Goal: Task Accomplishment & Management: Use online tool/utility

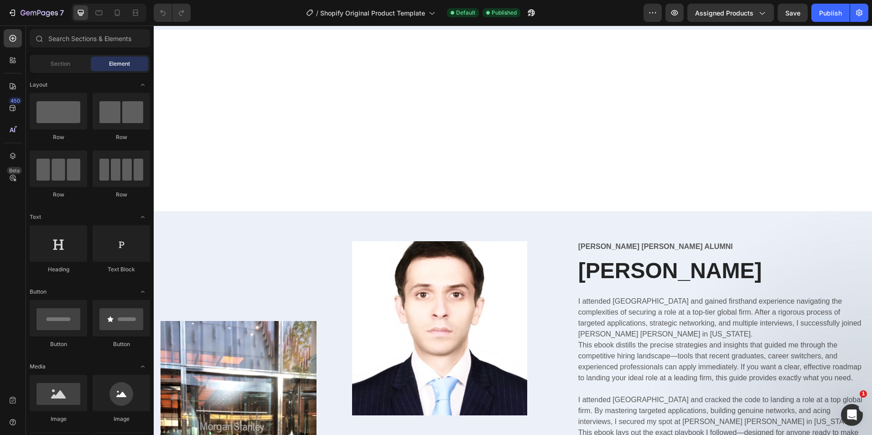
scroll to position [3256, 0]
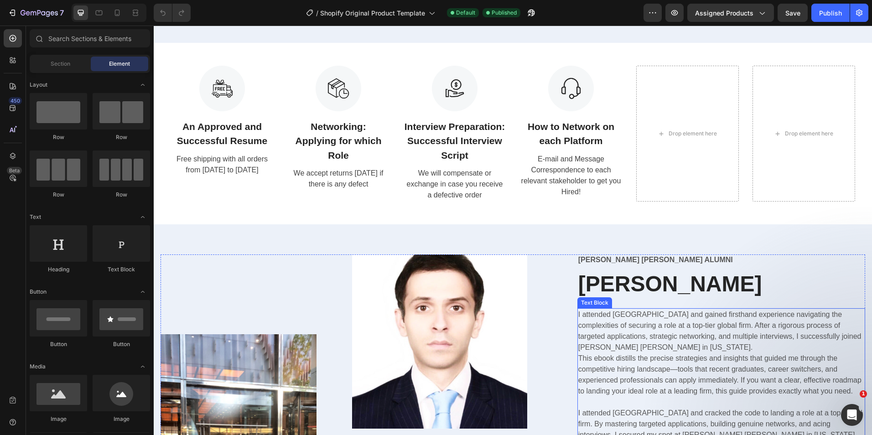
click at [695, 370] on p "This ebook distills the precise strategies and insights that guided me through …" at bounding box center [722, 375] width 286 height 44
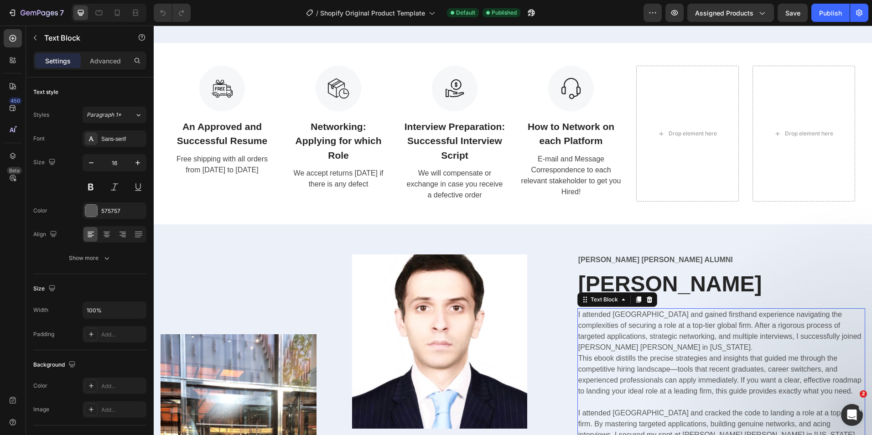
click at [695, 370] on p "This ebook distills the precise strategies and insights that guided me through …" at bounding box center [722, 375] width 286 height 44
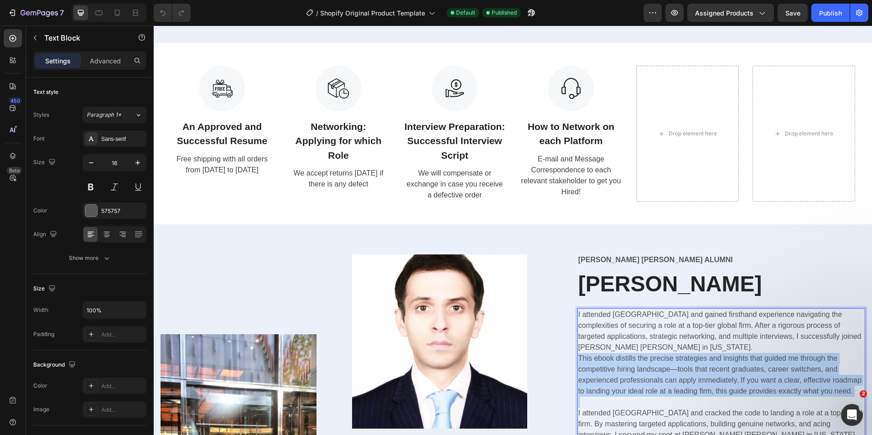
click at [695, 370] on p "This ebook distills the precise strategies and insights that guided me through …" at bounding box center [722, 375] width 286 height 44
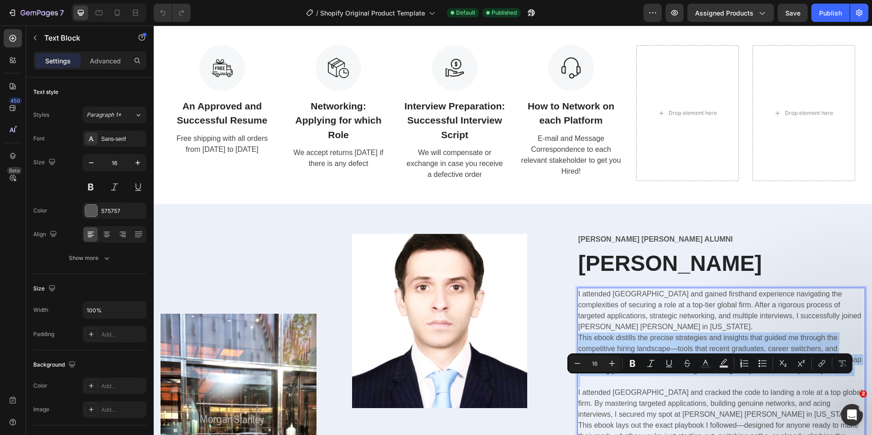
scroll to position [3348, 0]
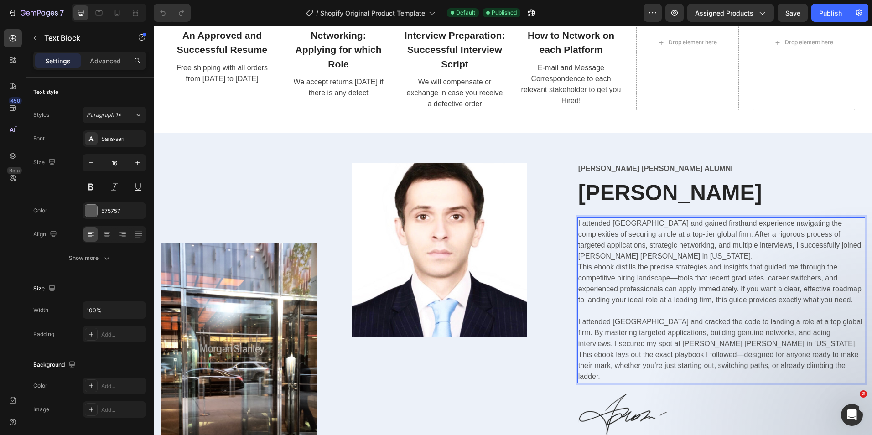
click at [633, 382] on p "This ebook lays out the exact playbook I followed—designed for anyone ready to …" at bounding box center [722, 366] width 286 height 33
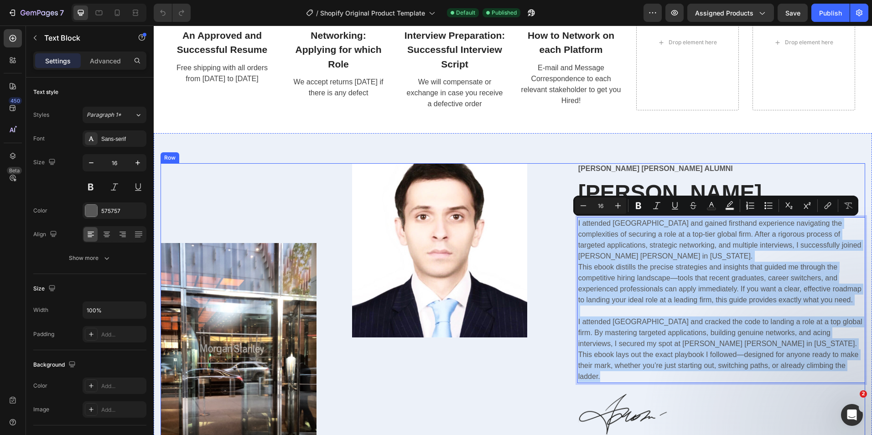
drag, startPoint x: 635, startPoint y: 386, endPoint x: 572, endPoint y: 220, distance: 177.5
click at [572, 220] on div "Image Image Row Morgan Stanley Alumni Text Block Taimur H. Usmani Heading I att…" at bounding box center [513, 349] width 705 height 372
copy div "I attended Columbia University and gained firsthand experience navigating the c…"
click at [676, 303] on p "This ebook distills the precise strategies and insights that guided me through …" at bounding box center [722, 284] width 286 height 44
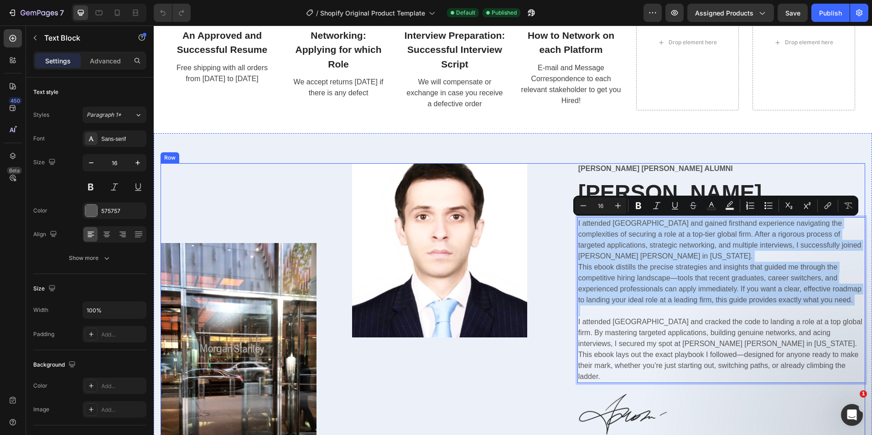
drag, startPoint x: 670, startPoint y: 321, endPoint x: 570, endPoint y: 224, distance: 139.4
click at [570, 224] on div "Image Image Row Morgan Stanley Alumni Text Block Taimur H. Usmani Heading I att…" at bounding box center [513, 349] width 705 height 372
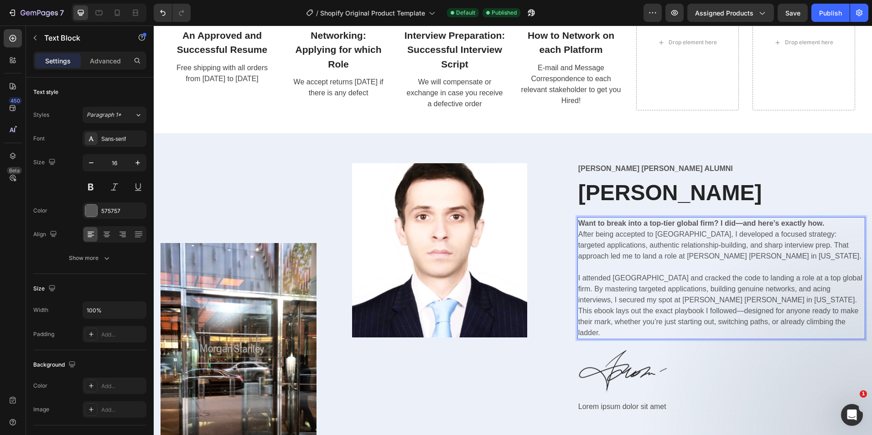
click at [751, 252] on p "Want to break into a top-tier global firm? I did—and here’s exactly how. After …" at bounding box center [722, 240] width 286 height 44
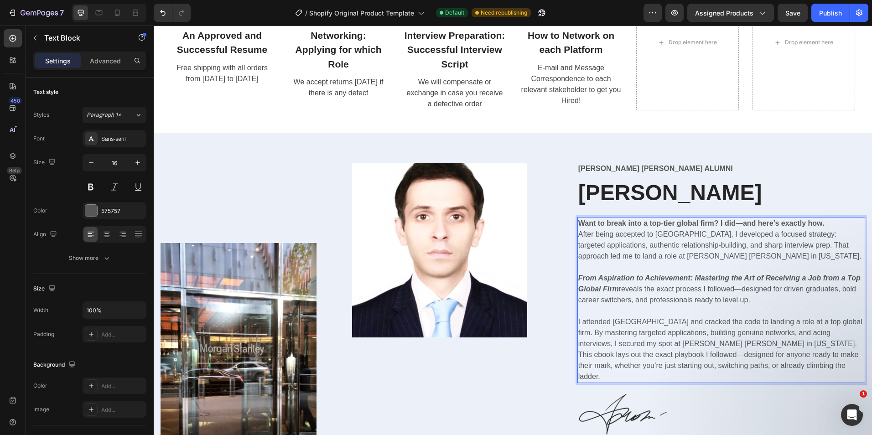
click at [773, 308] on p "Rich Text Editor. Editing area: main" at bounding box center [722, 311] width 286 height 11
click at [713, 341] on p "I attended Columbia University and cracked the code to landing a role at a top …" at bounding box center [722, 333] width 286 height 33
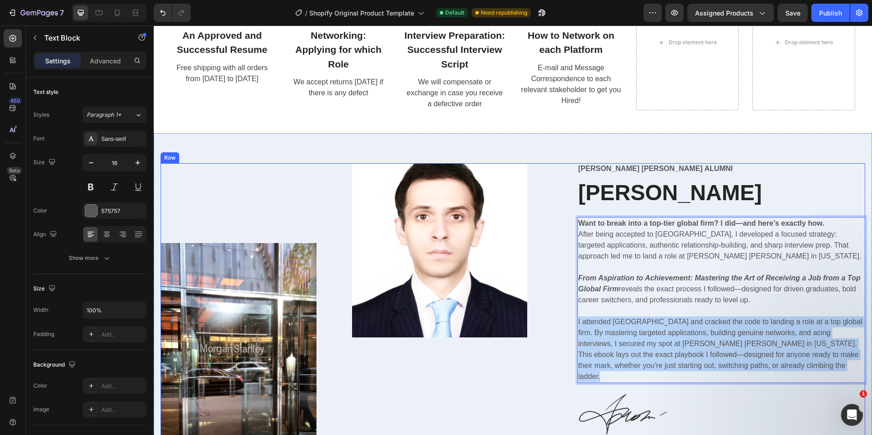
drag, startPoint x: 622, startPoint y: 376, endPoint x: 569, endPoint y: 320, distance: 76.5
click at [569, 320] on div "Image Image Row Morgan Stanley Alumni Text Block Taimur H. Usmani Heading Want …" at bounding box center [513, 349] width 705 height 372
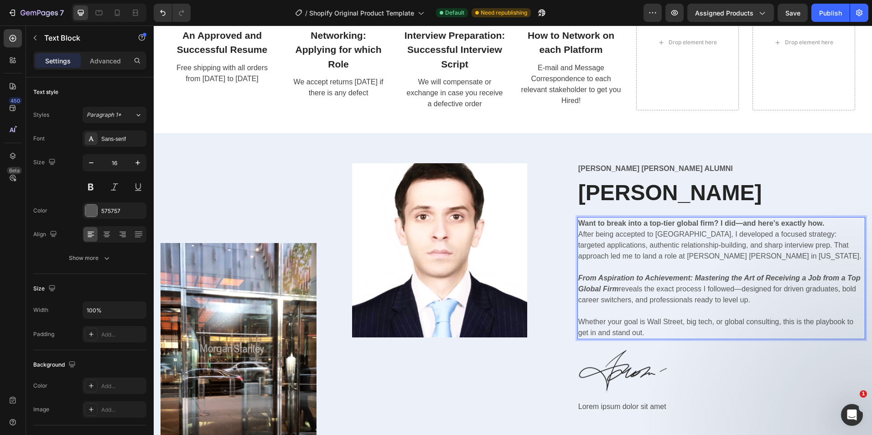
click at [677, 325] on p "Whether your goal is Wall Street, big tech, or global consulting, this is the p…" at bounding box center [722, 328] width 286 height 22
click at [681, 329] on p "Whether your goal is Wall Street, big tech, or global consulting, this is the p…" at bounding box center [722, 328] width 286 height 22
click at [598, 311] on p "Rich Text Editor. Editing area: main" at bounding box center [722, 311] width 286 height 11
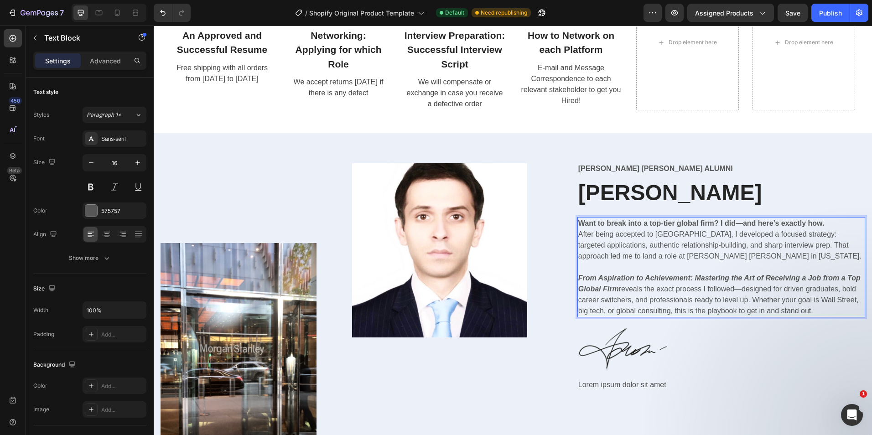
click at [808, 308] on p "From Aspiration to Achievement: Mastering the Art of Receiving a Job from a Top…" at bounding box center [722, 295] width 286 height 44
click at [731, 310] on p "From Aspiration to Achievement: Mastering the Art of Receiving a Job from a Top…" at bounding box center [722, 295] width 286 height 44
drag, startPoint x: 733, startPoint y: 311, endPoint x: 705, endPoint y: 309, distance: 28.3
click at [705, 309] on p "From Aspiration to Achievement: Mastering the Art of Receiving a Job from a Top…" at bounding box center [722, 295] width 286 height 44
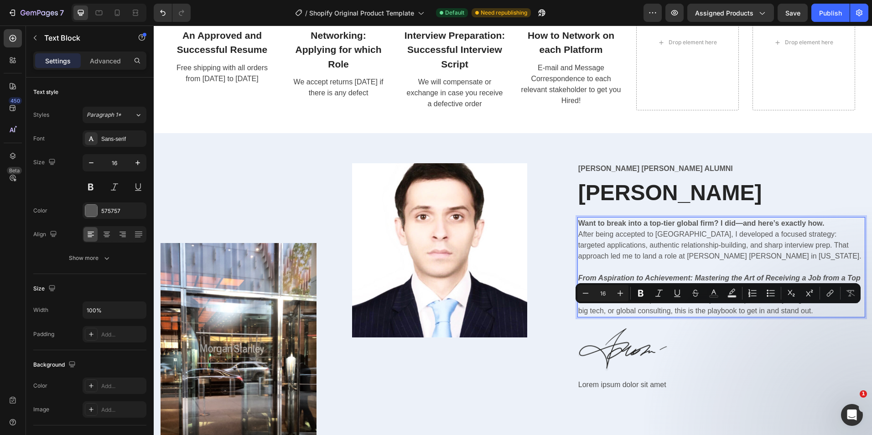
click at [781, 305] on p "From Aspiration to Achievement: Mastering the Art of Receiving a Job from a Top…" at bounding box center [722, 295] width 286 height 44
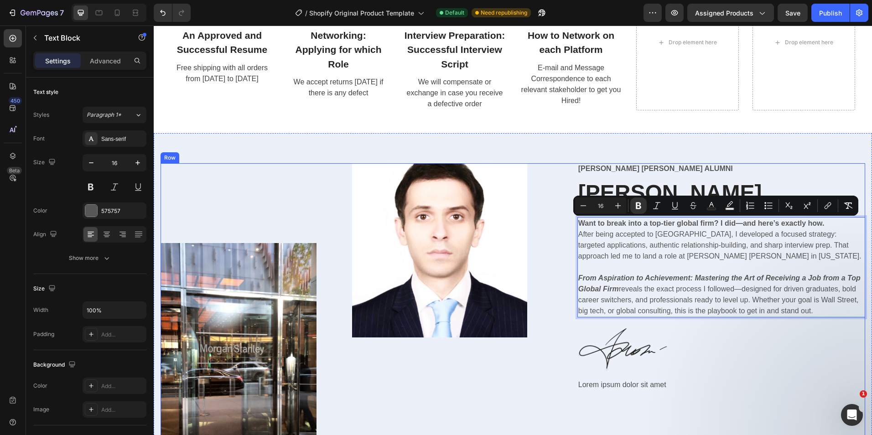
drag, startPoint x: 822, startPoint y: 310, endPoint x: 566, endPoint y: 212, distance: 274.3
click at [566, 212] on div "Image Image Row Morgan Stanley Alumni Text Block Taimur H. Usmani Heading Want …" at bounding box center [513, 349] width 705 height 372
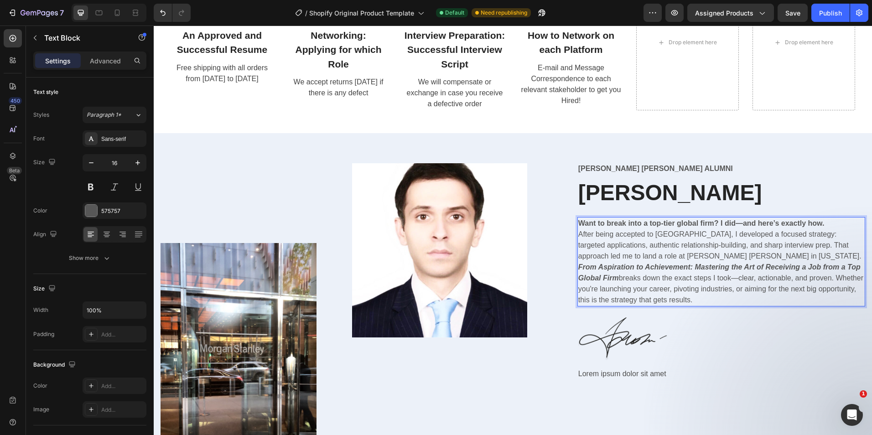
click at [761, 253] on p "Want to break into a top-tier global firm? I did—and here’s exactly how. After …" at bounding box center [722, 240] width 286 height 44
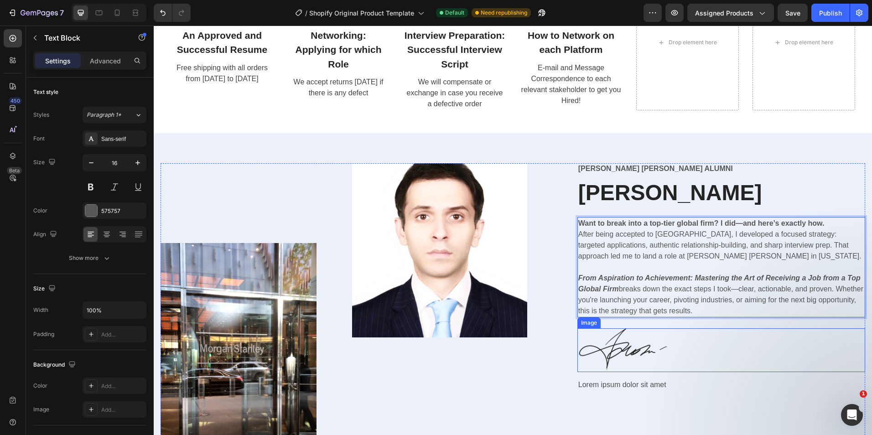
click at [693, 360] on div at bounding box center [722, 351] width 288 height 44
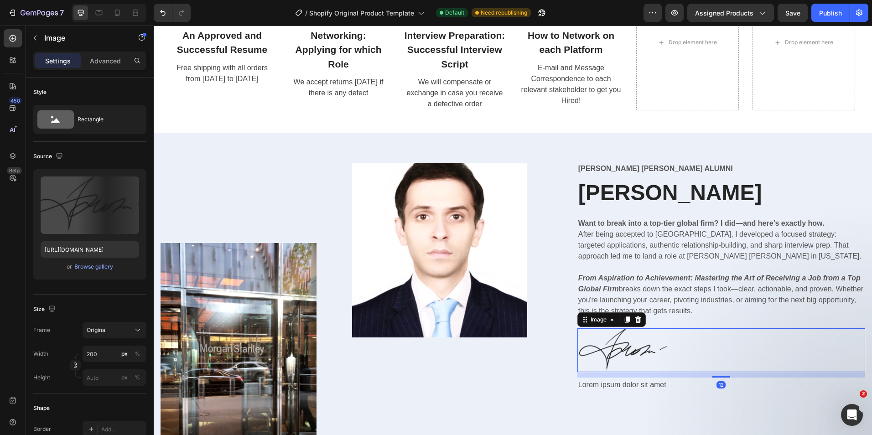
click at [624, 355] on img at bounding box center [623, 351] width 91 height 44
click at [623, 356] on img at bounding box center [623, 351] width 91 height 44
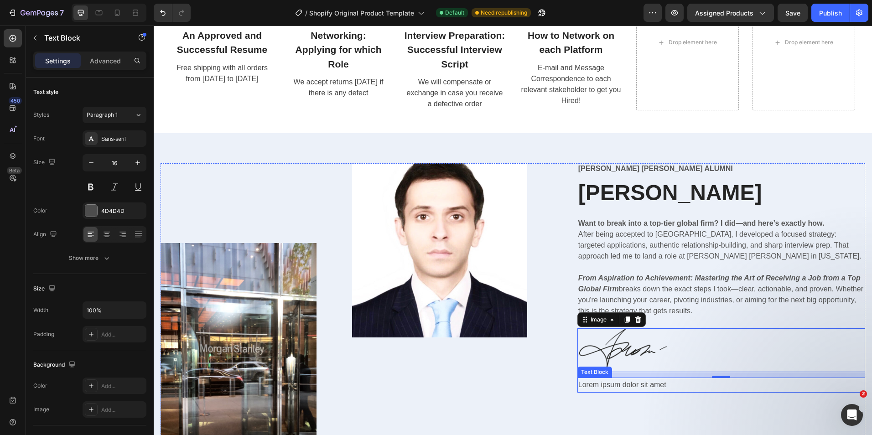
click at [616, 384] on p "Lorem ipsum dolor sit amet" at bounding box center [722, 385] width 286 height 13
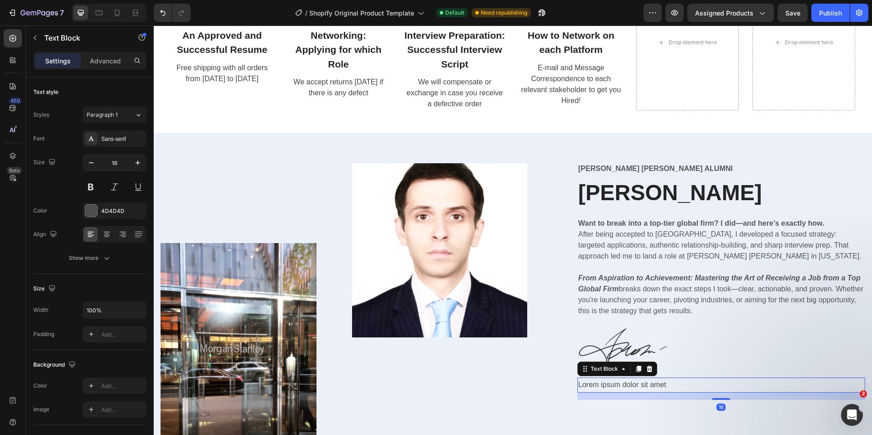
click at [616, 384] on p "Lorem ipsum dolor sit amet" at bounding box center [722, 385] width 286 height 13
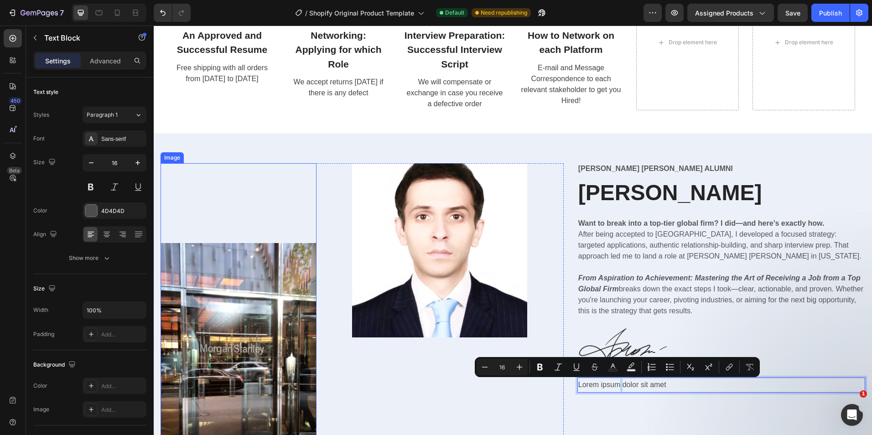
click at [278, 302] on img at bounding box center [239, 382] width 156 height 278
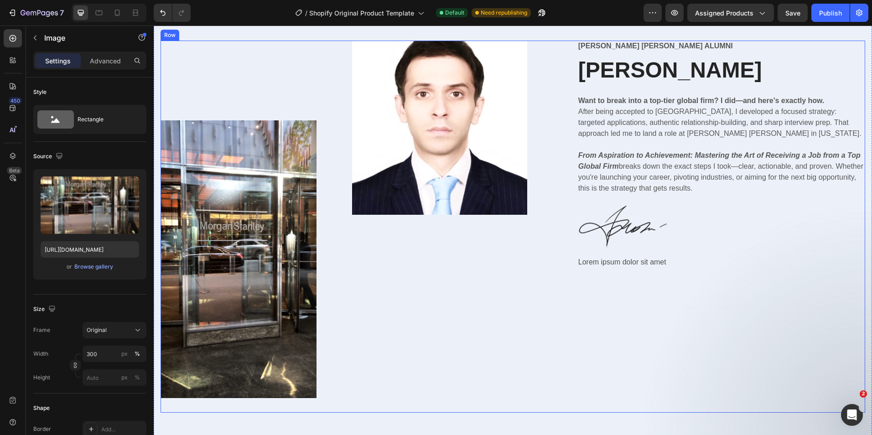
scroll to position [3493, 0]
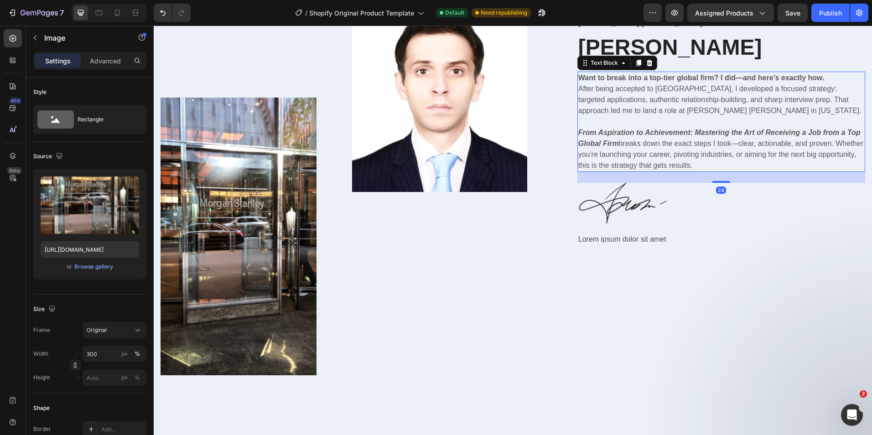
click at [678, 141] on p "From Aspiration to Achievement: Mastering the Art of Receiving a Job from a Top…" at bounding box center [722, 149] width 286 height 44
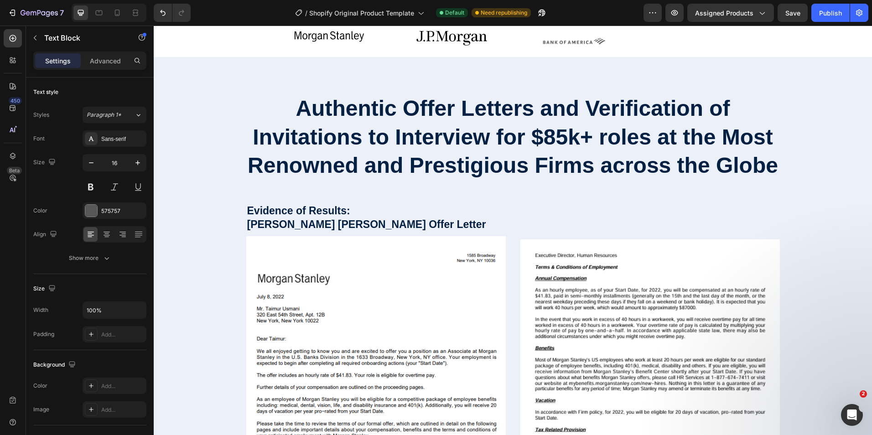
scroll to position [356, 0]
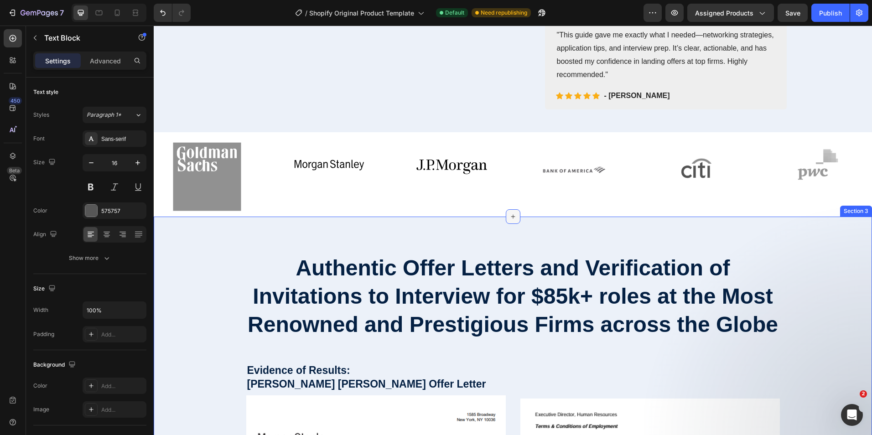
click at [506, 224] on div at bounding box center [513, 216] width 15 height 15
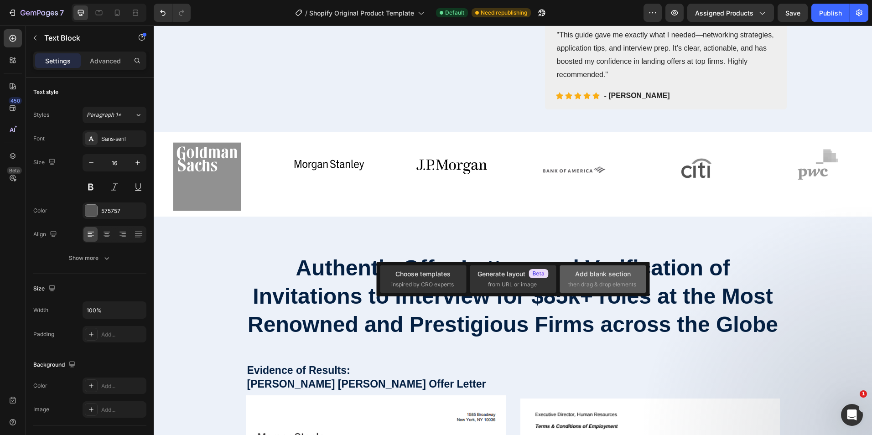
click at [614, 283] on span "then drag & drop elements" at bounding box center [603, 285] width 68 height 8
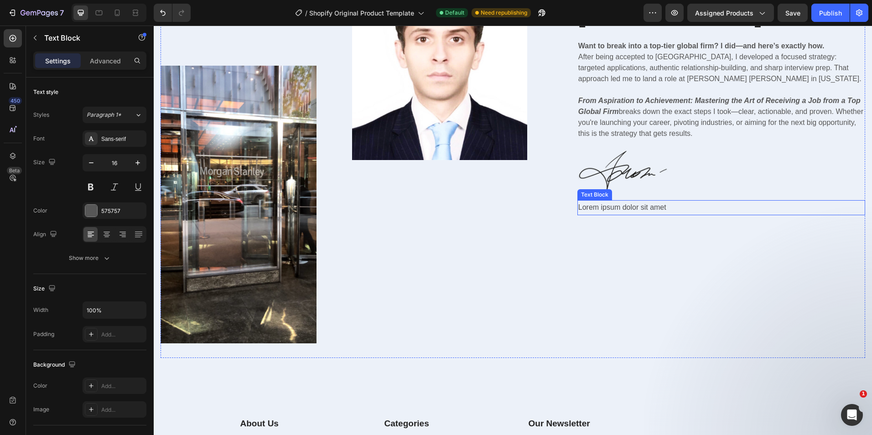
scroll to position [3505, 0]
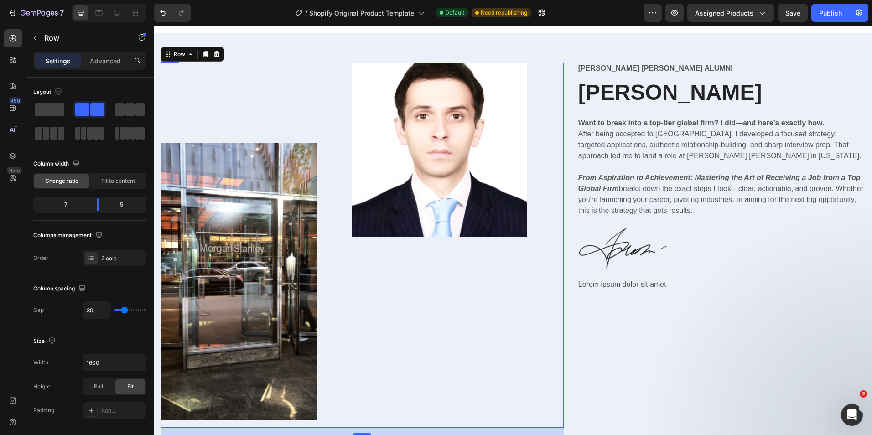
click at [804, 340] on div "[PERSON_NAME] [PERSON_NAME] Alumni Text Block [PERSON_NAME] Heading Want to bre…" at bounding box center [722, 249] width 288 height 372
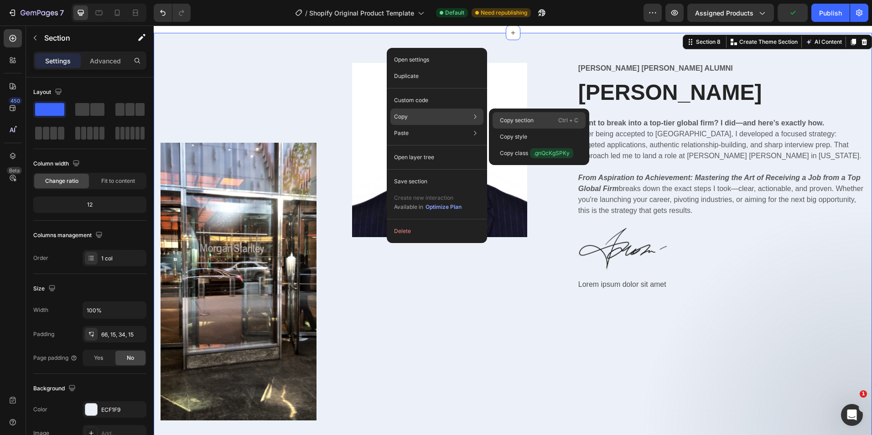
click at [539, 129] on div "Copy section Ctrl + C" at bounding box center [539, 137] width 93 height 16
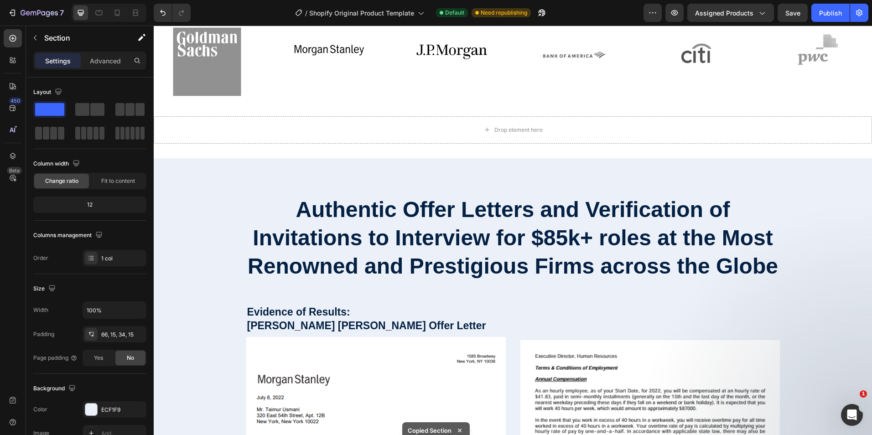
scroll to position [365, 0]
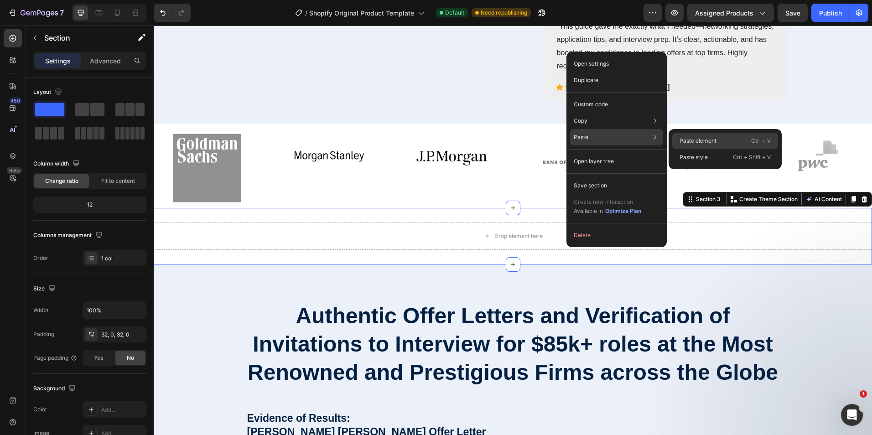
click at [730, 149] on div "Paste element Ctrl + V" at bounding box center [726, 157] width 106 height 16
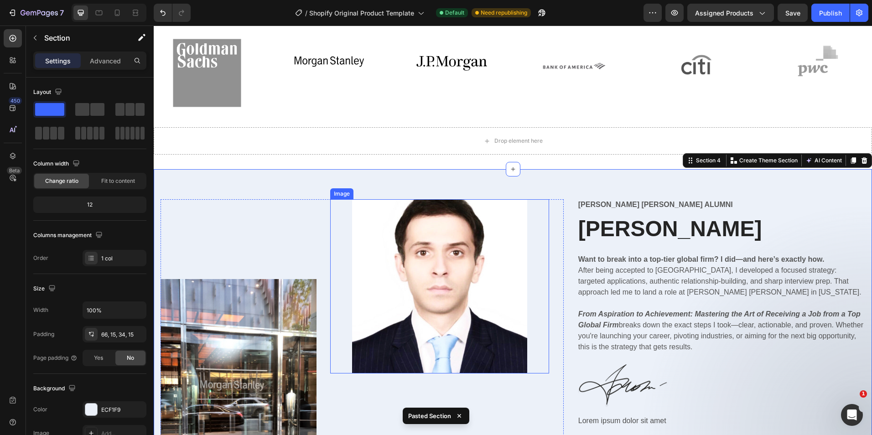
scroll to position [466, 0]
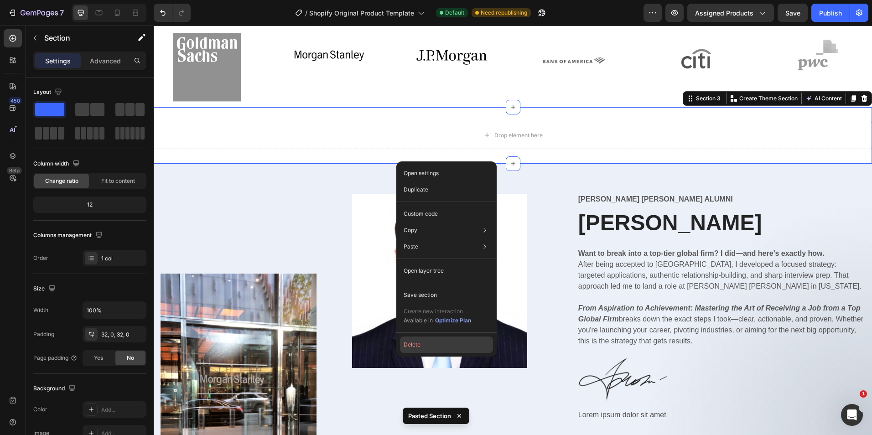
click at [461, 348] on button "Delete" at bounding box center [446, 345] width 93 height 16
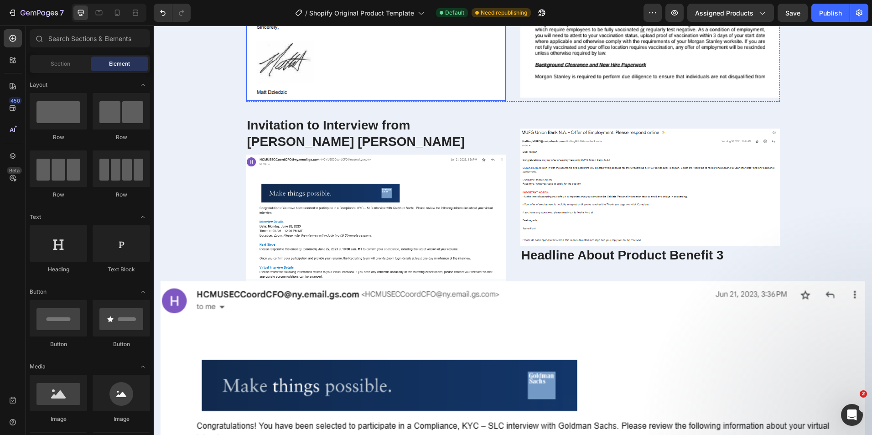
scroll to position [1470, 0]
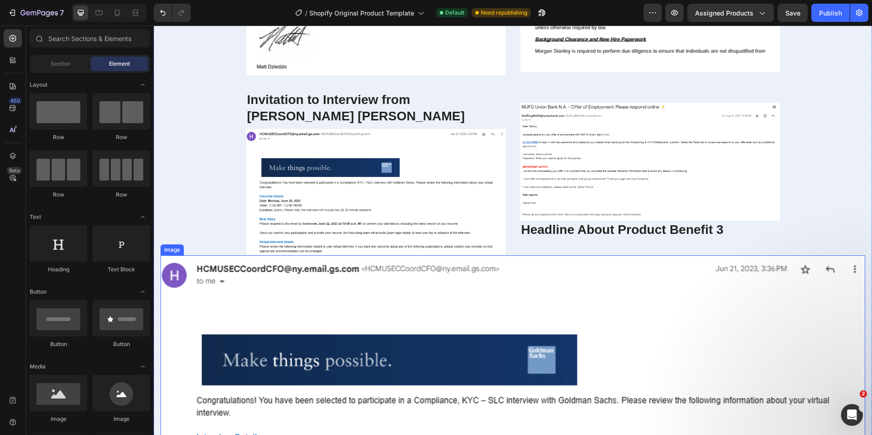
click at [237, 288] on img at bounding box center [513, 427] width 705 height 343
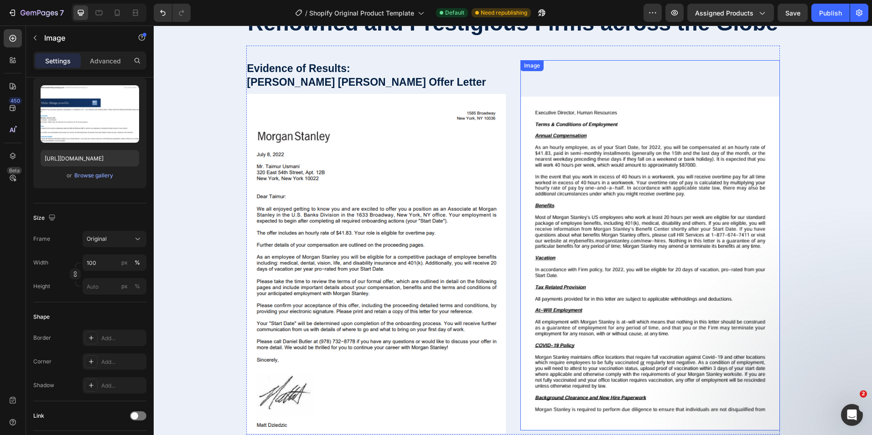
scroll to position [1105, 0]
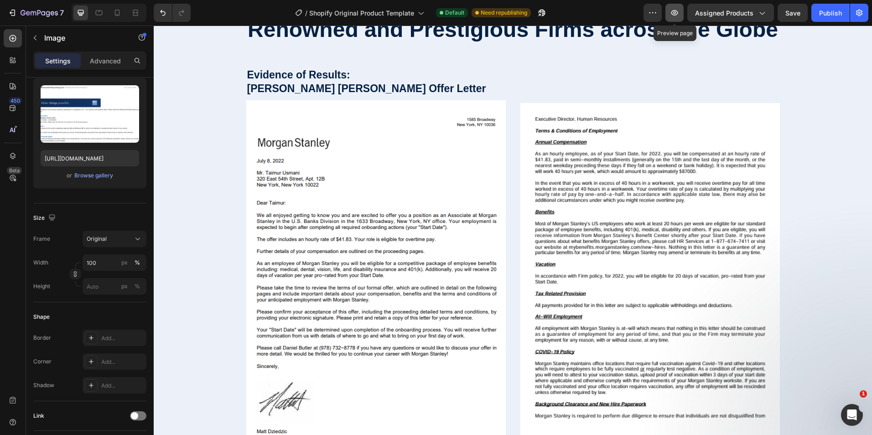
click at [678, 16] on icon "button" at bounding box center [674, 12] width 9 height 9
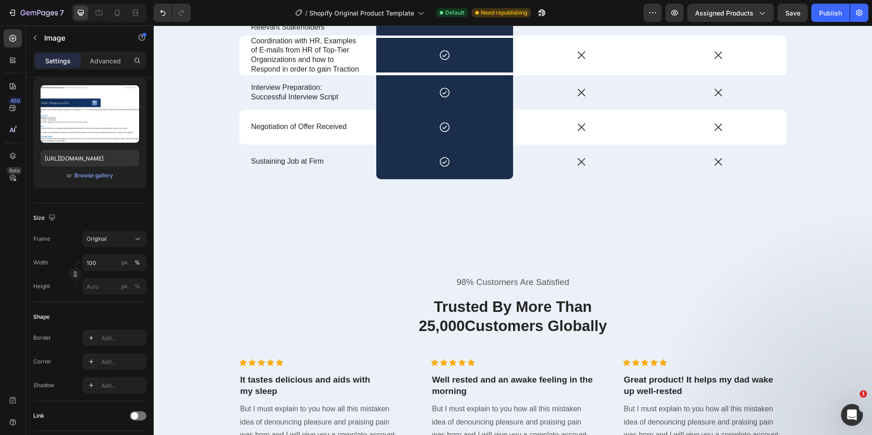
scroll to position [3386, 0]
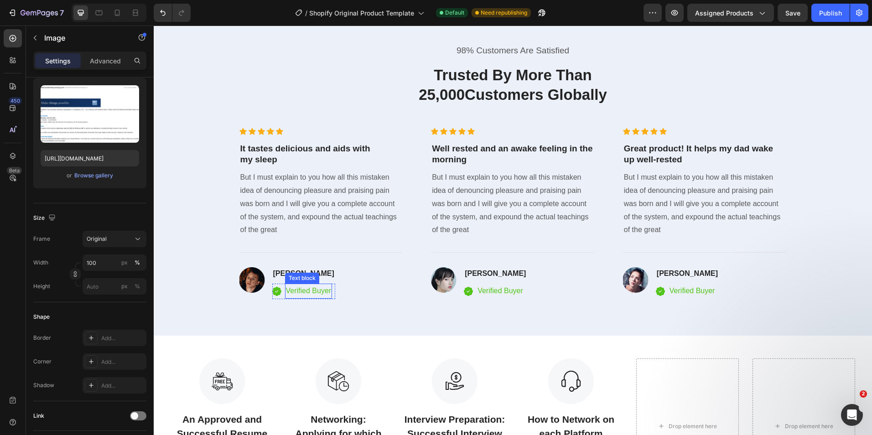
click at [315, 291] on p "Verified Buyer" at bounding box center [309, 291] width 46 height 13
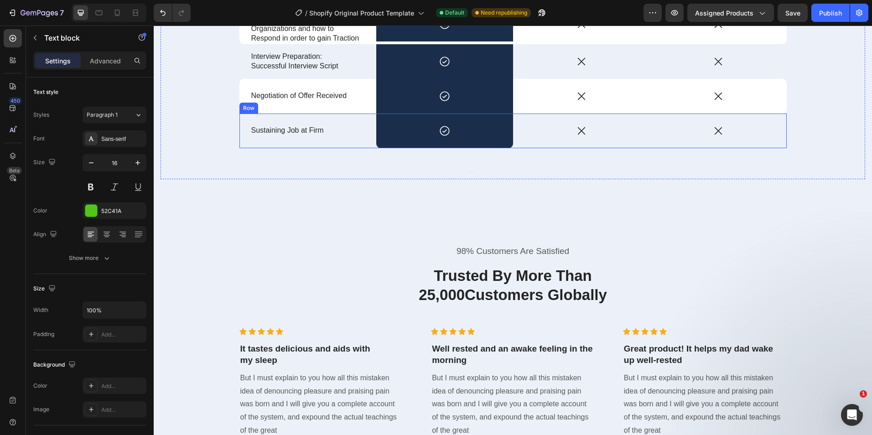
scroll to position [3204, 0]
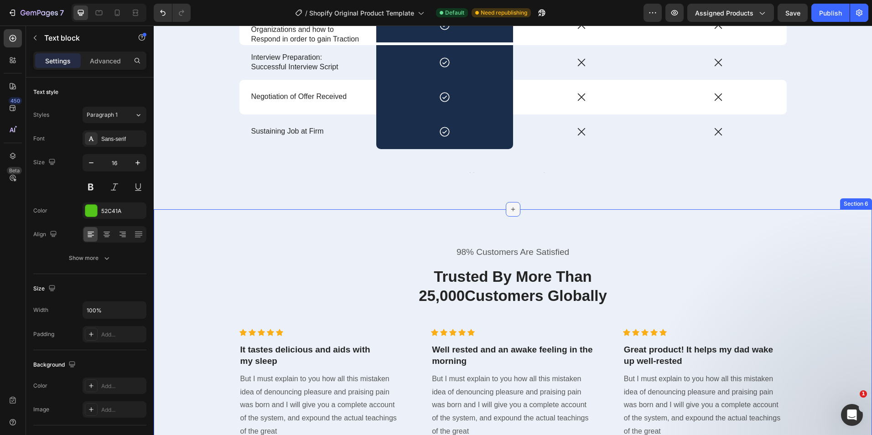
click at [511, 202] on div at bounding box center [513, 209] width 15 height 15
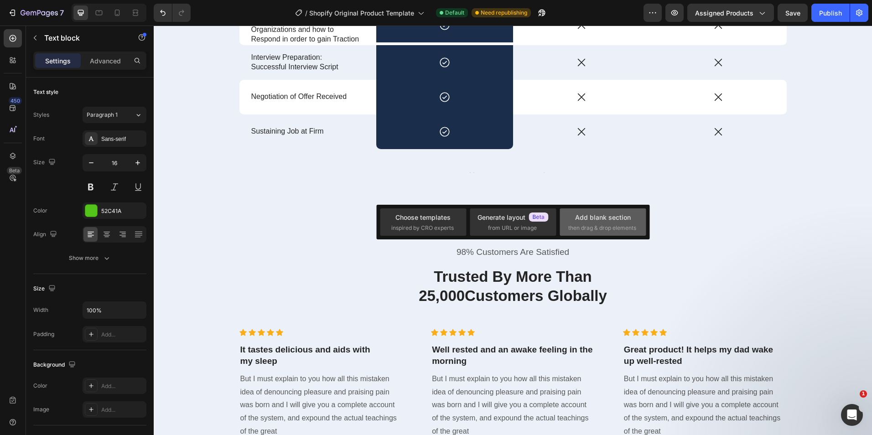
click at [598, 229] on span "then drag & drop elements" at bounding box center [603, 228] width 68 height 8
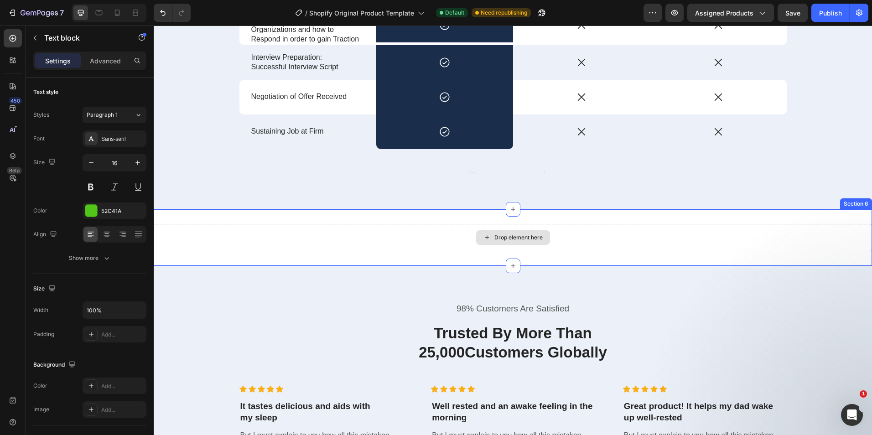
click at [205, 224] on div "Drop element here" at bounding box center [513, 237] width 719 height 27
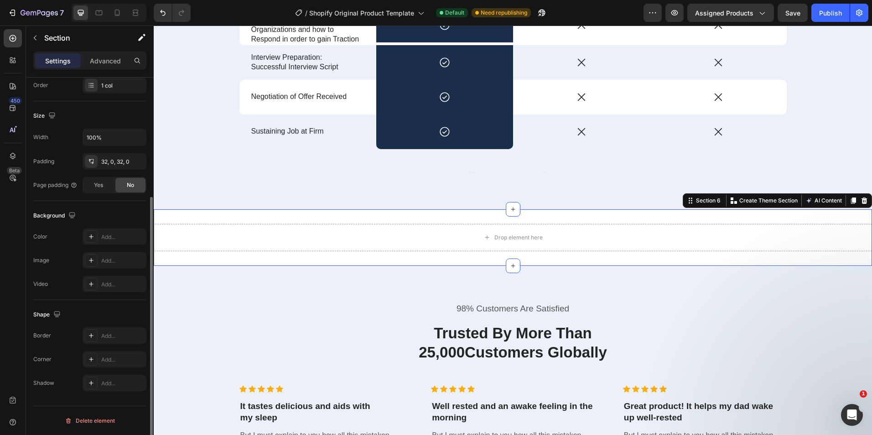
scroll to position [0, 0]
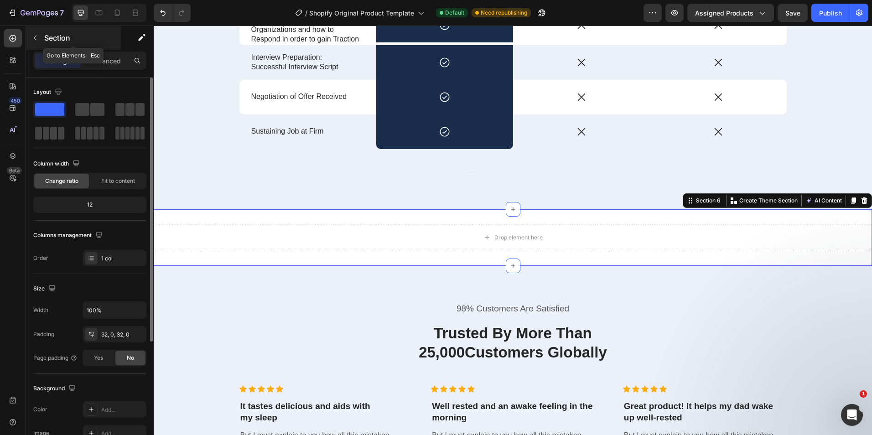
click at [53, 42] on p "Section" at bounding box center [81, 37] width 75 height 11
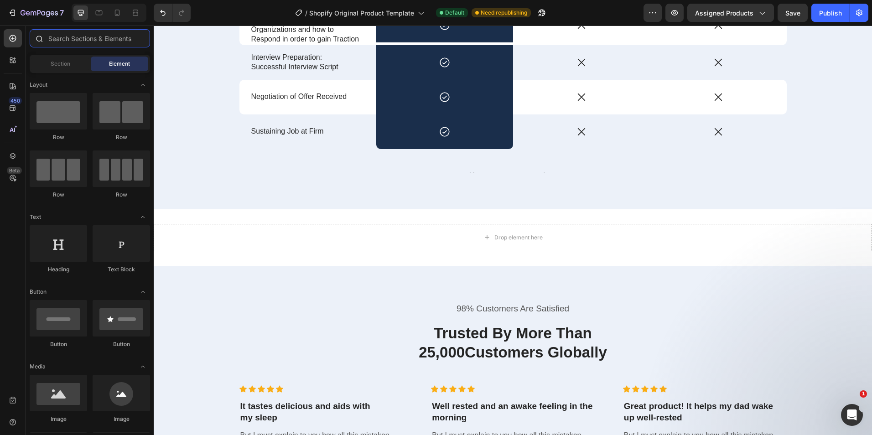
click at [80, 31] on input "text" at bounding box center [90, 38] width 120 height 18
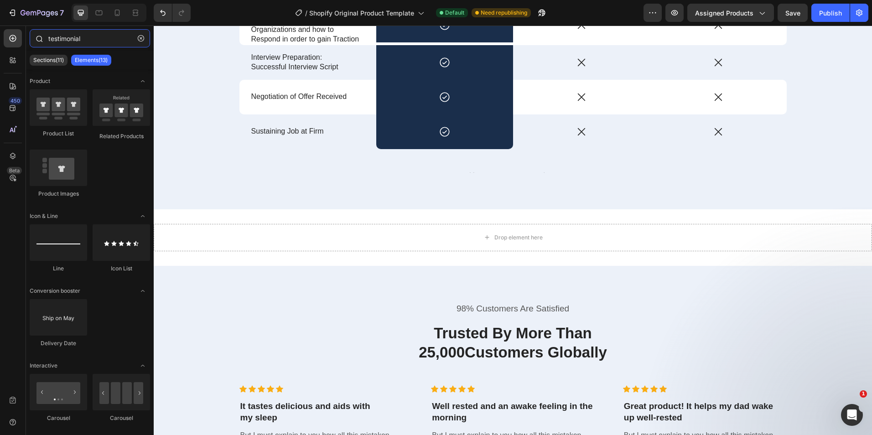
type input "testimonials"
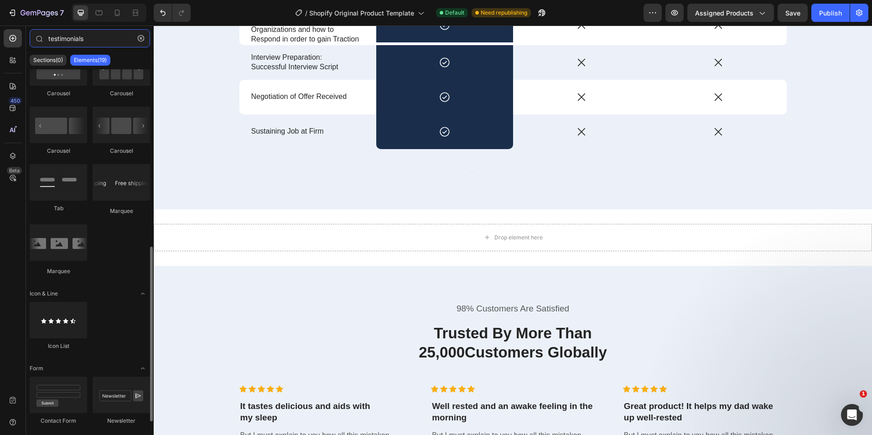
scroll to position [380, 0]
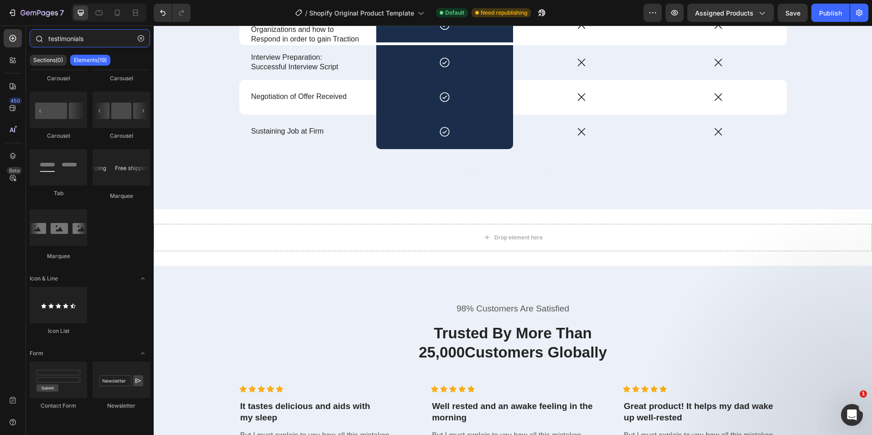
click at [91, 34] on input "testimonials" at bounding box center [90, 38] width 120 height 18
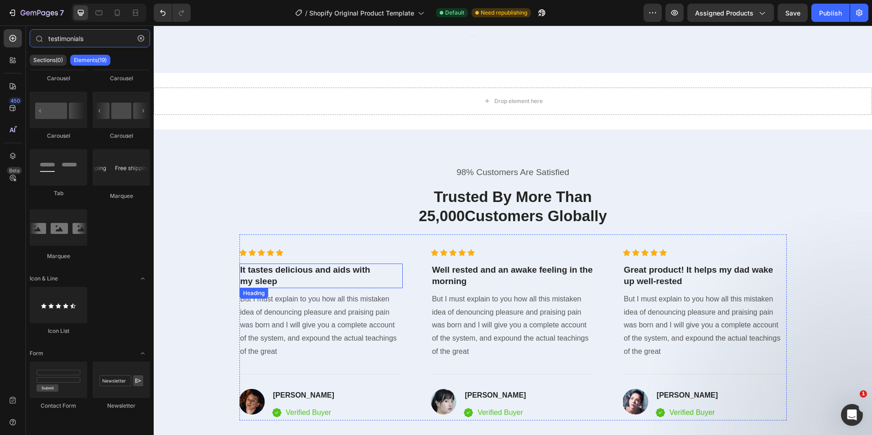
scroll to position [3340, 0]
click at [282, 264] on p "It tastes delicious and aids with my sleep" at bounding box center [321, 275] width 162 height 22
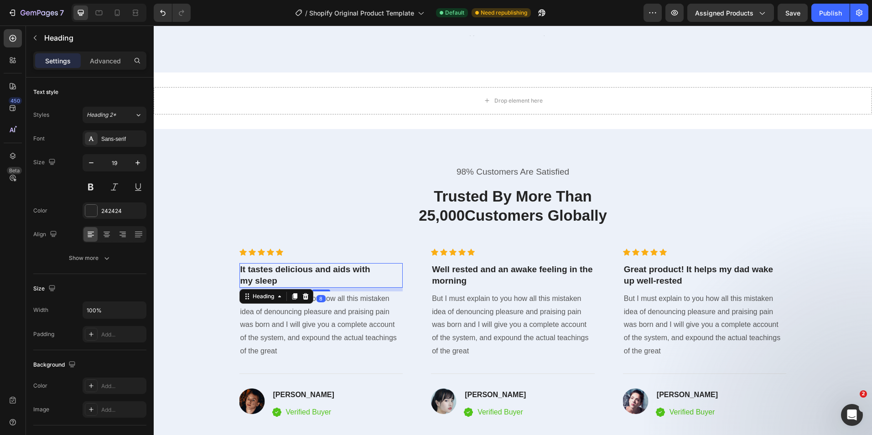
click at [282, 264] on p "It tastes delicious and aids with my sleep" at bounding box center [321, 275] width 162 height 22
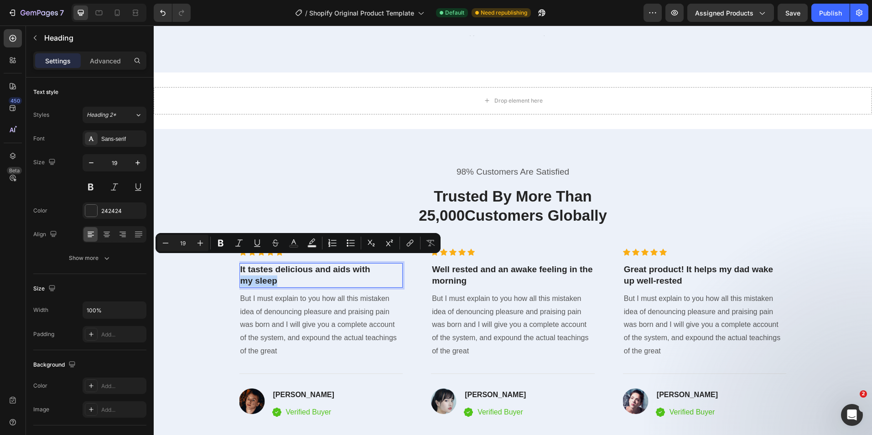
click at [282, 264] on p "It tastes delicious and aids with my sleep" at bounding box center [321, 275] width 162 height 22
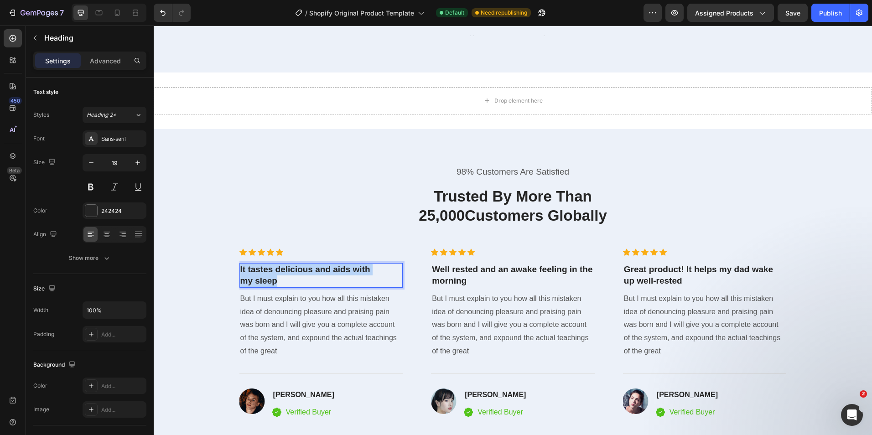
drag, startPoint x: 282, startPoint y: 261, endPoint x: 238, endPoint y: 248, distance: 45.8
click at [240, 264] on p "It tastes delicious and aids with my sleep" at bounding box center [321, 275] width 162 height 22
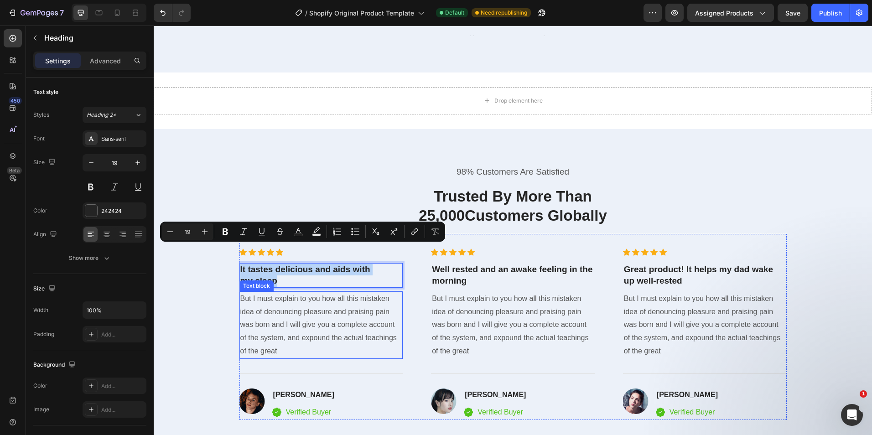
click at [276, 308] on p "But I must explain to you how all this mistaken idea of denouncing pleasure and…" at bounding box center [321, 325] width 162 height 66
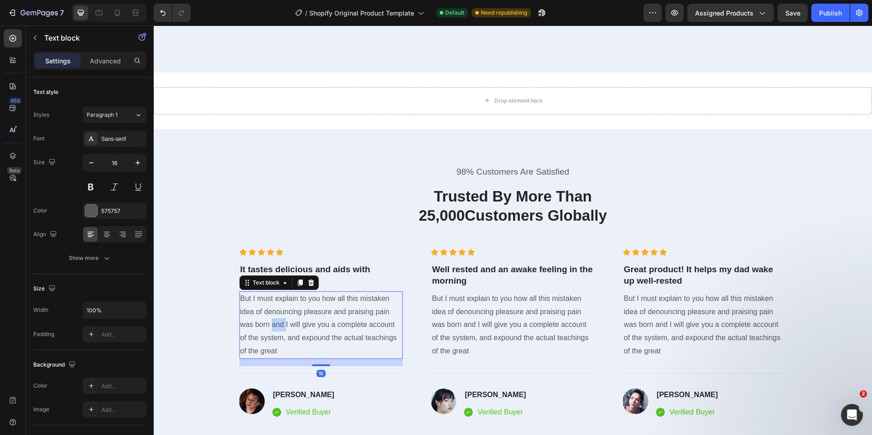
click at [276, 308] on p "But I must explain to you how all this mistaken idea of denouncing pleasure and…" at bounding box center [321, 325] width 162 height 66
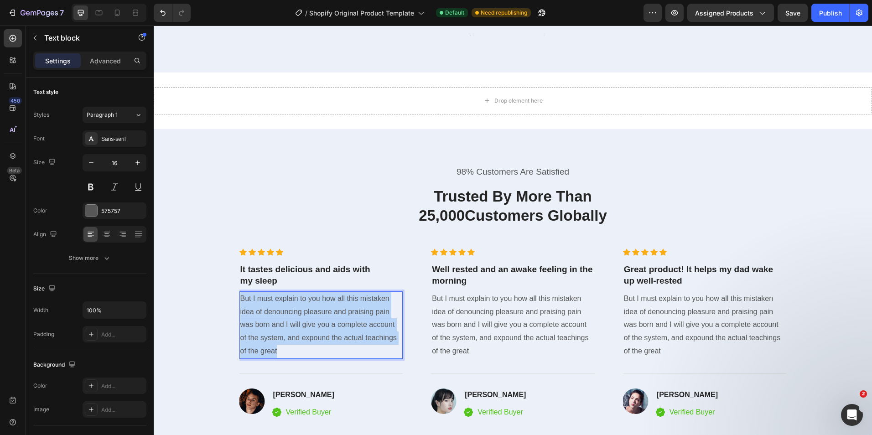
click at [276, 308] on p "But I must explain to you how all this mistaken idea of denouncing pleasure and…" at bounding box center [321, 325] width 162 height 66
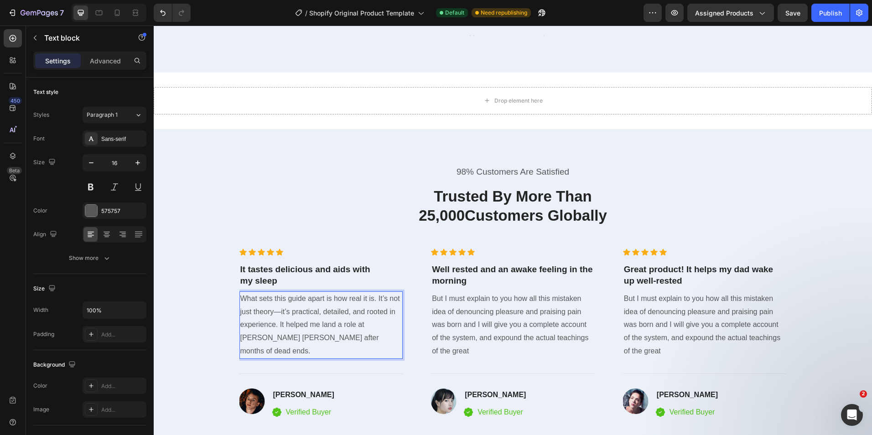
click at [308, 313] on p "What sets this guide apart is how real it is. It’s not just theory—it’s practic…" at bounding box center [321, 325] width 162 height 66
click at [351, 317] on p "What sets this guide apart is how real it is. It’s not just theory—it’s practic…" at bounding box center [321, 325] width 162 height 66
click at [294, 264] on p "It tastes delicious and aids with my sleep" at bounding box center [321, 275] width 162 height 22
click at [393, 317] on p "What sets this guide apart is how real it is. It’s not just theory—it’s practic…" at bounding box center [321, 325] width 162 height 66
click at [466, 264] on p "Well rested and an awake feeling in the morning" at bounding box center [513, 275] width 162 height 22
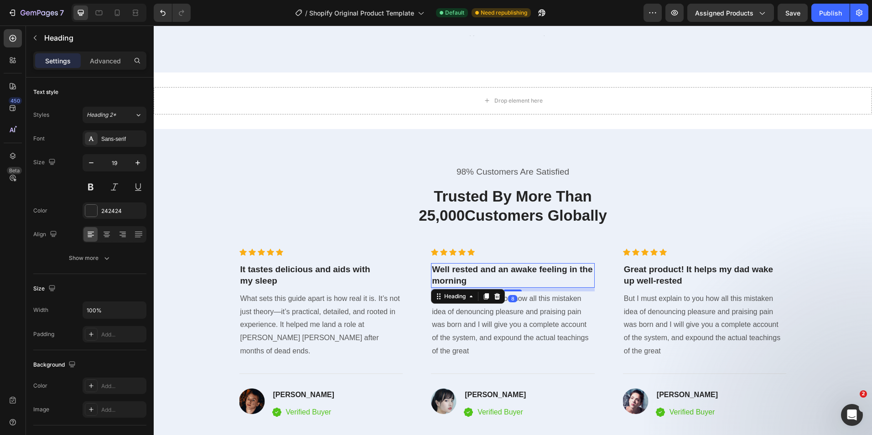
click at [466, 264] on p "Well rested and an awake feeling in the morning" at bounding box center [513, 275] width 162 height 22
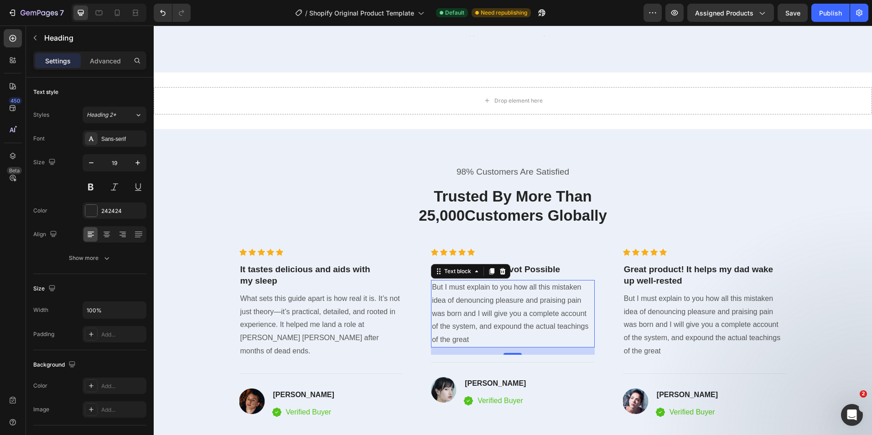
click at [486, 287] on p "But I must explain to you how all this mistaken idea of denouncing pleasure and…" at bounding box center [513, 314] width 162 height 66
click at [670, 264] on p "Great product! It helps my dad wake up well-rested" at bounding box center [705, 275] width 162 height 22
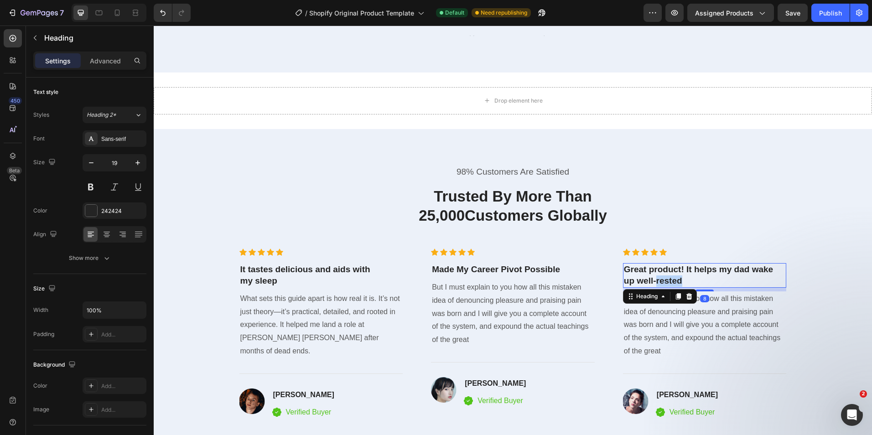
click at [670, 264] on p "Great product! It helps my dad wake up well-rested" at bounding box center [705, 275] width 162 height 22
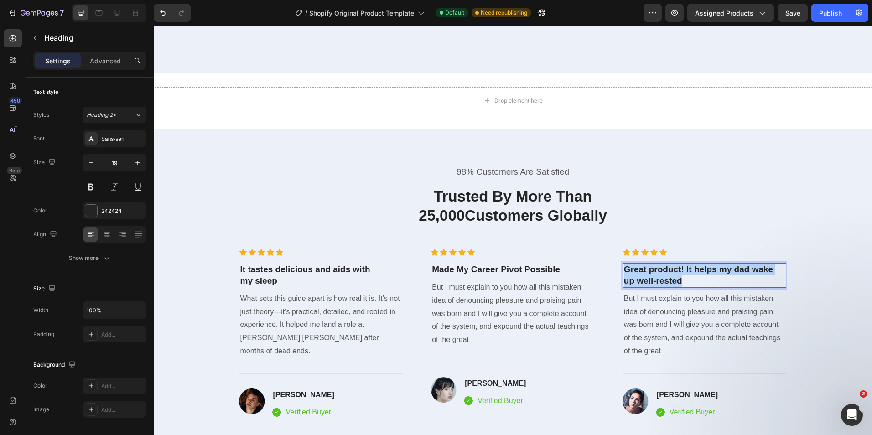
click at [670, 264] on p "Great product! It helps my dad wake up well-rested" at bounding box center [705, 275] width 162 height 22
click at [716, 318] on p "But I must explain to you how all this mistaken idea of denouncing pleasure and…" at bounding box center [705, 325] width 162 height 66
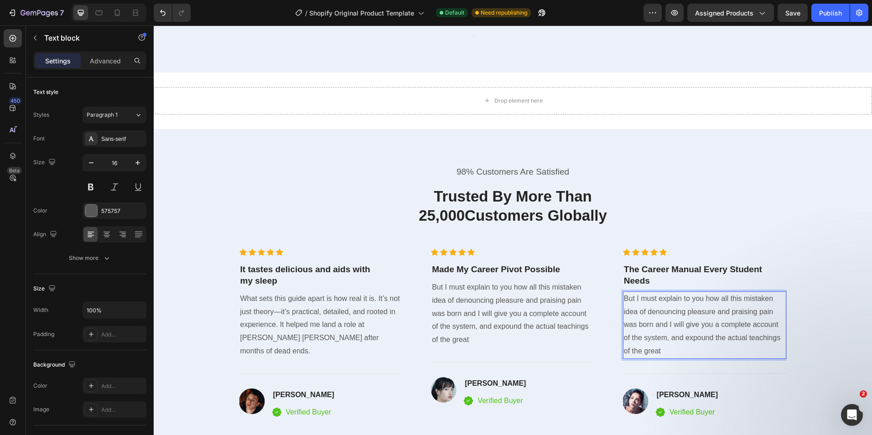
click at [678, 317] on p "But I must explain to you how all this mistaken idea of denouncing pleasure and…" at bounding box center [705, 325] width 162 height 66
click at [670, 331] on p "But I must explain to you how all this mistaken idea of denouncing pleasure and…" at bounding box center [705, 325] width 162 height 66
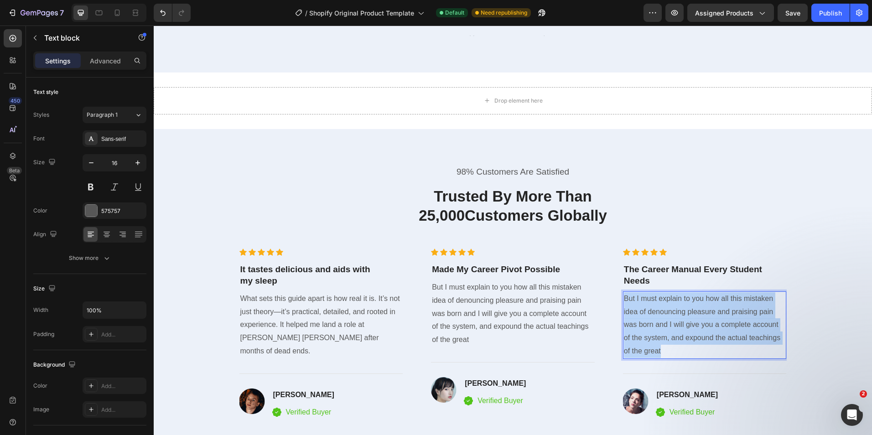
click at [670, 331] on p "But I must explain to you how all this mistaken idea of denouncing pleasure and…" at bounding box center [705, 325] width 162 height 66
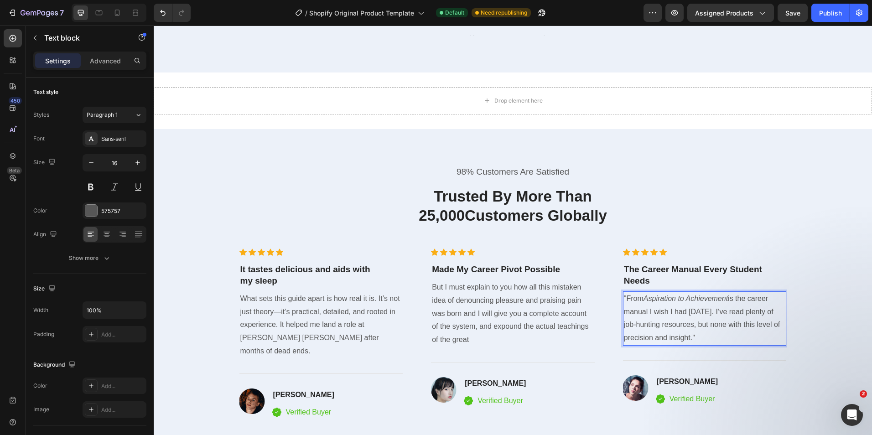
click at [740, 307] on p ""From Aspiration to Achievement is the career manual I wish I had two years ago…" at bounding box center [705, 318] width 162 height 52
click at [652, 264] on p "The Career Manual Every Student Needs" at bounding box center [705, 275] width 162 height 22
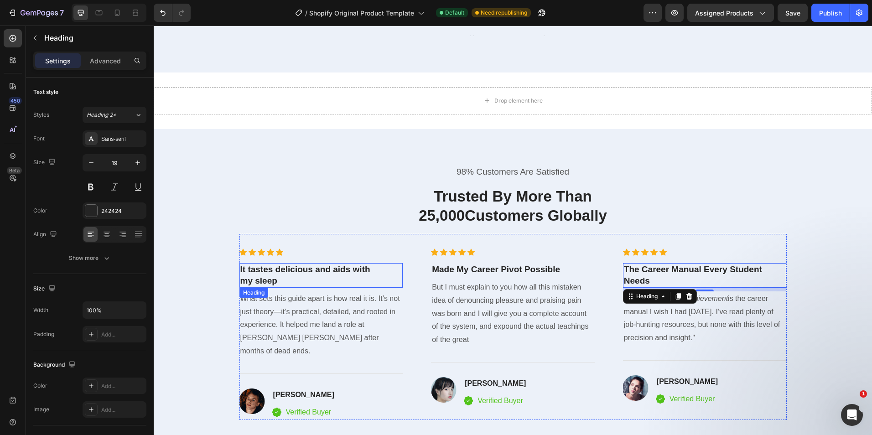
click at [282, 264] on p "It tastes delicious and aids with my sleep" at bounding box center [321, 275] width 162 height 22
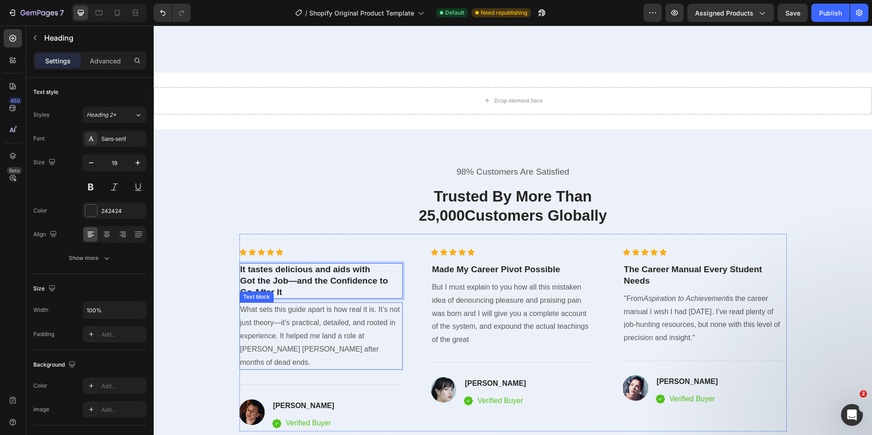
click at [365, 303] on p "What sets this guide apart is how real it is. It’s not just theory—it’s practic…" at bounding box center [321, 336] width 162 height 66
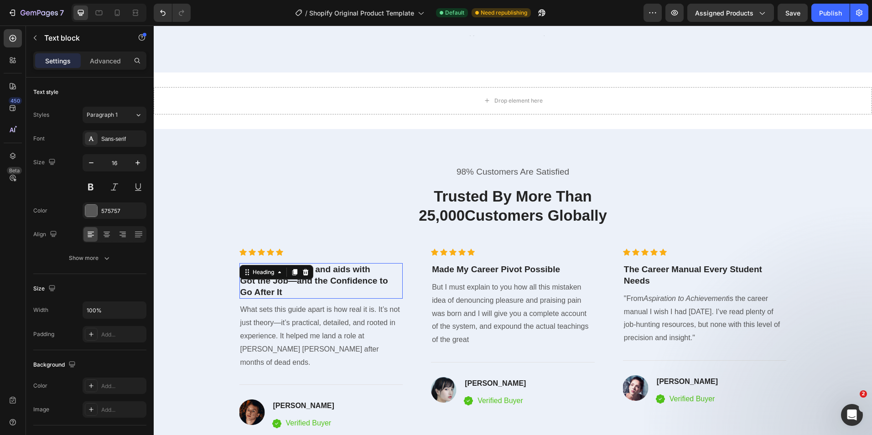
click at [348, 270] on p "It tastes delicious and aids with Got the Job—and the Confidence to Go After It" at bounding box center [321, 281] width 162 height 34
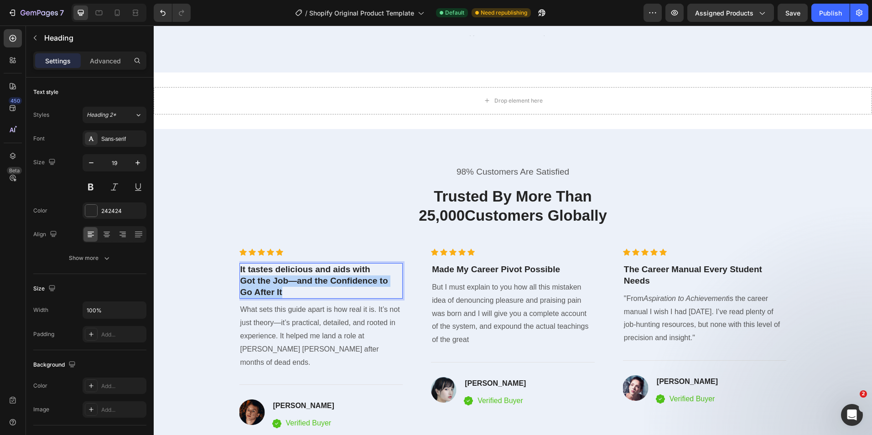
click at [348, 270] on p "It tastes delicious and aids with Got the Job—and the Confidence to Go After It" at bounding box center [321, 281] width 162 height 34
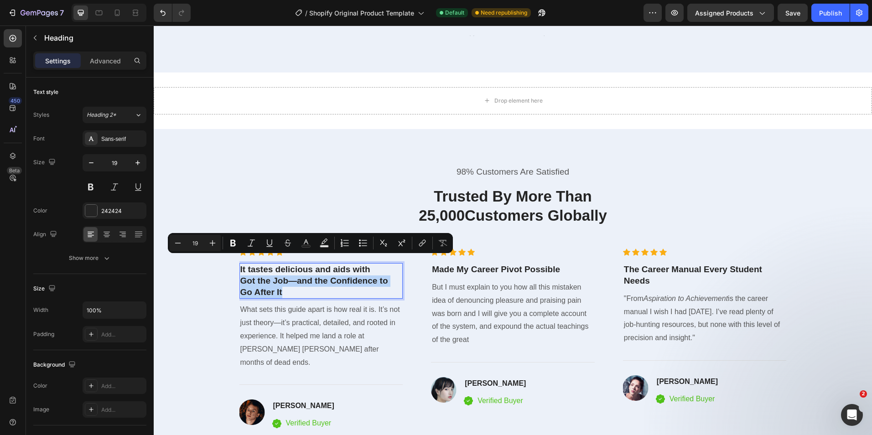
click at [326, 264] on p "It tastes delicious and aids with Got the Job—and the Confidence to Go After It" at bounding box center [321, 281] width 162 height 34
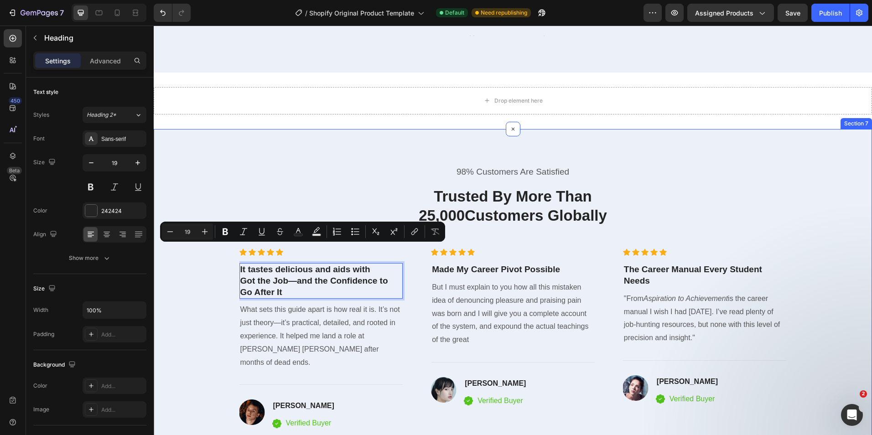
drag, startPoint x: 380, startPoint y: 252, endPoint x: 233, endPoint y: 251, distance: 146.9
click at [233, 251] on div "98% Customers Are Satisfied Text block Trusted By More Than 25,000Customers Glo…" at bounding box center [513, 299] width 705 height 266
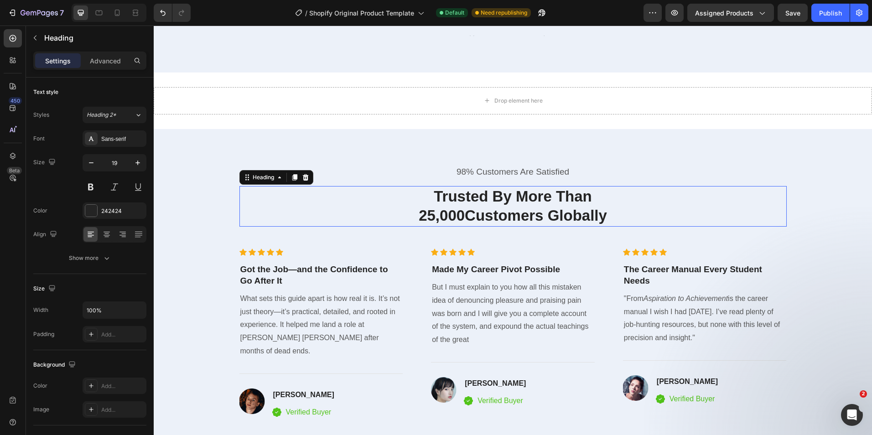
click at [358, 199] on h2 "Trusted By More Than 25,000Customers Globally" at bounding box center [514, 206] width 548 height 41
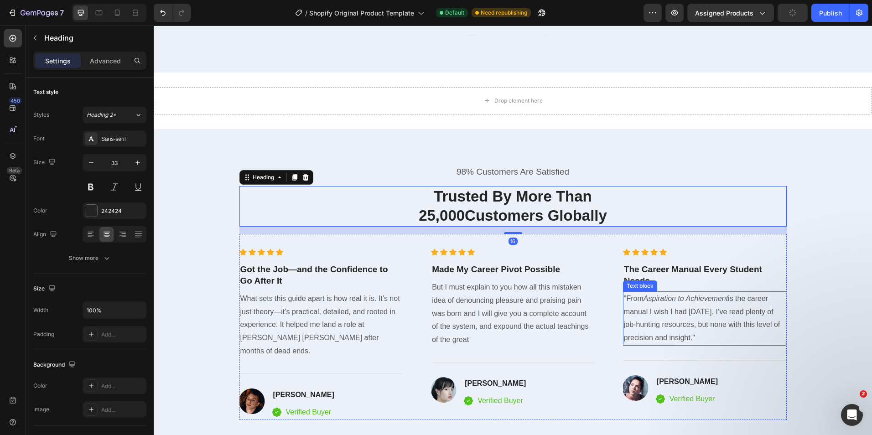
scroll to position [3386, 0]
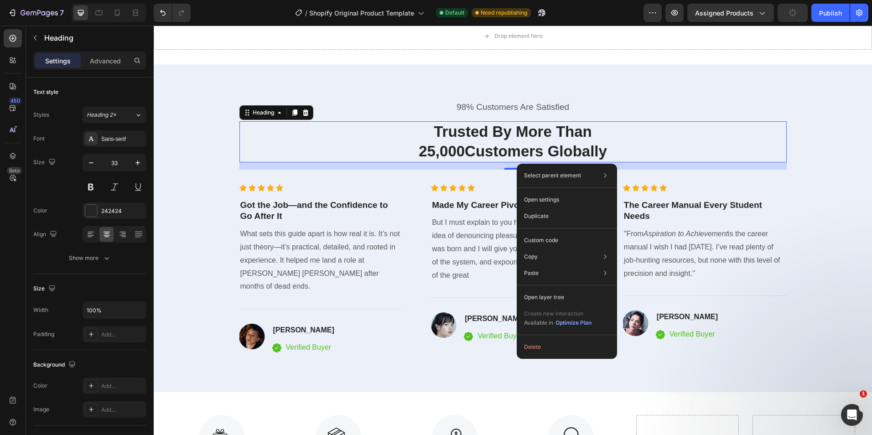
click at [661, 151] on h2 "Trusted By More Than 25,000Customers Globally" at bounding box center [514, 141] width 548 height 41
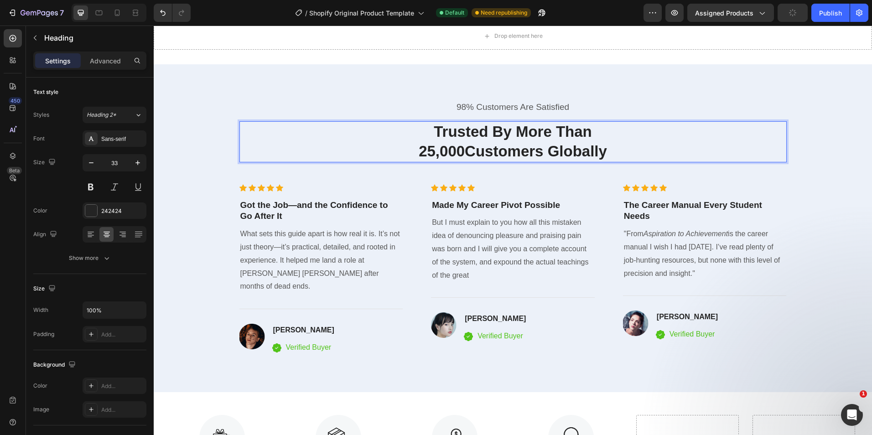
click at [509, 160] on p "Trusted By More Than 25,000Customers Globally" at bounding box center [513, 141] width 546 height 39
click at [511, 170] on div "Icon Icon Icon Icon Icon Icon List Hoz Got the Job—and the Confidence to Go Aft…" at bounding box center [514, 263] width 548 height 186
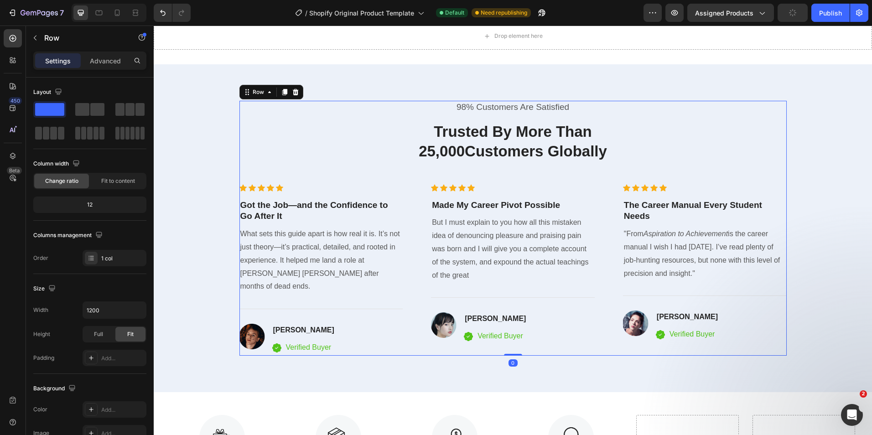
click at [511, 167] on div "98% Customers Are Satisfied Text block Trusted By More Than 25,000Customers Glo…" at bounding box center [514, 228] width 548 height 255
click at [502, 153] on p "Trusted By More Than 25,000Customers Globally" at bounding box center [513, 141] width 546 height 39
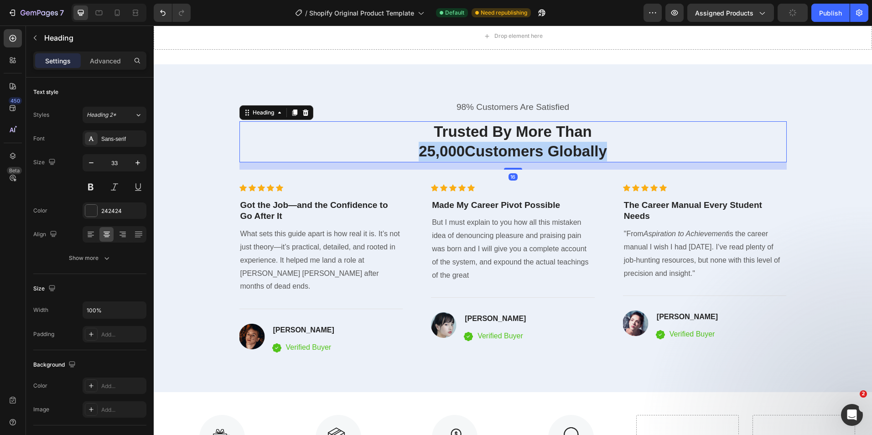
click at [502, 153] on p "Trusted By More Than 25,000Customers Globally" at bounding box center [513, 141] width 546 height 39
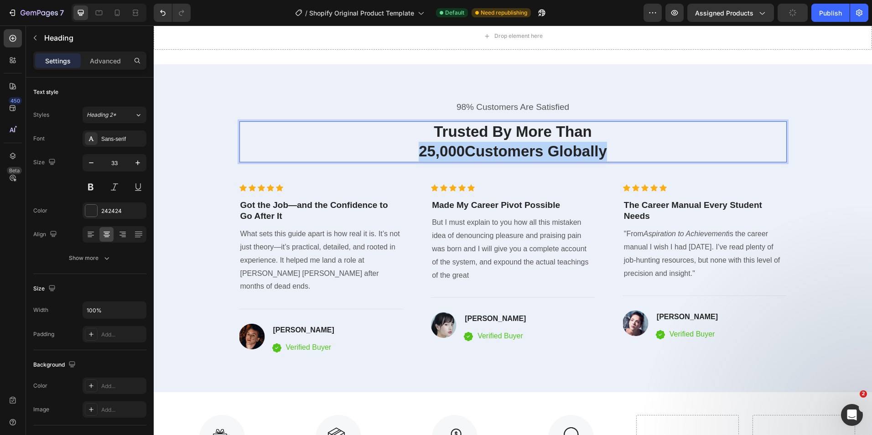
click at [502, 153] on p "Trusted By More Than 25,000Customers Globally" at bounding box center [513, 141] width 546 height 39
click at [583, 139] on p "Trusted By More Than 25,000Customers Globally" at bounding box center [513, 141] width 546 height 39
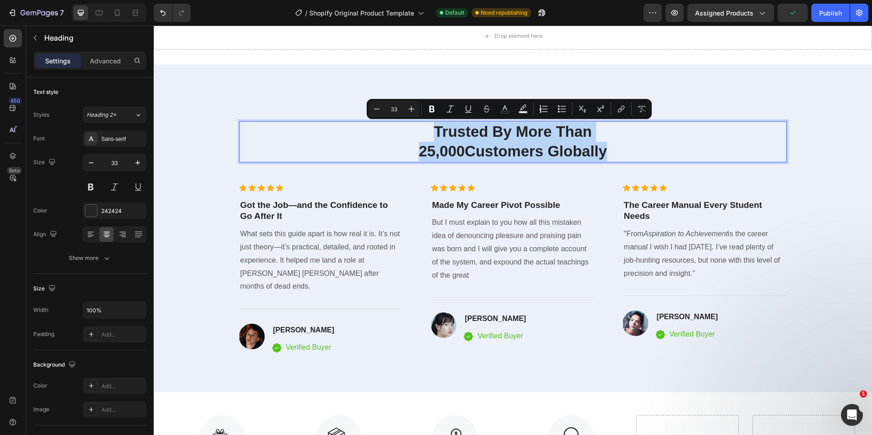
drag, startPoint x: 640, startPoint y: 154, endPoint x: 428, endPoint y: 125, distance: 214.0
click at [428, 125] on p "Trusted By More Than 25,000Customers Globally" at bounding box center [513, 141] width 546 height 39
copy p "Trusted By More Than 25,000Customers Globally"
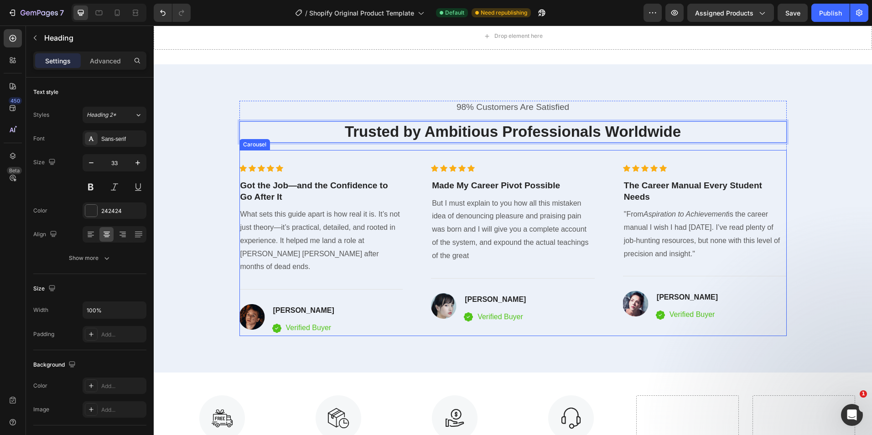
click at [611, 192] on div "Icon Icon Icon Icon Icon Icon List Hoz Got the Job—and the Confidence to Go Aft…" at bounding box center [514, 251] width 548 height 172
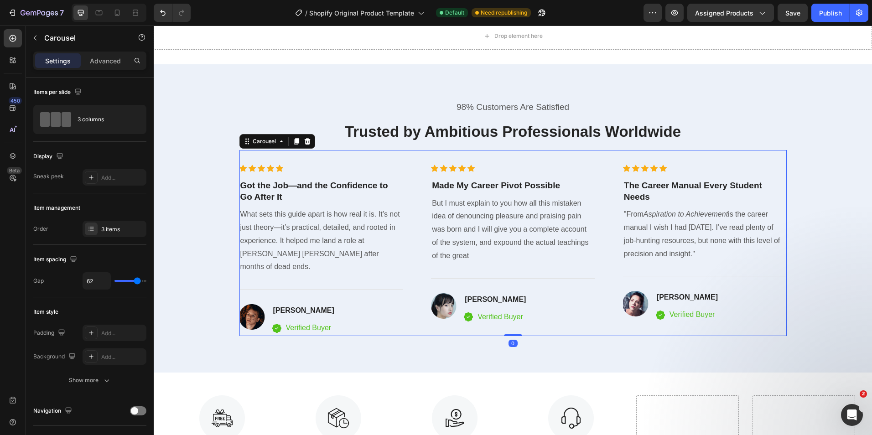
click at [401, 212] on div "Icon Icon Icon Icon Icon Icon List Hoz Got the Job—and the Confidence to Go Aft…" at bounding box center [514, 251] width 548 height 172
click at [493, 188] on p "Made My Career Pivot Possible" at bounding box center [513, 185] width 162 height 11
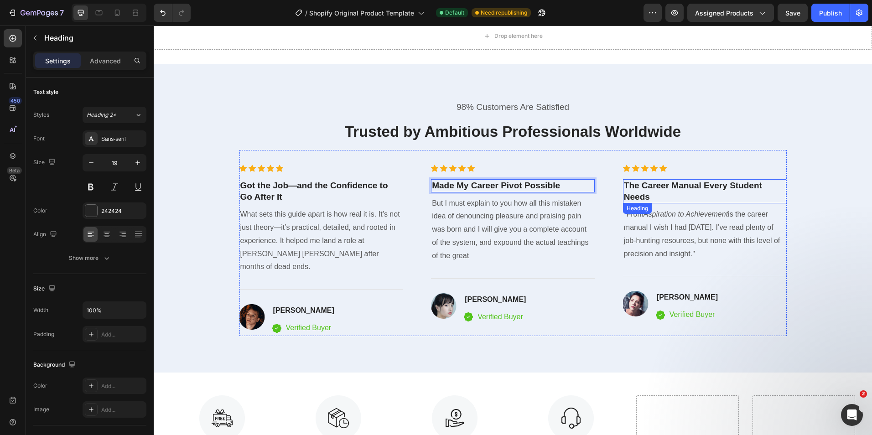
click at [694, 201] on p "The Career Manual Every Student Needs" at bounding box center [705, 191] width 162 height 22
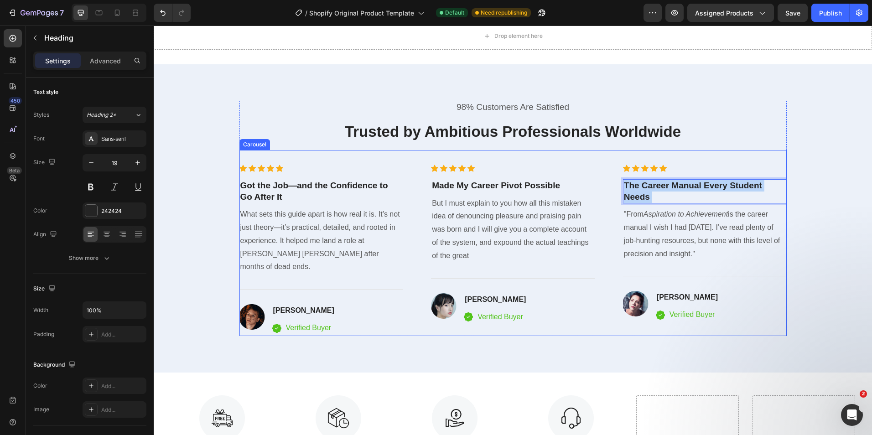
drag, startPoint x: 694, startPoint y: 201, endPoint x: 620, endPoint y: 183, distance: 76.4
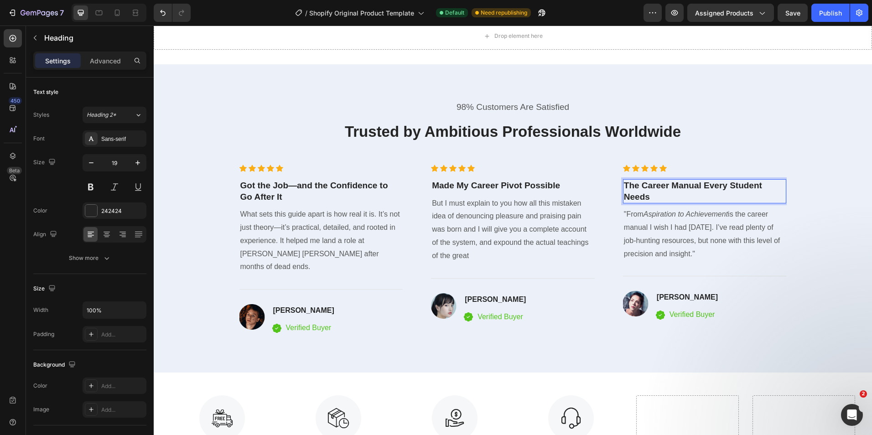
click at [642, 194] on p "The Career Manual Every Student Needs" at bounding box center [705, 191] width 162 height 22
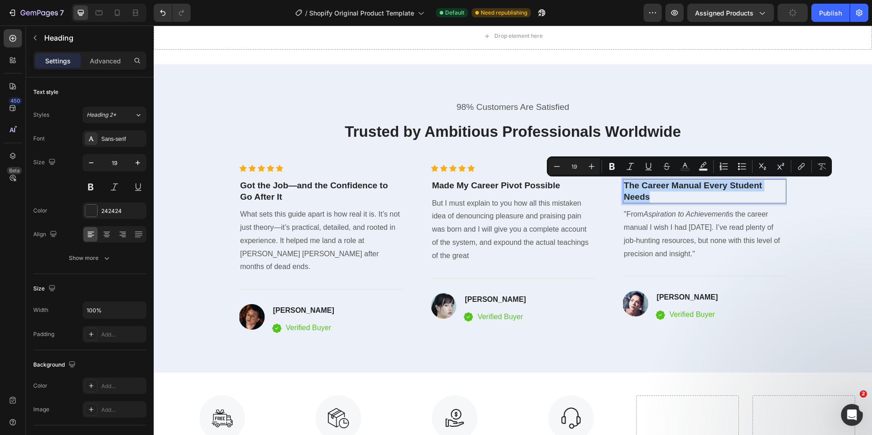
copy p "The Career Manual Every Student Needs"
click at [488, 185] on p "Made My Career Pivot Possible" at bounding box center [513, 185] width 162 height 11
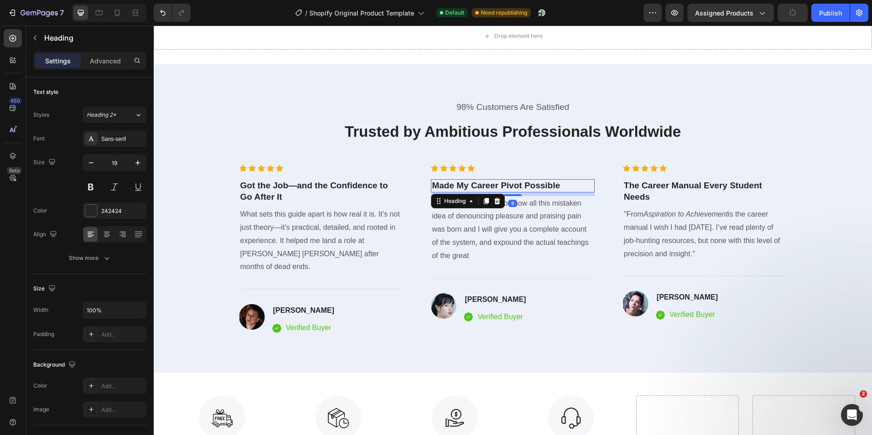
click at [489, 184] on p "Made My Career Pivot Possible" at bounding box center [513, 185] width 162 height 11
click at [491, 184] on p "Made My Career Pivot Possible" at bounding box center [513, 185] width 162 height 11
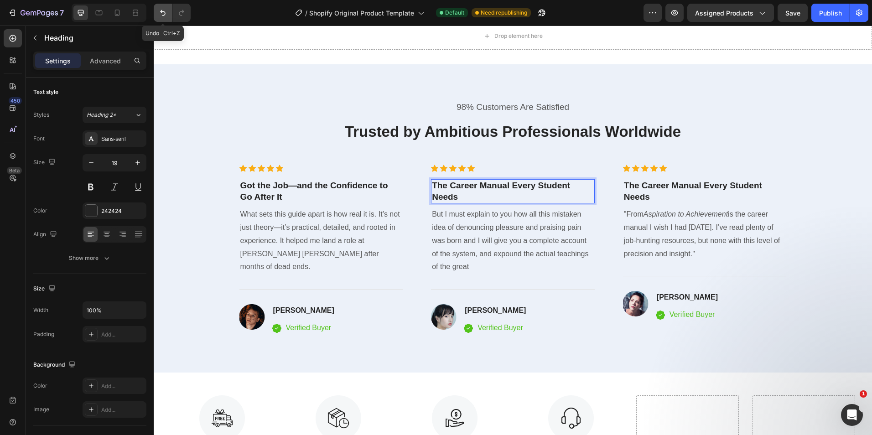
click at [158, 11] on button "Undo/Redo" at bounding box center [163, 13] width 18 height 18
click at [160, 11] on icon "Undo/Redo" at bounding box center [162, 12] width 9 height 9
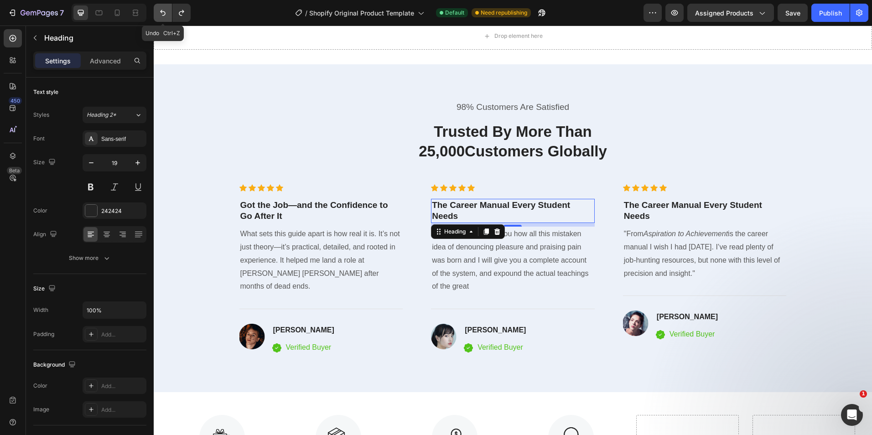
click at [161, 9] on icon "Undo/Redo" at bounding box center [162, 12] width 9 height 9
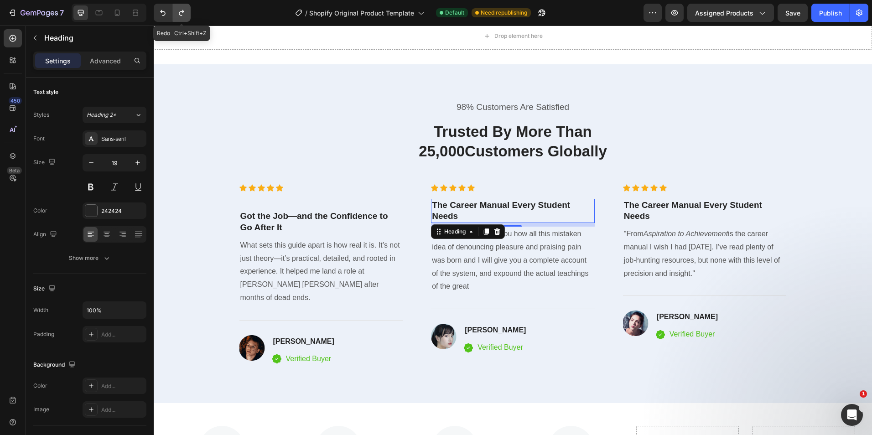
click at [180, 13] on icon "Undo/Redo" at bounding box center [181, 12] width 9 height 9
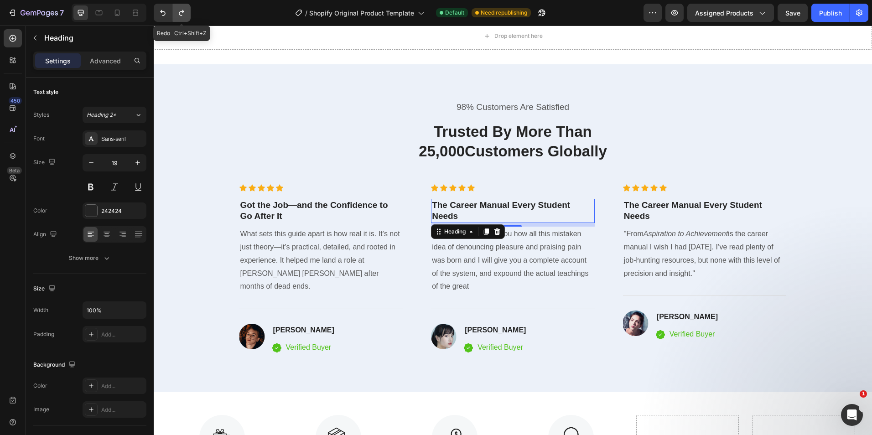
click at [180, 13] on icon "Undo/Redo" at bounding box center [181, 12] width 9 height 9
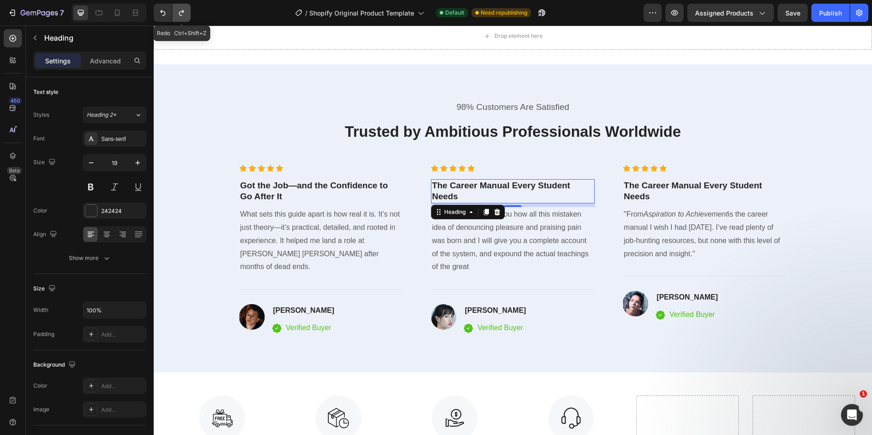
click at [180, 13] on icon "Undo/Redo" at bounding box center [181, 12] width 9 height 9
click at [486, 190] on h3 "The Career Manual Every Student Needs" at bounding box center [513, 191] width 164 height 24
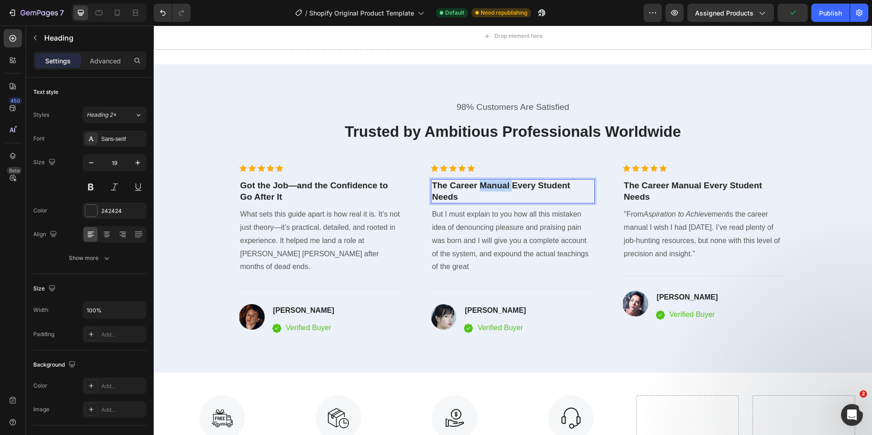
click at [486, 190] on p "The Career Manual Every Student Needs" at bounding box center [513, 191] width 162 height 22
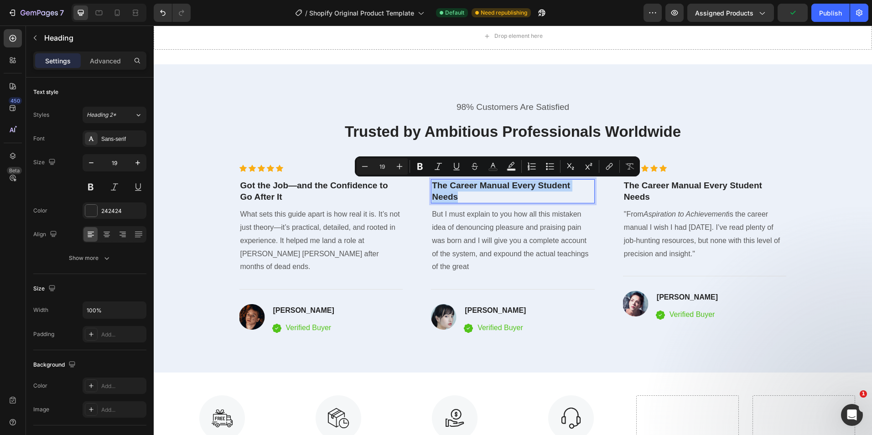
click at [486, 190] on p "The Career Manual Every Student Needs" at bounding box center [513, 191] width 162 height 22
click at [668, 191] on p "The Career Manual Every Student Needs" at bounding box center [705, 191] width 162 height 22
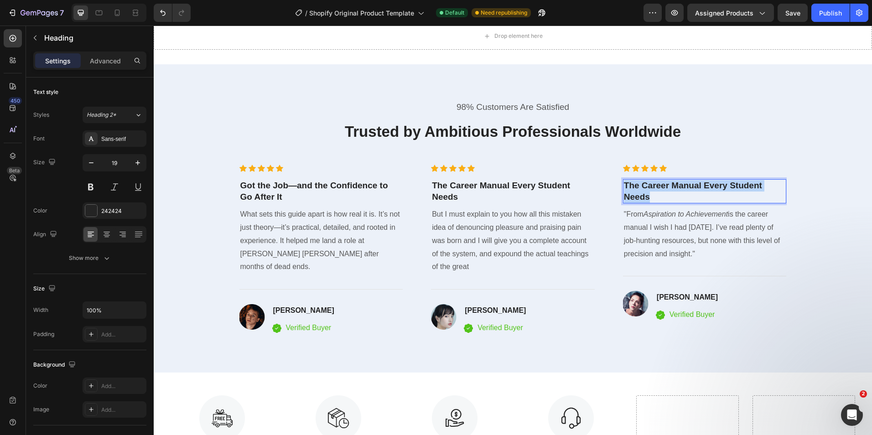
click at [668, 191] on p "The Career Manual Every Student Needs" at bounding box center [705, 191] width 162 height 22
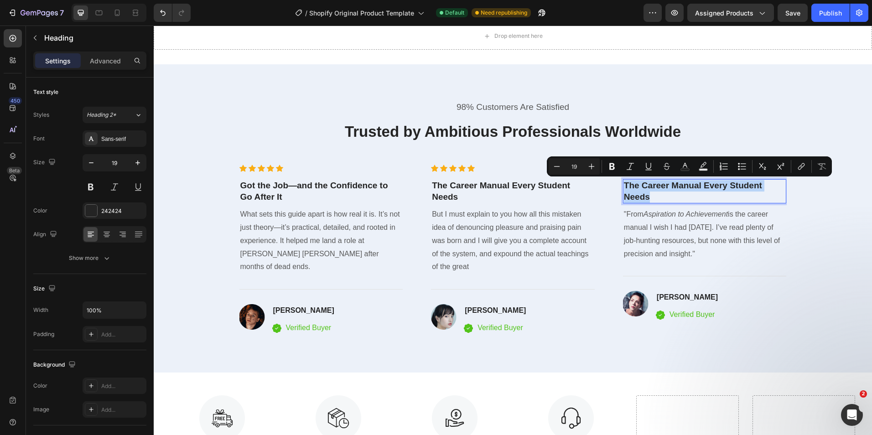
click at [668, 191] on p "The Career Manual Every Student Needs" at bounding box center [705, 191] width 162 height 22
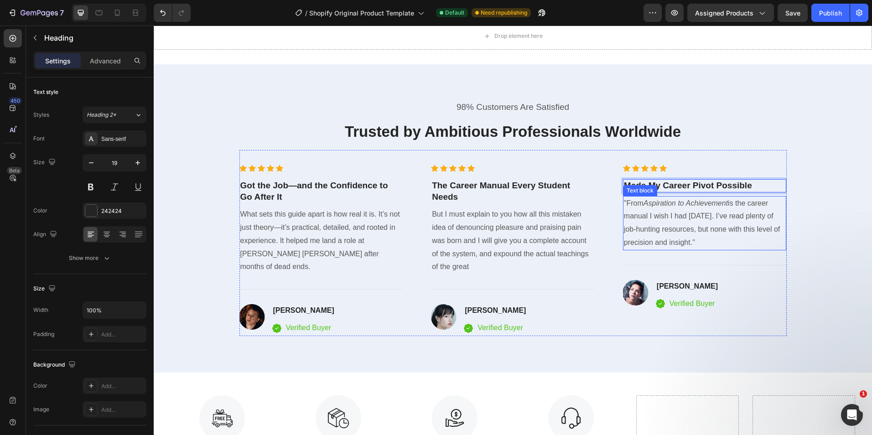
click at [734, 232] on p ""From Aspiration to Achievement is the career manual I wish I had two years ago…" at bounding box center [705, 223] width 162 height 52
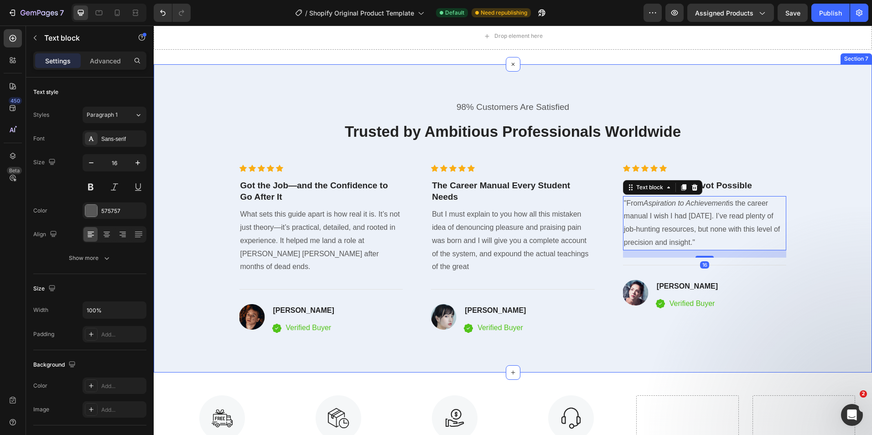
click at [845, 179] on div "98% Customers Are Satisfied Text block Trusted by Ambitious Professionals World…" at bounding box center [513, 218] width 705 height 235
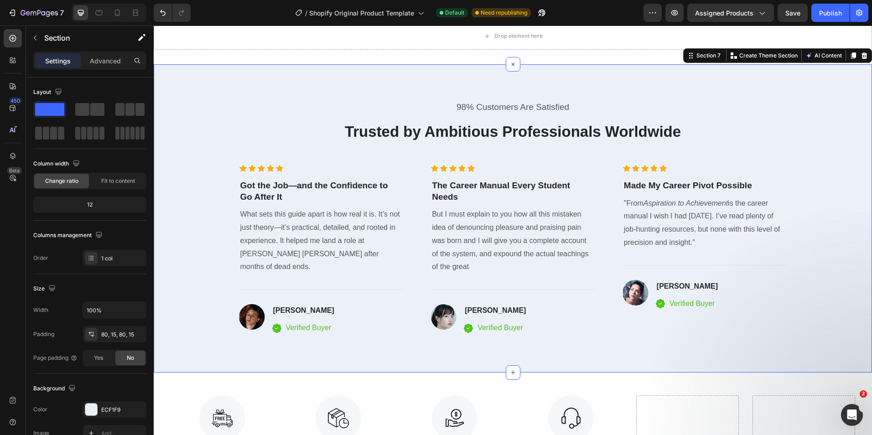
click at [819, 245] on div "98% Customers Are Satisfied Text block Trusted by Ambitious Professionals World…" at bounding box center [513, 218] width 705 height 235
click at [781, 305] on div "Image Anna Chirstin Heading Icon Verified Buyer Text block Icon List Row" at bounding box center [705, 295] width 164 height 31
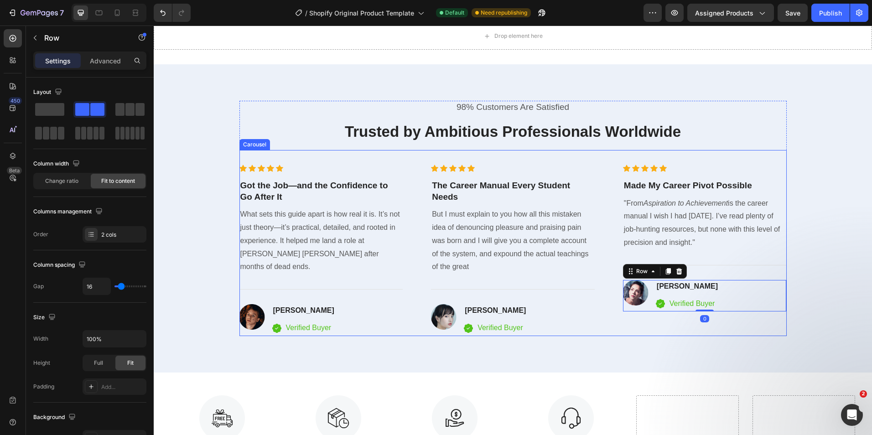
click at [546, 299] on div "Icon Icon Icon Icon Icon Icon List Hoz The Career Manual Every Student Needs He…" at bounding box center [513, 251] width 164 height 172
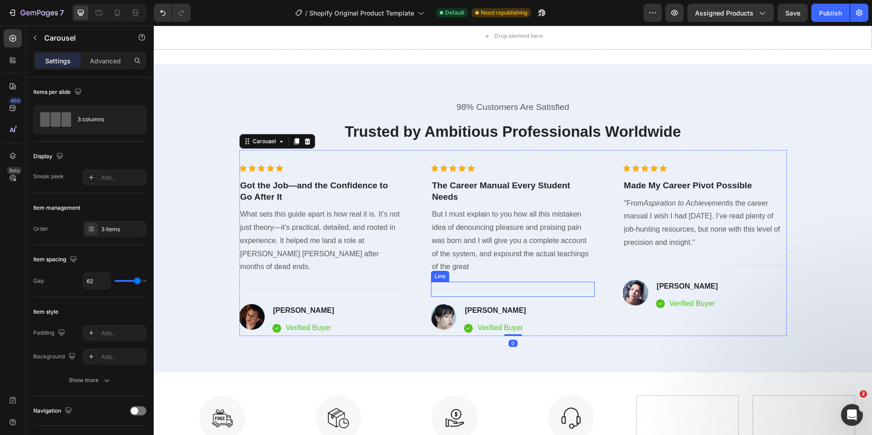
click at [537, 290] on div "Title Line" at bounding box center [513, 289] width 164 height 15
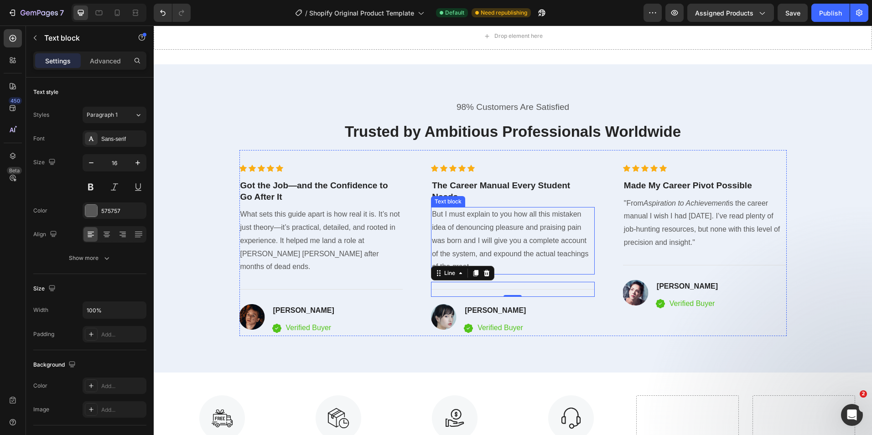
click at [530, 258] on p "But I must explain to you how all this mistaken idea of denouncing pleasure and…" at bounding box center [513, 241] width 162 height 66
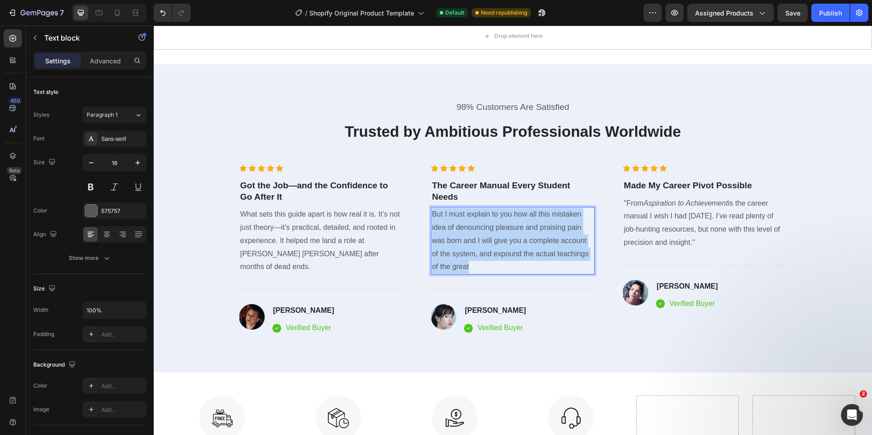
click at [530, 258] on p "But I must explain to you how all this mistaken idea of denouncing pleasure and…" at bounding box center [513, 241] width 162 height 66
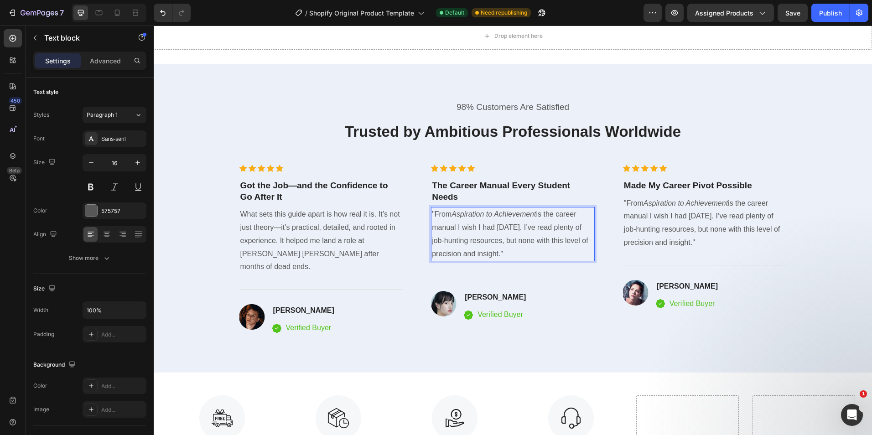
click at [518, 251] on p ""From Aspiration to Achievement is the career manual I wish I had two years ago…" at bounding box center [513, 234] width 162 height 52
click at [554, 258] on p ""From Aspiration to Achievement is the career manual I wish I had two years ago…" at bounding box center [513, 234] width 162 height 52
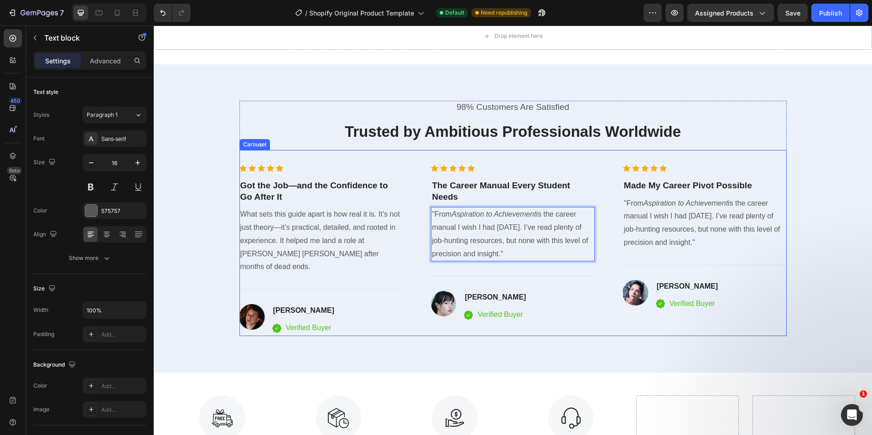
click at [599, 283] on div "Icon Icon Icon Icon Icon Icon List Hoz Got the Job—and the Confidence to Go Aft…" at bounding box center [514, 251] width 548 height 172
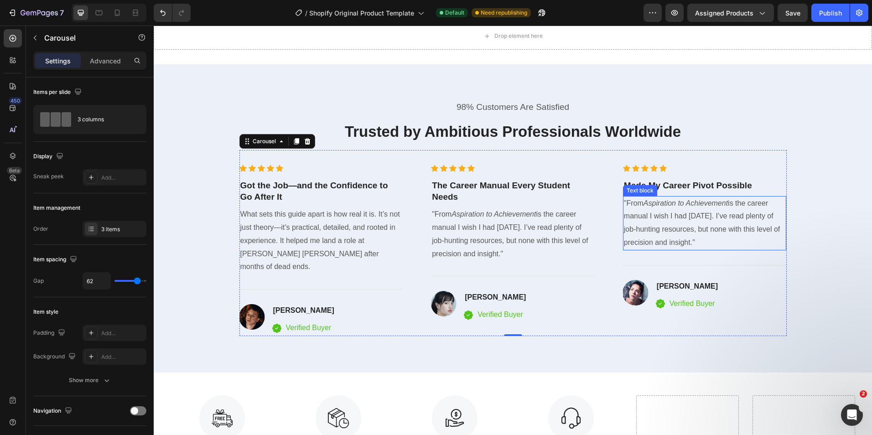
click at [714, 240] on p ""From Aspiration to Achievement is the career manual I wish I had two years ago…" at bounding box center [705, 223] width 162 height 52
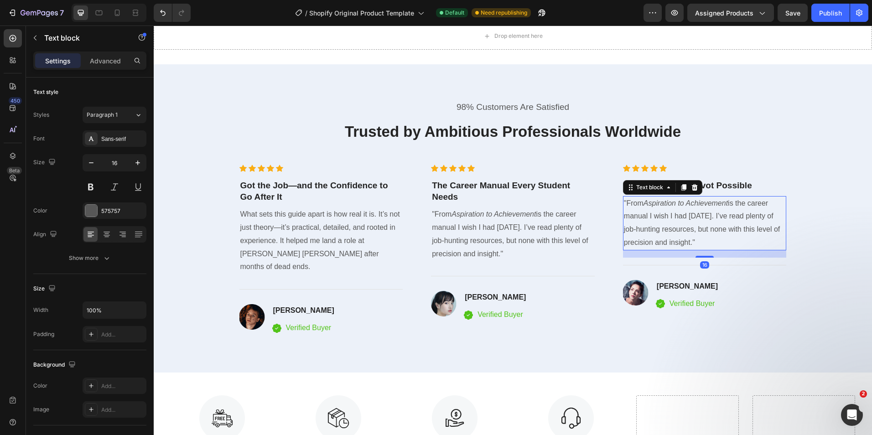
click at [715, 239] on p ""From Aspiration to Achievement is the career manual I wish I had two years ago…" at bounding box center [705, 223] width 162 height 52
click at [718, 242] on p ""From Aspiration to Achievement is the career manual I wish I had two years ago…" at bounding box center [705, 223] width 162 height 52
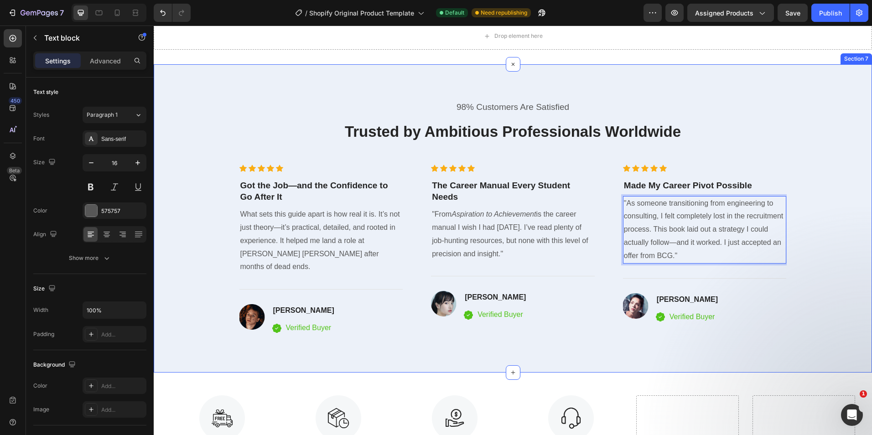
click at [845, 256] on div "98% Customers Are Satisfied Text block Trusted by Ambitious Professionals World…" at bounding box center [513, 218] width 705 height 235
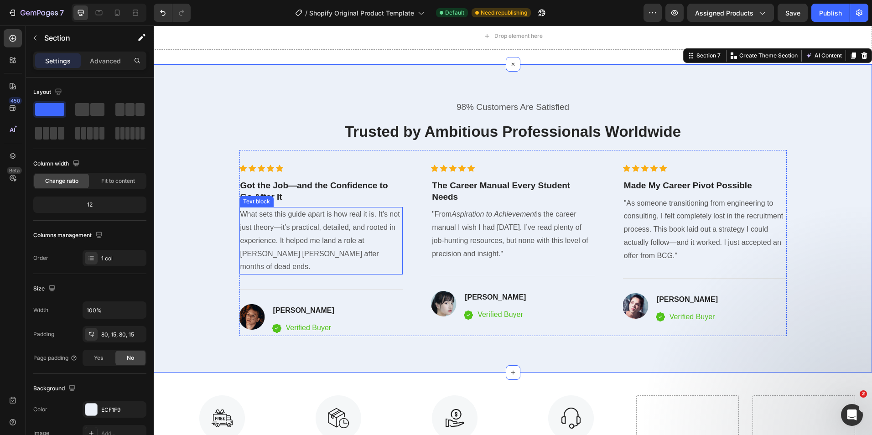
click at [352, 228] on p "What sets this guide apart is how real it is. It’s not just theory—it’s practic…" at bounding box center [321, 241] width 162 height 66
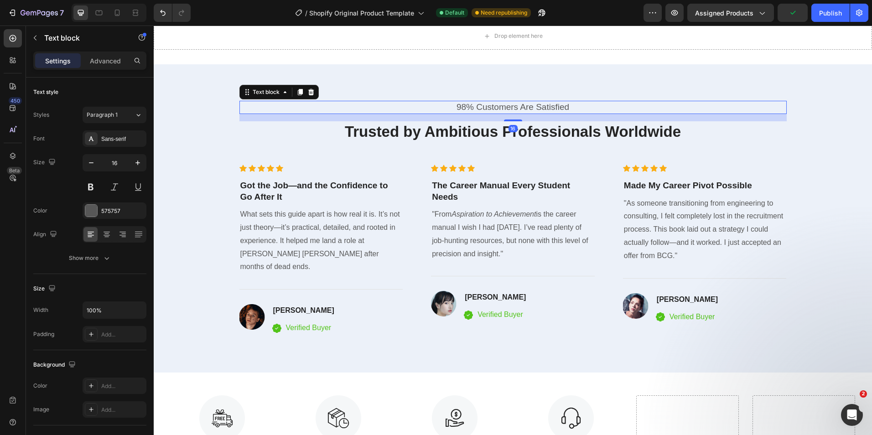
click at [507, 108] on p "98% Customers Are Satisfied" at bounding box center [513, 107] width 546 height 11
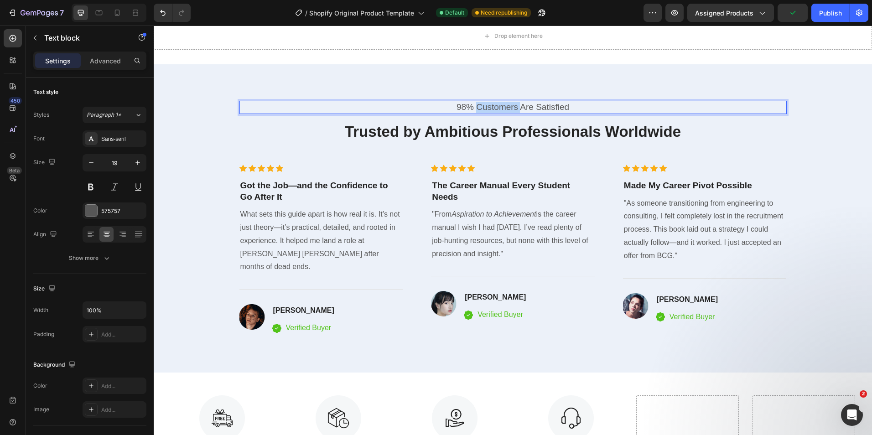
click at [507, 108] on p "98% Customers Are Satisfied" at bounding box center [513, 107] width 546 height 11
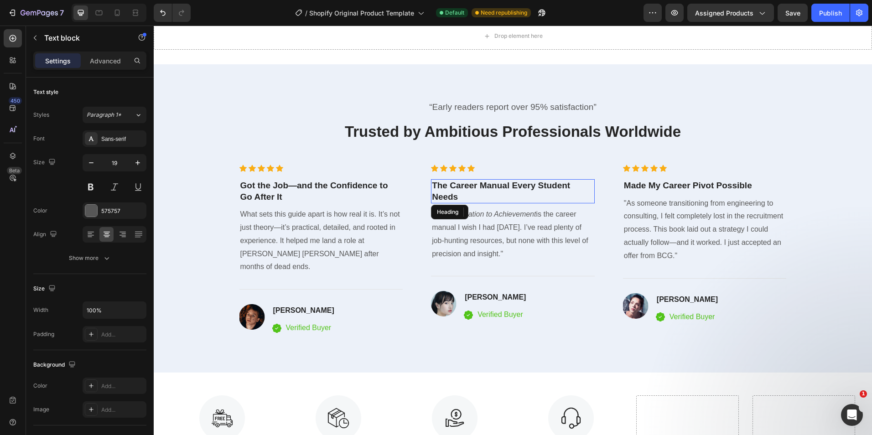
click at [571, 185] on p "The Career Manual Every Student Needs" at bounding box center [513, 191] width 162 height 22
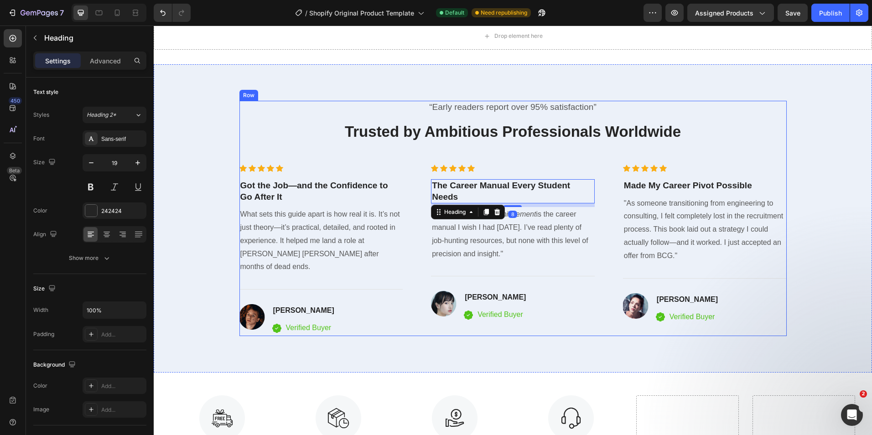
click at [549, 146] on div "“Early readers report over 95% satisfaction” Text block Trusted by Ambitious Pr…" at bounding box center [514, 218] width 548 height 235
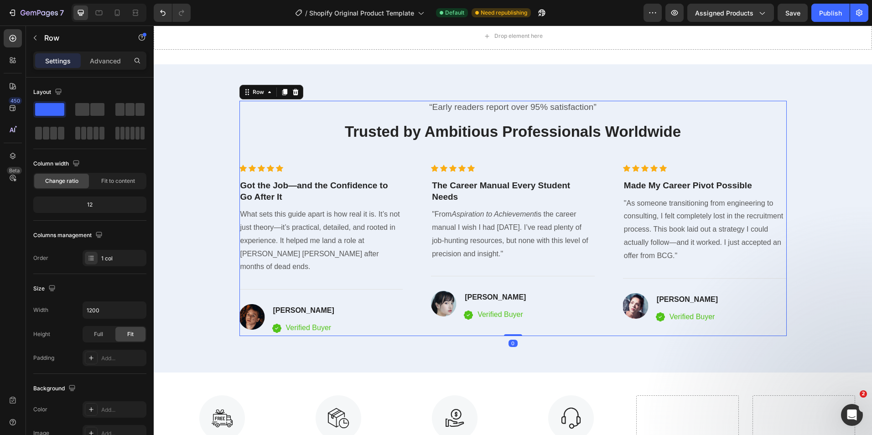
click at [549, 146] on div "“Early readers report over 95% satisfaction” Text block Trusted by Ambitious Pr…" at bounding box center [514, 218] width 548 height 235
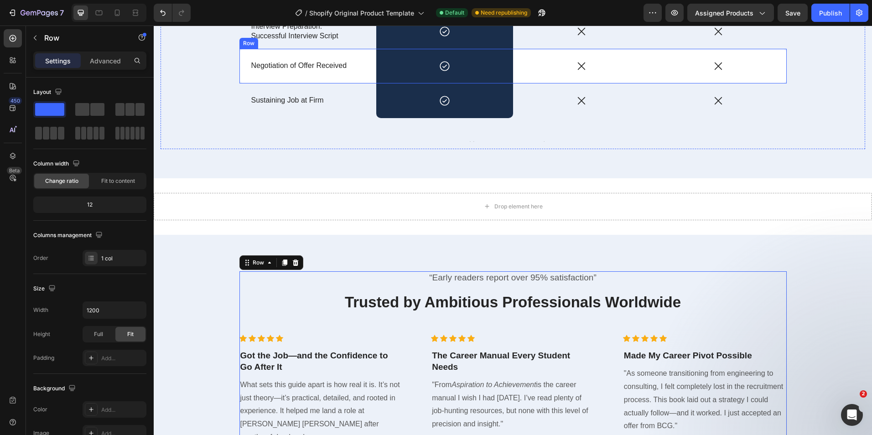
scroll to position [3249, 0]
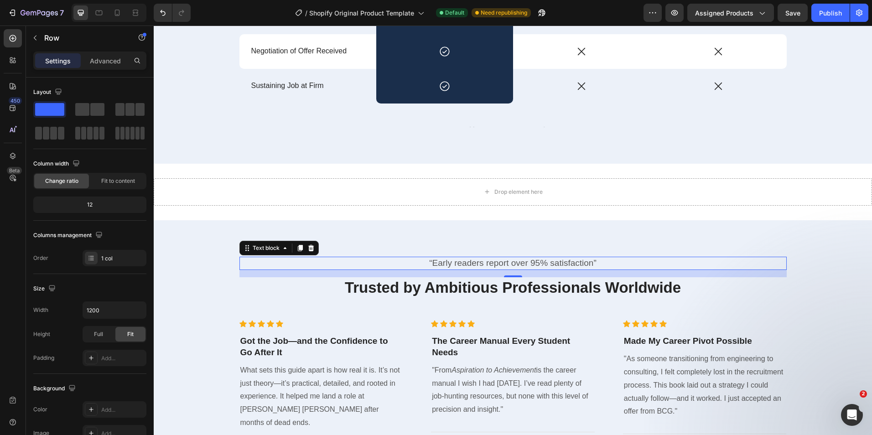
click at [598, 258] on p "“Early readers report over 95% satisfaction”" at bounding box center [513, 263] width 546 height 11
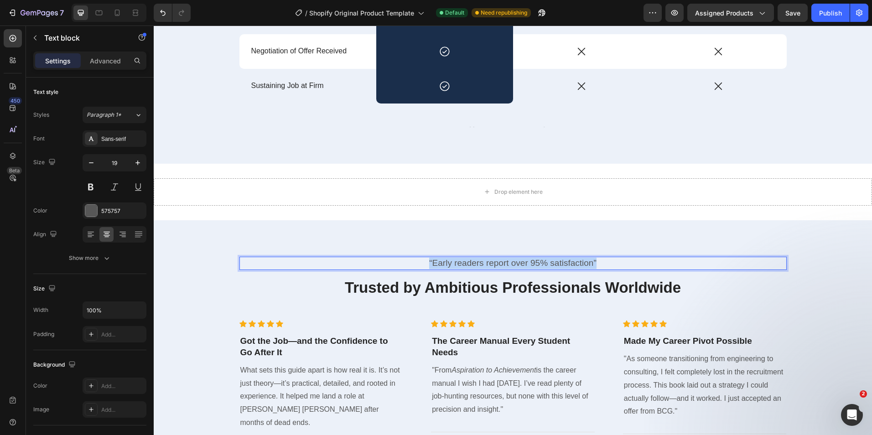
click at [598, 258] on p "“Early readers report over 95% satisfaction”" at bounding box center [513, 263] width 546 height 11
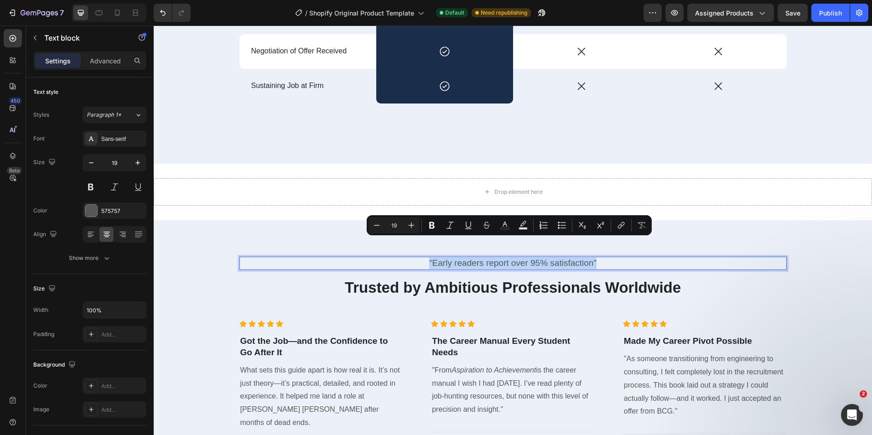
click at [598, 258] on p "“Early readers report over 95% satisfaction”" at bounding box center [513, 263] width 546 height 11
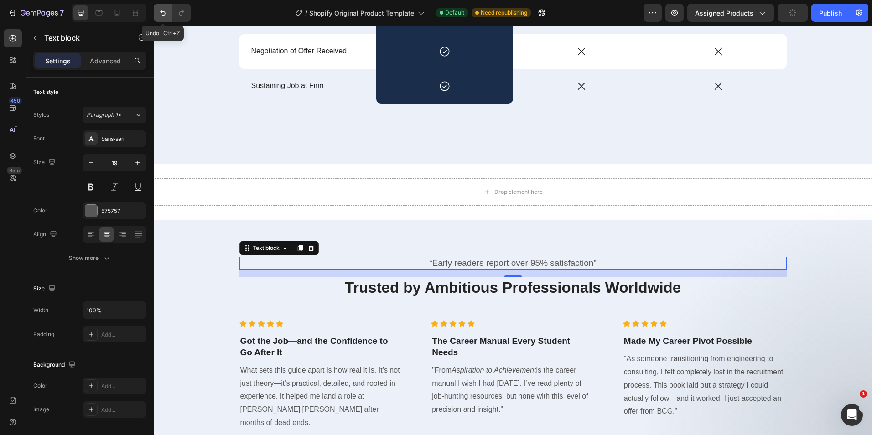
click at [164, 18] on button "Undo/Redo" at bounding box center [163, 13] width 18 height 18
click at [184, 16] on icon "Undo/Redo" at bounding box center [181, 12] width 9 height 9
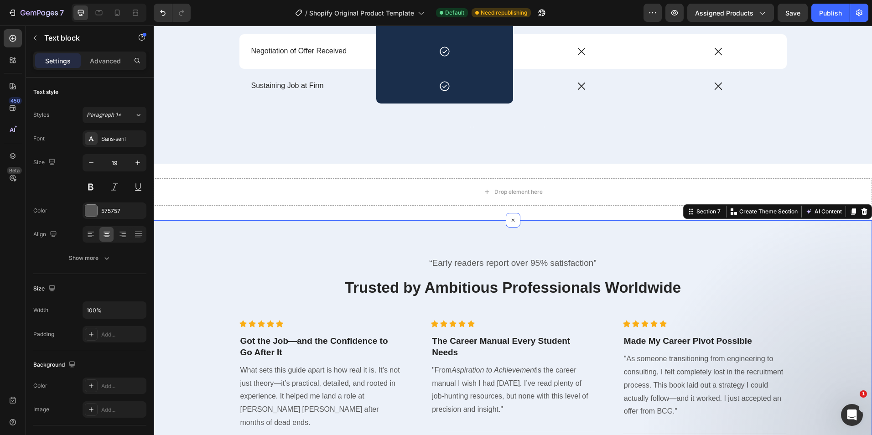
click at [642, 229] on div "“Early readers report over 95% satisfaction” Text block Trusted by Ambitious Pr…" at bounding box center [513, 374] width 719 height 308
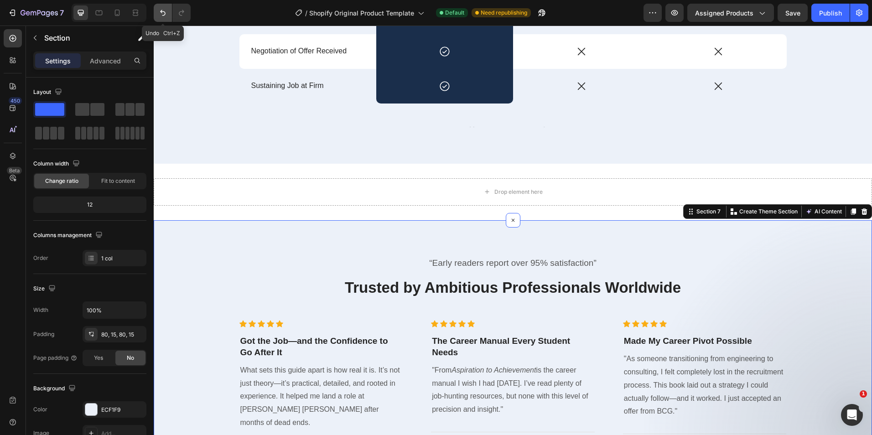
click at [160, 18] on button "Undo/Redo" at bounding box center [163, 13] width 18 height 18
click at [188, 12] on button "Undo/Redo" at bounding box center [181, 13] width 18 height 18
click at [595, 258] on p "“Early readers report over 95% satisfaction”" at bounding box center [513, 263] width 546 height 11
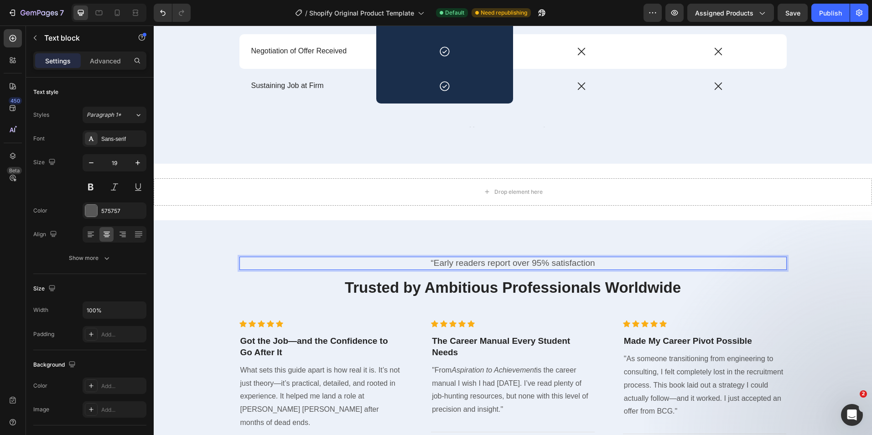
click at [429, 258] on p "“Early readers report over 95% satisfaction" at bounding box center [513, 263] width 546 height 11
click at [625, 221] on div "Early readers report over 95% satisfaction Text block 16 Trusted by Ambitious P…" at bounding box center [513, 374] width 719 height 308
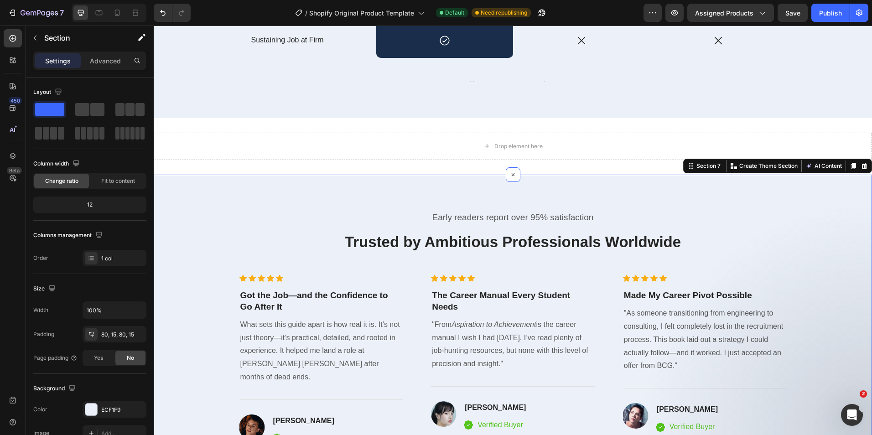
scroll to position [3340, 0]
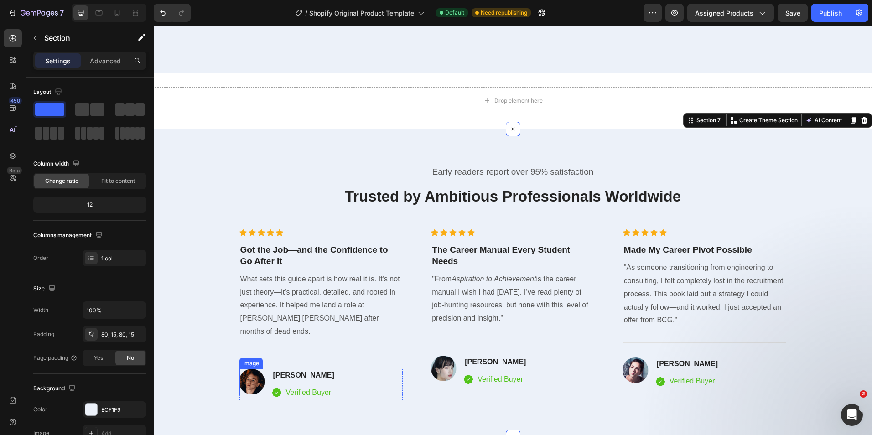
click at [247, 369] on img at bounding box center [253, 382] width 26 height 26
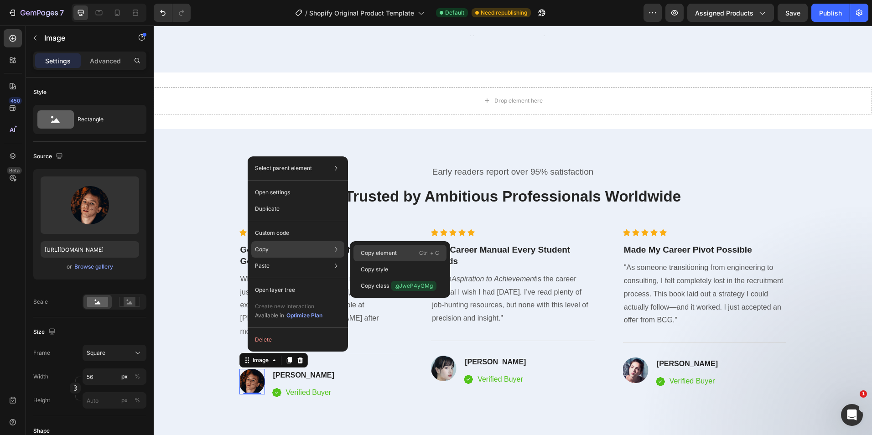
drag, startPoint x: 370, startPoint y: 253, endPoint x: 212, endPoint y: 219, distance: 161.8
click at [370, 253] on p "Copy element" at bounding box center [379, 253] width 36 height 8
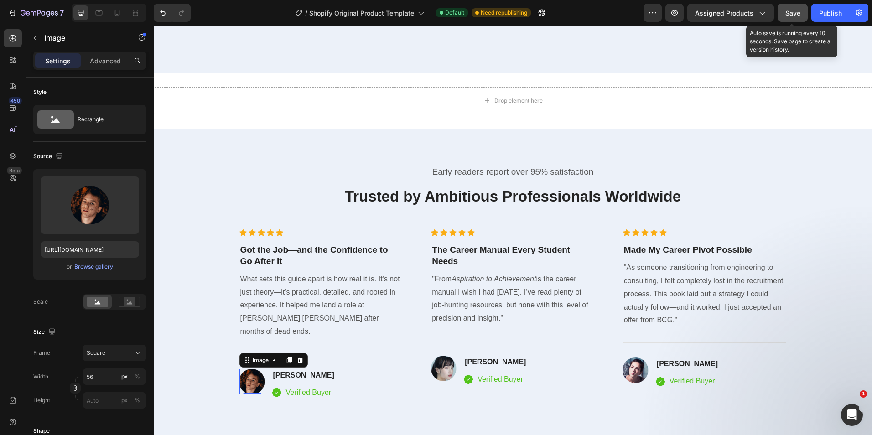
click at [788, 15] on span "Save" at bounding box center [793, 13] width 15 height 8
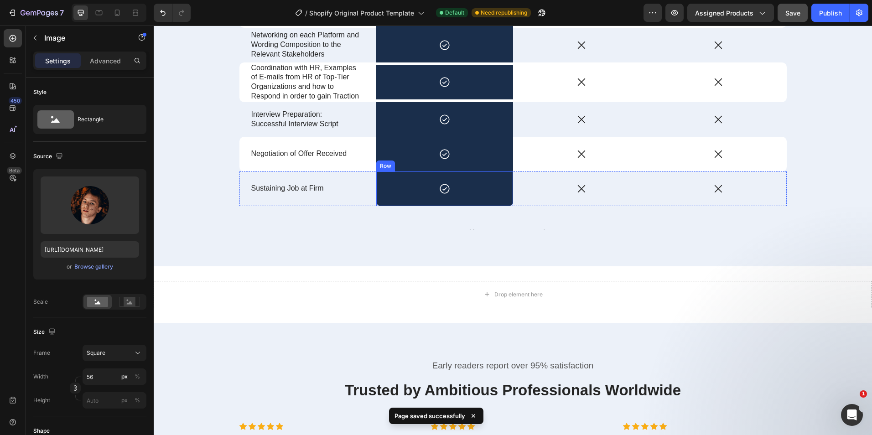
scroll to position [3249, 0]
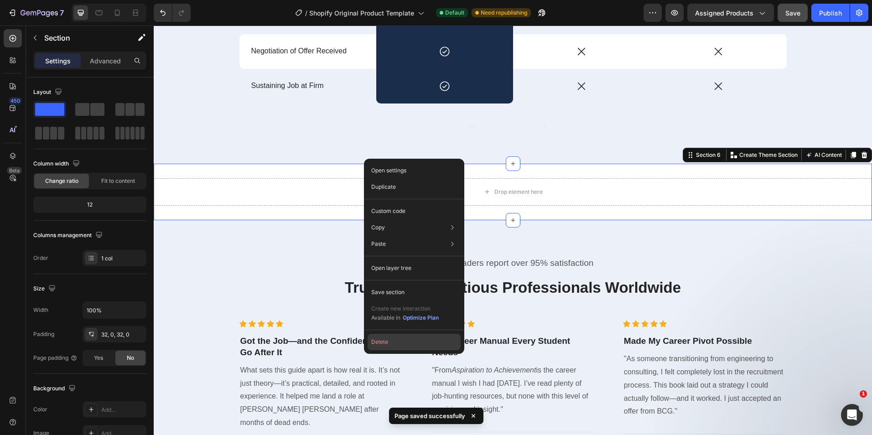
click at [428, 345] on button "Delete" at bounding box center [414, 342] width 93 height 16
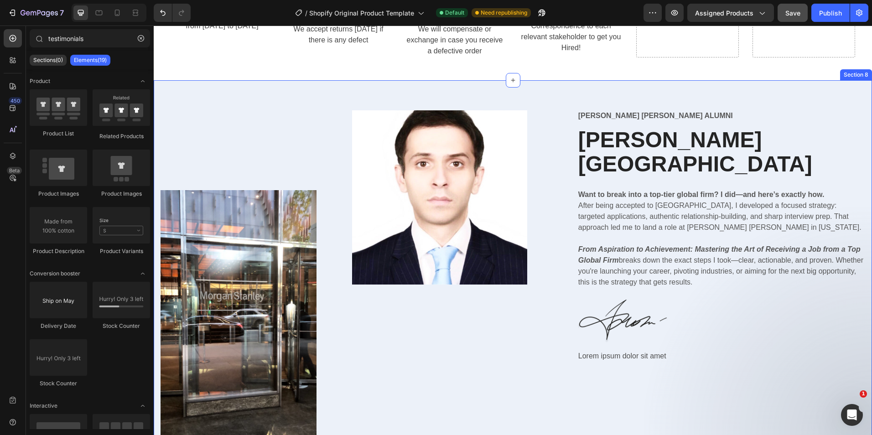
scroll to position [3842, 0]
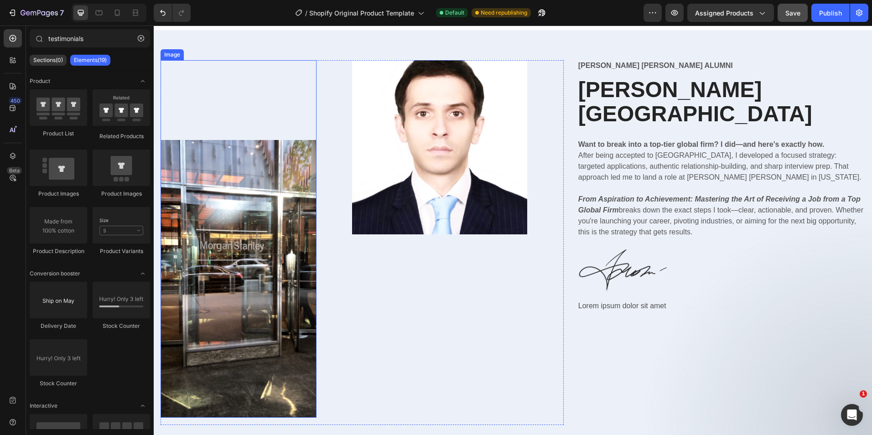
click at [264, 253] on img at bounding box center [239, 279] width 156 height 278
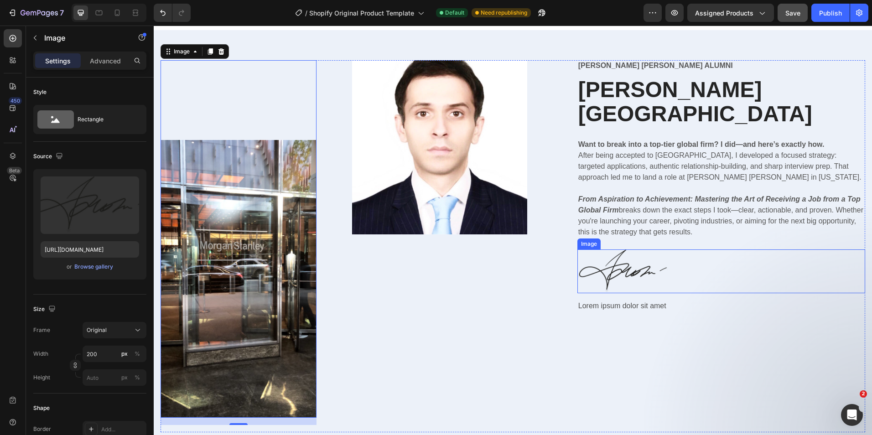
click at [623, 250] on img at bounding box center [623, 272] width 91 height 44
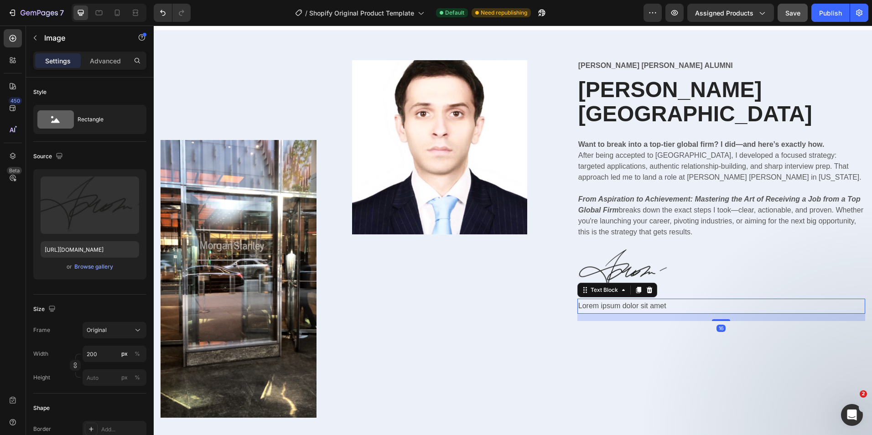
click at [627, 300] on p "Lorem ipsum dolor sit amet" at bounding box center [722, 306] width 286 height 13
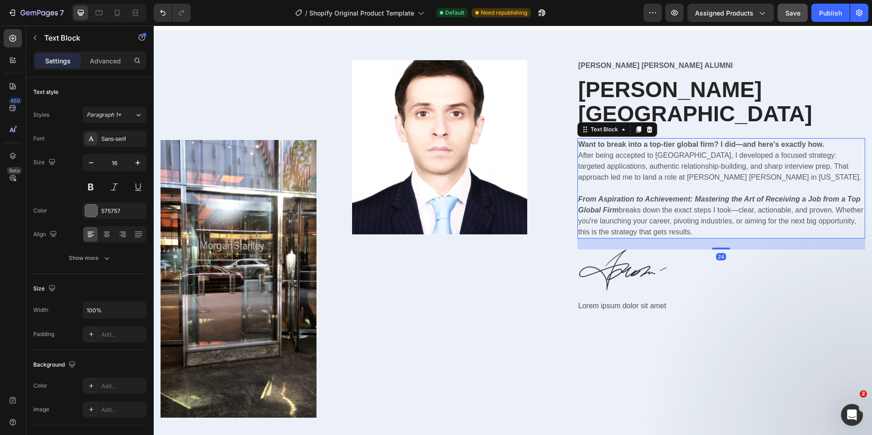
click at [717, 156] on p "Want to break into a top-tier global firm? I did—and here’s exactly how. After …" at bounding box center [722, 161] width 286 height 44
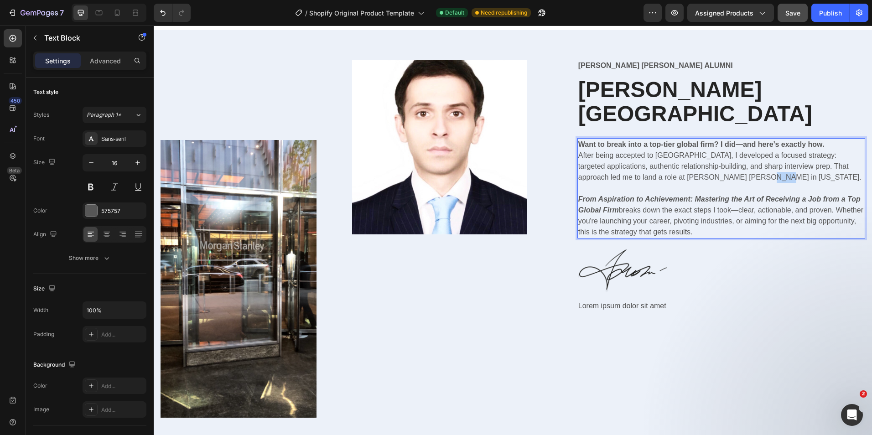
click at [717, 156] on p "Want to break into a top-tier global firm? I did—and here’s exactly how. After …" at bounding box center [722, 161] width 286 height 44
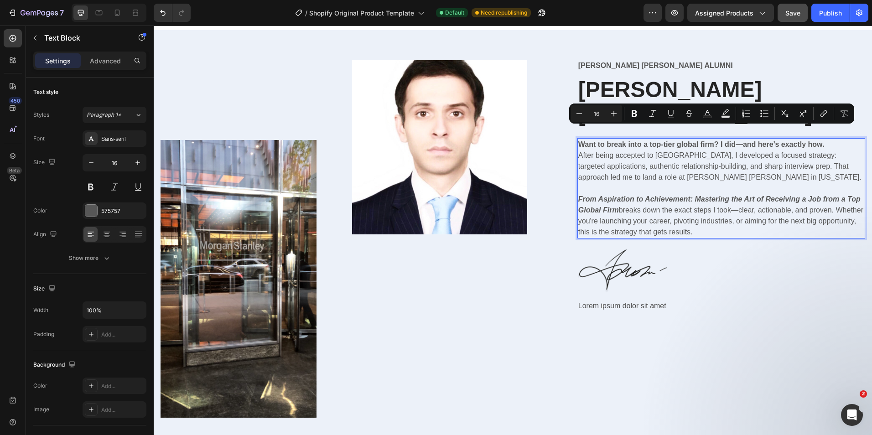
click at [742, 210] on p "From Aspiration to Achievement: Mastering the Art of Receiving a Job from a Top…" at bounding box center [722, 216] width 286 height 44
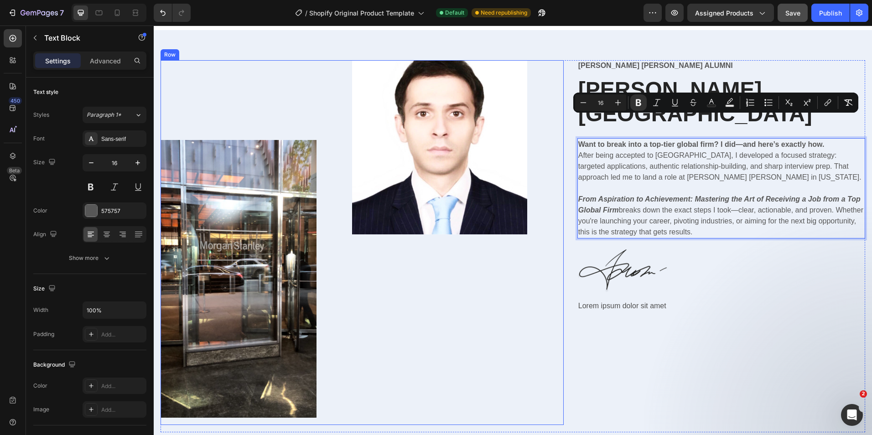
drag, startPoint x: 742, startPoint y: 210, endPoint x: 553, endPoint y: 106, distance: 216.1
click at [553, 106] on div "Image Image Row [PERSON_NAME] [PERSON_NAME] Alumni Text Block [PERSON_NAME] Hea…" at bounding box center [513, 246] width 705 height 372
copy div "Want to break into a top-tier global firm? I did—and here’s exactly how. After …"
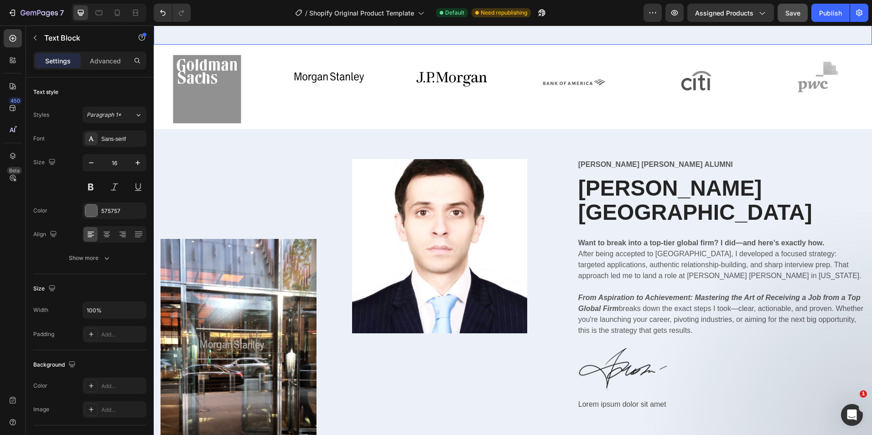
scroll to position [444, 0]
click at [292, 340] on img at bounding box center [239, 378] width 156 height 278
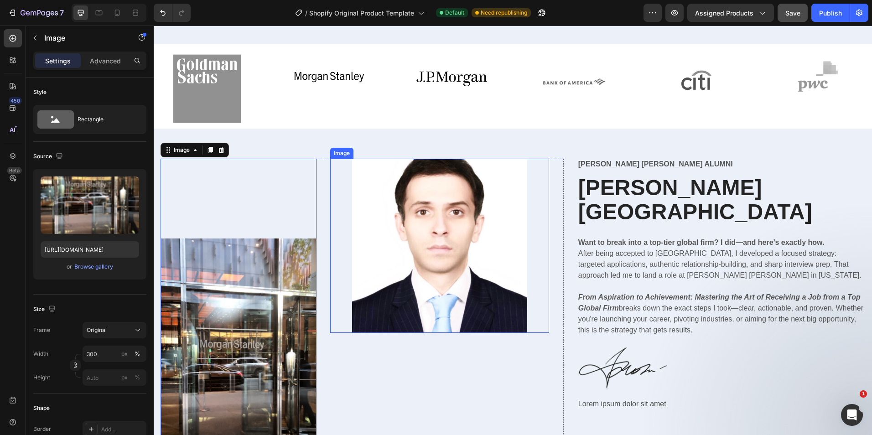
click at [354, 244] on img at bounding box center [439, 246] width 175 height 174
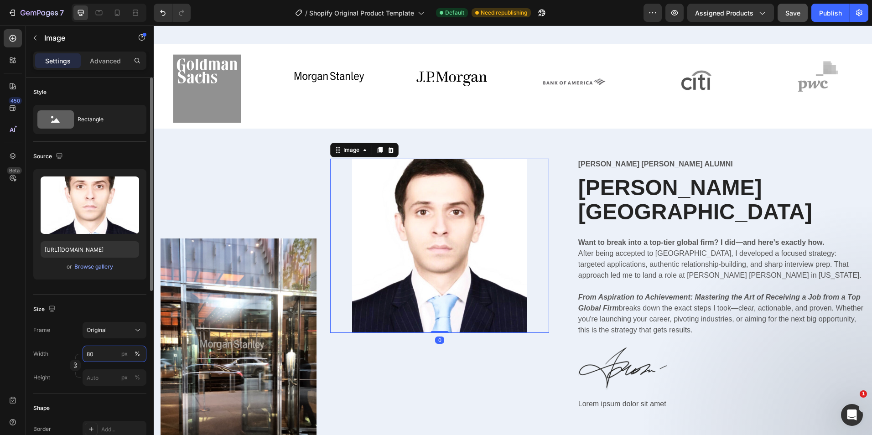
click at [92, 355] on input "80" at bounding box center [115, 354] width 64 height 16
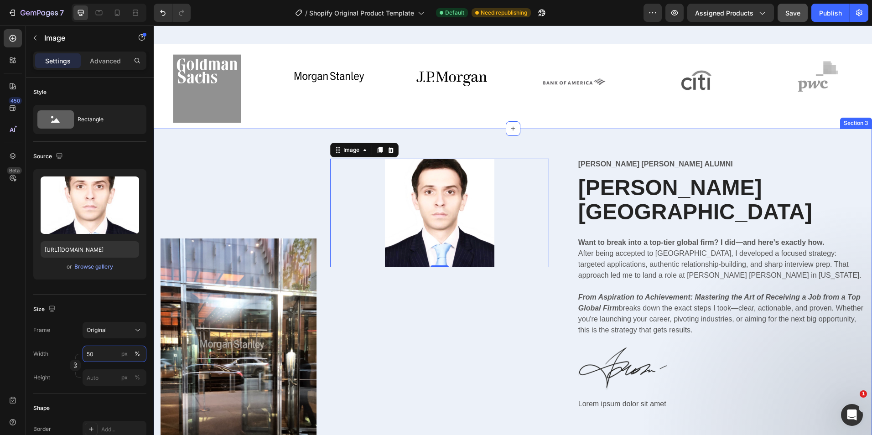
type input "5"
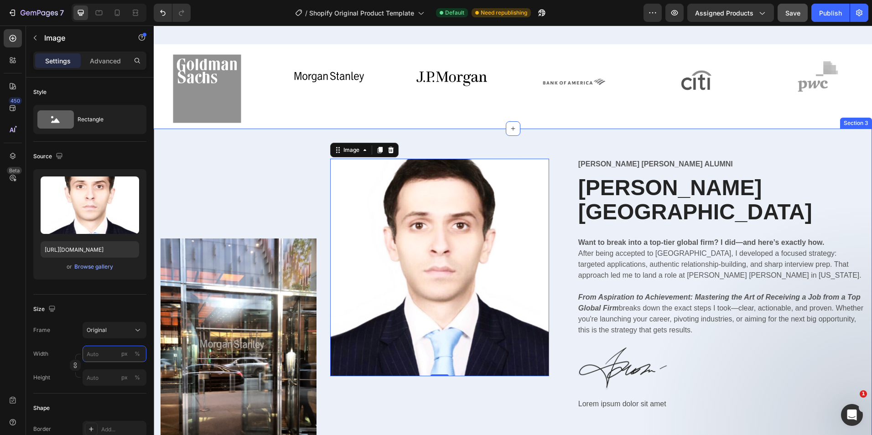
type input "5"
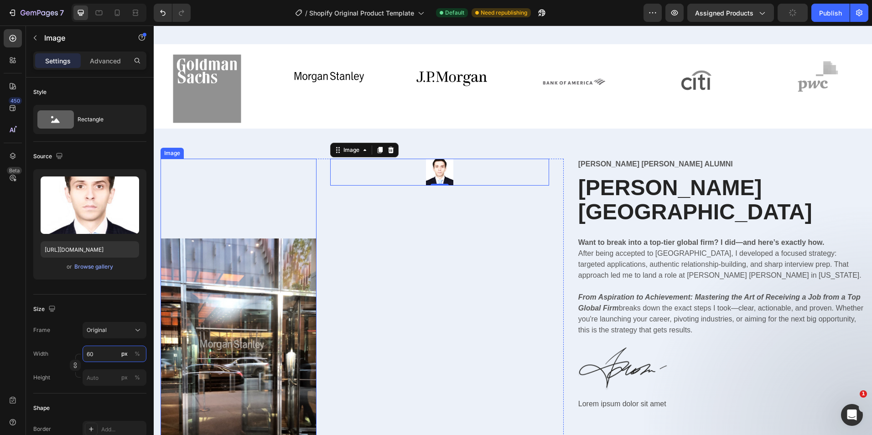
type input "6"
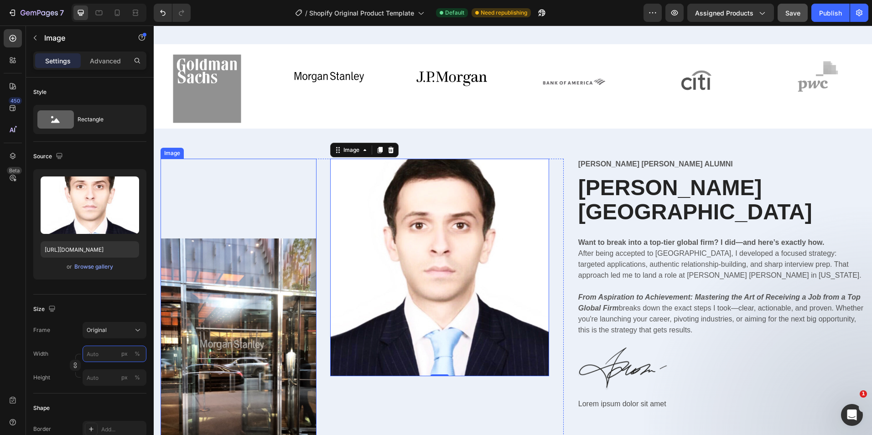
type input "6"
click at [531, 179] on div "Image Image 0 Row [PERSON_NAME] [PERSON_NAME] Alumni Text Block [PERSON_NAME] H…" at bounding box center [513, 341] width 719 height 425
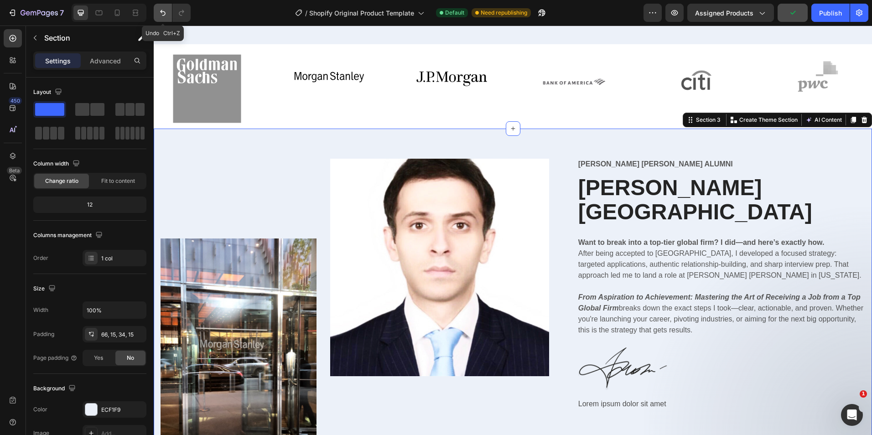
click at [160, 16] on icon "Undo/Redo" at bounding box center [162, 12] width 9 height 9
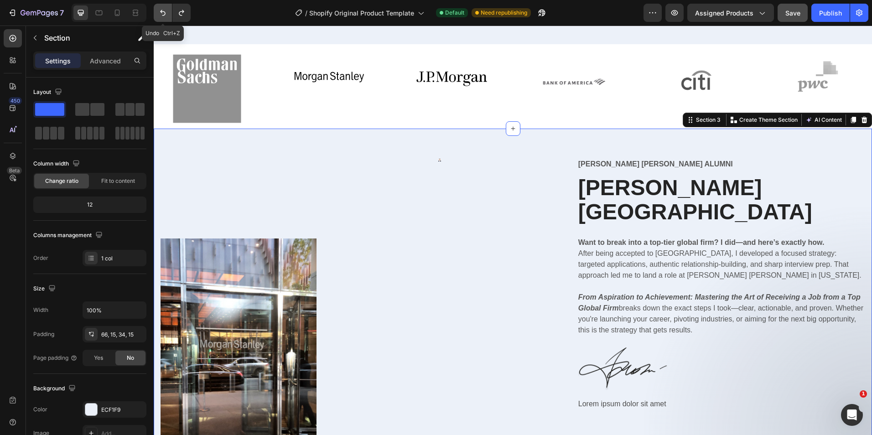
click at [157, 16] on button "Undo/Redo" at bounding box center [163, 13] width 18 height 18
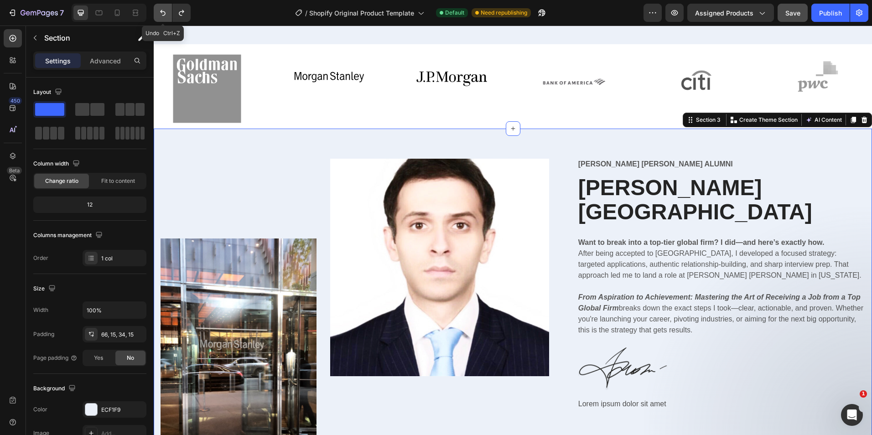
click at [157, 16] on button "Undo/Redo" at bounding box center [163, 13] width 18 height 18
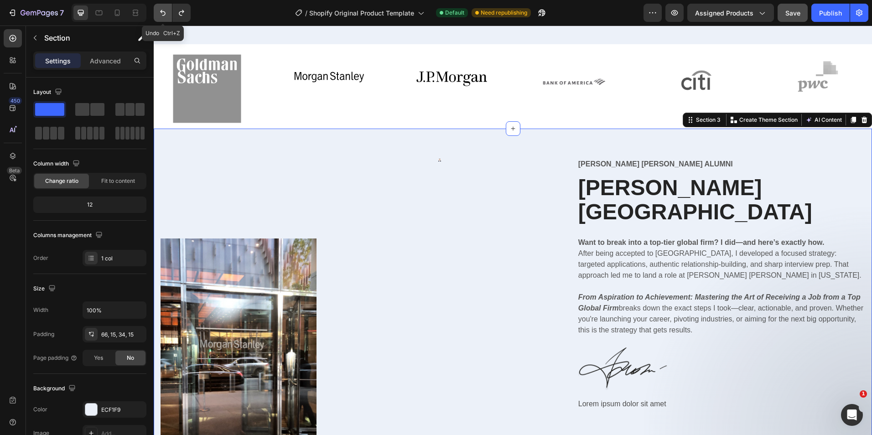
click at [157, 16] on button "Undo/Redo" at bounding box center [163, 13] width 18 height 18
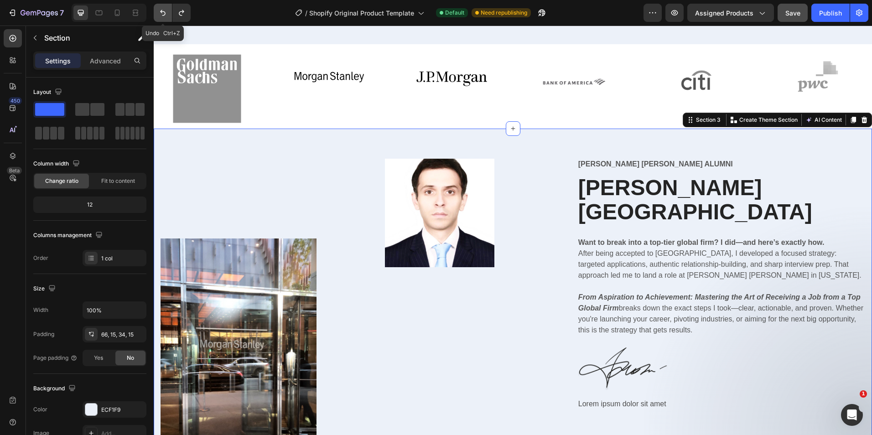
click at [157, 16] on button "Undo/Redo" at bounding box center [163, 13] width 18 height 18
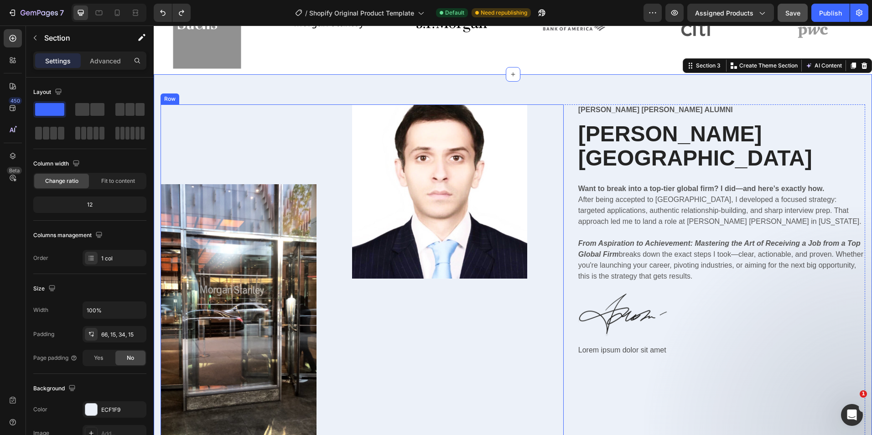
scroll to position [536, 0]
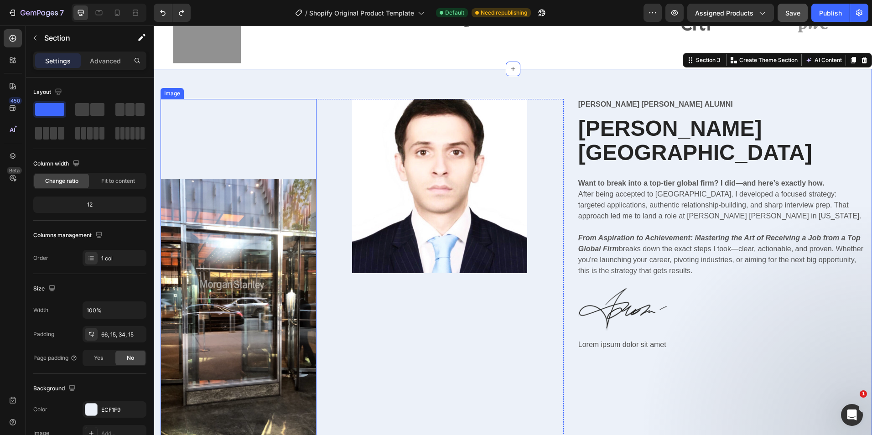
click at [298, 270] on img at bounding box center [239, 318] width 156 height 278
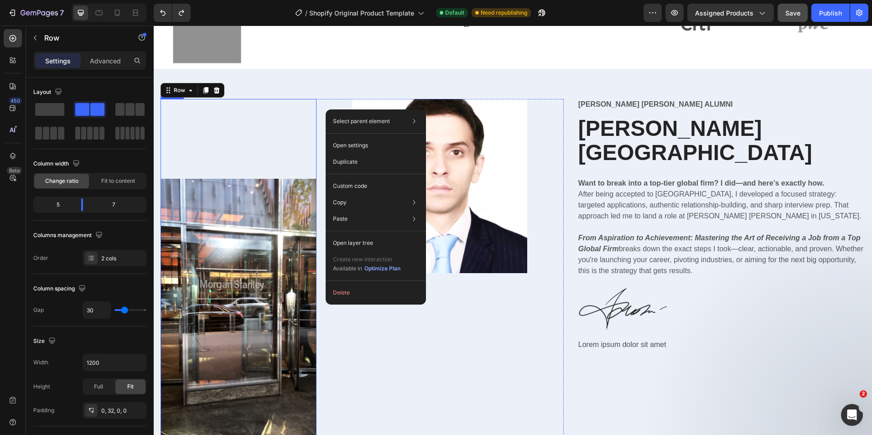
click at [309, 114] on div "Image" at bounding box center [239, 278] width 156 height 358
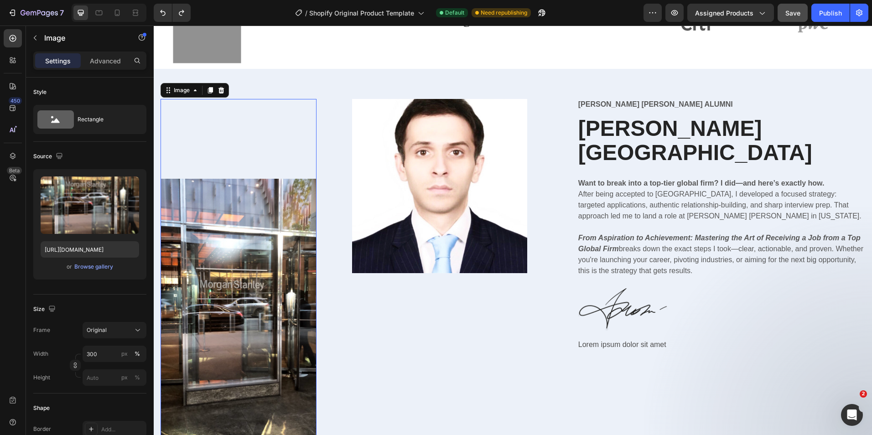
click at [285, 320] on img at bounding box center [239, 318] width 156 height 278
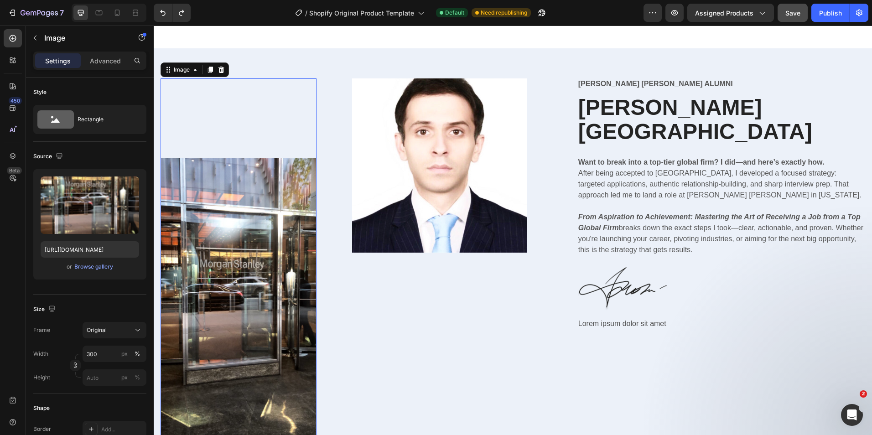
scroll to position [627, 0]
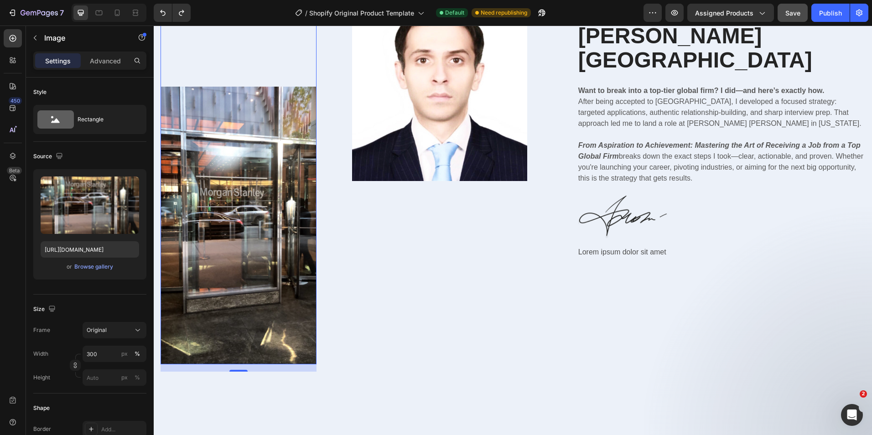
click at [312, 328] on img at bounding box center [239, 226] width 156 height 278
click at [104, 72] on div "Settings Advanced" at bounding box center [90, 65] width 128 height 26
click at [104, 66] on div "Advanced" at bounding box center [106, 60] width 46 height 15
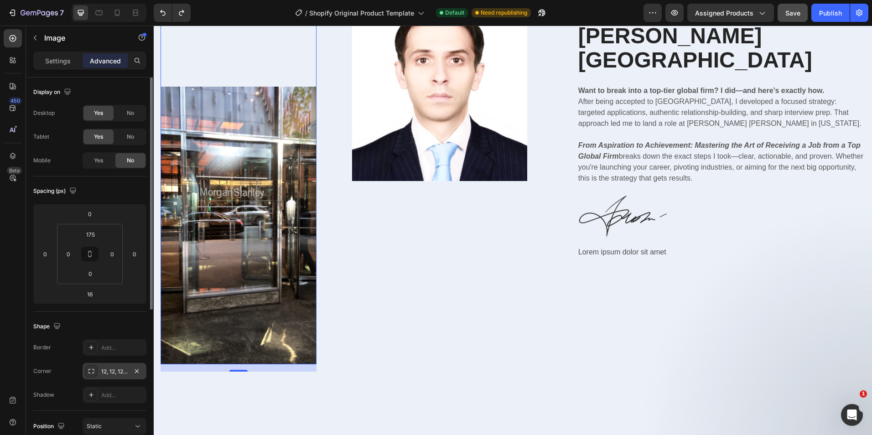
click at [117, 377] on div "12, 12, 12, 12" at bounding box center [115, 371] width 64 height 16
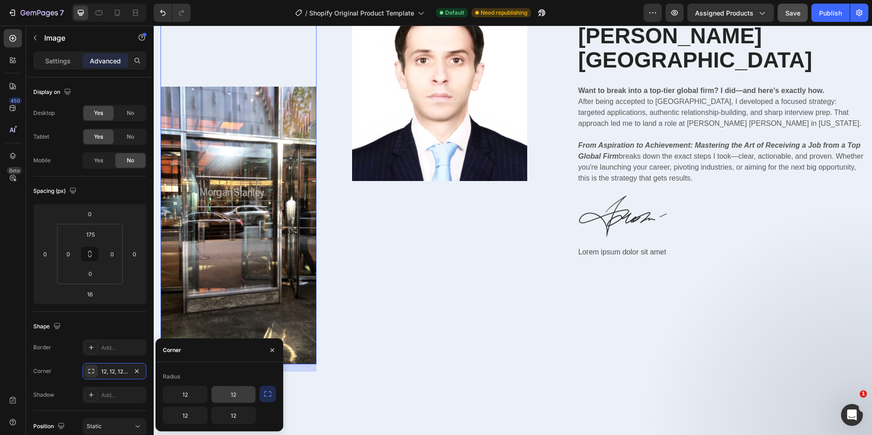
click at [237, 396] on input "12" at bounding box center [234, 394] width 44 height 16
type input "1"
type input "12"
click at [271, 352] on icon "button" at bounding box center [273, 350] width 4 height 4
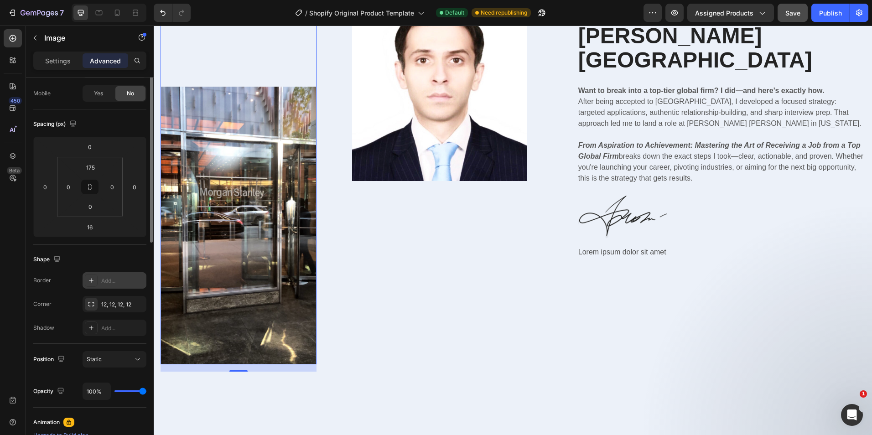
scroll to position [0, 0]
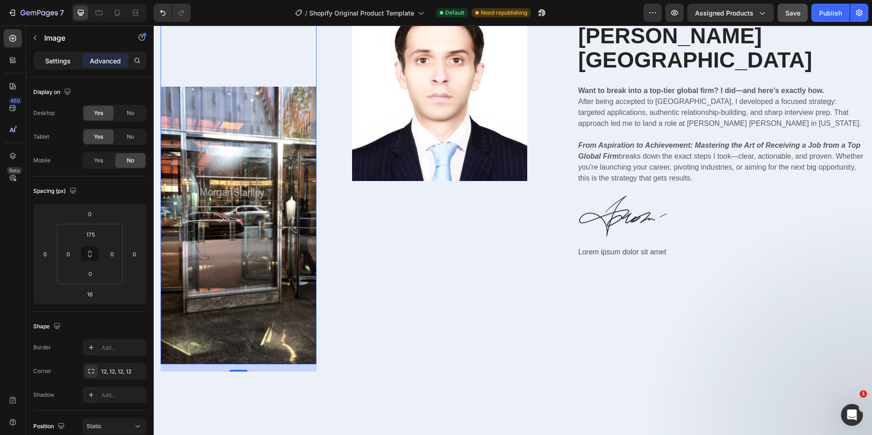
click at [54, 53] on div "Settings" at bounding box center [58, 60] width 46 height 15
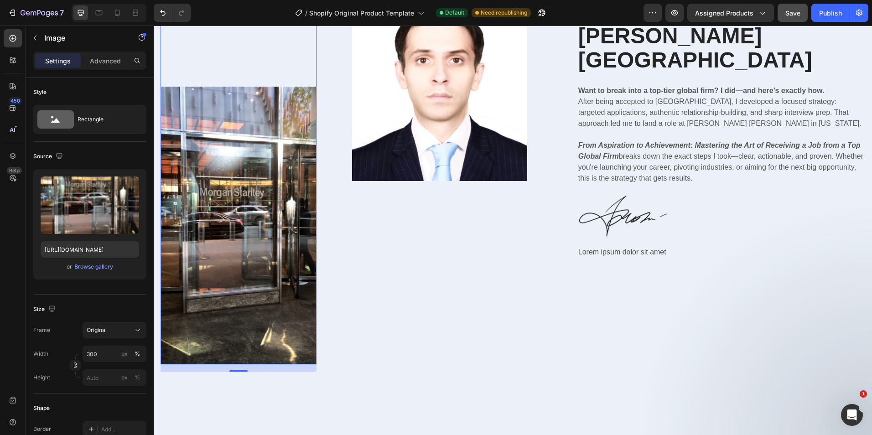
click at [112, 52] on div "Settings Advanced" at bounding box center [89, 61] width 113 height 18
click at [114, 56] on p "Advanced" at bounding box center [105, 61] width 31 height 10
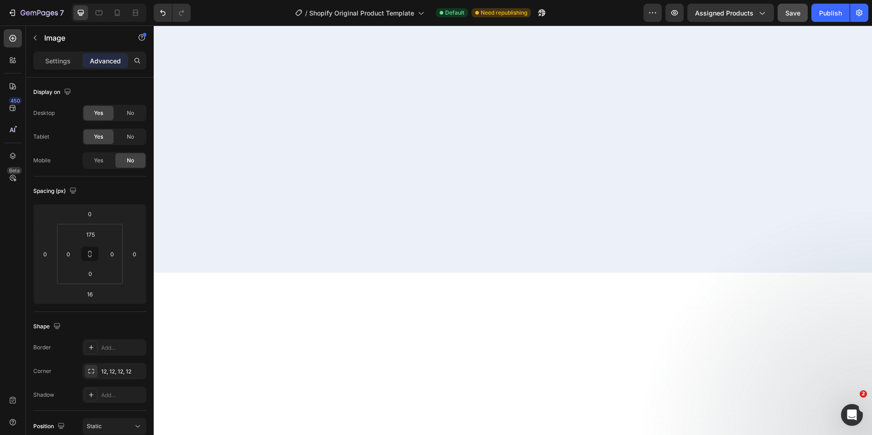
scroll to position [1942, 0]
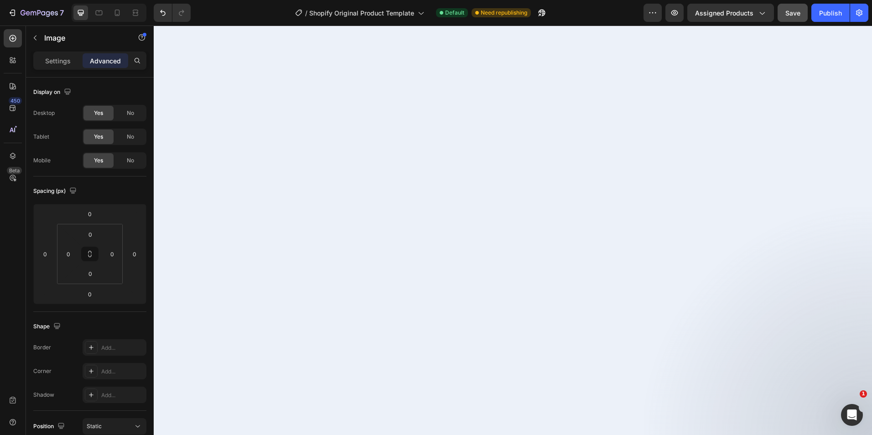
scroll to position [2490, 0]
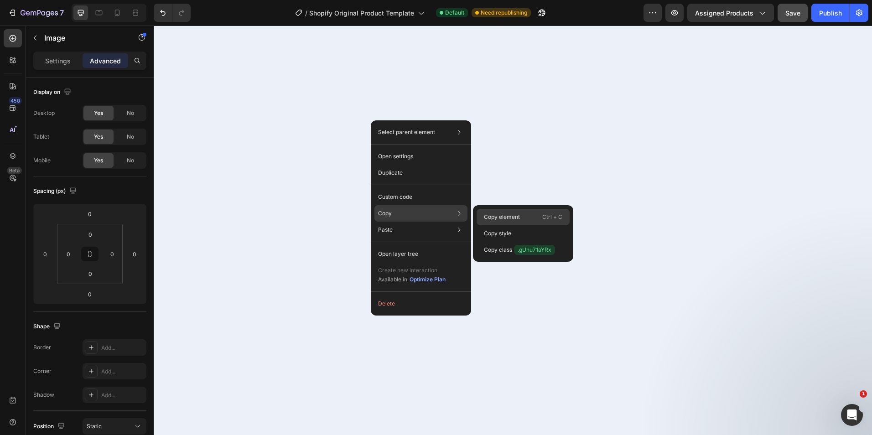
click at [509, 216] on p "Copy element" at bounding box center [502, 217] width 36 height 8
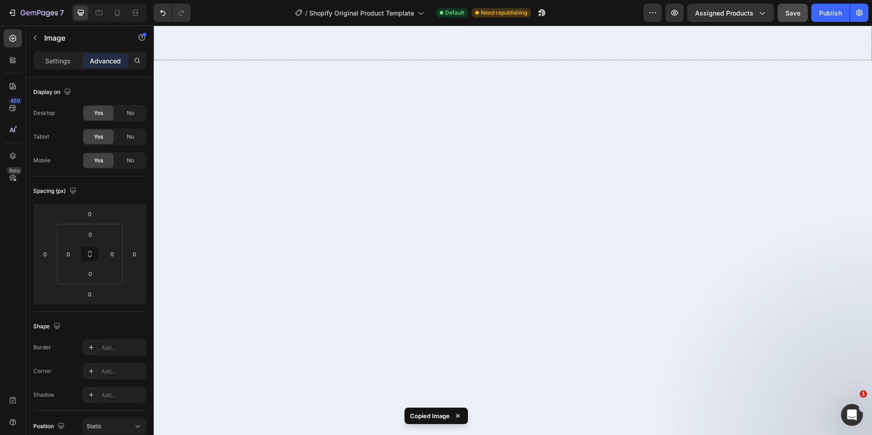
scroll to position [1304, 0]
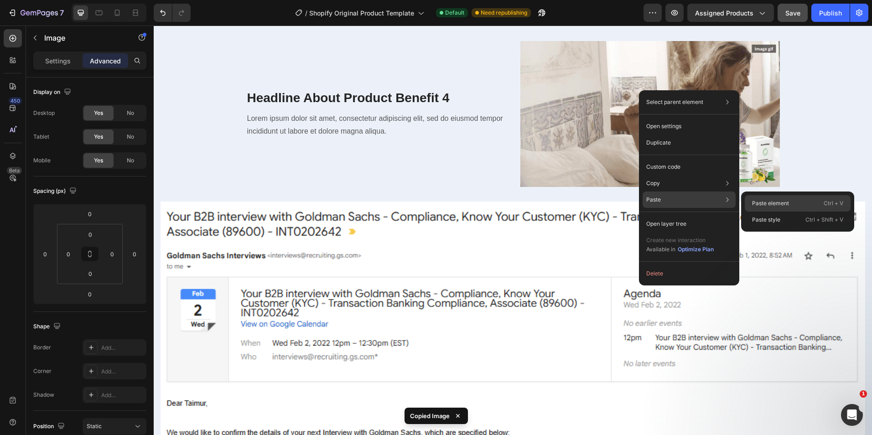
click at [775, 202] on p "Paste element" at bounding box center [770, 203] width 37 height 8
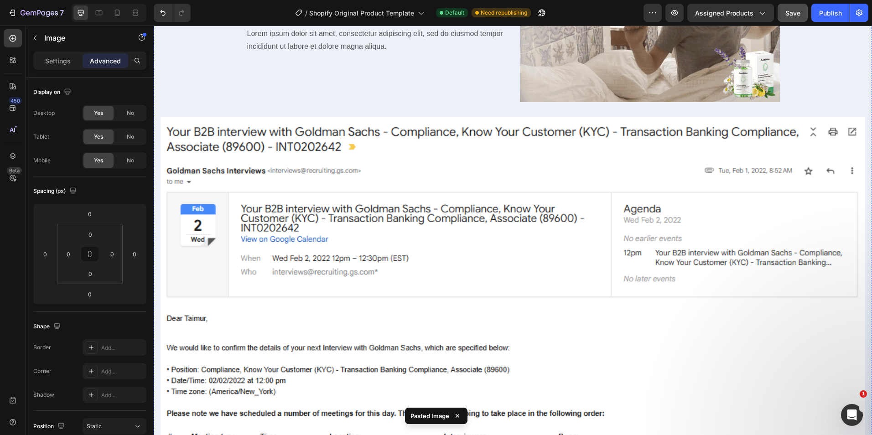
scroll to position [1483, 0]
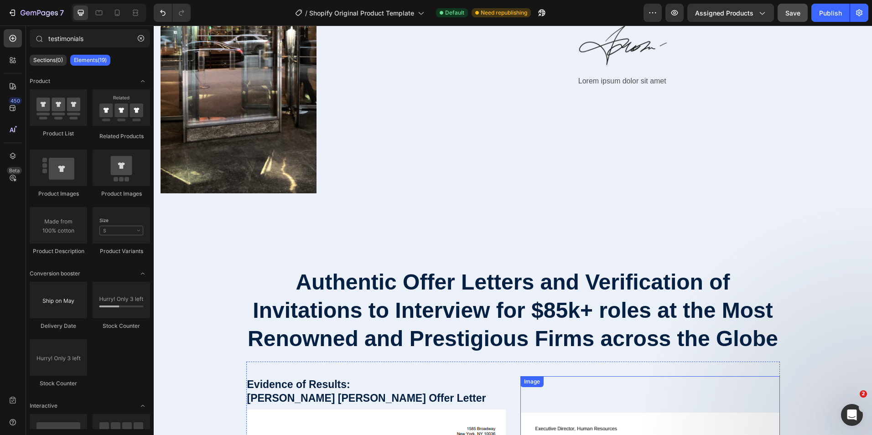
scroll to position [799, 0]
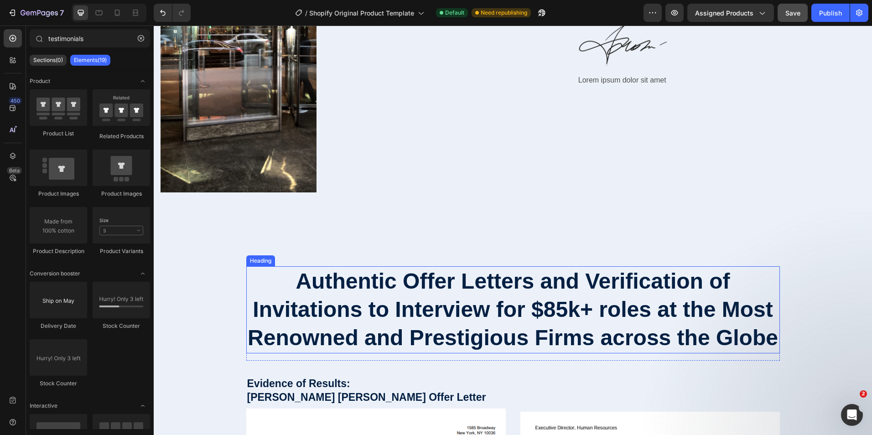
click at [614, 319] on h2 "Authentic Offer Letters and Verification of Invitations to Interview for $85k+ …" at bounding box center [513, 309] width 534 height 87
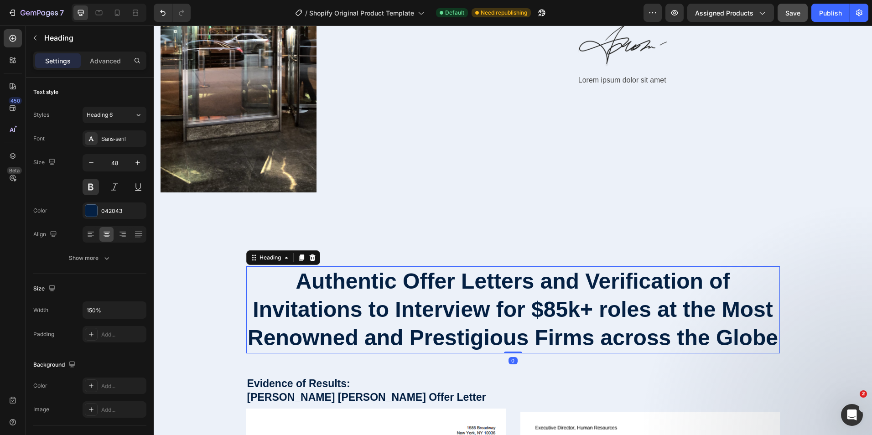
click at [614, 319] on h2 "Authentic Offer Letters and Verification of Invitations to Interview for $85k+ …" at bounding box center [513, 309] width 534 height 87
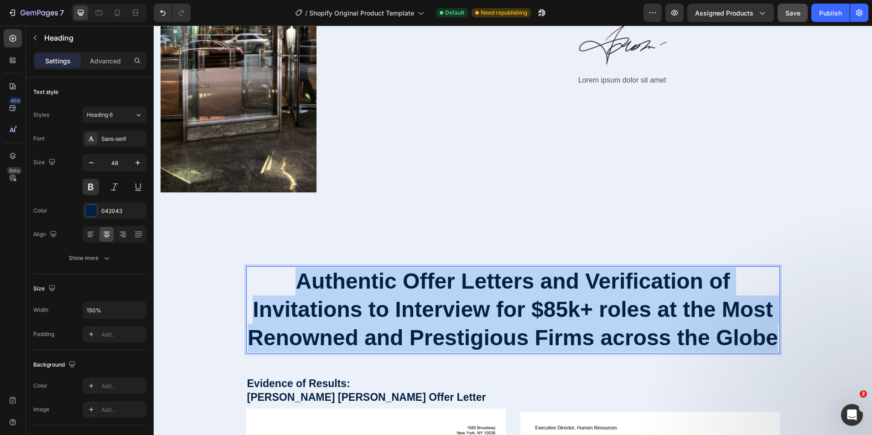
click at [614, 319] on p "Authentic Offer Letters and Verification of Invitations to Interview for $85k+ …" at bounding box center [513, 309] width 532 height 85
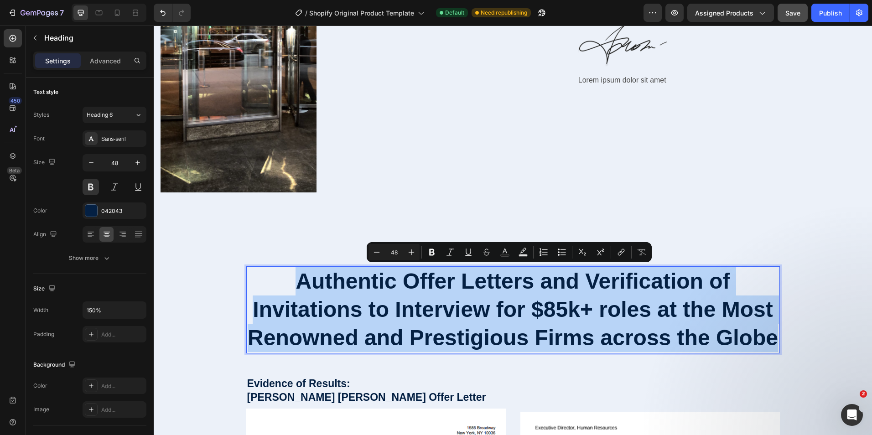
click at [653, 320] on p "Authentic Offer Letters and Verification of Invitations to Interview for $85k+ …" at bounding box center [513, 309] width 532 height 85
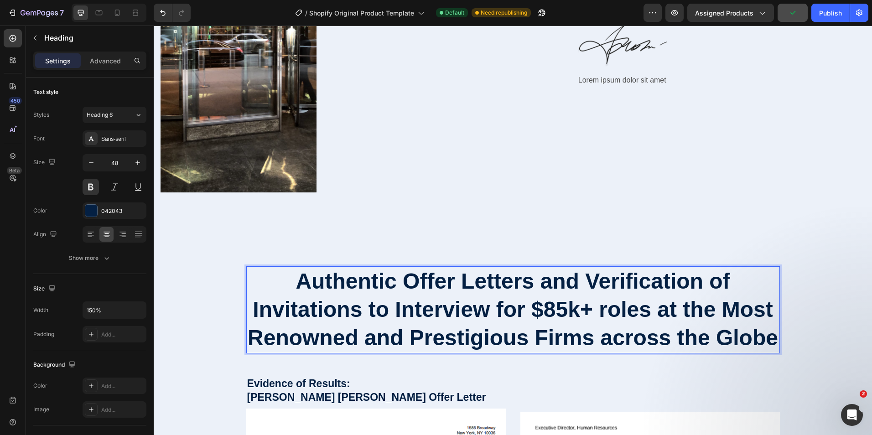
click at [566, 312] on p "Authentic Offer Letters and Verification of Invitations to Interview for $85k+ …" at bounding box center [513, 309] width 532 height 85
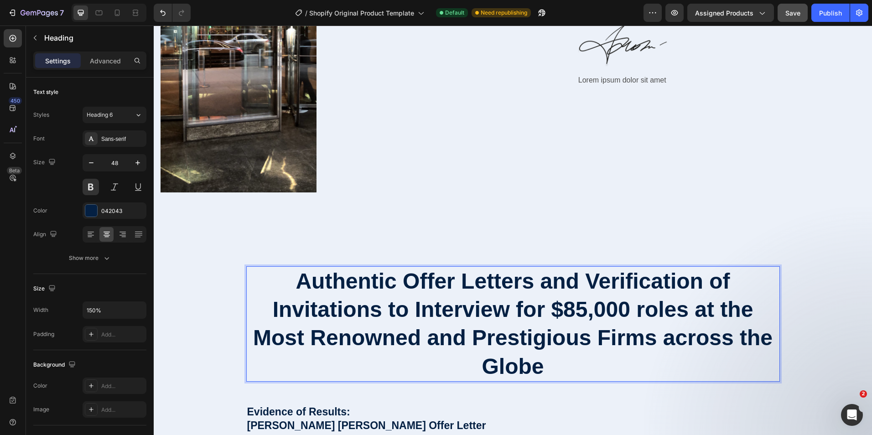
click at [574, 325] on p "Authentic Offer Letters and Verification of Invitations to Interview for $85,00…" at bounding box center [513, 324] width 532 height 114
click at [595, 344] on p "Authentic Offer Letters and Verification of Invitations to Interview for $85,00…" at bounding box center [513, 324] width 532 height 114
click at [603, 353] on p "Authentic Offer Letters and Verification of Invitations to Interview for $85,00…" at bounding box center [513, 324] width 532 height 114
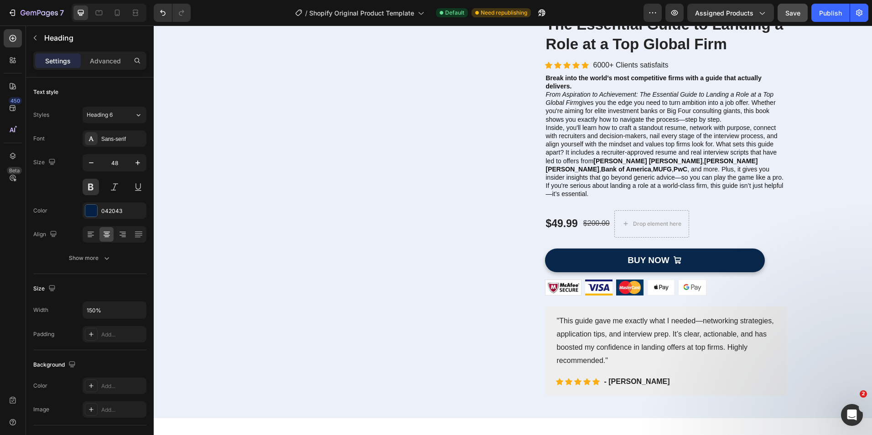
scroll to position [388, 0]
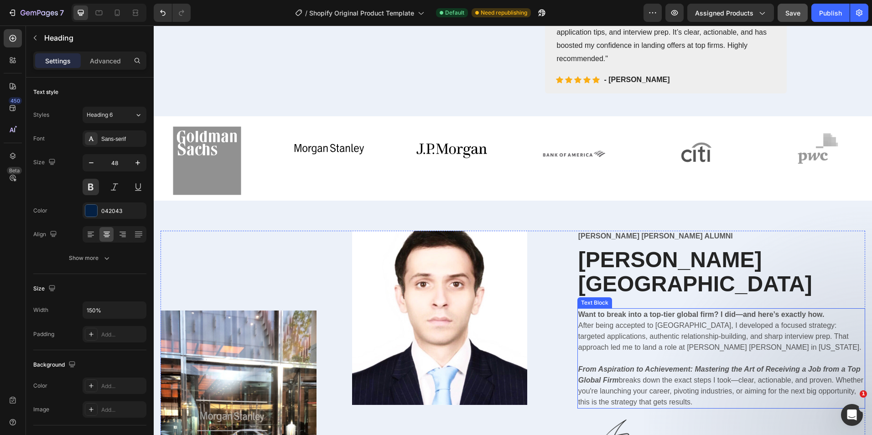
click at [686, 381] on p "From Aspiration to Achievement: Mastering the Art of Receiving a Job from a Top…" at bounding box center [722, 386] width 286 height 44
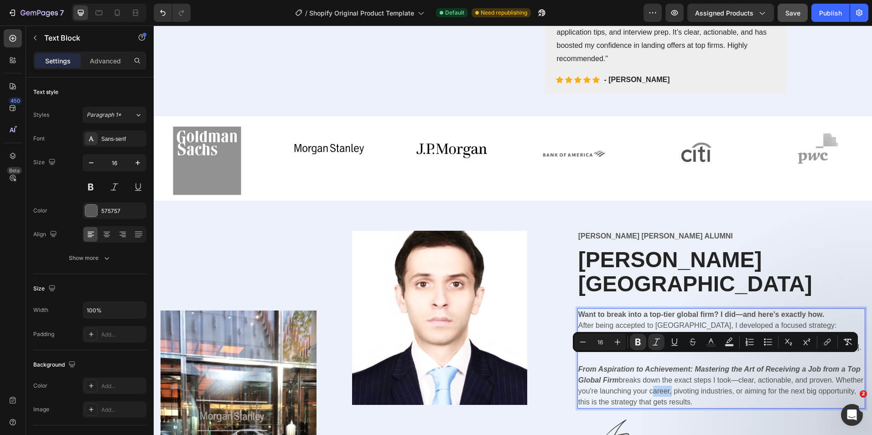
click at [730, 389] on p "From Aspiration to Achievement: Mastering the Art of Receiving a Job from a Top…" at bounding box center [722, 386] width 286 height 44
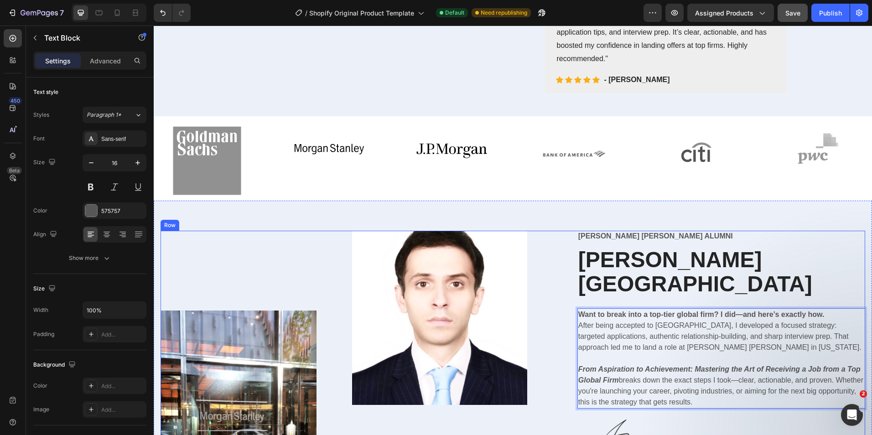
drag, startPoint x: 736, startPoint y: 394, endPoint x: 569, endPoint y: 302, distance: 191.3
click at [569, 302] on div "Image Image Row [PERSON_NAME] [PERSON_NAME] Alumni Text Block [PERSON_NAME] Hea…" at bounding box center [513, 417] width 705 height 372
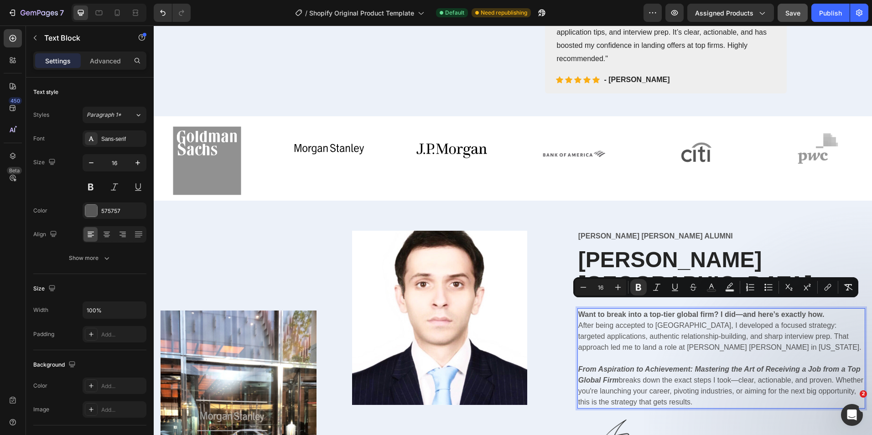
copy div "Want to break into a top-tier global firm? I did—and here’s exactly how. After …"
click at [694, 380] on p "From Aspiration to Achievement: Mastering the Art of Receiving a Job from a Top…" at bounding box center [722, 386] width 286 height 44
drag, startPoint x: 757, startPoint y: 393, endPoint x: 569, endPoint y: 306, distance: 206.6
click at [569, 306] on div "Image Image Row [PERSON_NAME] [PERSON_NAME] Alumni Text Block [PERSON_NAME] Hea…" at bounding box center [513, 417] width 705 height 372
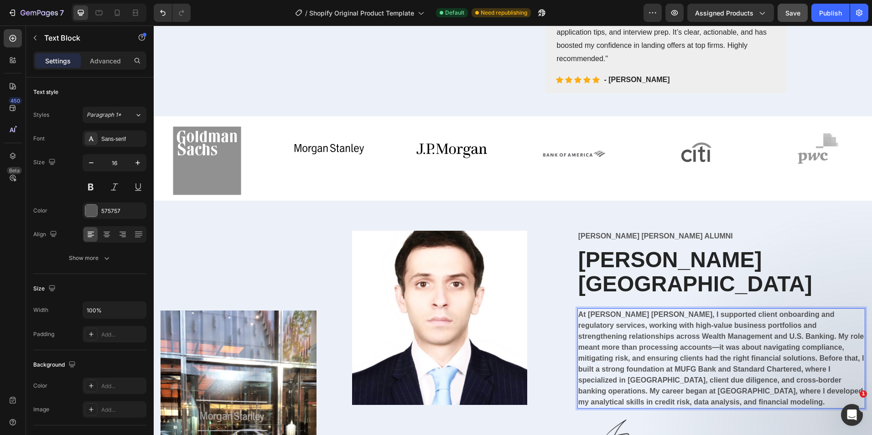
drag, startPoint x: 636, startPoint y: 338, endPoint x: 631, endPoint y: 333, distance: 6.1
click at [636, 338] on strong "At [PERSON_NAME] [PERSON_NAME], I supported client onboarding and regulatory se…" at bounding box center [722, 358] width 286 height 95
click at [579, 311] on strong "At [PERSON_NAME] [PERSON_NAME], I supported client onboarding and regulatory se…" at bounding box center [722, 358] width 286 height 95
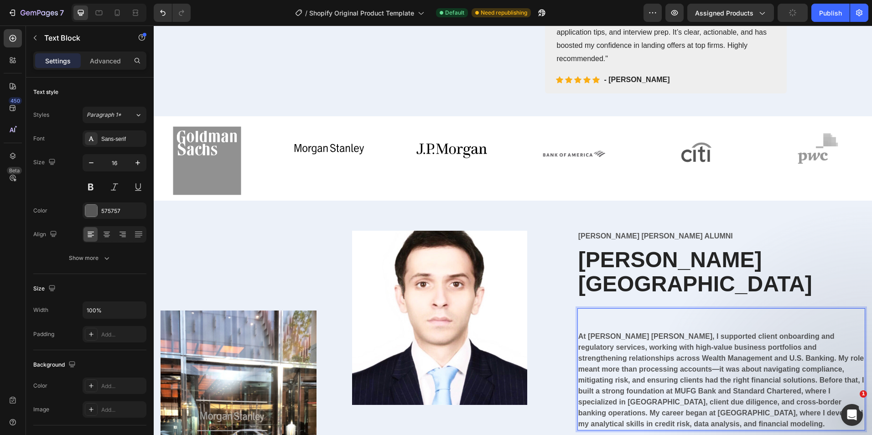
click at [587, 309] on p "Rich Text Editor. Editing area: main" at bounding box center [722, 314] width 286 height 11
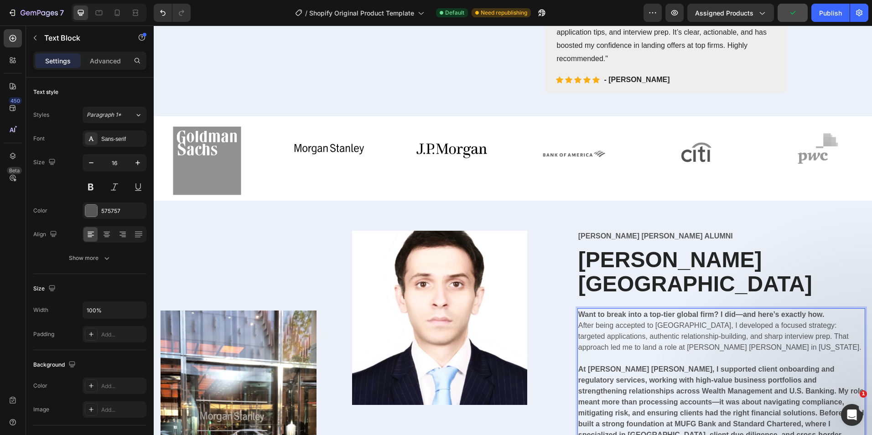
click at [646, 370] on strong "At [PERSON_NAME] [PERSON_NAME], I supported client onboarding and regulatory se…" at bounding box center [722, 412] width 286 height 95
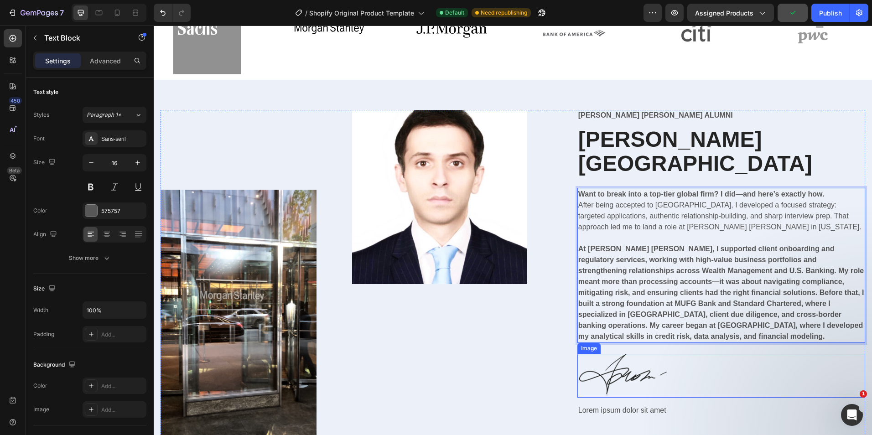
scroll to position [525, 0]
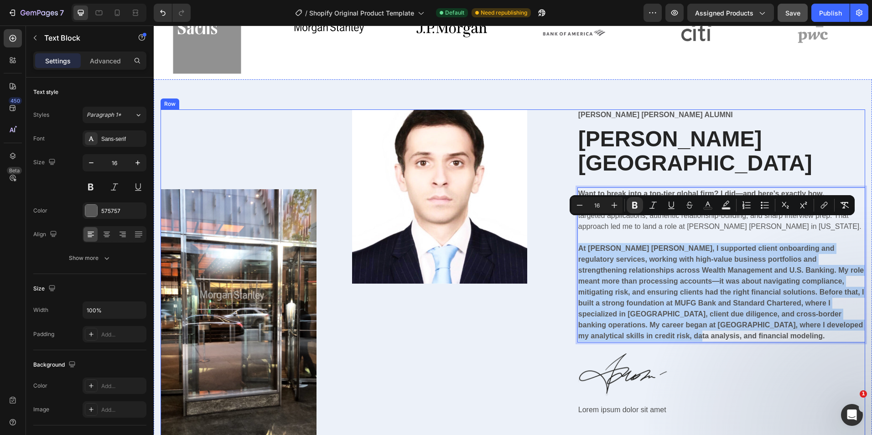
drag, startPoint x: 654, startPoint y: 314, endPoint x: 569, endPoint y: 219, distance: 127.3
click at [569, 219] on div "Image Image Row [PERSON_NAME] [PERSON_NAME] Alumni Text Block [PERSON_NAME] Hea…" at bounding box center [513, 296] width 705 height 372
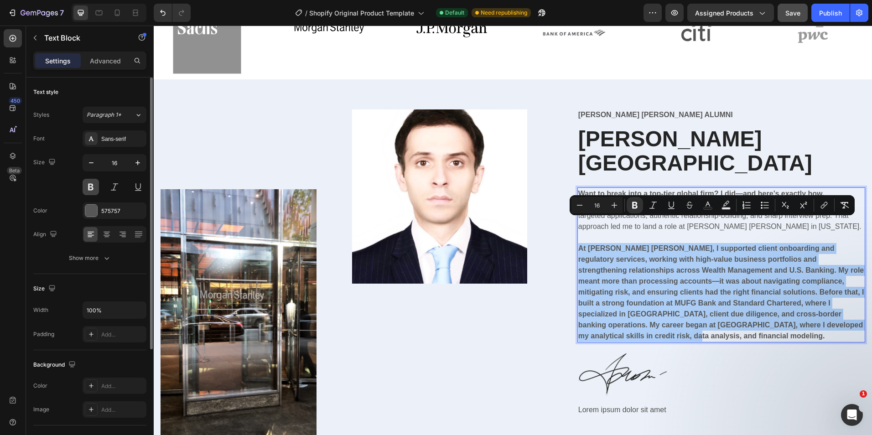
click at [92, 189] on button at bounding box center [91, 187] width 16 height 16
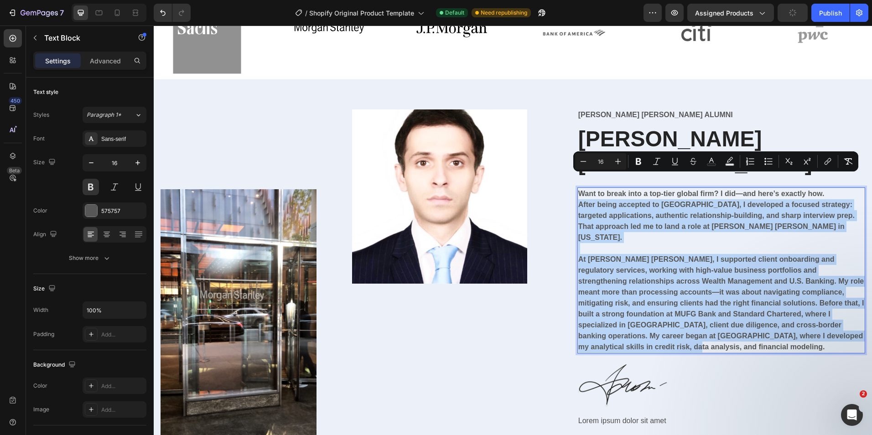
drag, startPoint x: 665, startPoint y: 311, endPoint x: 574, endPoint y: 179, distance: 160.7
click at [578, 188] on div "Want to break into a top-tier global firm? I did—and here’s exactly how. After …" at bounding box center [722, 271] width 288 height 166
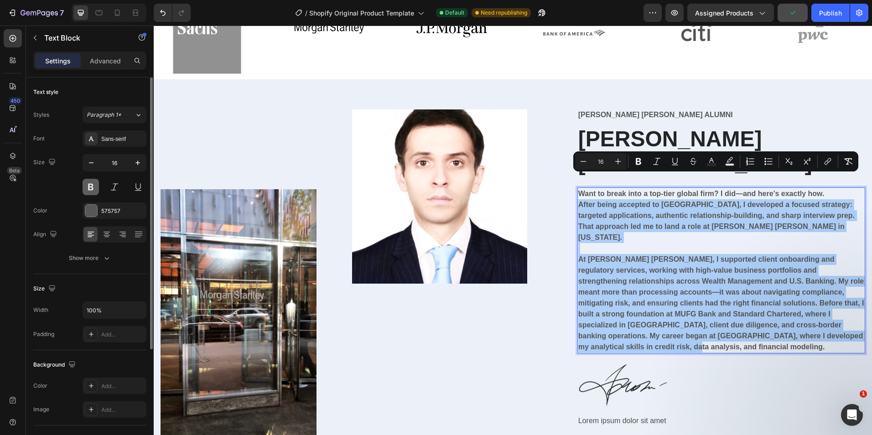
click at [86, 192] on button at bounding box center [91, 187] width 16 height 16
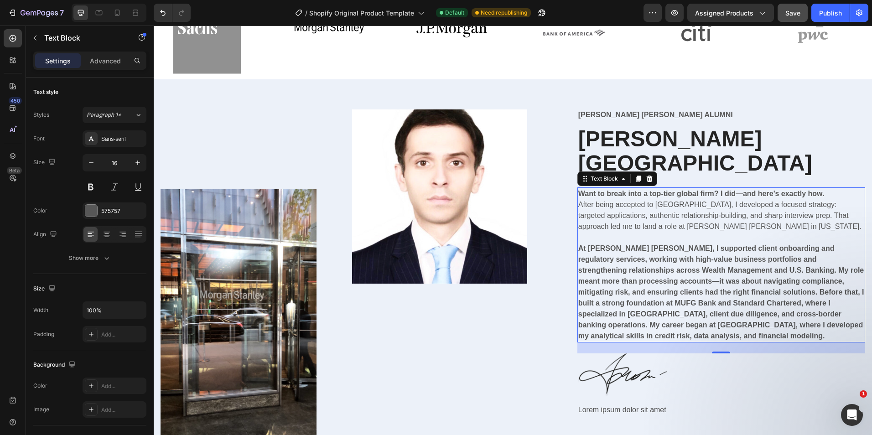
click at [650, 281] on strong "At [PERSON_NAME] [PERSON_NAME], I supported client onboarding and regulatory se…" at bounding box center [722, 292] width 286 height 95
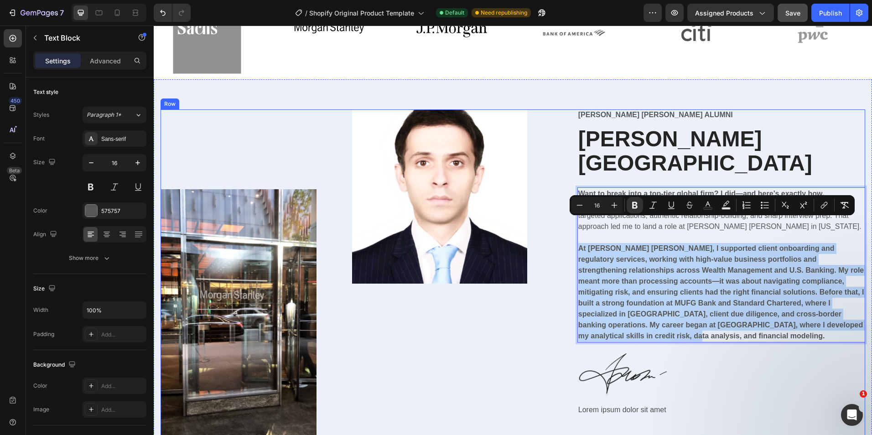
drag, startPoint x: 638, startPoint y: 297, endPoint x: 573, endPoint y: 224, distance: 98.6
click at [573, 224] on div "Image Image Row [PERSON_NAME] [PERSON_NAME] Alumni Text Block [PERSON_NAME] Hea…" at bounding box center [513, 296] width 705 height 372
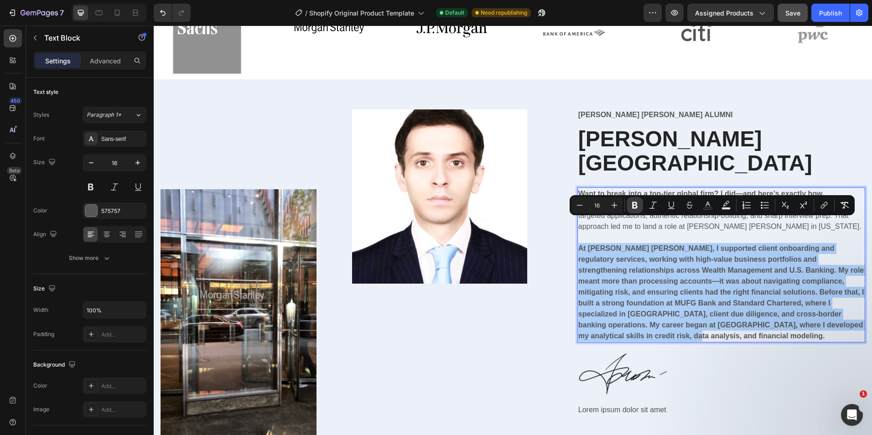
click at [637, 207] on icon "Editor contextual toolbar" at bounding box center [634, 205] width 5 height 7
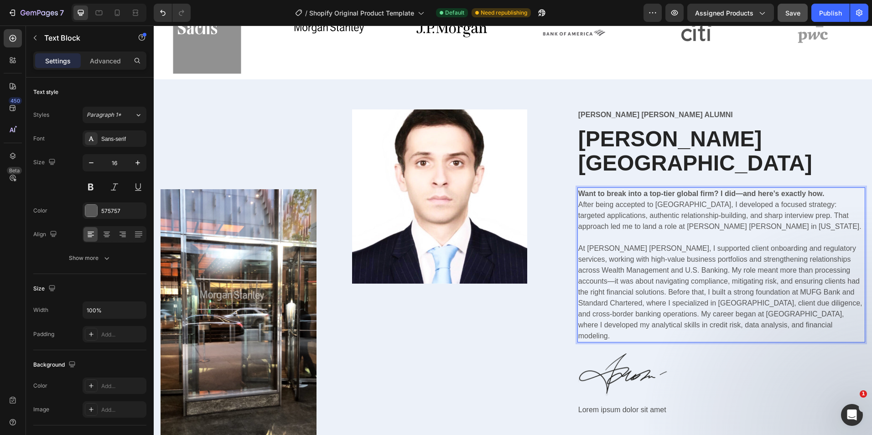
click at [699, 260] on p "At [PERSON_NAME] [PERSON_NAME], I supported client onboarding and regulatory se…" at bounding box center [722, 292] width 286 height 99
click at [721, 297] on p "At [PERSON_NAME] [PERSON_NAME], I supported client onboarding and regulatory se…" at bounding box center [722, 292] width 286 height 99
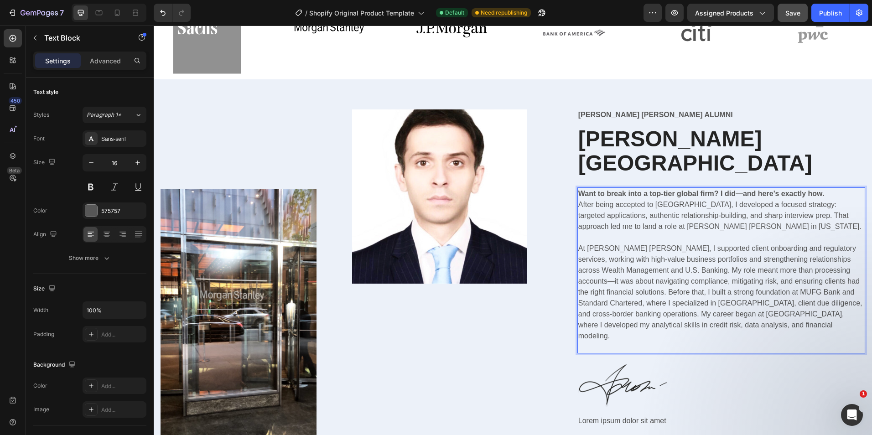
click at [733, 300] on p "At [PERSON_NAME] [PERSON_NAME], I supported client onboarding and regulatory se…" at bounding box center [722, 292] width 286 height 99
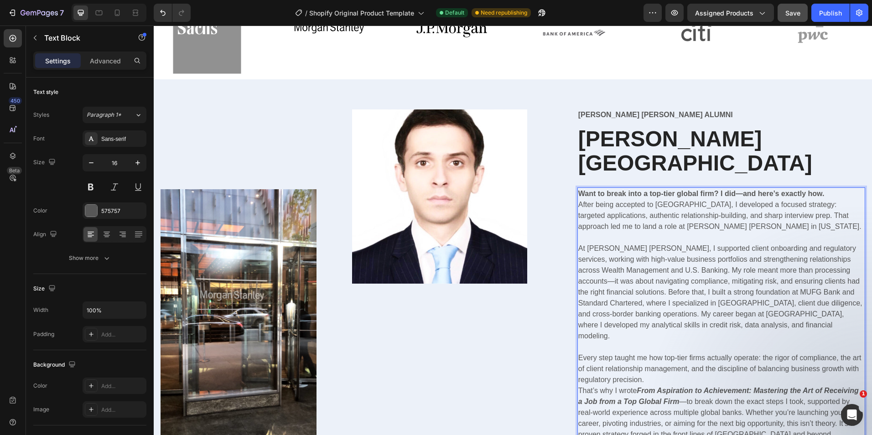
click at [692, 353] on p "Every step taught me how top-tier firms actually operate: the rigor of complian…" at bounding box center [722, 369] width 286 height 33
click at [652, 353] on p "Every step taught me how top-tier firms actually operate: the rigor of complian…" at bounding box center [722, 369] width 286 height 33
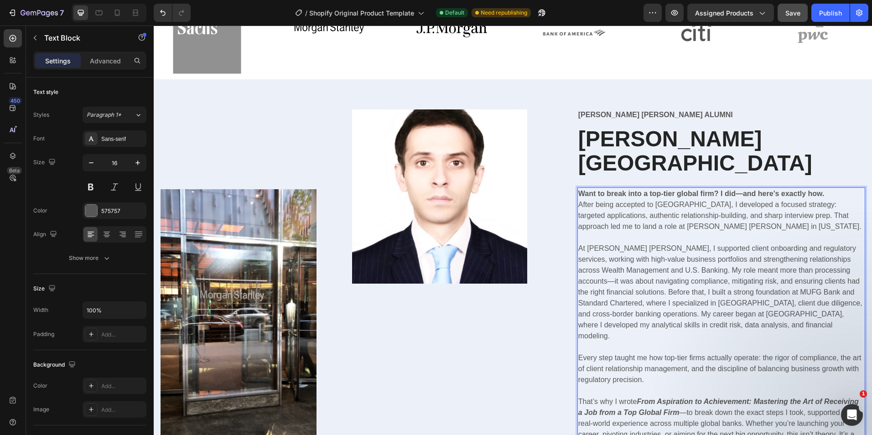
click at [682, 353] on p "Every step taught me how top-tier firms actually operate: the rigor of complian…" at bounding box center [722, 369] width 286 height 33
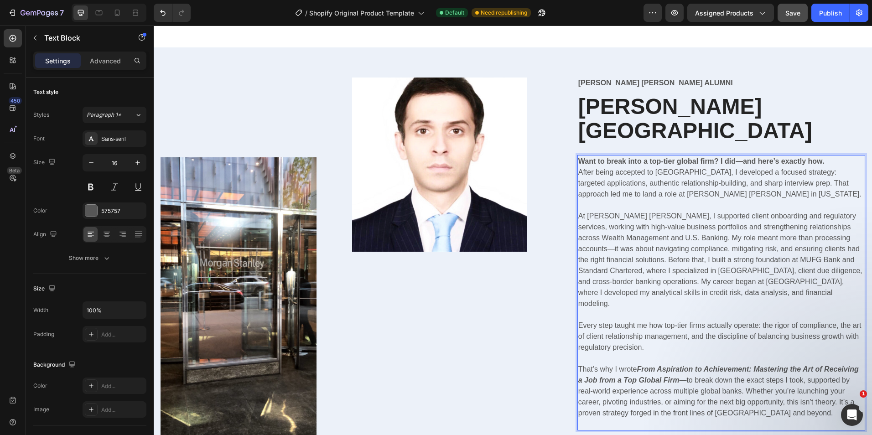
scroll to position [662, 0]
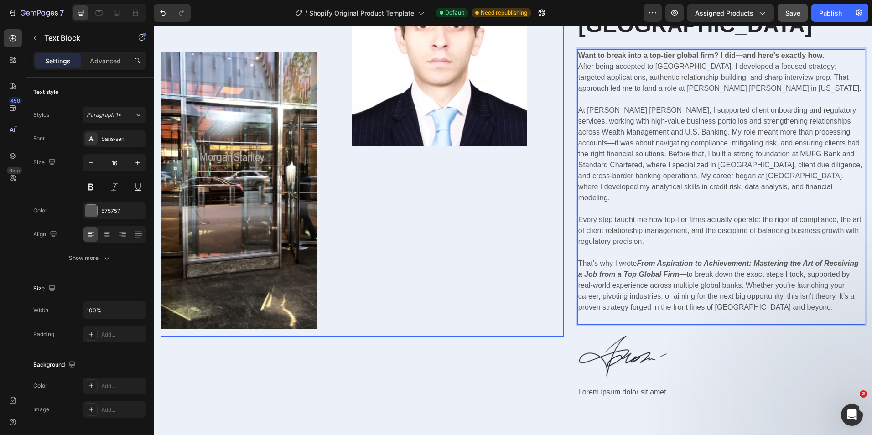
click at [485, 239] on div "Image" at bounding box center [439, 154] width 219 height 365
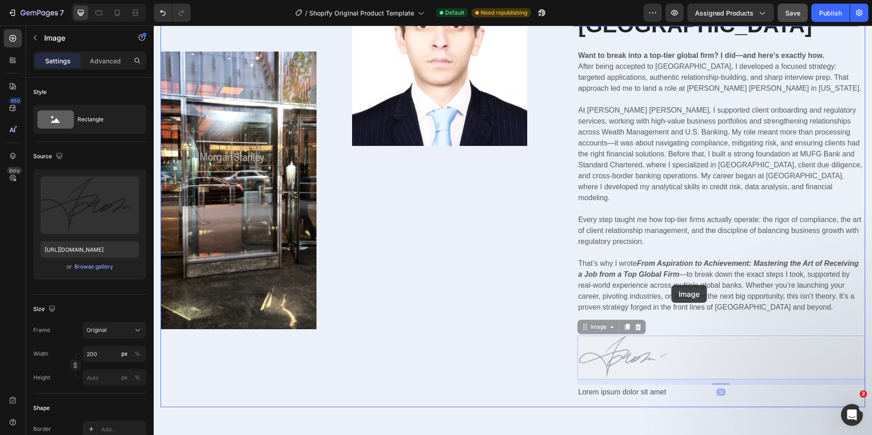
drag, startPoint x: 631, startPoint y: 321, endPoint x: 672, endPoint y: 285, distance: 54.3
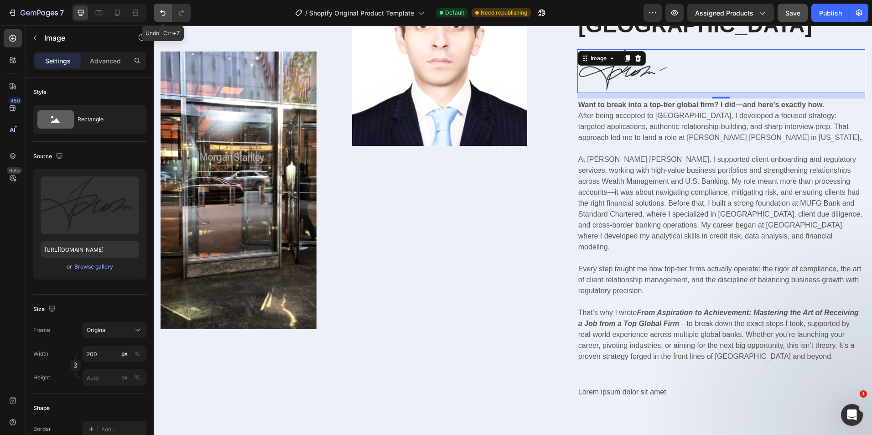
click at [166, 18] on button "Undo/Redo" at bounding box center [163, 13] width 18 height 18
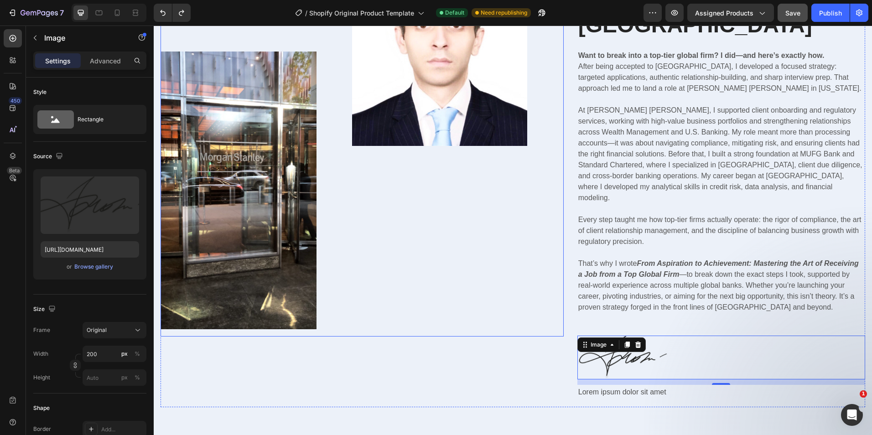
click at [463, 204] on div "Image" at bounding box center [439, 154] width 219 height 365
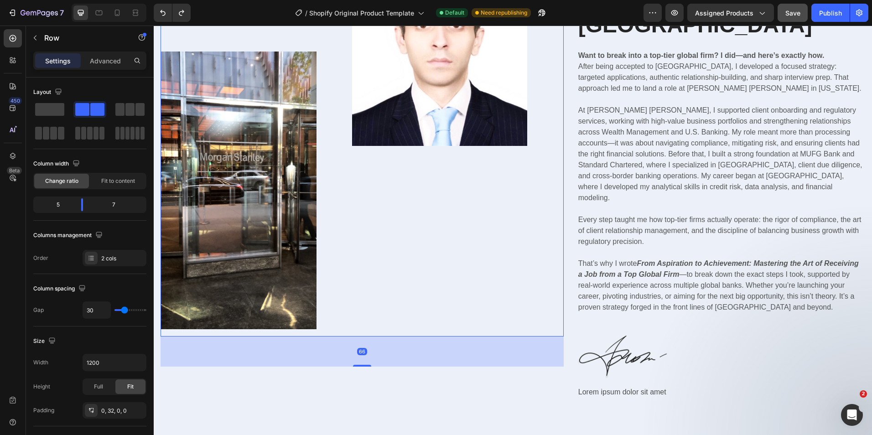
drag, startPoint x: 363, startPoint y: 340, endPoint x: 373, endPoint y: 363, distance: 24.9
click at [373, 337] on div "66" at bounding box center [362, 337] width 403 height 0
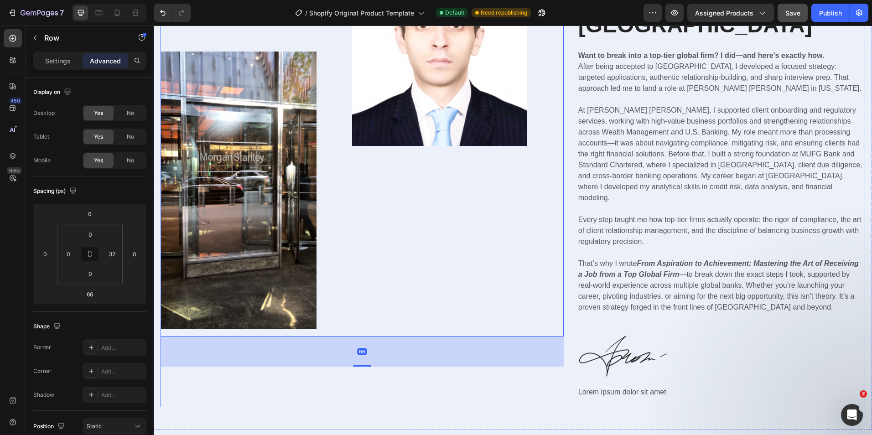
click at [570, 367] on div "Image Image Row 66 [PERSON_NAME] [PERSON_NAME] Alumni Text Block [PERSON_NAME] …" at bounding box center [513, 190] width 705 height 436
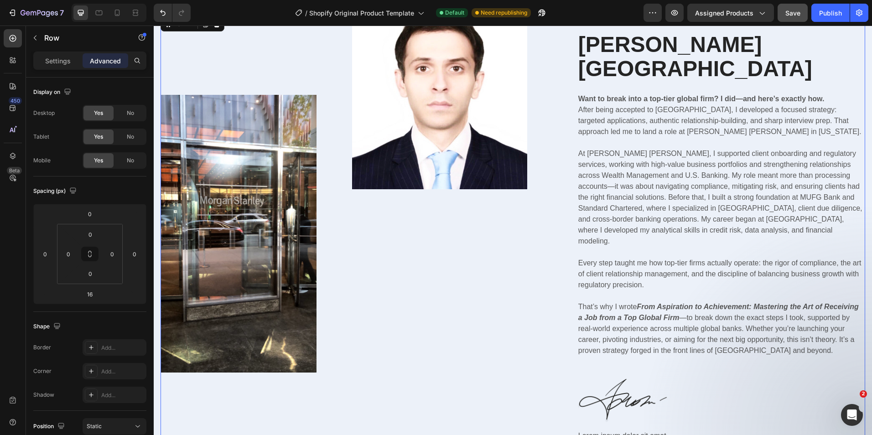
scroll to position [616, 0]
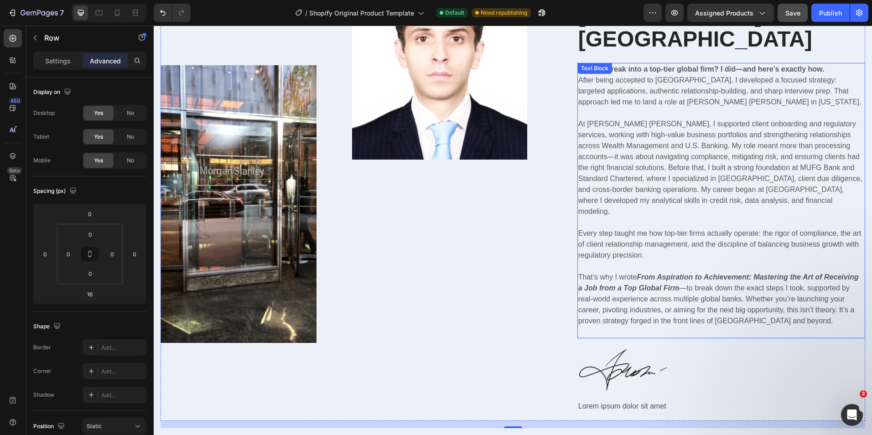
click at [597, 228] on p "Every step taught me how top-tier firms actually operate: the rigor of complian…" at bounding box center [722, 244] width 286 height 33
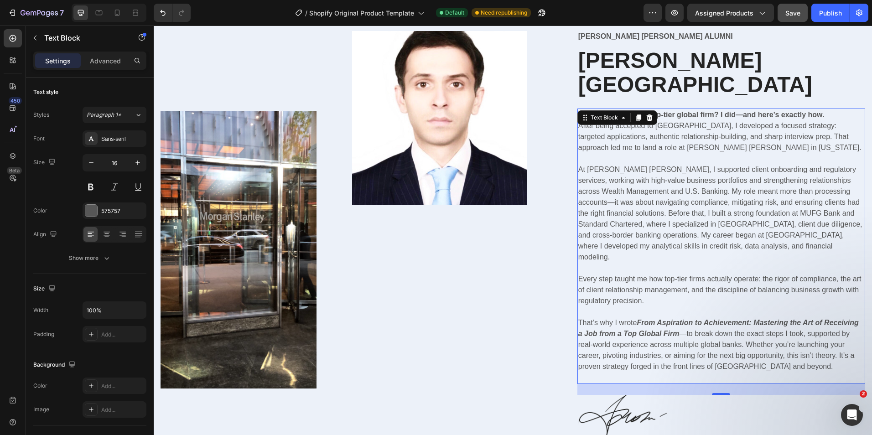
scroll to position [525, 0]
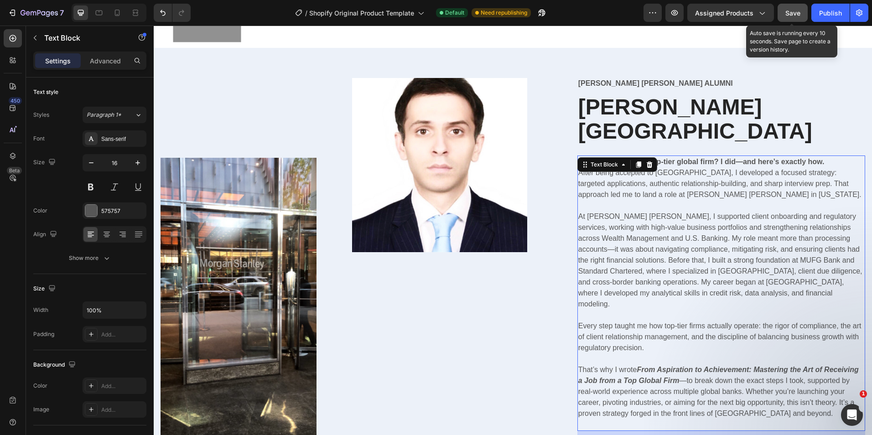
click at [799, 19] on button "Save" at bounding box center [793, 13] width 30 height 18
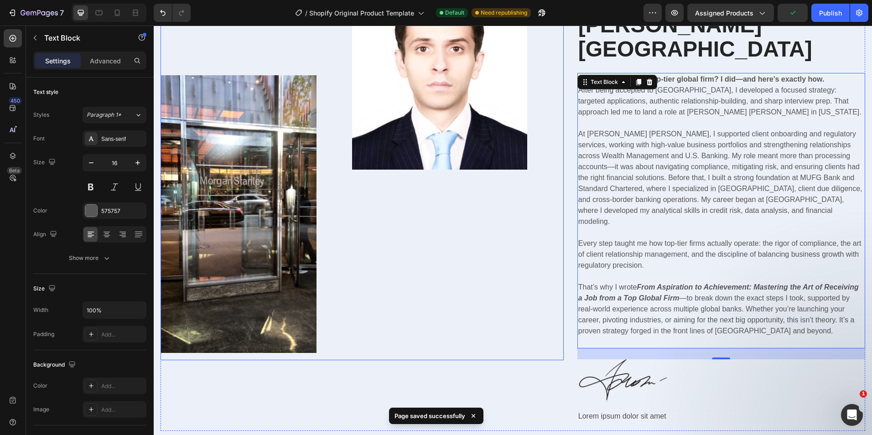
scroll to position [480, 0]
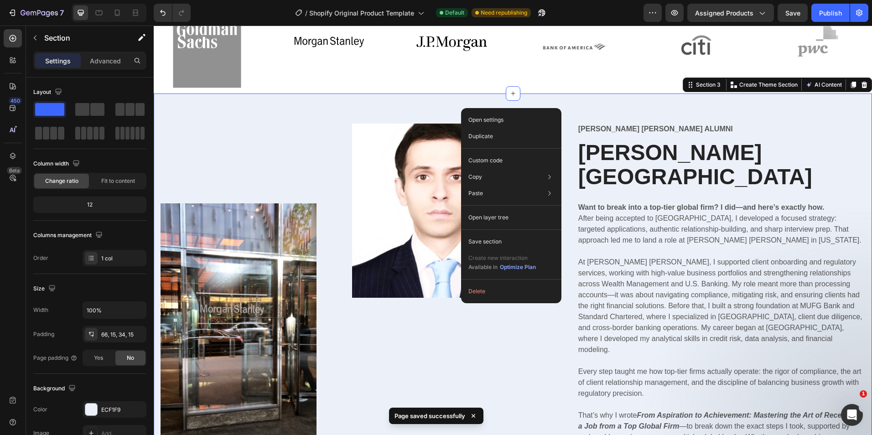
click at [366, 97] on div "Image Image Row [PERSON_NAME] [PERSON_NAME] Alumni Text Block [PERSON_NAME] Hea…" at bounding box center [513, 338] width 719 height 489
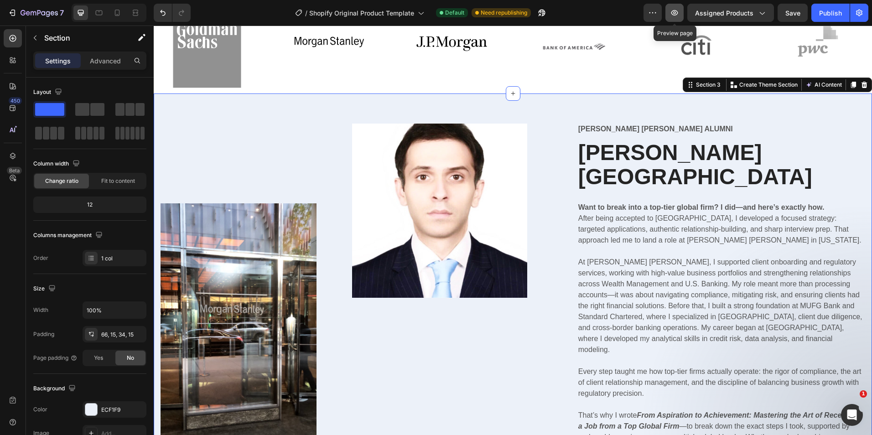
click at [678, 12] on icon "button" at bounding box center [674, 12] width 9 height 9
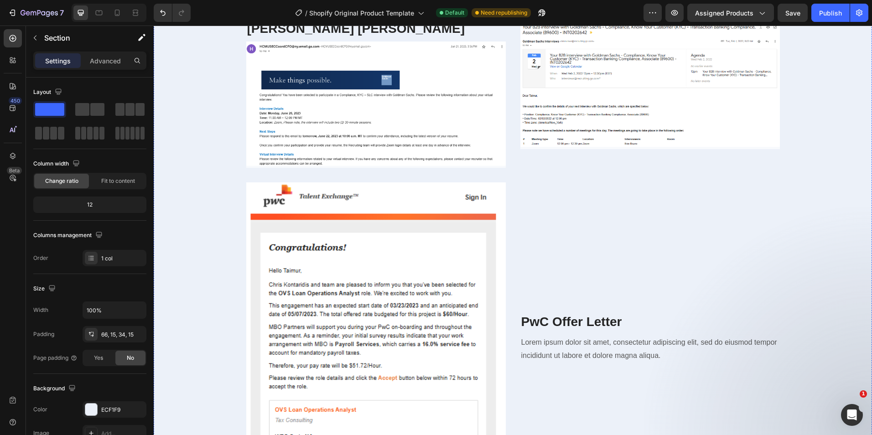
scroll to position [1575, 0]
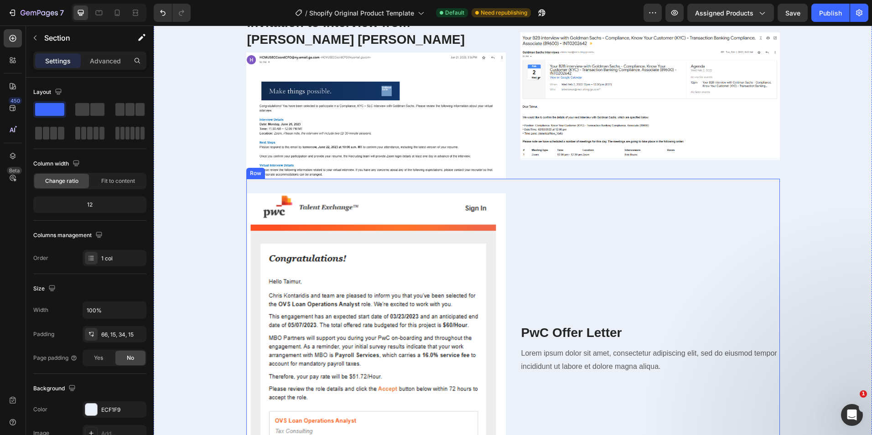
click at [625, 312] on div "PwC Offer Letter Heading Lorem ipsum dolor sit amet, consectetur adipiscing eli…" at bounding box center [651, 349] width 260 height 312
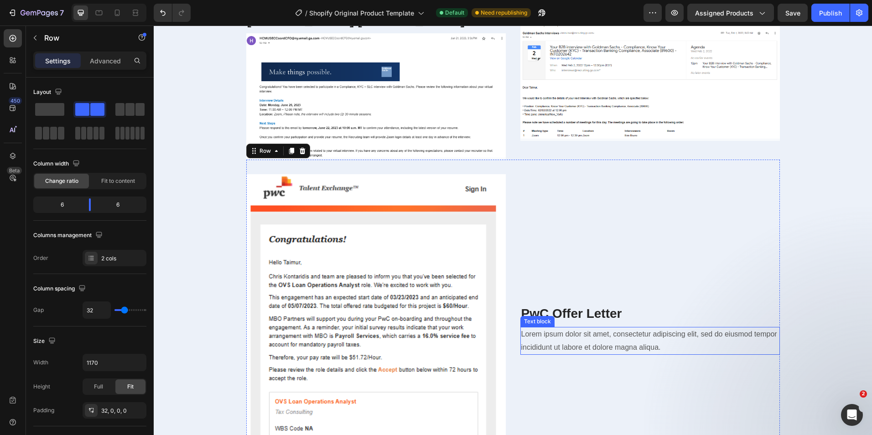
scroll to position [1666, 0]
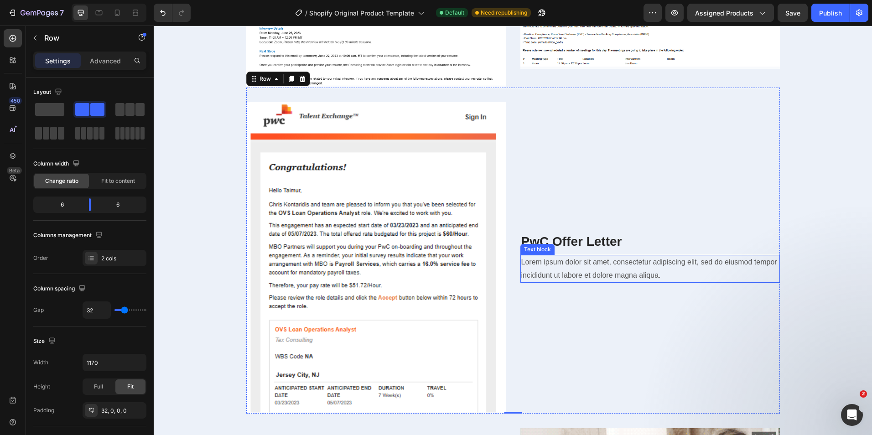
click at [665, 281] on p "Lorem ipsum dolor sit amet, consectetur adipiscing elit, sed do eiusmod tempor …" at bounding box center [651, 269] width 258 height 26
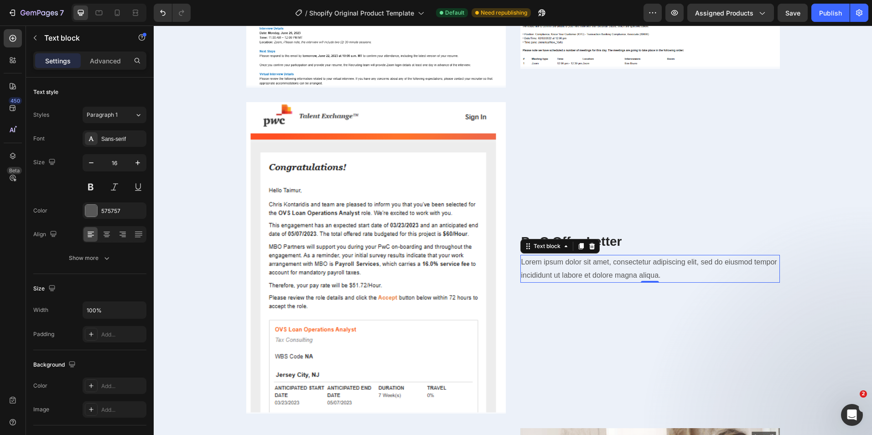
click at [665, 281] on p "Lorem ipsum dolor sit amet, consectetur adipiscing elit, sed do eiusmod tempor …" at bounding box center [651, 269] width 258 height 26
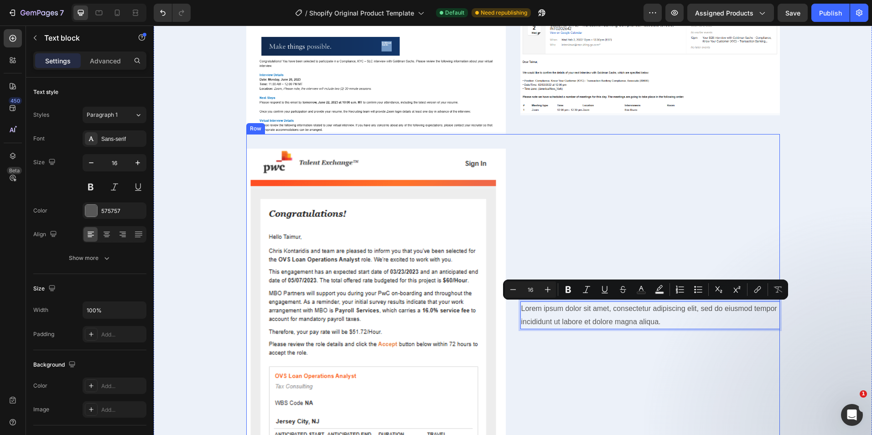
scroll to position [1620, 0]
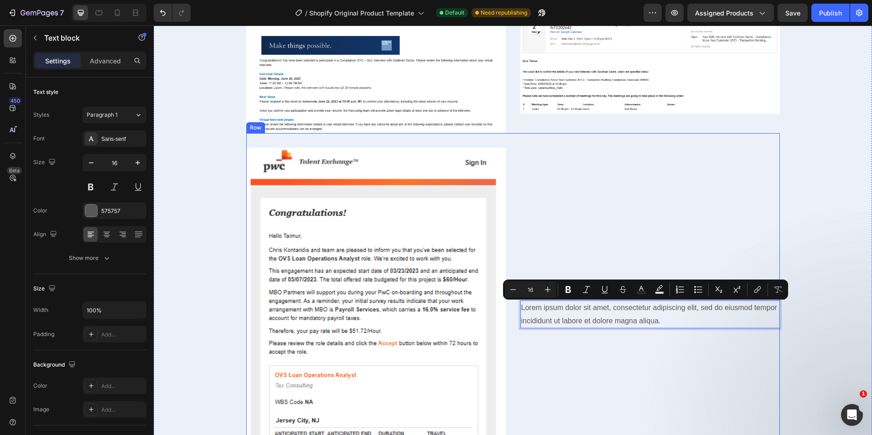
click at [540, 230] on div "PwC Offer Letter Heading Lorem ipsum dolor sit amet, consectetur adipiscing eli…" at bounding box center [651, 304] width 260 height 312
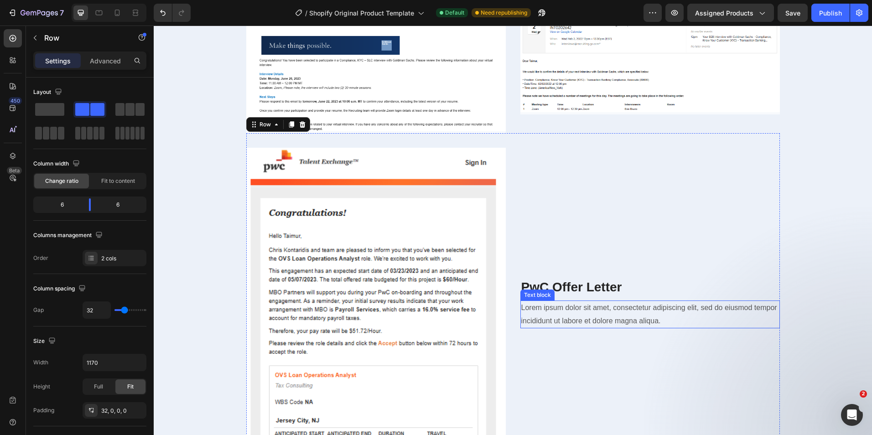
click at [647, 314] on p "Lorem ipsum dolor sit amet, consectetur adipiscing elit, sed do eiusmod tempor …" at bounding box center [651, 315] width 258 height 26
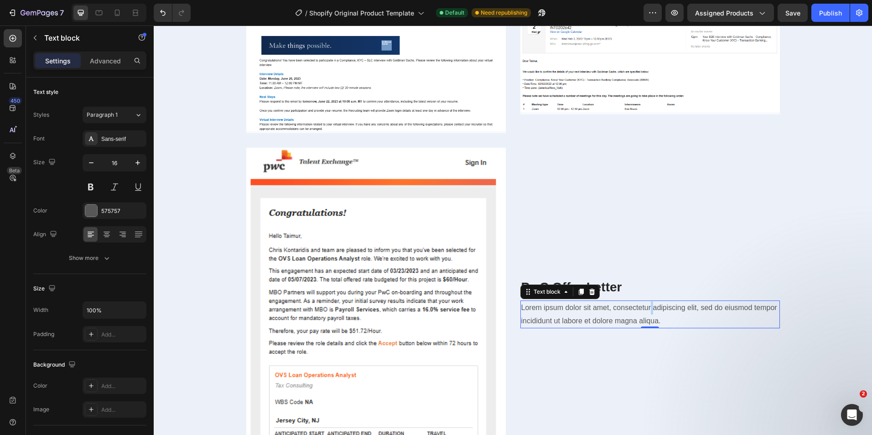
click at [647, 314] on p "Lorem ipsum dolor sit amet, consectetur adipiscing elit, sed do eiusmod tempor …" at bounding box center [651, 315] width 258 height 26
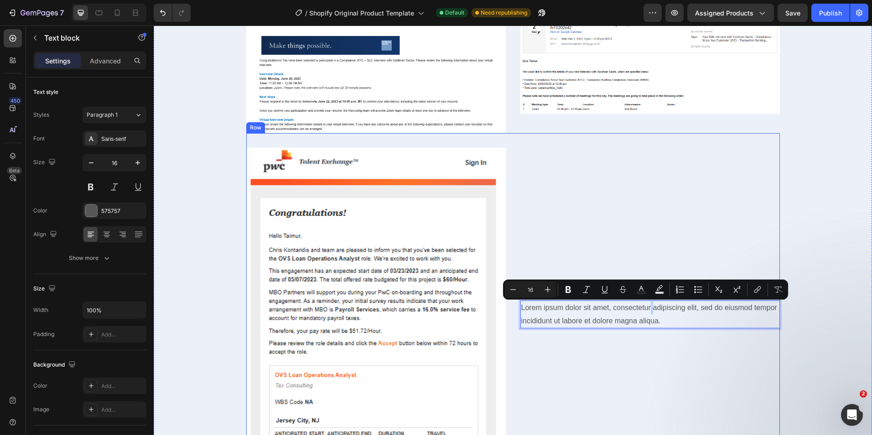
click at [729, 258] on div "PwC Offer Letter Heading Lorem ipsum dolor sit amet, consectetur adipiscing eli…" at bounding box center [651, 304] width 260 height 312
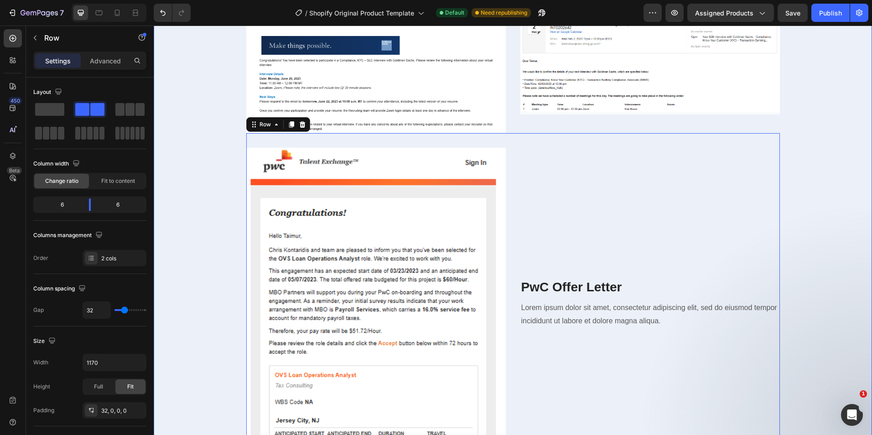
click at [825, 95] on div "Authentic Offer Letters and Verification of Invitations to Interview for $85,00…" at bounding box center [513, 212] width 705 height 1540
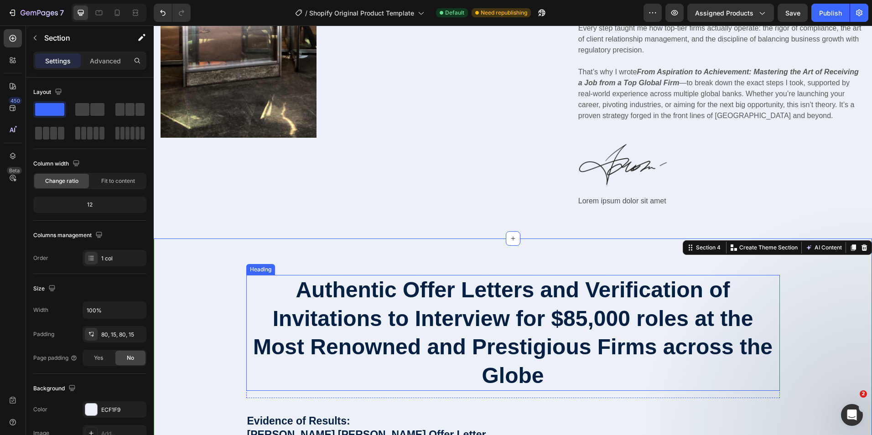
scroll to position [845, 0]
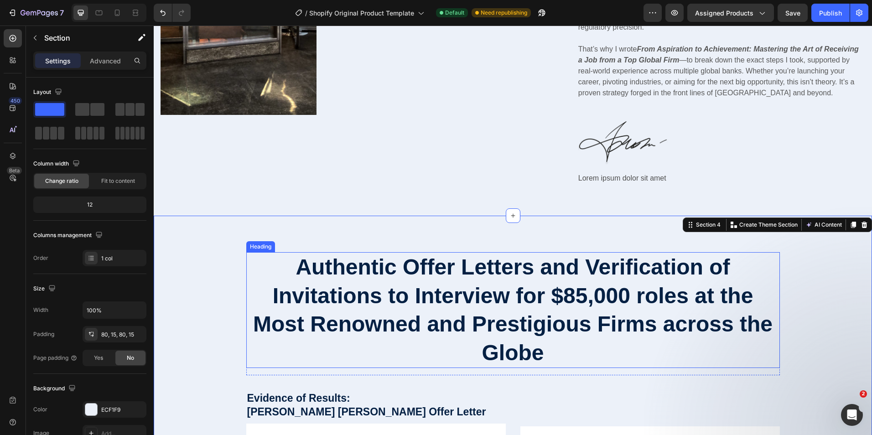
click at [514, 287] on h2 "Authentic Offer Letters and Verification of Invitations to Interview for $85,00…" at bounding box center [513, 310] width 534 height 116
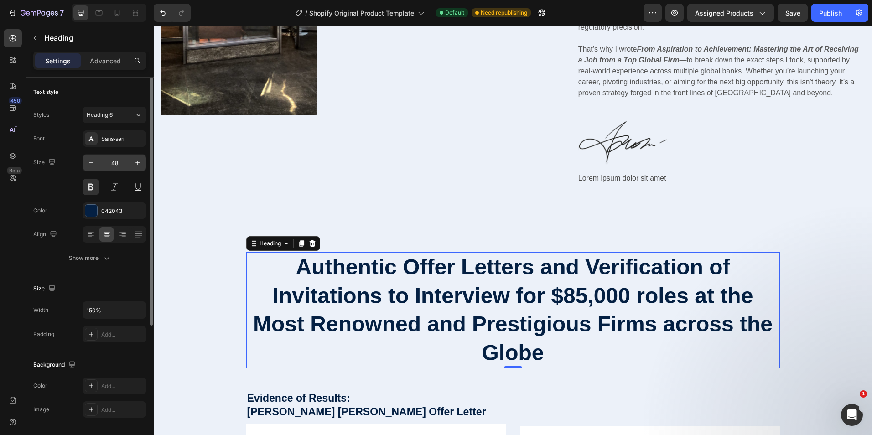
click at [116, 169] on input "48" at bounding box center [114, 163] width 30 height 16
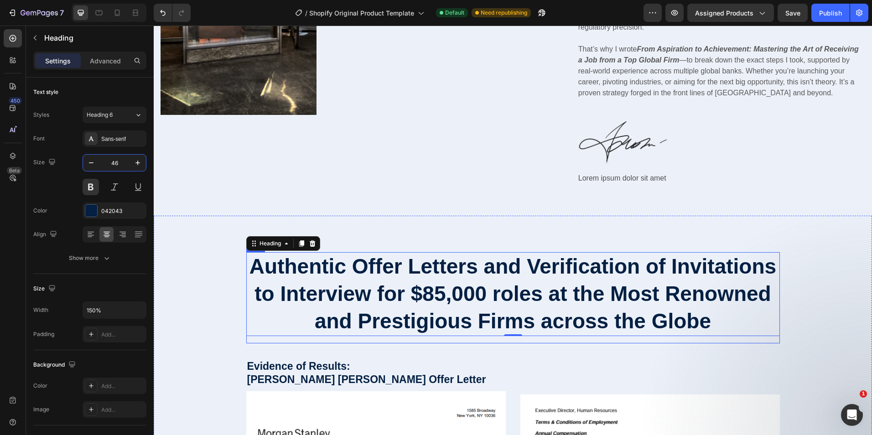
click at [631, 298] on h2 "Authentic Offer Letters and Verification of Invitations to Interview for $85,00…" at bounding box center [513, 293] width 534 height 83
click at [692, 265] on p "Authentic Offer Letters and Verification of Invitations to Interview for $85,00…" at bounding box center [513, 294] width 532 height 82
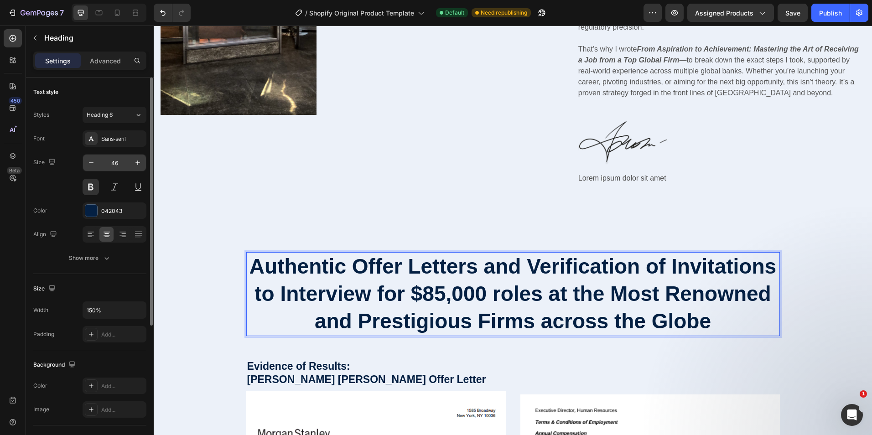
click at [115, 164] on input "46" at bounding box center [114, 163] width 30 height 16
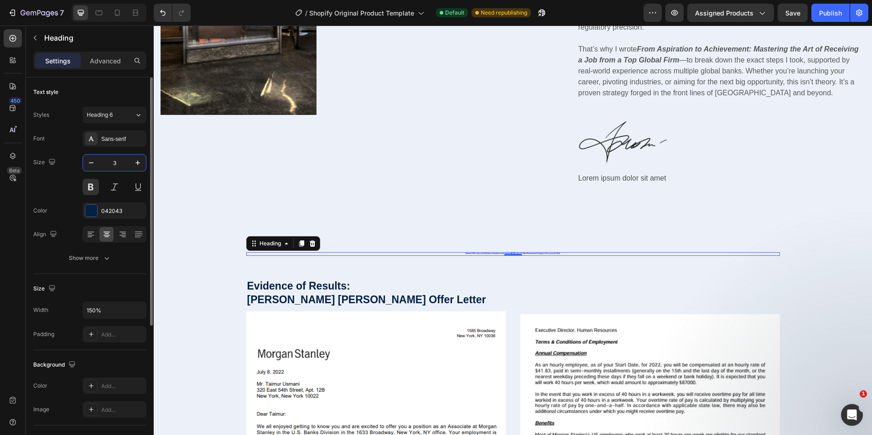
type input "38"
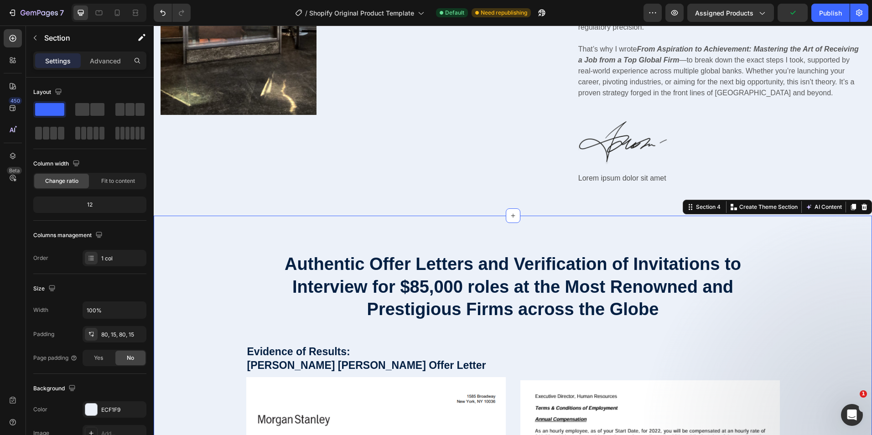
scroll to position [890, 0]
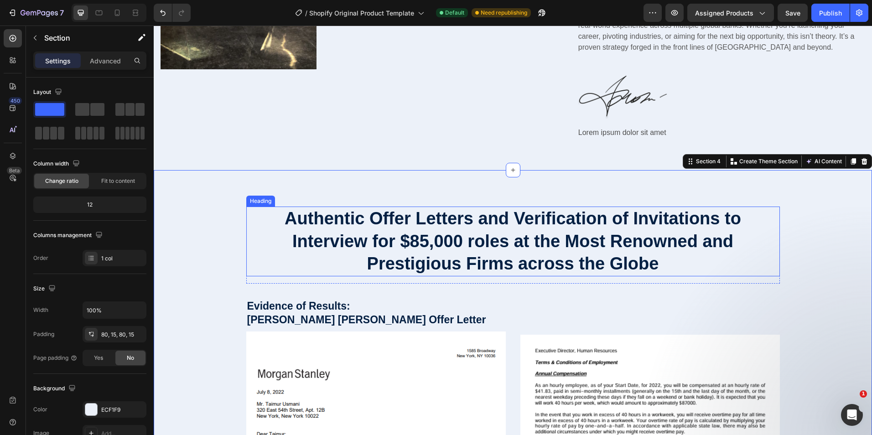
click at [456, 209] on p "Authentic Offer Letters and Verification of Invitations to Interview for $85,00…" at bounding box center [513, 242] width 532 height 68
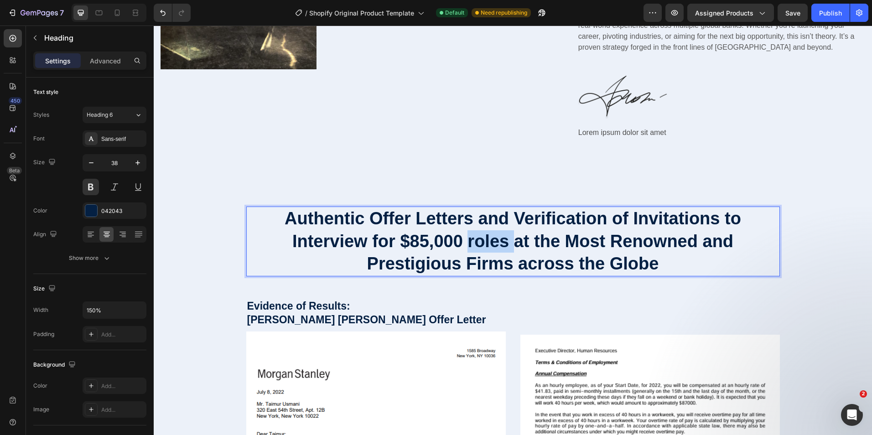
click at [491, 209] on p "Authentic Offer Letters and Verification of Invitations to Interview for $85,00…" at bounding box center [513, 242] width 532 height 68
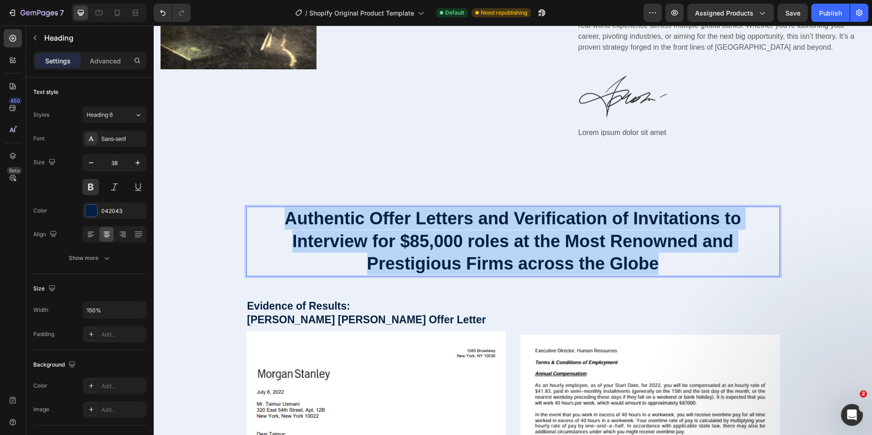
click at [491, 209] on p "Authentic Offer Letters and Verification of Invitations to Interview for $85,00…" at bounding box center [513, 242] width 532 height 68
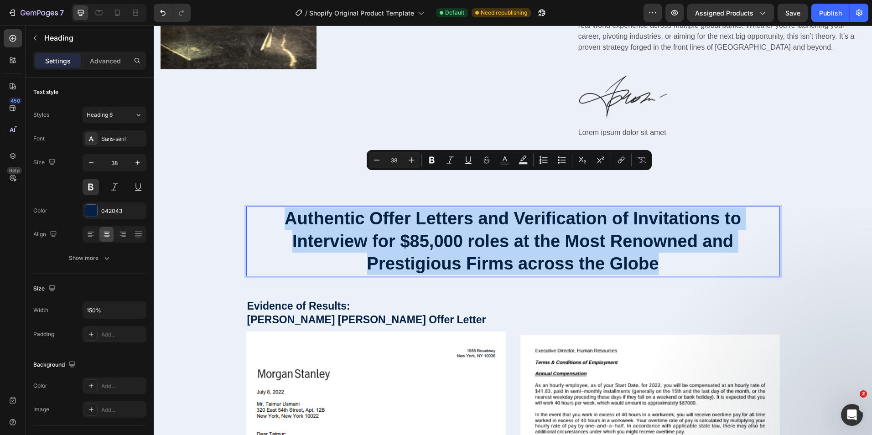
click at [497, 210] on p "Authentic Offer Letters and Verification of Invitations to Interview for $85,00…" at bounding box center [513, 242] width 532 height 68
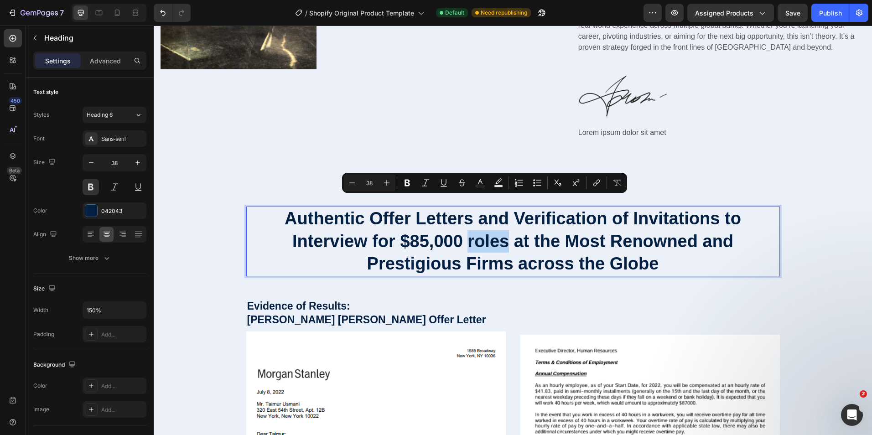
drag, startPoint x: 507, startPoint y: 211, endPoint x: 466, endPoint y: 207, distance: 41.7
click at [466, 208] on p "Authentic Offer Letters and Verification of Invitations to Interview for $85,00…" at bounding box center [513, 242] width 532 height 68
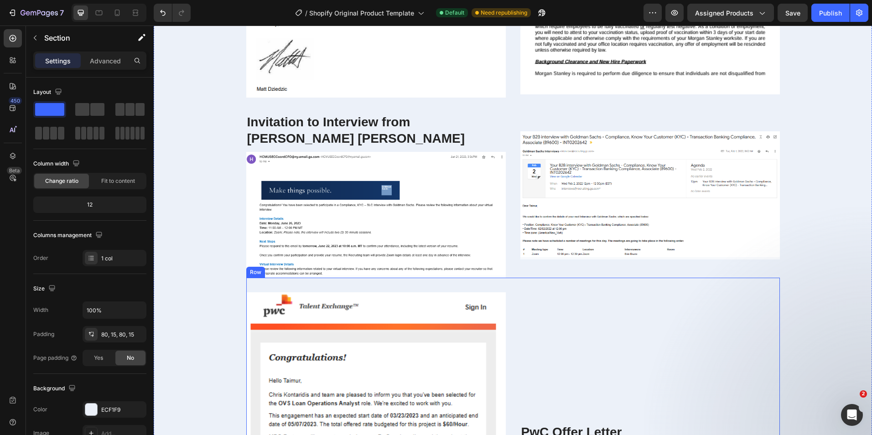
scroll to position [1438, 0]
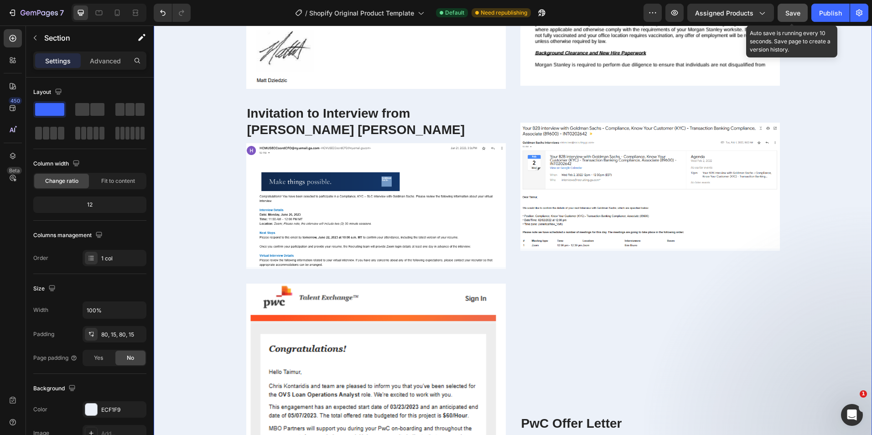
click at [802, 18] on button "Save" at bounding box center [793, 13] width 30 height 18
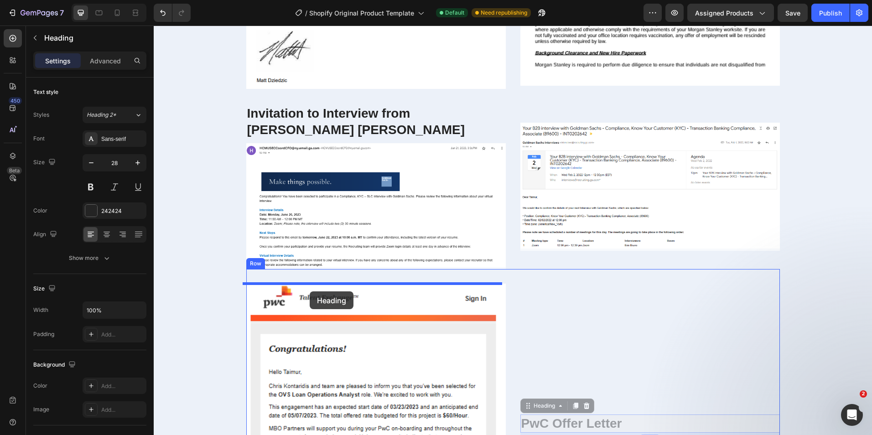
drag, startPoint x: 584, startPoint y: 423, endPoint x: 310, endPoint y: 292, distance: 303.9
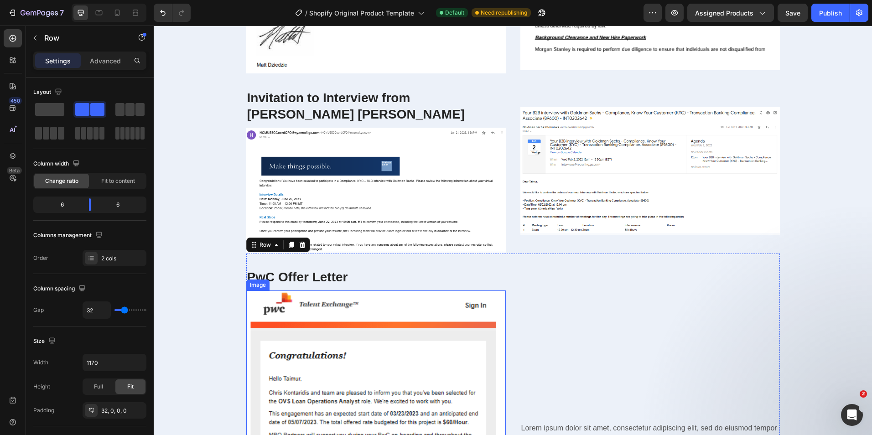
scroll to position [1575, 0]
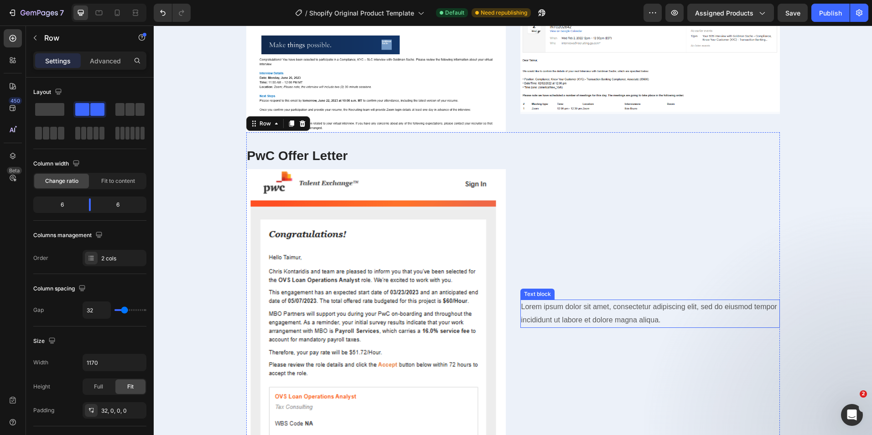
click at [644, 323] on p "Lorem ipsum dolor sit amet, consectetur adipiscing elit, sed do eiusmod tempor …" at bounding box center [651, 314] width 258 height 26
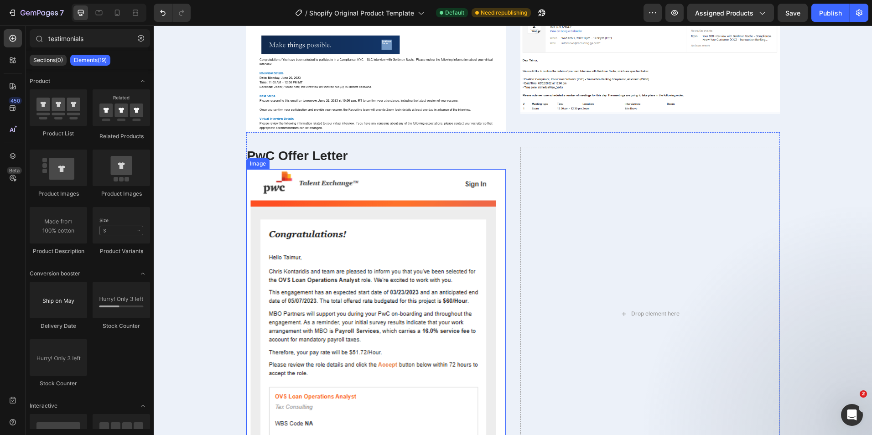
scroll to position [1757, 0]
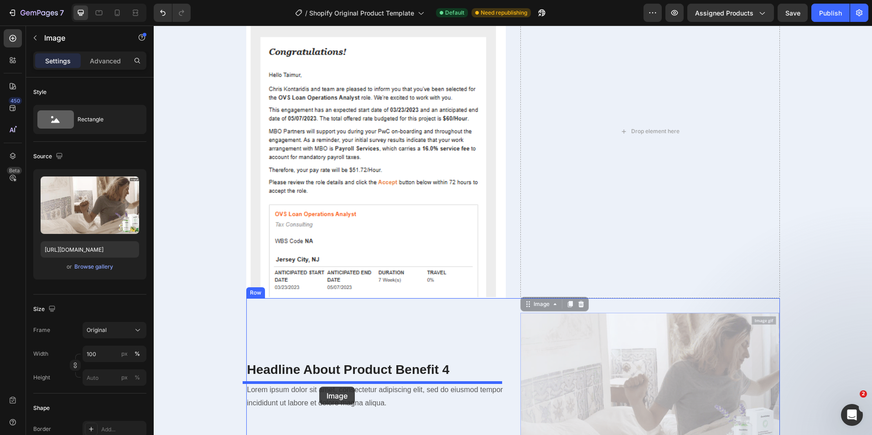
drag, startPoint x: 568, startPoint y: 380, endPoint x: 319, endPoint y: 387, distance: 248.3
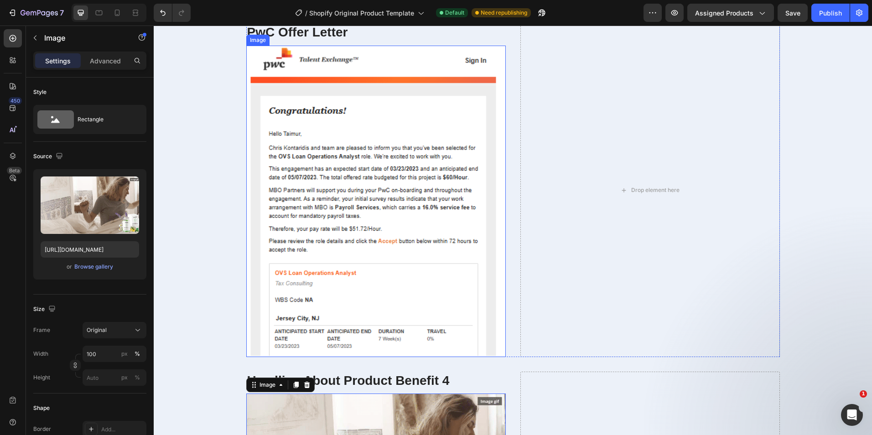
scroll to position [1712, 0]
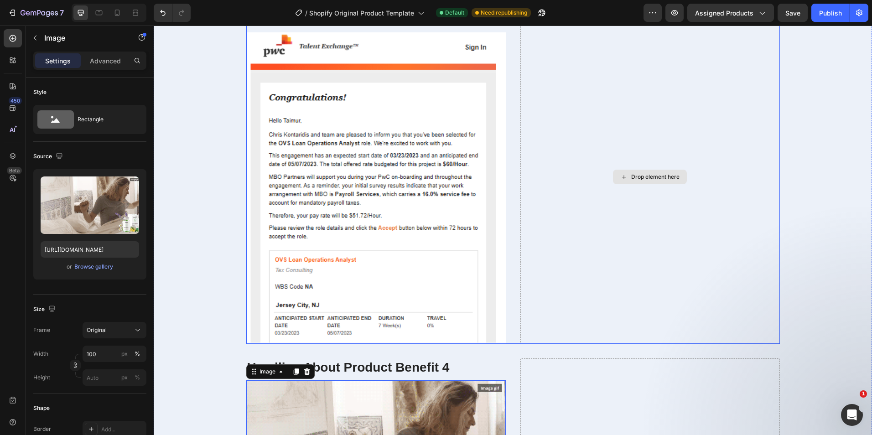
click at [594, 142] on div "Drop element here" at bounding box center [651, 177] width 260 height 334
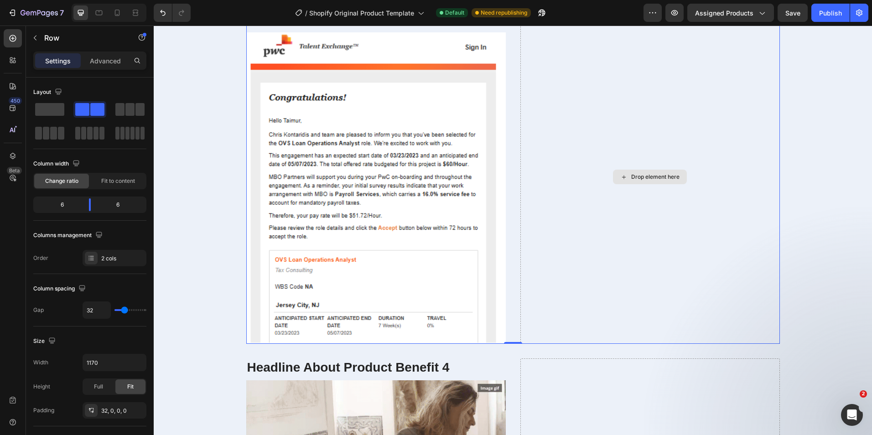
click at [645, 184] on div "Drop element here" at bounding box center [650, 177] width 74 height 15
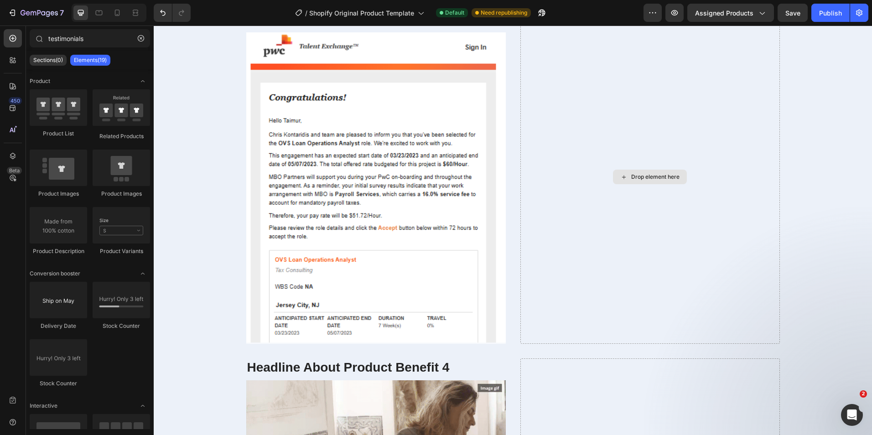
click at [645, 184] on div "Drop element here" at bounding box center [650, 177] width 74 height 15
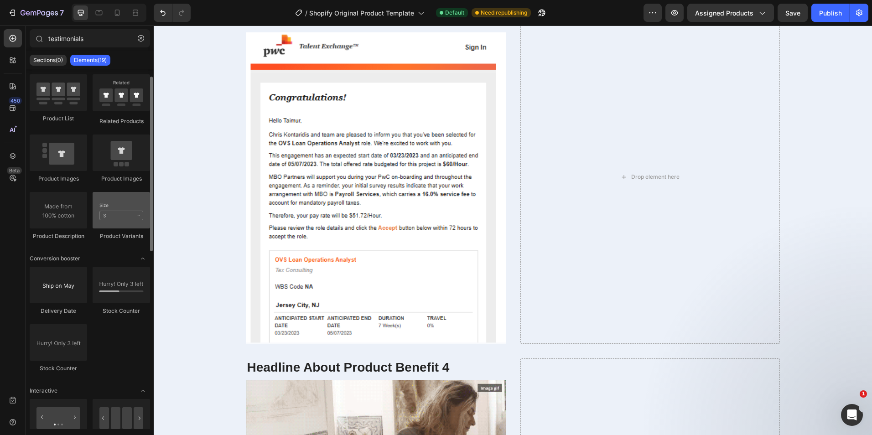
scroll to position [0, 0]
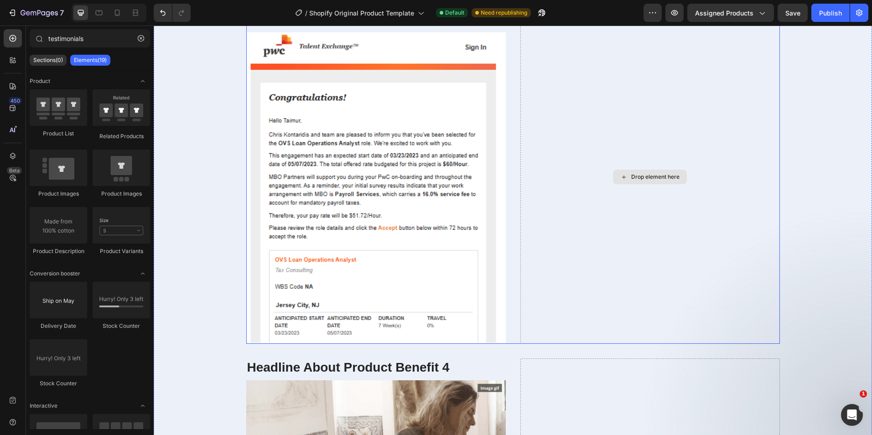
click at [633, 174] on div "Drop element here" at bounding box center [655, 176] width 48 height 7
click at [634, 174] on div "Drop element here" at bounding box center [655, 176] width 48 height 7
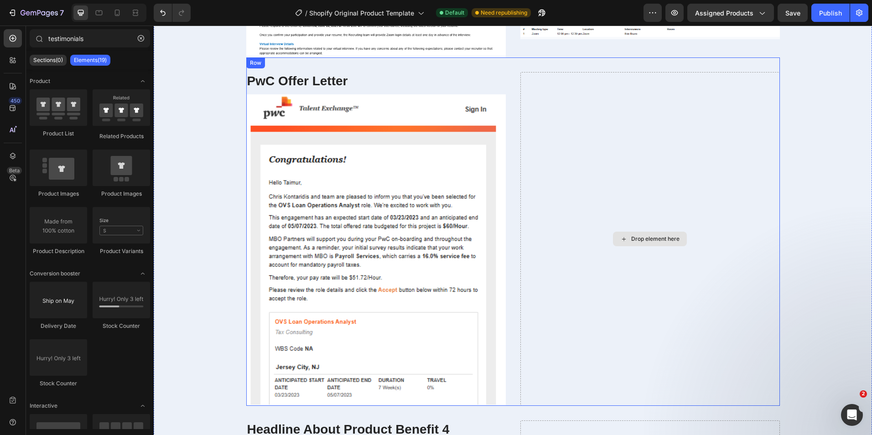
scroll to position [1666, 0]
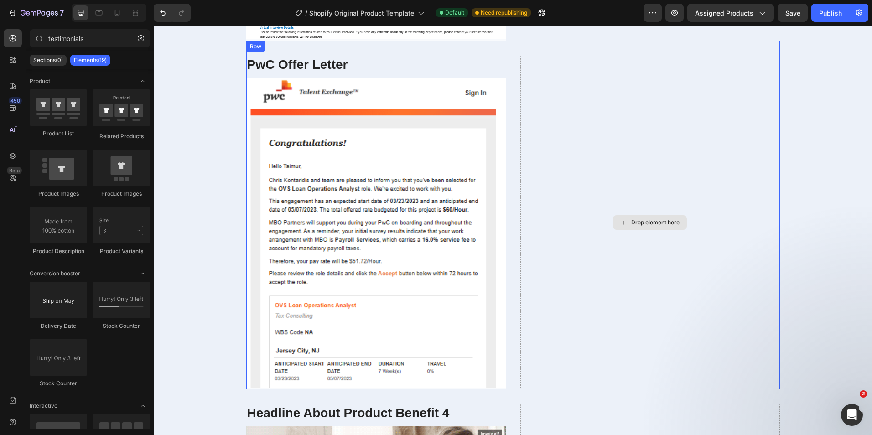
click at [690, 288] on div "Drop element here" at bounding box center [651, 223] width 260 height 334
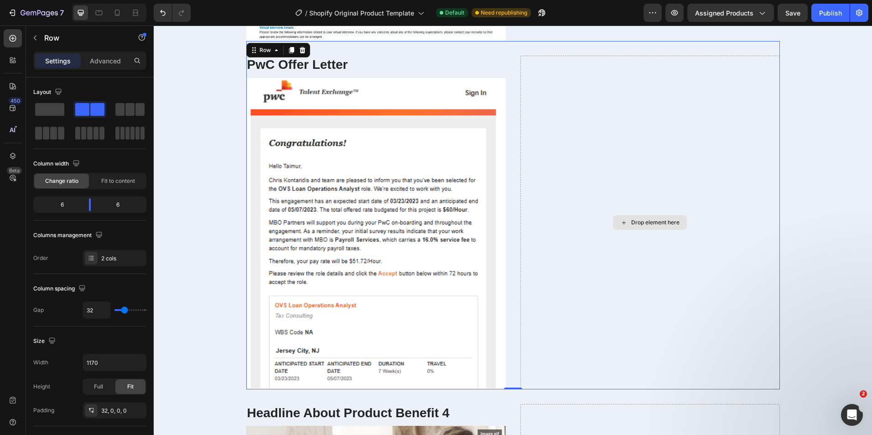
click at [690, 288] on div "Drop element here" at bounding box center [651, 223] width 260 height 334
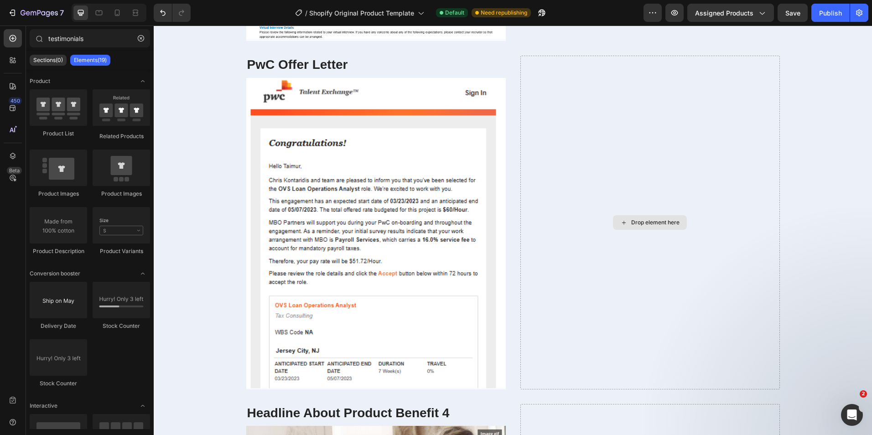
click at [666, 224] on div "Drop element here" at bounding box center [655, 222] width 48 height 7
click at [667, 224] on div "Drop element here" at bounding box center [655, 222] width 48 height 7
click at [685, 261] on div "Drop element here" at bounding box center [651, 223] width 260 height 334
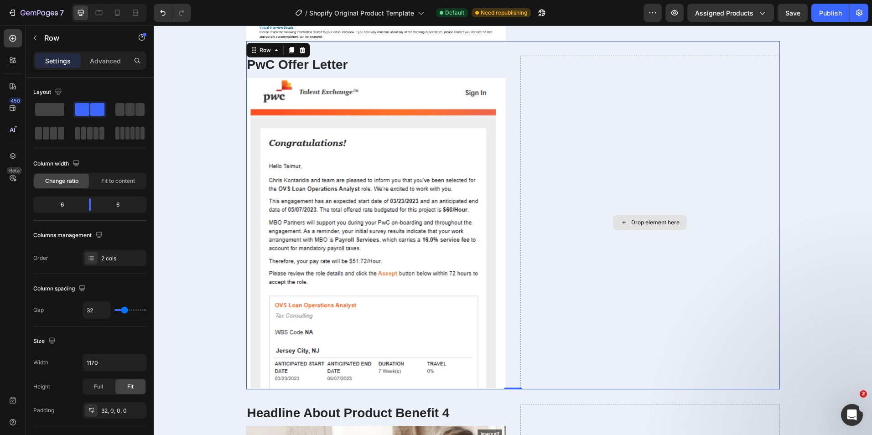
click at [630, 231] on div "Drop element here" at bounding box center [651, 223] width 260 height 334
click at [62, 59] on p "Settings" at bounding box center [58, 61] width 26 height 10
click at [107, 65] on p "Advanced" at bounding box center [105, 61] width 31 height 10
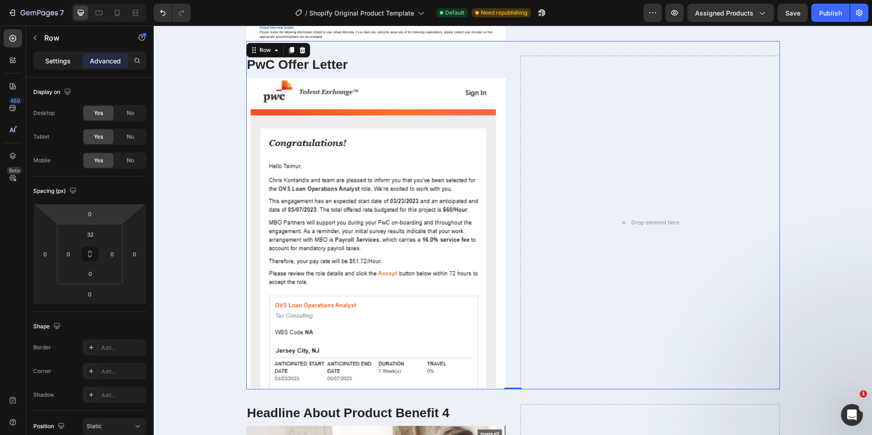
click at [64, 60] on p "Settings" at bounding box center [58, 61] width 26 height 10
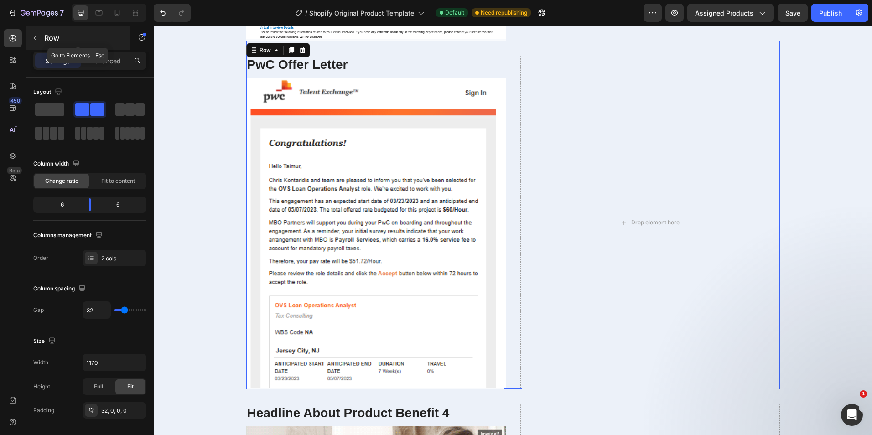
click at [33, 37] on icon "button" at bounding box center [34, 37] width 7 height 7
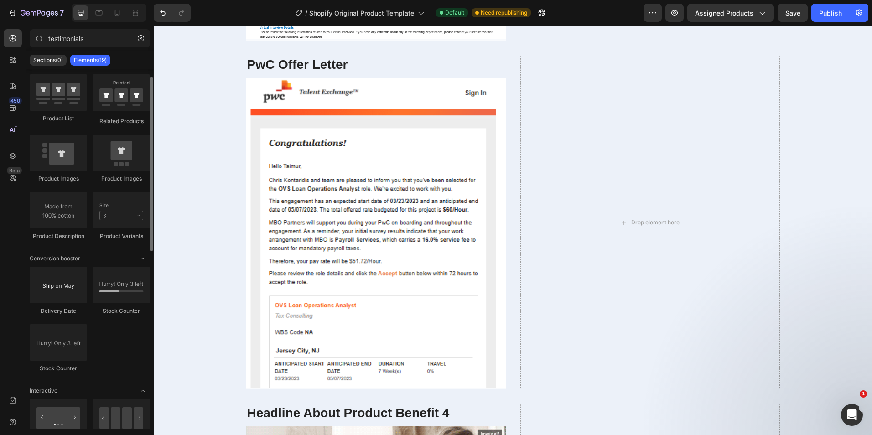
scroll to position [0, 0]
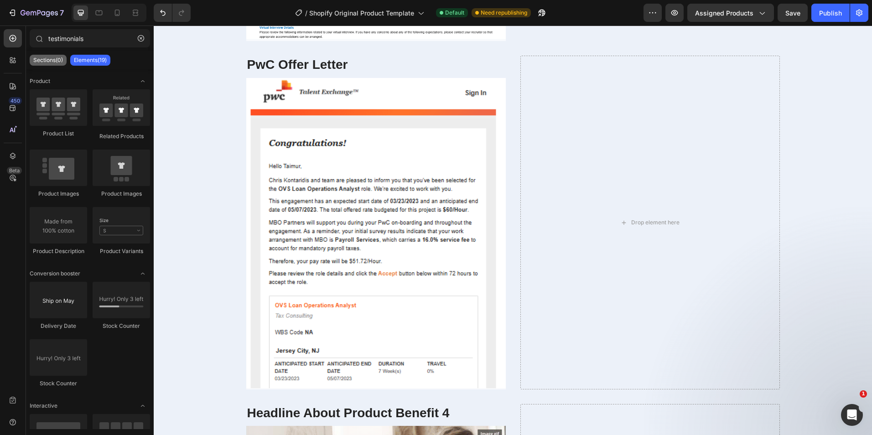
click at [51, 63] on p "Sections(0)" at bounding box center [48, 60] width 30 height 7
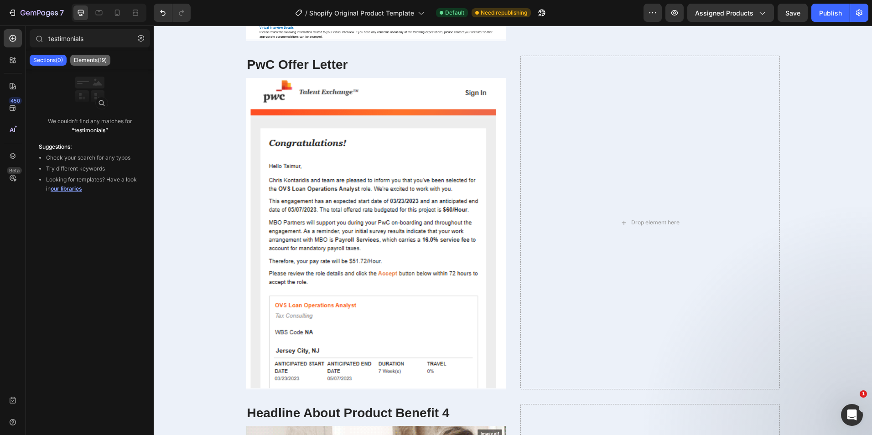
click at [93, 63] on p "Elements(19)" at bounding box center [90, 60] width 33 height 7
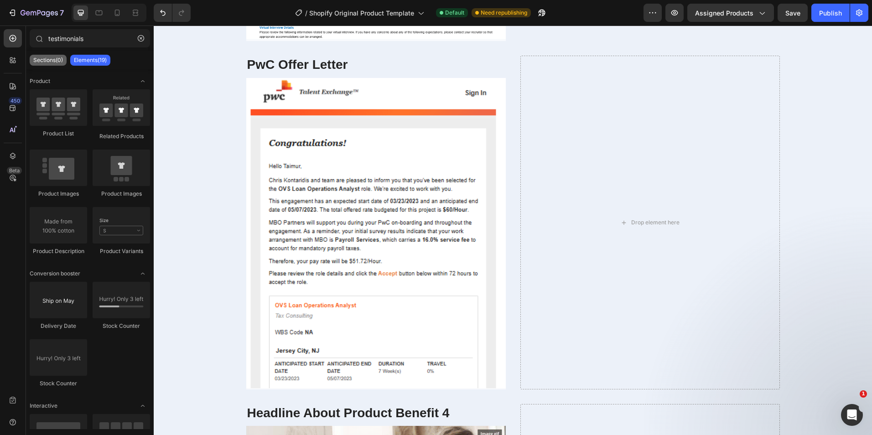
click at [47, 63] on p "Sections(0)" at bounding box center [48, 60] width 30 height 7
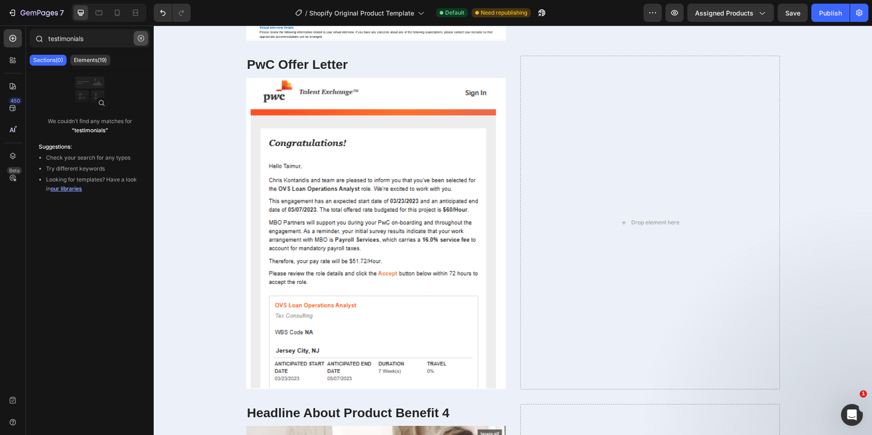
click at [143, 44] on button "button" at bounding box center [141, 38] width 15 height 15
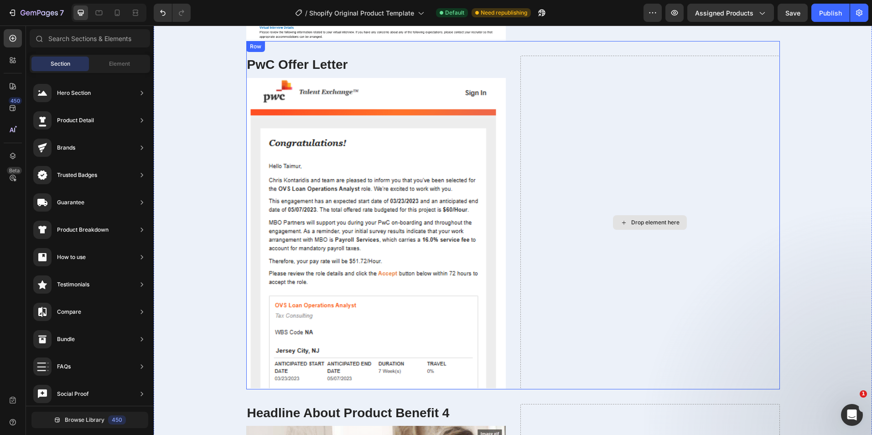
click at [655, 159] on div "Drop element here" at bounding box center [651, 223] width 260 height 334
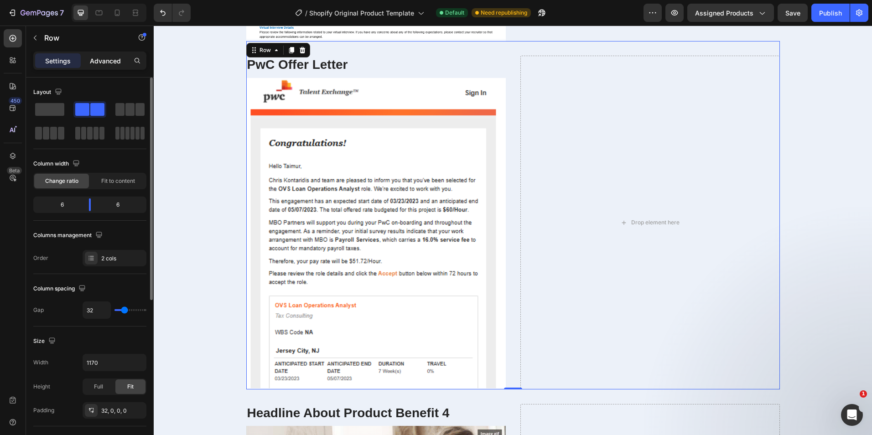
click at [96, 67] on div "Advanced" at bounding box center [106, 60] width 46 height 15
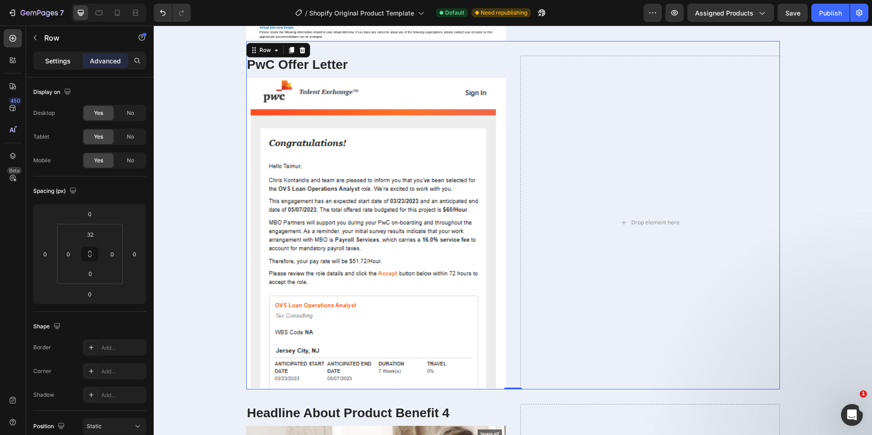
click at [58, 61] on p "Settings" at bounding box center [58, 61] width 26 height 10
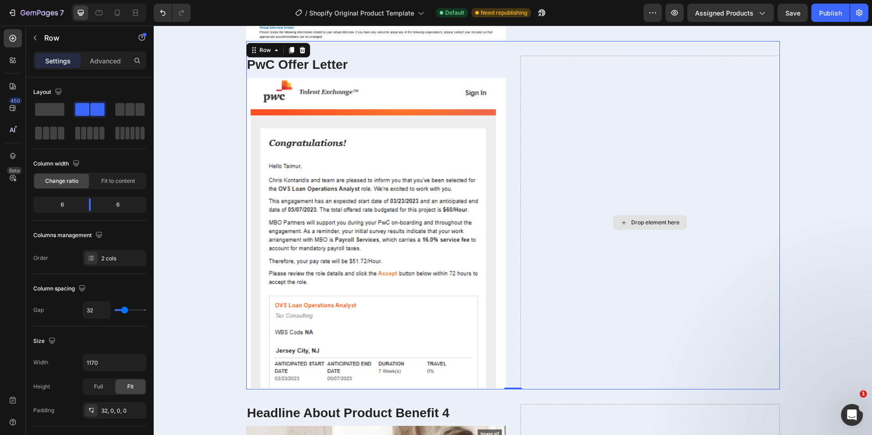
click at [660, 227] on div "Drop element here" at bounding box center [650, 222] width 74 height 15
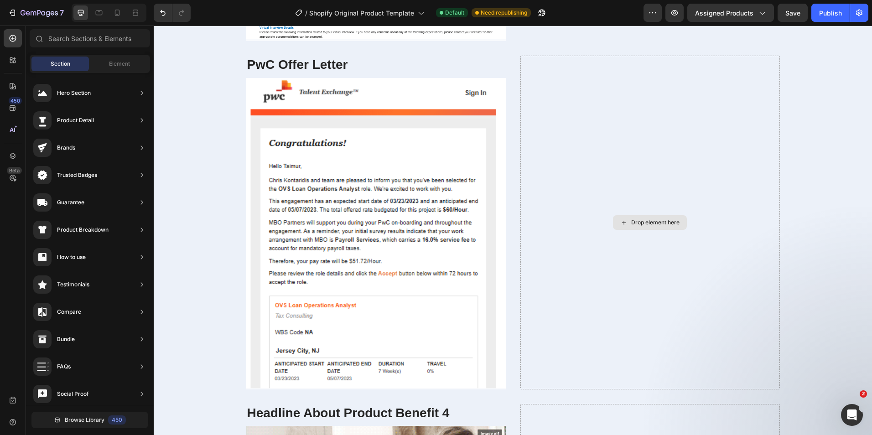
click at [660, 227] on div "Drop element here" at bounding box center [650, 222] width 74 height 15
click at [54, 66] on span "Section" at bounding box center [61, 64] width 20 height 8
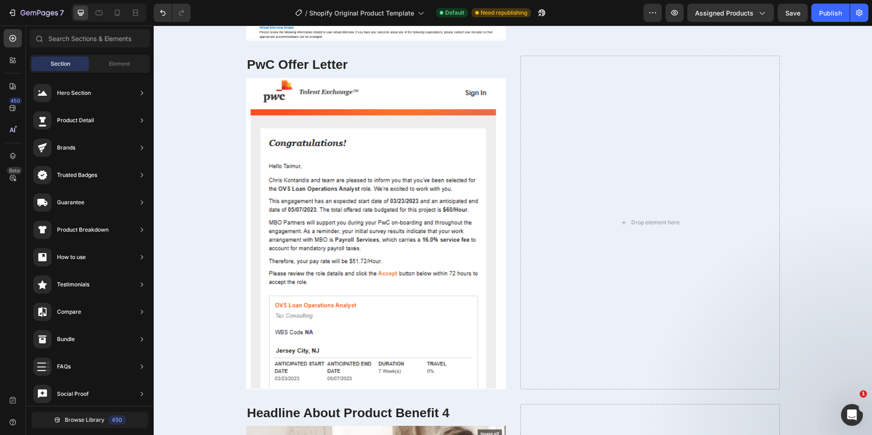
click at [54, 66] on span "Section" at bounding box center [61, 64] width 20 height 8
click at [116, 69] on div "Element" at bounding box center [119, 64] width 57 height 15
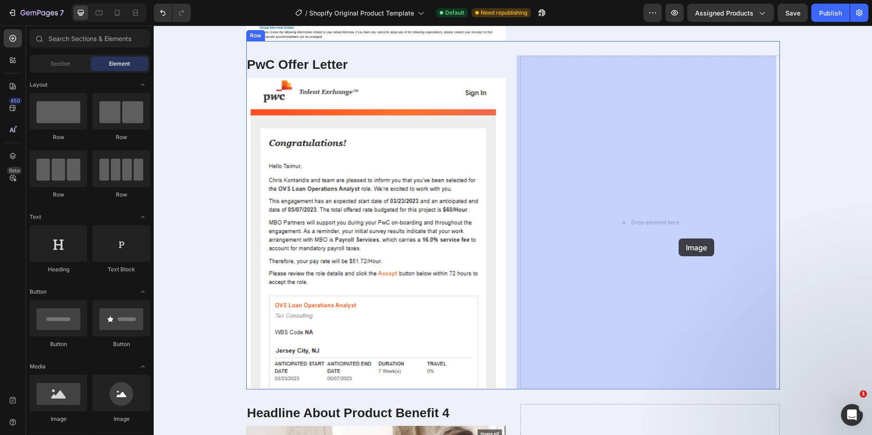
drag, startPoint x: 222, startPoint y: 426, endPoint x: 679, endPoint y: 239, distance: 493.6
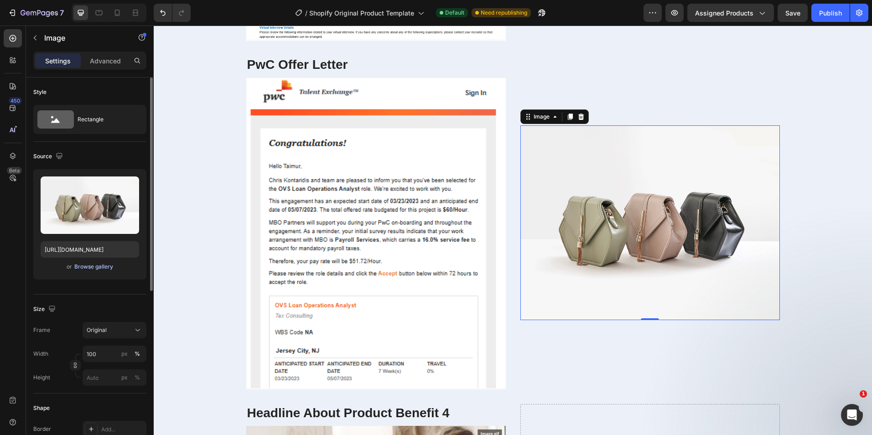
click at [107, 269] on div "Browse gallery" at bounding box center [93, 267] width 39 height 8
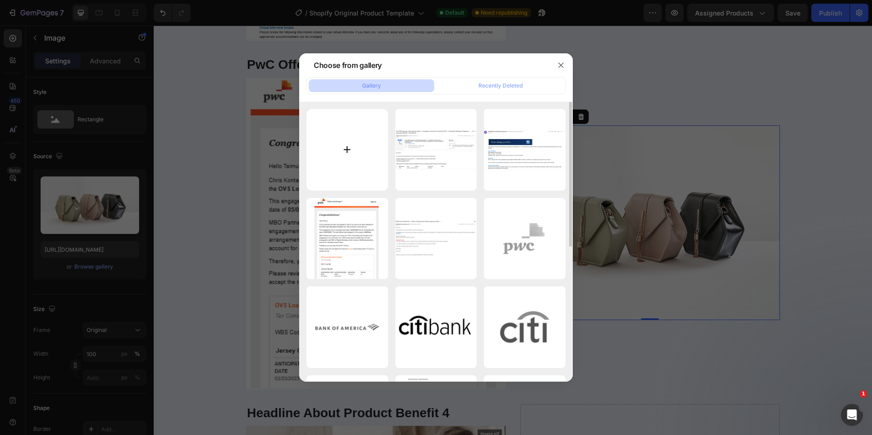
click at [344, 144] on input "file" at bounding box center [348, 150] width 82 height 82
type input "C:\fakepath\Screenshot [DATE] 141123.png"
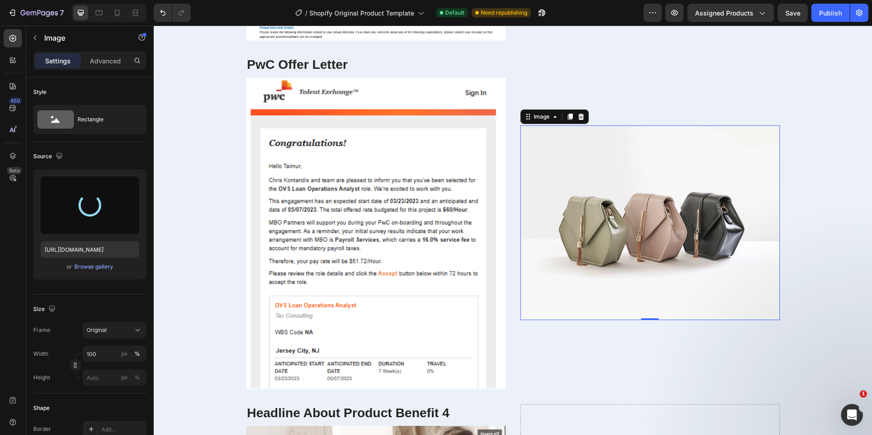
type input "[URL][DOMAIN_NAME]"
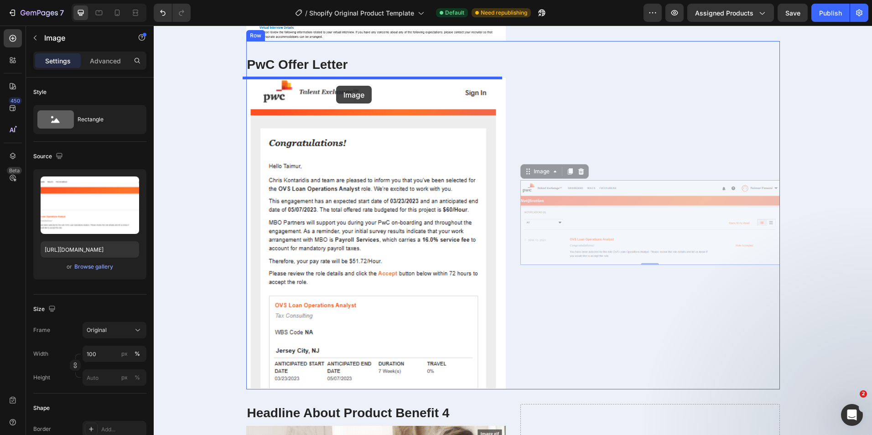
drag, startPoint x: 631, startPoint y: 242, endPoint x: 336, endPoint y: 86, distance: 333.3
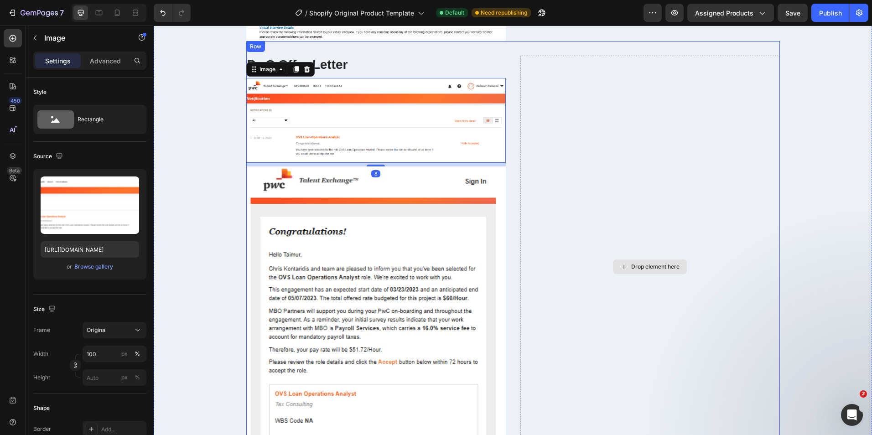
click at [621, 207] on div "Drop element here" at bounding box center [651, 267] width 260 height 423
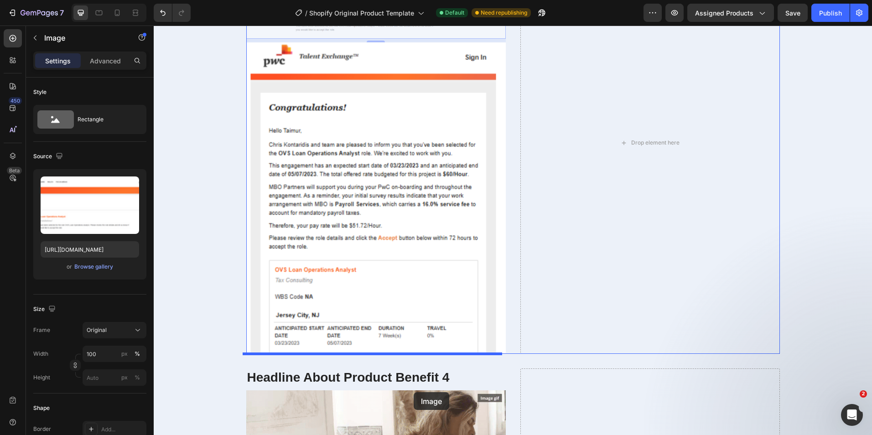
scroll to position [1806, 0]
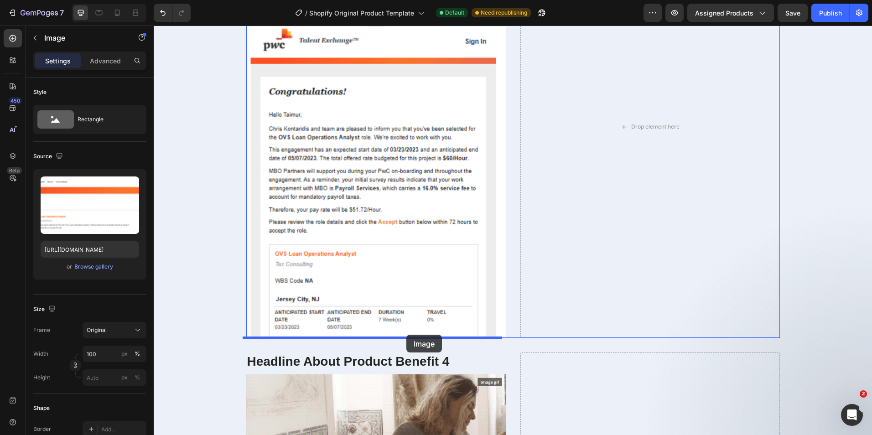
drag, startPoint x: 451, startPoint y: 135, endPoint x: 407, endPoint y: 335, distance: 204.7
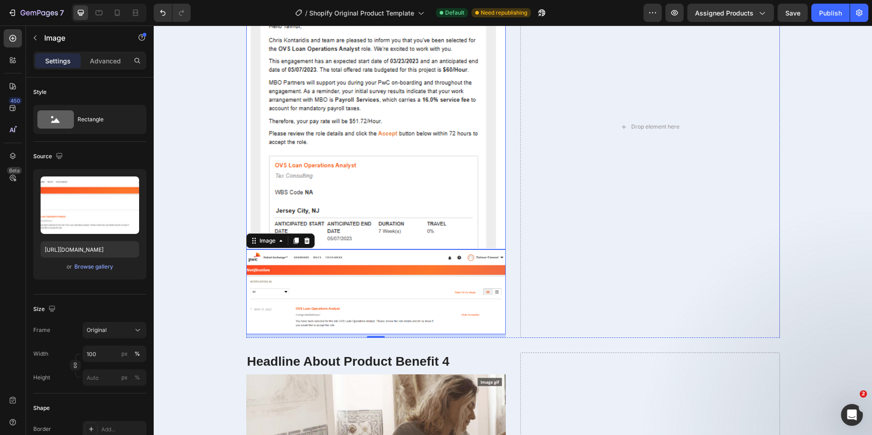
scroll to position [1717, 0]
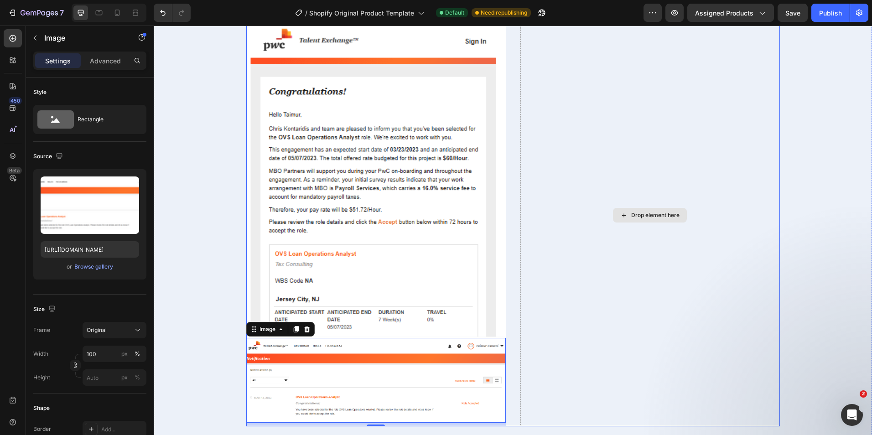
click at [626, 310] on div "Drop element here" at bounding box center [651, 215] width 260 height 423
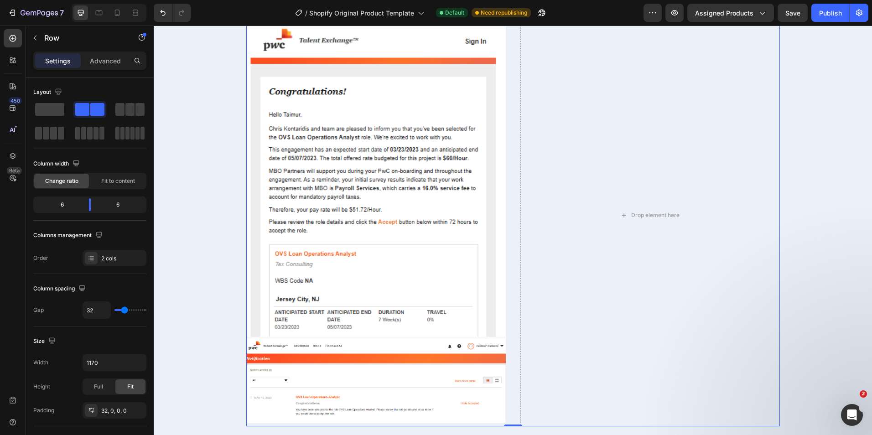
click at [506, 330] on div "PwC Offer Letter Heading Image Image Drop element here Row 0" at bounding box center [513, 208] width 534 height 437
click at [469, 356] on img at bounding box center [376, 380] width 260 height 85
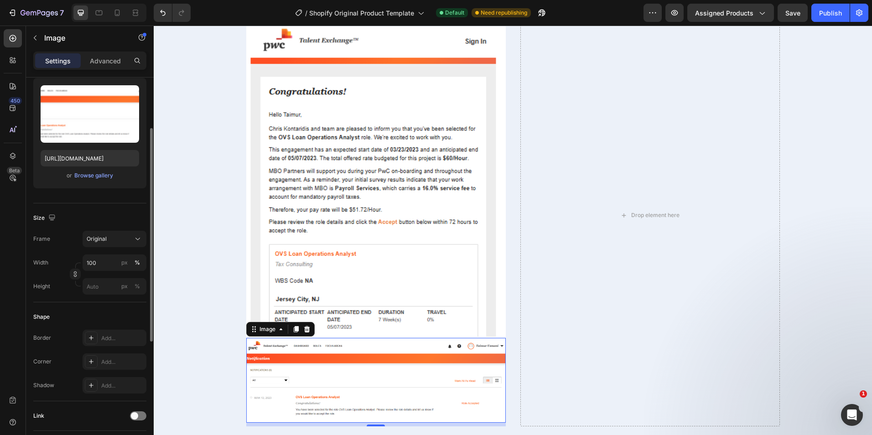
scroll to position [0, 0]
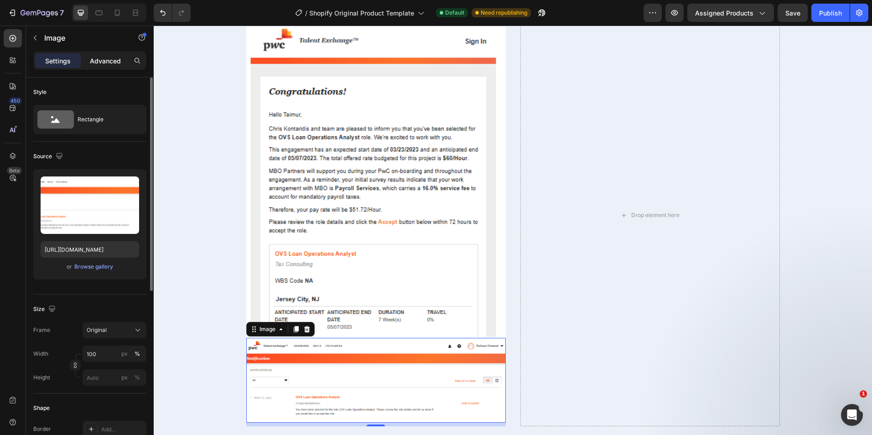
drag, startPoint x: 104, startPoint y: 64, endPoint x: 110, endPoint y: 66, distance: 6.1
click at [105, 64] on p "Advanced" at bounding box center [105, 61] width 31 height 10
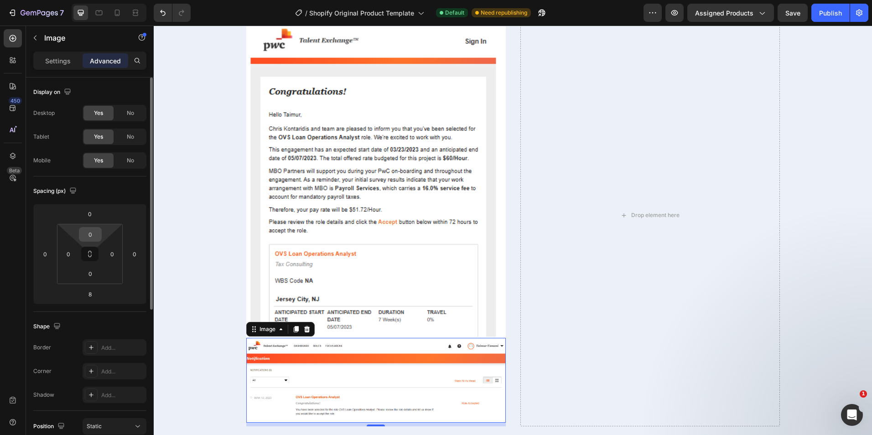
click at [94, 239] on input "0" at bounding box center [90, 235] width 18 height 14
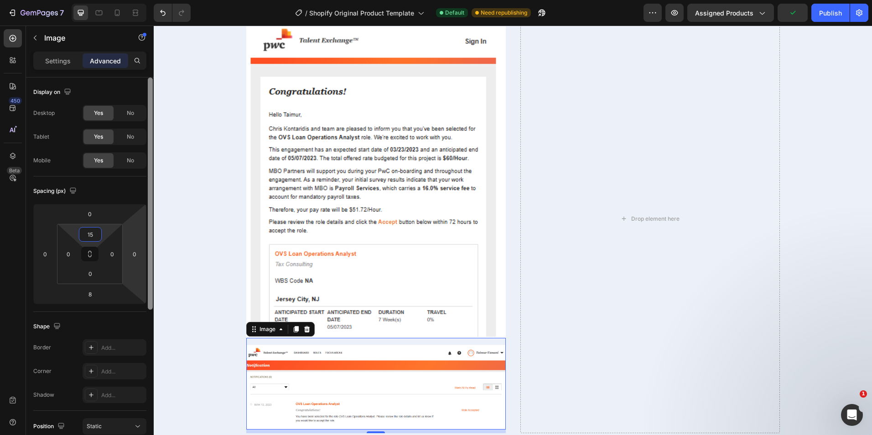
type input "1"
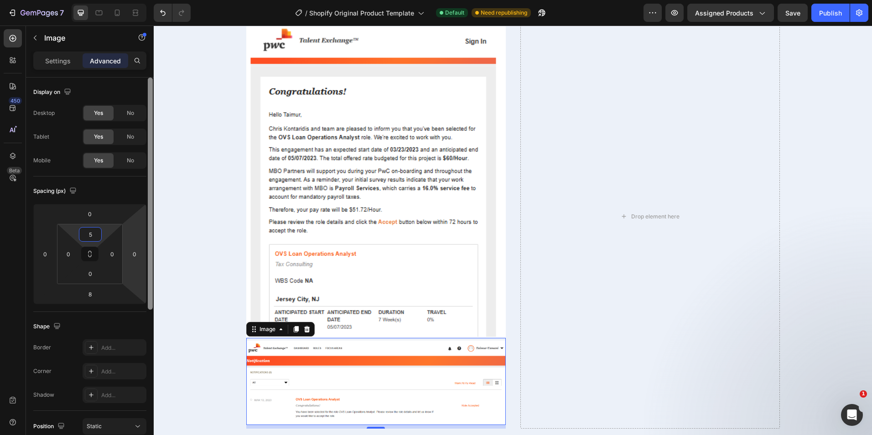
type input "50"
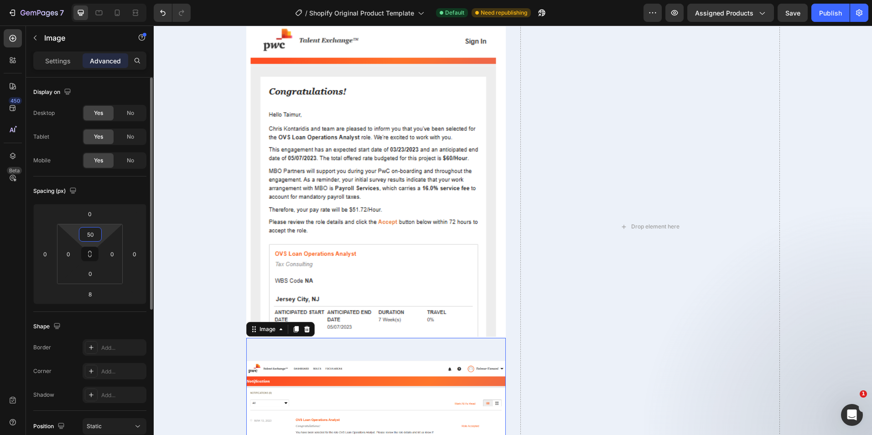
click at [91, 235] on input "50" at bounding box center [90, 235] width 18 height 14
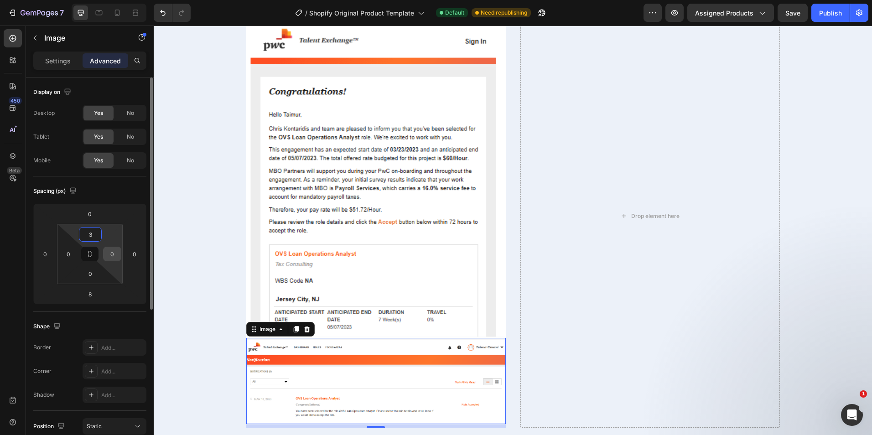
type input "30"
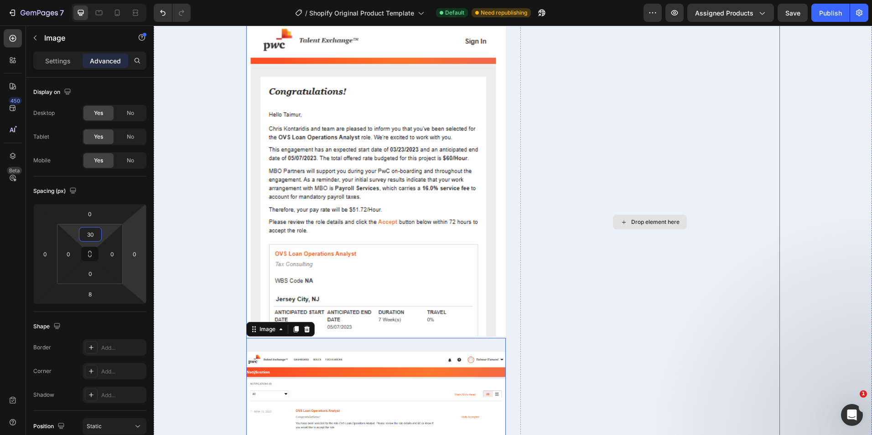
click at [597, 390] on div "Drop element here" at bounding box center [651, 222] width 260 height 436
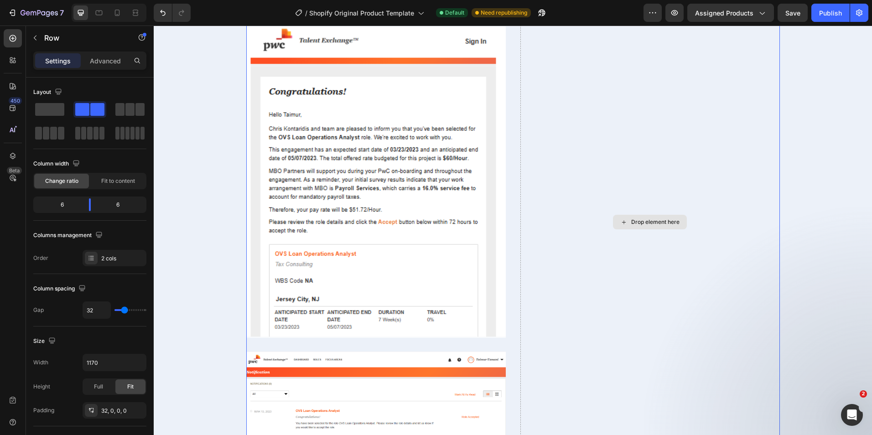
click at [590, 294] on div "Drop element here" at bounding box center [651, 222] width 260 height 436
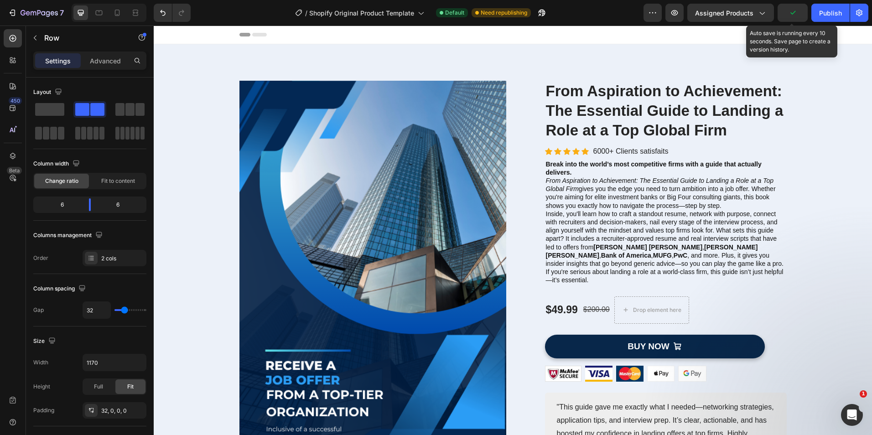
click at [793, 10] on icon "button" at bounding box center [792, 12] width 9 height 9
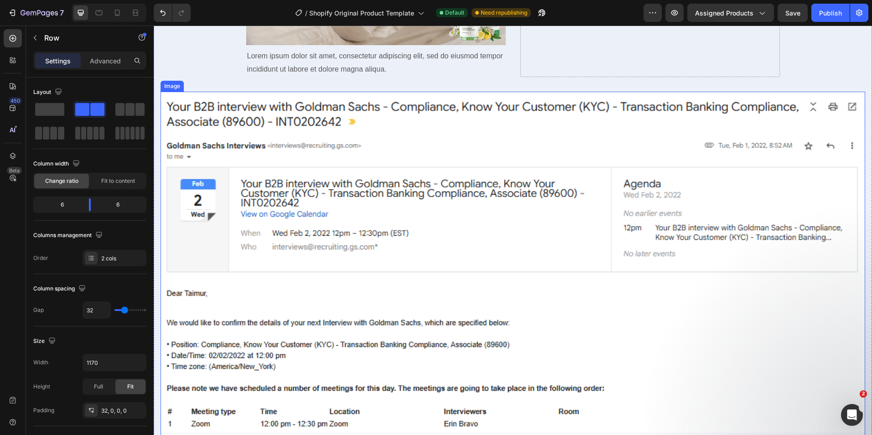
scroll to position [2510, 0]
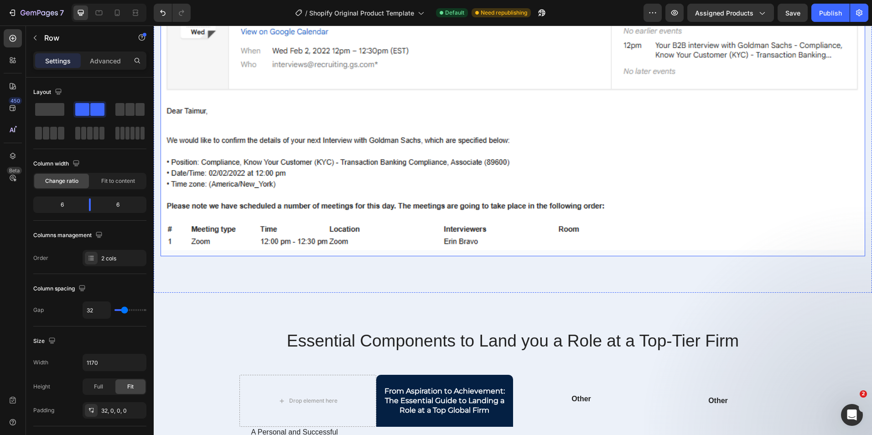
click at [434, 167] on img at bounding box center [513, 82] width 705 height 347
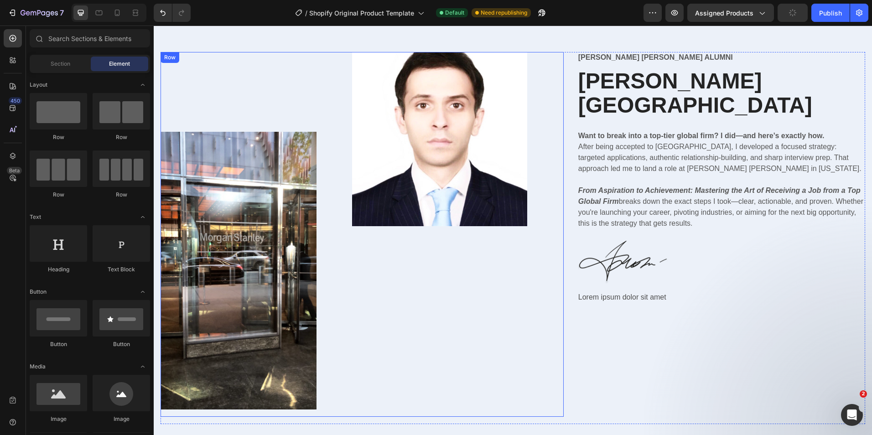
scroll to position [3240, 0]
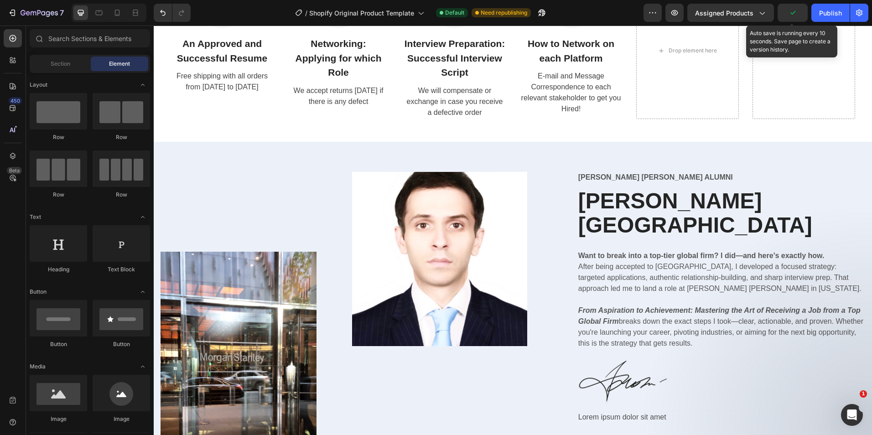
click at [795, 14] on icon "button" at bounding box center [792, 12] width 9 height 9
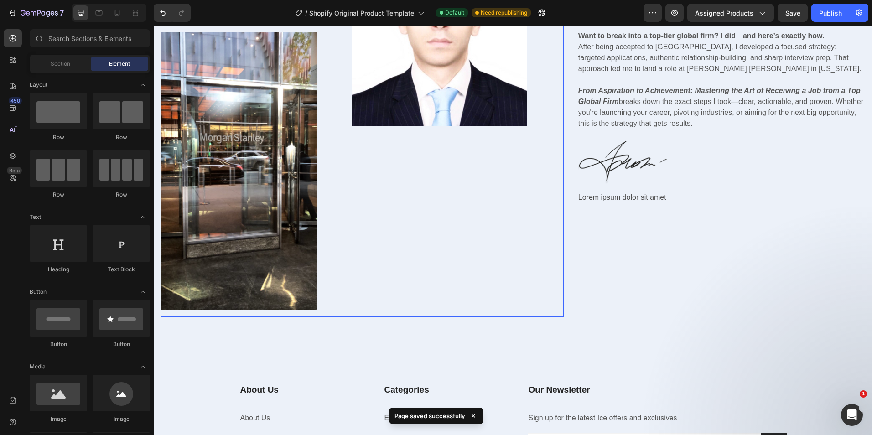
scroll to position [3713, 0]
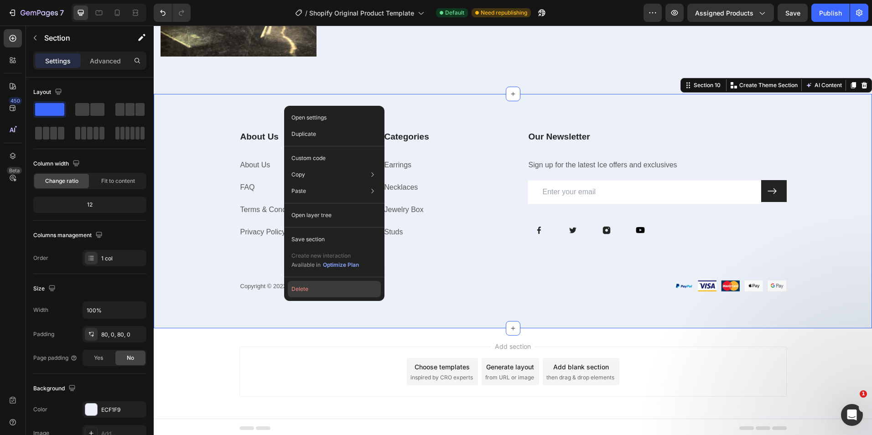
drag, startPoint x: 344, startPoint y: 293, endPoint x: 190, endPoint y: 267, distance: 155.9
click at [344, 293] on button "Delete" at bounding box center [334, 289] width 93 height 16
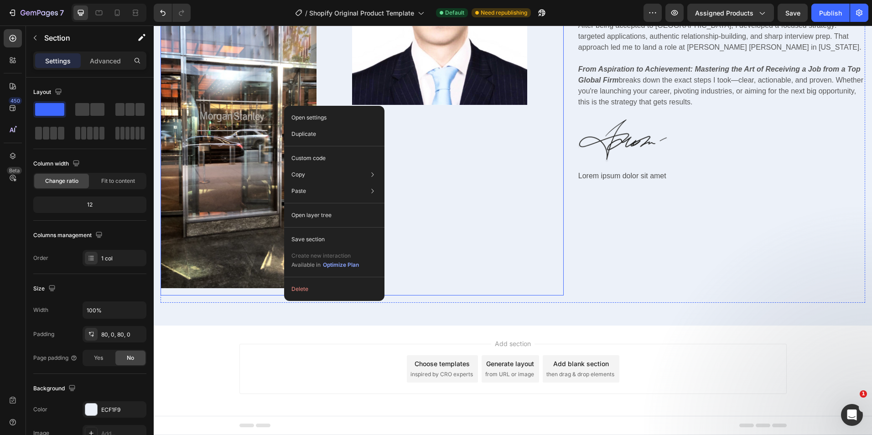
scroll to position [3478, 0]
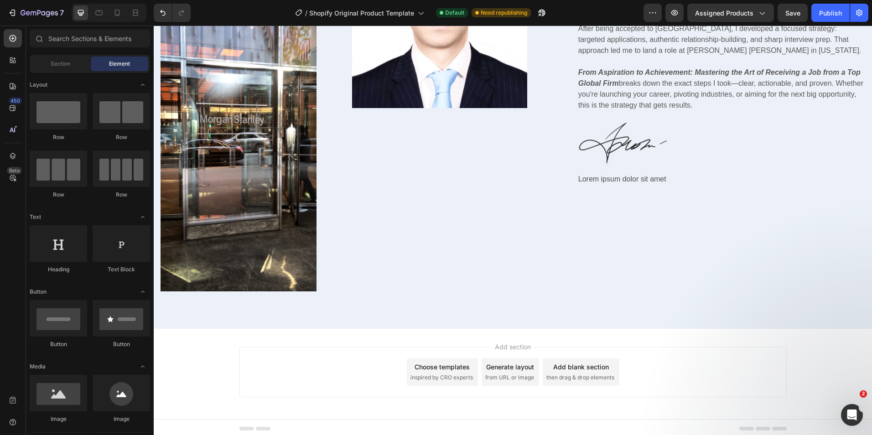
drag, startPoint x: 233, startPoint y: 333, endPoint x: 600, endPoint y: 258, distance: 374.8
click at [603, 258] on div "[PERSON_NAME] [PERSON_NAME] Alumni Text Block [PERSON_NAME] Heading Want to bre…" at bounding box center [722, 120] width 288 height 372
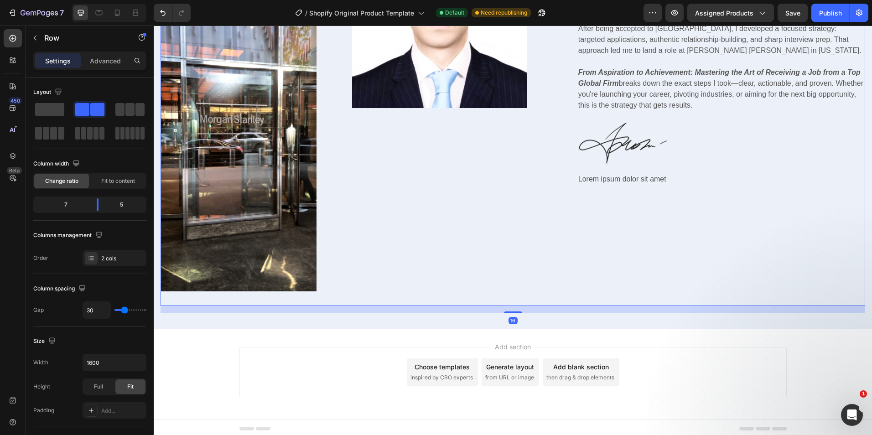
click at [792, 12] on span "Save" at bounding box center [793, 13] width 15 height 8
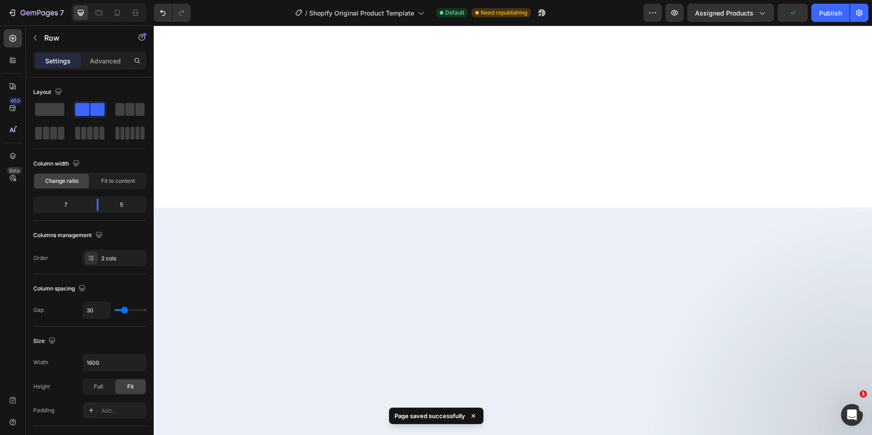
scroll to position [2520, 0]
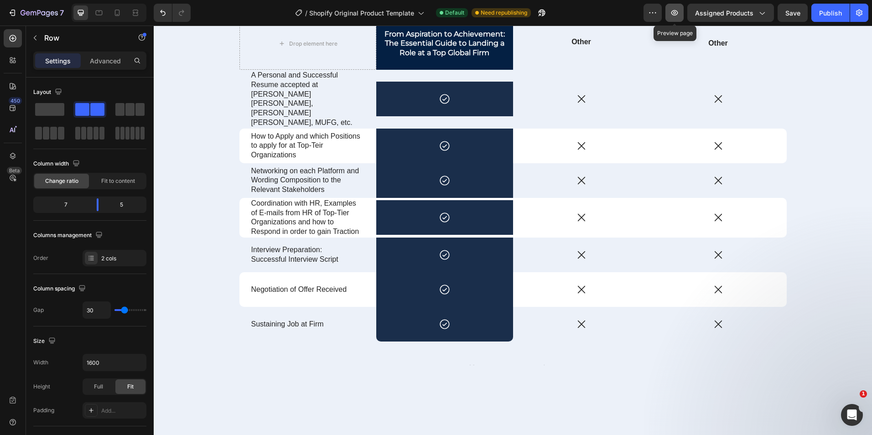
click at [678, 13] on icon "button" at bounding box center [675, 12] width 7 height 5
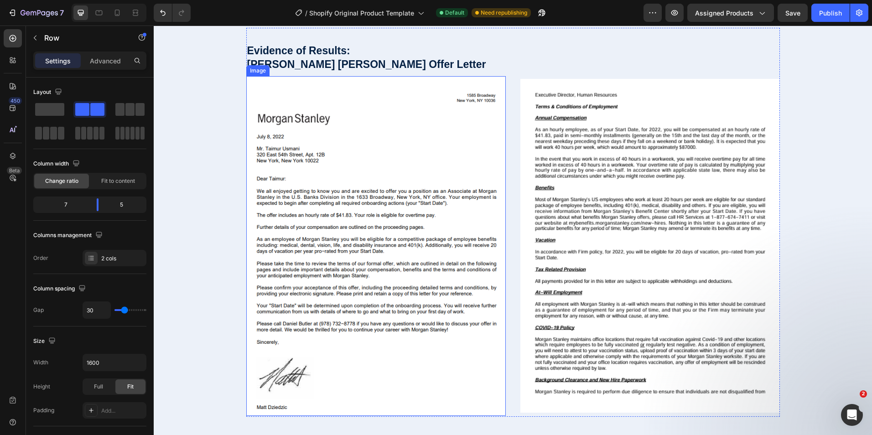
scroll to position [1151, 0]
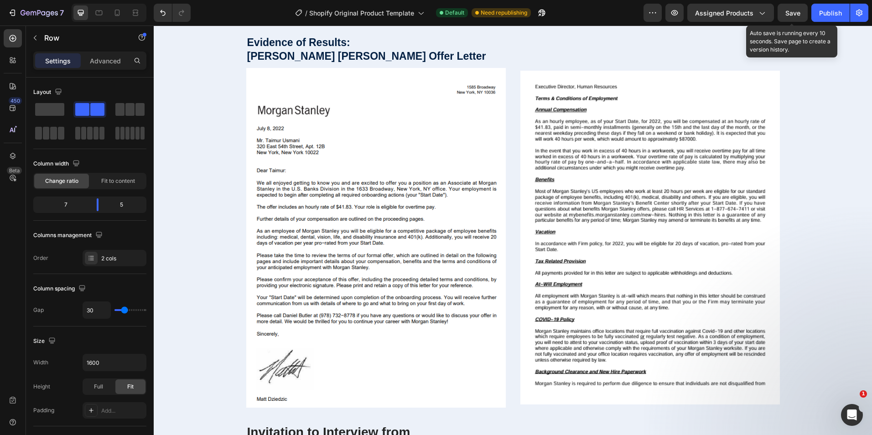
click at [796, 14] on span "Save" at bounding box center [793, 13] width 15 height 8
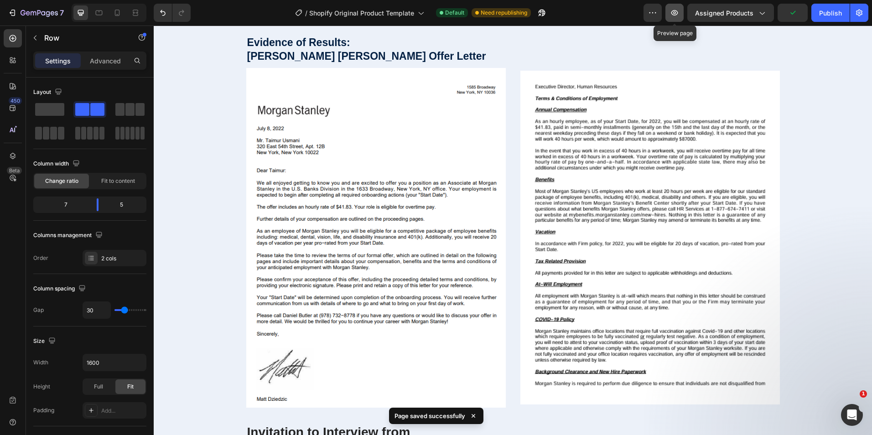
click at [674, 14] on icon "button" at bounding box center [674, 12] width 9 height 9
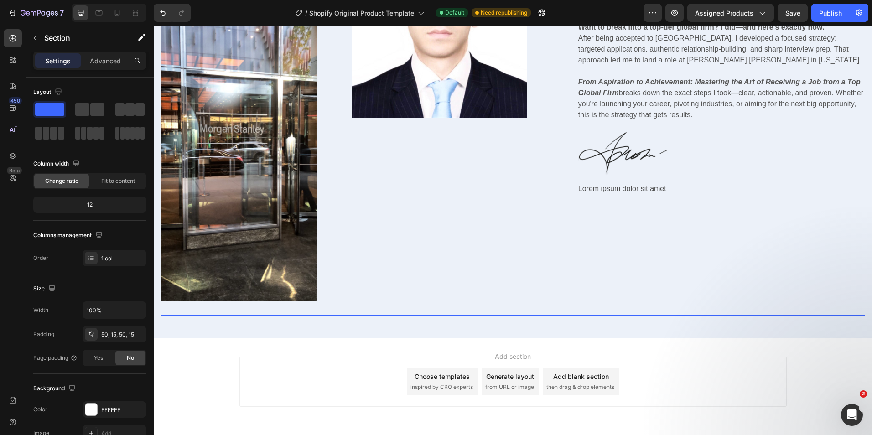
scroll to position [3463, 0]
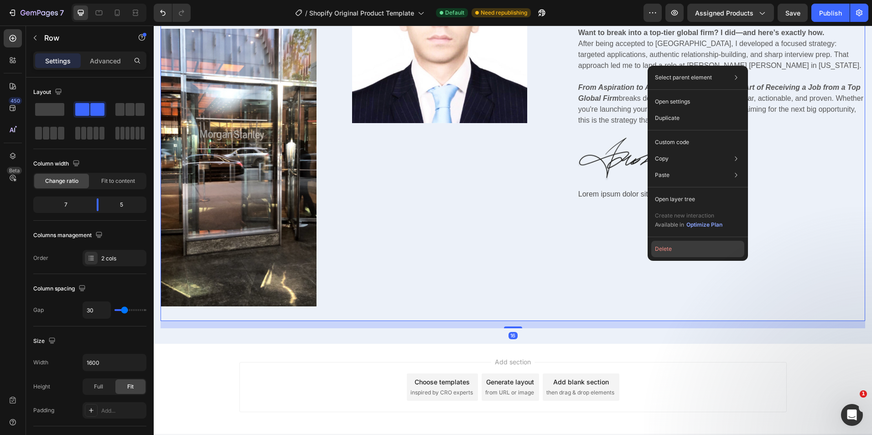
click at [695, 256] on button "Delete" at bounding box center [698, 249] width 93 height 16
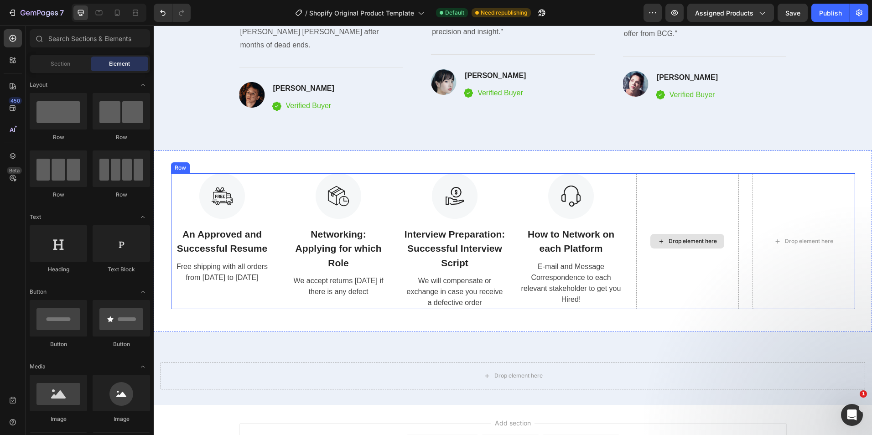
scroll to position [3083, 0]
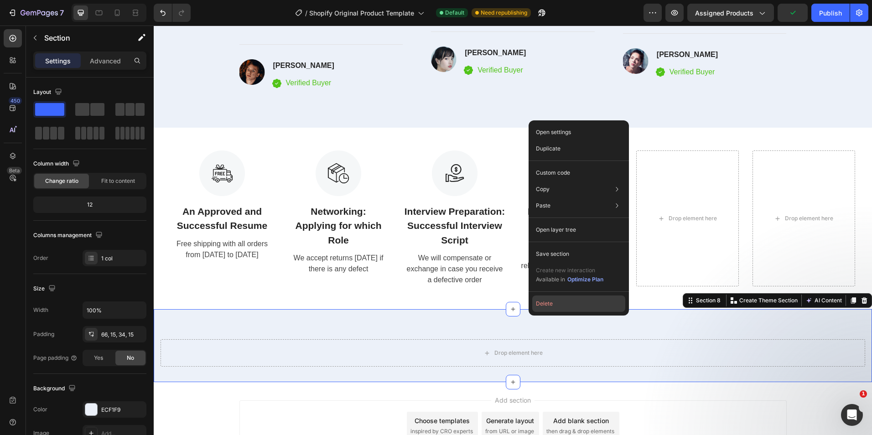
click at [568, 309] on button "Delete" at bounding box center [578, 304] width 93 height 16
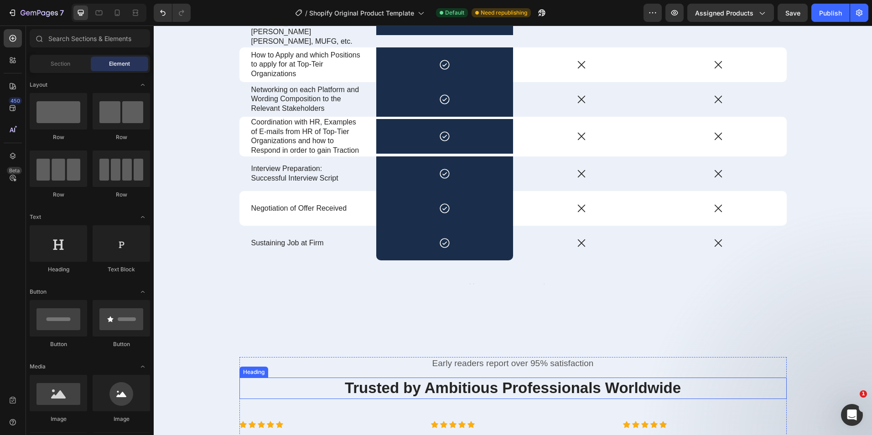
scroll to position [2599, 0]
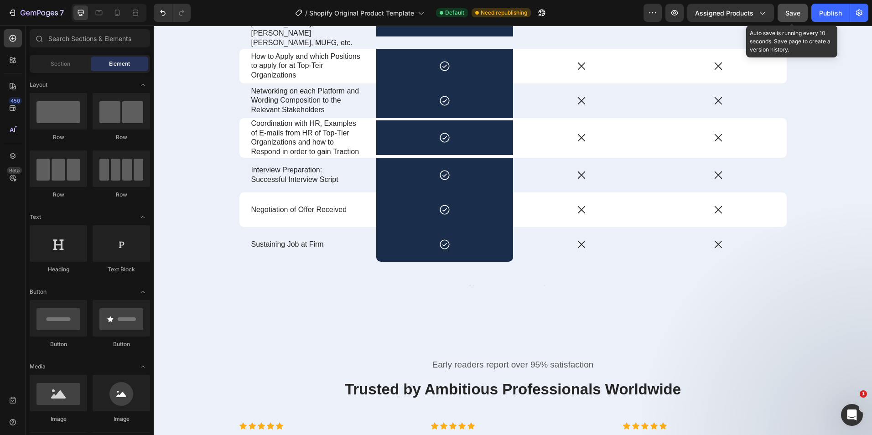
click at [791, 18] on button "Save" at bounding box center [793, 13] width 30 height 18
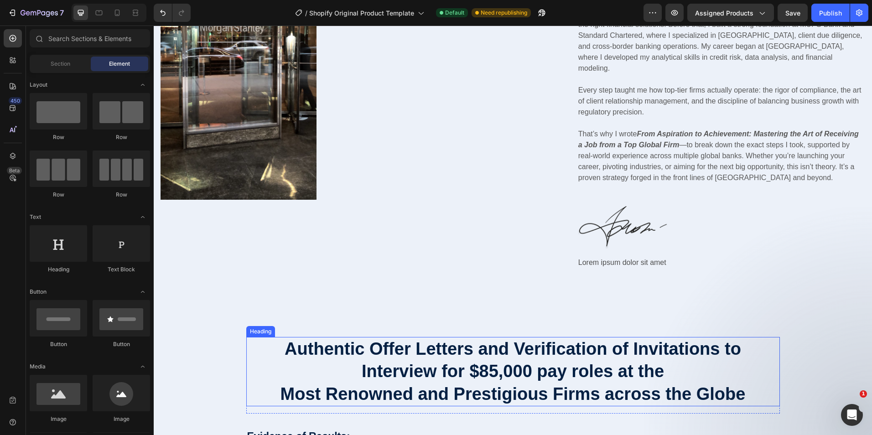
scroll to position [774, 0]
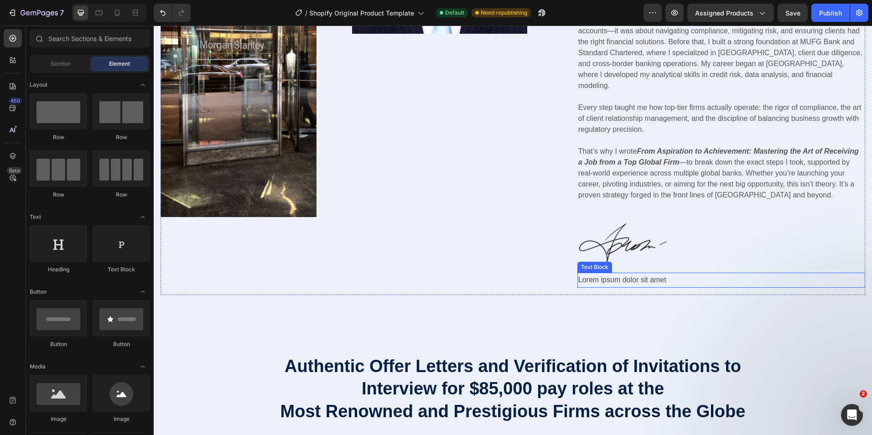
click at [636, 274] on p "Lorem ipsum dolor sit amet" at bounding box center [722, 280] width 286 height 13
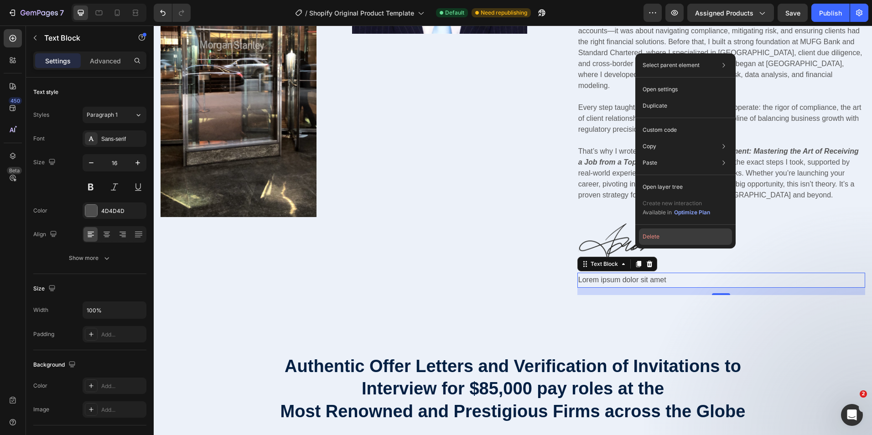
click at [647, 237] on button "Delete" at bounding box center [685, 237] width 93 height 16
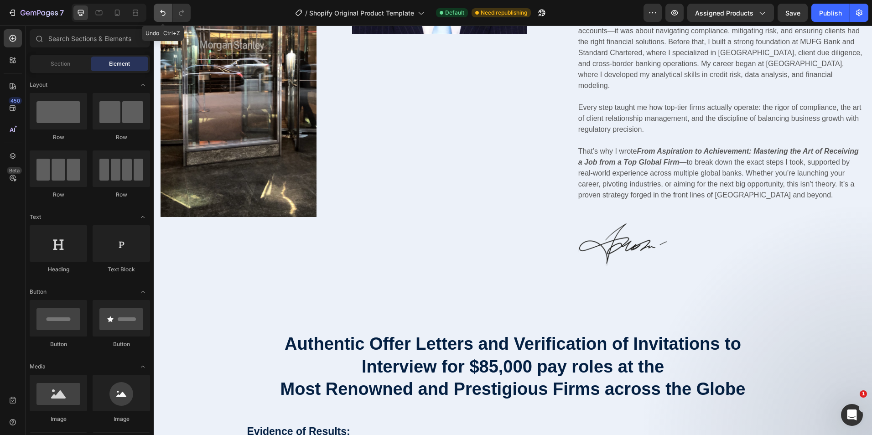
click at [162, 14] on icon "Undo/Redo" at bounding box center [162, 12] width 9 height 9
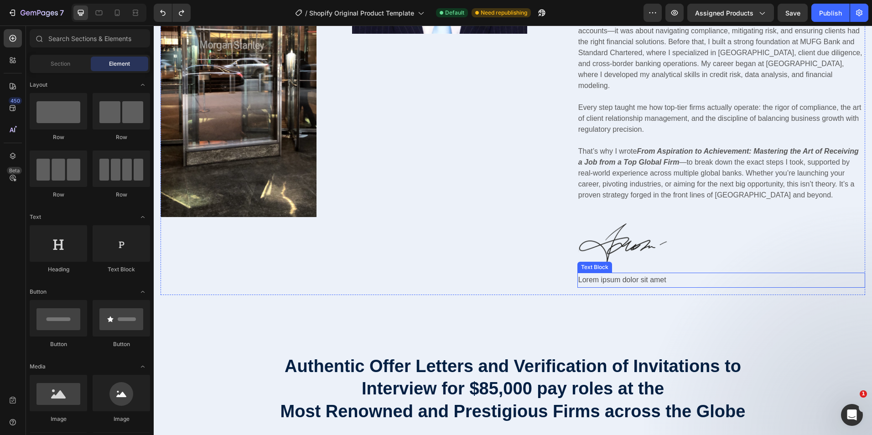
click at [655, 274] on p "Lorem ipsum dolor sit amet" at bounding box center [722, 280] width 286 height 13
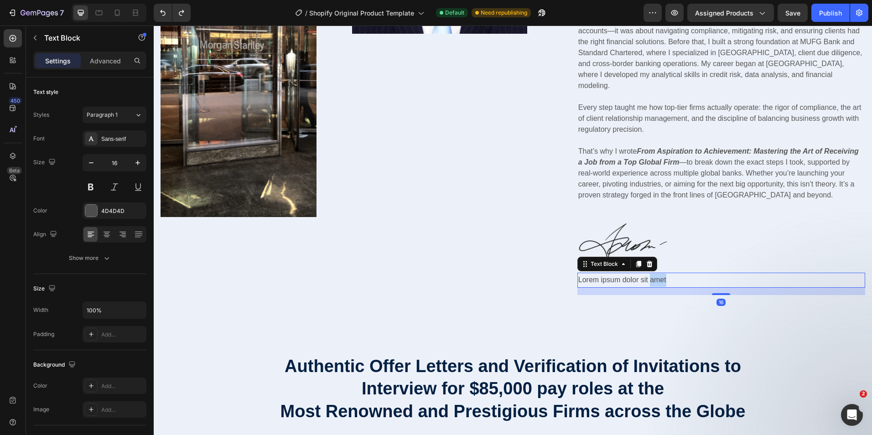
click at [655, 274] on p "Lorem ipsum dolor sit amet" at bounding box center [722, 280] width 286 height 13
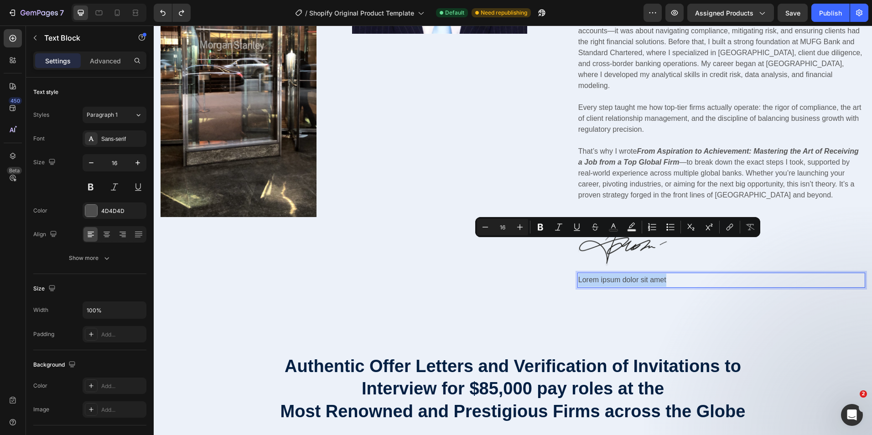
copy p "Lorem ipsum dolor sit amet"
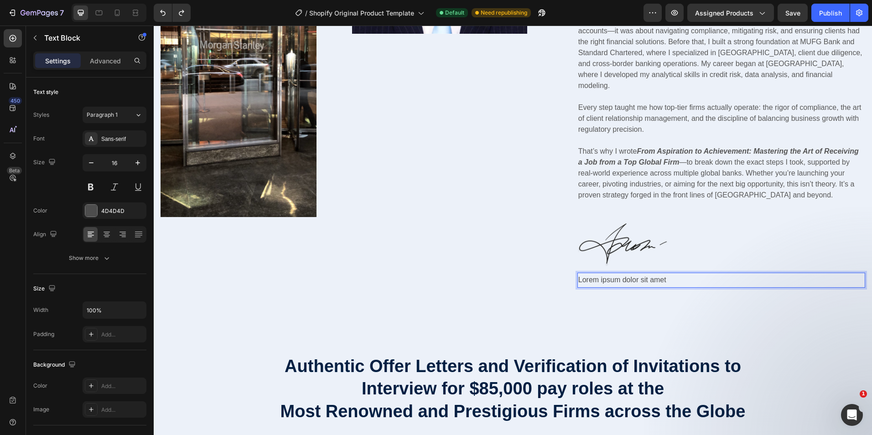
click at [670, 274] on p "Lorem ipsum dolor sit amet" at bounding box center [722, 280] width 286 height 13
click at [671, 274] on p "Lorem ipsum dolor sit amet" at bounding box center [722, 280] width 286 height 13
click at [481, 191] on div "Image" at bounding box center [439, 41] width 219 height 365
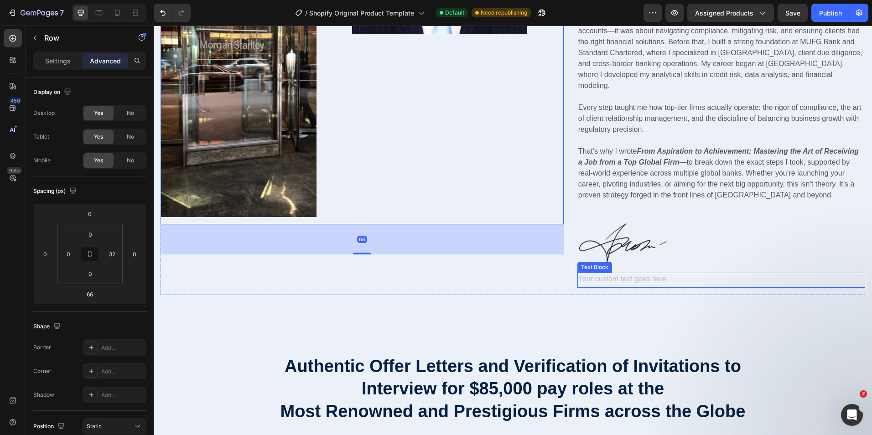
click at [633, 273] on div "Rich Text Editor. Editing area: main" at bounding box center [722, 280] width 288 height 15
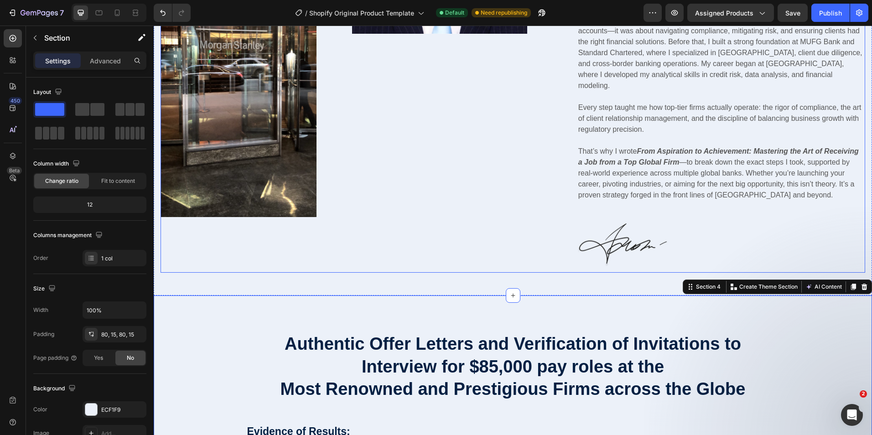
click at [462, 249] on div "Image Image Row" at bounding box center [362, 66] width 403 height 414
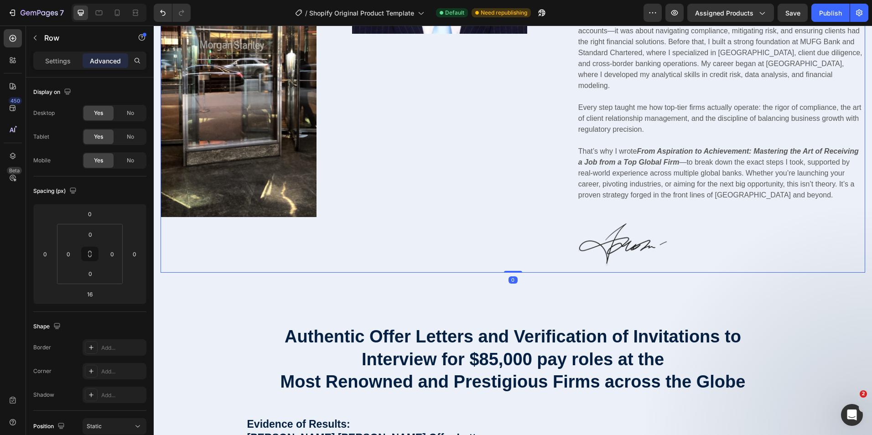
drag, startPoint x: 508, startPoint y: 257, endPoint x: 507, endPoint y: 246, distance: 11.0
click at [507, 246] on div "Image Image Row [PERSON_NAME] [PERSON_NAME] Alumni Text Block [PERSON_NAME] Hea…" at bounding box center [513, 66] width 705 height 414
type input "0"
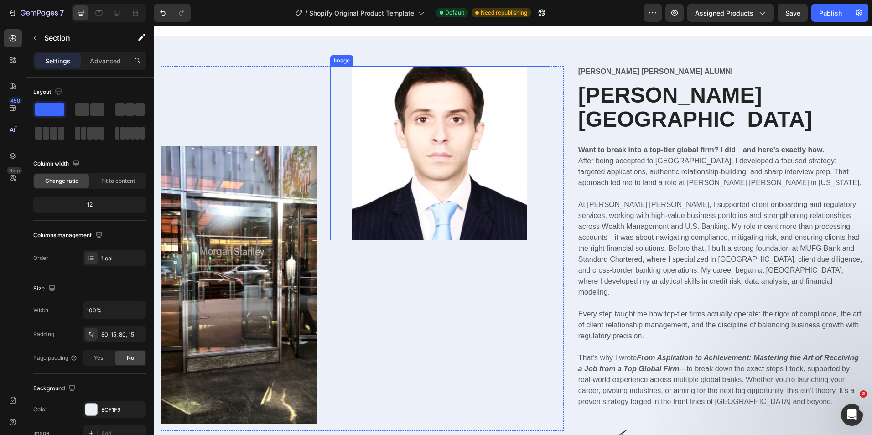
scroll to position [729, 0]
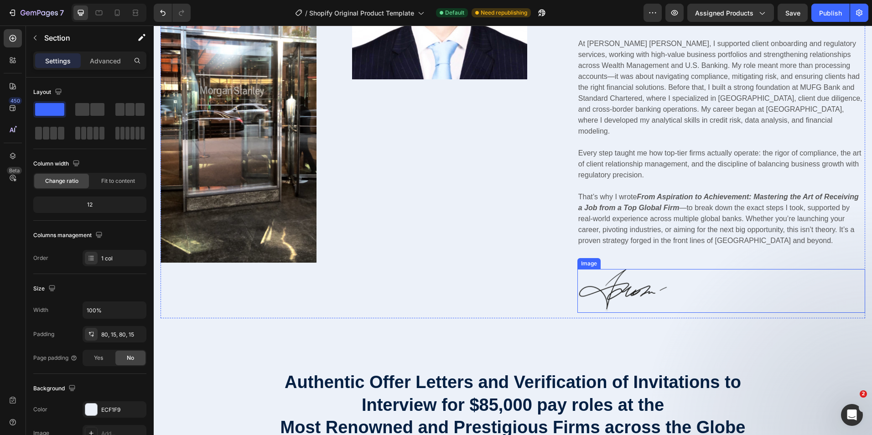
click at [621, 269] on img at bounding box center [623, 291] width 91 height 44
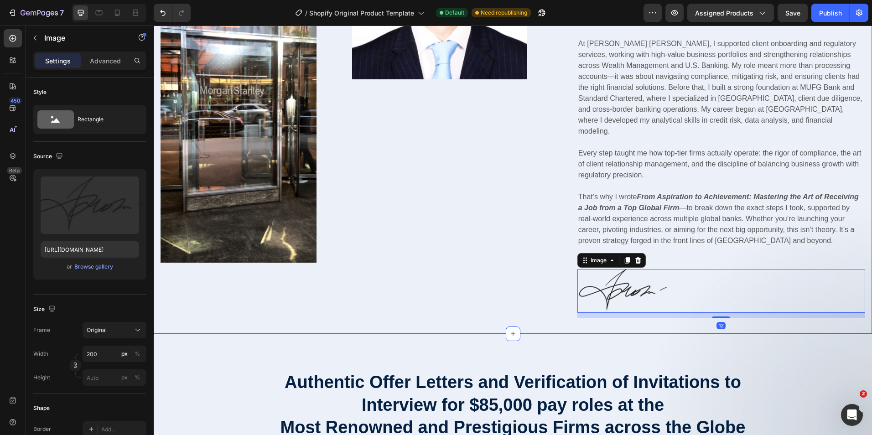
click at [607, 312] on div "Image Image Row [PERSON_NAME] [PERSON_NAME] Alumni Text Block [PERSON_NAME] Hea…" at bounding box center [513, 104] width 719 height 459
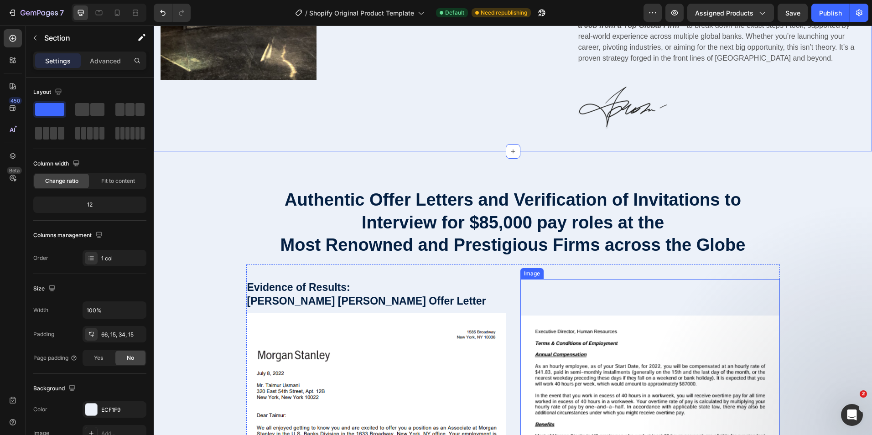
scroll to position [683, 0]
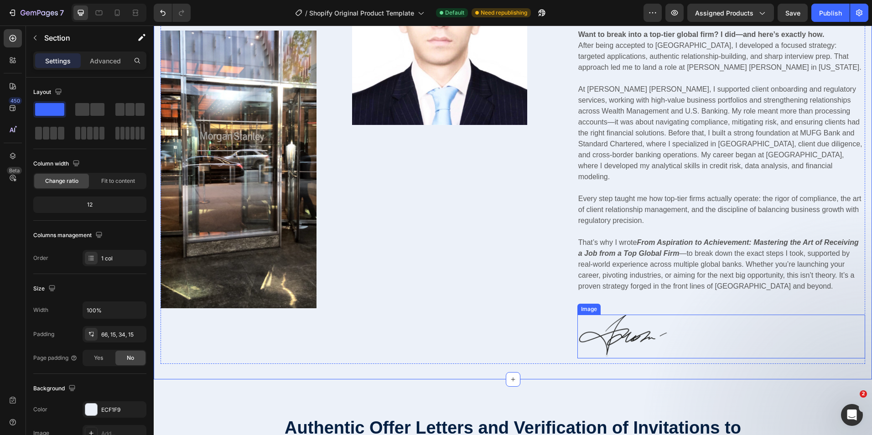
click at [614, 315] on img at bounding box center [623, 337] width 91 height 44
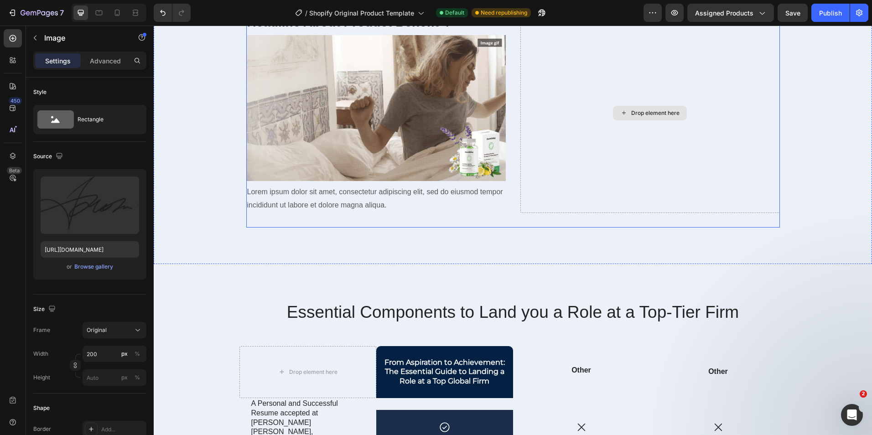
scroll to position [2189, 0]
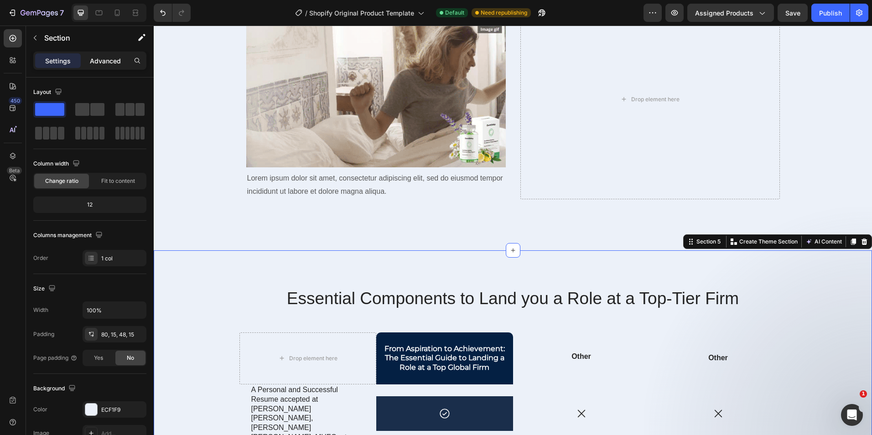
click at [101, 62] on p "Advanced" at bounding box center [105, 61] width 31 height 10
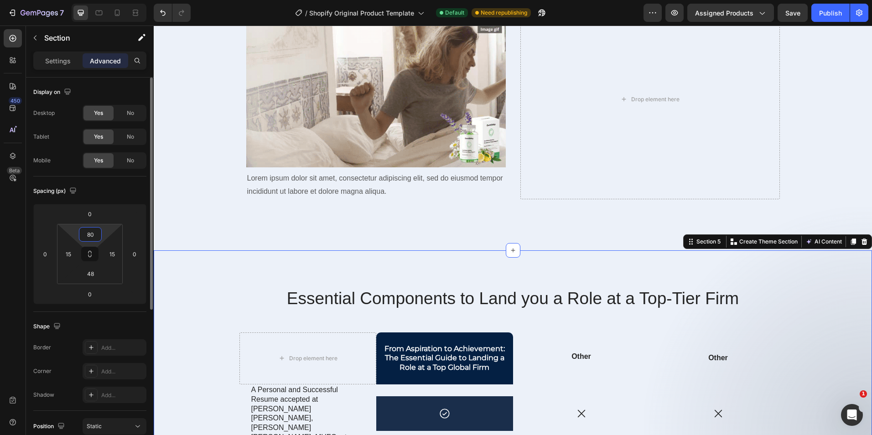
click at [97, 235] on input "80" at bounding box center [90, 235] width 18 height 14
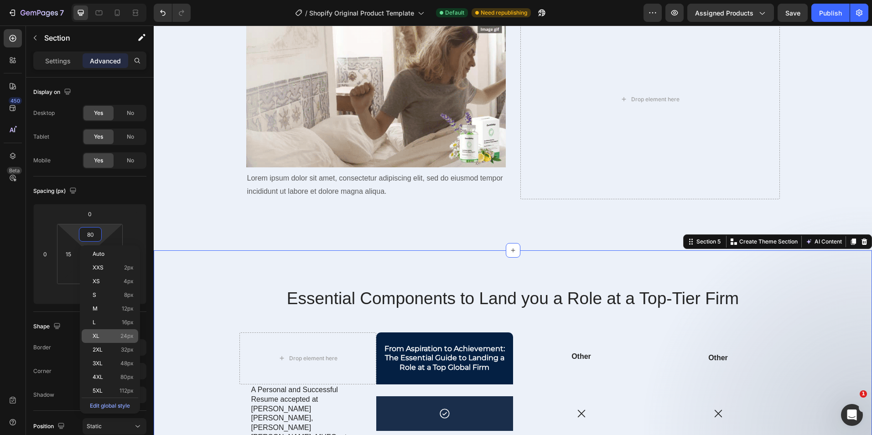
click at [107, 335] on p "XL 24px" at bounding box center [113, 336] width 41 height 6
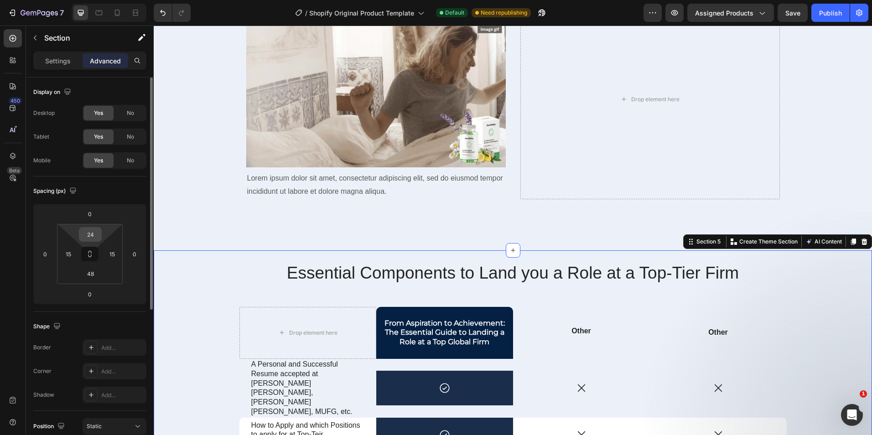
click at [94, 234] on input "24" at bounding box center [90, 235] width 18 height 14
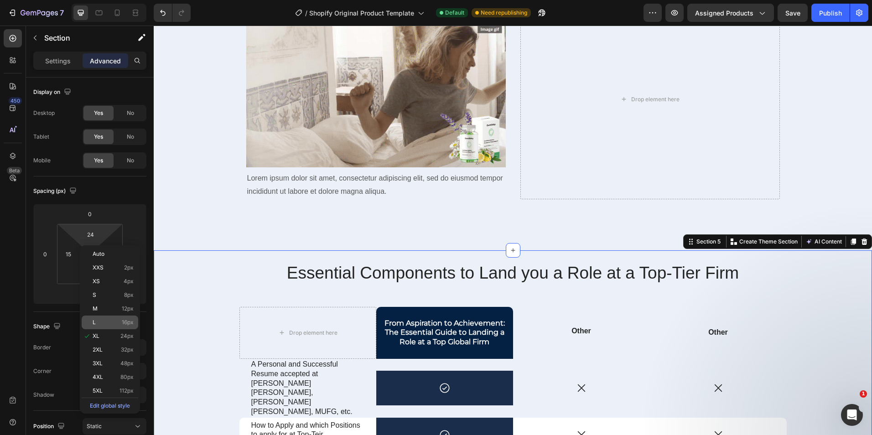
click at [108, 325] on p "L 16px" at bounding box center [113, 322] width 41 height 6
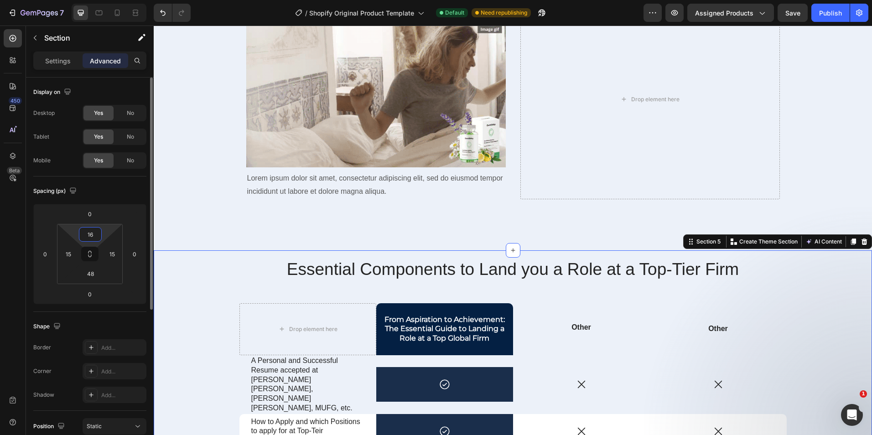
click at [94, 237] on input "16" at bounding box center [90, 235] width 18 height 14
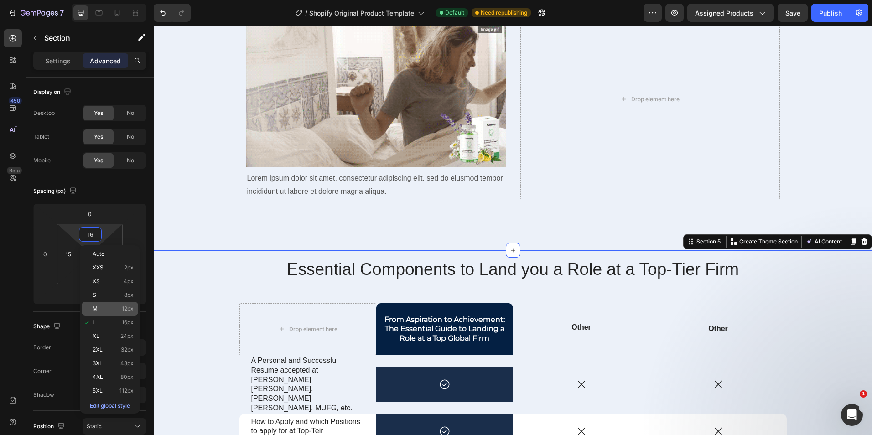
click at [110, 308] on p "M 12px" at bounding box center [113, 309] width 41 height 6
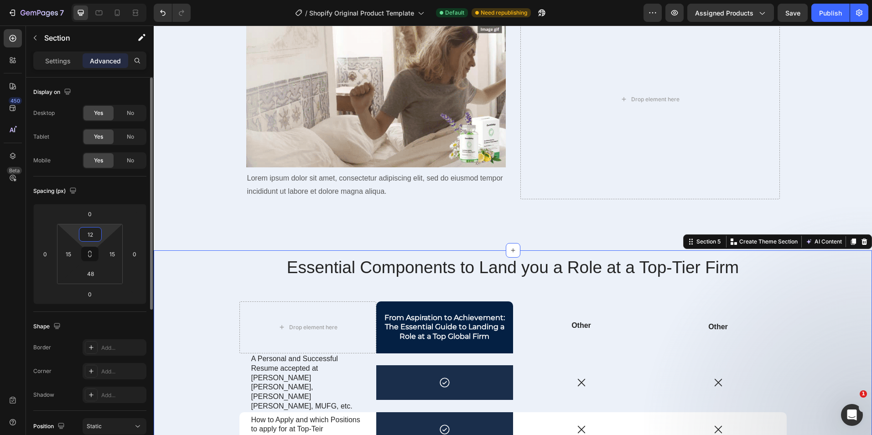
click at [91, 235] on input "12" at bounding box center [90, 235] width 18 height 14
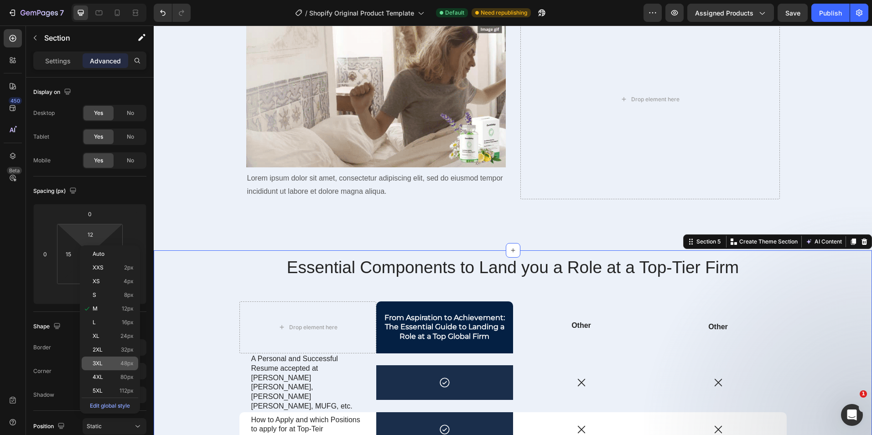
click at [101, 361] on span "3XL" at bounding box center [98, 363] width 10 height 6
type input "48"
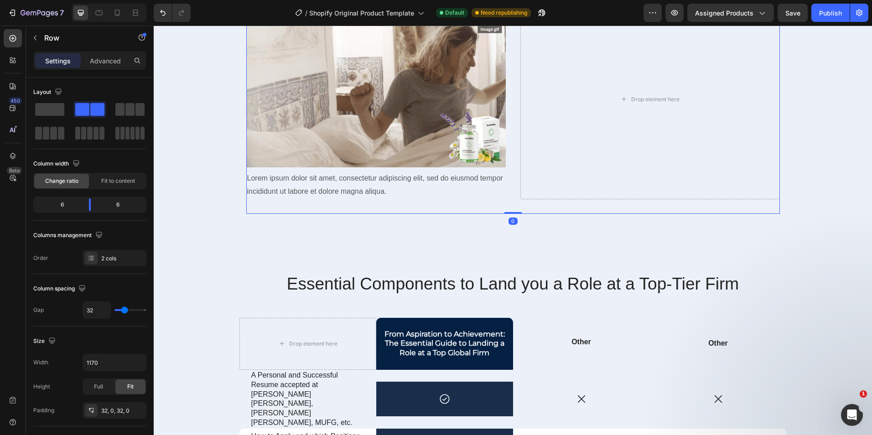
click at [101, 69] on div "Settings Advanced" at bounding box center [89, 61] width 113 height 18
click at [100, 66] on div "Advanced" at bounding box center [106, 60] width 46 height 15
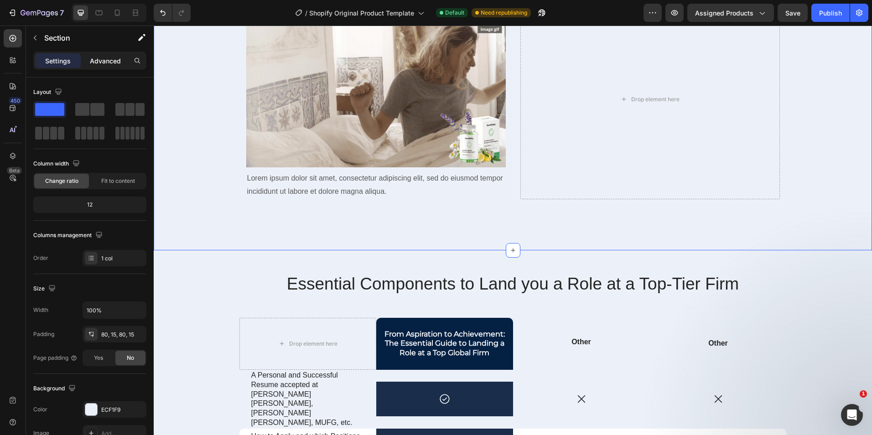
click at [102, 56] on p "Advanced" at bounding box center [105, 61] width 31 height 10
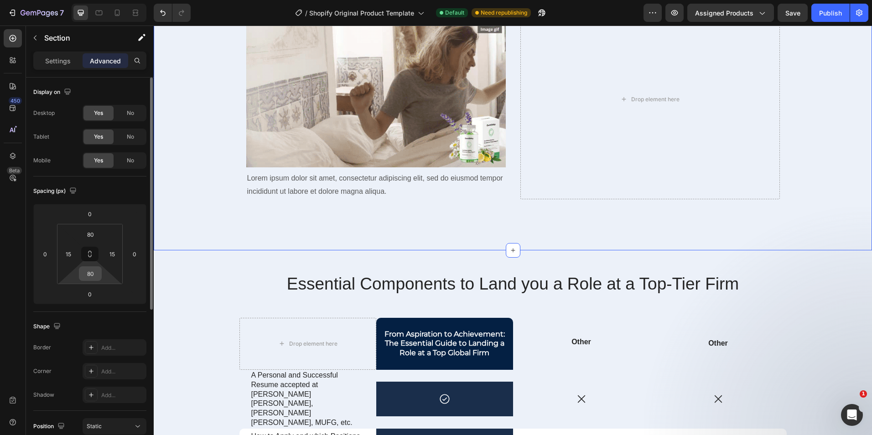
click at [95, 277] on input "80" at bounding box center [90, 274] width 18 height 14
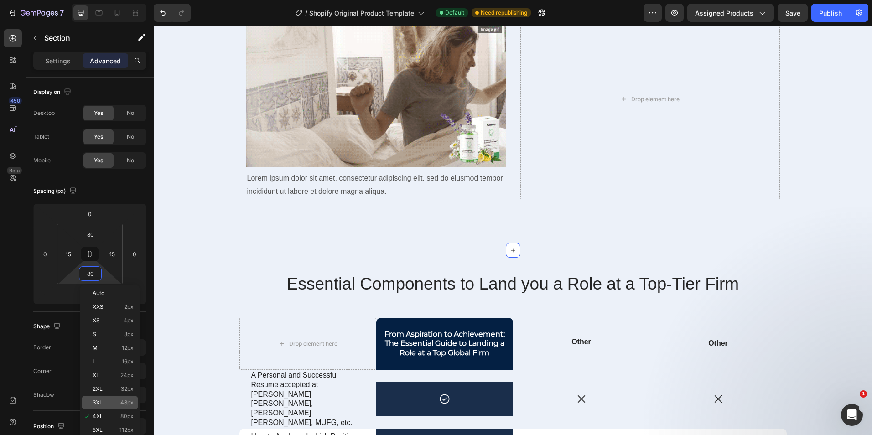
click at [102, 405] on span "3XL" at bounding box center [98, 403] width 10 height 6
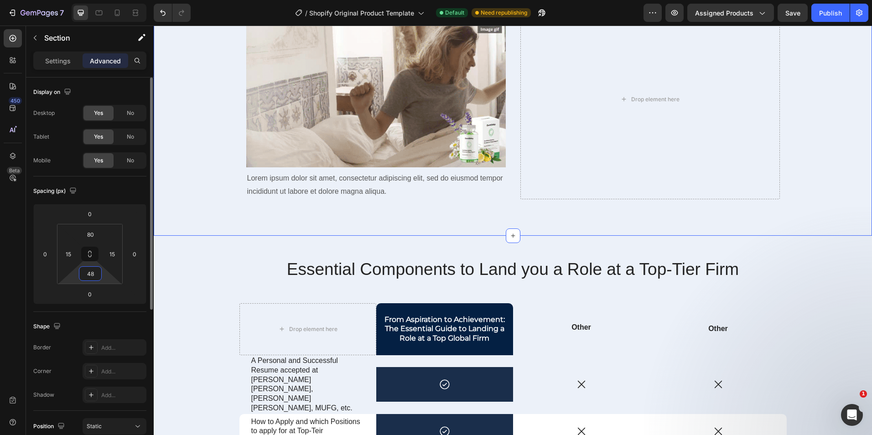
click at [91, 278] on input "48" at bounding box center [90, 274] width 18 height 14
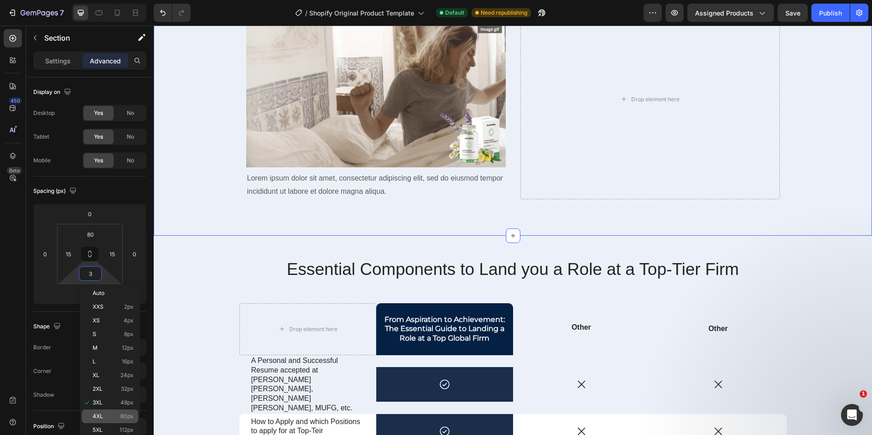
click at [109, 415] on p "4XL 80px" at bounding box center [113, 416] width 41 height 6
type input "80"
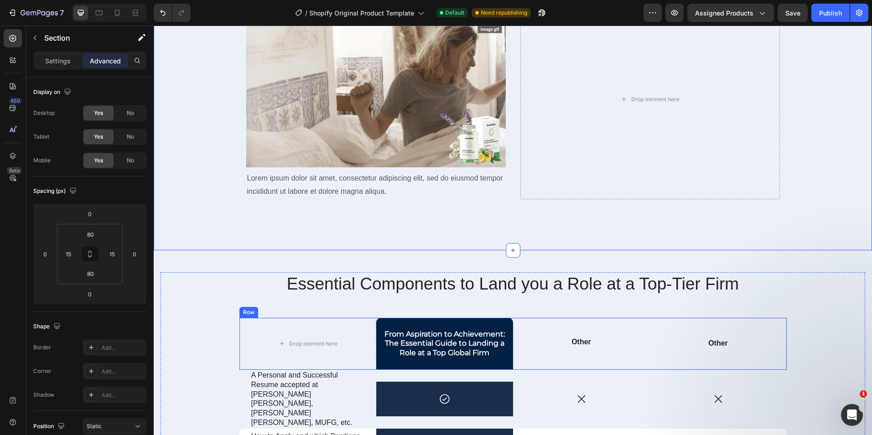
click at [767, 333] on div "Other Text Block" at bounding box center [718, 344] width 137 height 52
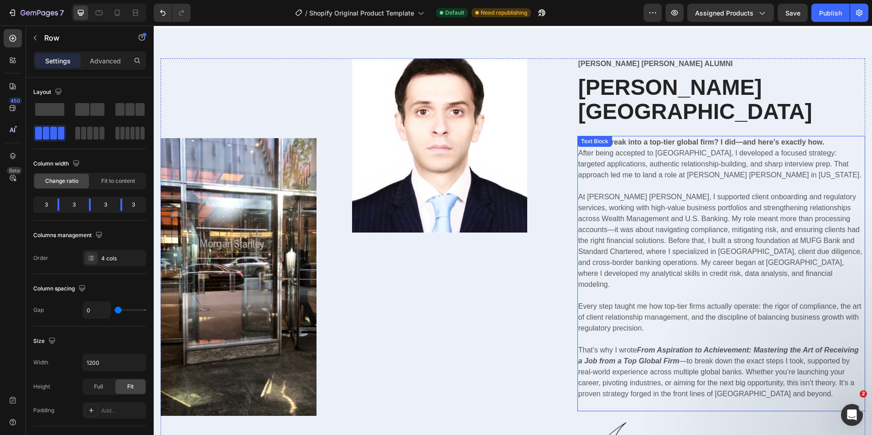
scroll to position [730, 0]
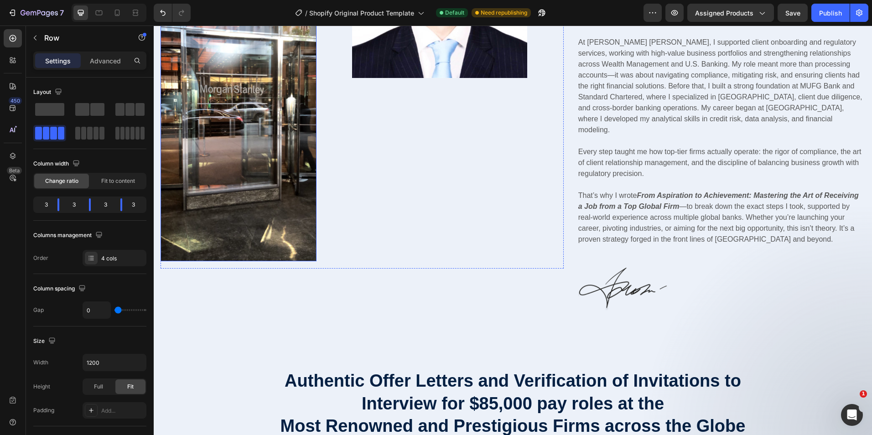
click at [307, 139] on img at bounding box center [239, 123] width 156 height 278
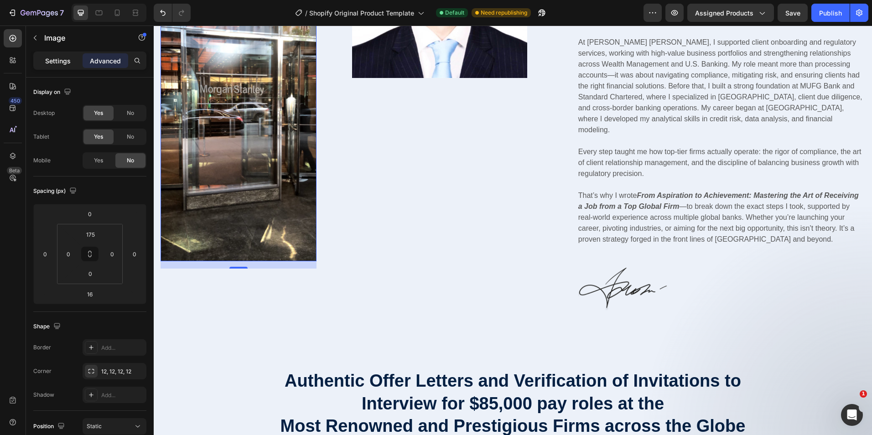
click at [63, 60] on p "Settings" at bounding box center [58, 61] width 26 height 10
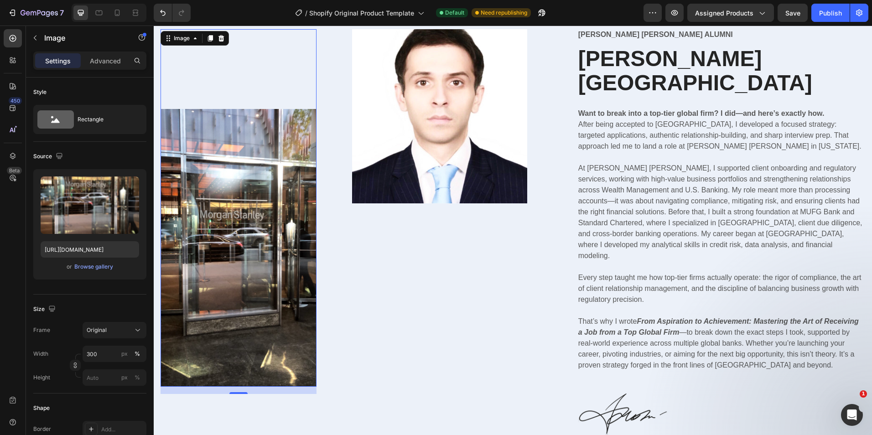
scroll to position [456, 0]
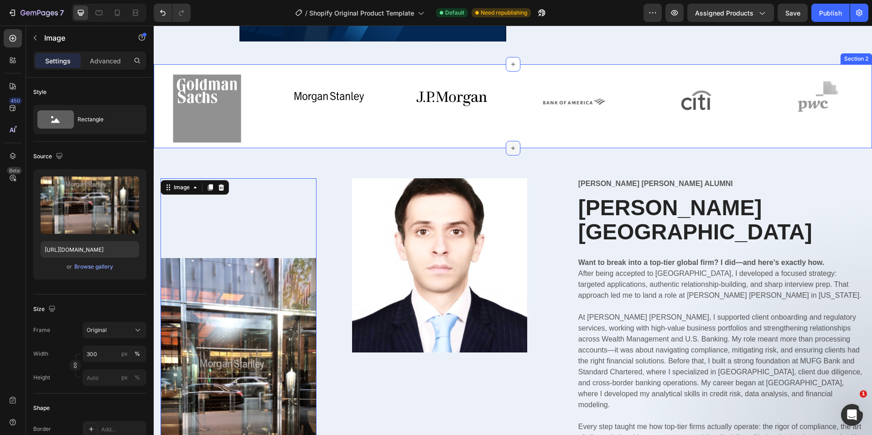
click at [510, 148] on icon at bounding box center [513, 148] width 7 height 7
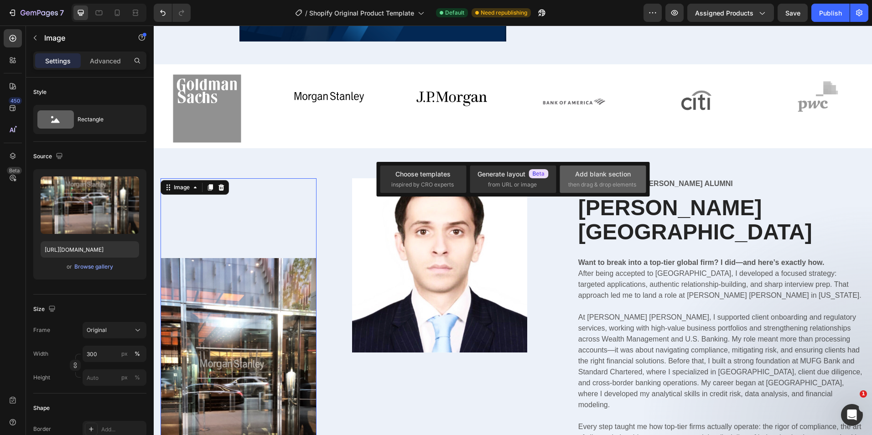
click at [573, 174] on div "Add blank section then drag & drop elements" at bounding box center [603, 179] width 69 height 20
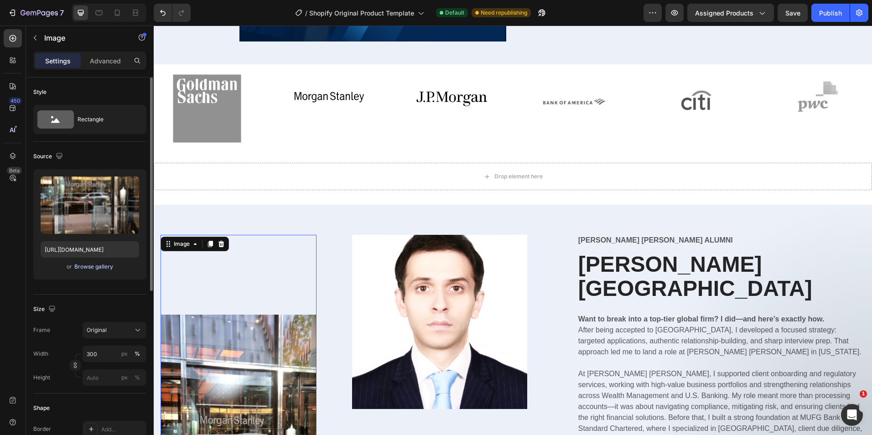
click at [99, 271] on div "Browse gallery" at bounding box center [93, 267] width 39 height 8
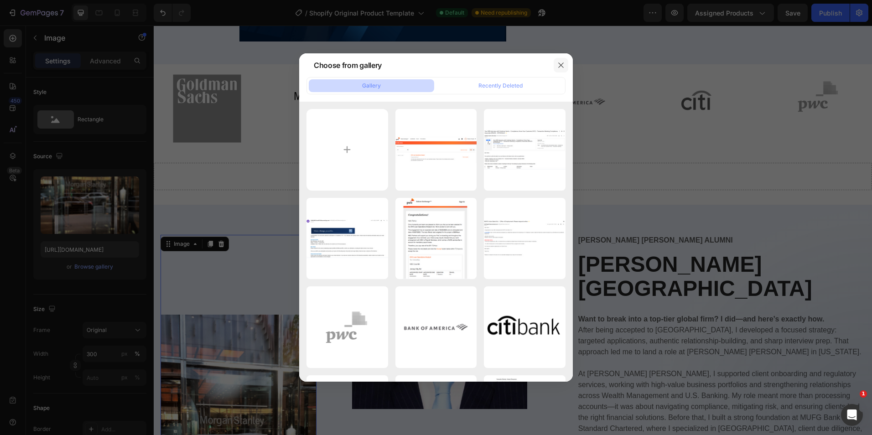
click at [564, 66] on icon "button" at bounding box center [561, 65] width 7 height 7
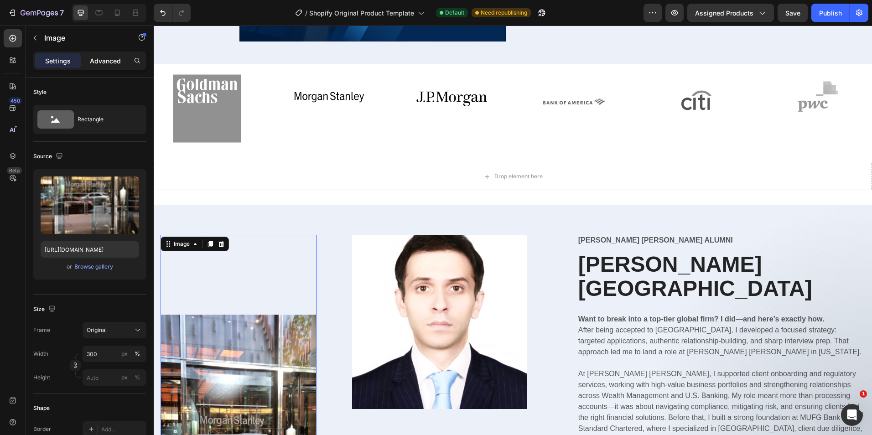
click at [93, 64] on p "Advanced" at bounding box center [105, 61] width 31 height 10
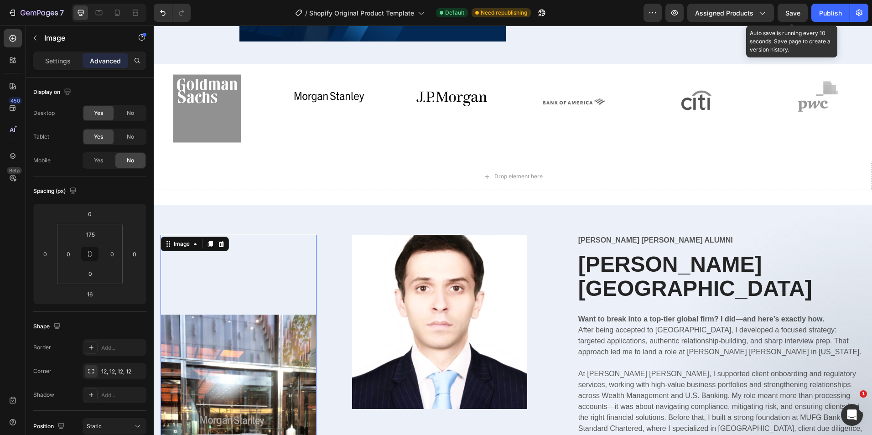
click at [796, 17] on div "Save" at bounding box center [793, 13] width 15 height 10
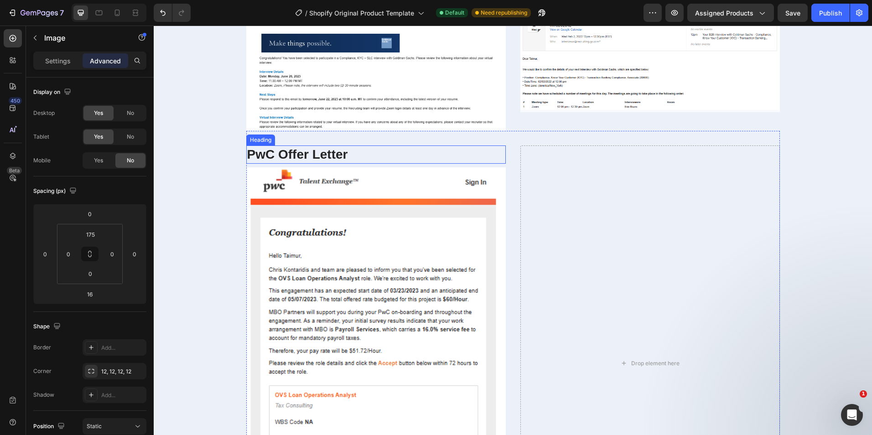
scroll to position [1643, 0]
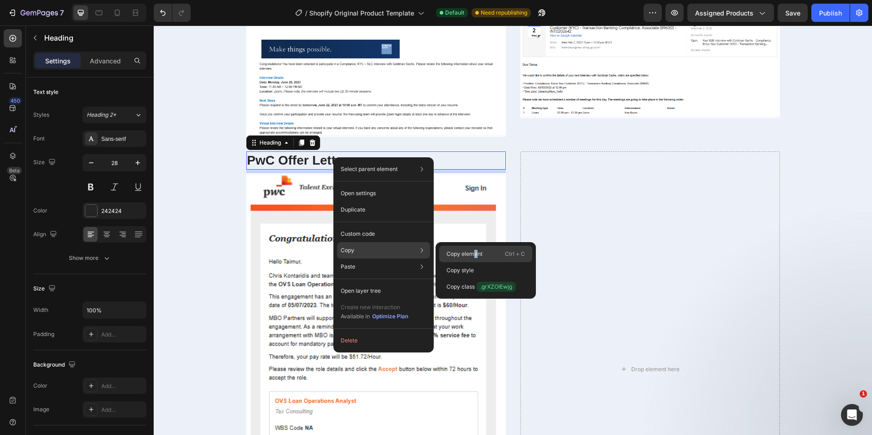
click at [475, 255] on p "Copy element" at bounding box center [465, 254] width 36 height 8
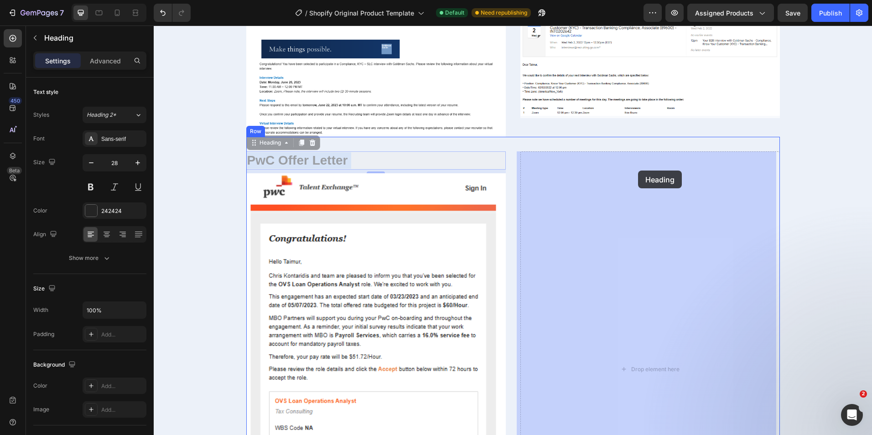
drag, startPoint x: 388, startPoint y: 165, endPoint x: 638, endPoint y: 171, distance: 250.6
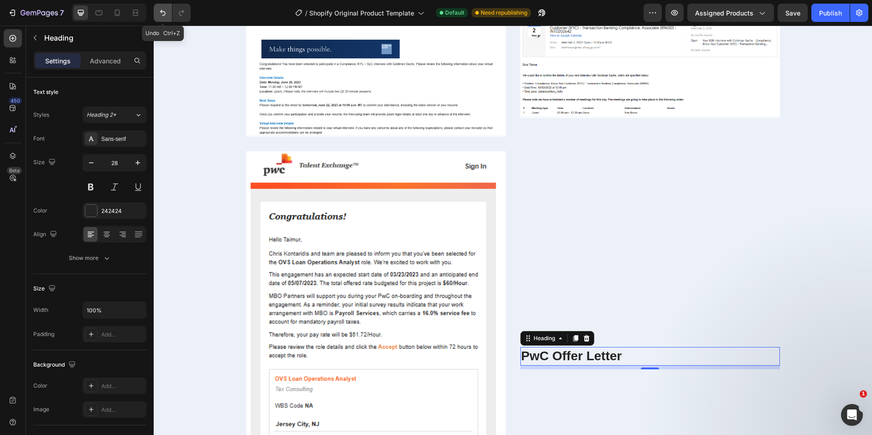
click at [167, 16] on icon "Undo/Redo" at bounding box center [162, 12] width 9 height 9
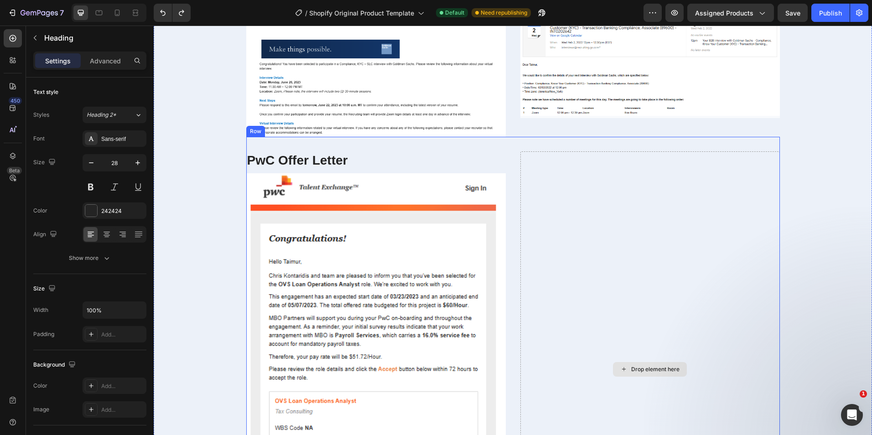
click at [573, 183] on div "Drop element here" at bounding box center [651, 369] width 260 height 436
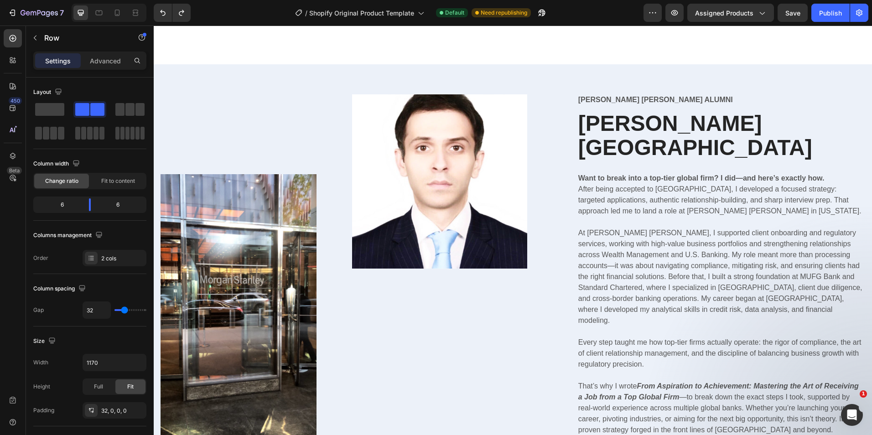
scroll to position [821, 0]
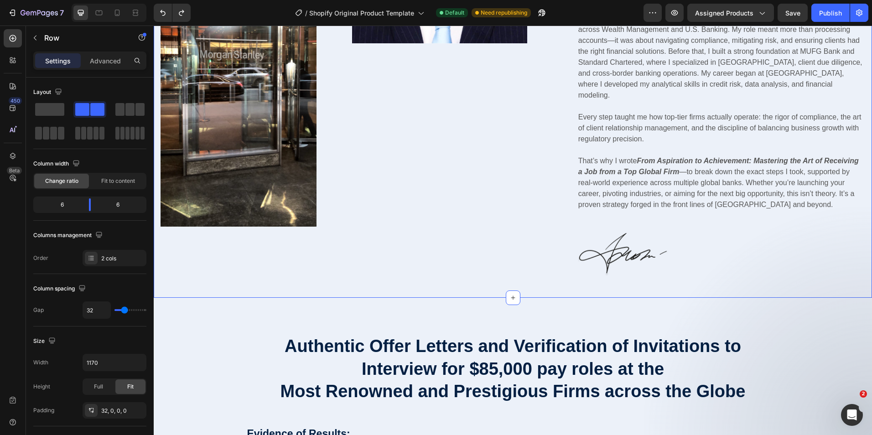
click at [610, 261] on div "[PERSON_NAME] [PERSON_NAME] Alumni Text Block [PERSON_NAME] Heading Want to bre…" at bounding box center [722, 76] width 288 height 414
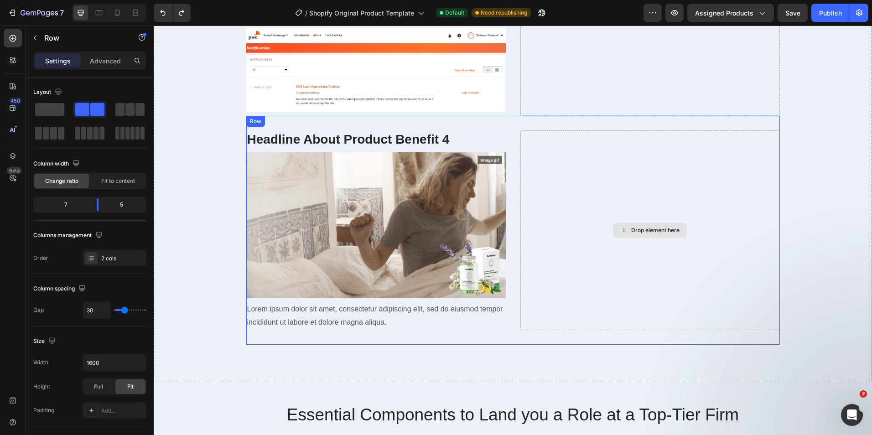
scroll to position [2190, 0]
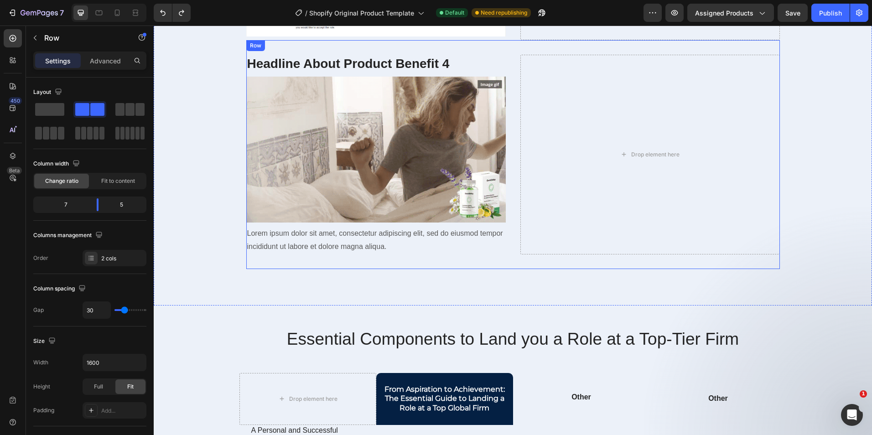
click at [409, 53] on div "Headline About Product Benefit 4 Heading Image Lorem ipsum dolor sit amet, cons…" at bounding box center [513, 154] width 534 height 229
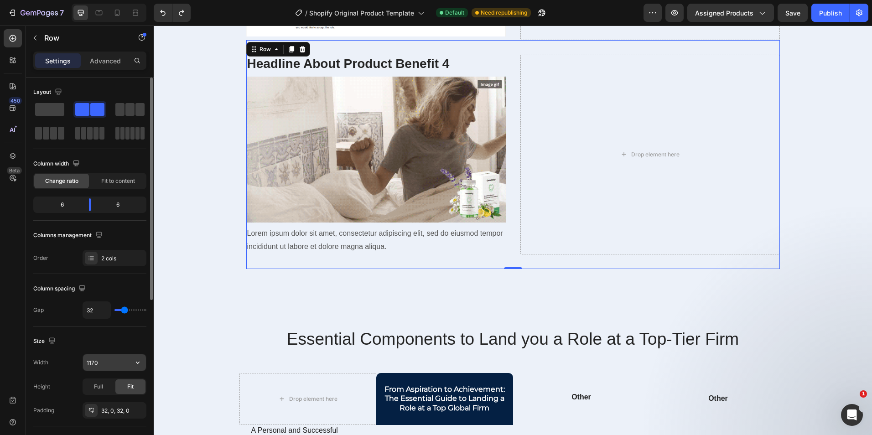
click at [111, 367] on input "1170" at bounding box center [114, 363] width 63 height 16
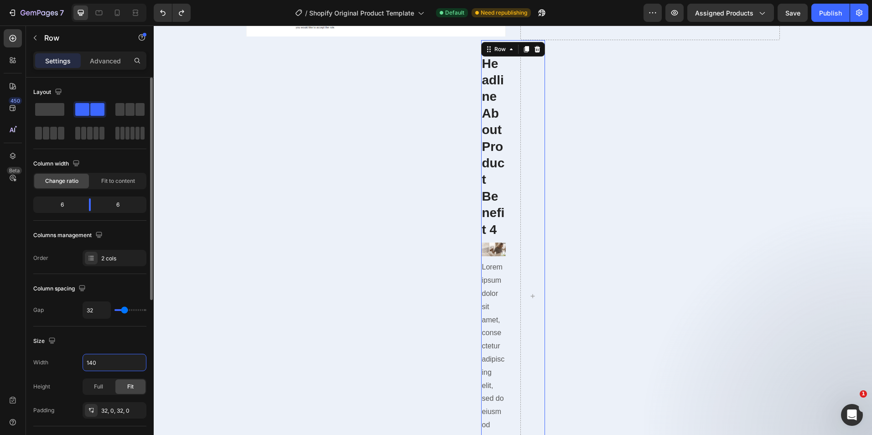
type input "1400"
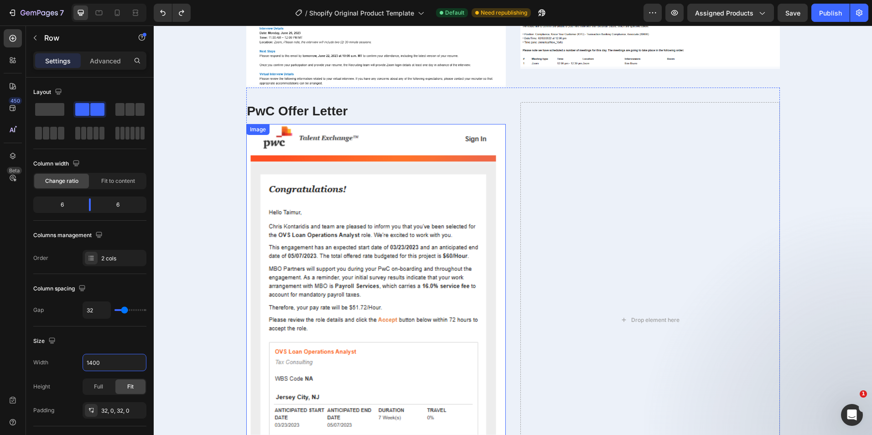
scroll to position [1688, 0]
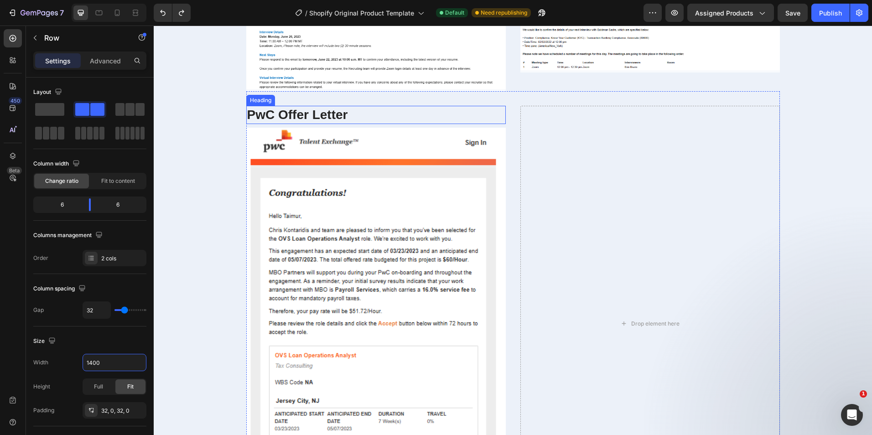
click at [420, 106] on h3 "PwC Offer Letter" at bounding box center [376, 115] width 260 height 18
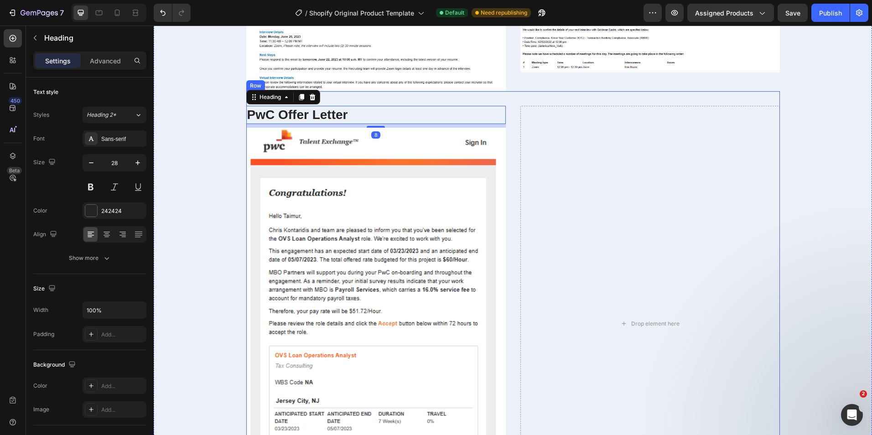
click at [419, 97] on div "PwC Offer Letter Heading 8 Image Image Drop element here Row" at bounding box center [513, 316] width 534 height 451
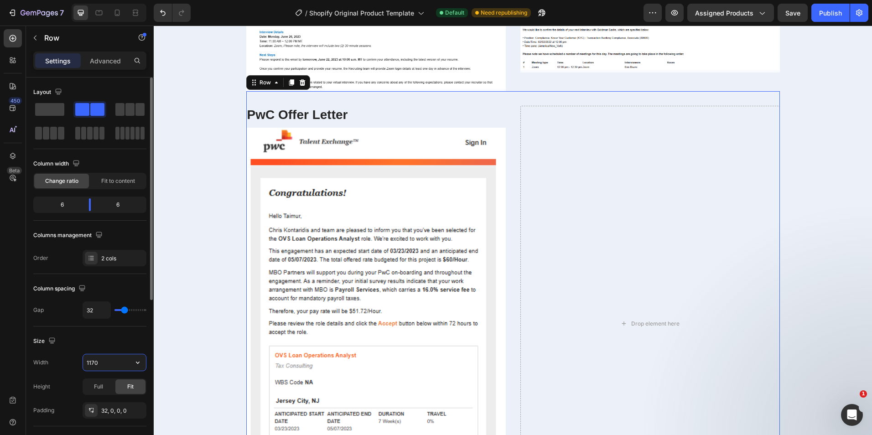
click at [98, 360] on input "1170" at bounding box center [114, 363] width 63 height 16
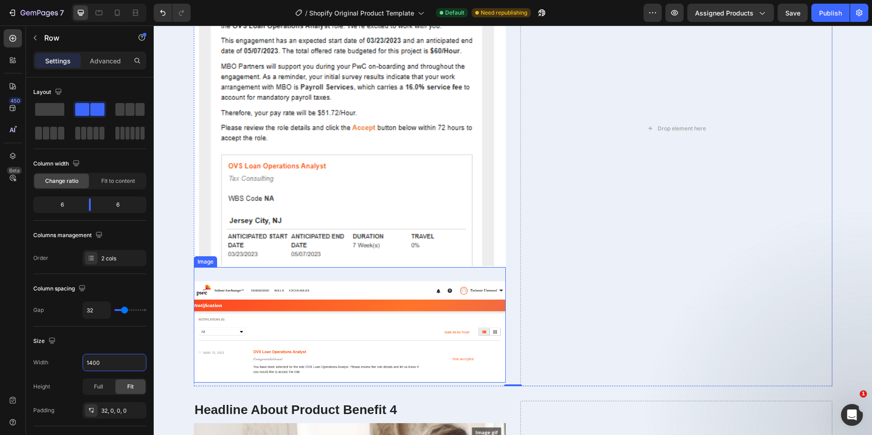
scroll to position [1916, 0]
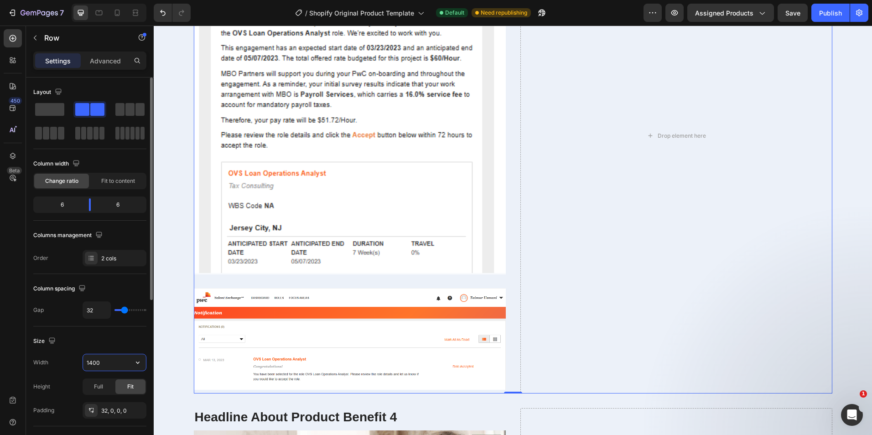
click at [106, 366] on input "1400" at bounding box center [114, 363] width 63 height 16
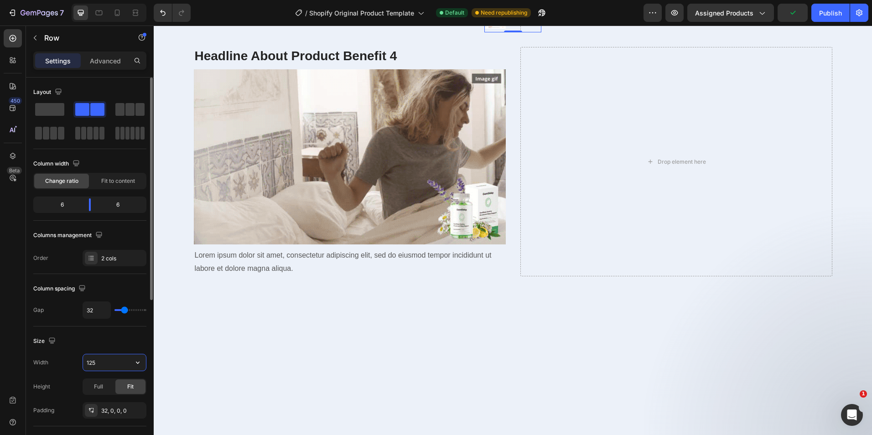
type input "1250"
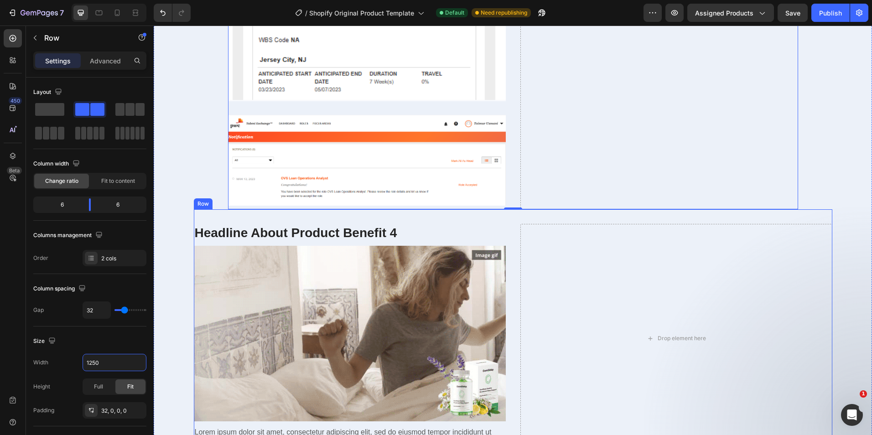
scroll to position [2053, 0]
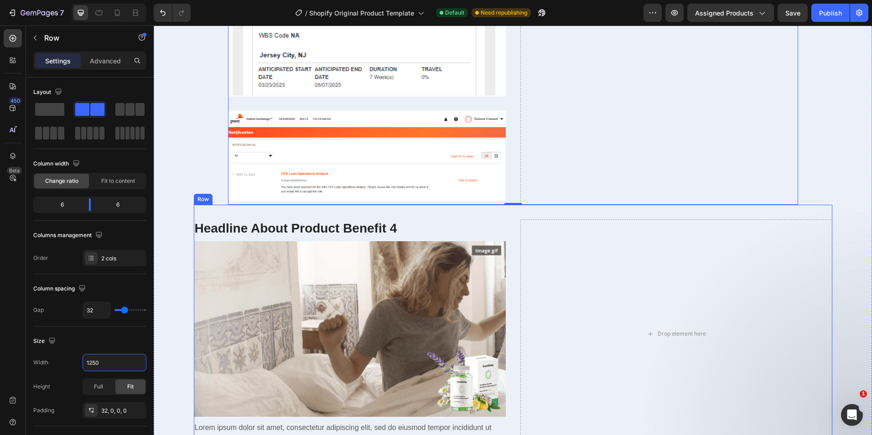
click at [385, 211] on div "Headline About Product Benefit 4 Heading Image Lorem ipsum dolor sit amet, cons…" at bounding box center [513, 334] width 639 height 259
click at [113, 362] on input "1400" at bounding box center [114, 363] width 63 height 16
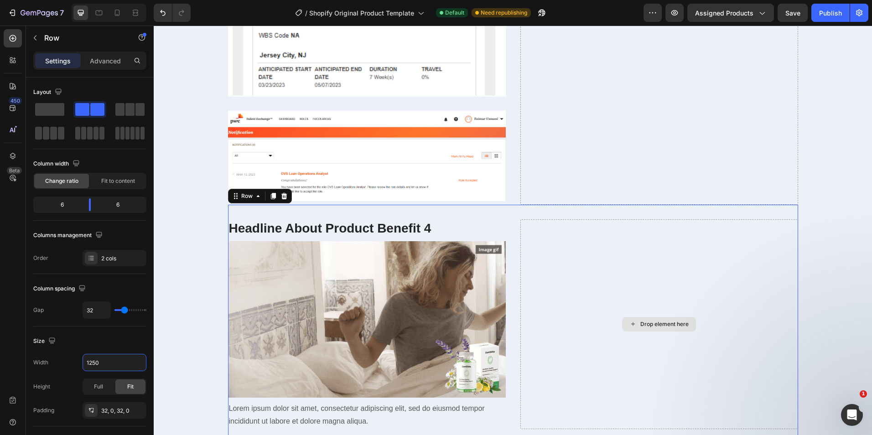
click at [555, 251] on div "Drop element here" at bounding box center [660, 324] width 278 height 210
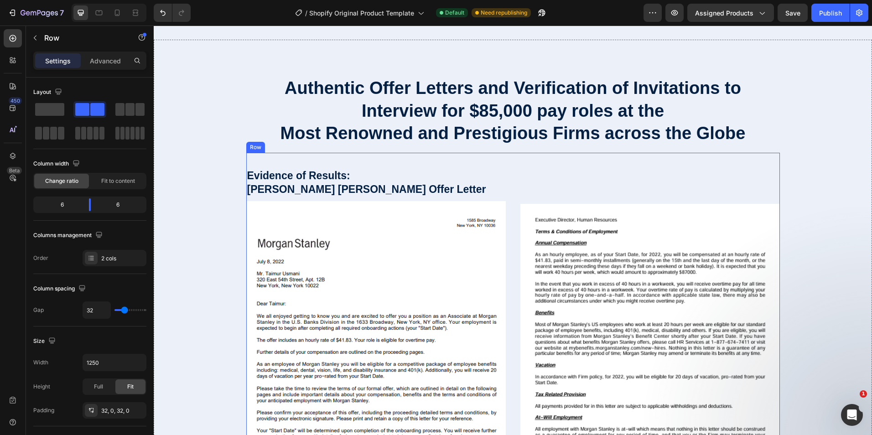
scroll to position [1049, 0]
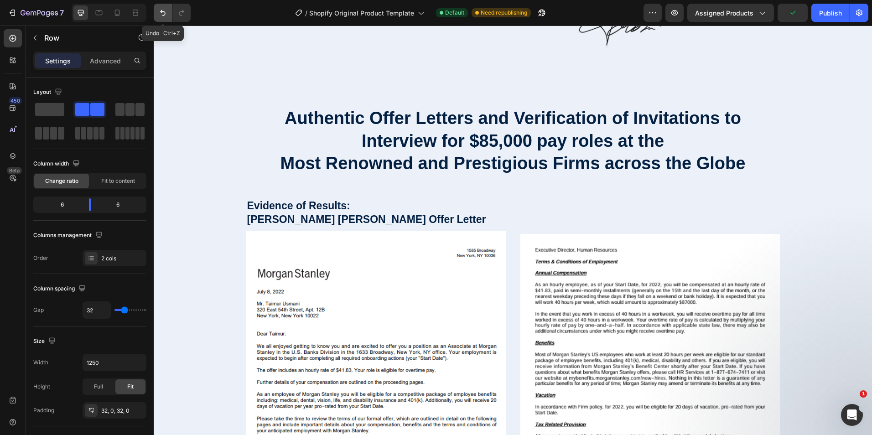
click at [158, 7] on button "Undo/Redo" at bounding box center [163, 13] width 18 height 18
click at [158, 8] on button "Undo/Redo" at bounding box center [163, 13] width 18 height 18
type input "1170"
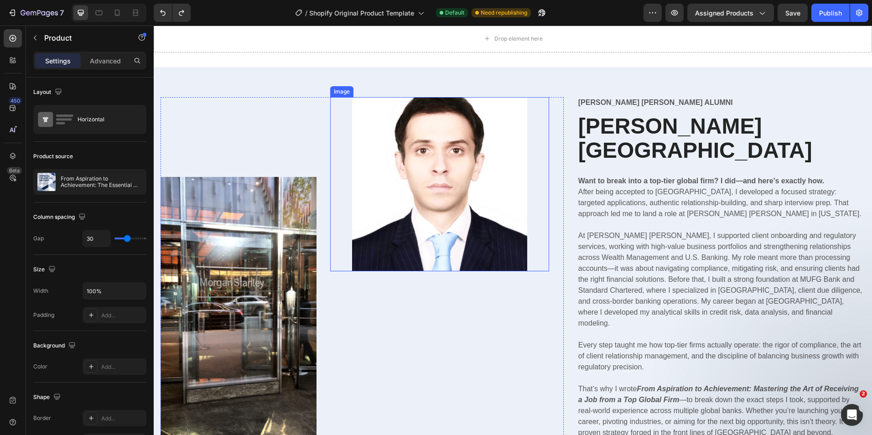
scroll to position [548, 0]
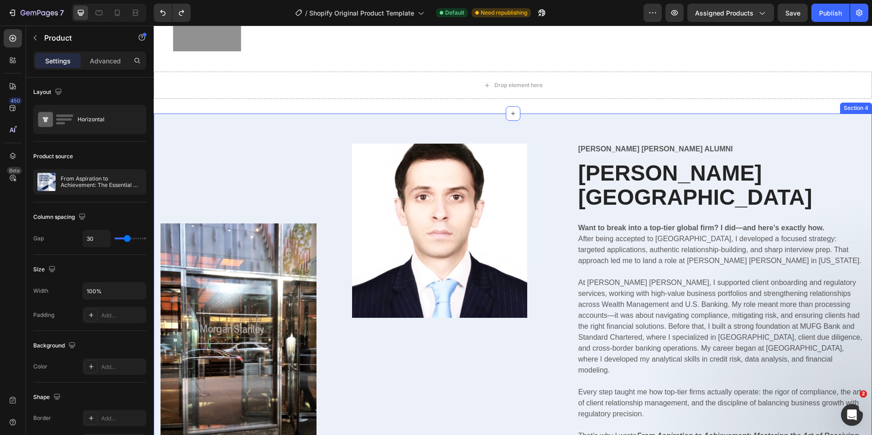
click at [432, 129] on div "Image Image Row [PERSON_NAME] [PERSON_NAME] Alumni Text Block [PERSON_NAME] Hea…" at bounding box center [513, 343] width 719 height 459
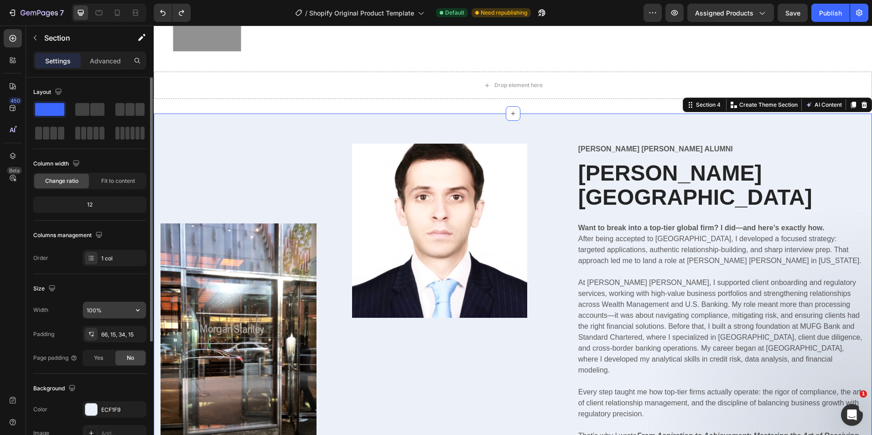
click at [104, 311] on input "100%" at bounding box center [114, 310] width 63 height 16
click at [112, 309] on input "1250%" at bounding box center [114, 310] width 63 height 16
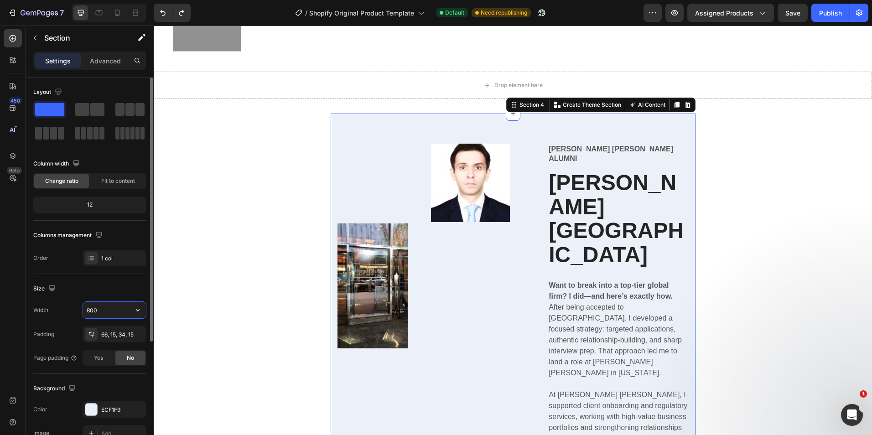
click at [107, 312] on input "800" at bounding box center [114, 310] width 63 height 16
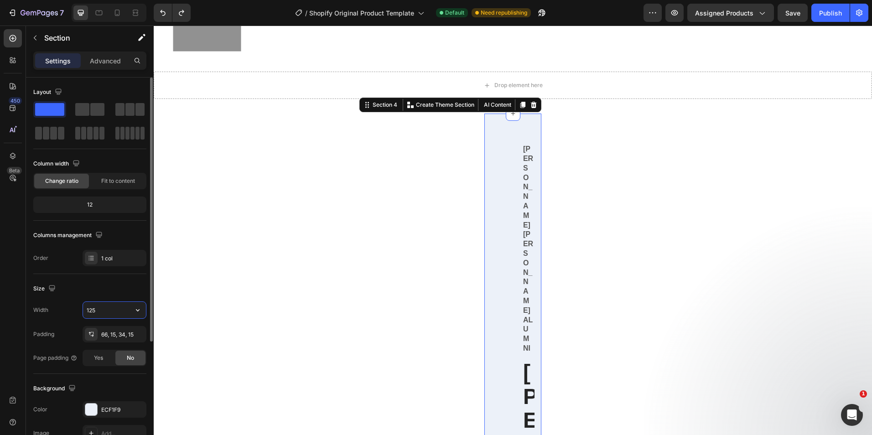
type input "1250"
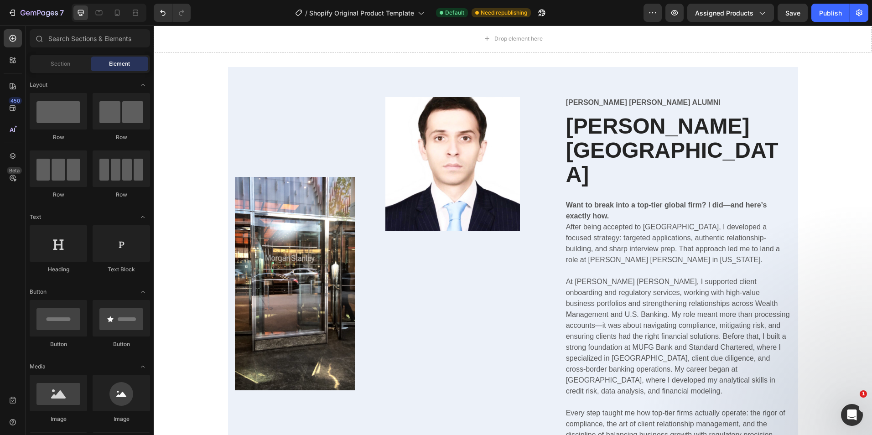
scroll to position [639, 0]
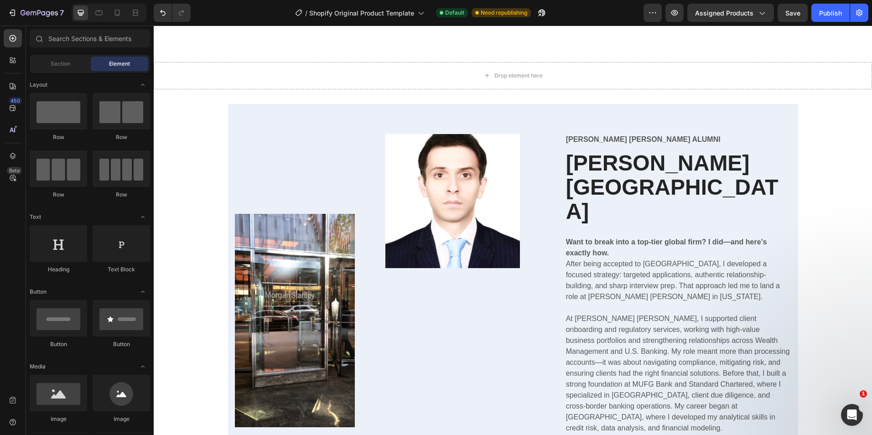
click at [297, 276] on div "Image" at bounding box center [295, 280] width 120 height 293
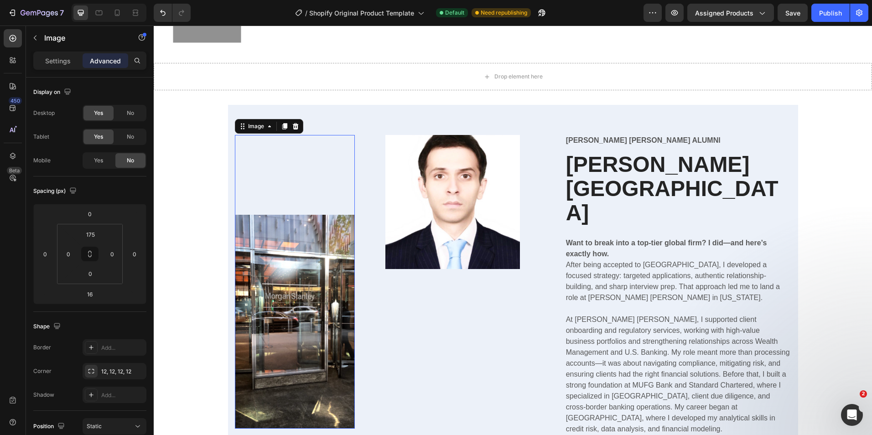
scroll to position [365, 0]
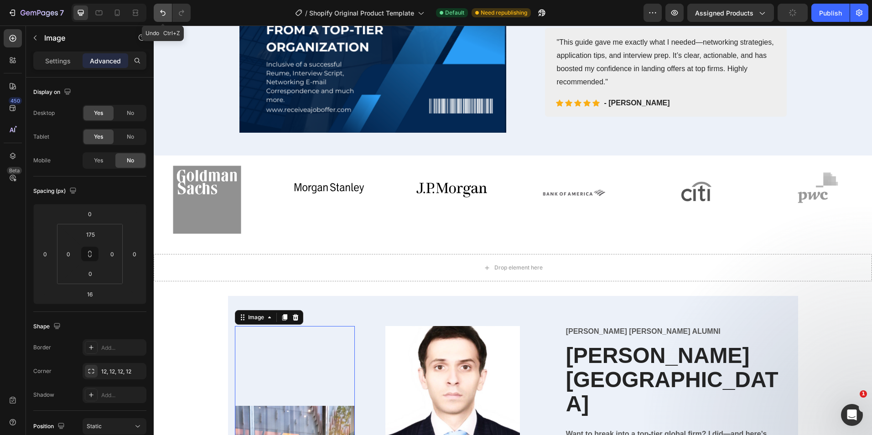
click at [163, 16] on icon "Undo/Redo" at bounding box center [162, 13] width 5 height 6
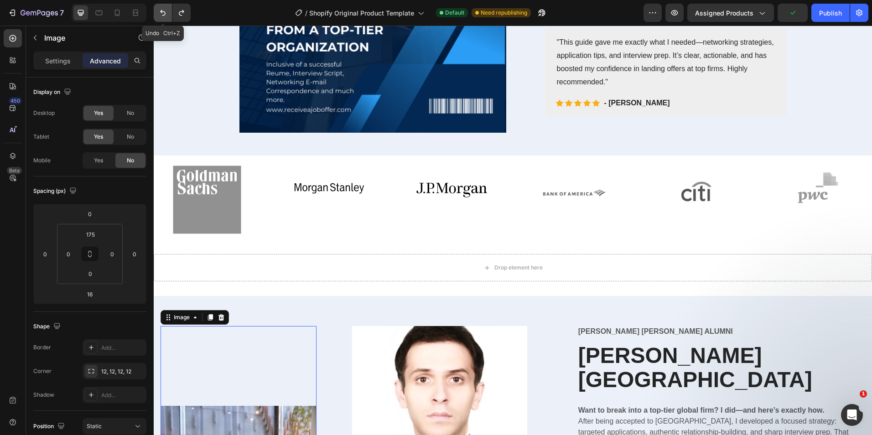
click at [163, 16] on icon "Undo/Redo" at bounding box center [162, 13] width 5 height 6
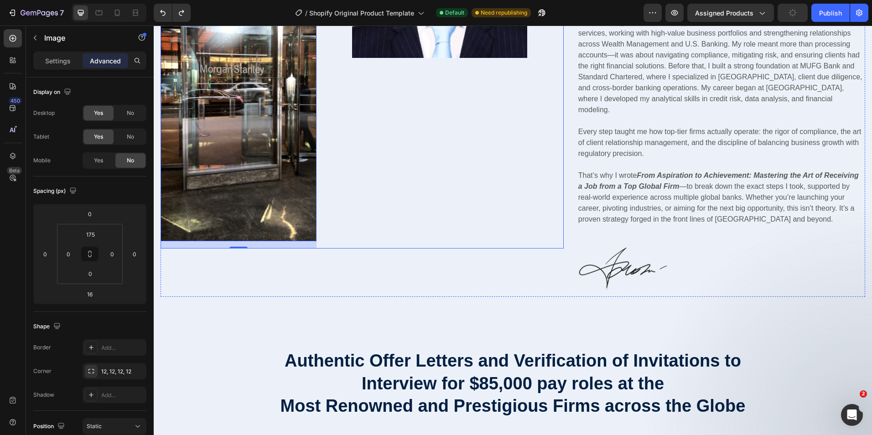
scroll to position [821, 0]
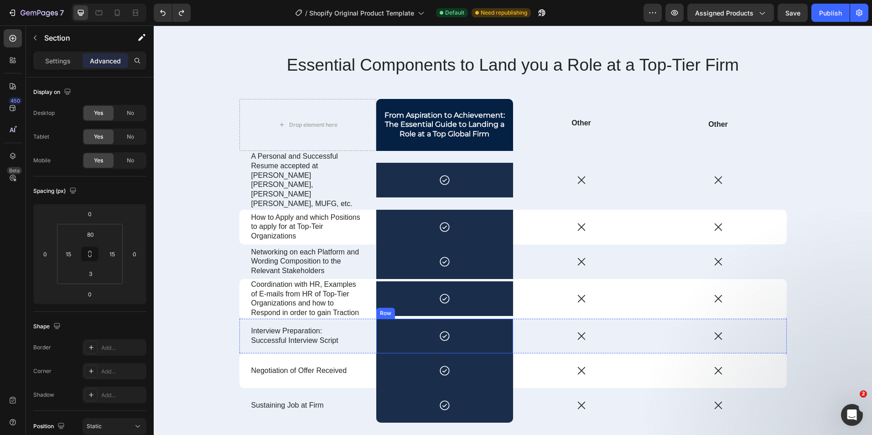
scroll to position [2920, 0]
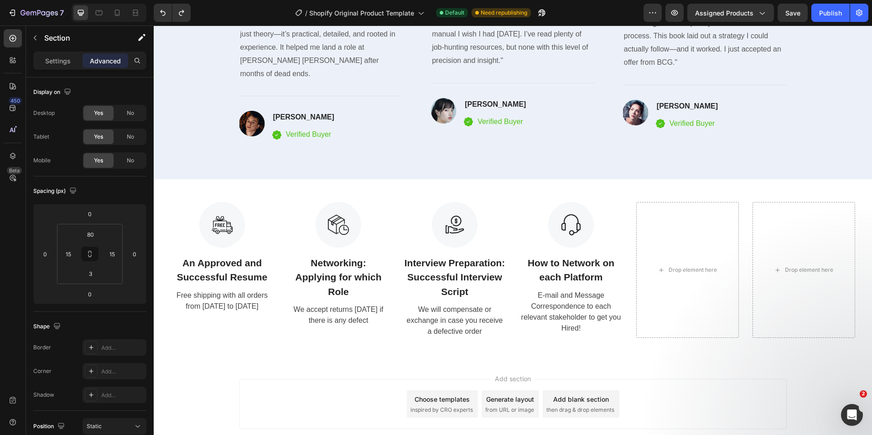
scroll to position [2990, 0]
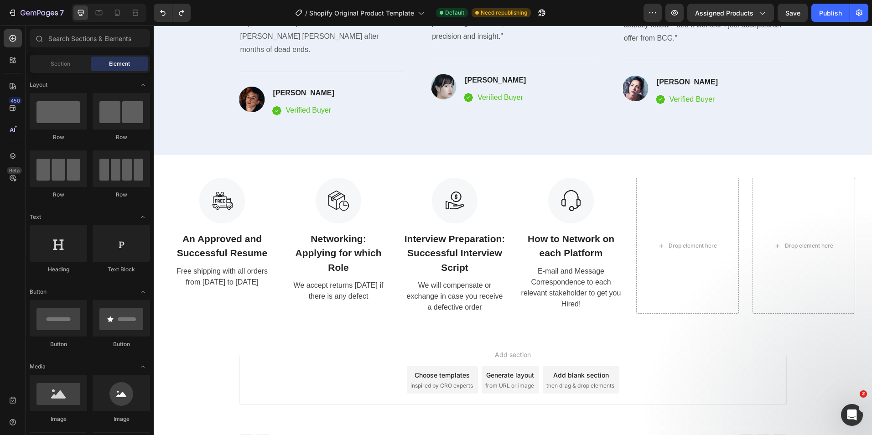
click at [359, 355] on div "Add section Choose templates inspired by CRO experts Generate layout from URL o…" at bounding box center [514, 380] width 548 height 50
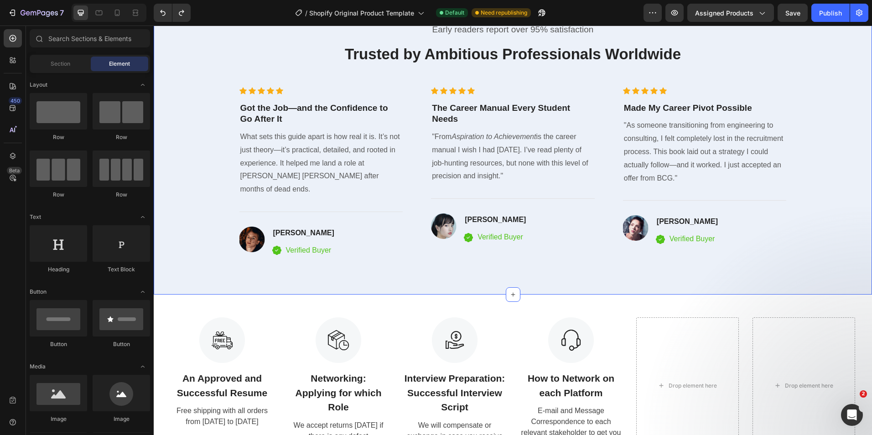
scroll to position [2488, 0]
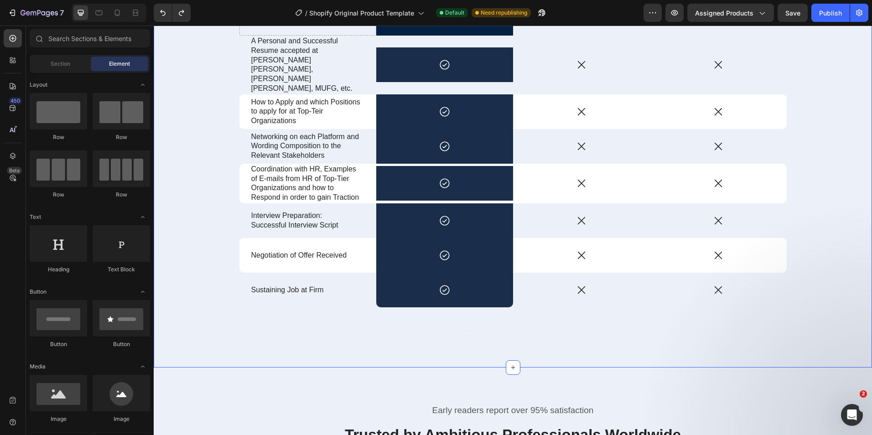
click at [394, 335] on div "Essential Components to Land you a Role at a Top-Tier Firm Heading Drop element…" at bounding box center [513, 142] width 719 height 452
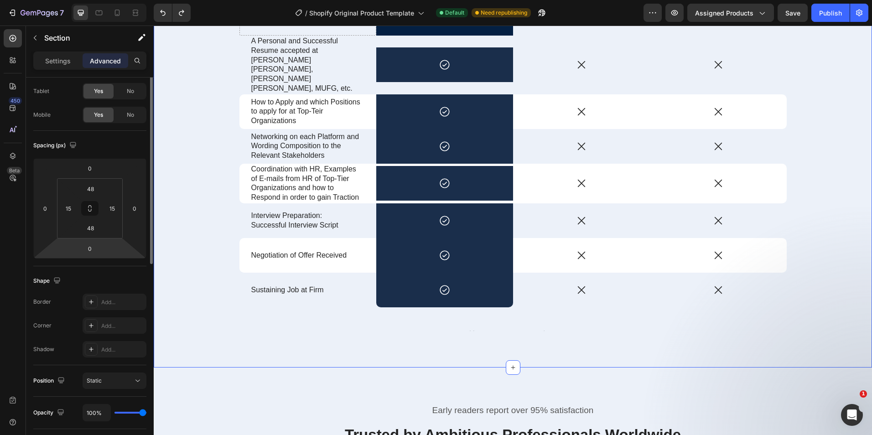
scroll to position [0, 0]
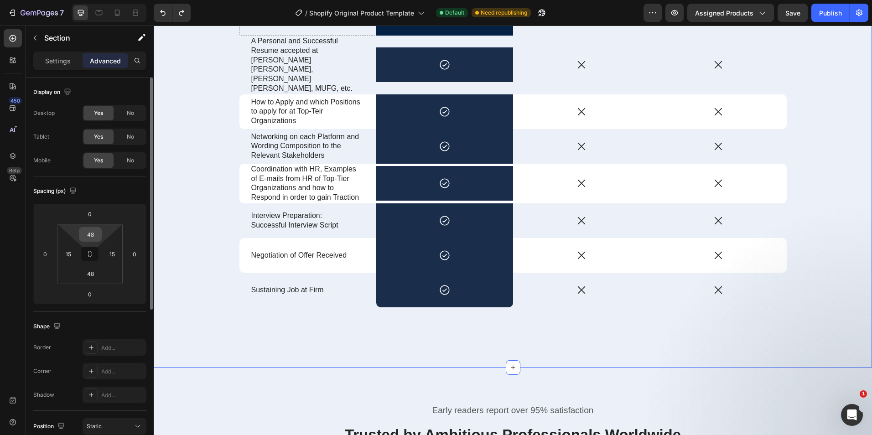
click at [88, 238] on input "48" at bounding box center [90, 235] width 18 height 14
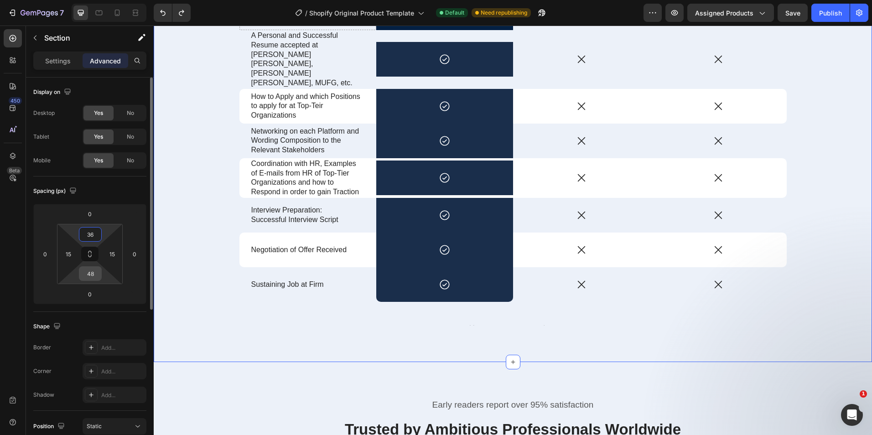
type input "36"
click at [92, 278] on input "48" at bounding box center [90, 274] width 18 height 14
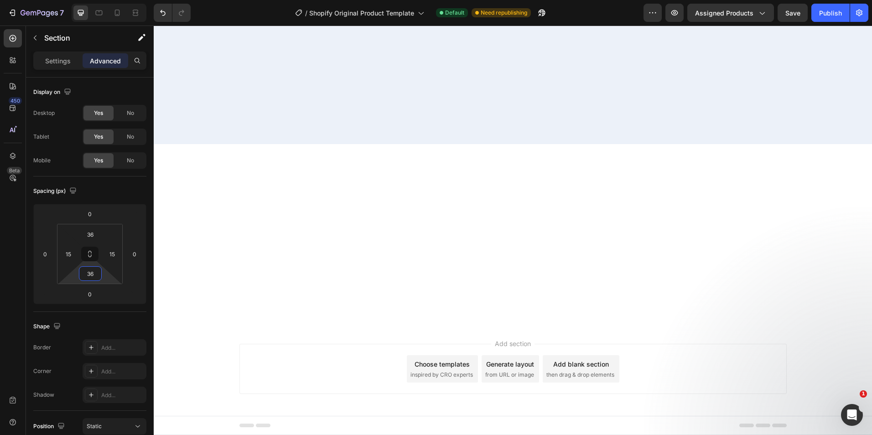
scroll to position [2123, 0]
type input "36"
click at [88, 230] on input "36" at bounding box center [90, 235] width 18 height 14
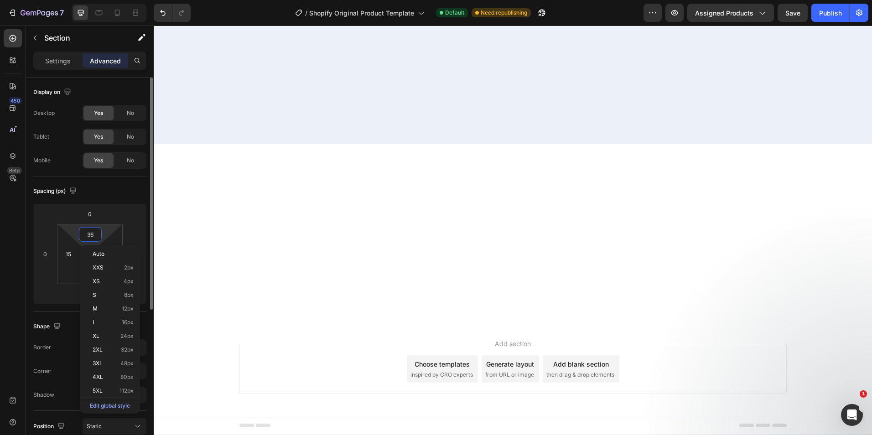
click at [88, 230] on input "36" at bounding box center [90, 235] width 18 height 14
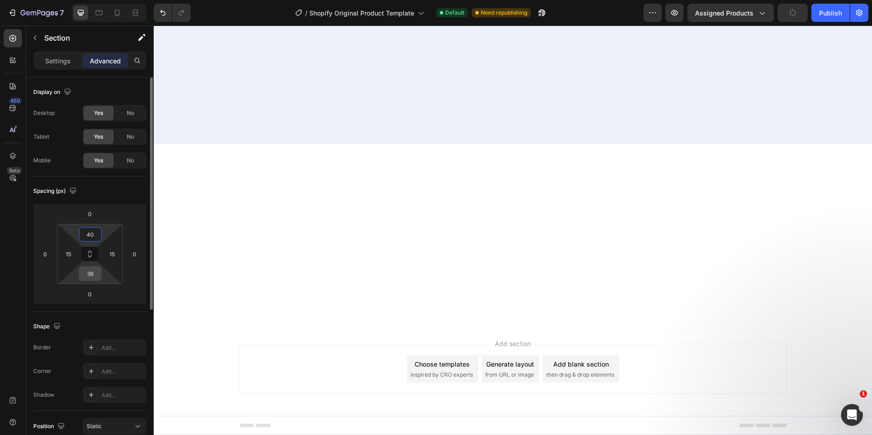
type input "40"
click at [91, 274] on input "36" at bounding box center [90, 274] width 18 height 14
type input "40"
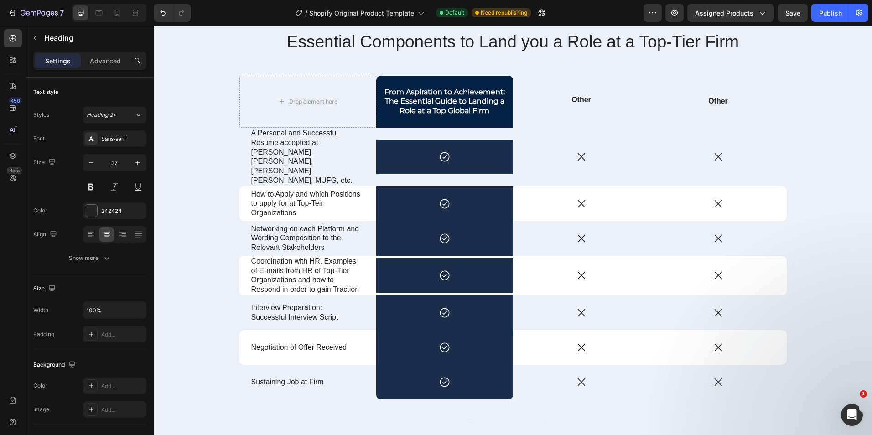
scroll to position [2618, 0]
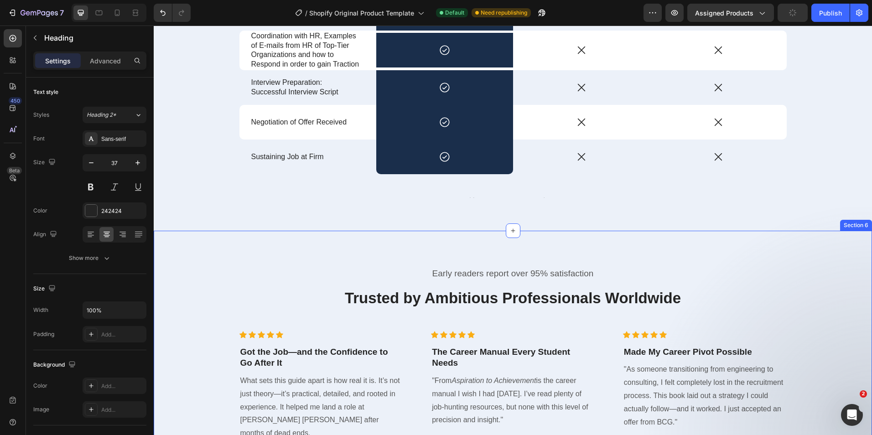
click at [443, 231] on div "Early readers report over 95% satisfaction Text block Trusted by Ambitious Prof…" at bounding box center [513, 385] width 719 height 308
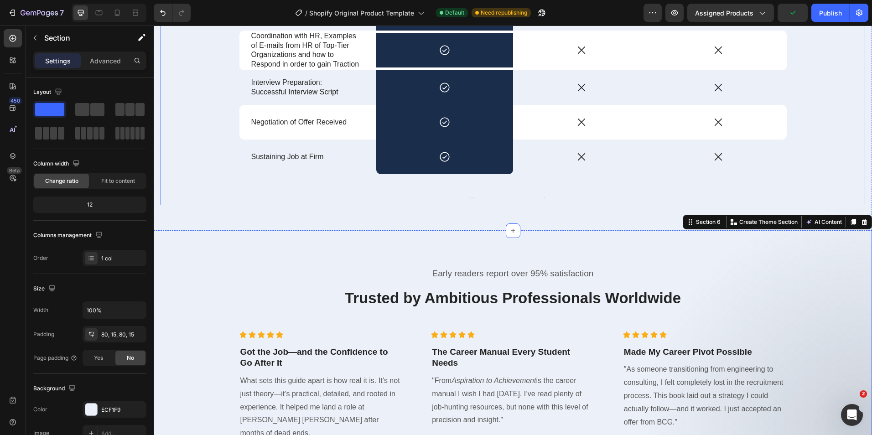
click at [436, 180] on div "Essential Components to Land you a Role at a Top-Tier Firm Heading Drop element…" at bounding box center [513, 5] width 705 height 401
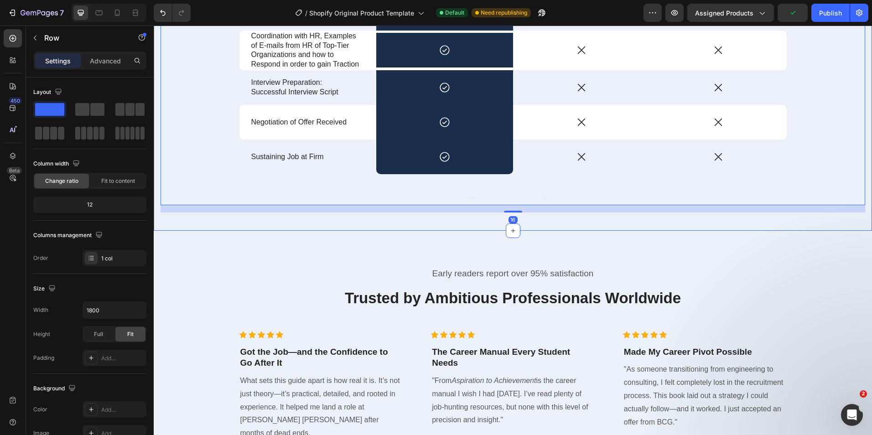
click at [486, 231] on div "Early readers report over 95% satisfaction Text block Trusted by Ambitious Prof…" at bounding box center [513, 385] width 719 height 308
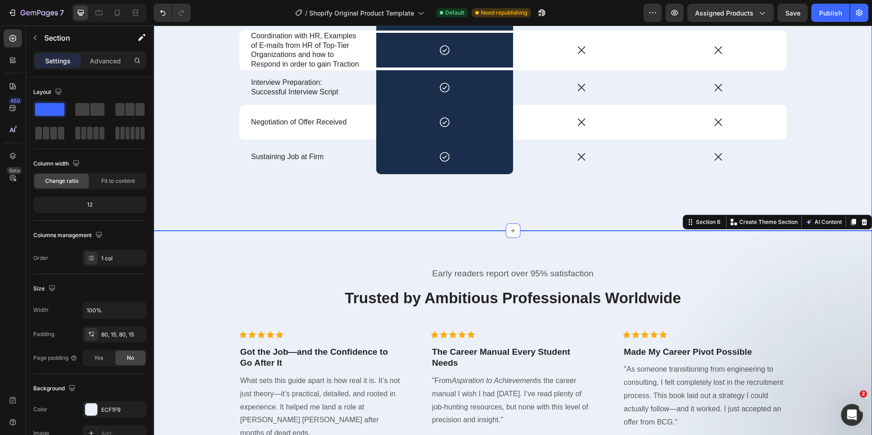
click at [474, 187] on div "Essential Components to Land you a Role at a Top-Tier Firm Heading Drop element…" at bounding box center [513, 9] width 705 height 408
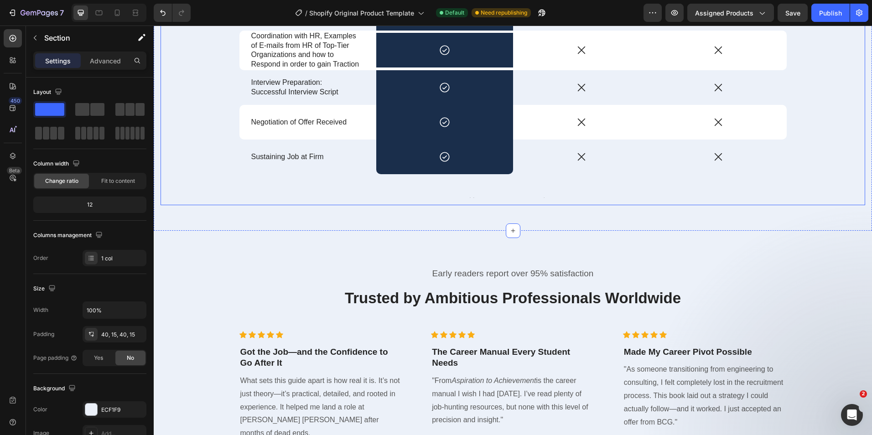
click at [441, 167] on div "Essential Components to Land you a Role at a Top-Tier Firm Heading Drop element…" at bounding box center [513, 5] width 705 height 401
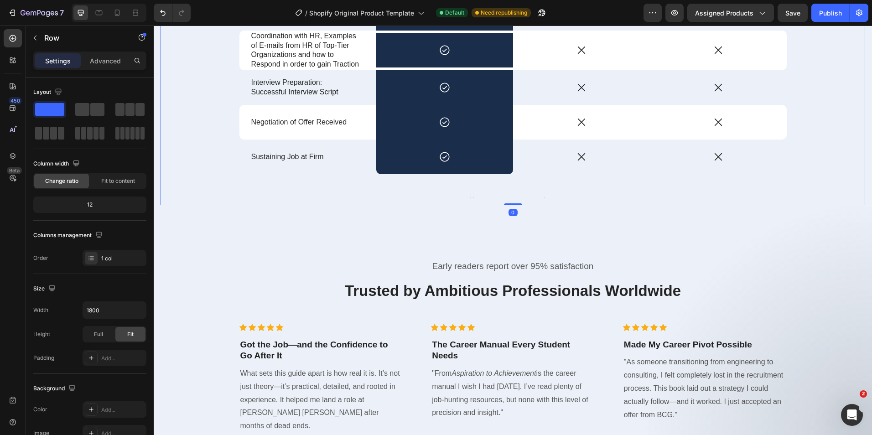
drag, startPoint x: 513, startPoint y: 192, endPoint x: 511, endPoint y: 173, distance: 18.9
click at [511, 173] on div "Essential Components to Land you a Role at a Top-Tier Firm Heading Drop element…" at bounding box center [513, 5] width 705 height 401
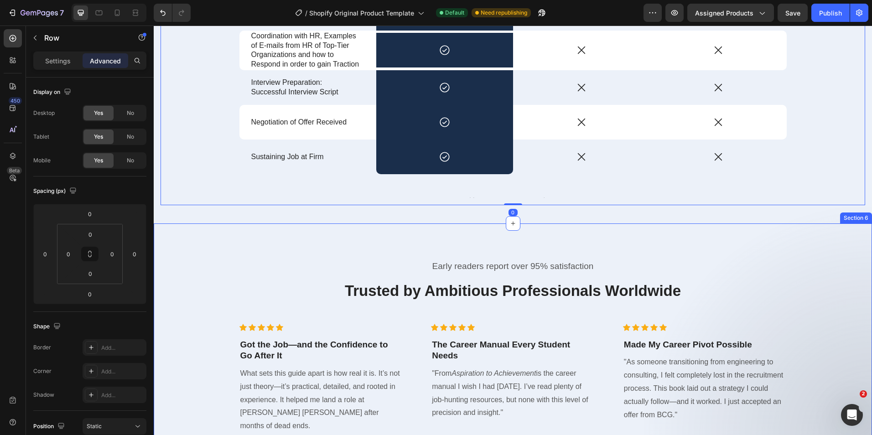
click at [523, 233] on div "Early readers report over 95% satisfaction Text block Trusted by Ambitious Prof…" at bounding box center [513, 378] width 719 height 308
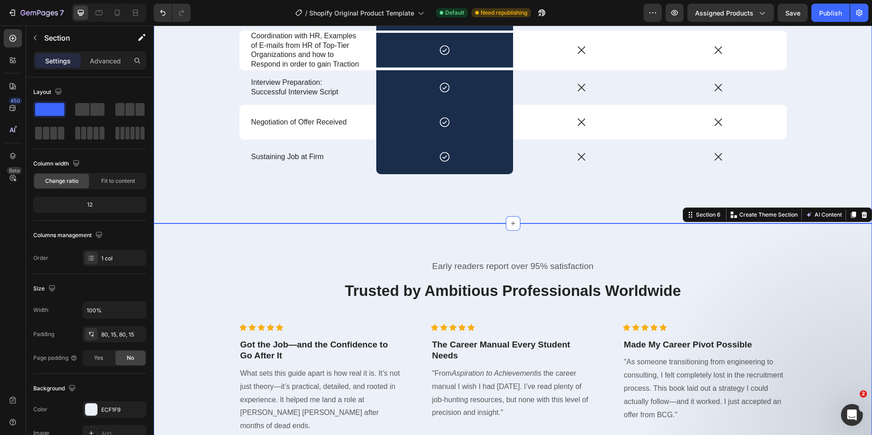
click at [466, 194] on div "Essential Components to Land you a Role at a Top-Tier Firm Heading Drop element…" at bounding box center [513, 4] width 719 height 437
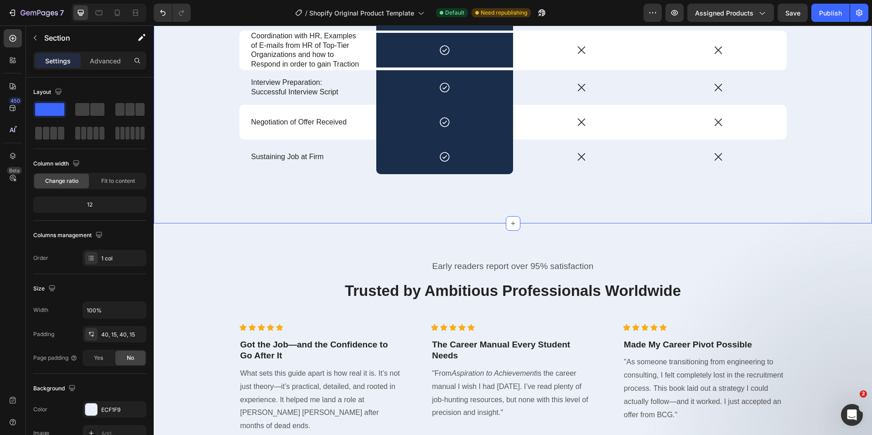
click at [472, 203] on div "Essential Components to Land you a Role at a Top-Tier Firm Heading Drop element…" at bounding box center [513, 4] width 719 height 437
click at [468, 182] on div "Essential Components to Land you a Role at a Top-Tier Firm Heading Drop element…" at bounding box center [513, 5] width 705 height 401
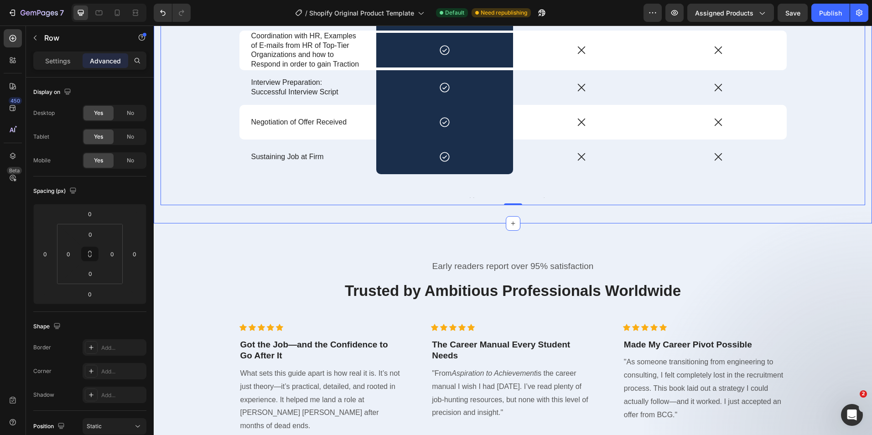
click at [535, 202] on div "Essential Components to Land you a Role at a Top-Tier Firm Heading Drop element…" at bounding box center [513, 4] width 719 height 437
click at [506, 184] on div "Essential Components to Land you a Role at a Top-Tier Firm Heading Drop element…" at bounding box center [513, 5] width 705 height 401
drag, startPoint x: 506, startPoint y: 185, endPoint x: 470, endPoint y: 104, distance: 88.6
click at [470, 104] on div "Essential Components to Land you a Role at a Top-Tier Firm Heading Drop element…" at bounding box center [513, 5] width 705 height 401
click at [443, 195] on div "Essential Components to Land you a Role at a Top-Tier Firm Heading Drop element…" at bounding box center [513, 4] width 719 height 437
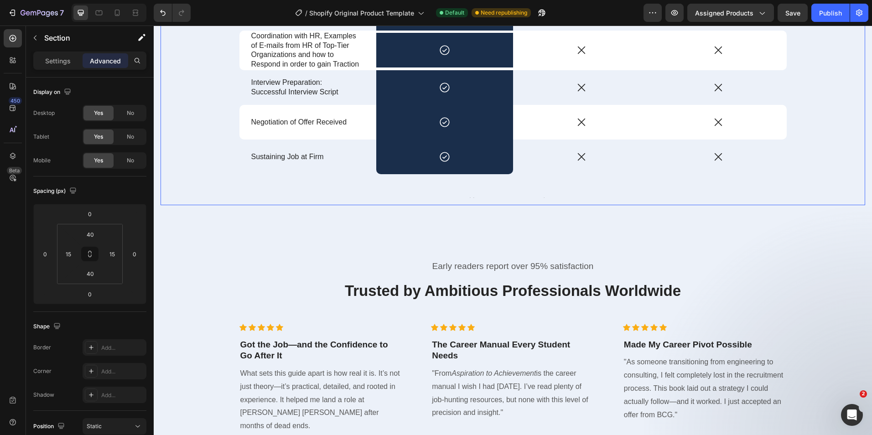
click at [442, 175] on div "Essential Components to Land you a Role at a Top-Tier Firm Heading Drop element…" at bounding box center [513, 5] width 705 height 401
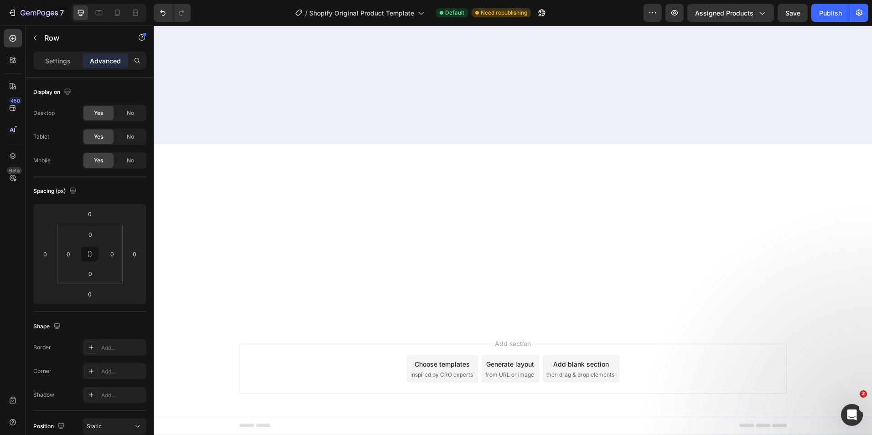
scroll to position [2161, 0]
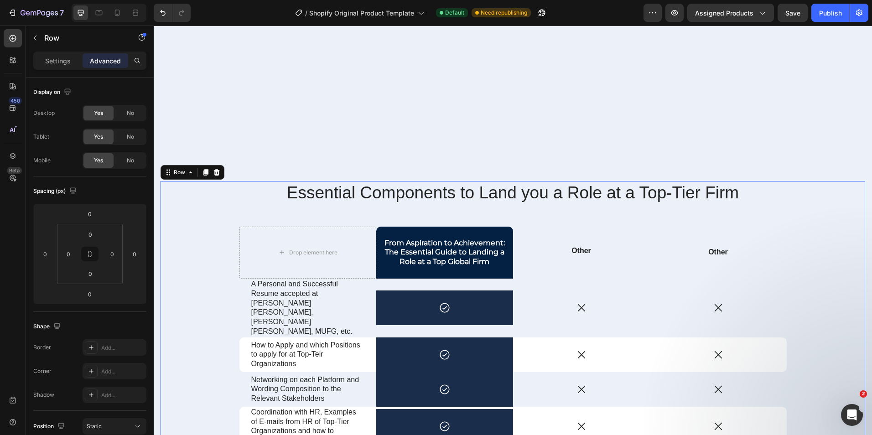
scroll to position [2572, 0]
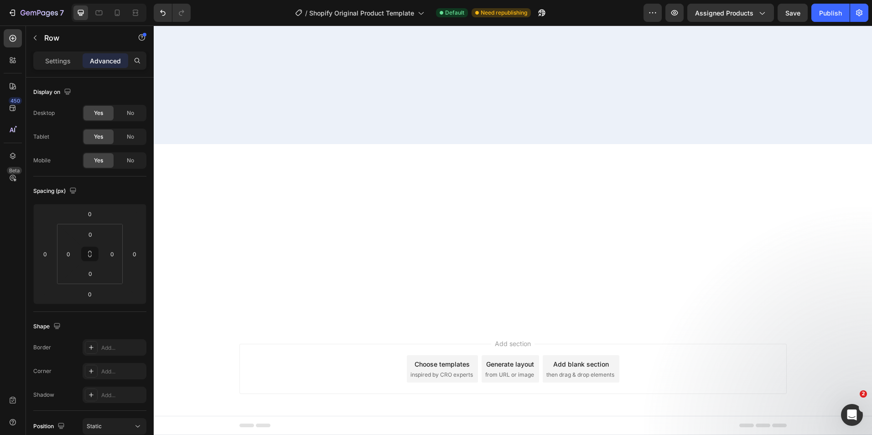
scroll to position [2253, 0]
click at [55, 63] on p "Settings" at bounding box center [58, 61] width 26 height 10
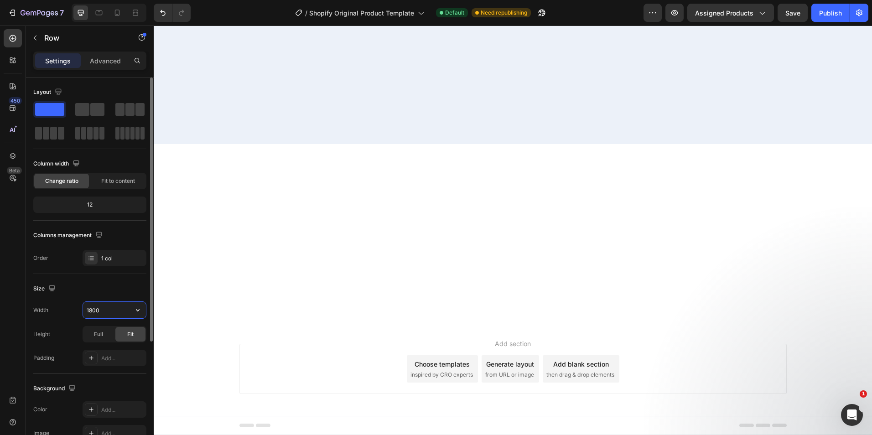
click at [99, 315] on input "1800" at bounding box center [114, 310] width 63 height 16
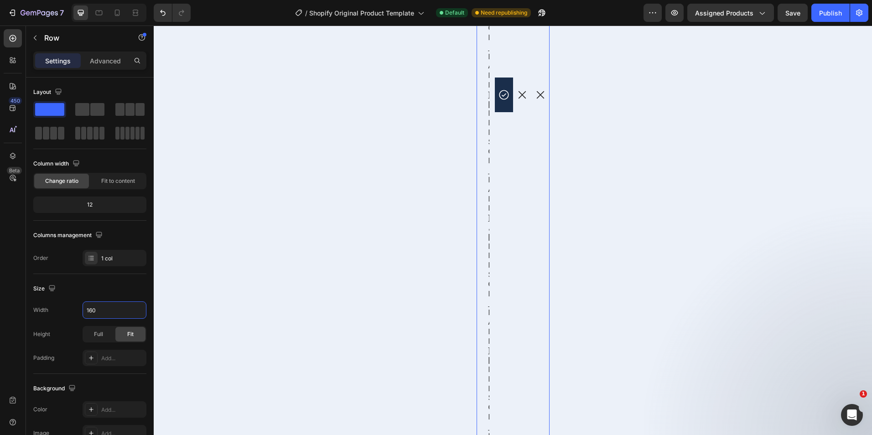
type input "1600"
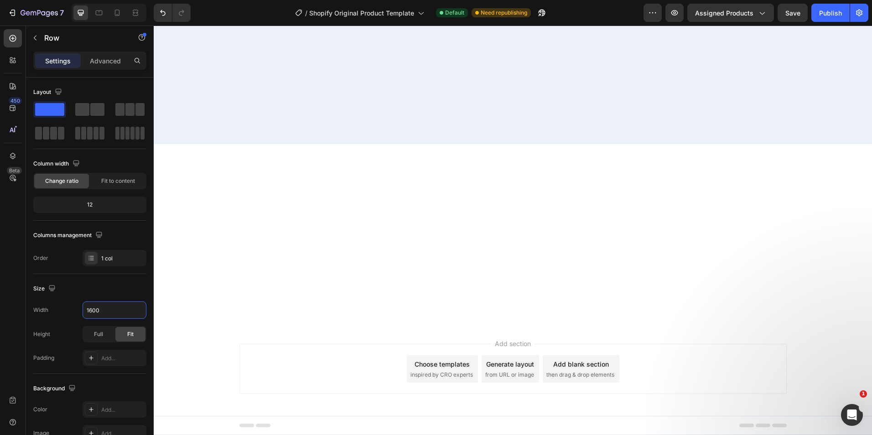
scroll to position [2362, 0]
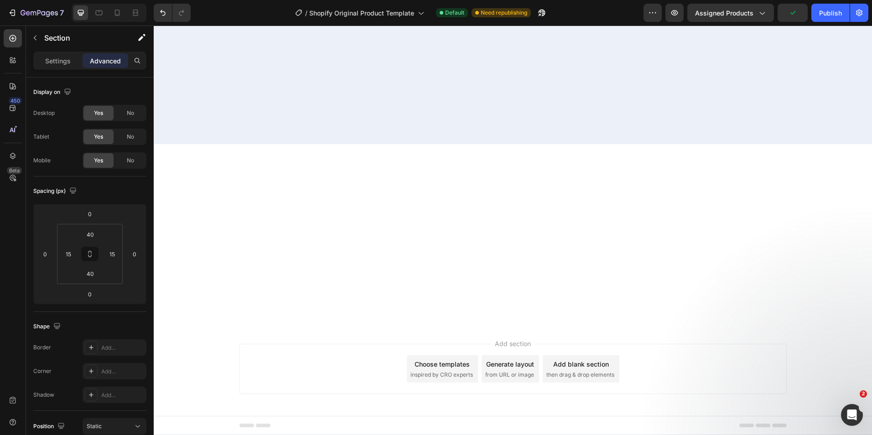
scroll to position [2344, 0]
click at [165, 12] on icon "Undo/Redo" at bounding box center [162, 13] width 5 height 6
click at [160, 13] on icon "Undo/Redo" at bounding box center [162, 12] width 9 height 9
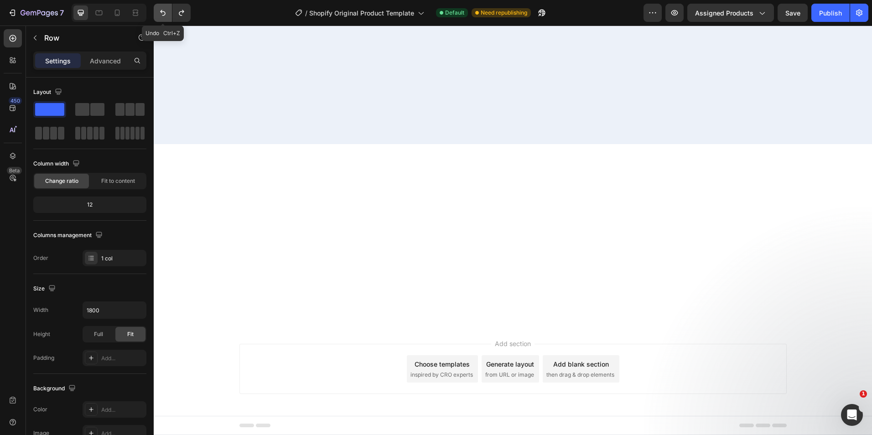
click at [165, 15] on icon "Undo/Redo" at bounding box center [162, 12] width 9 height 9
click at [156, 13] on button "Undo/Redo" at bounding box center [163, 13] width 18 height 18
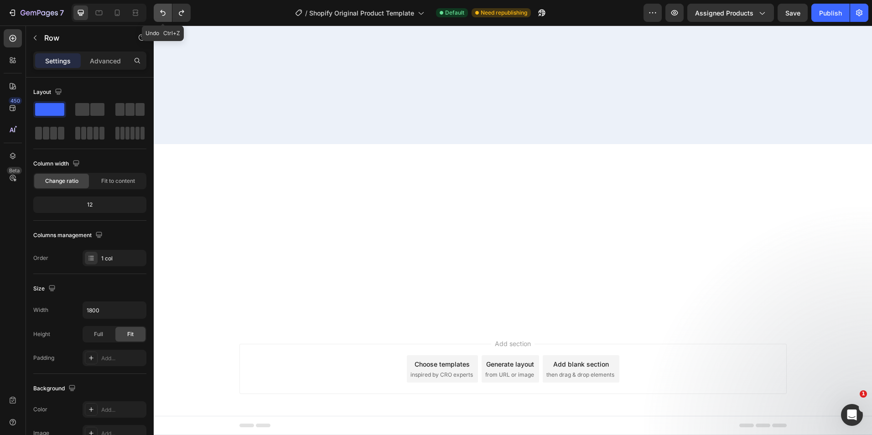
click at [156, 13] on button "Undo/Redo" at bounding box center [163, 13] width 18 height 18
click at [185, 18] on button "Undo/Redo" at bounding box center [181, 13] width 18 height 18
click at [184, 18] on button "Undo/Redo" at bounding box center [181, 13] width 18 height 18
drag, startPoint x: 913, startPoint y: 27, endPoint x: 317, endPoint y: 64, distance: 597.5
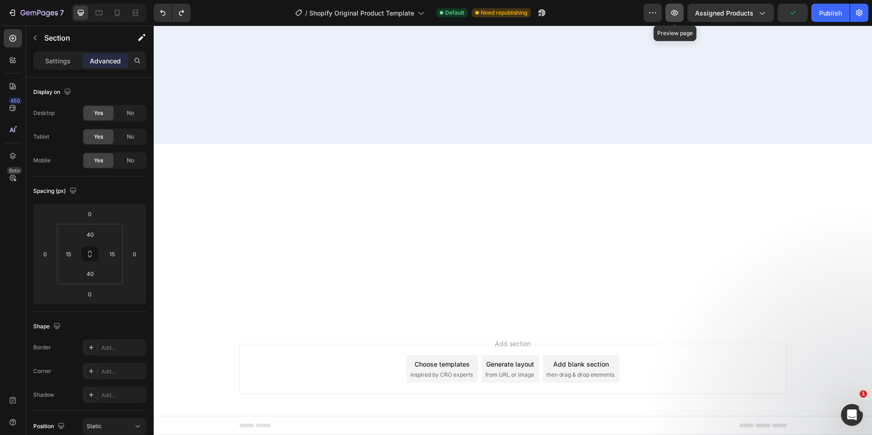
click at [675, 15] on icon "button" at bounding box center [675, 12] width 7 height 5
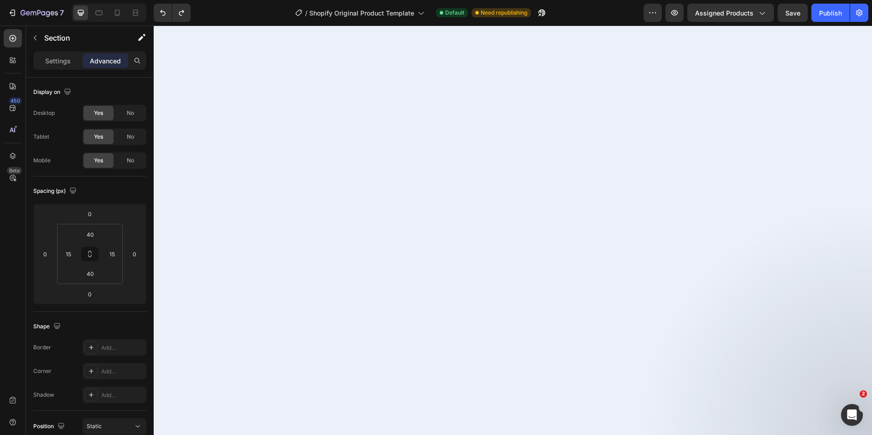
scroll to position [1386, 0]
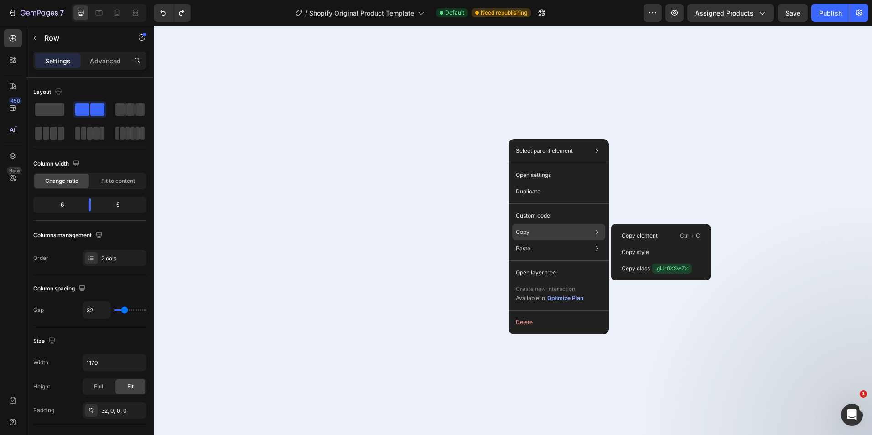
click at [536, 235] on div "Copy Copy element Ctrl + C Copy style Copy class .glJr9X8wZx" at bounding box center [558, 232] width 93 height 16
click at [636, 235] on p "Copy element" at bounding box center [640, 236] width 36 height 8
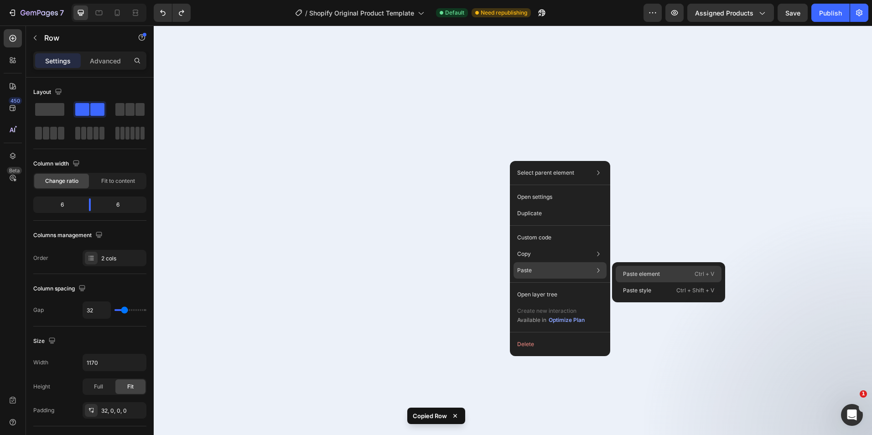
click at [648, 271] on p "Paste element" at bounding box center [641, 274] width 37 height 8
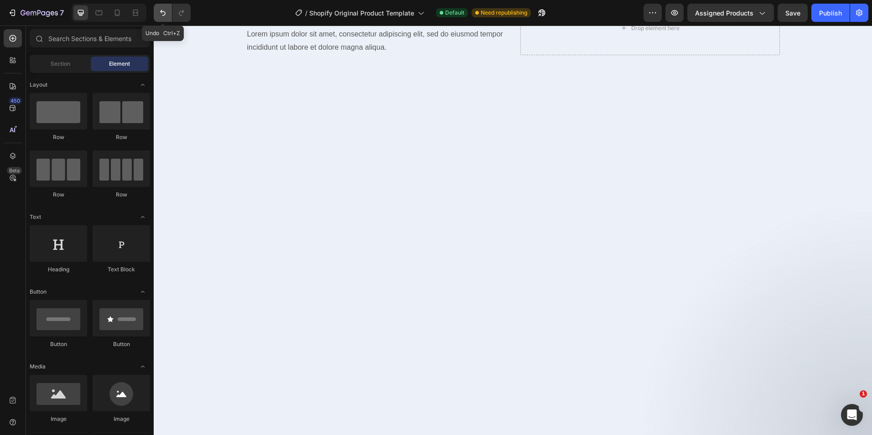
click at [159, 14] on icon "Undo/Redo" at bounding box center [162, 12] width 9 height 9
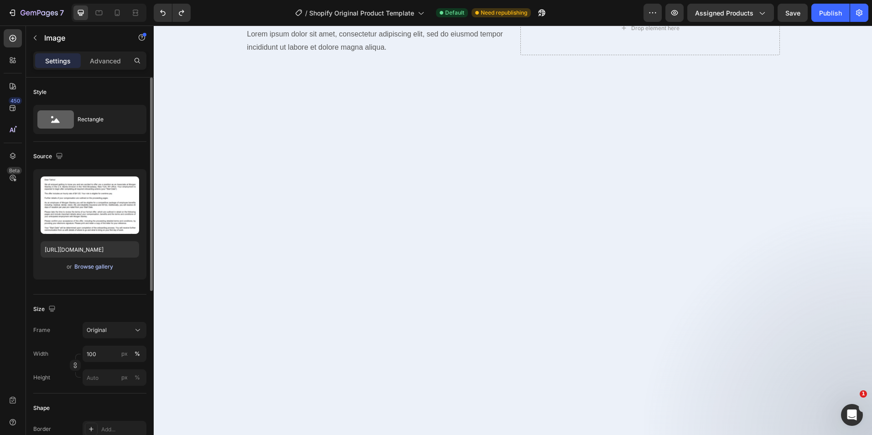
click at [98, 269] on div "Browse gallery" at bounding box center [93, 267] width 39 height 8
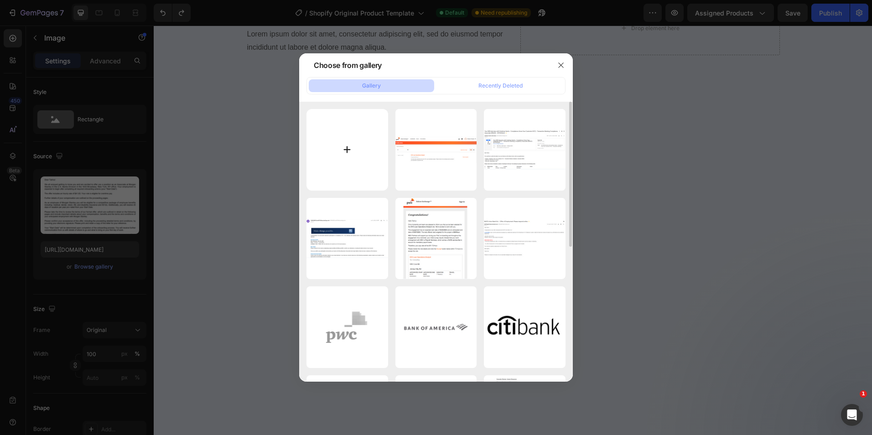
click at [353, 154] on input "file" at bounding box center [348, 150] width 82 height 82
type input "C:\fakepath\Screenshot 2025-08-28 143918.png"
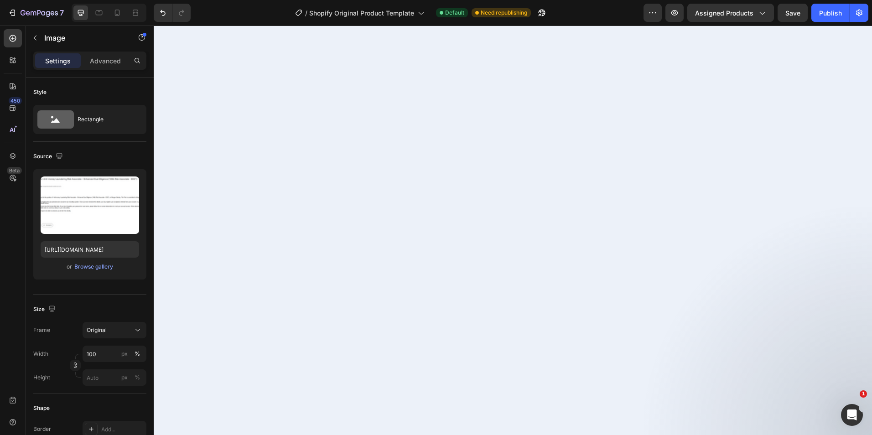
scroll to position [1568, 0]
click at [162, 9] on icon "Undo/Redo" at bounding box center [162, 12] width 9 height 9
click at [162, 8] on icon "Undo/Redo" at bounding box center [162, 12] width 9 height 9
type input "https://cdn.shopify.com/s/files/1/0762/1361/6857/files/gempages_577395096484315…"
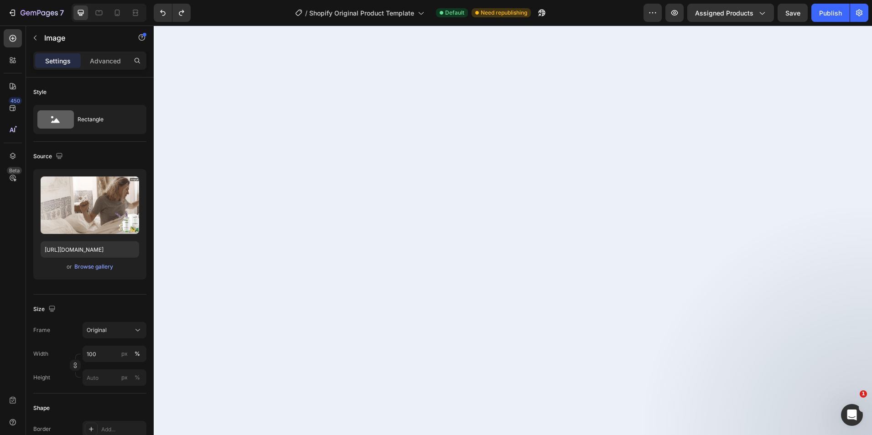
scroll to position [1492, 0]
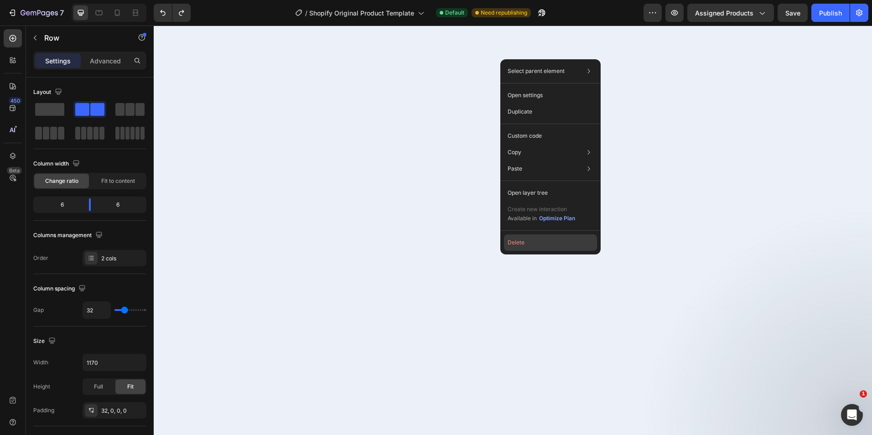
click at [541, 243] on button "Delete" at bounding box center [550, 243] width 93 height 16
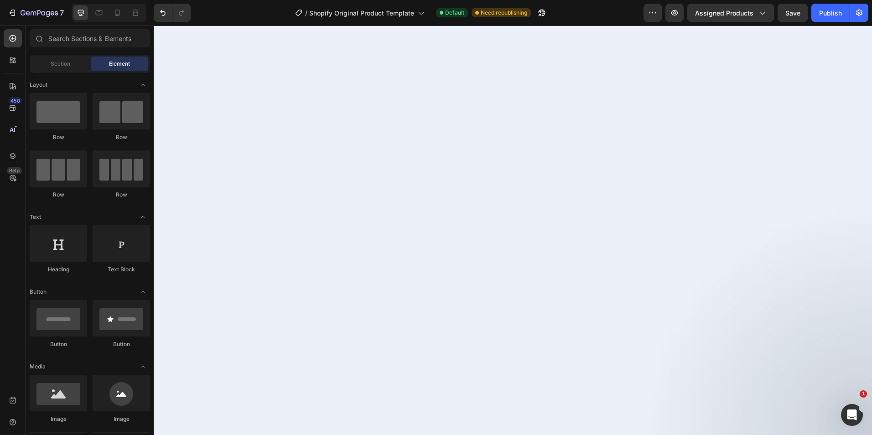
scroll to position [1400, 0]
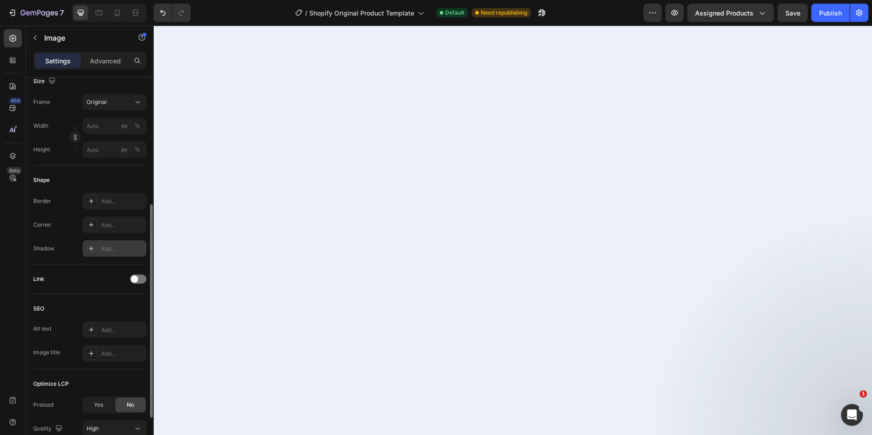
scroll to position [0, 0]
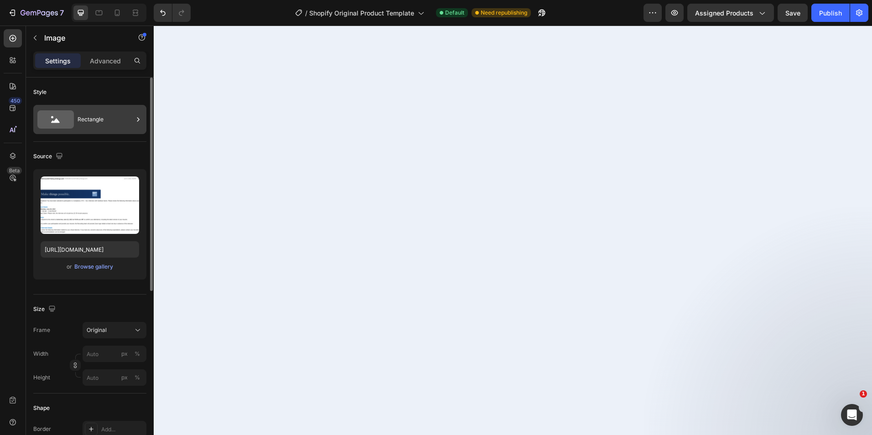
click at [95, 120] on div "Rectangle" at bounding box center [106, 119] width 56 height 21
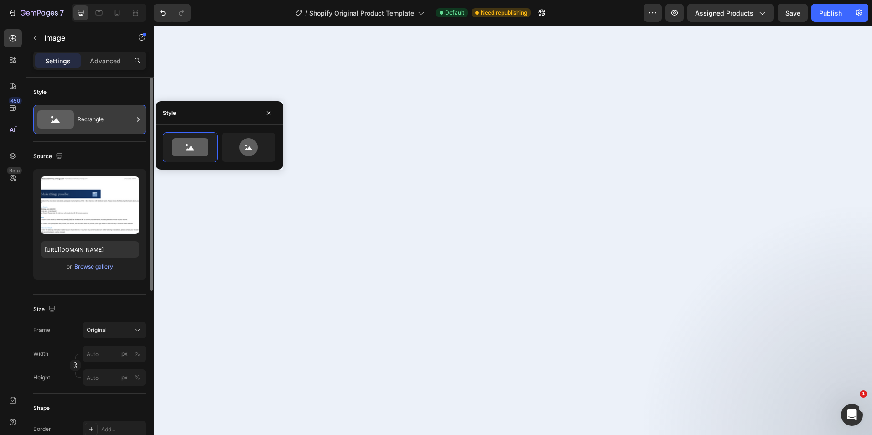
click at [99, 125] on div "Rectangle" at bounding box center [106, 119] width 56 height 21
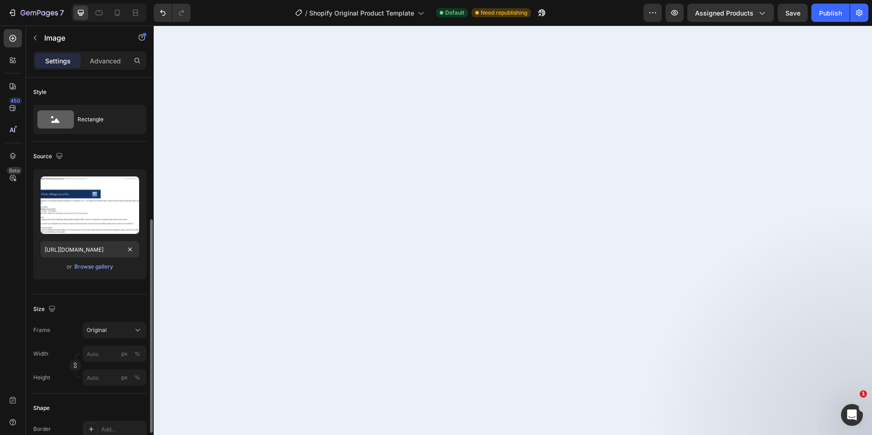
scroll to position [91, 0]
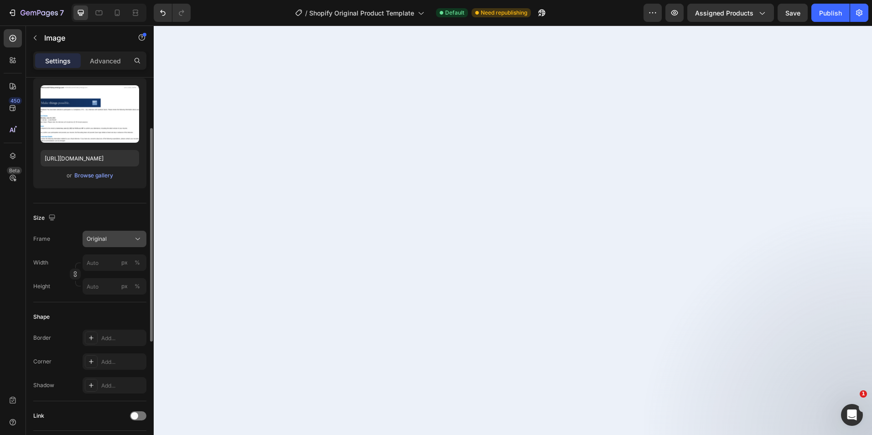
click at [111, 242] on div "Original" at bounding box center [109, 239] width 45 height 8
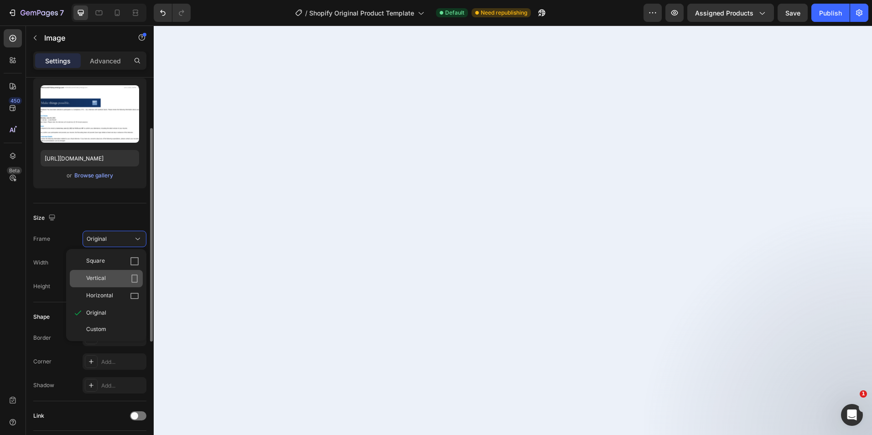
click at [115, 282] on div "Vertical" at bounding box center [112, 278] width 53 height 9
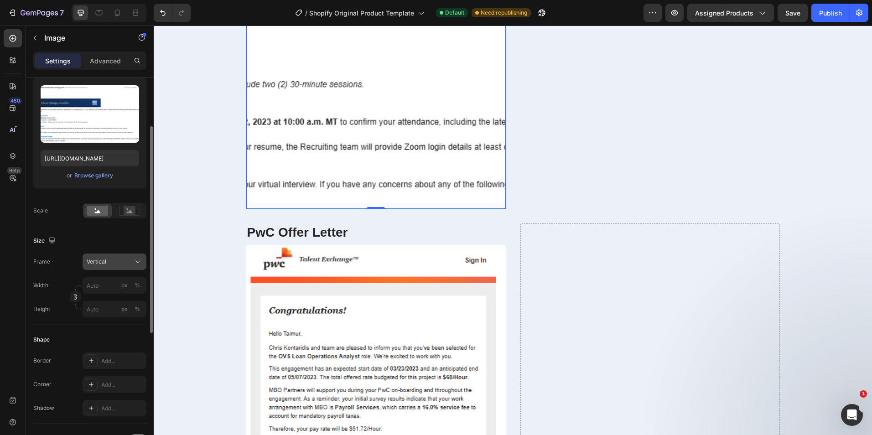
click at [123, 262] on div "Vertical" at bounding box center [109, 262] width 45 height 8
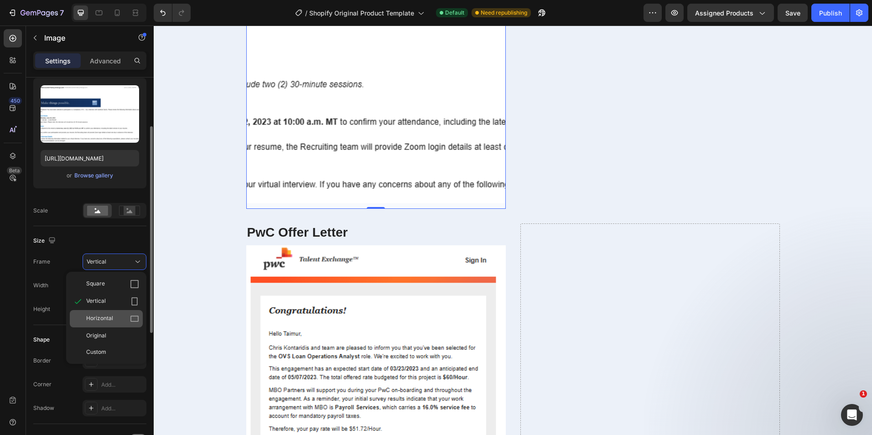
click at [136, 318] on icon at bounding box center [134, 318] width 9 height 9
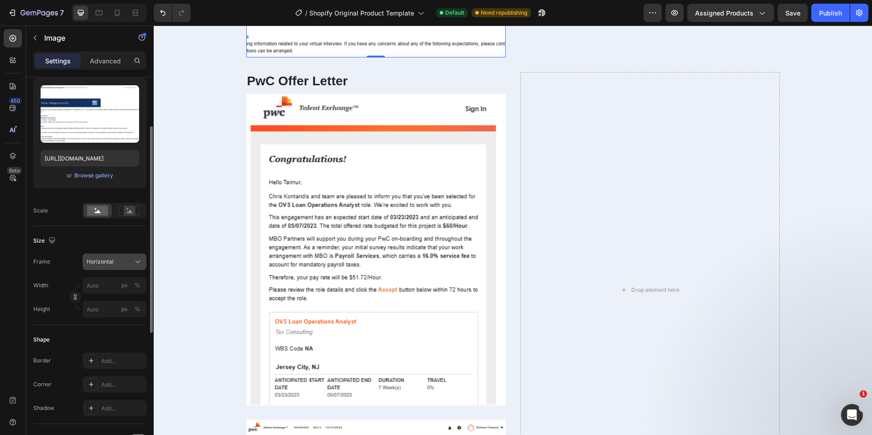
click at [120, 262] on div "Horizontal" at bounding box center [109, 262] width 45 height 8
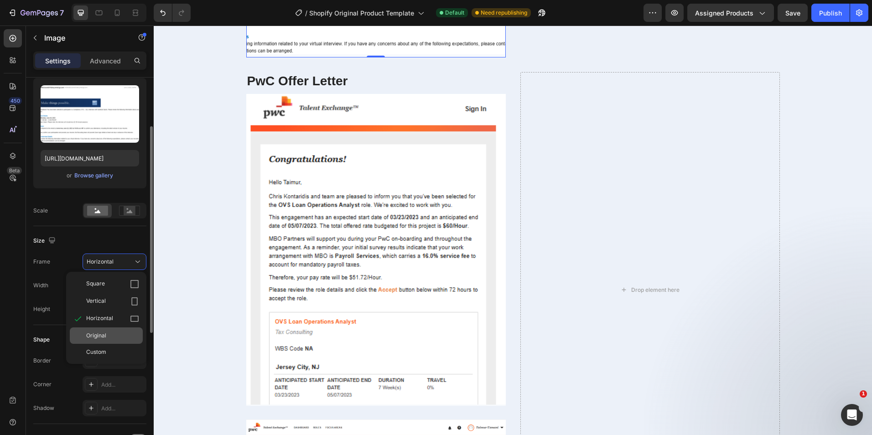
click at [118, 336] on div "Original" at bounding box center [112, 336] width 53 height 8
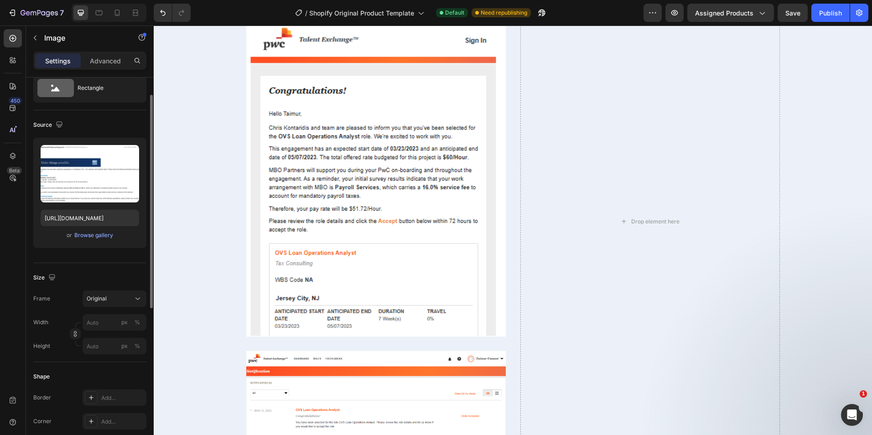
scroll to position [0, 0]
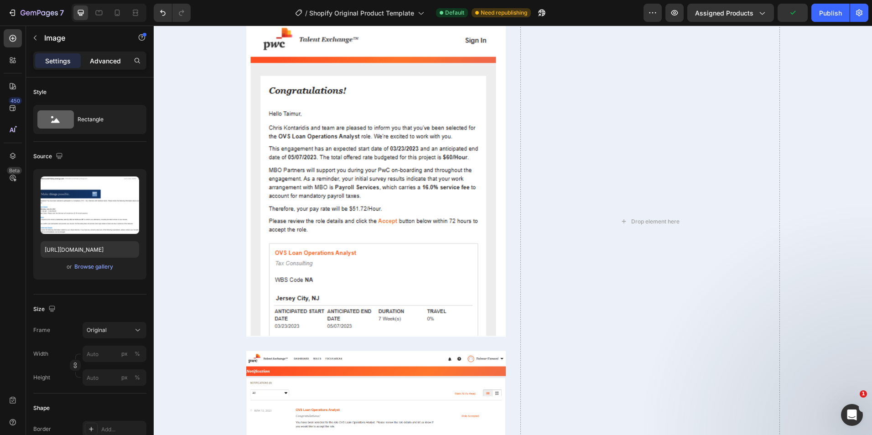
click at [111, 61] on p "Advanced" at bounding box center [105, 61] width 31 height 10
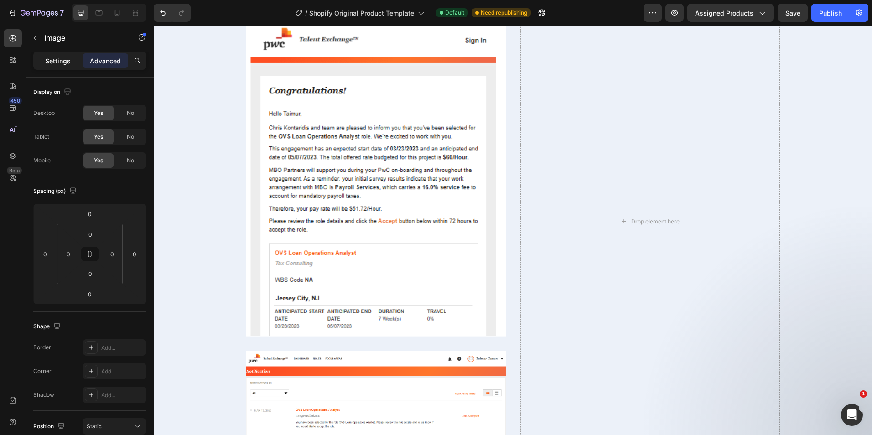
click at [64, 60] on p "Settings" at bounding box center [58, 61] width 26 height 10
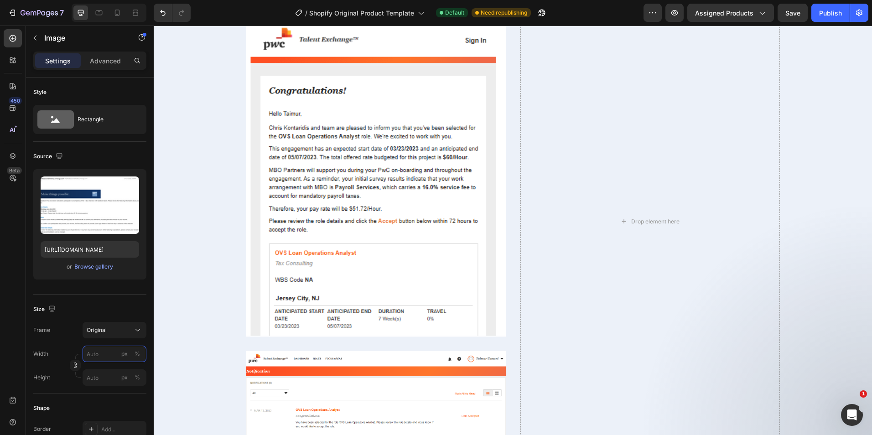
click at [105, 355] on input "px %" at bounding box center [115, 354] width 64 height 16
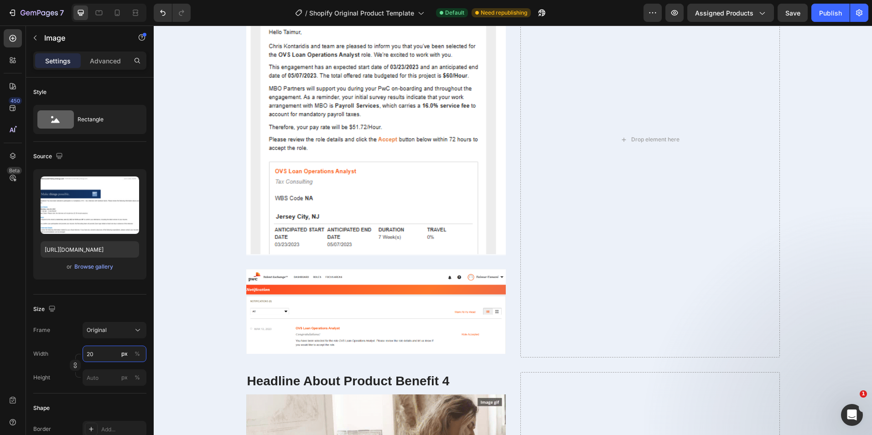
type input "2"
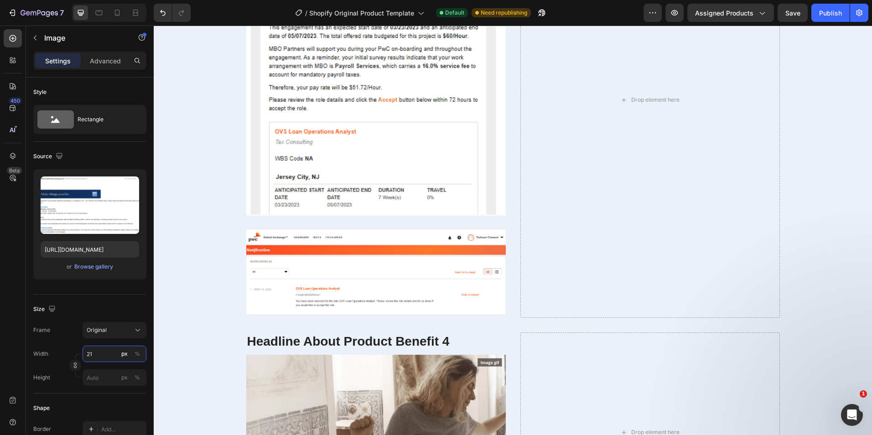
type input "2"
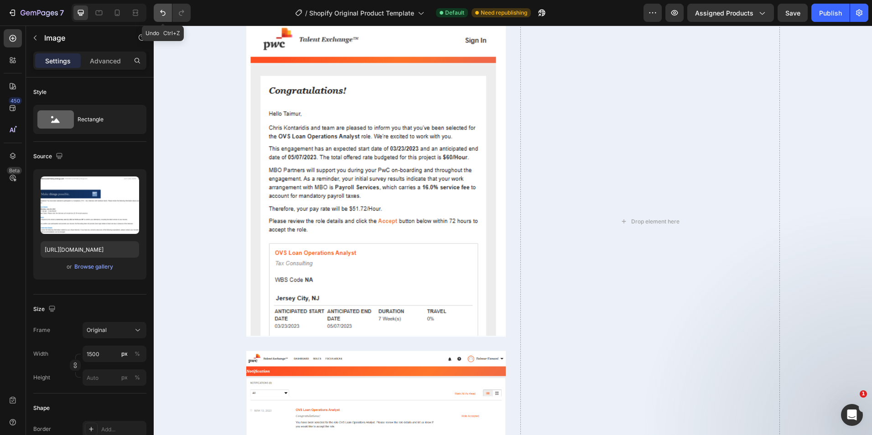
click at [167, 19] on button "Undo/Redo" at bounding box center [163, 13] width 18 height 18
click at [167, 18] on button "Undo/Redo" at bounding box center [163, 13] width 18 height 18
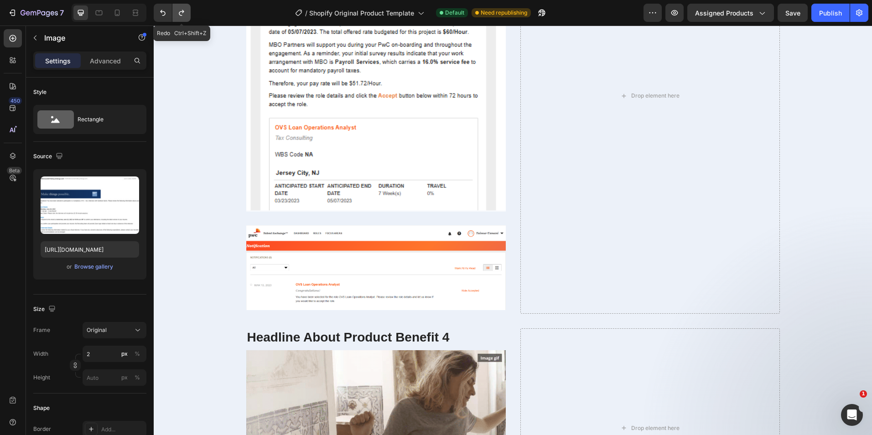
click at [177, 18] on button "Undo/Redo" at bounding box center [181, 13] width 18 height 18
type input "21500"
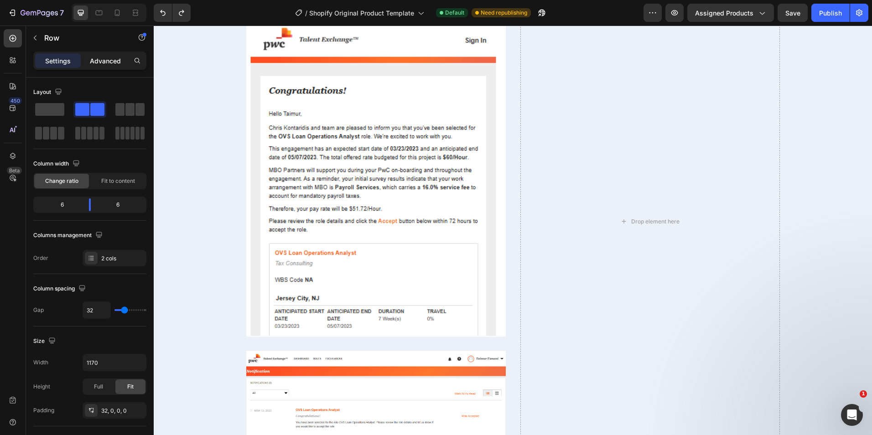
click at [105, 68] on div "Advanced" at bounding box center [106, 60] width 46 height 15
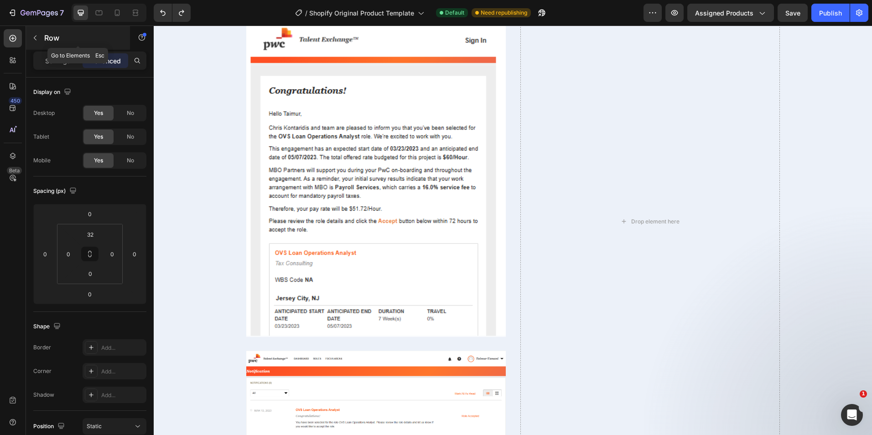
click at [41, 39] on button "button" at bounding box center [35, 38] width 15 height 15
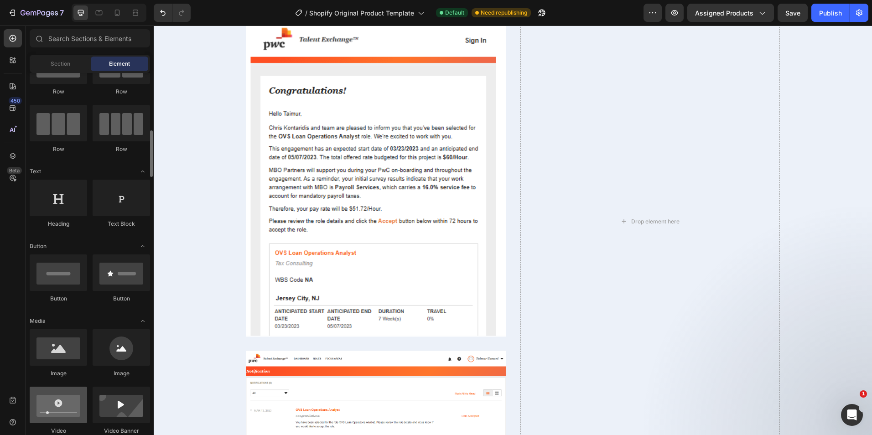
scroll to position [91, 0]
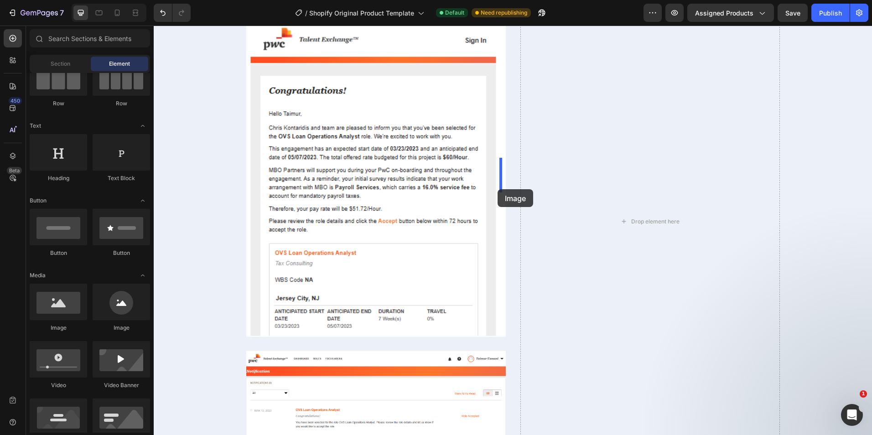
drag, startPoint x: 208, startPoint y: 334, endPoint x: 498, endPoint y: 189, distance: 324.0
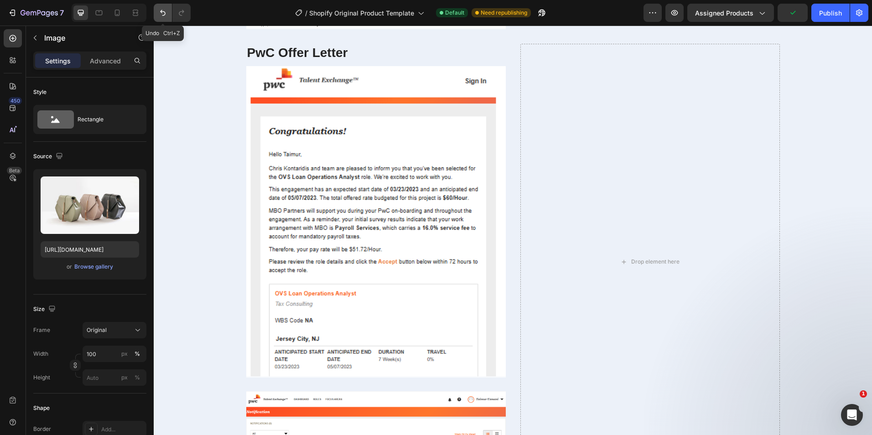
click at [165, 16] on icon "Undo/Redo" at bounding box center [162, 12] width 9 height 9
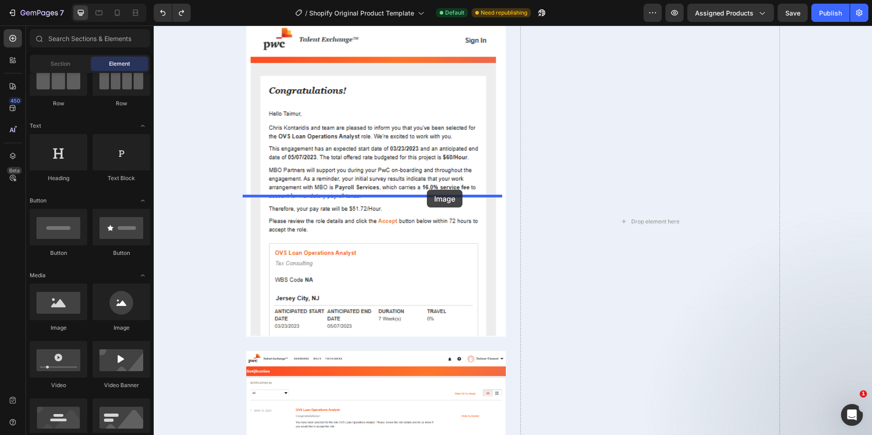
drag, startPoint x: 204, startPoint y: 341, endPoint x: 427, endPoint y: 190, distance: 268.9
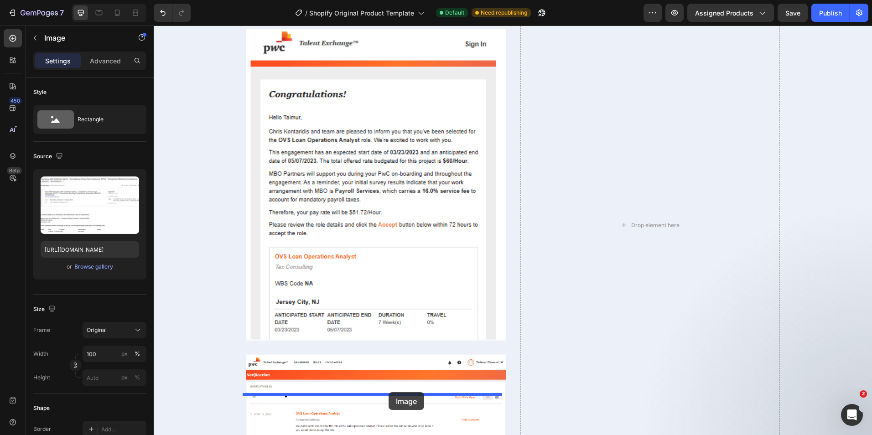
drag, startPoint x: 617, startPoint y: 333, endPoint x: 386, endPoint y: 391, distance: 238.6
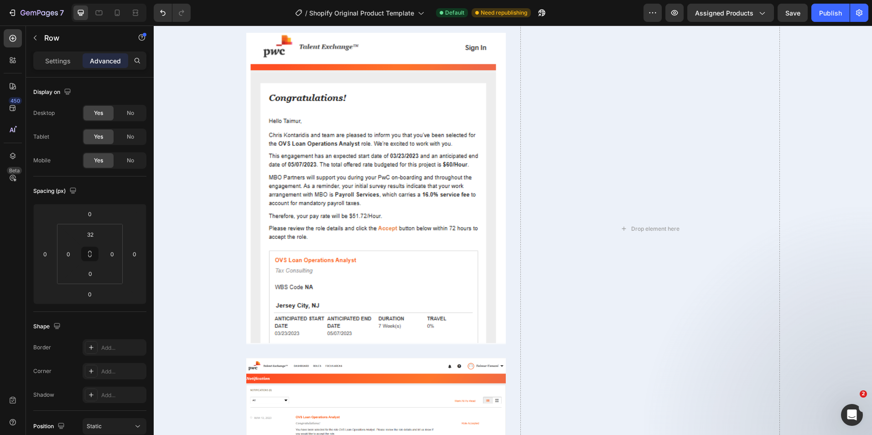
drag, startPoint x: 567, startPoint y: 259, endPoint x: 572, endPoint y: 259, distance: 5.0
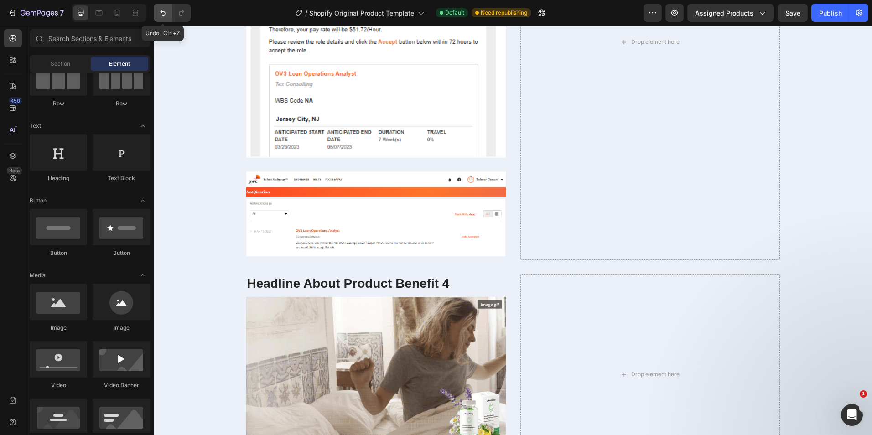
click at [157, 14] on button "Undo/Redo" at bounding box center [163, 13] width 18 height 18
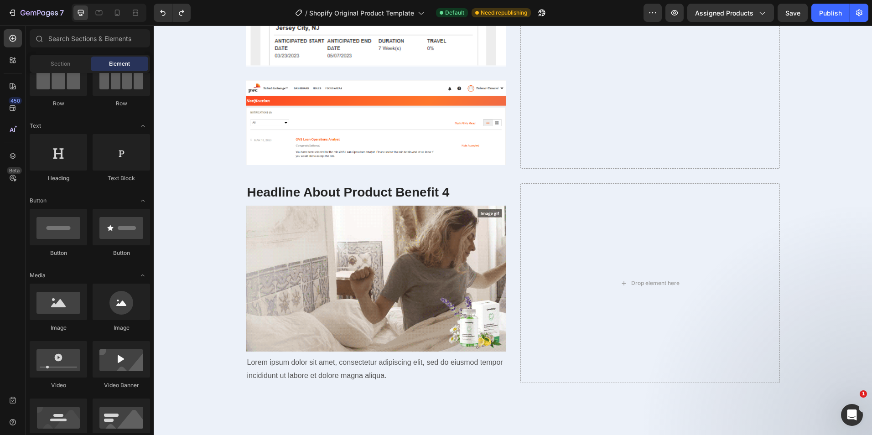
scroll to position [1765, 0]
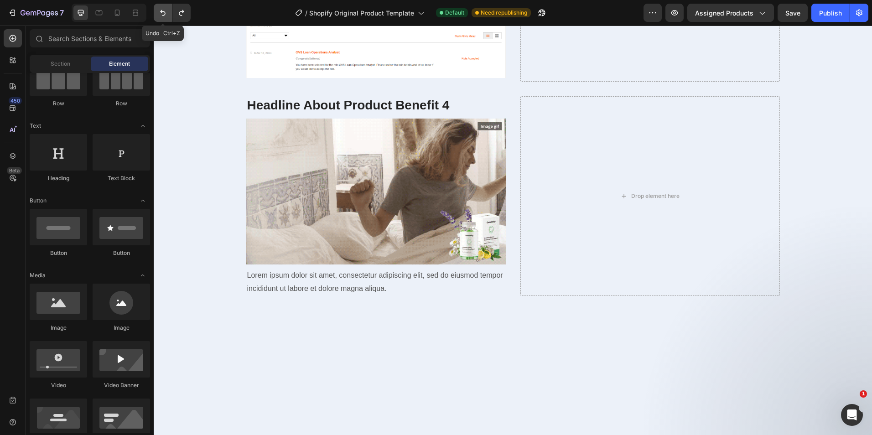
click at [168, 20] on button "Undo/Redo" at bounding box center [163, 13] width 18 height 18
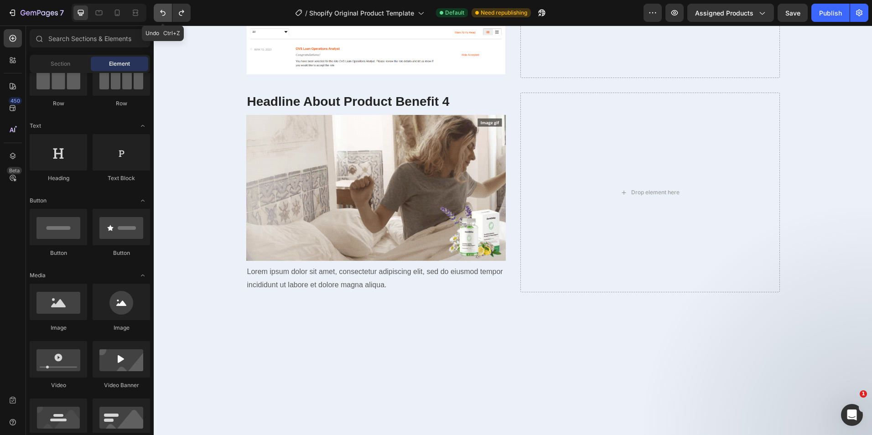
click at [168, 20] on button "Undo/Redo" at bounding box center [163, 13] width 18 height 18
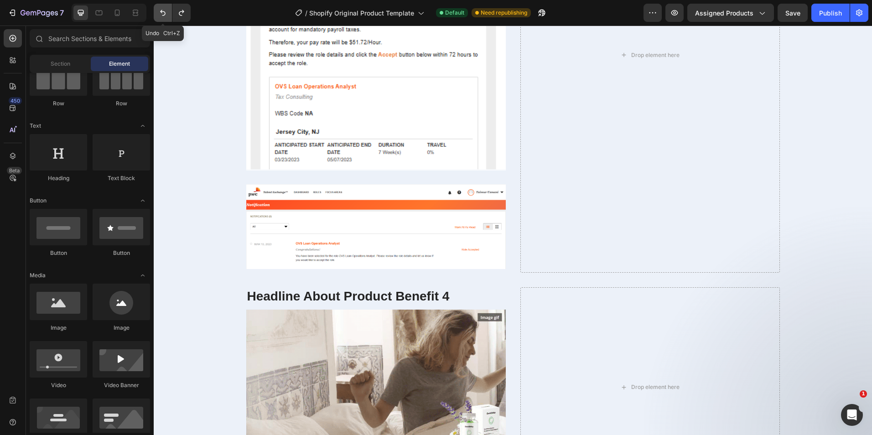
click at [168, 20] on button "Undo/Redo" at bounding box center [163, 13] width 18 height 18
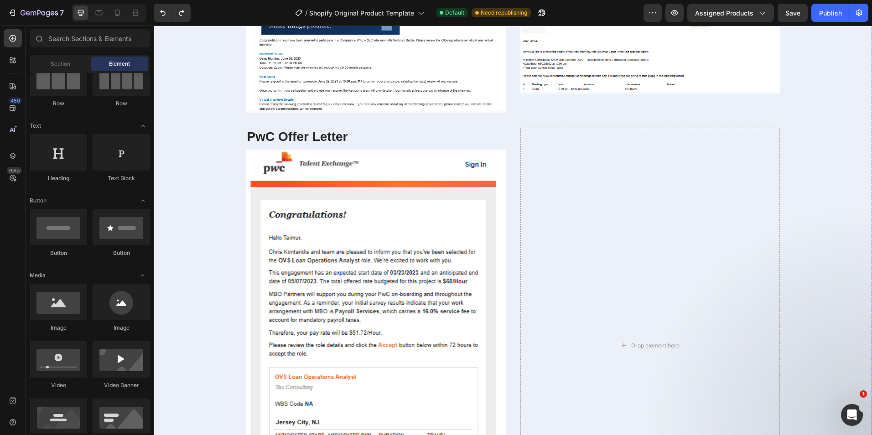
scroll to position [1430, 0]
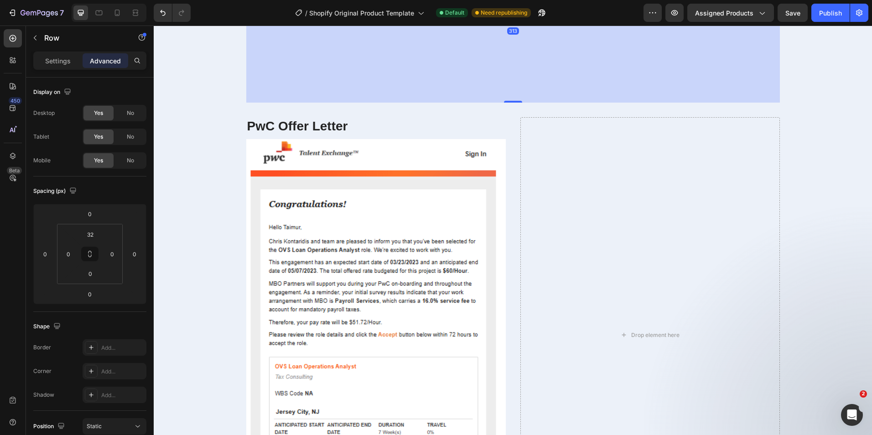
drag, startPoint x: 512, startPoint y: 291, endPoint x: 536, endPoint y: 435, distance: 146.1
type input "315"
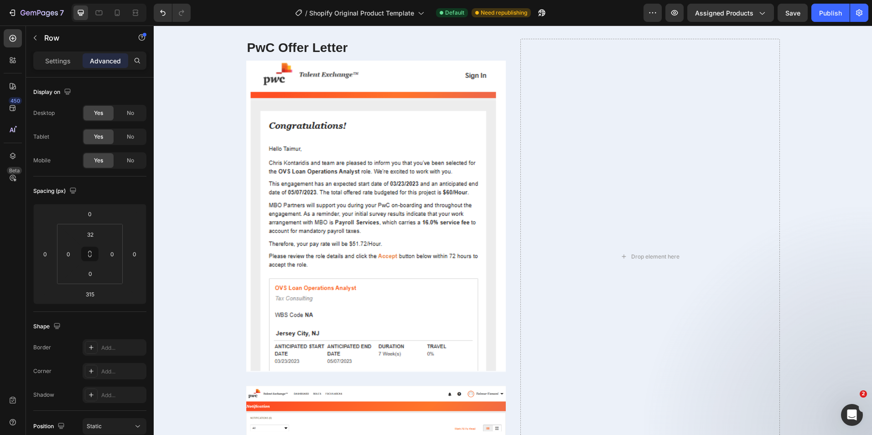
scroll to position [1521, 0]
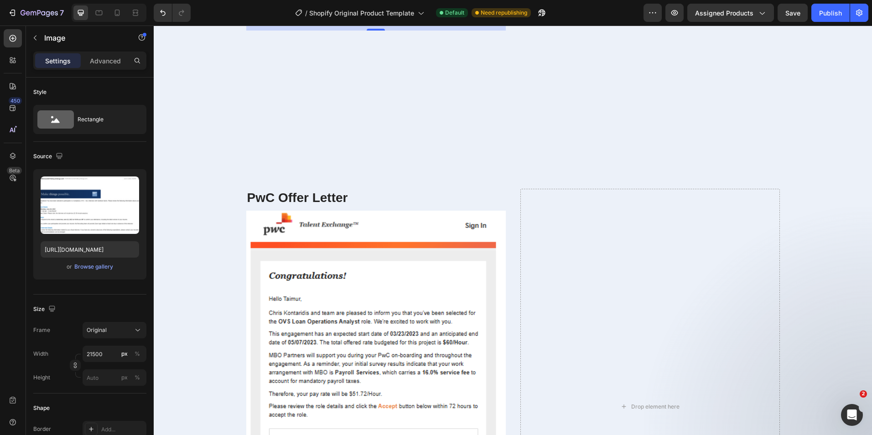
drag, startPoint x: 374, startPoint y: 200, endPoint x: 399, endPoint y: 363, distance: 164.4
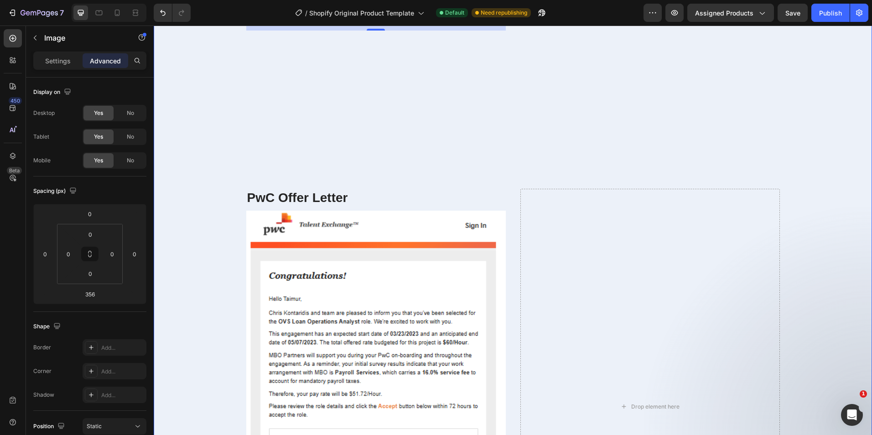
click at [377, 365] on div "Authentic Offer Letters and Verification of Invitations to Interview for $85,00…" at bounding box center [513, 204] width 705 height 1297
click at [52, 62] on p "Settings" at bounding box center [58, 61] width 26 height 10
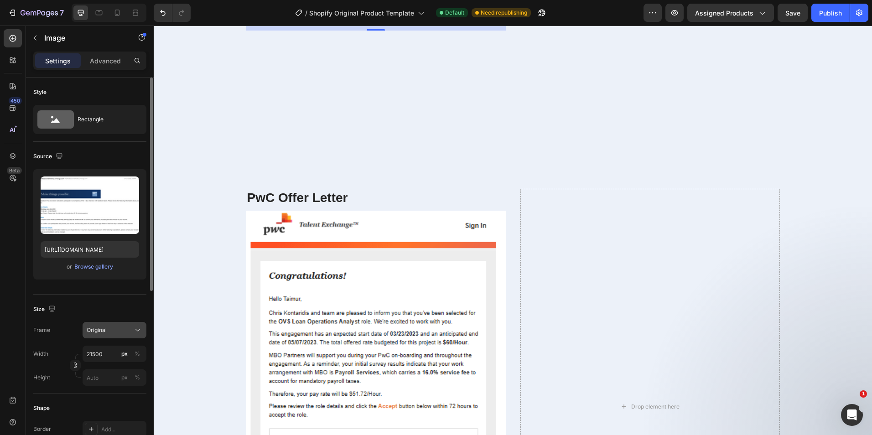
click at [125, 334] on div "Original" at bounding box center [109, 330] width 45 height 8
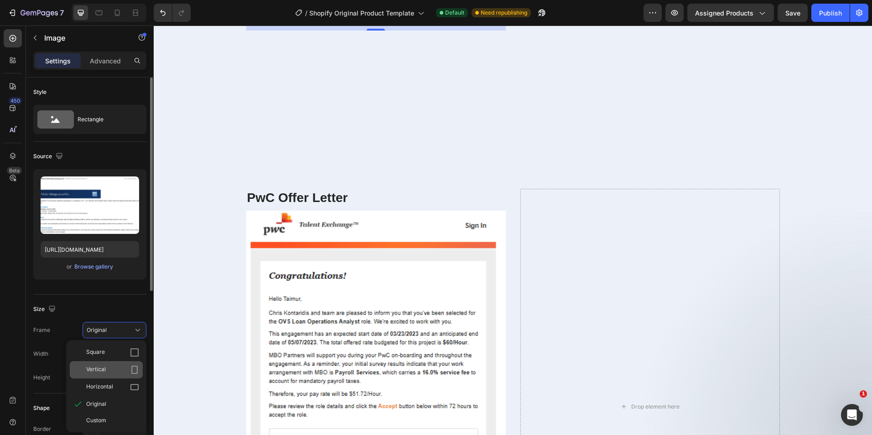
click at [116, 366] on div "Vertical" at bounding box center [112, 369] width 53 height 9
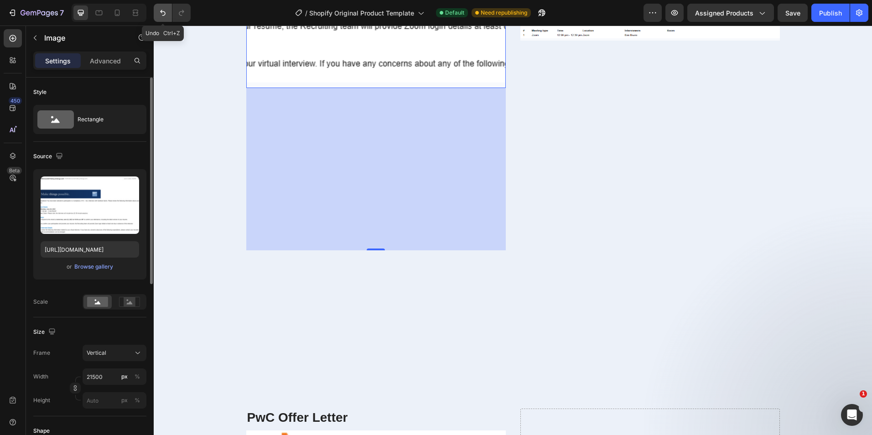
click at [163, 13] on icon "Undo/Redo" at bounding box center [162, 12] width 9 height 9
click at [169, 16] on button "Undo/Redo" at bounding box center [163, 13] width 18 height 18
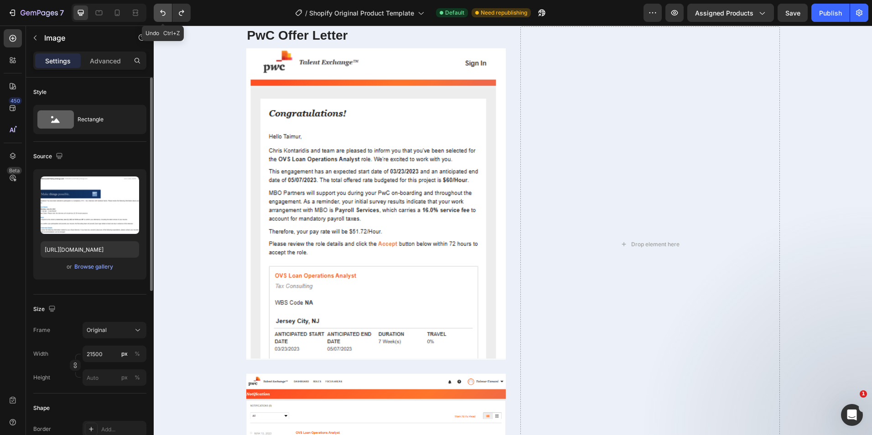
click at [170, 16] on button "Undo/Redo" at bounding box center [163, 13] width 18 height 18
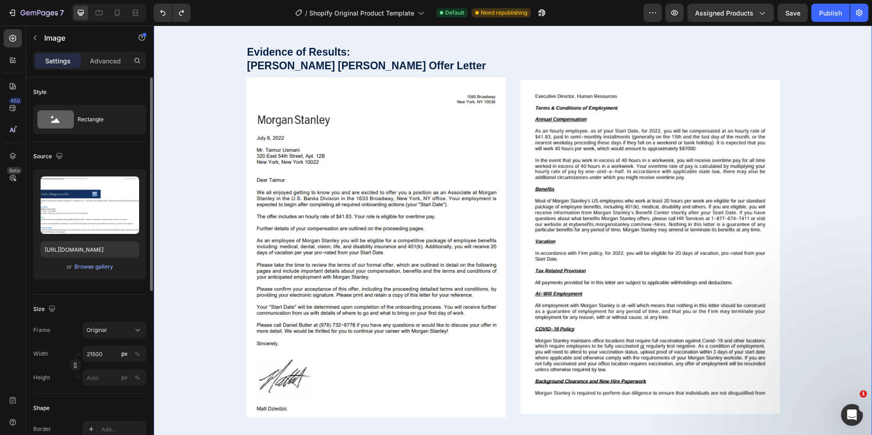
scroll to position [1019, 0]
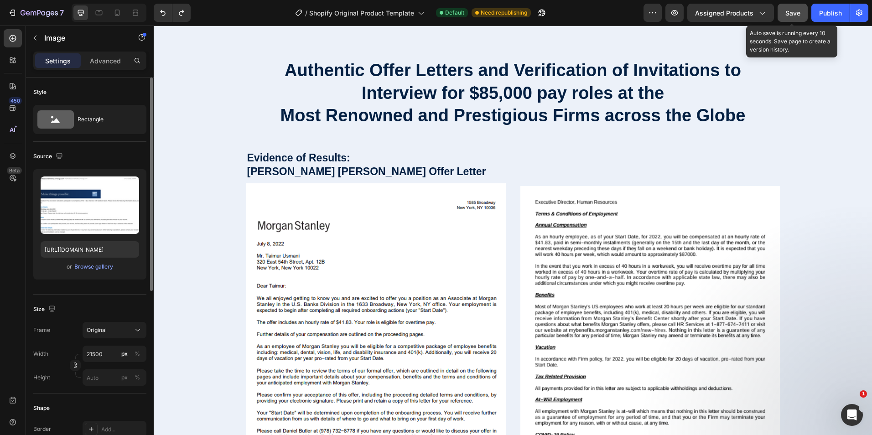
click at [796, 10] on span "Save" at bounding box center [793, 13] width 15 height 8
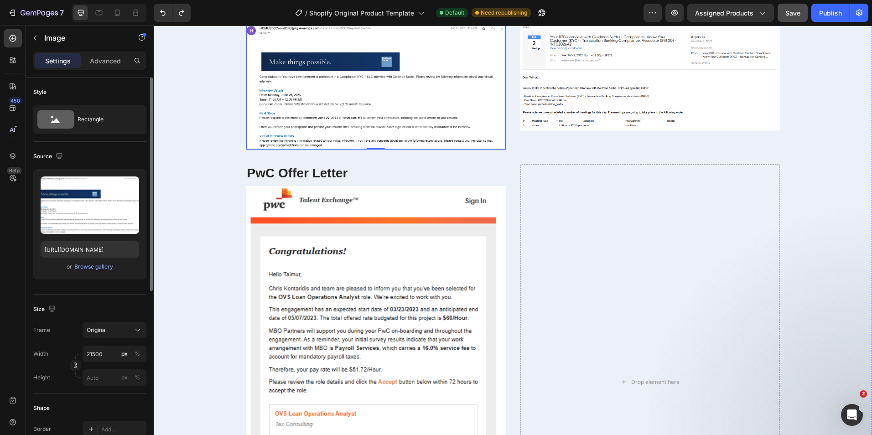
scroll to position [1567, 0]
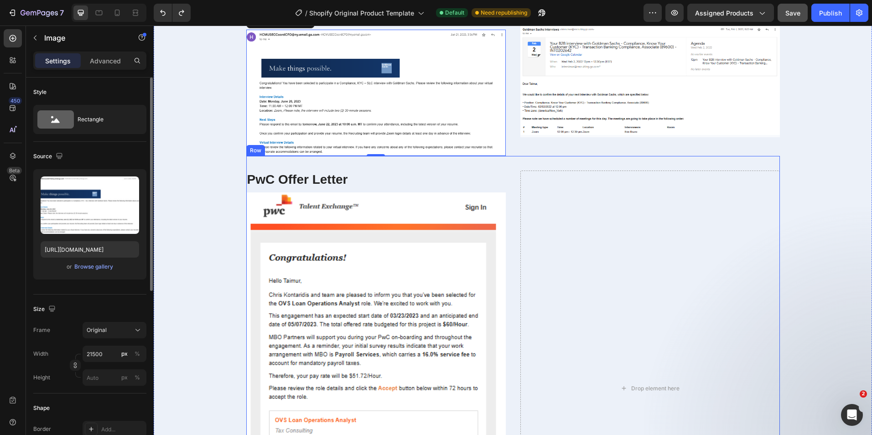
click at [598, 167] on div "PwC Offer Letter Heading Image Image Drop element here Row" at bounding box center [513, 381] width 534 height 451
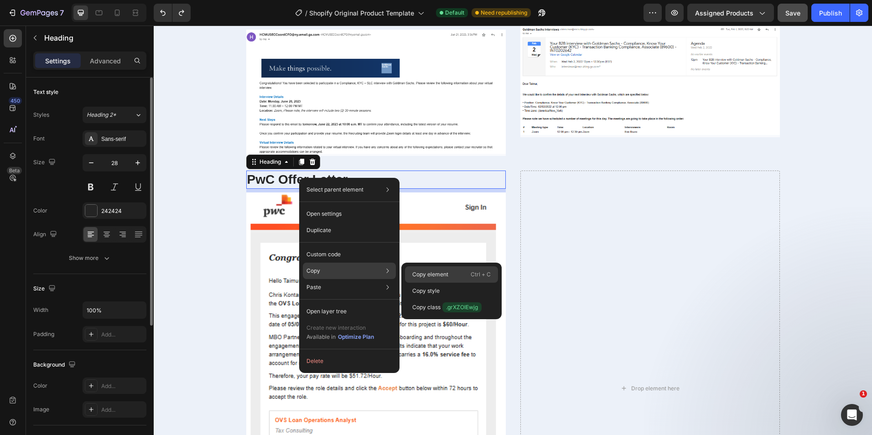
click at [463, 283] on div "Copy element Ctrl + C" at bounding box center [451, 291] width 93 height 16
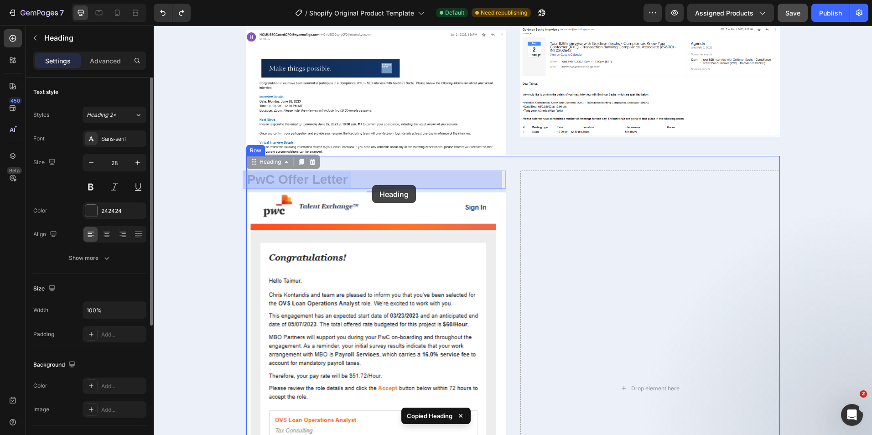
drag, startPoint x: 456, startPoint y: 183, endPoint x: 372, endPoint y: 185, distance: 83.5
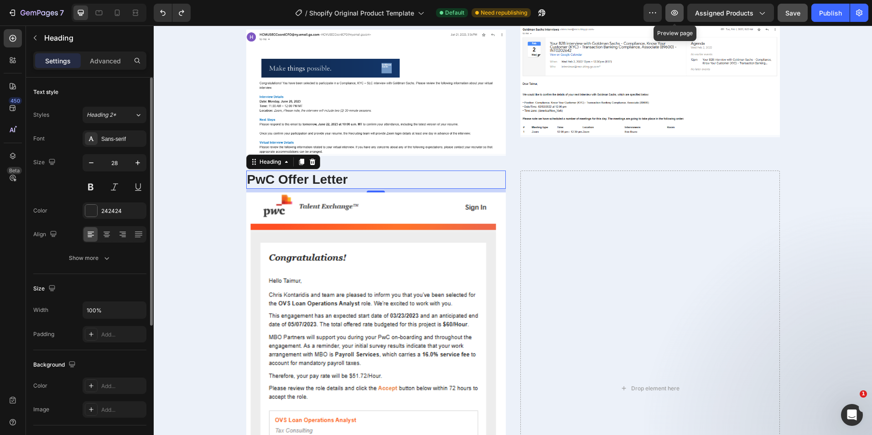
click at [681, 20] on button "button" at bounding box center [675, 13] width 18 height 18
click at [834, 20] on button "Publish" at bounding box center [831, 13] width 38 height 18
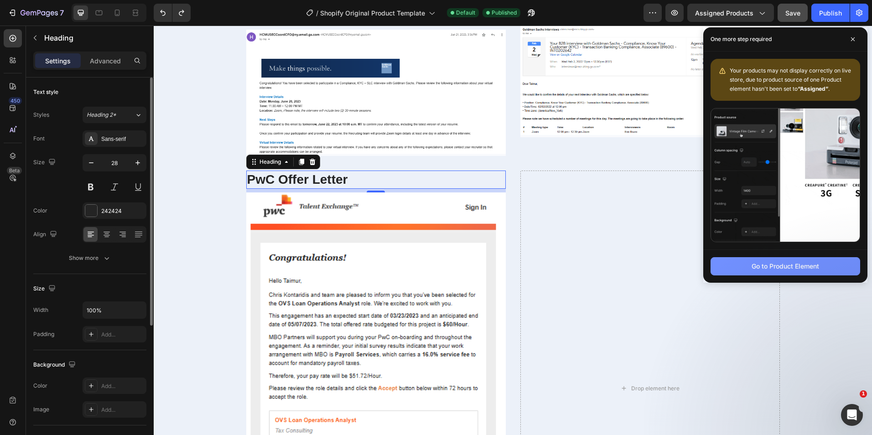
click at [786, 269] on div "Go to Product Element" at bounding box center [786, 266] width 68 height 10
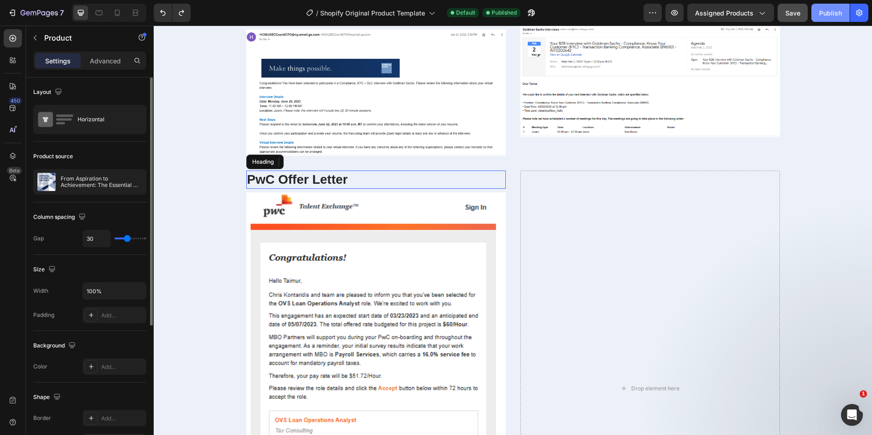
click at [837, 5] on button "Publish" at bounding box center [831, 13] width 38 height 18
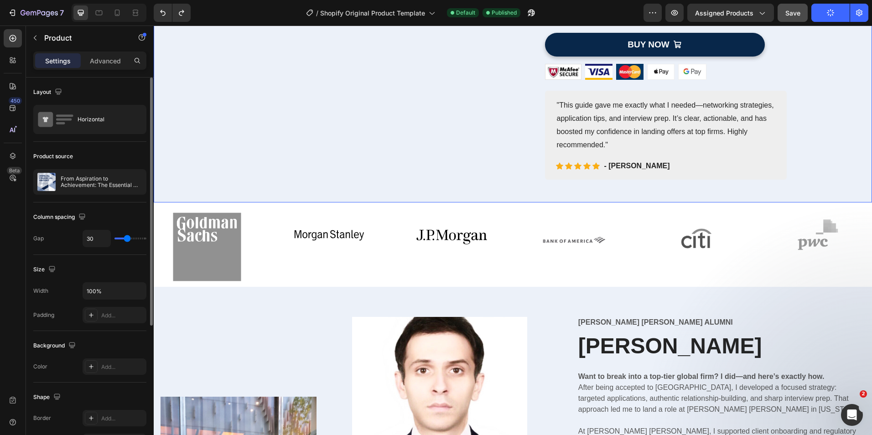
scroll to position [0, 0]
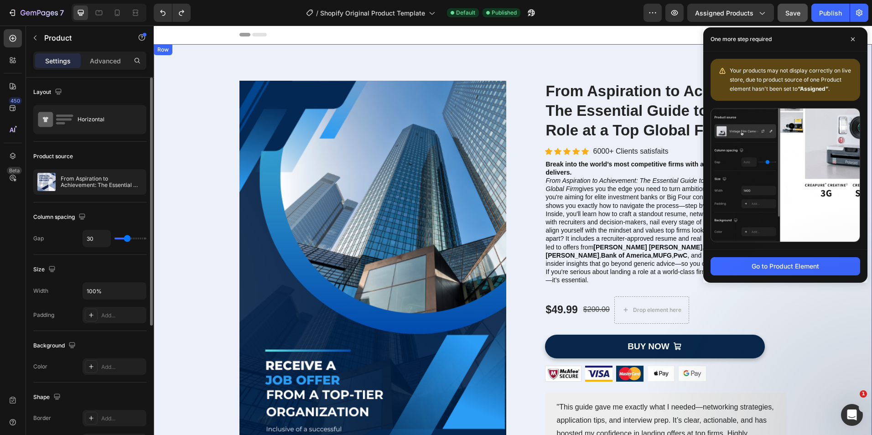
click at [310, 65] on div "Image Row (P) Images & Gallery From Aspiration to Achievement: The Essential Gu…" at bounding box center [513, 282] width 719 height 476
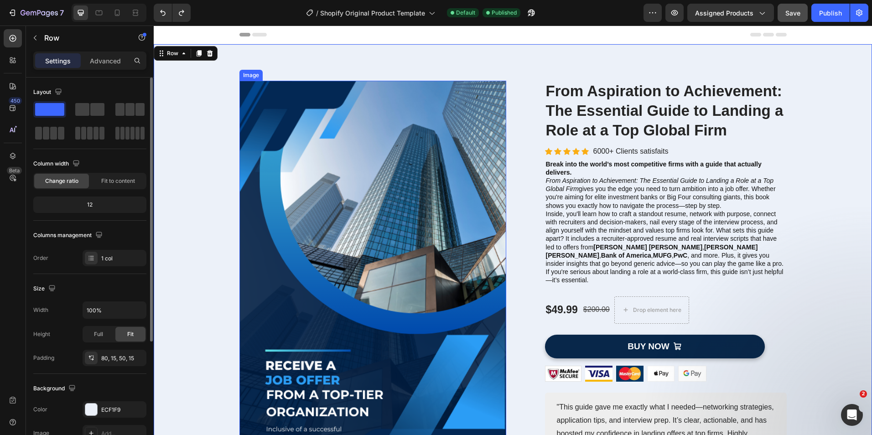
click at [294, 147] on img at bounding box center [373, 289] width 267 height 417
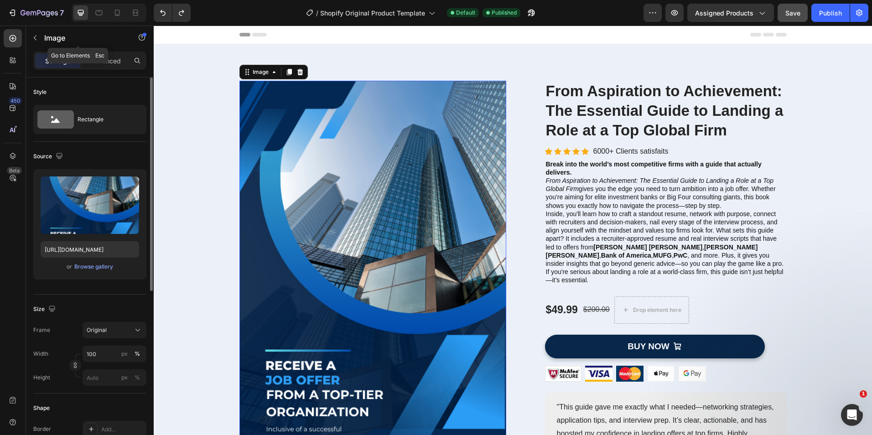
click at [37, 36] on icon "button" at bounding box center [34, 37] width 7 height 7
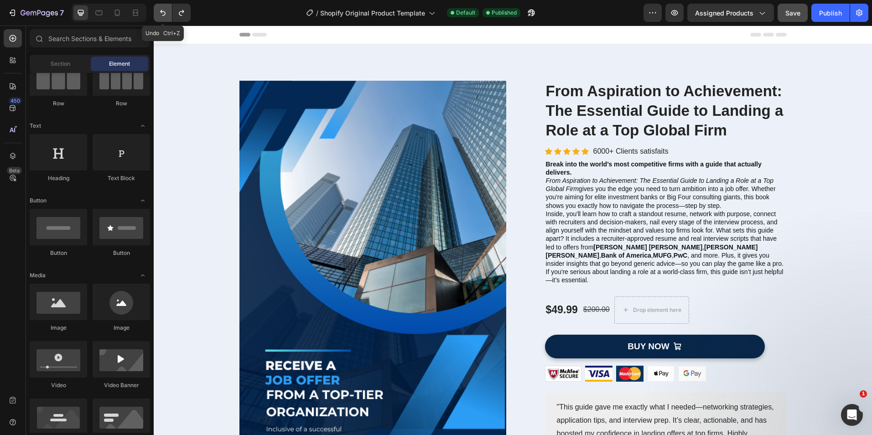
click at [163, 18] on button "Undo/Redo" at bounding box center [163, 13] width 18 height 18
click at [187, 17] on button "Undo/Redo" at bounding box center [181, 13] width 18 height 18
click at [207, 129] on div "Image Row (P) Images & Gallery From Aspiration to Achievement: The Essential Gu…" at bounding box center [513, 289] width 705 height 417
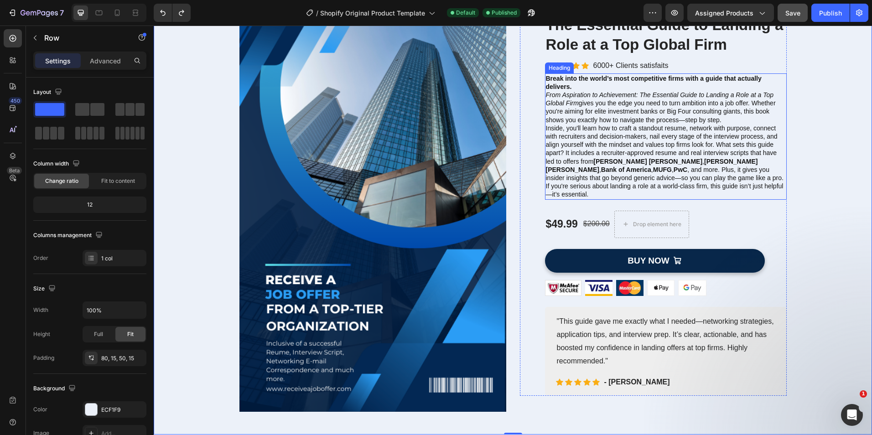
scroll to position [91, 0]
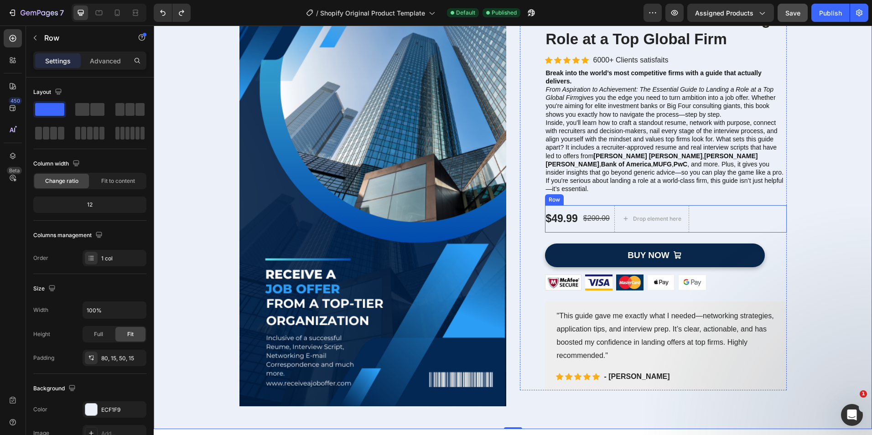
click at [583, 205] on div "$200.00 Compare Price Compare Price" at bounding box center [597, 218] width 28 height 27
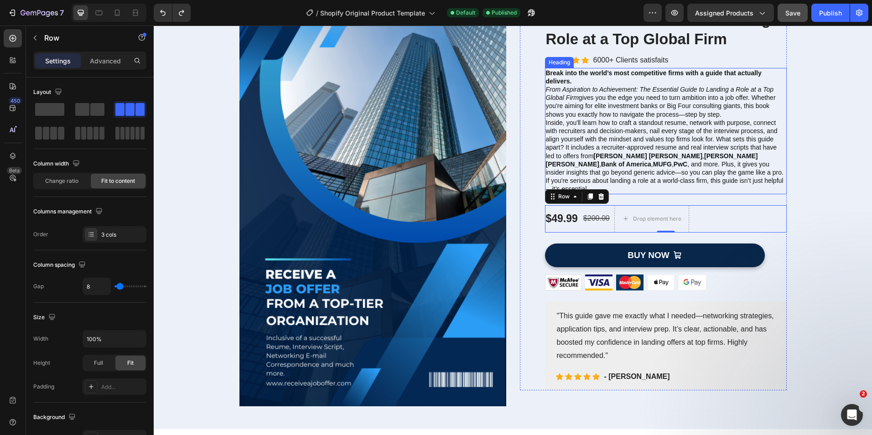
click at [611, 163] on h2 "Break into the world’s most competitive firms with a guide that actually delive…" at bounding box center [666, 131] width 242 height 126
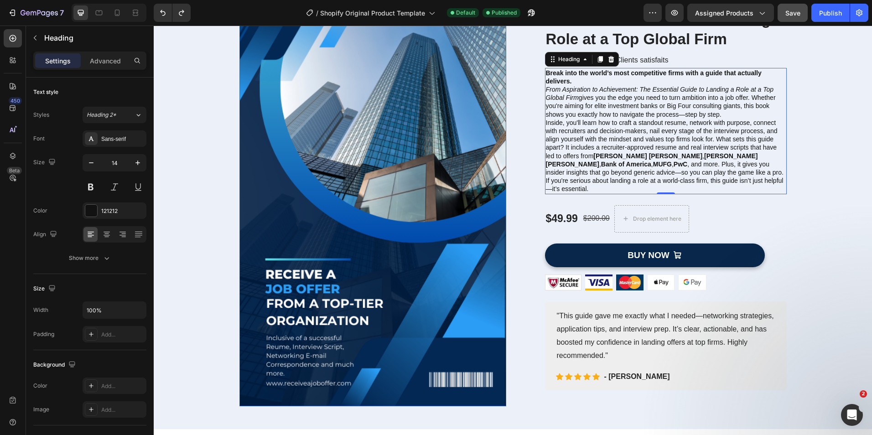
click at [455, 179] on img at bounding box center [373, 198] width 267 height 417
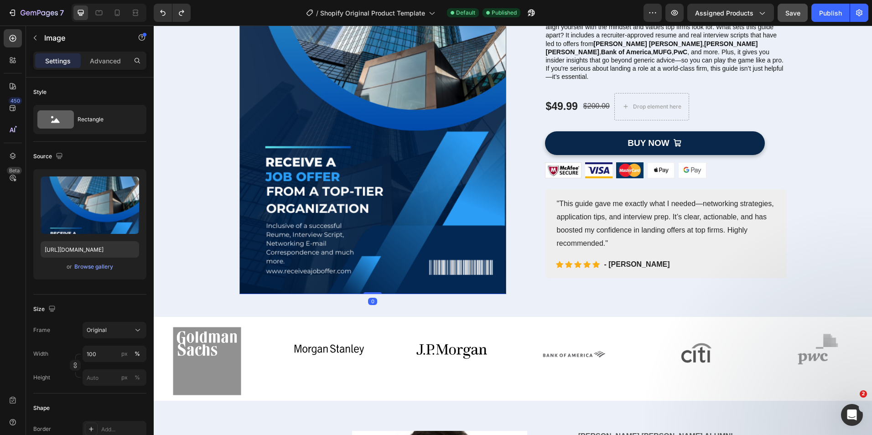
scroll to position [411, 0]
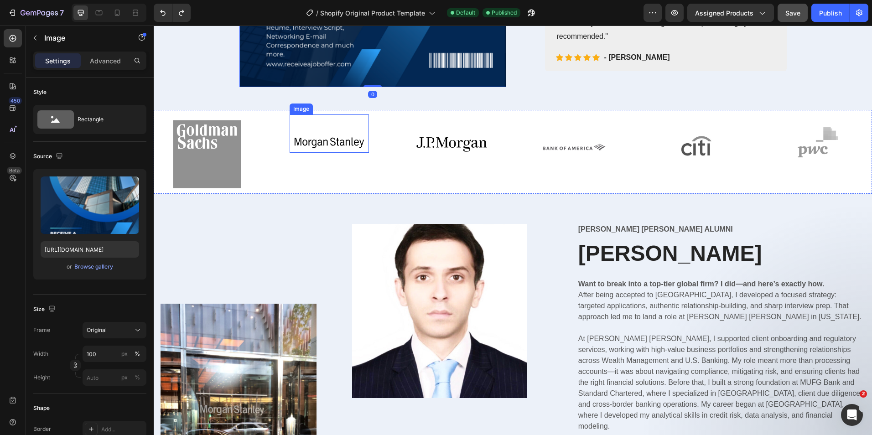
click at [320, 126] on div "Image" at bounding box center [329, 134] width 79 height 38
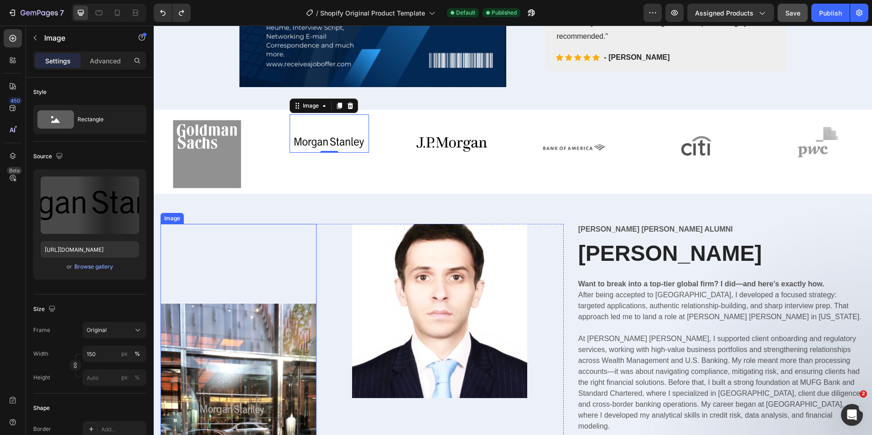
click at [246, 264] on div "Image" at bounding box center [239, 403] width 156 height 358
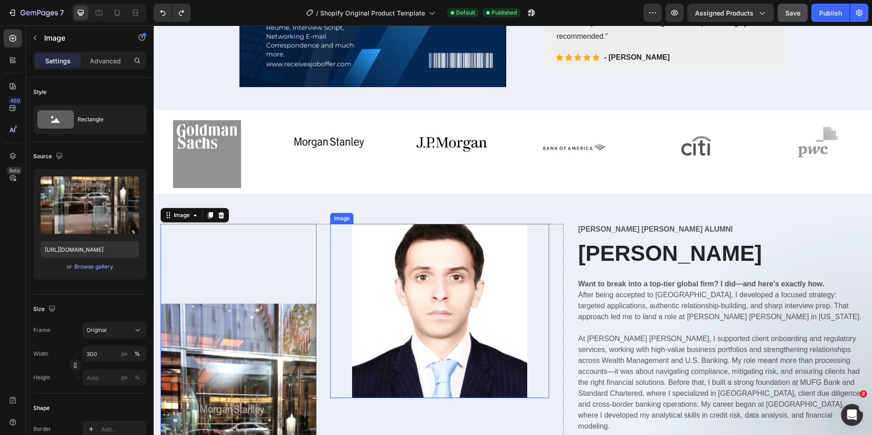
click at [539, 239] on div at bounding box center [439, 311] width 219 height 174
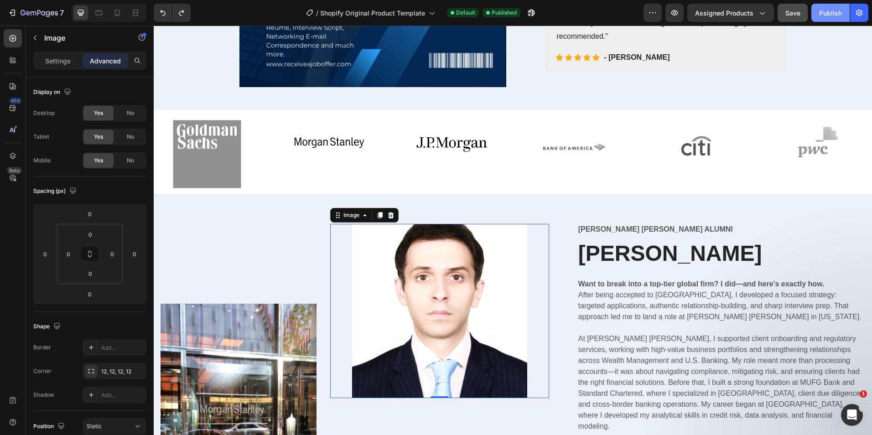
click at [830, 15] on div "Publish" at bounding box center [830, 13] width 23 height 10
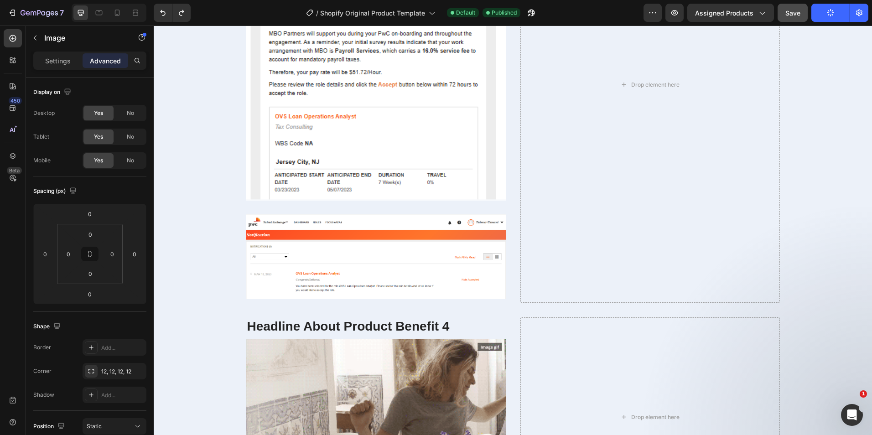
scroll to position [2920, 0]
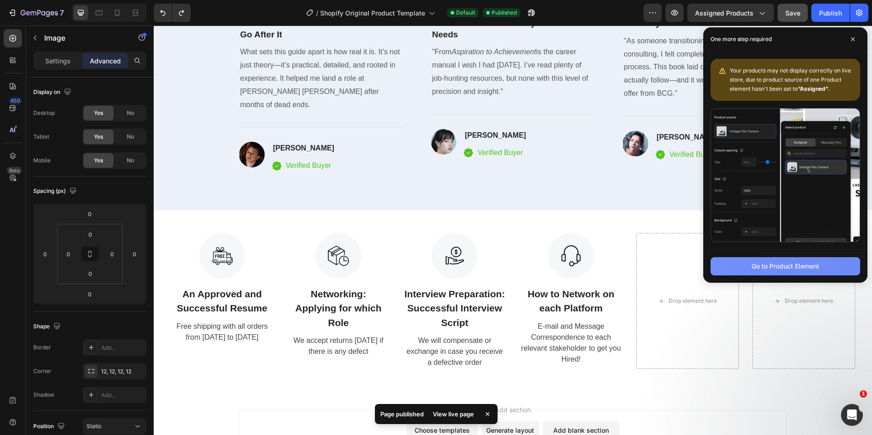
click at [757, 266] on div "Go to Product Element" at bounding box center [786, 266] width 68 height 10
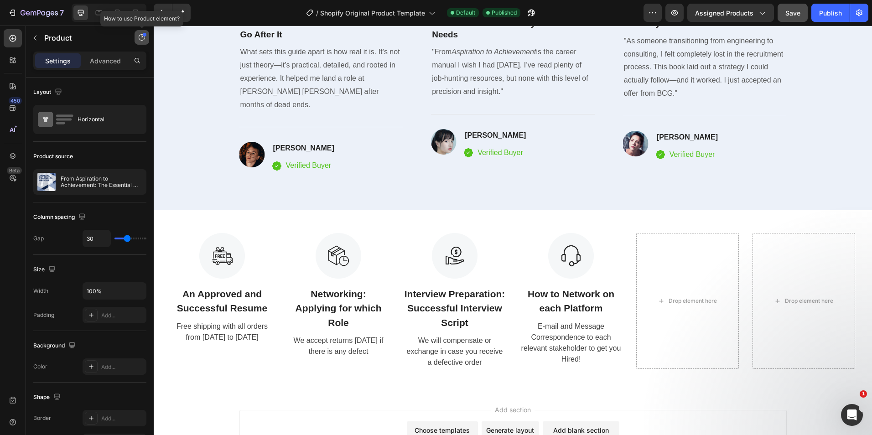
click at [142, 37] on icon "button" at bounding box center [141, 37] width 7 height 7
click at [61, 64] on p "Settings" at bounding box center [58, 61] width 26 height 10
click at [107, 62] on p "Advanced" at bounding box center [105, 61] width 31 height 10
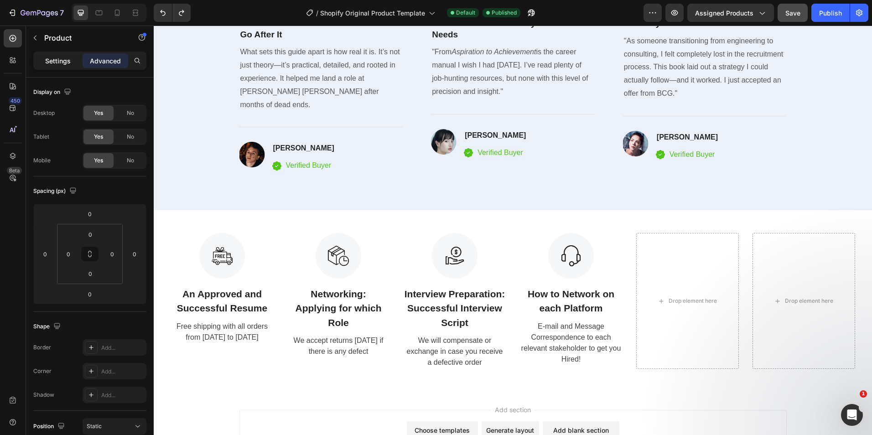
click at [67, 59] on p "Settings" at bounding box center [58, 61] width 26 height 10
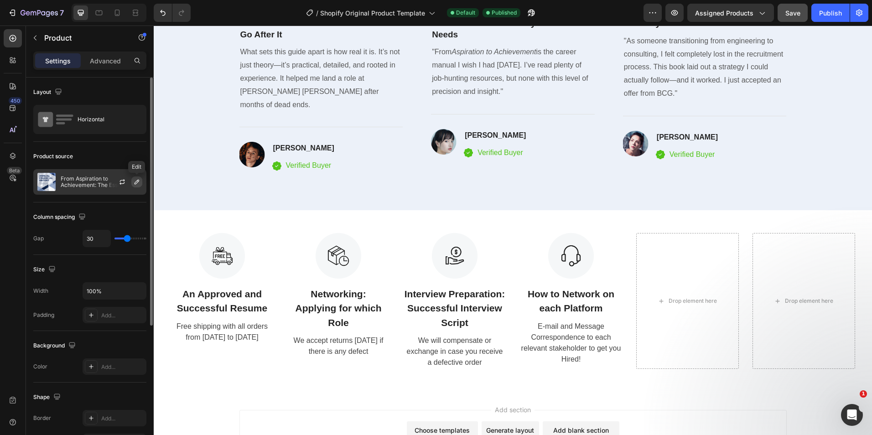
click at [135, 182] on icon "button" at bounding box center [136, 181] width 7 height 7
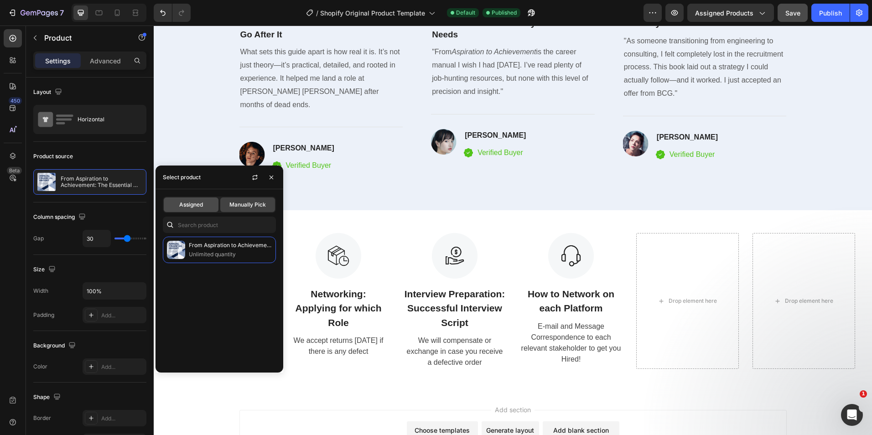
click at [193, 209] on div "Assigned" at bounding box center [191, 205] width 55 height 15
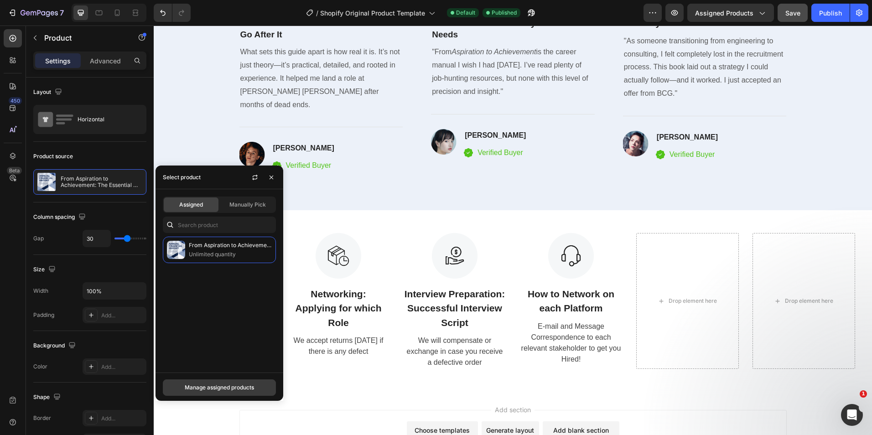
click at [236, 390] on div "Manage assigned products" at bounding box center [219, 388] width 69 height 8
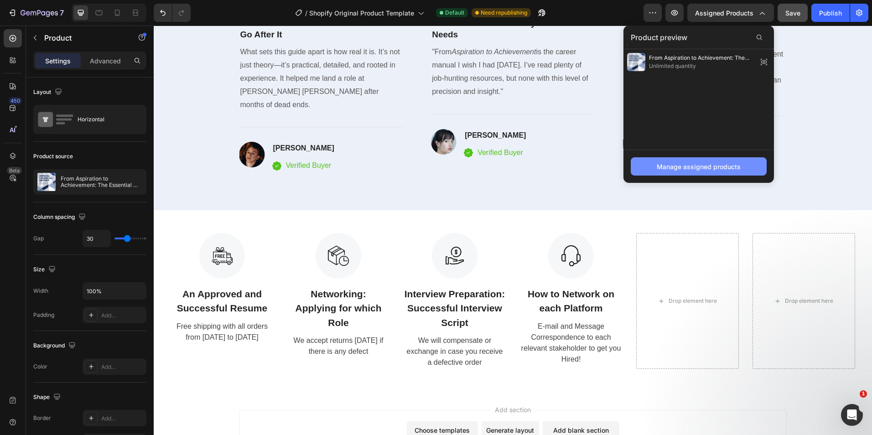
click at [732, 169] on div "Manage assigned products" at bounding box center [699, 167] width 84 height 10
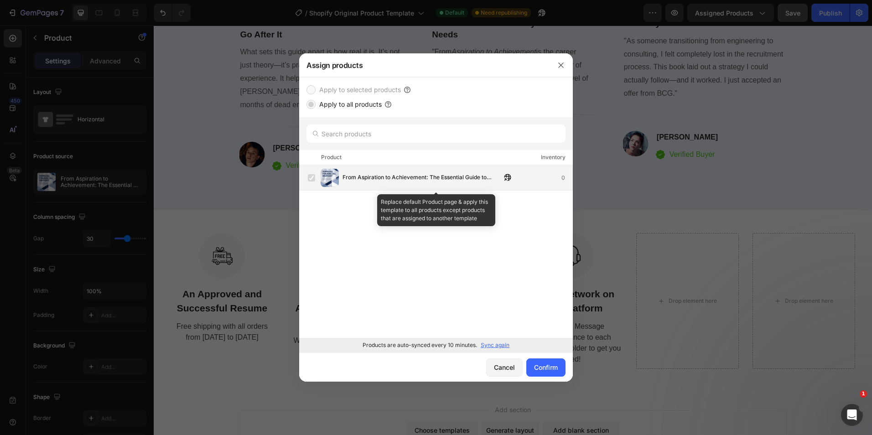
click at [390, 176] on span "From Aspiration to Achievement: The Essential Guide to Landing a Role at a Top …" at bounding box center [422, 178] width 159 height 10
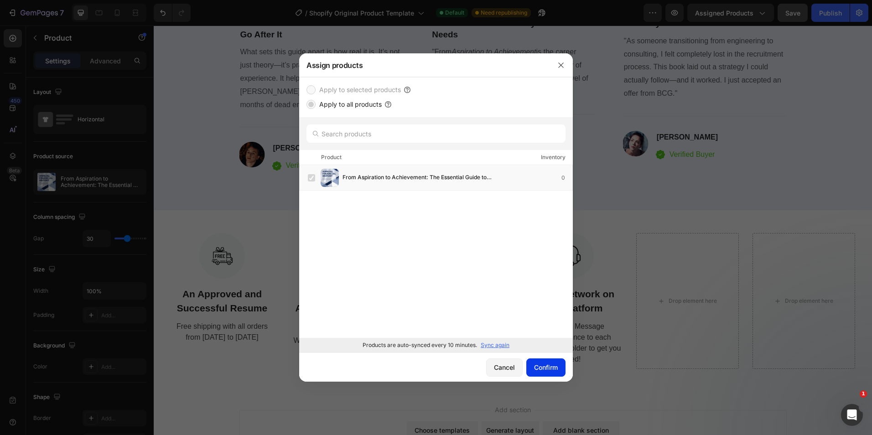
click at [543, 372] on button "Confirm" at bounding box center [546, 368] width 39 height 18
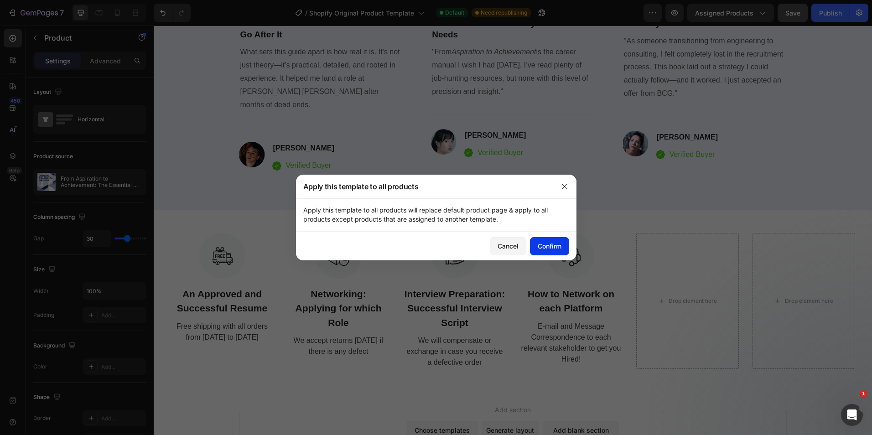
click at [564, 243] on button "Confirm" at bounding box center [549, 246] width 39 height 18
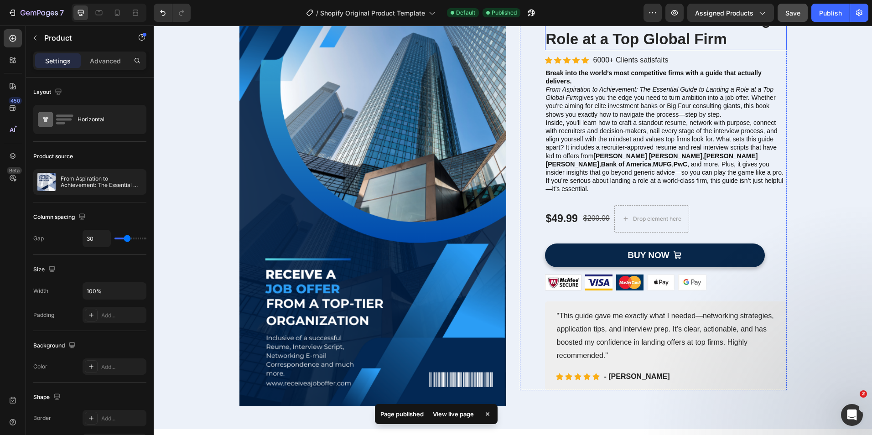
scroll to position [137, 0]
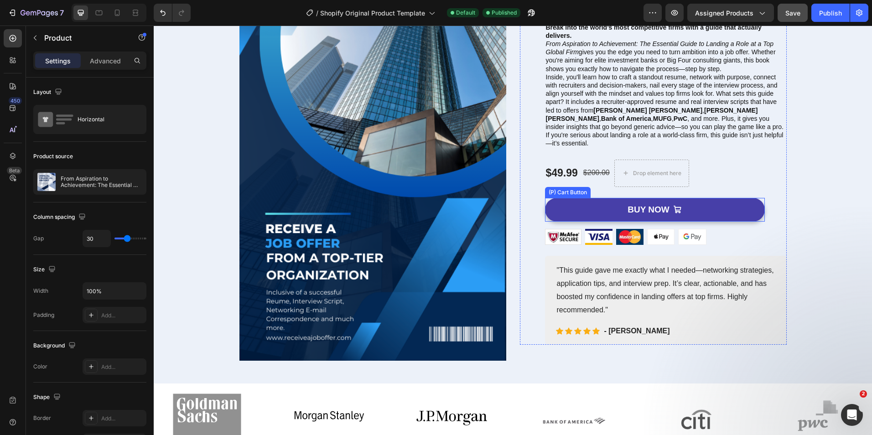
click at [681, 215] on button "BUY NOW" at bounding box center [655, 210] width 220 height 24
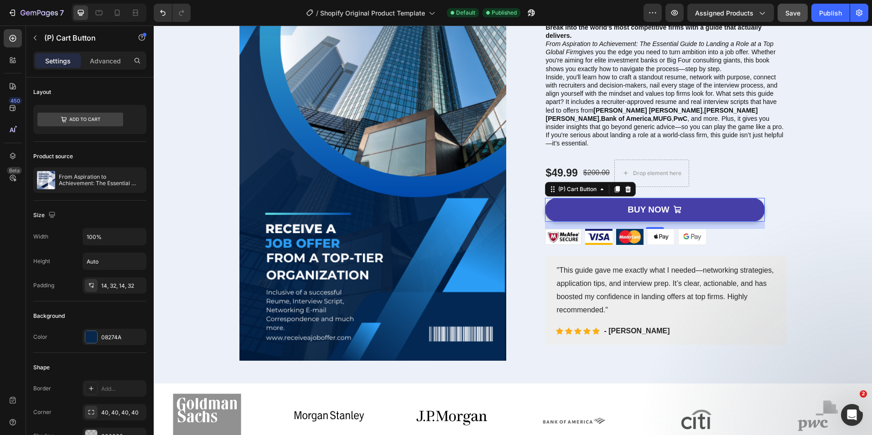
click at [681, 217] on button "BUY NOW" at bounding box center [655, 210] width 220 height 24
click at [682, 219] on button "BUY NOW" at bounding box center [655, 210] width 220 height 24
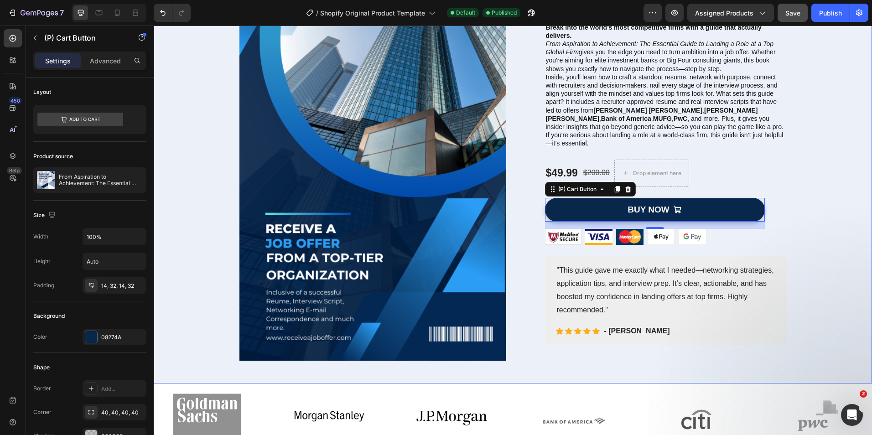
click at [815, 206] on div "Image Row (P) Images & Gallery From Aspiration to Achievement: The Essential Gu…" at bounding box center [513, 152] width 705 height 417
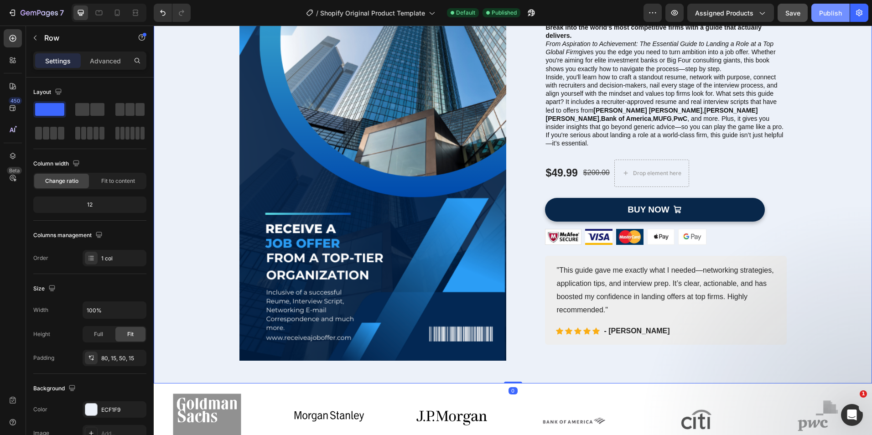
click at [835, 13] on div "Publish" at bounding box center [830, 13] width 23 height 10
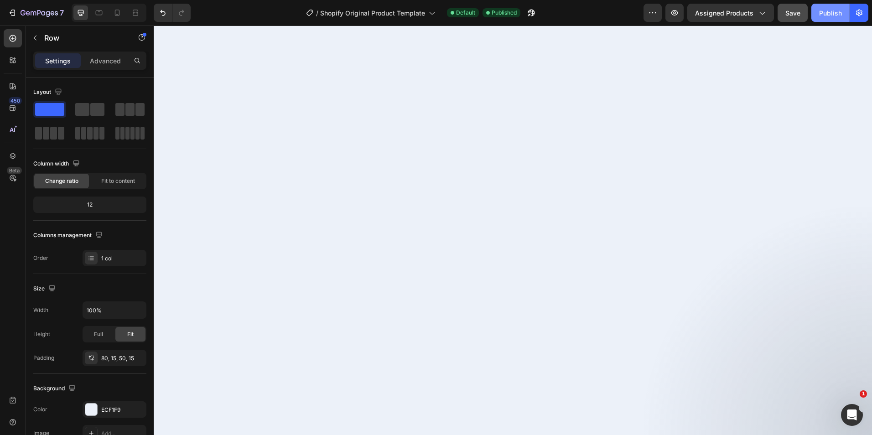
scroll to position [2975, 0]
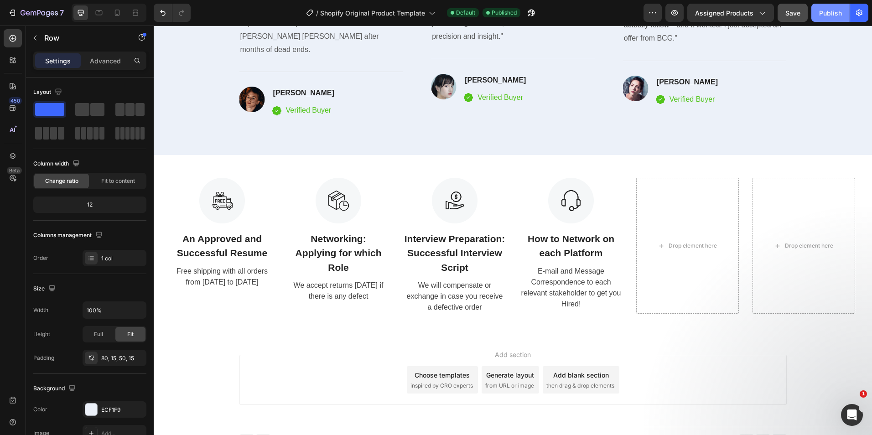
click at [824, 10] on div "Publish" at bounding box center [830, 13] width 23 height 10
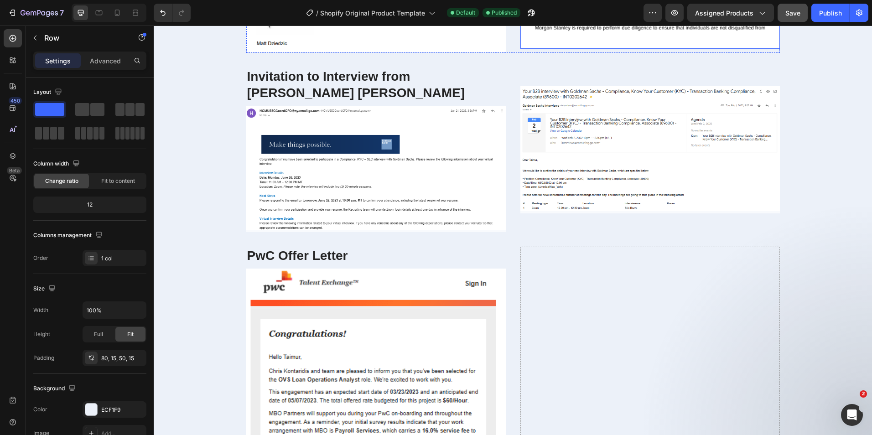
scroll to position [1506, 0]
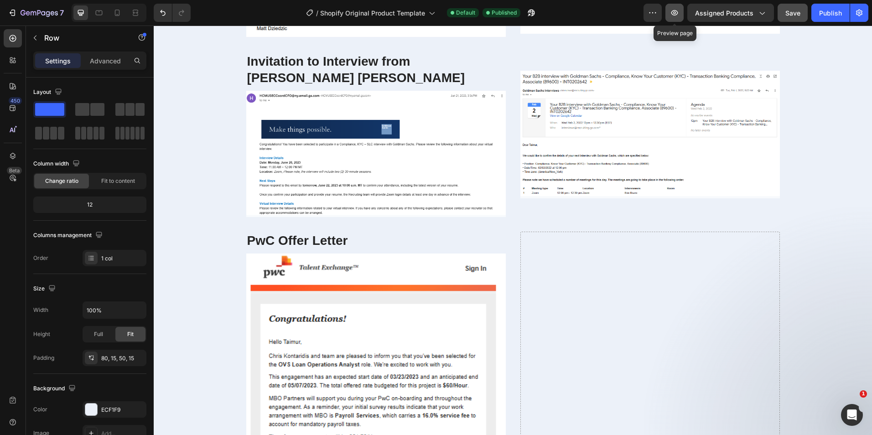
click at [681, 12] on button "button" at bounding box center [675, 13] width 18 height 18
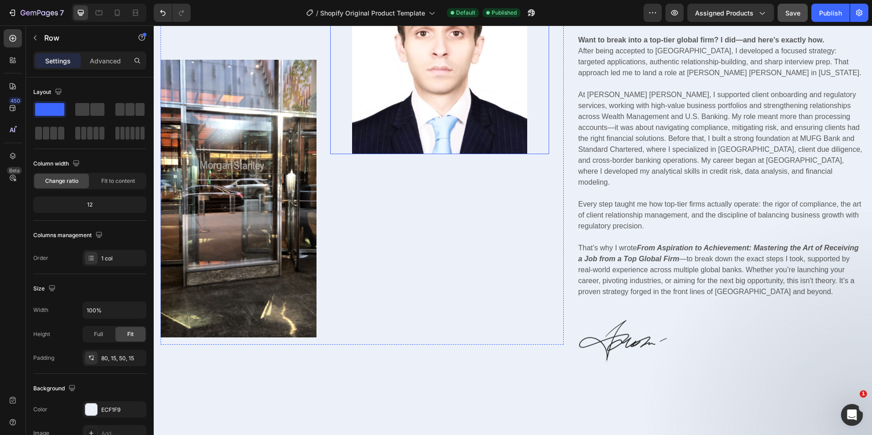
scroll to position [365, 0]
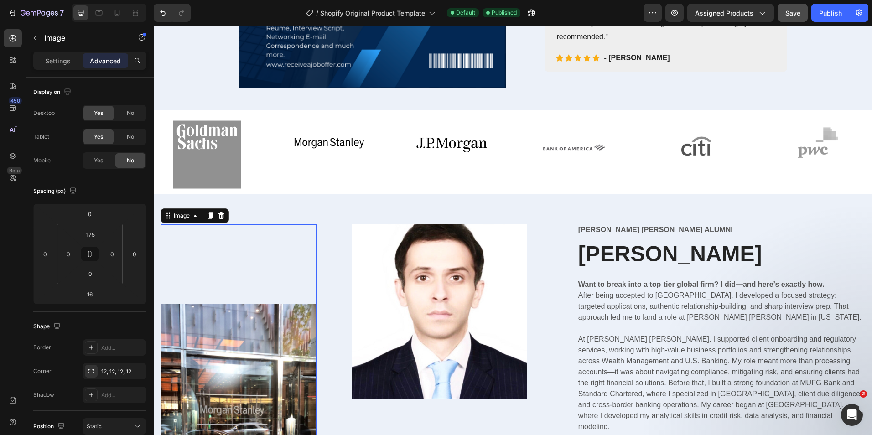
scroll to position [411, 0]
click at [233, 242] on div "Image 16" at bounding box center [239, 403] width 156 height 358
drag, startPoint x: 232, startPoint y: 311, endPoint x: 307, endPoint y: 314, distance: 74.9
click at [232, 311] on img at bounding box center [239, 443] width 156 height 278
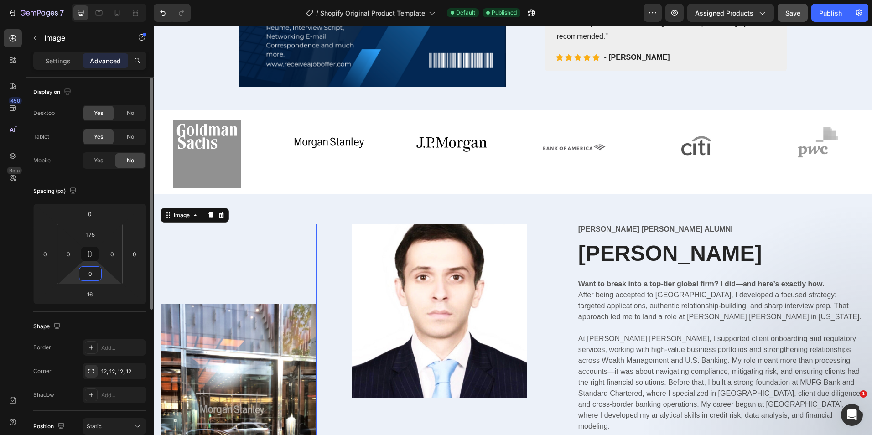
click at [94, 276] on input "0" at bounding box center [90, 274] width 18 height 14
click at [94, 240] on input "175" at bounding box center [90, 235] width 18 height 14
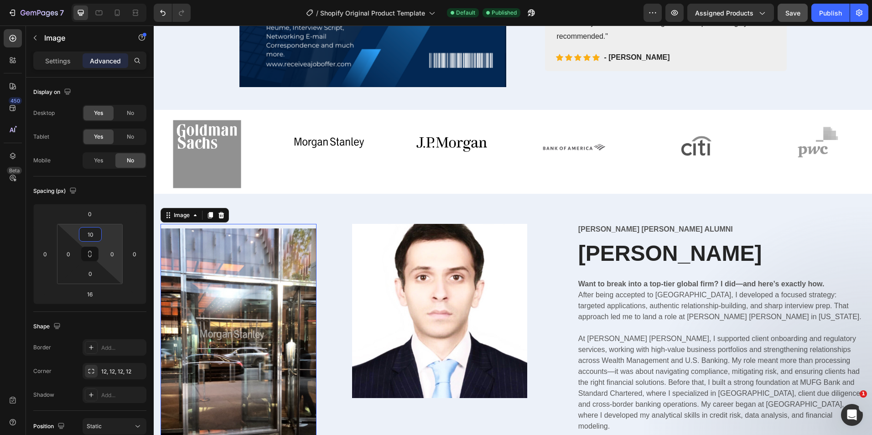
type input "1"
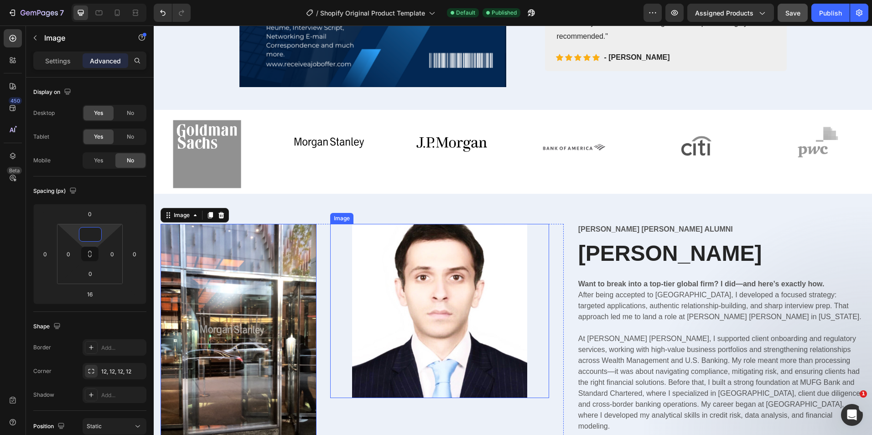
click at [468, 314] on img at bounding box center [439, 311] width 175 height 174
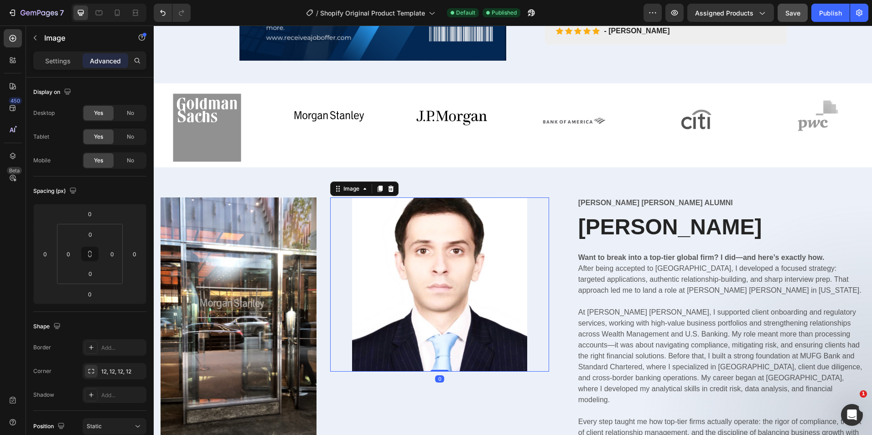
scroll to position [548, 0]
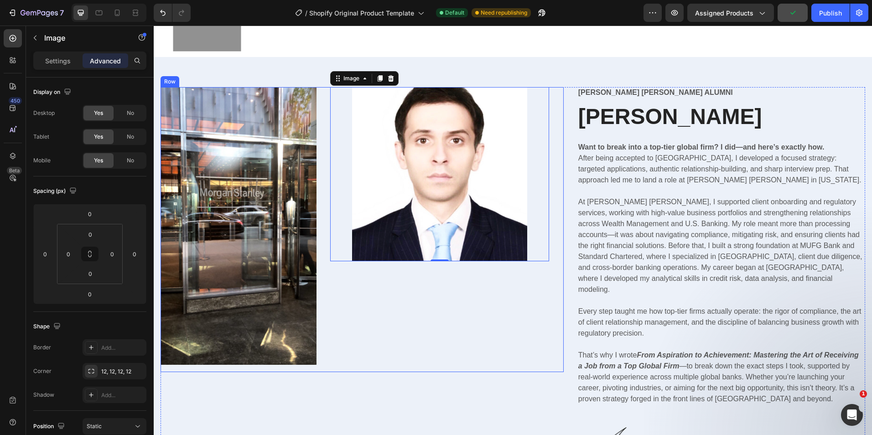
click at [415, 298] on div "Image 0" at bounding box center [439, 229] width 219 height 285
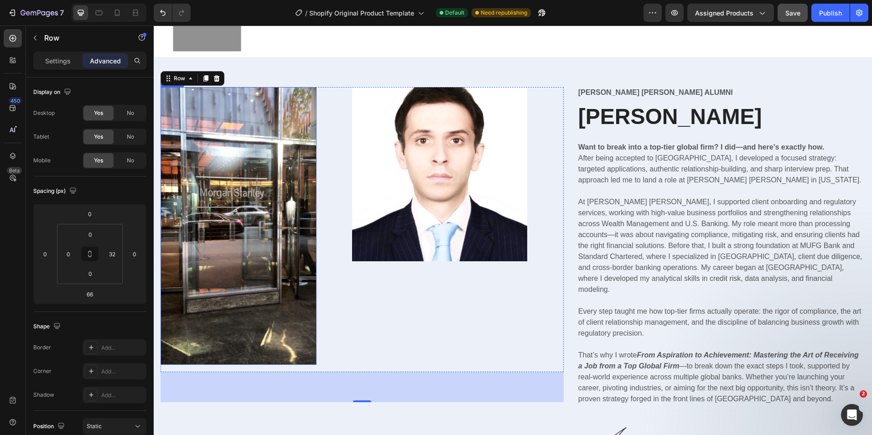
click at [276, 307] on img at bounding box center [239, 226] width 156 height 278
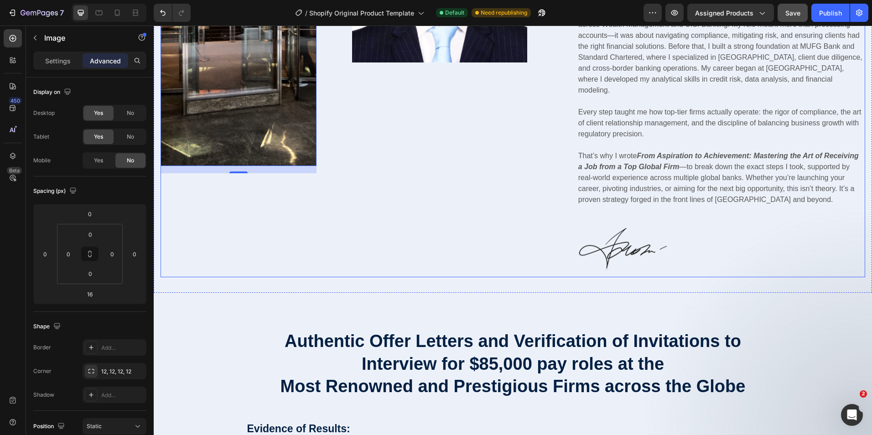
scroll to position [730, 0]
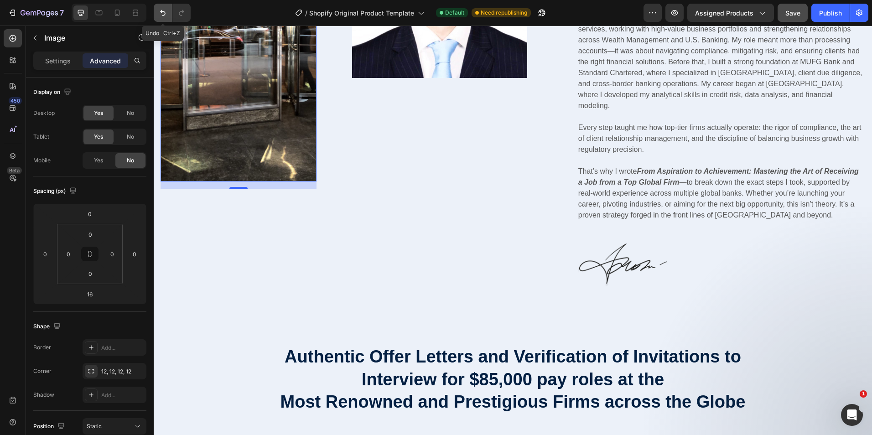
click at [160, 16] on icon "Undo/Redo" at bounding box center [162, 12] width 9 height 9
type input "175"
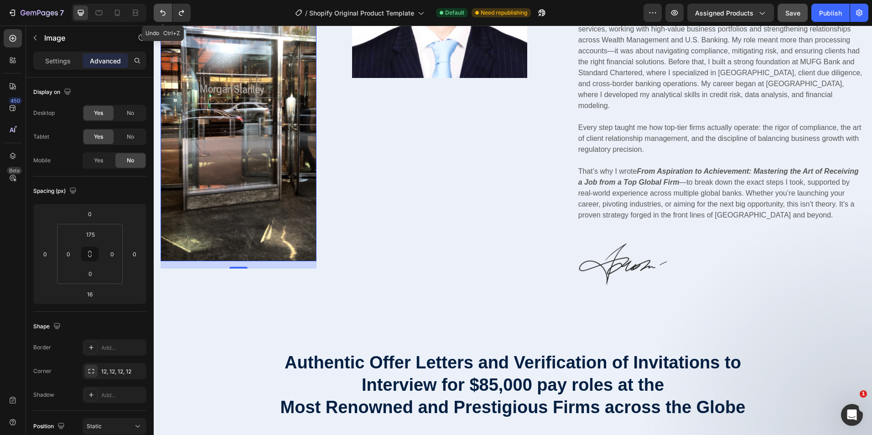
click at [160, 16] on icon "Undo/Redo" at bounding box center [162, 12] width 9 height 9
click at [512, 274] on div "Image 16 Image Row" at bounding box center [362, 101] width 403 height 395
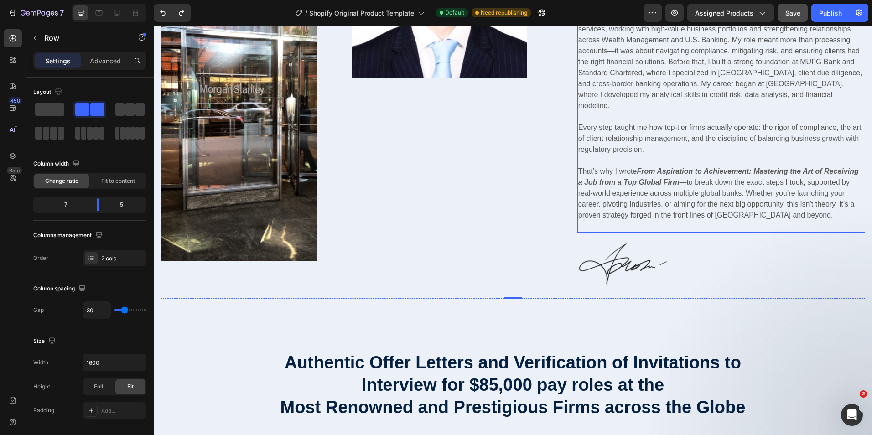
click at [680, 221] on p at bounding box center [722, 226] width 286 height 11
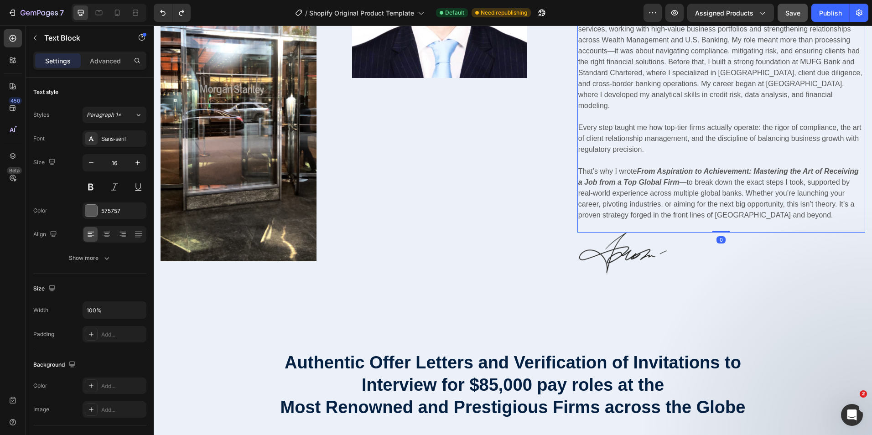
drag, startPoint x: 716, startPoint y: 231, endPoint x: 711, endPoint y: 243, distance: 12.7
click at [710, 203] on div "Want to break into a top-tier global firm? I did—and here’s exactly how. After …" at bounding box center [722, 95] width 288 height 276
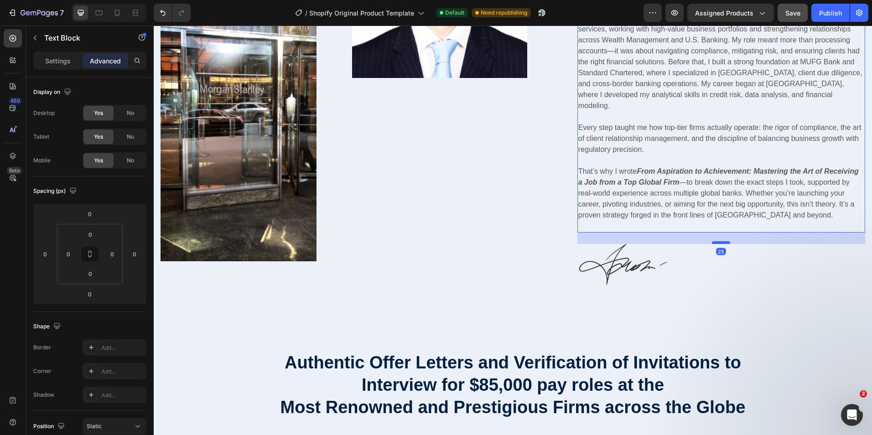
drag, startPoint x: 720, startPoint y: 220, endPoint x: 722, endPoint y: 231, distance: 11.6
click at [722, 241] on div at bounding box center [721, 242] width 18 height 3
type input "25"
click at [159, 10] on icon "Undo/Redo" at bounding box center [162, 12] width 9 height 9
click at [494, 230] on div "Image" at bounding box center [439, 86] width 219 height 365
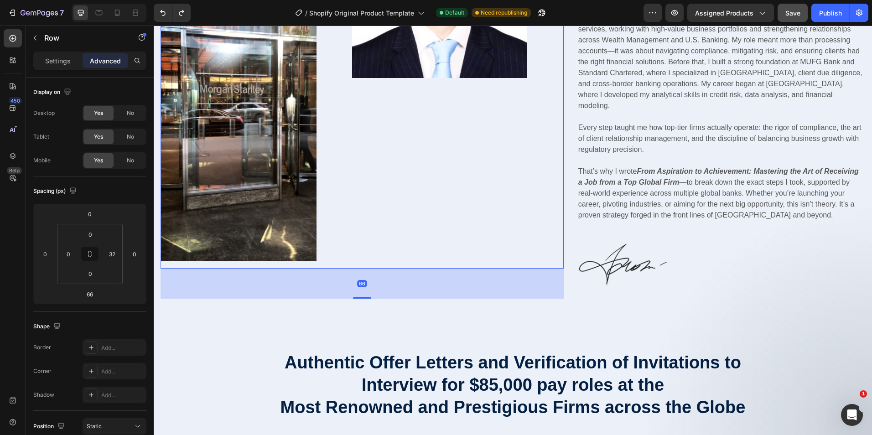
click at [405, 224] on div "Image" at bounding box center [439, 86] width 219 height 365
click at [458, 296] on div "66" at bounding box center [362, 284] width 403 height 30
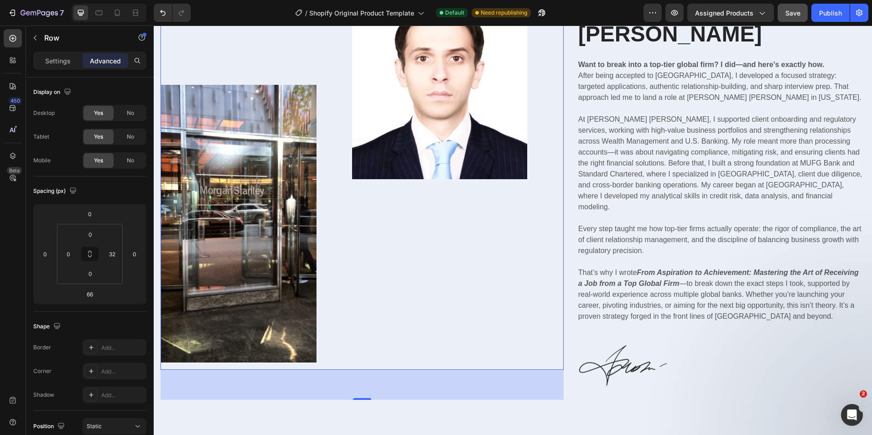
scroll to position [593, 0]
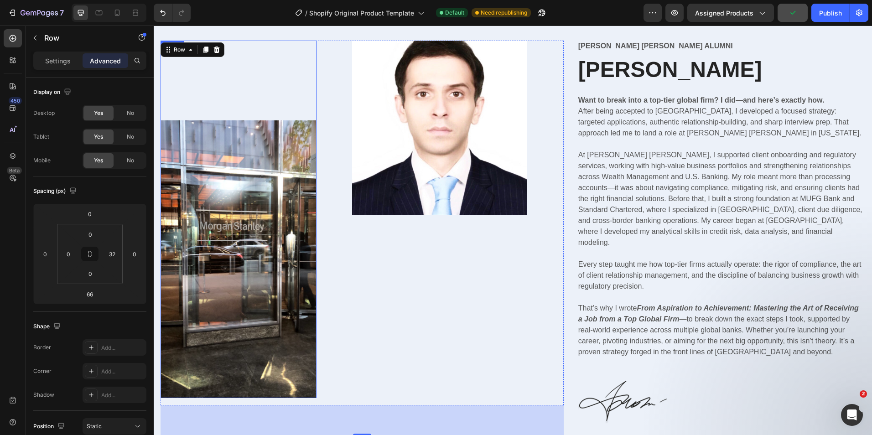
click at [244, 99] on div "Image" at bounding box center [239, 220] width 156 height 358
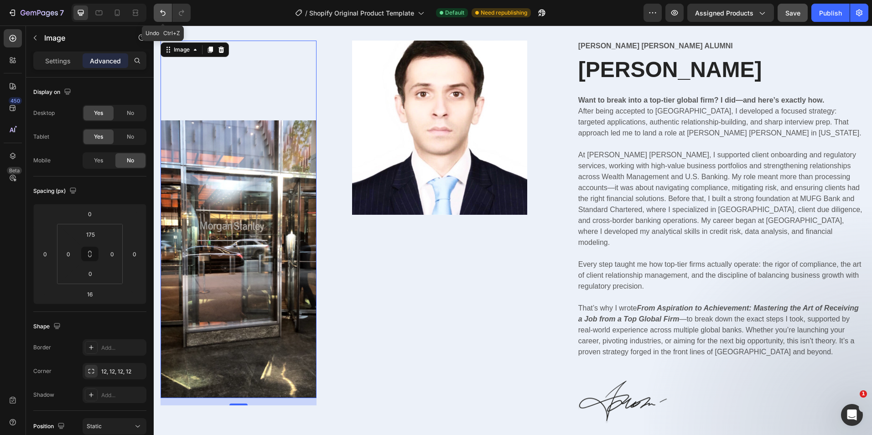
click at [165, 15] on icon "Undo/Redo" at bounding box center [162, 12] width 9 height 9
click at [187, 15] on button "Undo/Redo" at bounding box center [181, 13] width 18 height 18
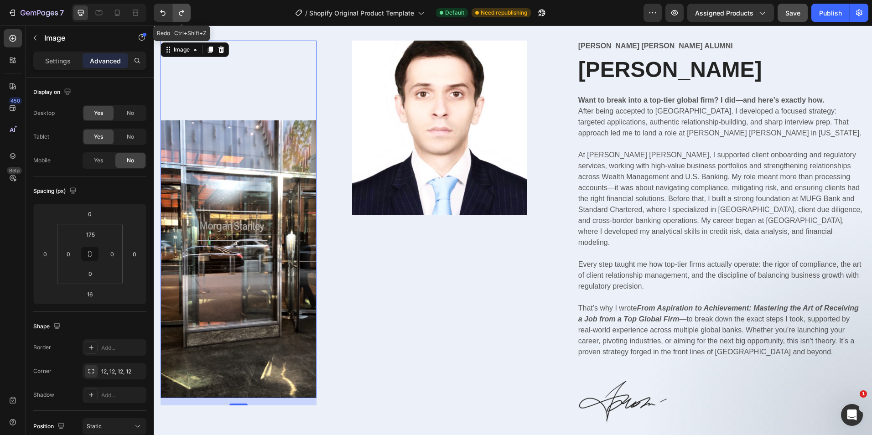
click at [187, 15] on button "Undo/Redo" at bounding box center [181, 13] width 18 height 18
click at [258, 88] on div "Image 16" at bounding box center [239, 220] width 156 height 358
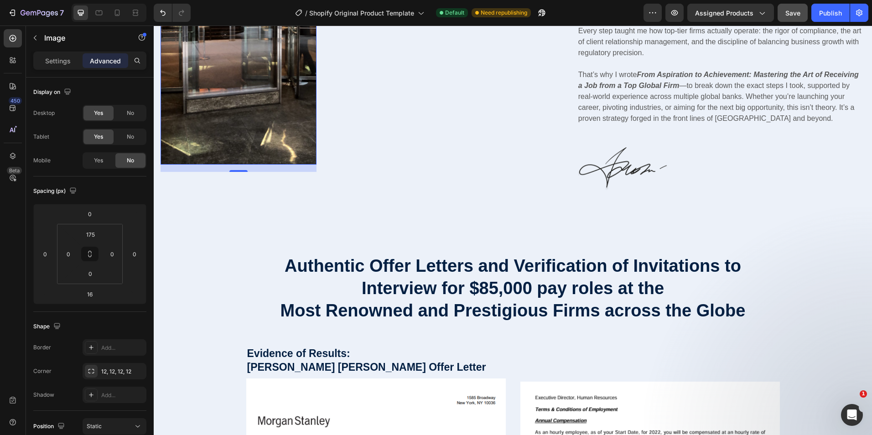
scroll to position [684, 0]
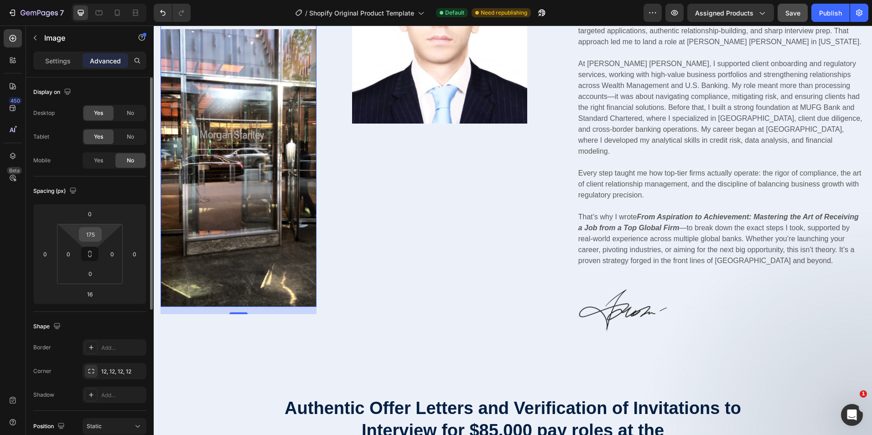
click at [86, 229] on input "175" at bounding box center [90, 235] width 18 height 14
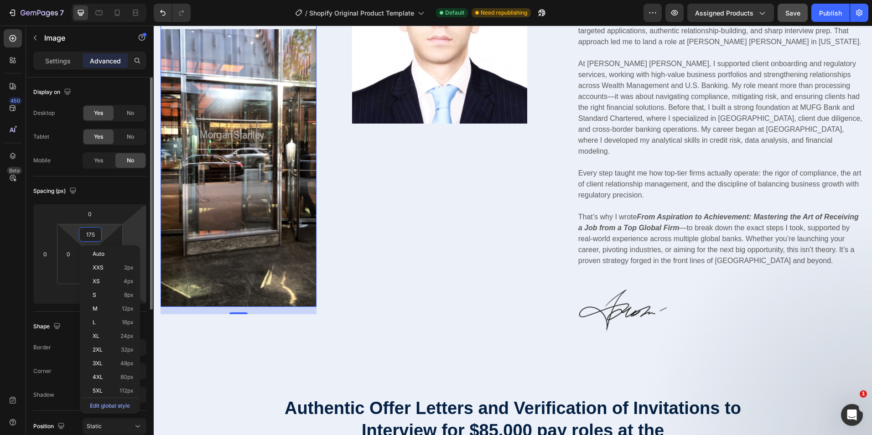
type input "0"
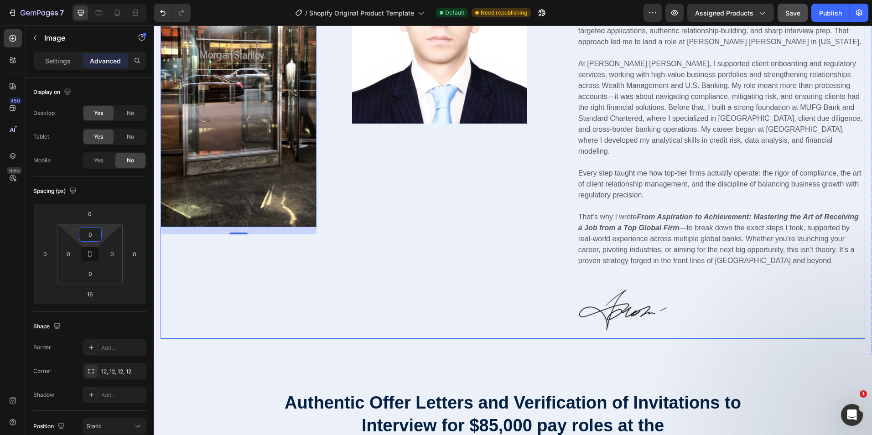
click at [313, 276] on div "Image 16 Image Row" at bounding box center [362, 144] width 403 height 390
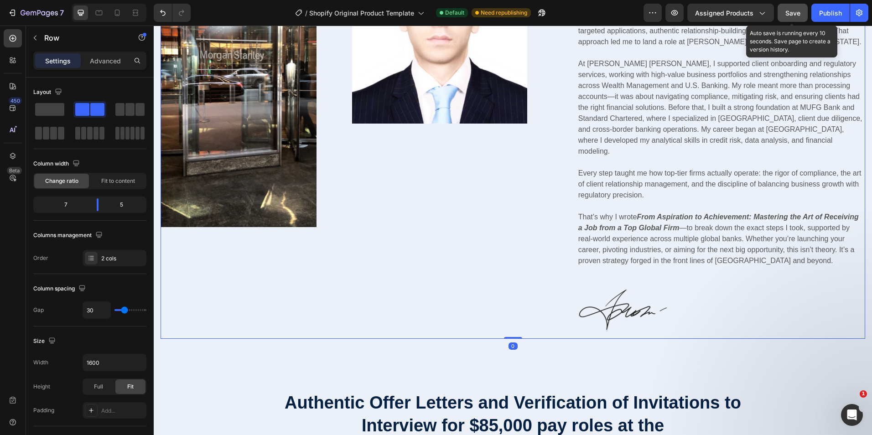
click at [793, 6] on button "Save" at bounding box center [793, 13] width 30 height 18
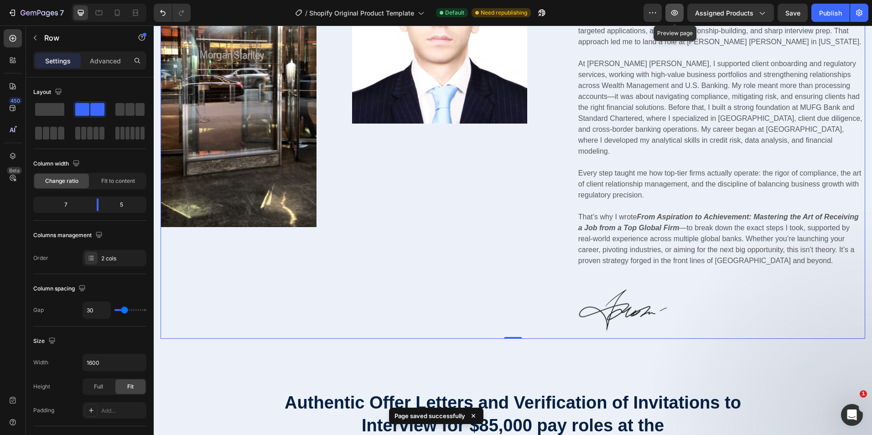
click at [679, 14] on icon "button" at bounding box center [674, 12] width 9 height 9
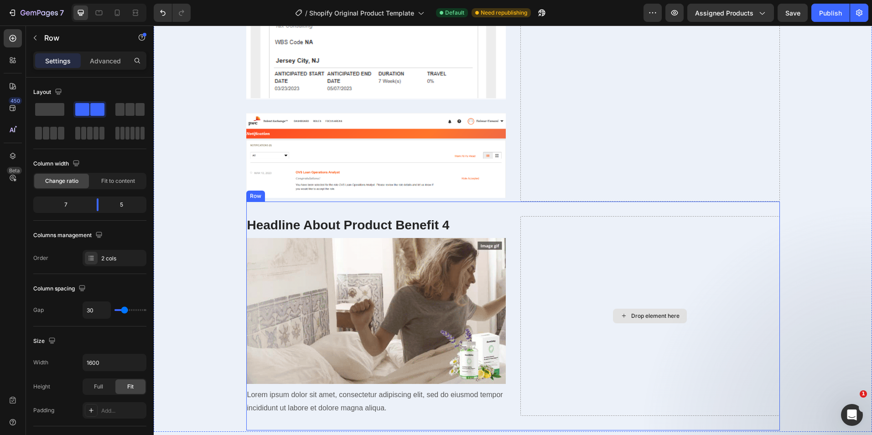
scroll to position [1278, 0]
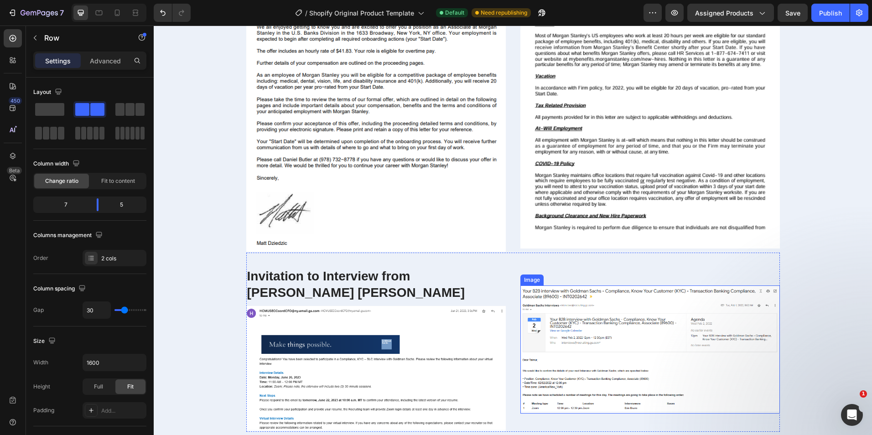
click at [642, 308] on img at bounding box center [651, 350] width 260 height 128
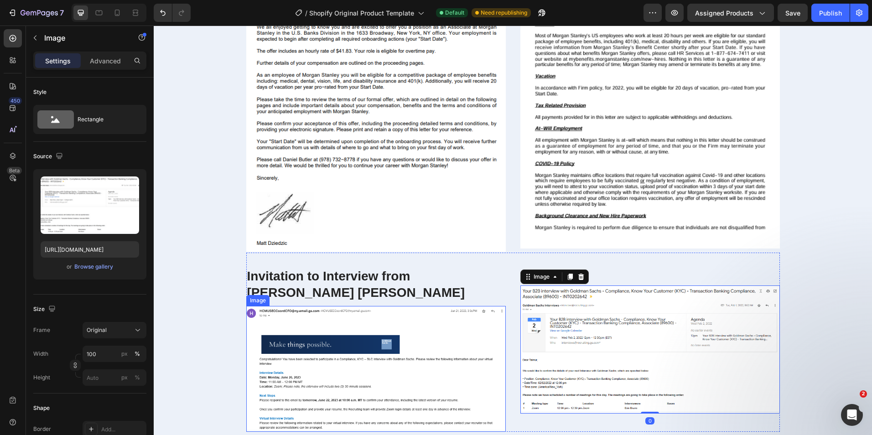
click at [404, 360] on img at bounding box center [376, 369] width 260 height 126
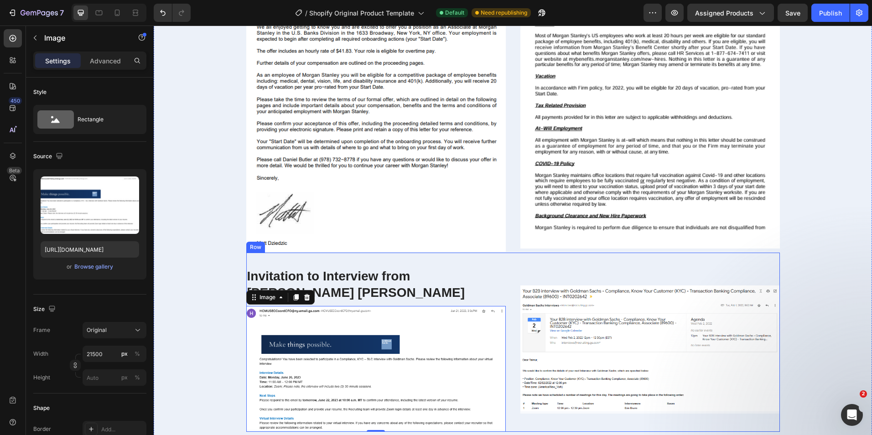
click at [658, 275] on div "Image" at bounding box center [651, 349] width 260 height 165
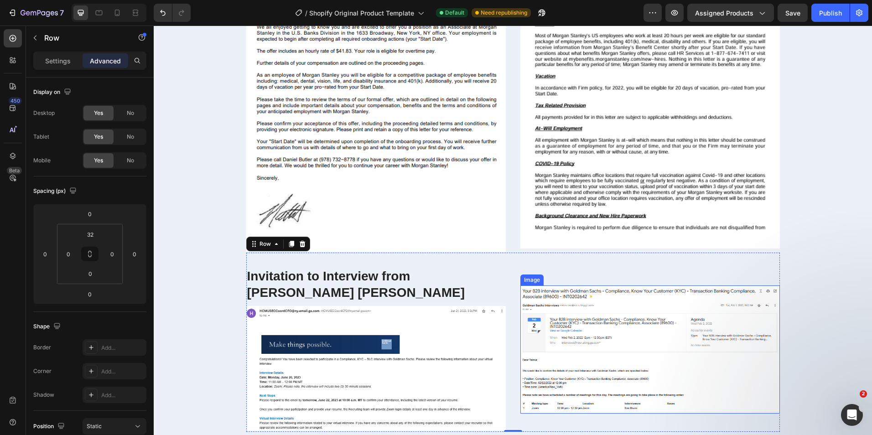
click at [636, 306] on img at bounding box center [651, 350] width 260 height 128
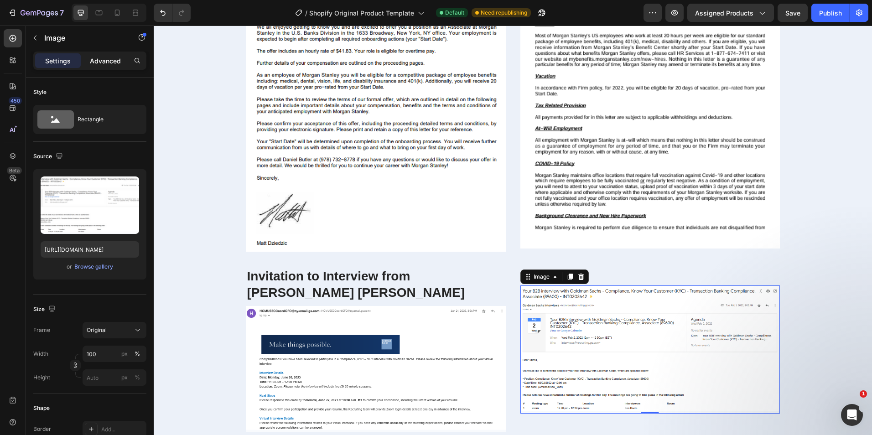
click at [98, 65] on p "Advanced" at bounding box center [105, 61] width 31 height 10
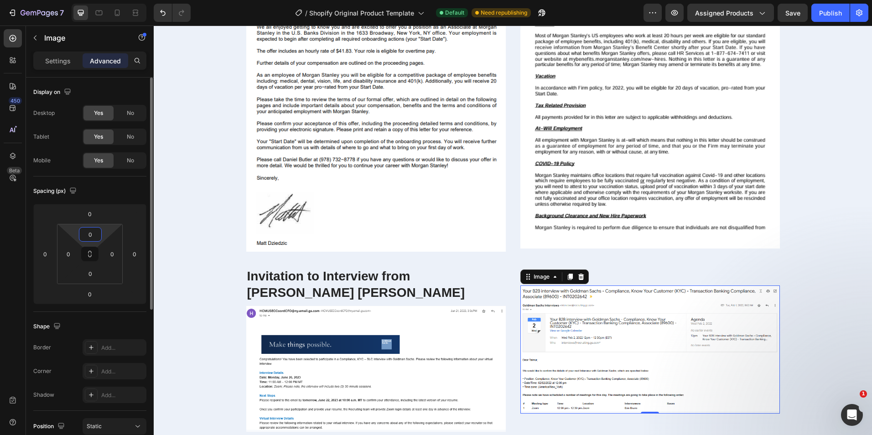
click at [90, 238] on input "0" at bounding box center [90, 235] width 18 height 14
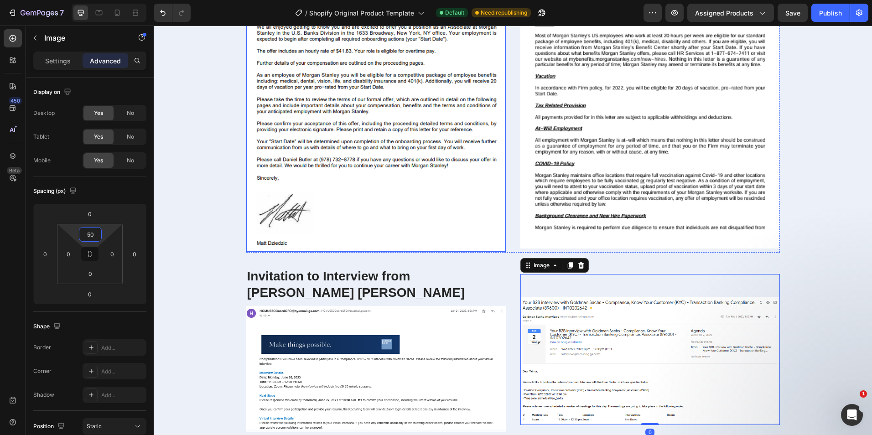
type input "5"
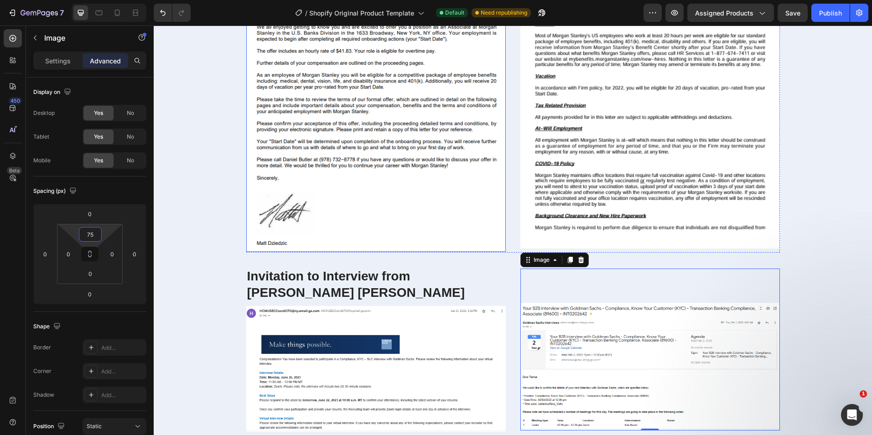
type input "7"
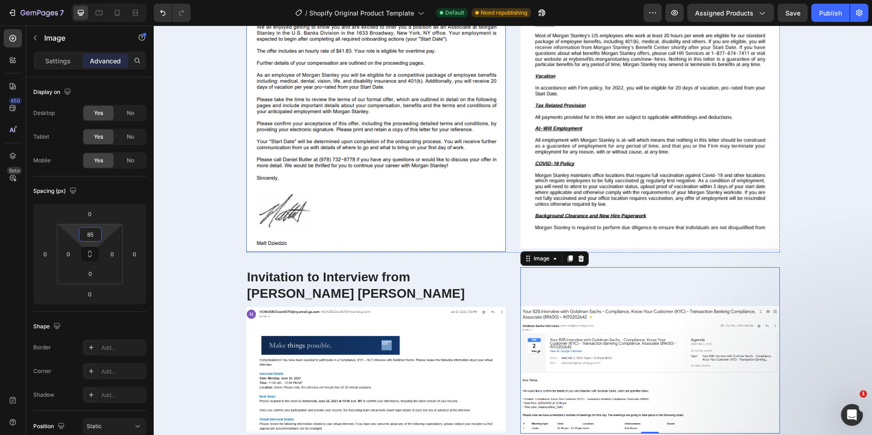
type input "8"
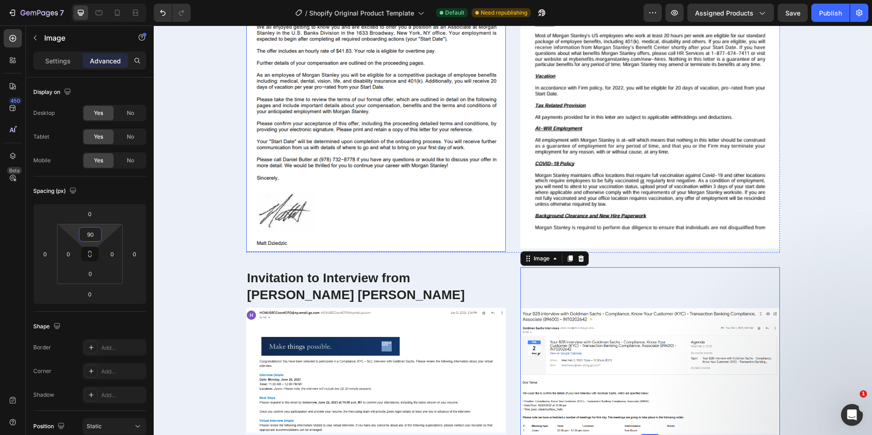
type input "9"
type input "88"
click at [665, 327] on img at bounding box center [651, 372] width 260 height 128
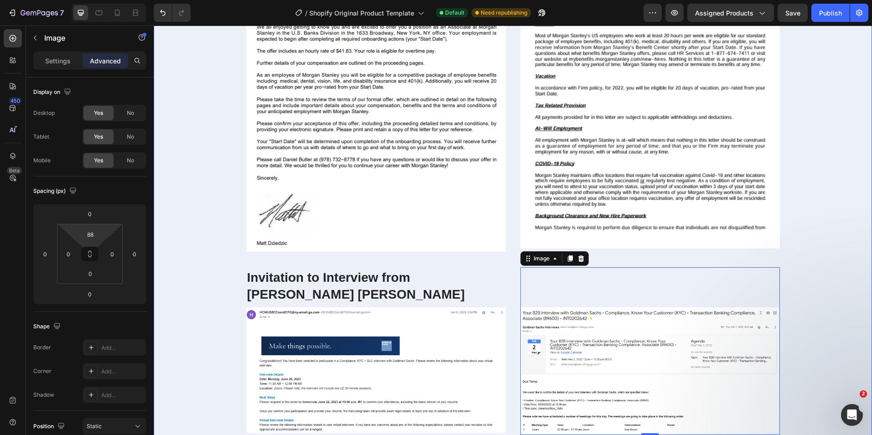
drag, startPoint x: 834, startPoint y: 273, endPoint x: 829, endPoint y: 239, distance: 35.0
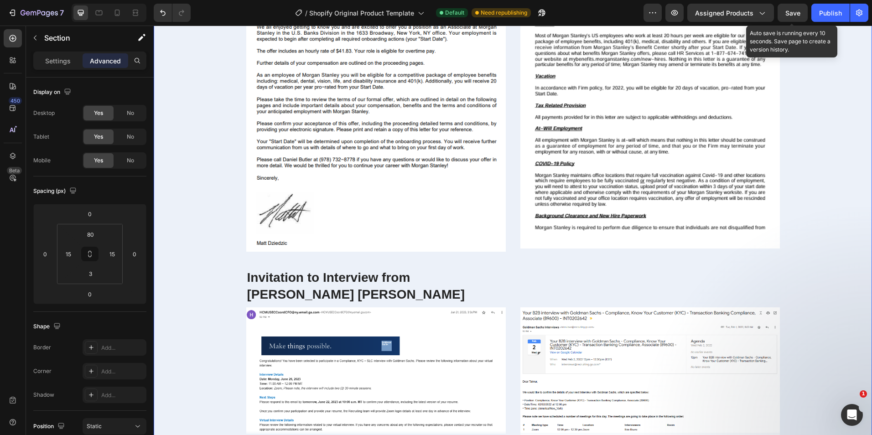
click at [795, 16] on span "Save" at bounding box center [793, 13] width 15 height 8
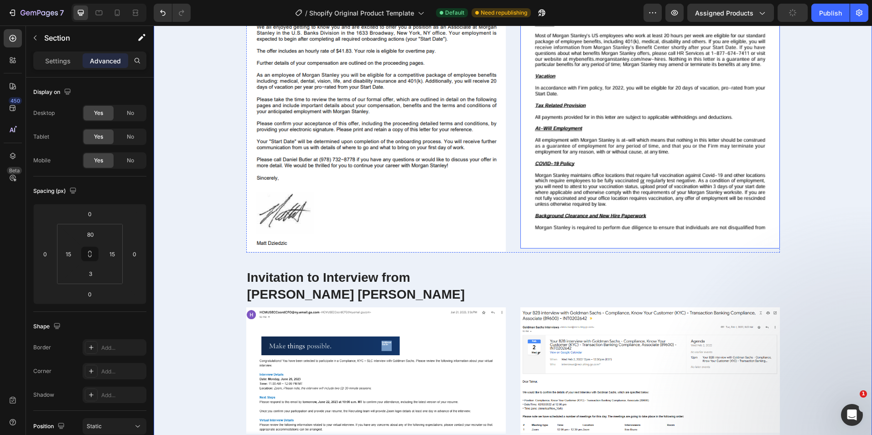
click at [581, 209] on img at bounding box center [651, 82] width 260 height 334
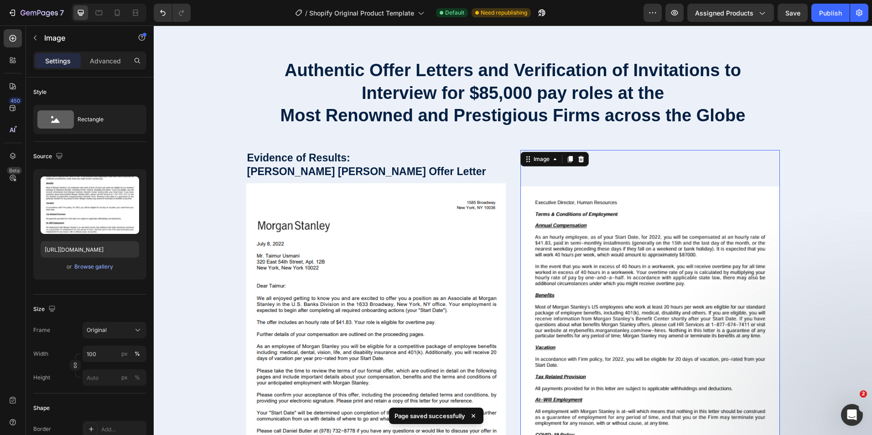
scroll to position [1004, 0]
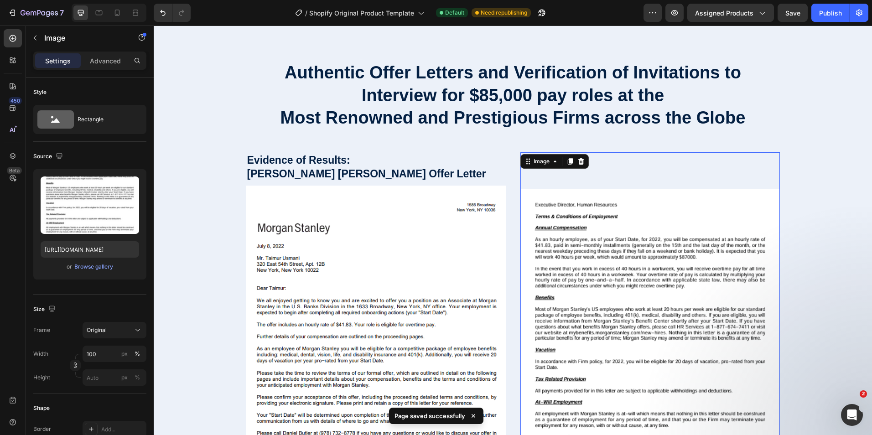
click at [569, 197] on img at bounding box center [651, 356] width 260 height 334
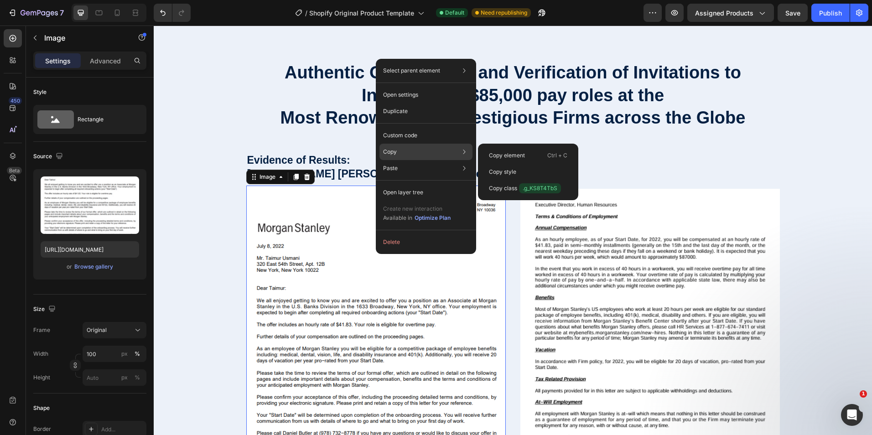
click at [414, 156] on div "Copy Copy element Ctrl + C Copy style Copy class .g_KS8T4TbS" at bounding box center [426, 152] width 93 height 16
click at [517, 164] on div "Copy element Ctrl + C" at bounding box center [528, 172] width 93 height 16
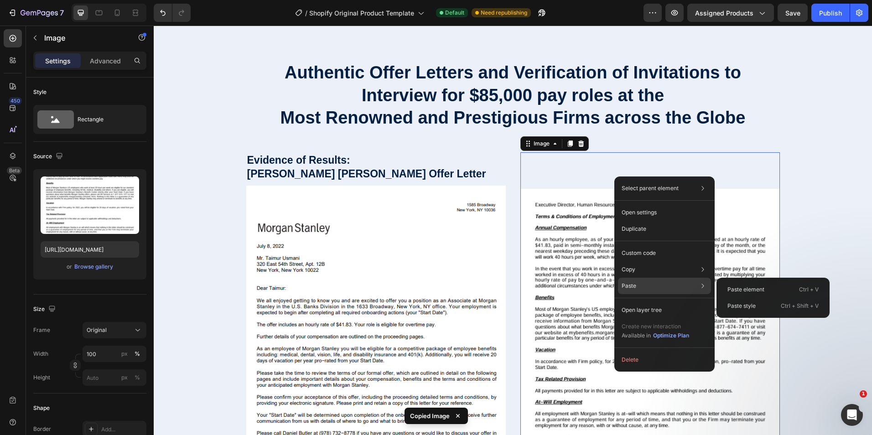
click at [654, 302] on div "Paste Paste element Ctrl + V Paste style Ctrl + Shift + V" at bounding box center [664, 310] width 93 height 16
click at [771, 298] on div "Paste element Ctrl + V" at bounding box center [773, 306] width 106 height 16
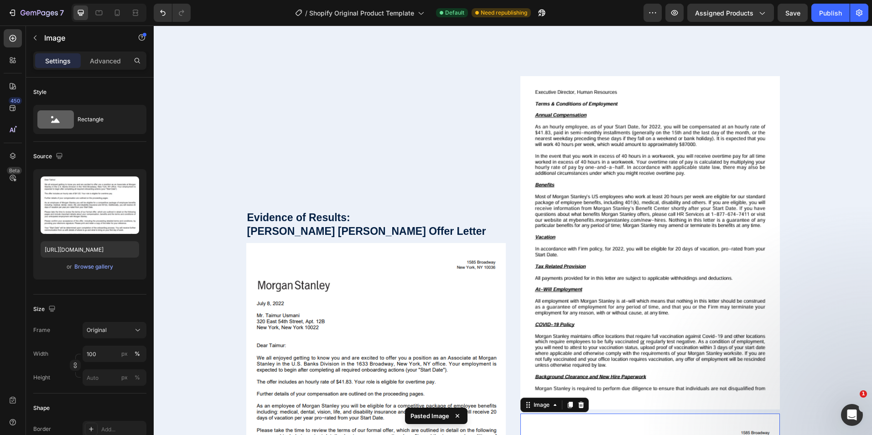
scroll to position [1108, 0]
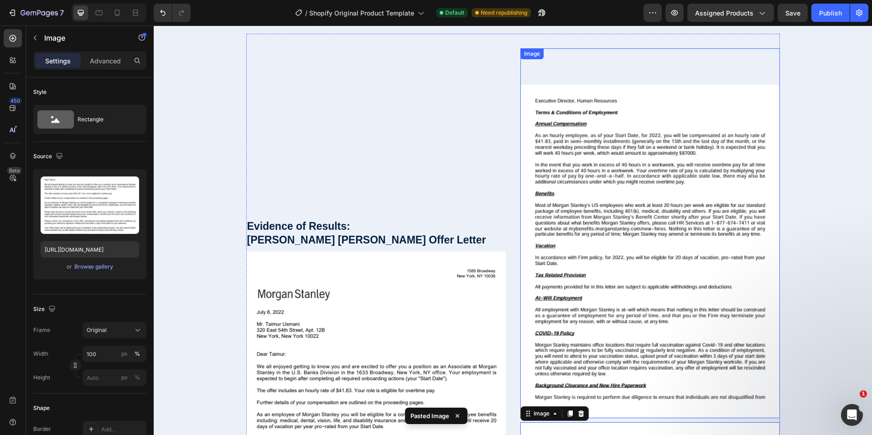
click at [673, 247] on img at bounding box center [651, 252] width 260 height 334
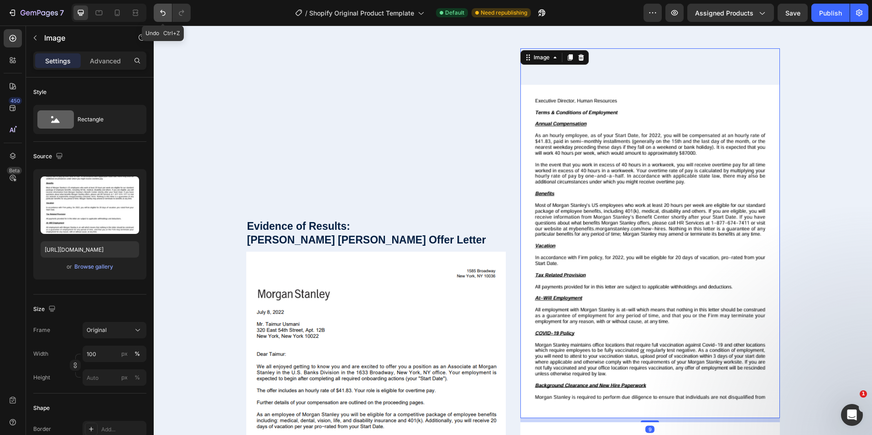
click at [161, 14] on icon "Undo/Redo" at bounding box center [162, 12] width 9 height 9
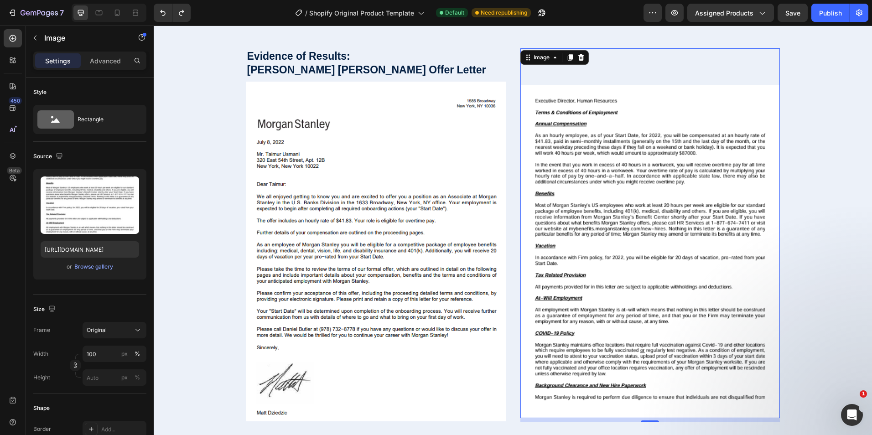
drag, startPoint x: 685, startPoint y: 198, endPoint x: 683, endPoint y: 194, distance: 5.3
click at [683, 195] on img at bounding box center [651, 252] width 260 height 334
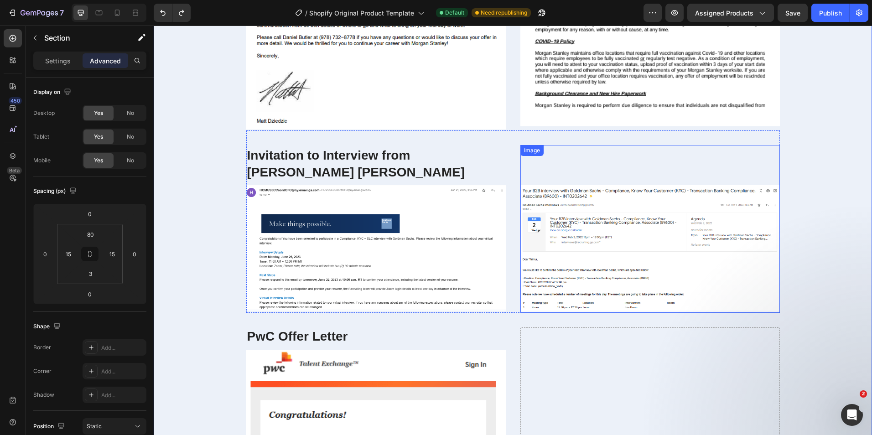
scroll to position [1382, 0]
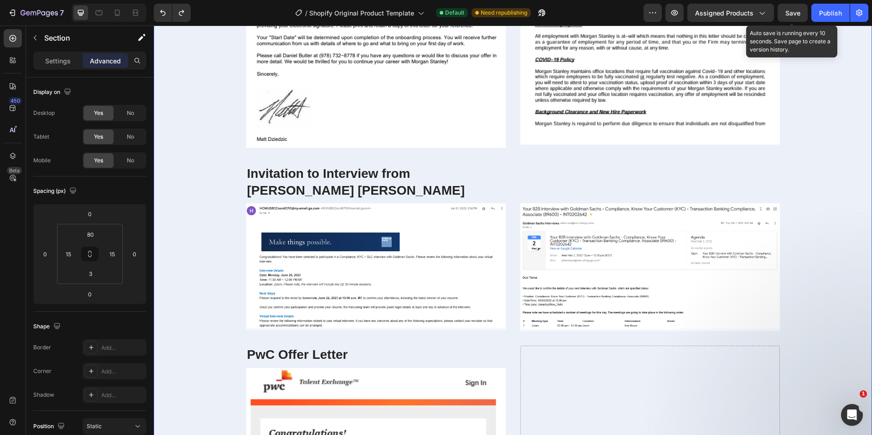
click at [789, 15] on span "Save" at bounding box center [793, 13] width 15 height 8
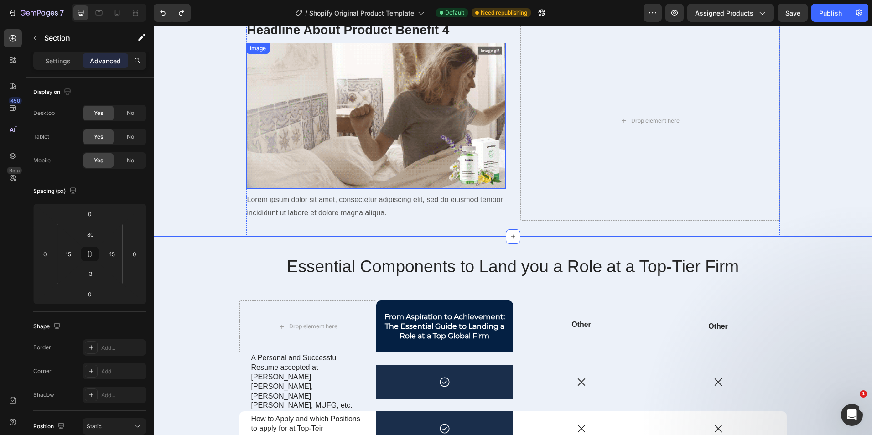
scroll to position [1975, 0]
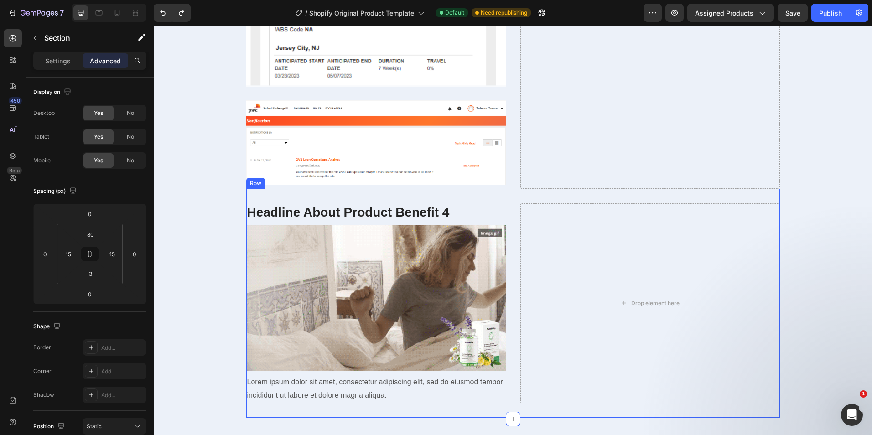
click at [498, 195] on div "Headline About Product Benefit 4 Heading Image Lorem ipsum dolor sit amet, cons…" at bounding box center [513, 303] width 534 height 229
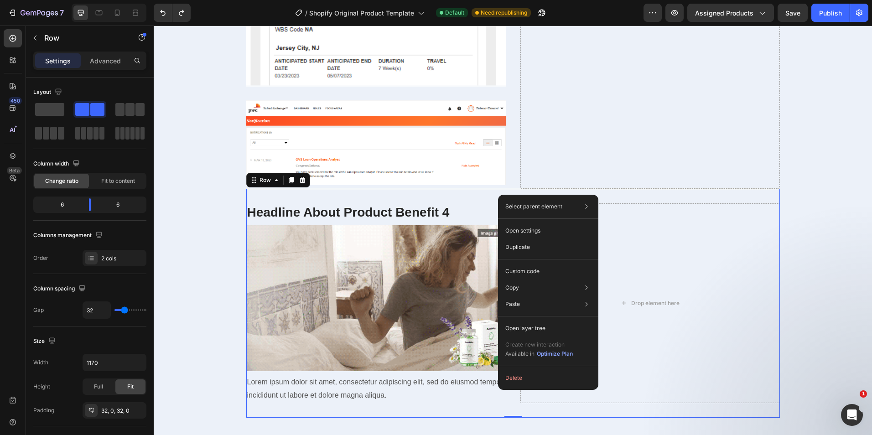
click at [480, 194] on div "Headline About Product Benefit 4 Heading Image Lorem ipsum dolor sit amet, cons…" at bounding box center [513, 303] width 534 height 229
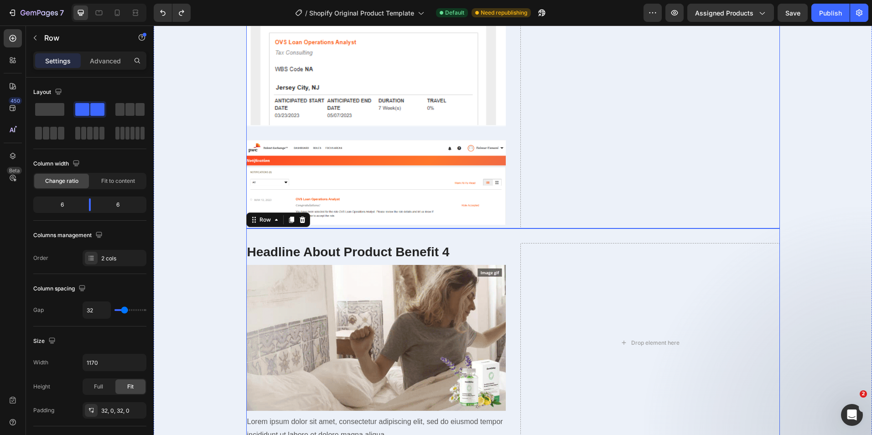
scroll to position [2112, 0]
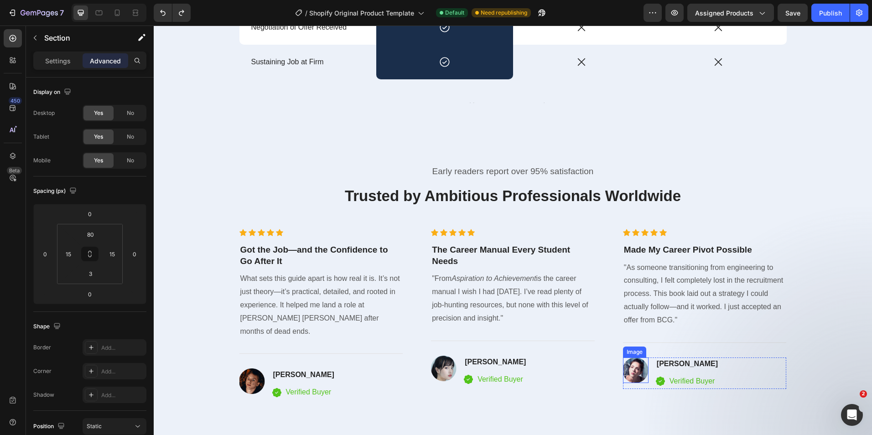
scroll to position [2783, 0]
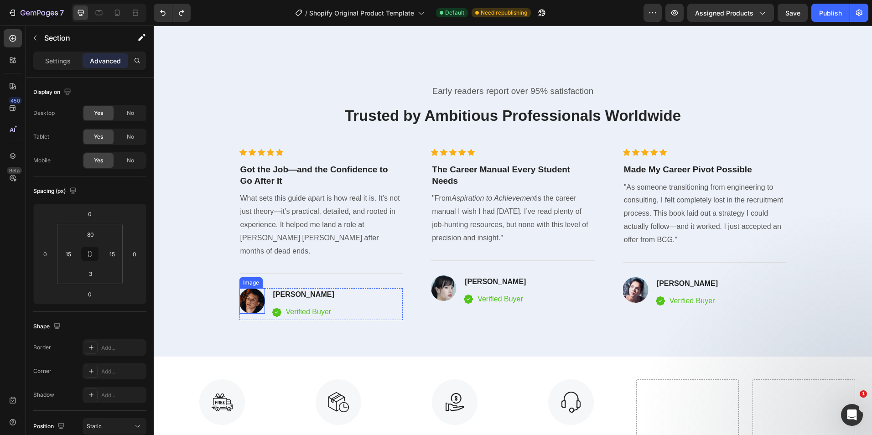
click at [247, 288] on img at bounding box center [253, 301] width 26 height 26
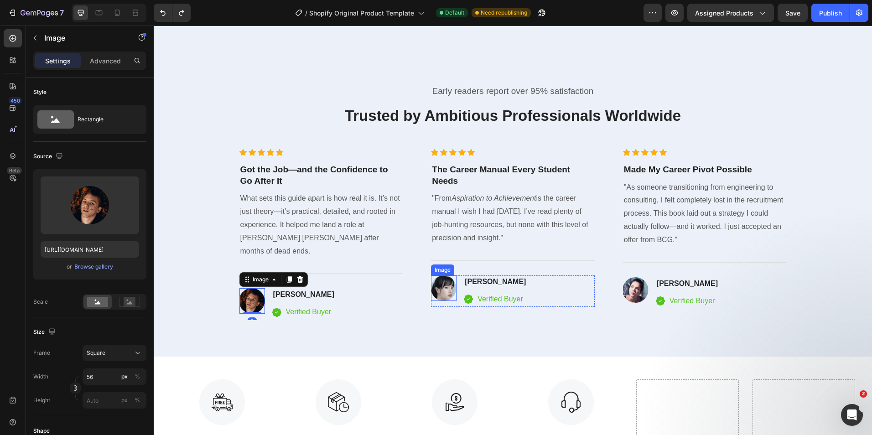
click at [441, 276] on img at bounding box center [444, 289] width 26 height 26
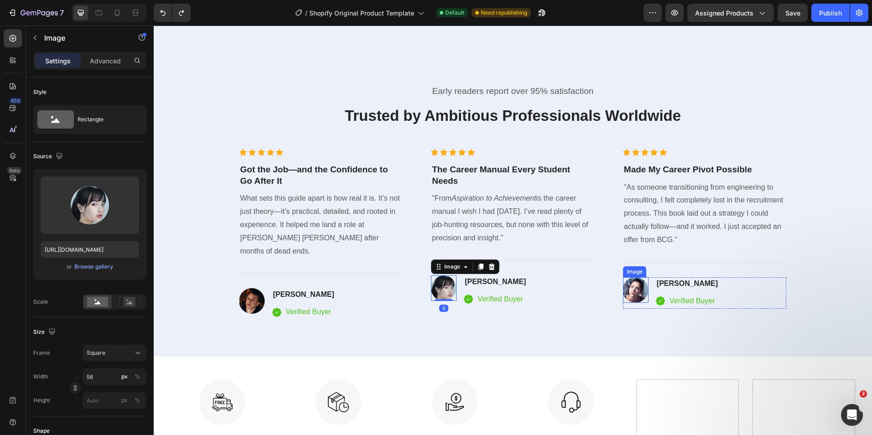
click at [632, 277] on img at bounding box center [636, 290] width 26 height 26
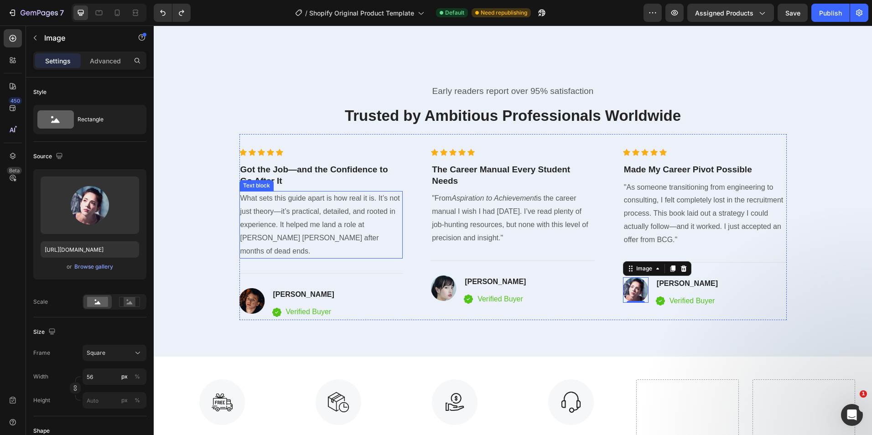
click at [336, 209] on p "What sets this guide apart is how real it is. It’s not just theory—it’s practic…" at bounding box center [321, 225] width 162 height 66
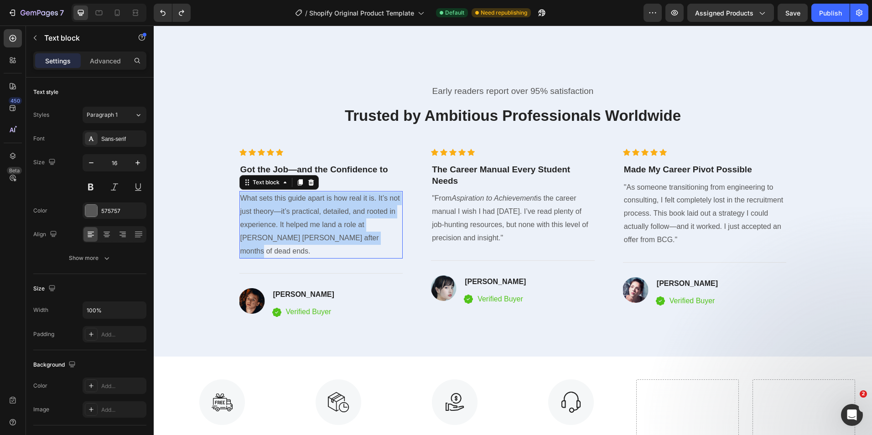
click at [336, 209] on p "What sets this guide apart is how real it is. It’s not just theory—it’s practic…" at bounding box center [321, 225] width 162 height 66
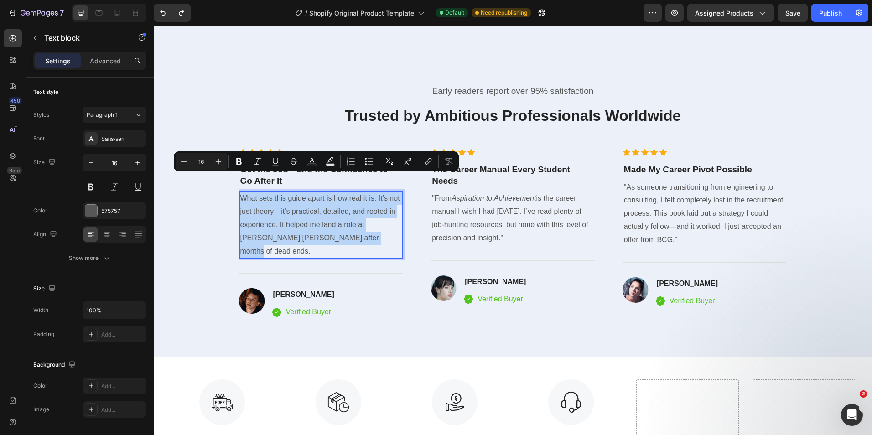
click at [360, 220] on p "What sets this guide apart is how real it is. It’s not just theory—it’s practic…" at bounding box center [321, 225] width 162 height 66
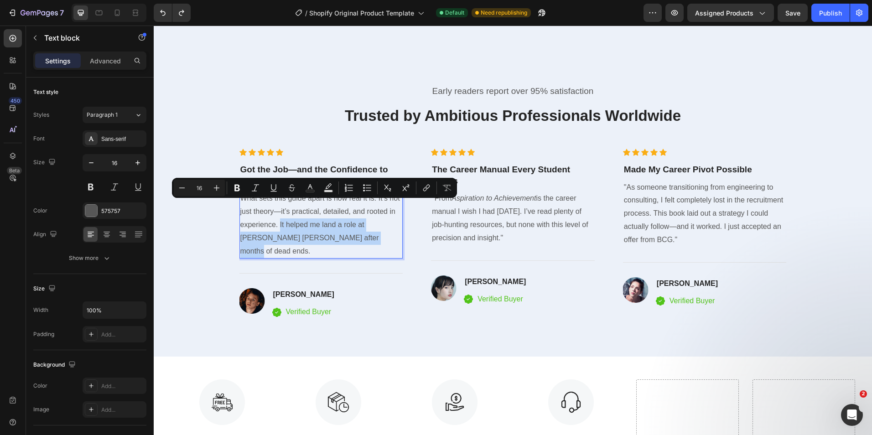
drag, startPoint x: 364, startPoint y: 222, endPoint x: 276, endPoint y: 203, distance: 90.1
click at [276, 203] on p "What sets this guide apart is how real it is. It’s not just theory—it’s practic…" at bounding box center [321, 225] width 162 height 66
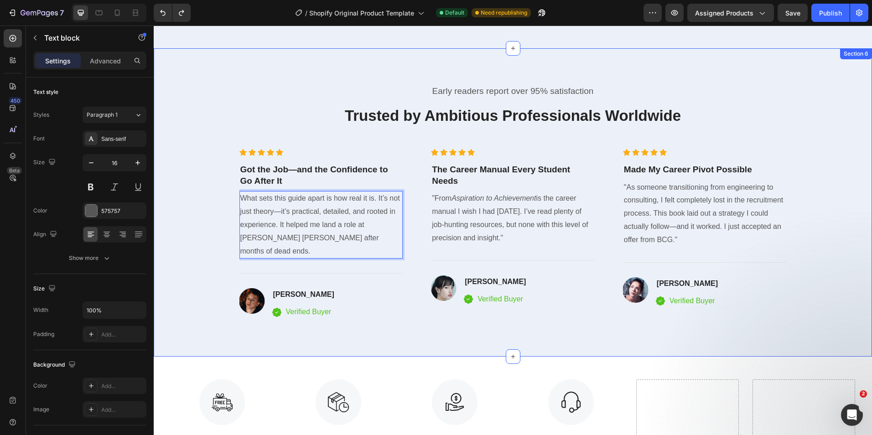
click at [533, 304] on div "Early readers report over 95% satisfaction Text block Trusted by Ambitious Prof…" at bounding box center [513, 202] width 719 height 308
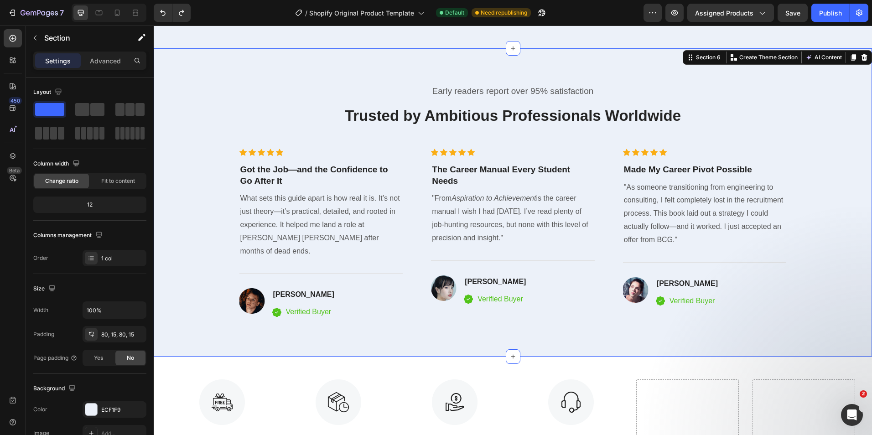
scroll to position [2965, 0]
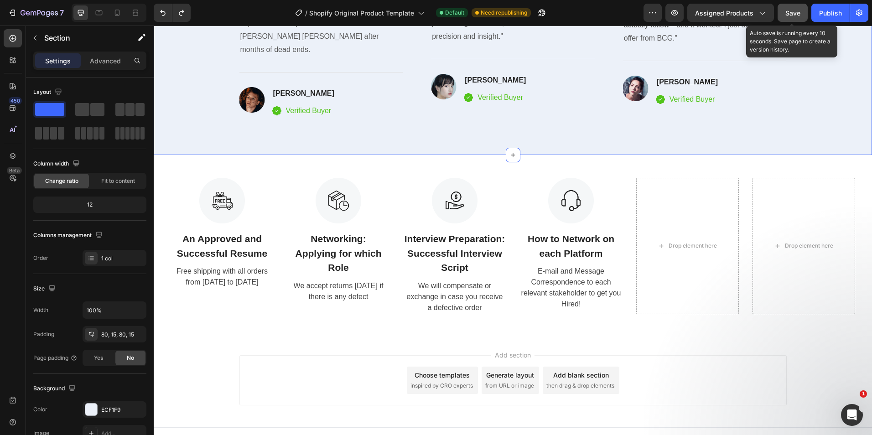
click at [792, 7] on button "Save" at bounding box center [793, 13] width 30 height 18
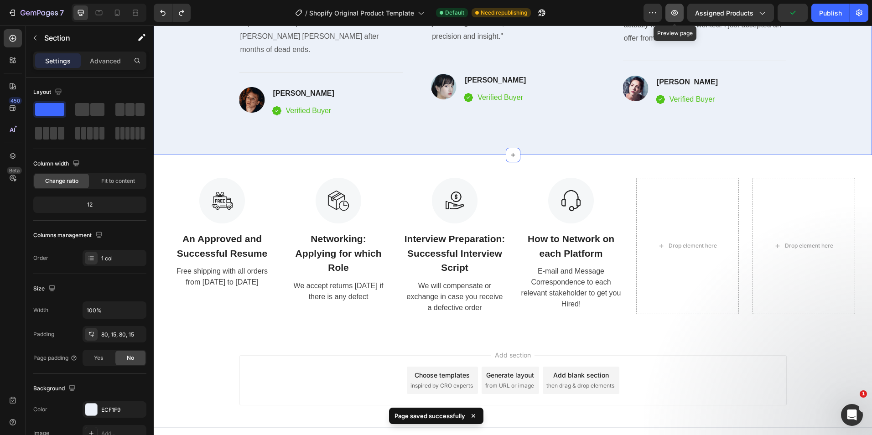
click at [679, 18] on button "button" at bounding box center [675, 13] width 18 height 18
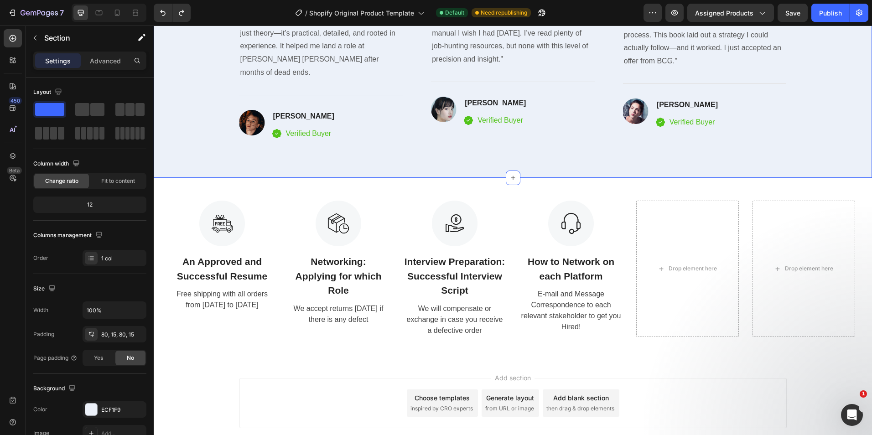
scroll to position [2920, 0]
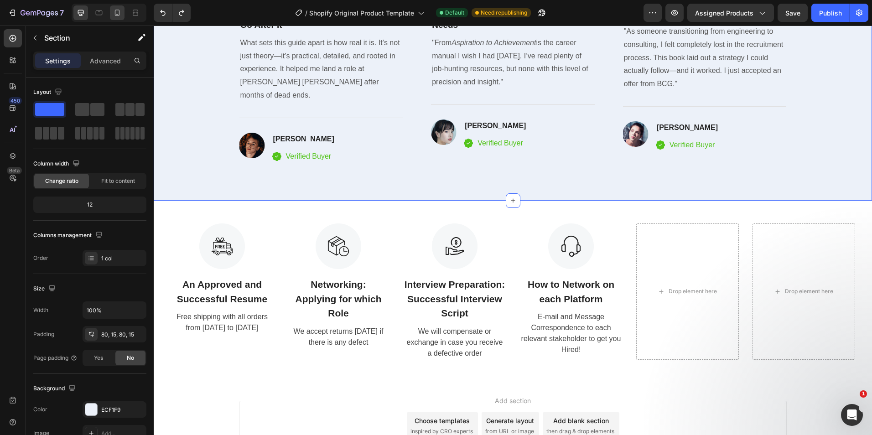
click at [117, 15] on icon at bounding box center [117, 12] width 9 height 9
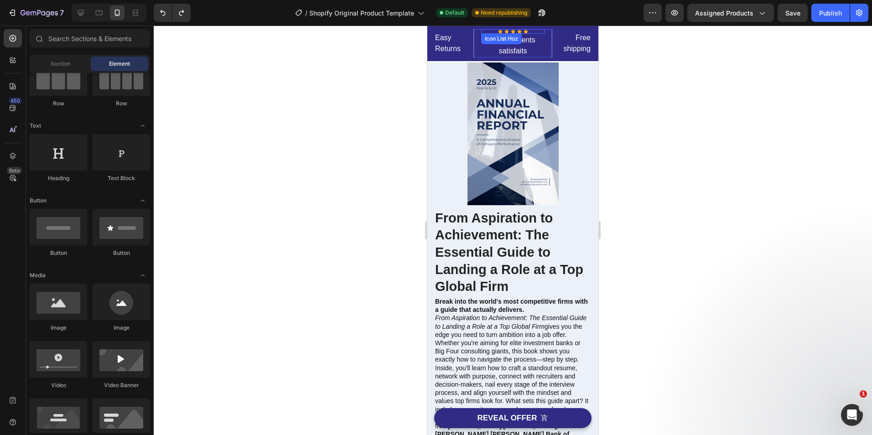
click at [500, 32] on div "Icon Icon Icon Icon Icon" at bounding box center [512, 31] width 63 height 5
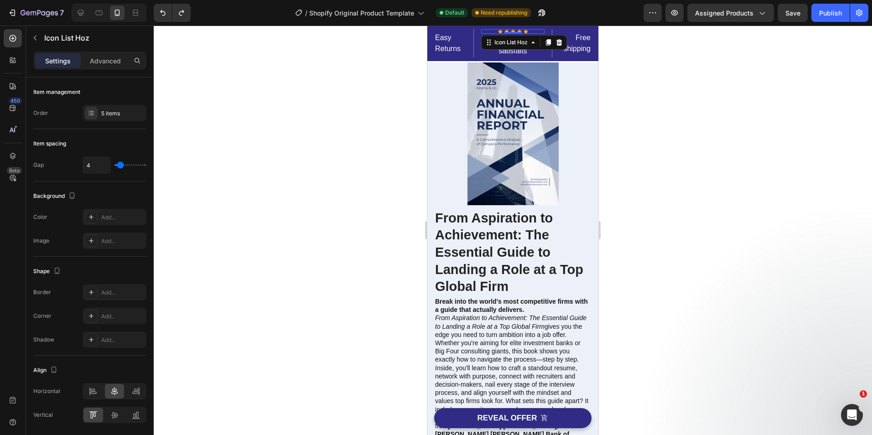
click at [342, 124] on div at bounding box center [513, 231] width 719 height 410
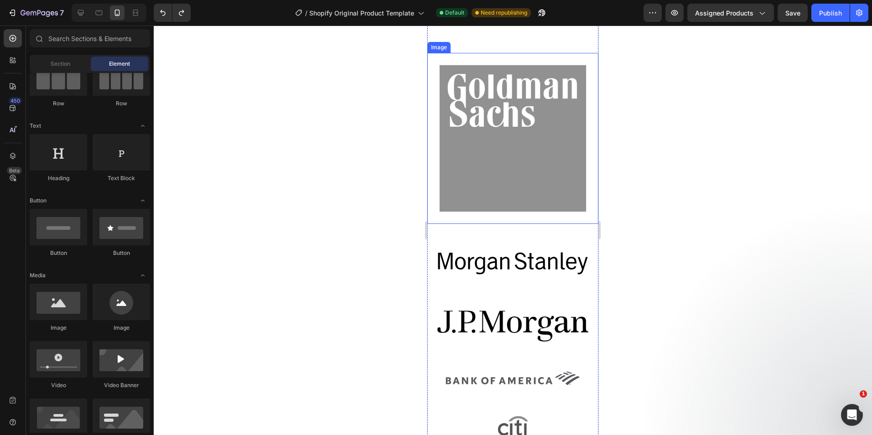
scroll to position [684, 0]
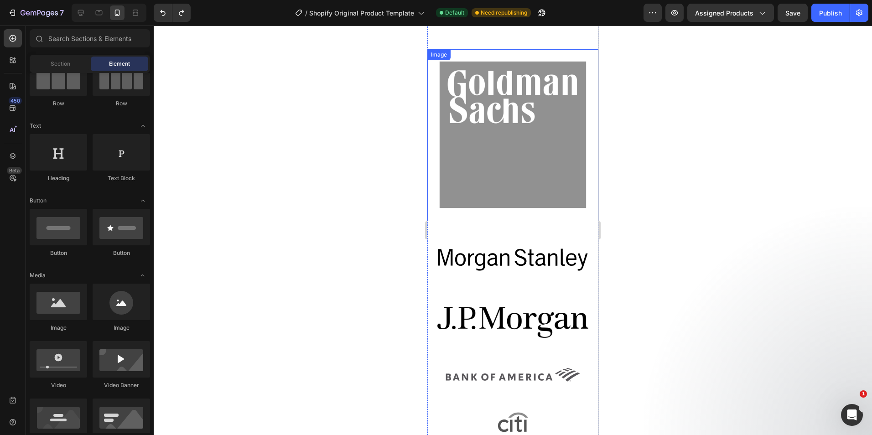
click at [646, 202] on div at bounding box center [513, 231] width 719 height 410
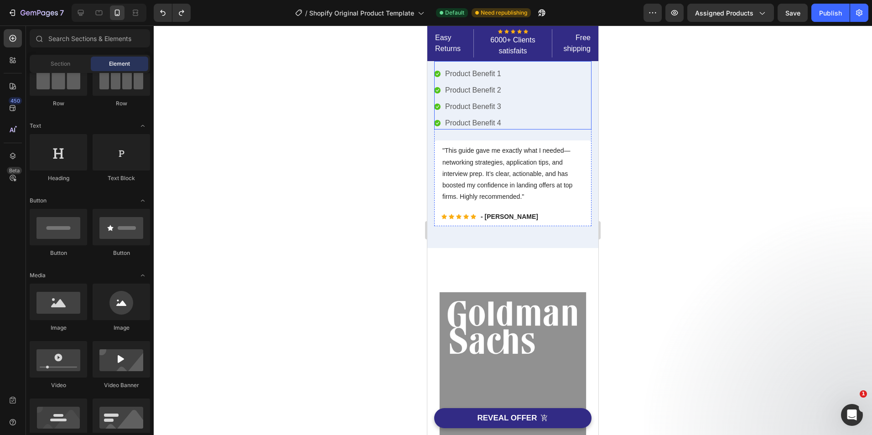
scroll to position [456, 0]
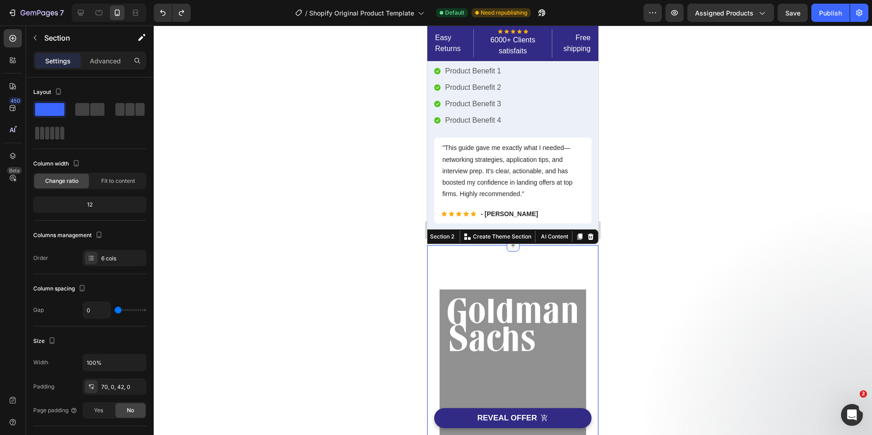
click at [511, 249] on div at bounding box center [513, 245] width 13 height 13
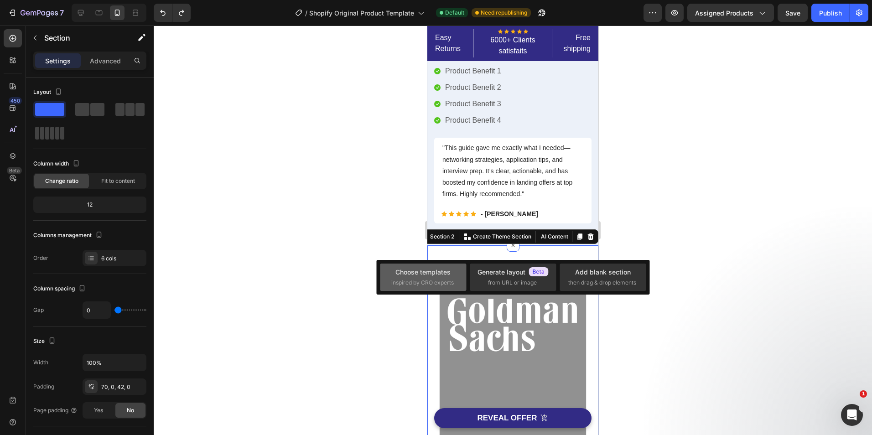
click at [421, 281] on span "inspired by CRO experts" at bounding box center [422, 283] width 63 height 8
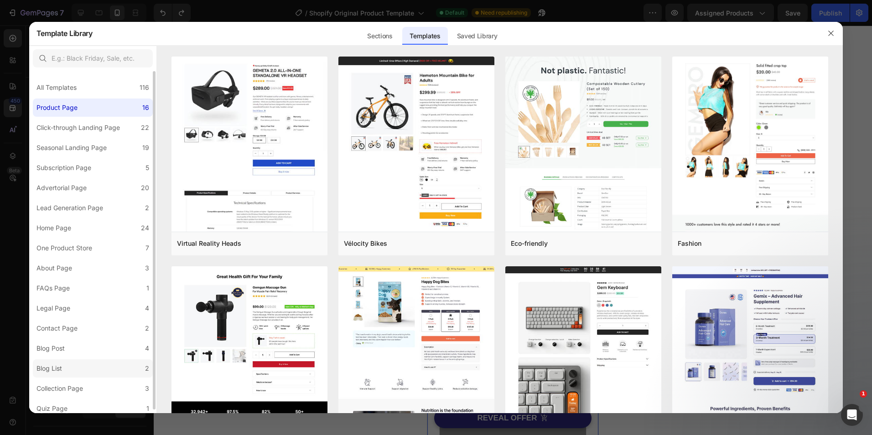
scroll to position [4, 0]
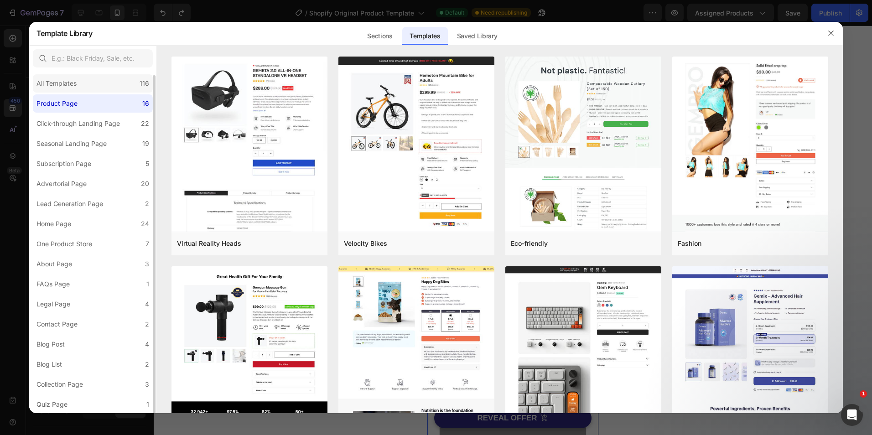
click at [69, 88] on div "All Templates" at bounding box center [57, 83] width 40 height 11
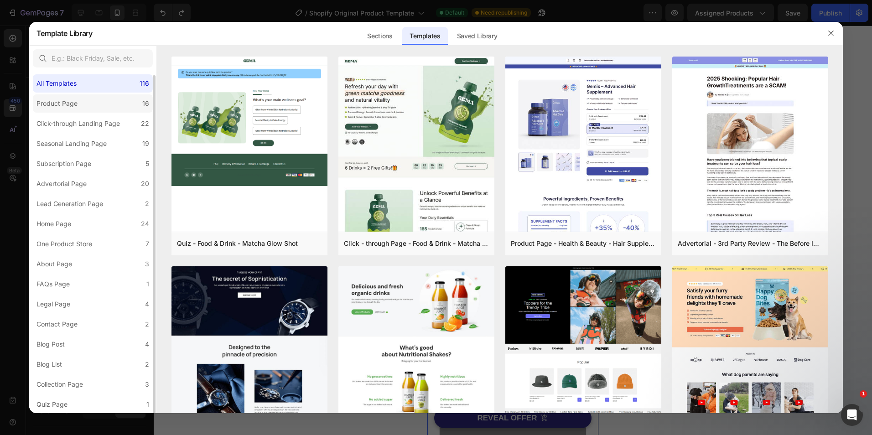
click at [61, 110] on label "Product Page 16" at bounding box center [93, 103] width 120 height 18
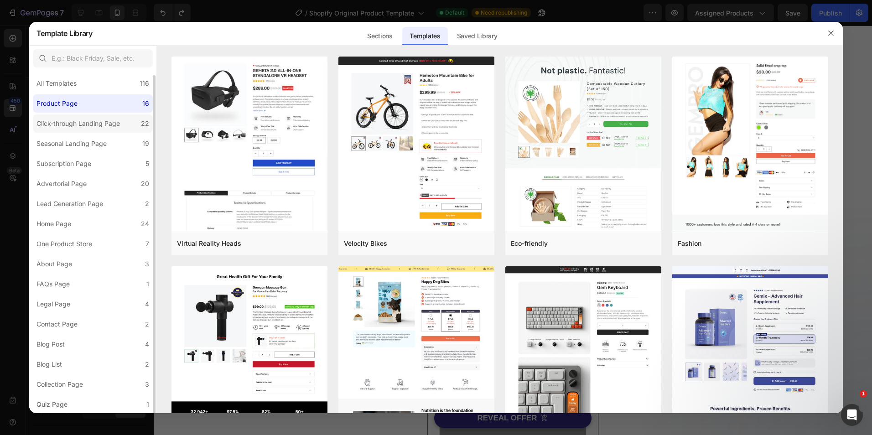
click at [62, 128] on div "Click-through Landing Page" at bounding box center [78, 123] width 83 height 11
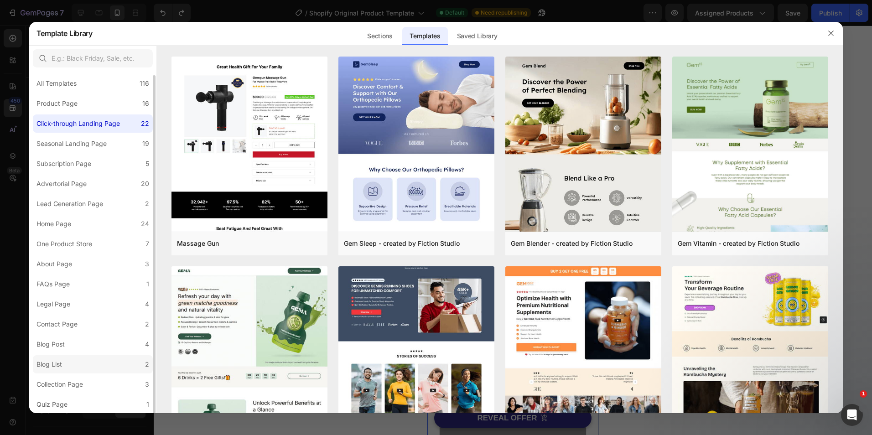
click at [74, 358] on label "Blog List 2" at bounding box center [93, 364] width 120 height 18
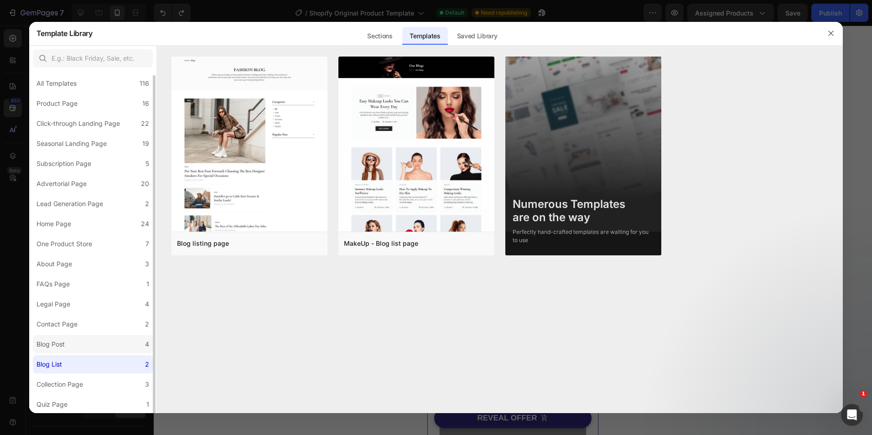
click at [74, 345] on label "Blog Post 4" at bounding box center [93, 344] width 120 height 18
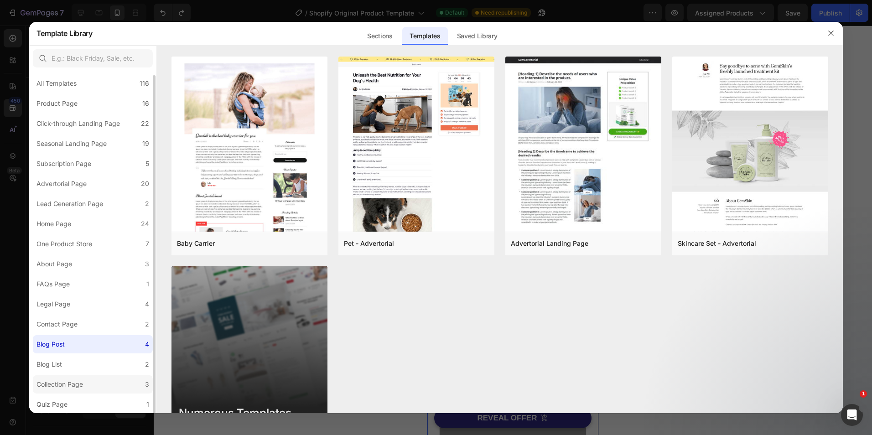
click at [80, 389] on div "Collection Page" at bounding box center [60, 384] width 47 height 11
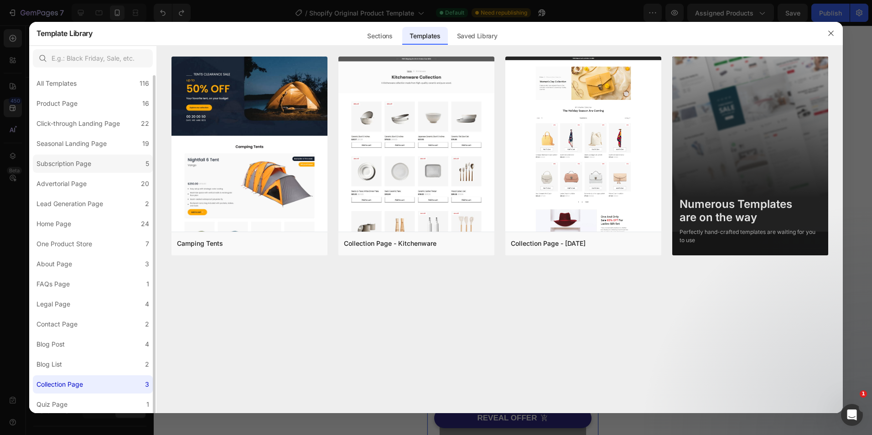
click at [69, 164] on div "Subscription Page" at bounding box center [64, 163] width 55 height 11
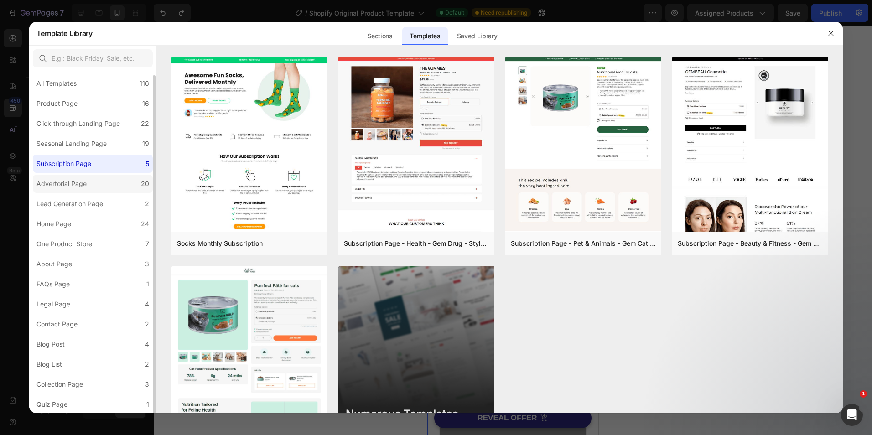
click at [72, 186] on div "Advertorial Page" at bounding box center [62, 183] width 50 height 11
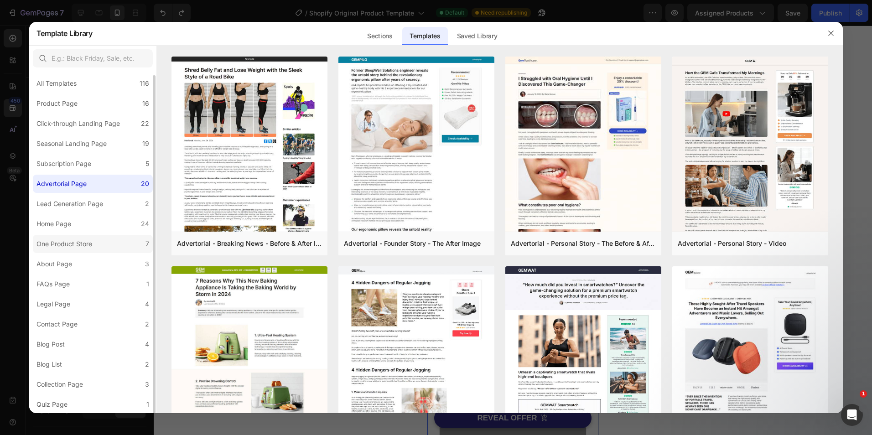
click at [68, 242] on div "One Product Store" at bounding box center [65, 244] width 56 height 11
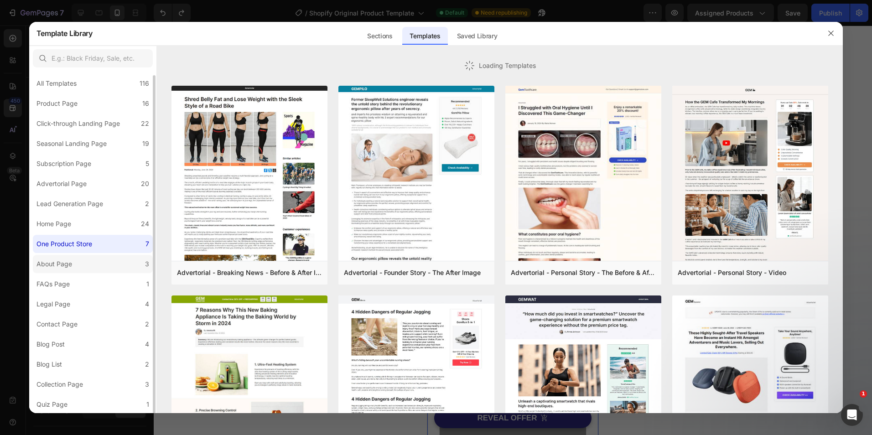
click at [68, 266] on div "About Page" at bounding box center [55, 264] width 36 height 11
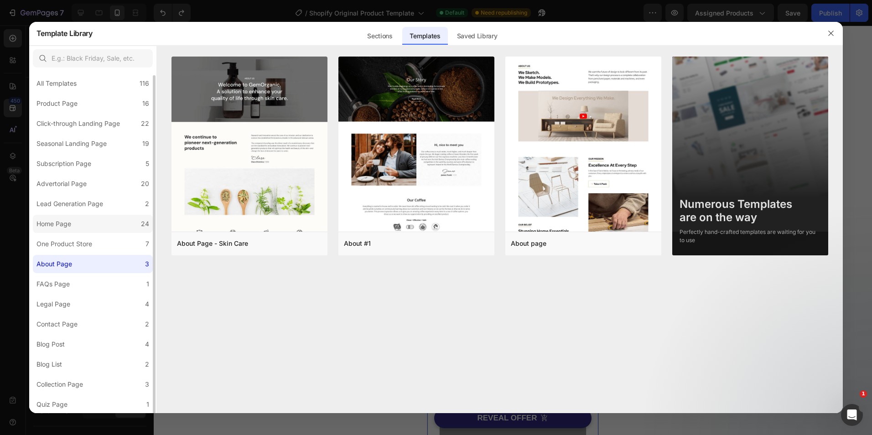
click at [65, 229] on div "Home Page" at bounding box center [54, 224] width 35 height 11
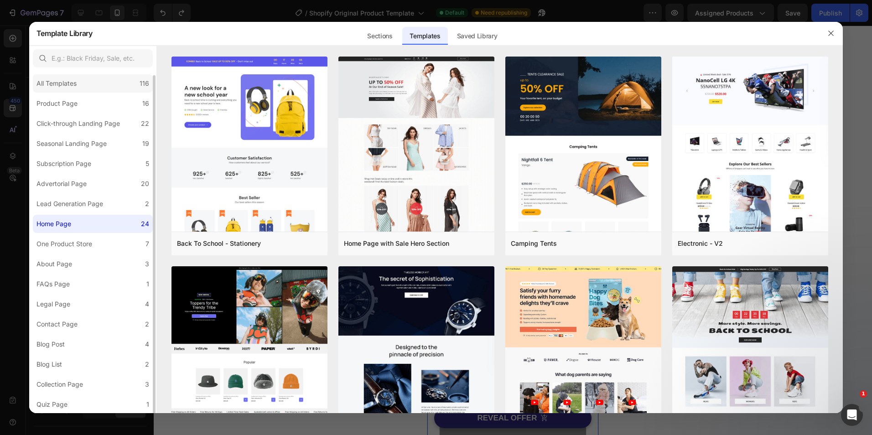
click at [64, 85] on div "All Templates" at bounding box center [57, 83] width 40 height 11
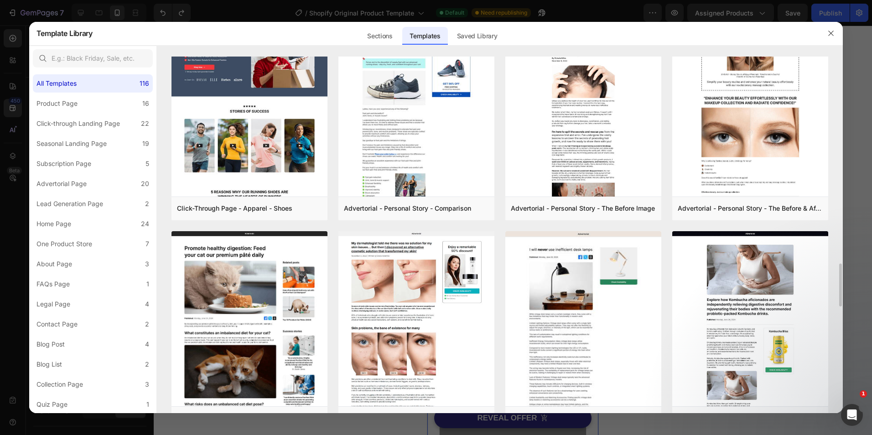
scroll to position [1532, 0]
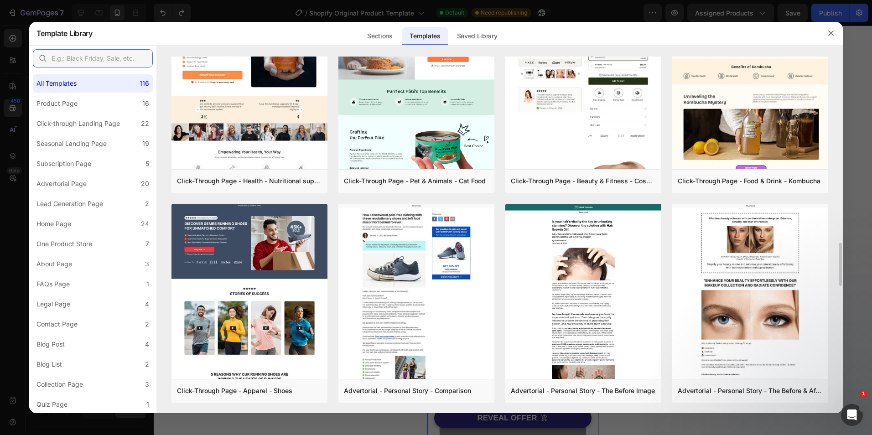
click at [117, 56] on input "text" at bounding box center [93, 58] width 120 height 18
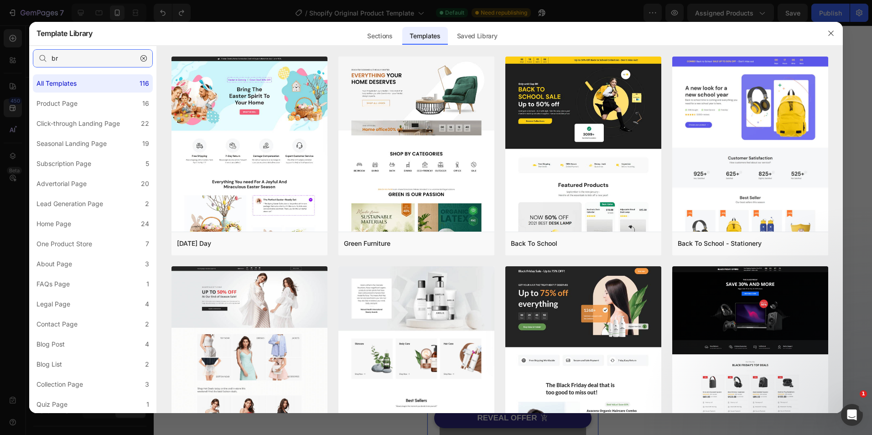
type input "b"
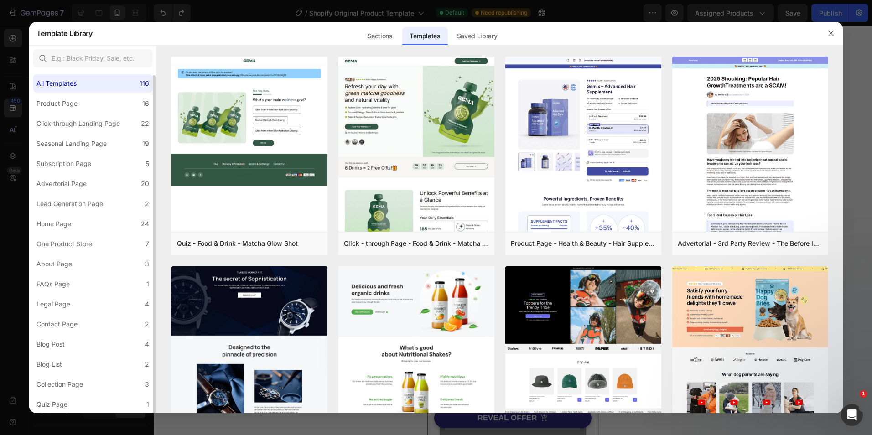
click at [67, 114] on div "All Templates 116 Product Page 16 Click-through Landing Page 22 Seasonal Landin…" at bounding box center [92, 240] width 127 height 347
click at [68, 109] on div "Product Page" at bounding box center [57, 103] width 41 height 11
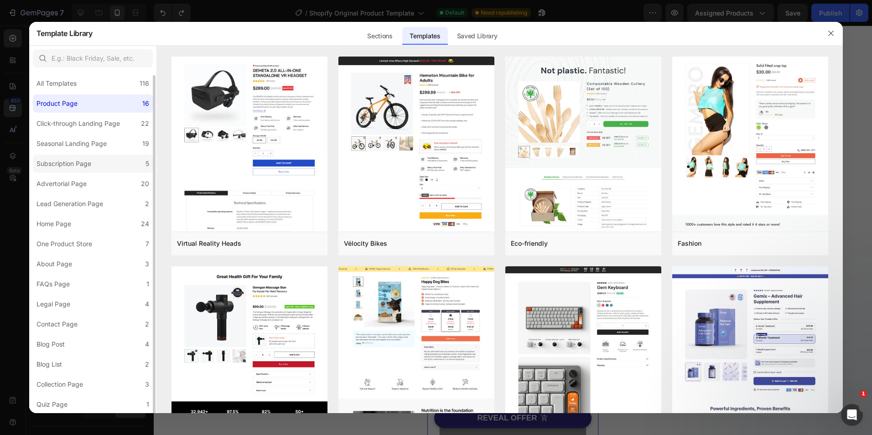
click at [86, 167] on div "Subscription Page" at bounding box center [64, 163] width 55 height 11
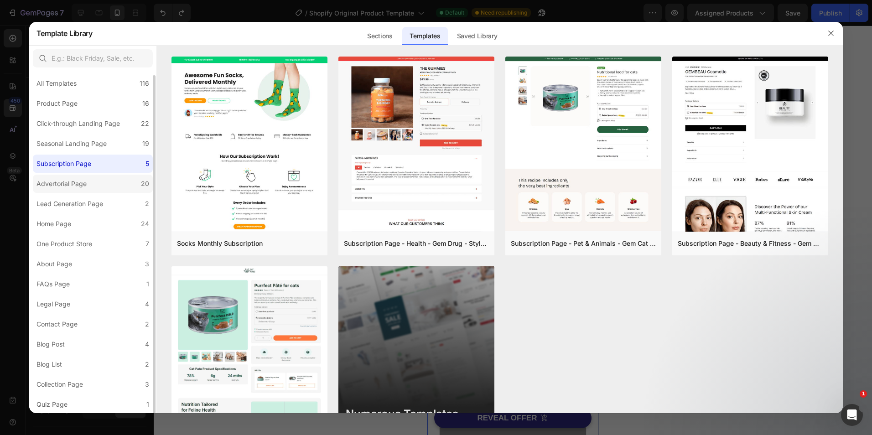
click at [93, 184] on label "Advertorial Page 20" at bounding box center [93, 184] width 120 height 18
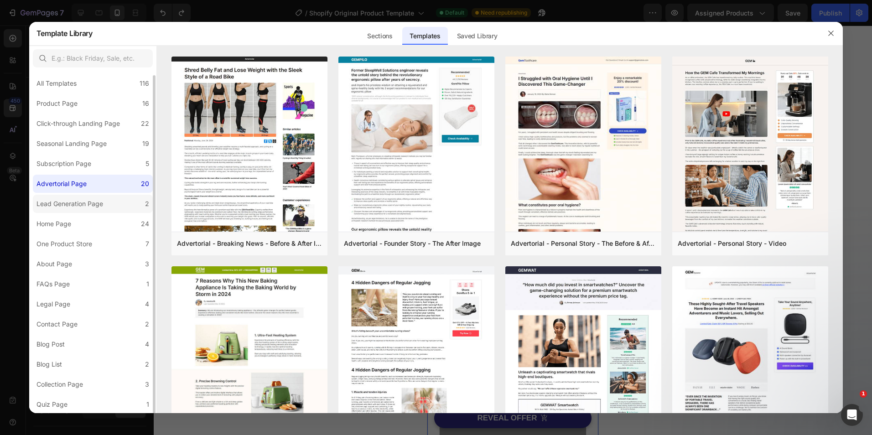
click at [95, 207] on div "Lead Generation Page" at bounding box center [70, 203] width 67 height 11
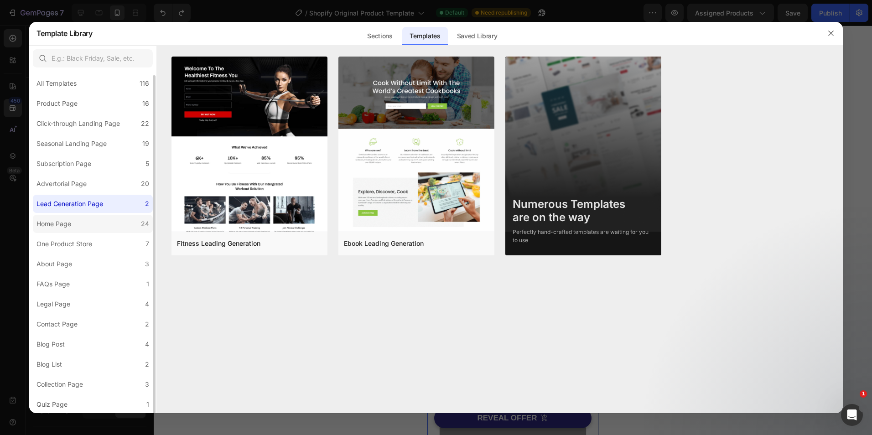
click at [86, 231] on label "Home Page 24" at bounding box center [93, 224] width 120 height 18
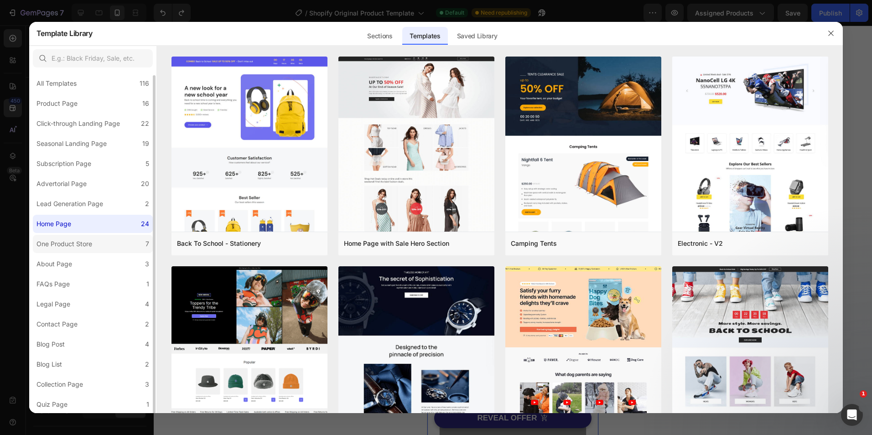
click at [89, 243] on div "One Product Store" at bounding box center [65, 244] width 56 height 11
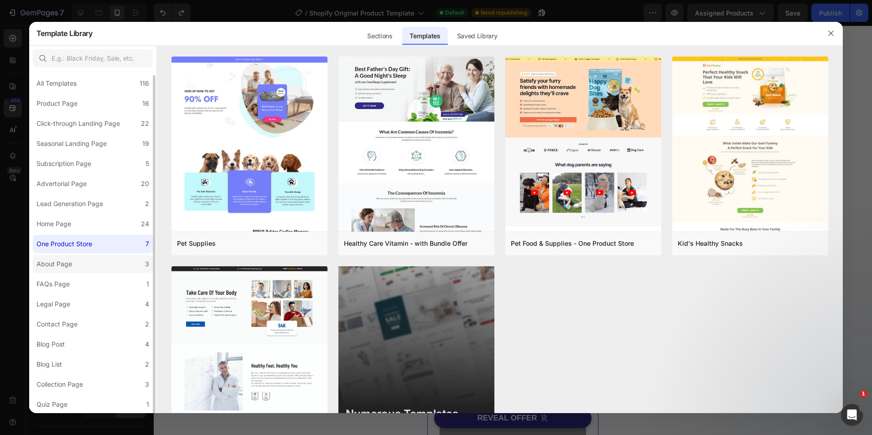
click at [86, 270] on label "About Page 3" at bounding box center [93, 264] width 120 height 18
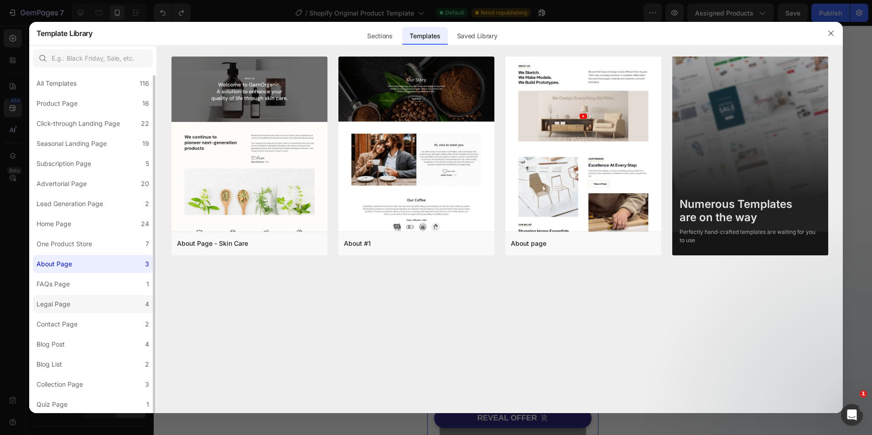
click at [85, 295] on label "Legal Page 4" at bounding box center [93, 304] width 120 height 18
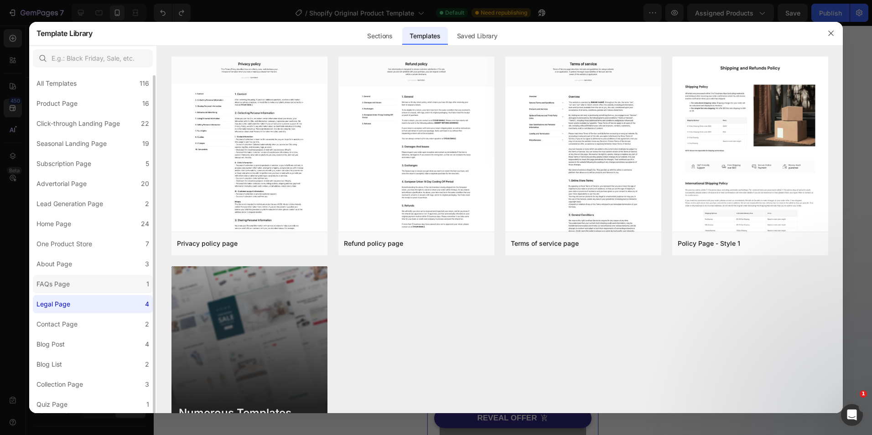
click at [85, 280] on label "FAQs Page 1" at bounding box center [93, 284] width 120 height 18
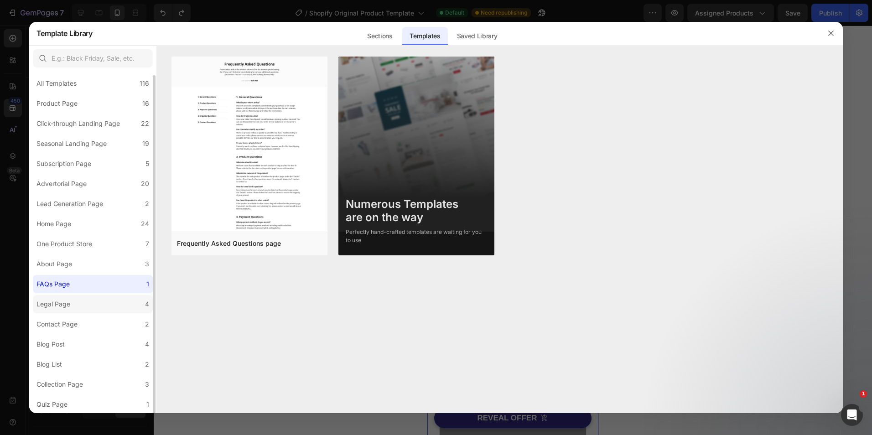
click at [84, 303] on label "Legal Page 4" at bounding box center [93, 304] width 120 height 18
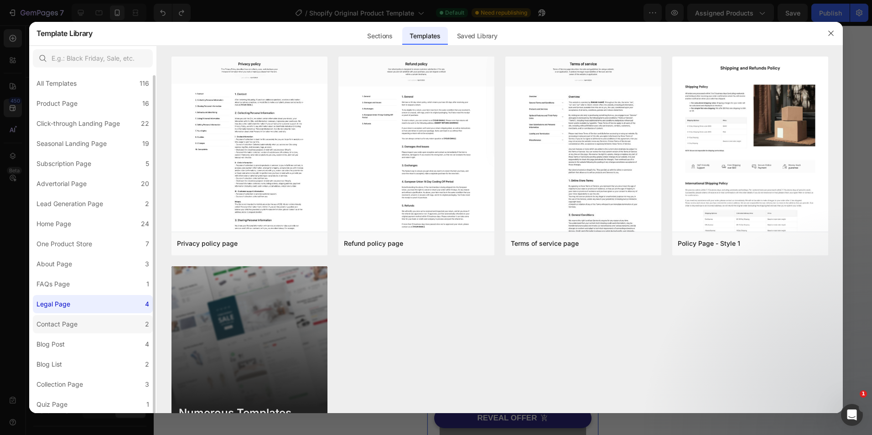
click at [86, 330] on label "Contact Page 2" at bounding box center [93, 324] width 120 height 18
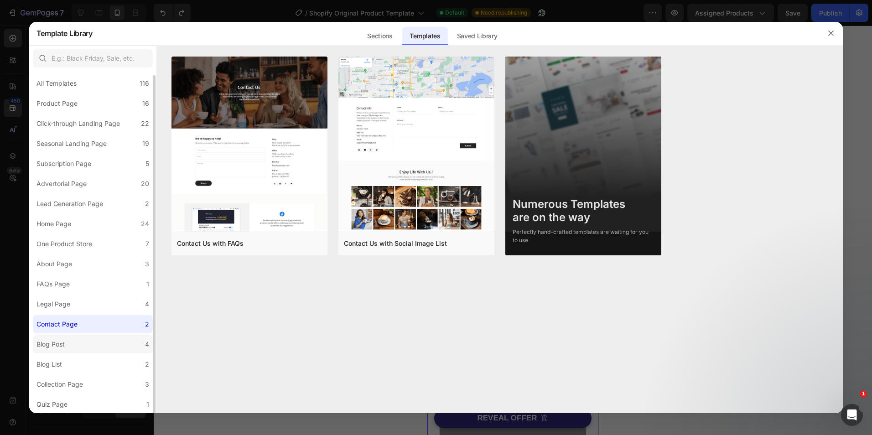
click at [83, 345] on label "Blog Post 4" at bounding box center [93, 344] width 120 height 18
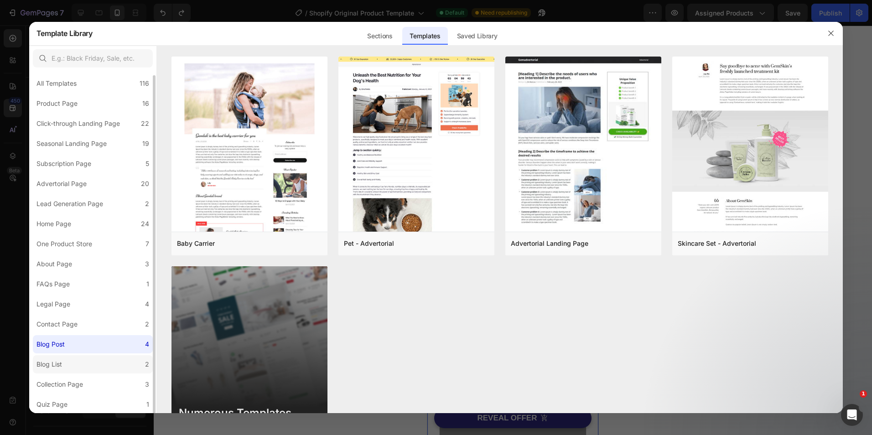
click at [90, 360] on label "Blog List 2" at bounding box center [93, 364] width 120 height 18
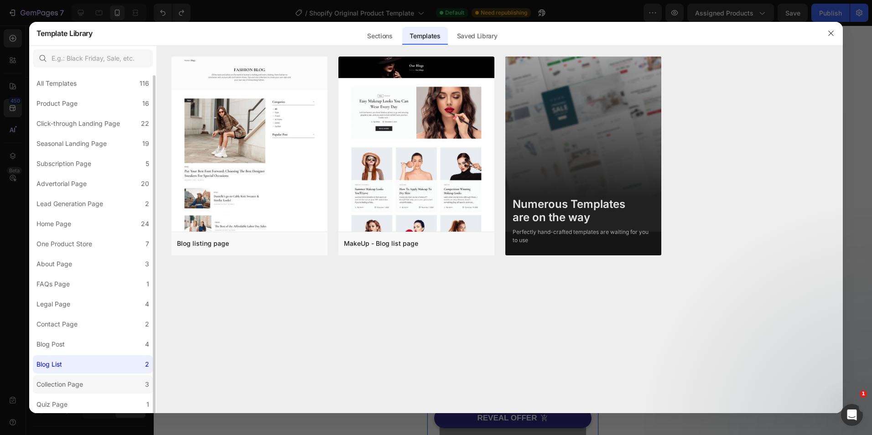
click at [79, 383] on div "Collection Page" at bounding box center [60, 384] width 47 height 11
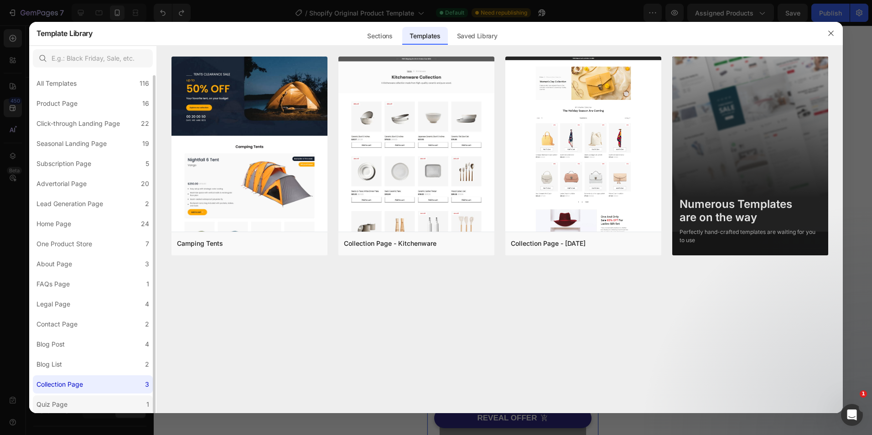
click at [75, 405] on label "Quiz Page 1" at bounding box center [93, 405] width 120 height 18
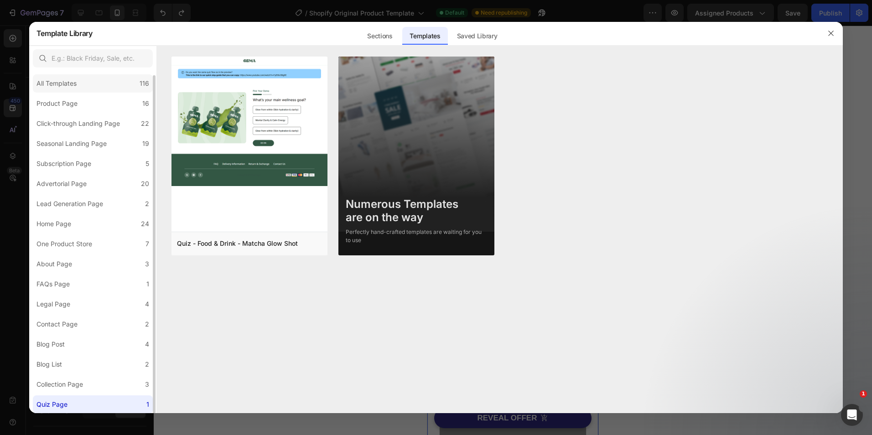
click at [77, 77] on div "All Templates 116" at bounding box center [93, 83] width 120 height 18
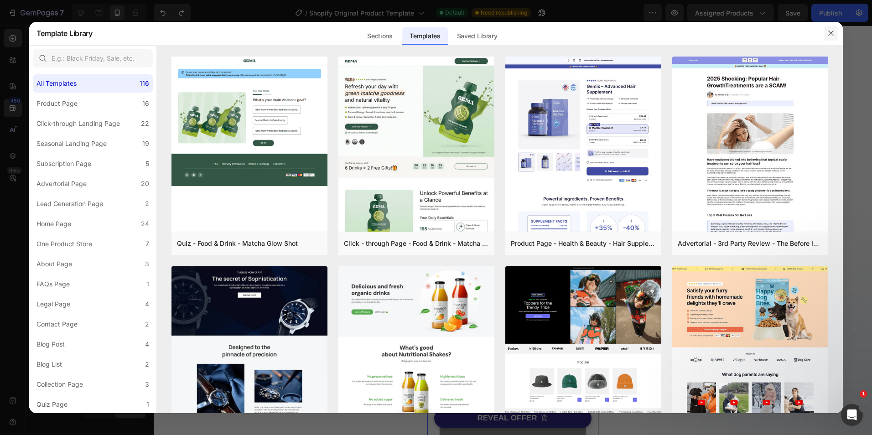
click at [835, 28] on button "button" at bounding box center [831, 33] width 15 height 15
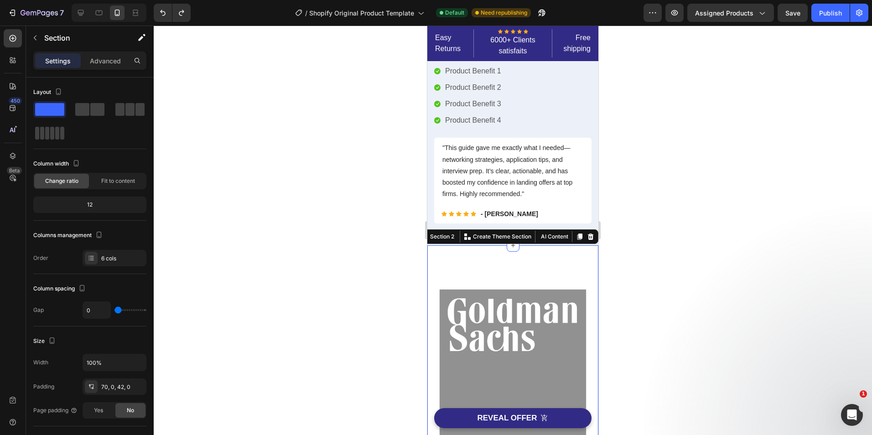
click at [335, 159] on div at bounding box center [513, 231] width 719 height 410
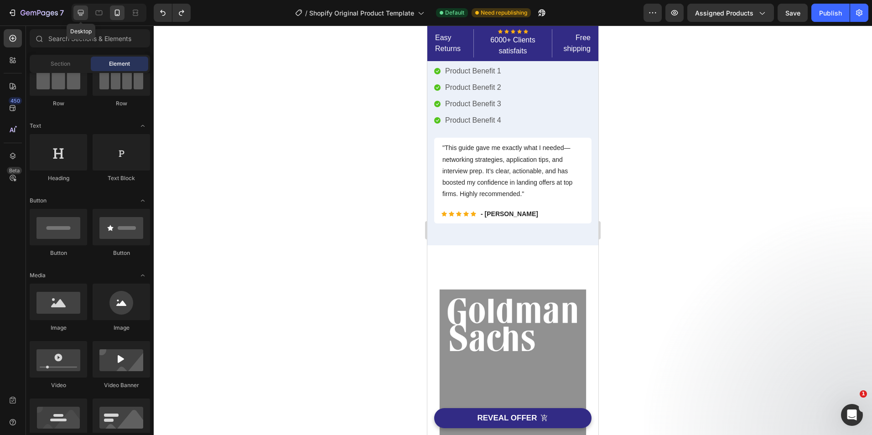
click at [79, 14] on icon at bounding box center [81, 13] width 6 height 6
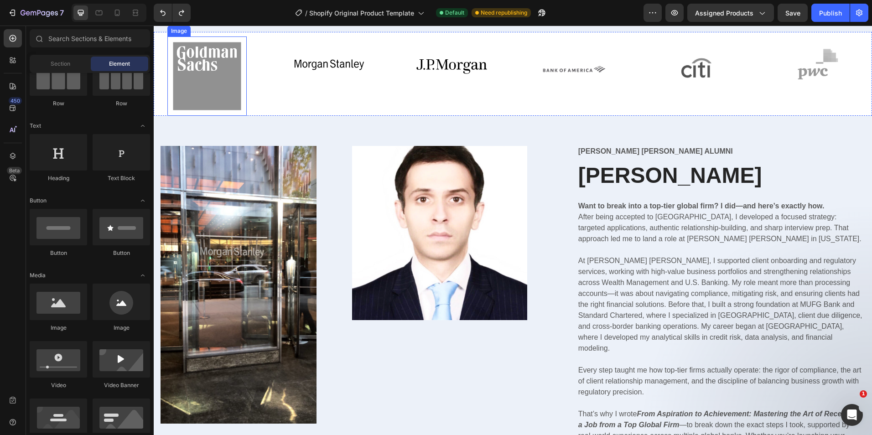
scroll to position [497, 0]
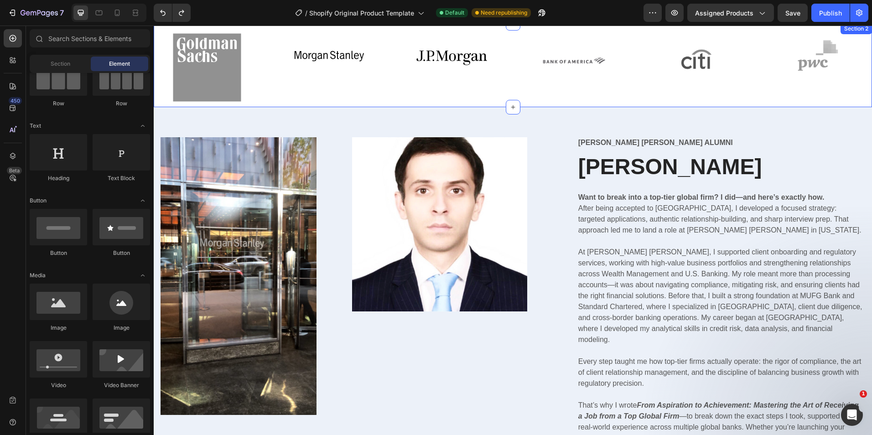
click at [277, 78] on div "Image Image Image Image Image Image Section 2" at bounding box center [513, 65] width 719 height 84
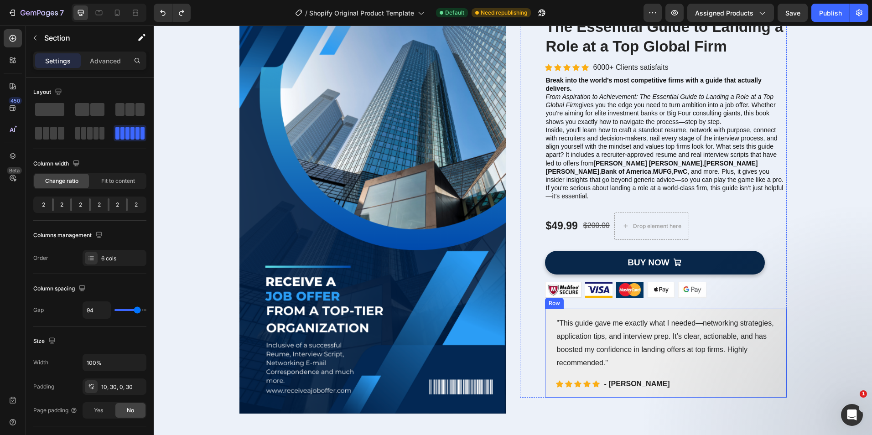
scroll to position [502, 0]
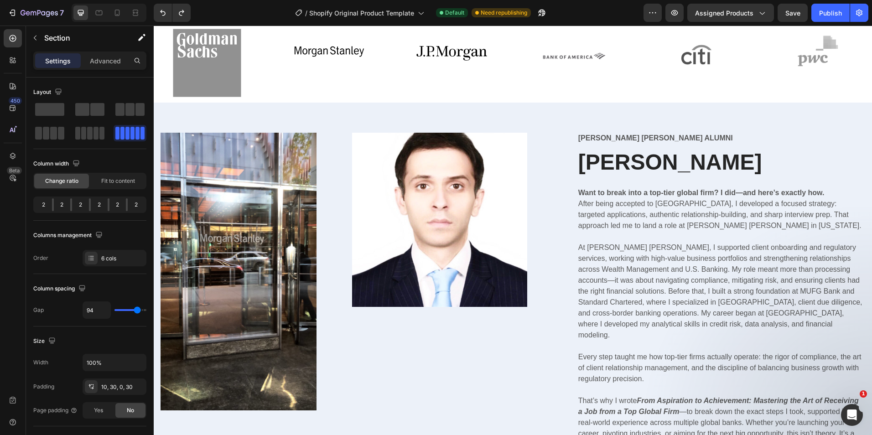
click at [356, 73] on div "Image" at bounding box center [329, 62] width 79 height 79
click at [477, 74] on div "Image" at bounding box center [451, 62] width 79 height 79
click at [118, 16] on icon at bounding box center [117, 13] width 5 height 6
type input "0"
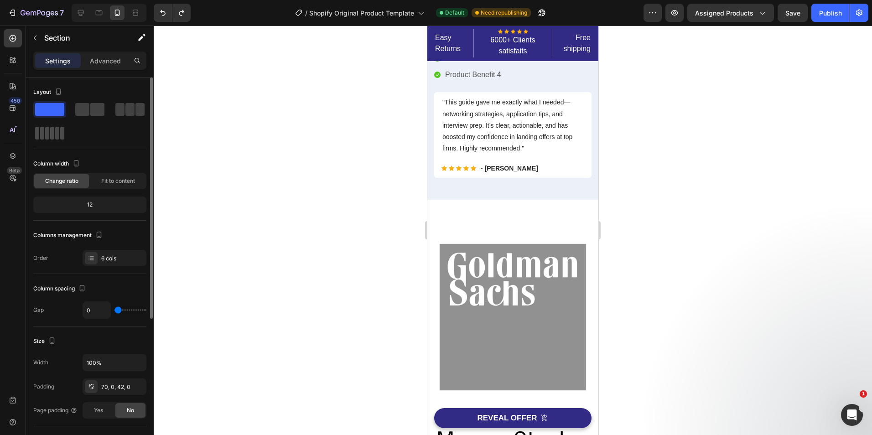
scroll to position [463, 0]
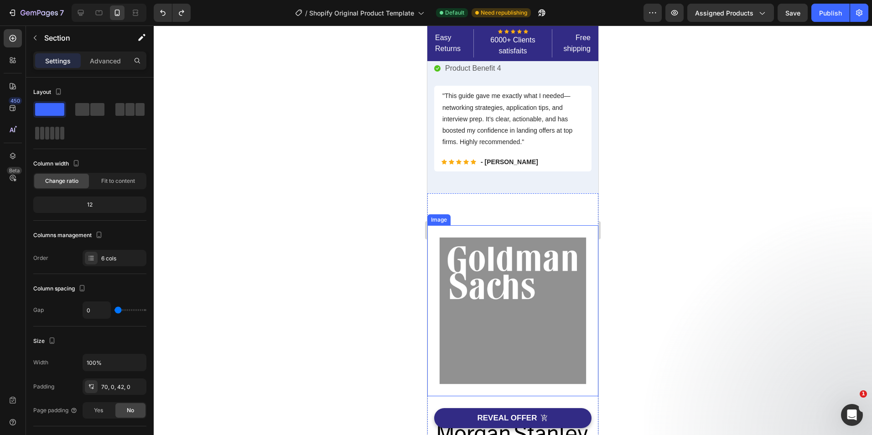
scroll to position [509, 0]
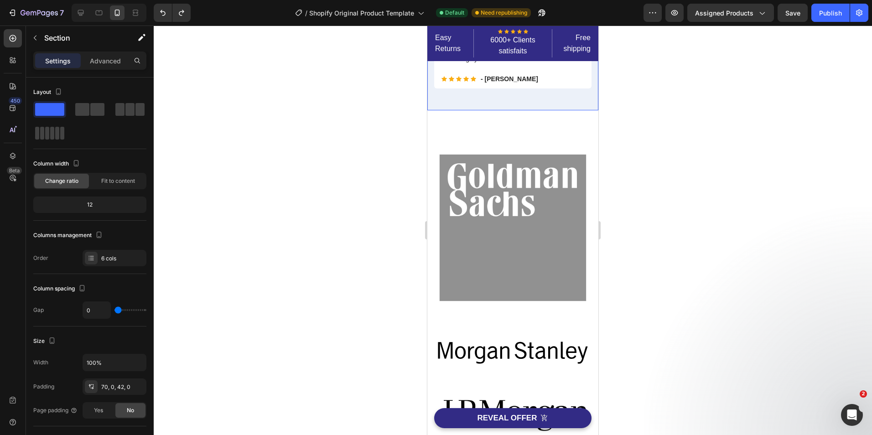
scroll to position [600, 0]
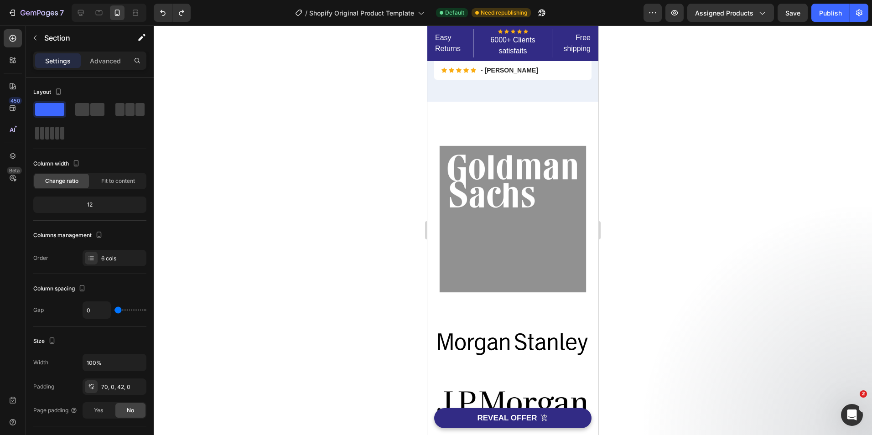
click at [522, 125] on div "Image Image Image Image Image Image Section 2" at bounding box center [513, 363] width 171 height 523
click at [498, 116] on div "Image Image Image Image Image Image Section 2" at bounding box center [513, 363] width 171 height 523
click at [499, 117] on div "Image Image Image Image Image Image Section 2" at bounding box center [513, 363] width 171 height 523
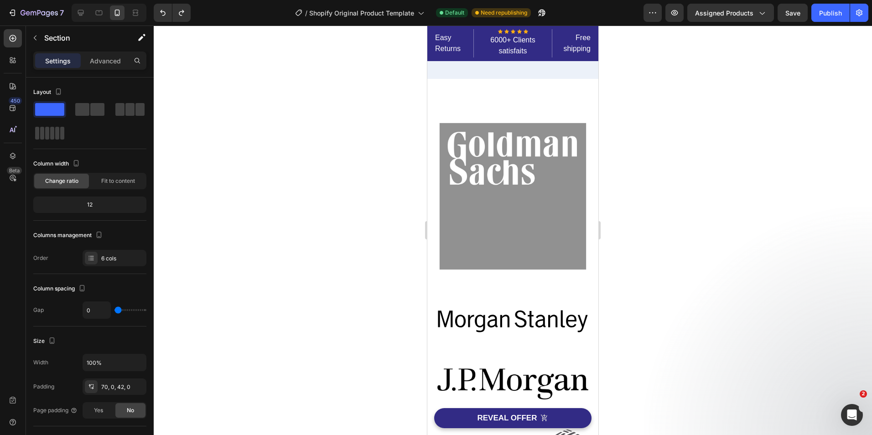
scroll to position [646, 0]
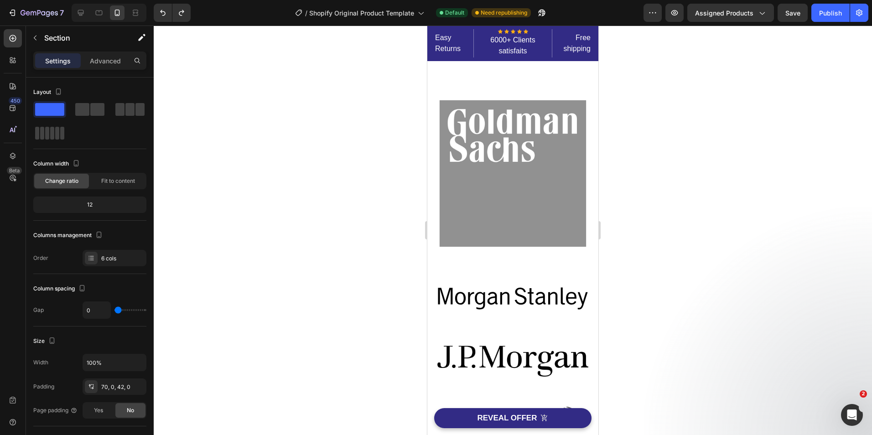
click at [523, 67] on div "Image Image Image Image Image Image Section 2" at bounding box center [513, 317] width 171 height 523
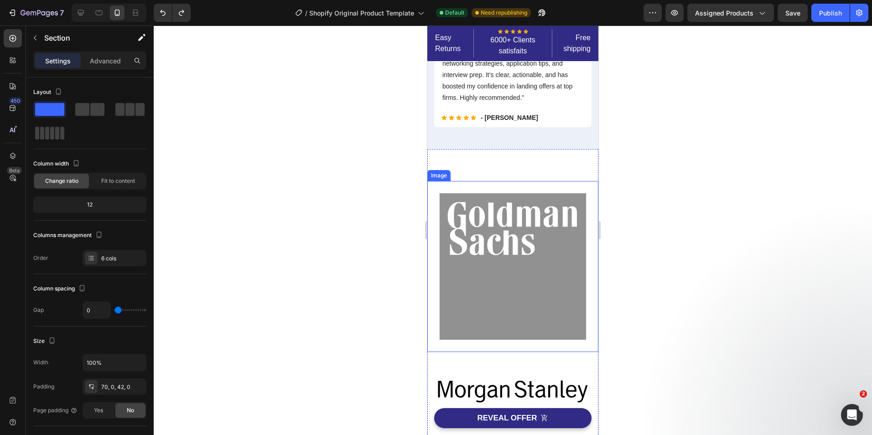
scroll to position [554, 0]
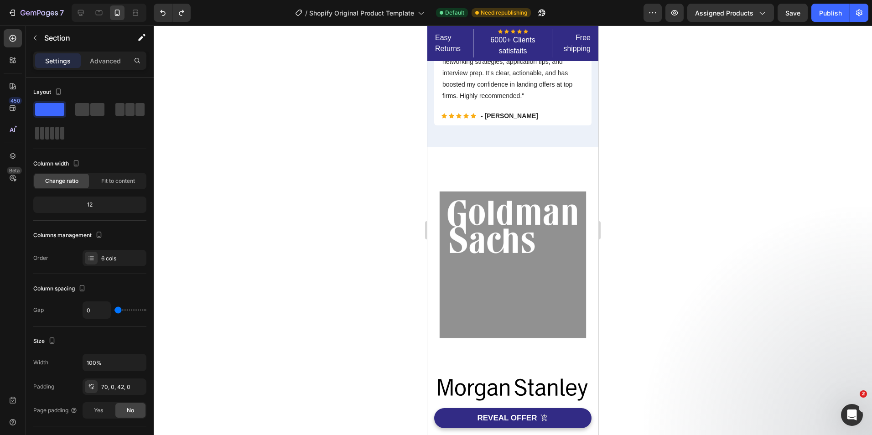
click at [523, 177] on div "Image Image Image Image Image Image Section 2" at bounding box center [513, 408] width 171 height 523
click at [527, 219] on img at bounding box center [513, 264] width 171 height 171
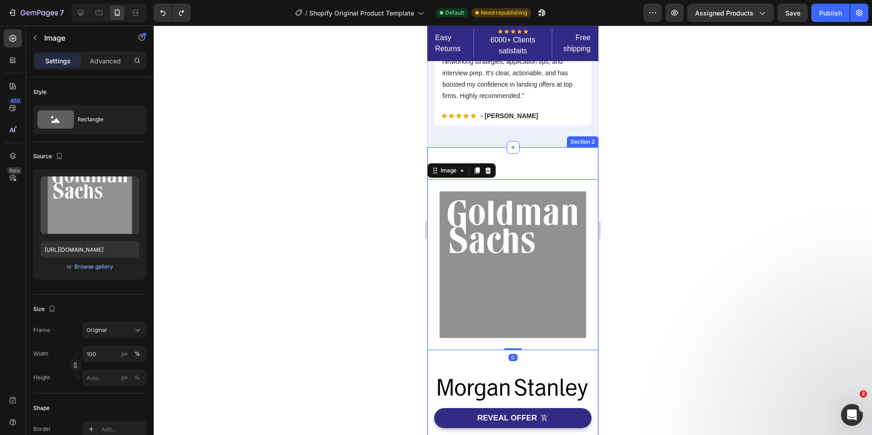
click at [527, 163] on div "Image 0 Image Image Image Image Image Section 2" at bounding box center [513, 408] width 171 height 523
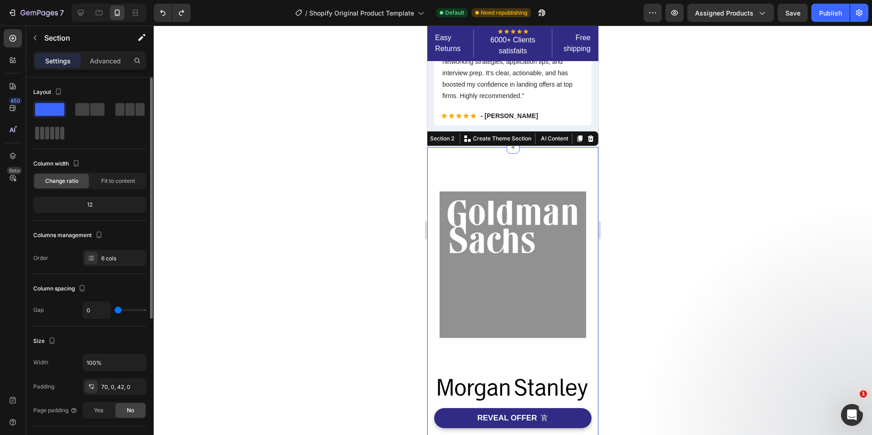
click at [55, 139] on span at bounding box center [57, 133] width 4 height 13
type input "94"
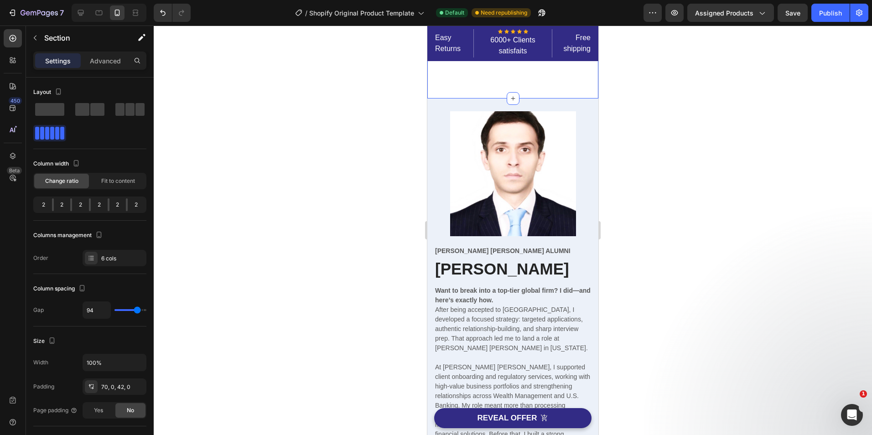
scroll to position [372, 0]
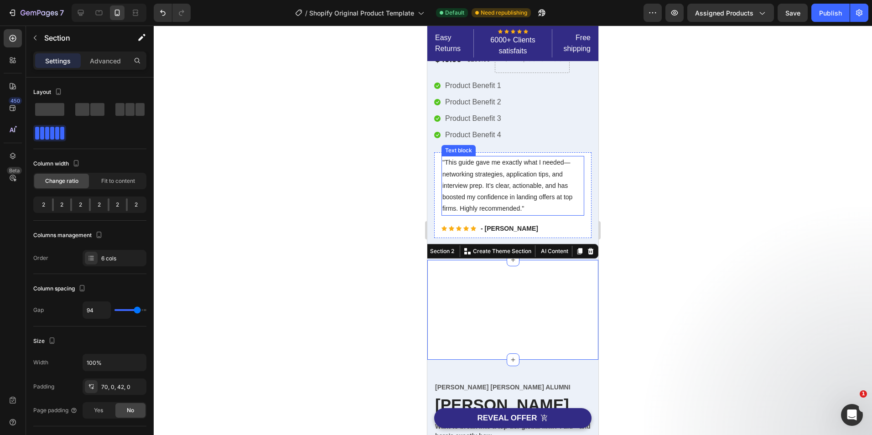
scroll to position [463, 0]
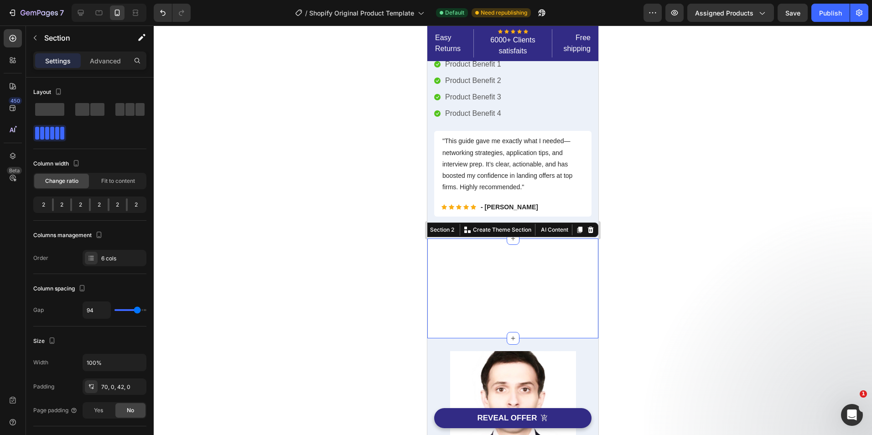
click at [508, 287] on div "Image Image Image Image Image Image Section 2 You can create reusable sections …" at bounding box center [513, 289] width 171 height 100
click at [508, 286] on div "Image Image Image Image Image Image Section 2 You can create reusable sections …" at bounding box center [513, 289] width 171 height 100
click at [508, 285] on div "Image Image Image Image Image Image Section 2 You can create reusable sections …" at bounding box center [513, 289] width 171 height 100
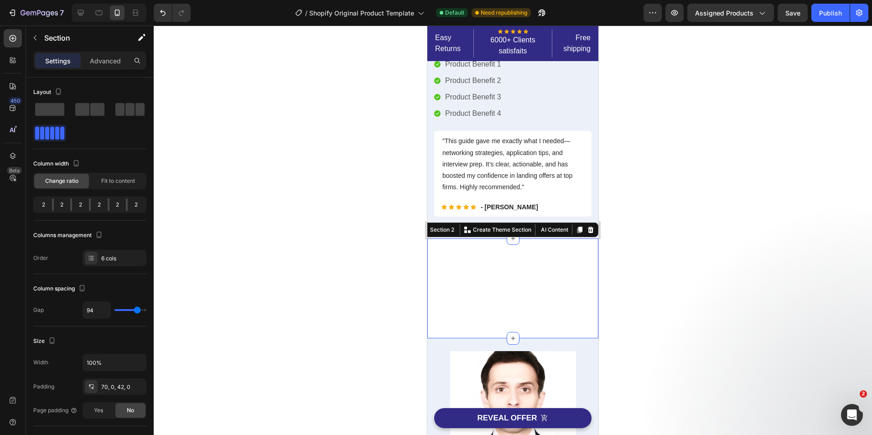
click at [508, 285] on div "Image Image Image Image Image Image Section 2 You can create reusable sections …" at bounding box center [513, 289] width 171 height 100
click at [43, 110] on span at bounding box center [49, 109] width 29 height 13
type input "0"
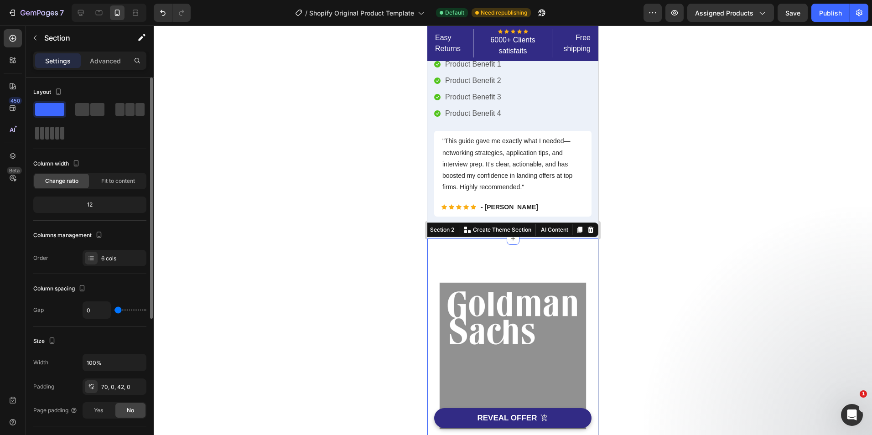
click at [55, 136] on div at bounding box center [49, 133] width 29 height 13
type input "94"
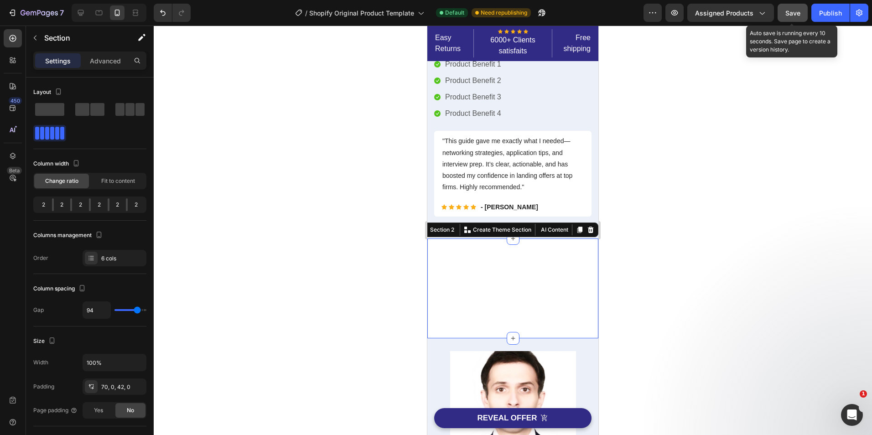
drag, startPoint x: 783, startPoint y: 16, endPoint x: 788, endPoint y: 15, distance: 5.0
click at [788, 15] on button "Save" at bounding box center [793, 13] width 30 height 18
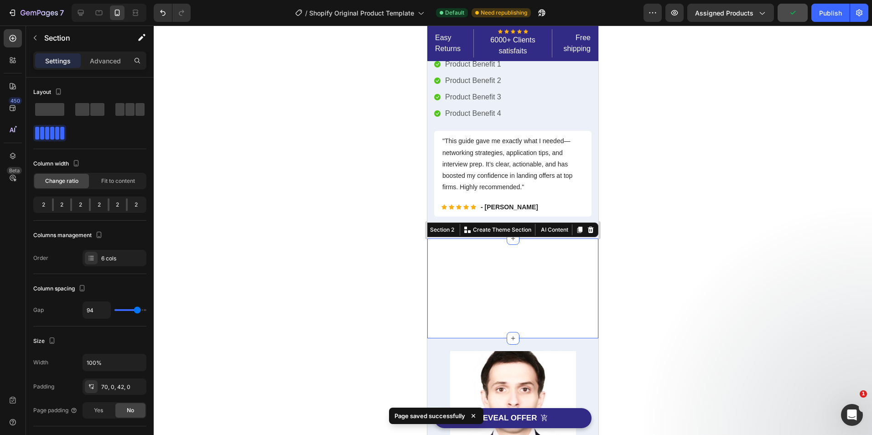
click at [667, 220] on div at bounding box center [513, 231] width 719 height 410
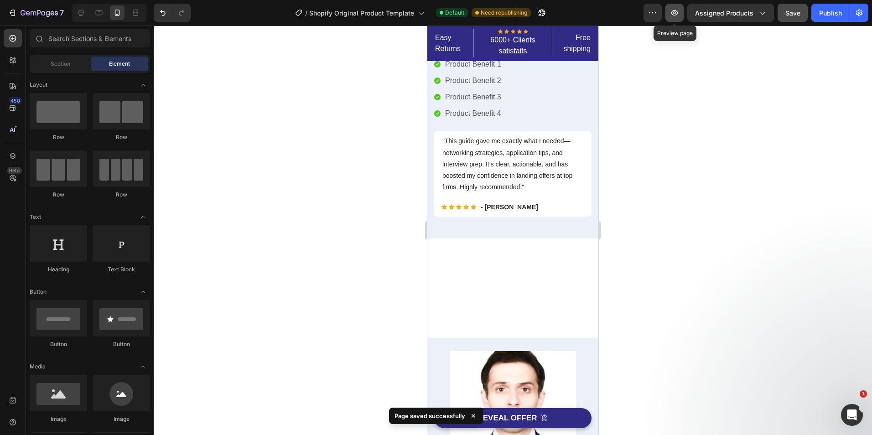
click at [677, 17] on button "button" at bounding box center [675, 13] width 18 height 18
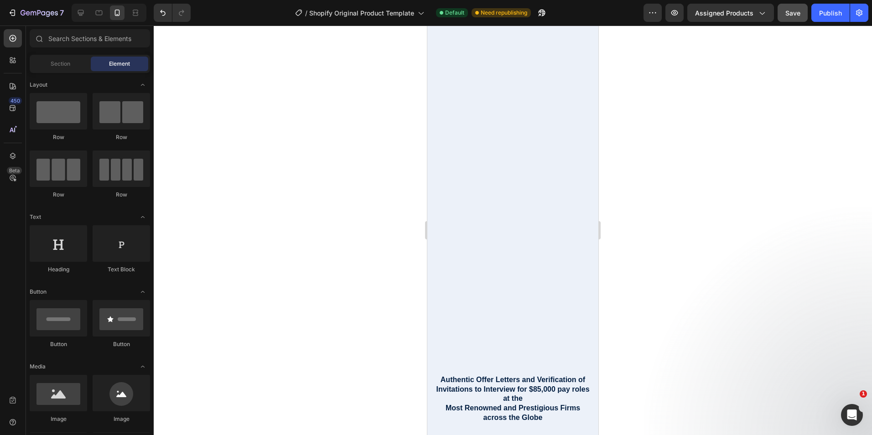
scroll to position [1369, 0]
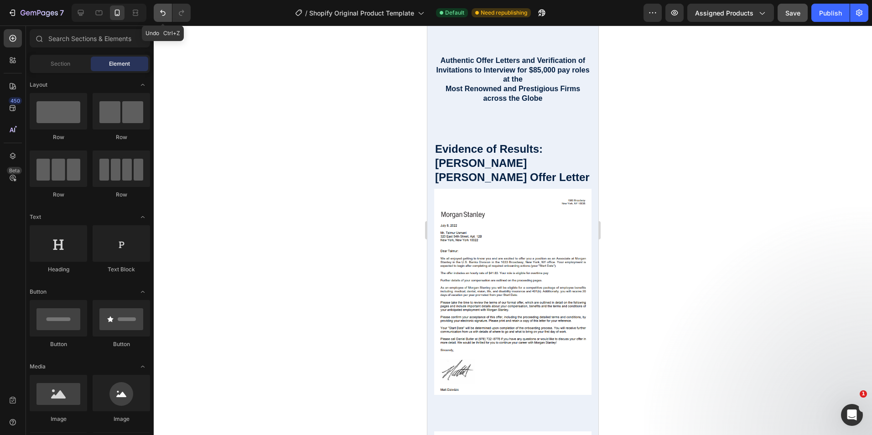
click at [159, 16] on icon "Undo/Redo" at bounding box center [162, 12] width 9 height 9
click at [158, 19] on button "Undo/Redo" at bounding box center [163, 13] width 18 height 18
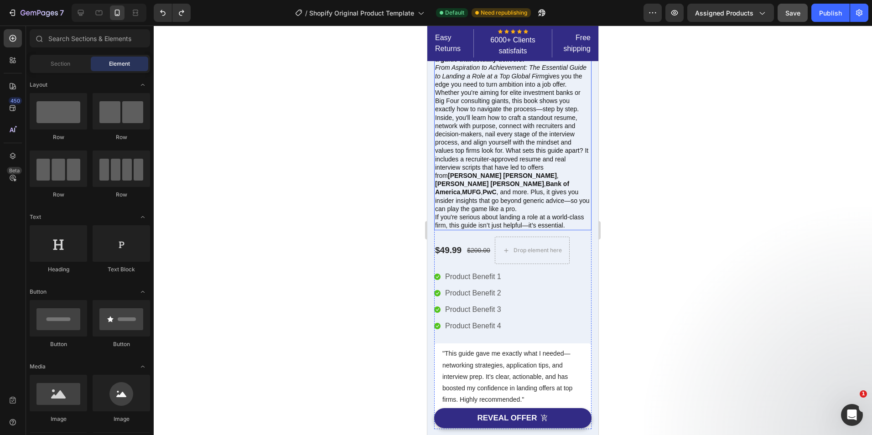
scroll to position [502, 0]
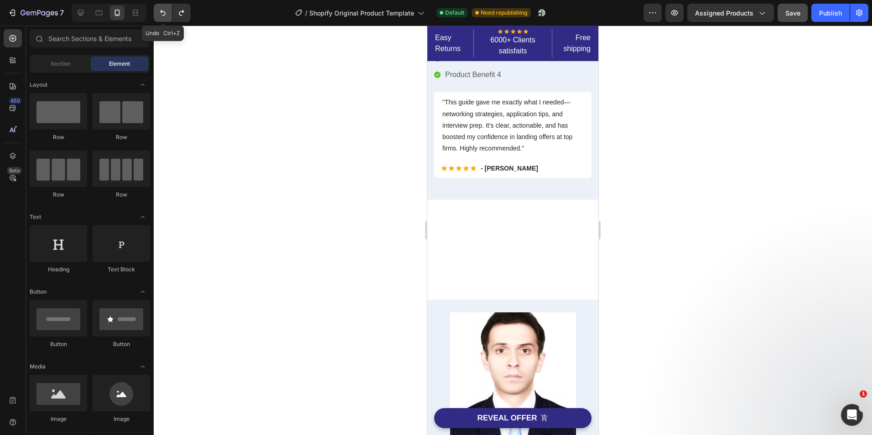
click at [168, 19] on button "Undo/Redo" at bounding box center [163, 13] width 18 height 18
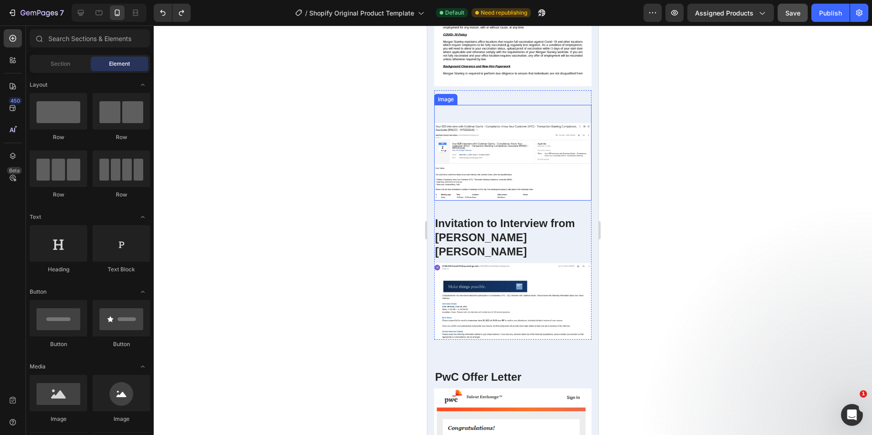
scroll to position [2099, 0]
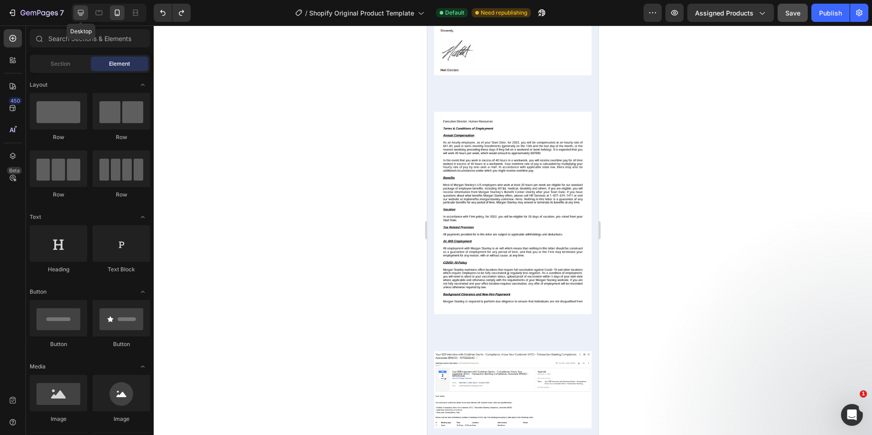
drag, startPoint x: 82, startPoint y: 11, endPoint x: 532, endPoint y: 217, distance: 495.7
click at [82, 11] on icon at bounding box center [80, 12] width 9 height 9
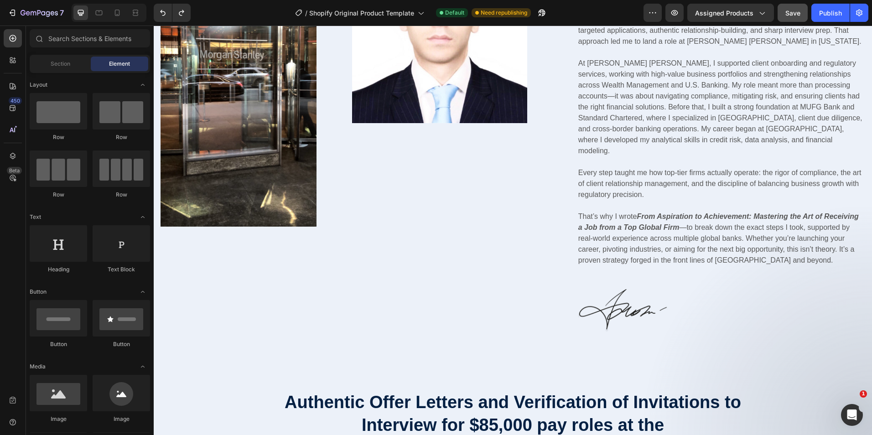
scroll to position [611, 0]
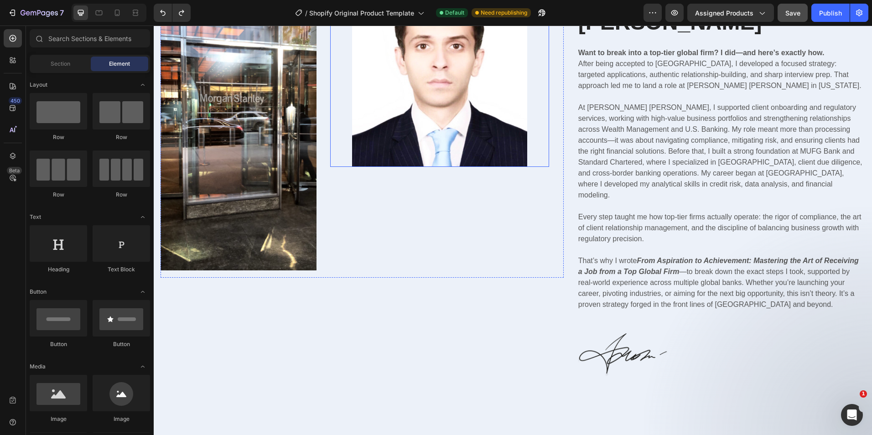
click at [381, 167] on img at bounding box center [439, 80] width 175 height 174
click at [569, 265] on div "Image Image Row [PERSON_NAME] [PERSON_NAME] Alumni Text Block [PERSON_NAME] Hea…" at bounding box center [513, 188] width 705 height 390
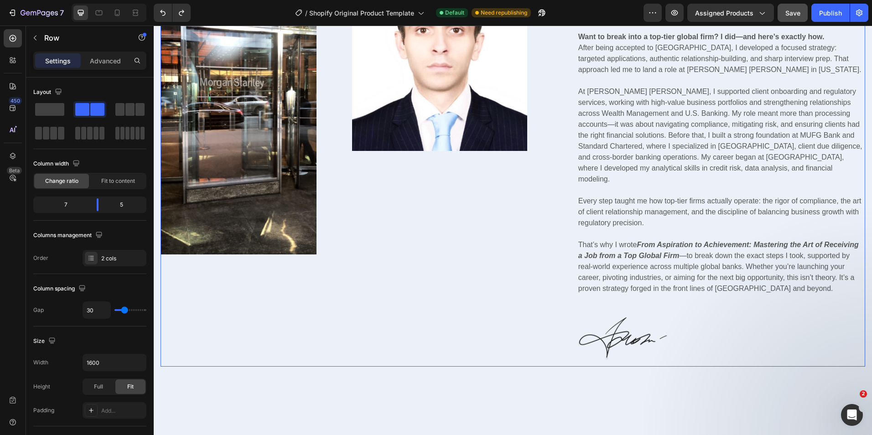
click at [569, 268] on div "Image Image Row [PERSON_NAME] [PERSON_NAME] Alumni Text Block [PERSON_NAME] Hea…" at bounding box center [513, 172] width 705 height 390
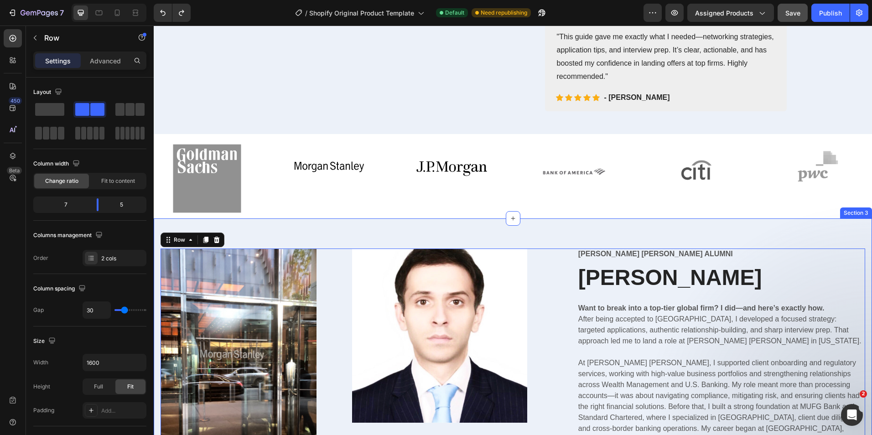
click at [482, 254] on div "Image Image Row [PERSON_NAME] [PERSON_NAME] Alumni Text Block [PERSON_NAME] Hea…" at bounding box center [513, 437] width 719 height 436
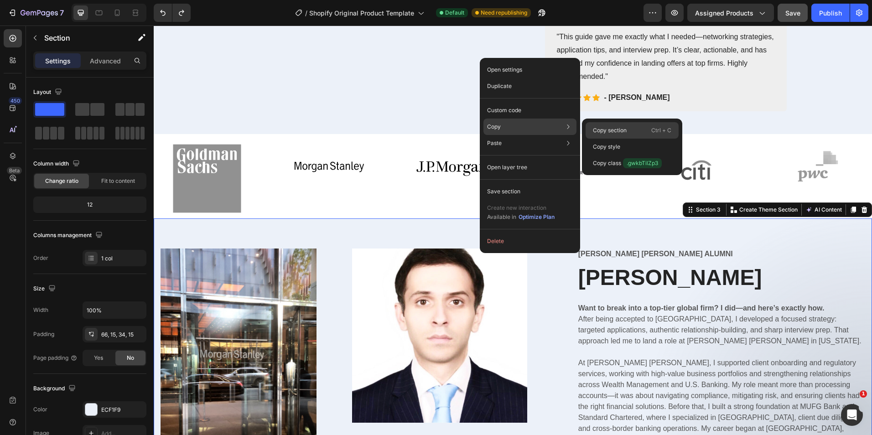
click at [614, 131] on p "Copy section" at bounding box center [610, 130] width 34 height 8
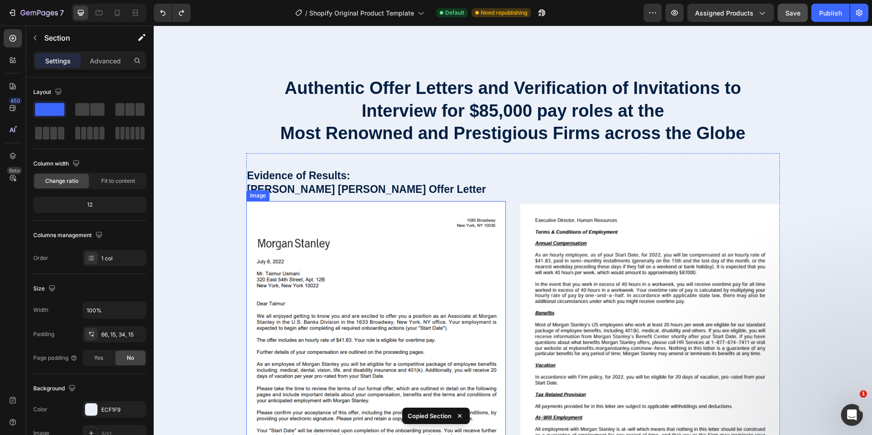
scroll to position [1283, 0]
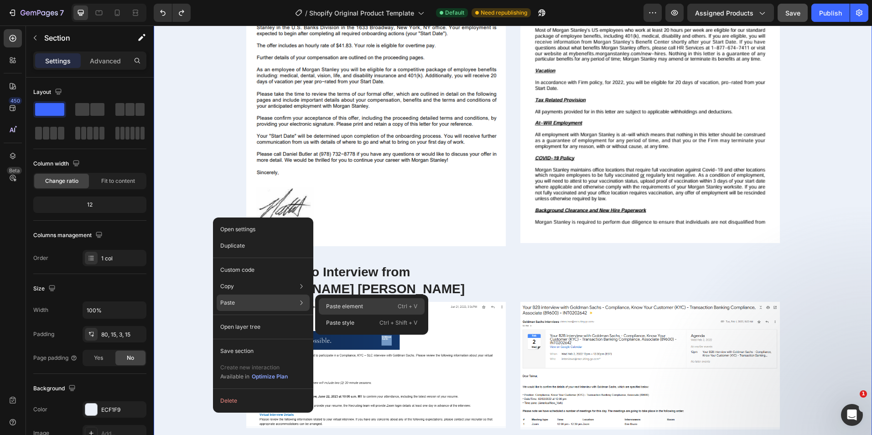
drag, startPoint x: 360, startPoint y: 308, endPoint x: 173, endPoint y: 267, distance: 191.5
click at [360, 308] on p "Paste element" at bounding box center [344, 307] width 37 height 8
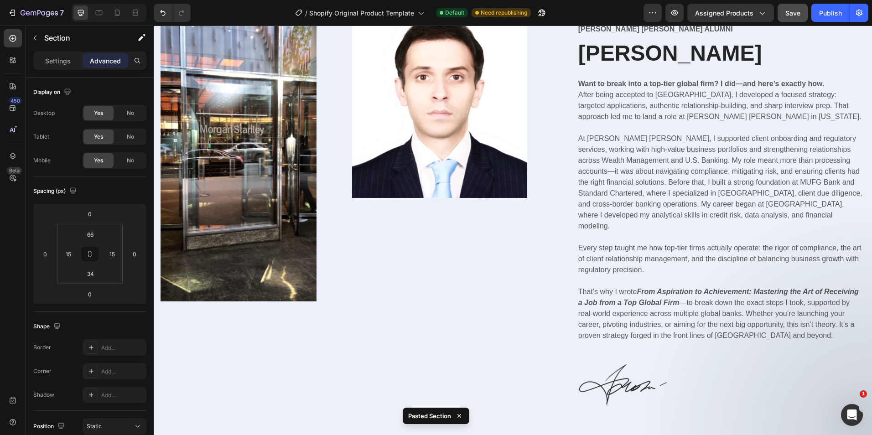
scroll to position [557, 0]
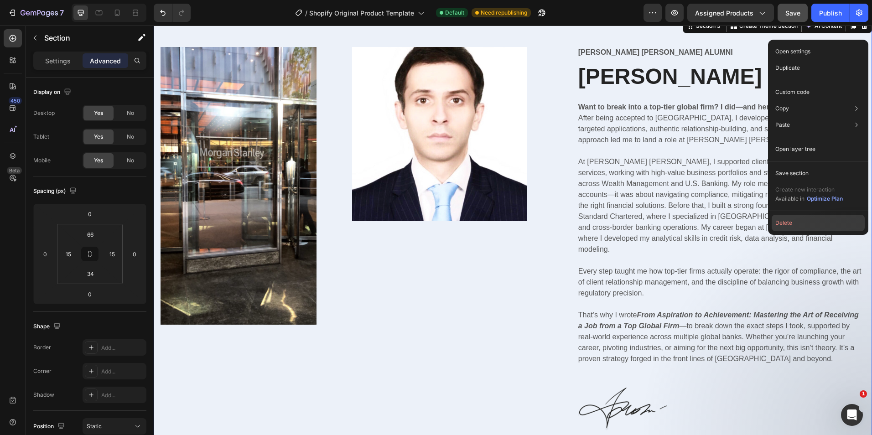
click at [790, 231] on button "Delete" at bounding box center [818, 223] width 93 height 16
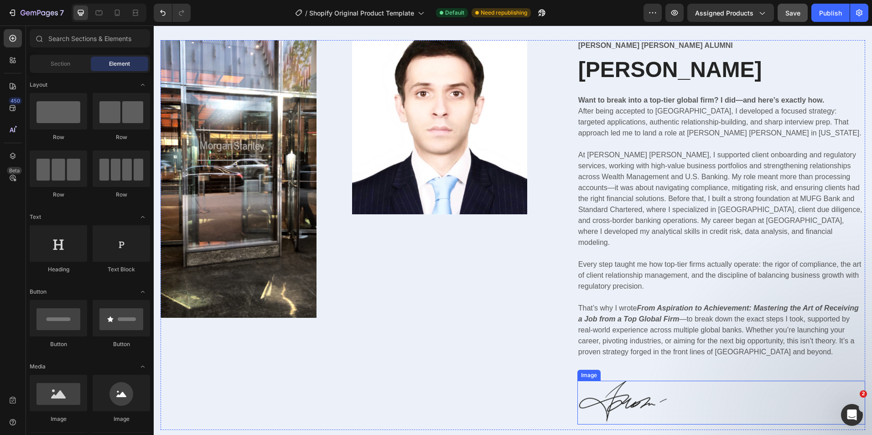
scroll to position [2236, 0]
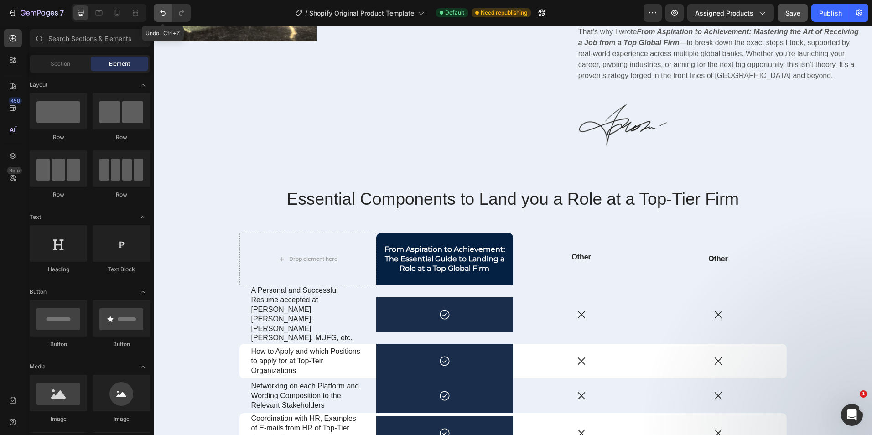
click at [163, 18] on button "Undo/Redo" at bounding box center [163, 13] width 18 height 18
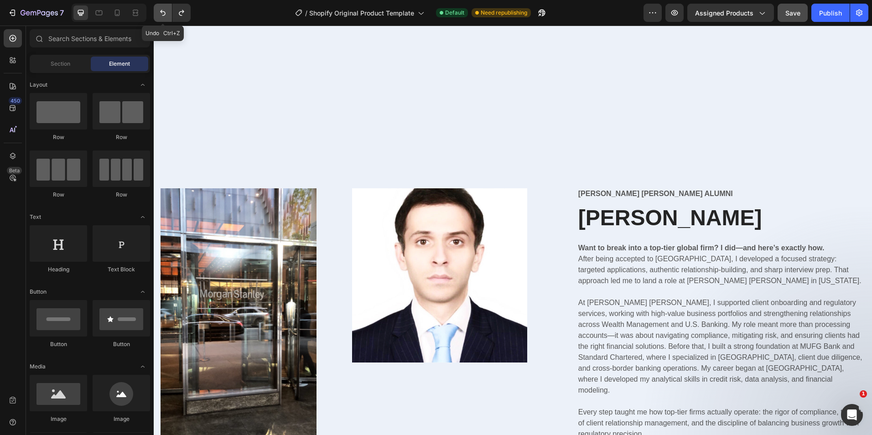
scroll to position [2661, 0]
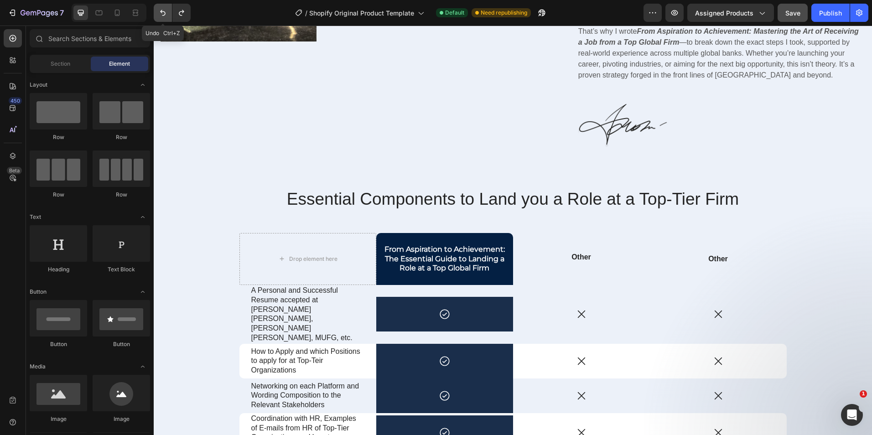
drag, startPoint x: 162, startPoint y: 20, endPoint x: 228, endPoint y: 143, distance: 139.0
click at [162, 20] on button "Undo/Redo" at bounding box center [163, 13] width 18 height 18
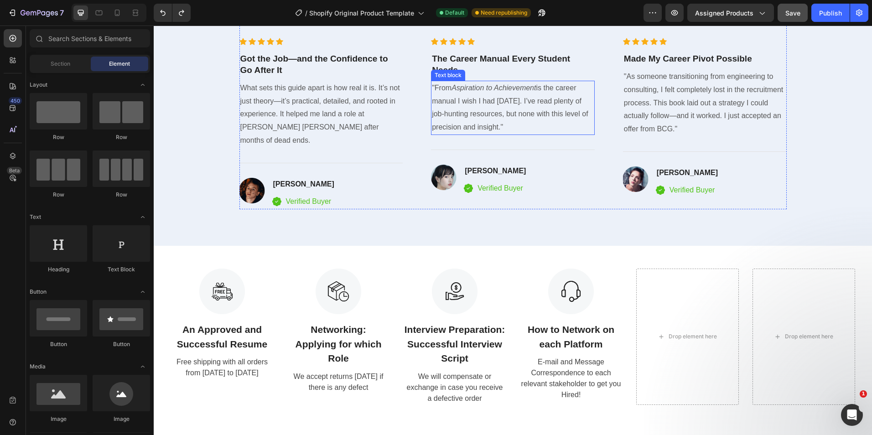
scroll to position [2965, 0]
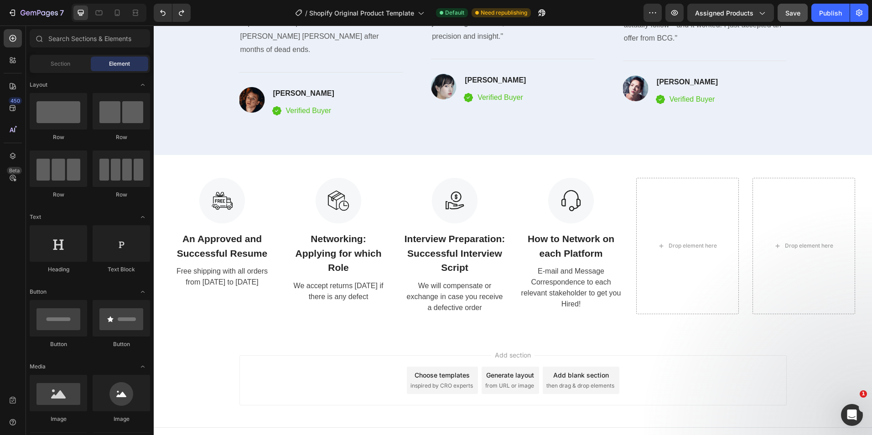
click at [115, 62] on span "Element" at bounding box center [119, 64] width 21 height 8
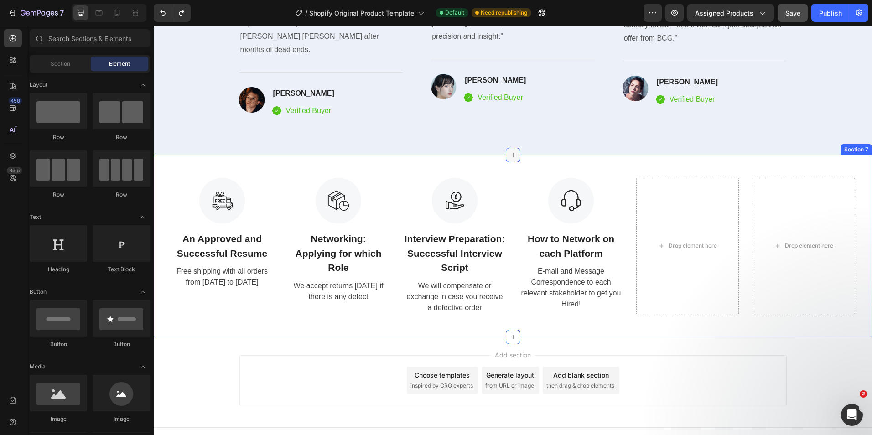
click at [510, 151] on icon at bounding box center [513, 154] width 7 height 7
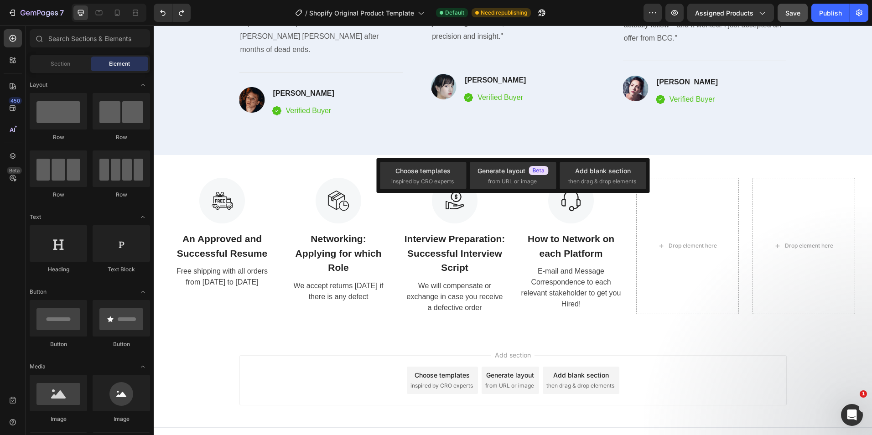
click at [508, 337] on div "Add section Choose templates inspired by CRO experts Generate layout from URL o…" at bounding box center [513, 382] width 719 height 90
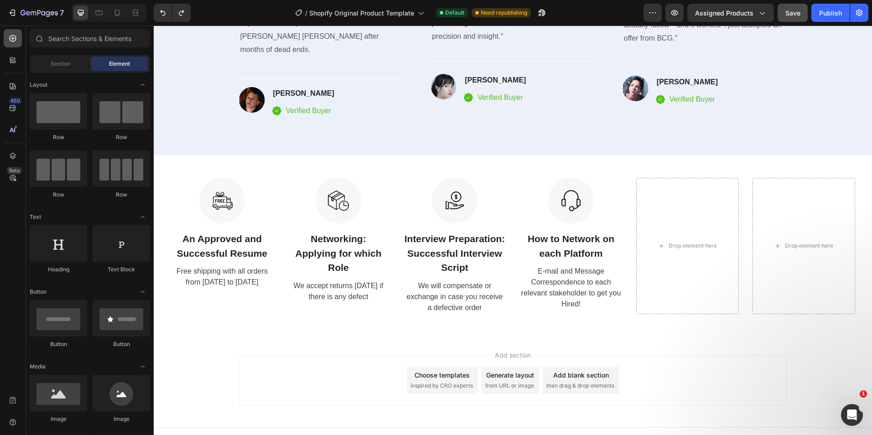
click at [9, 40] on icon at bounding box center [12, 38] width 9 height 9
click at [130, 64] on span "Element" at bounding box center [119, 64] width 21 height 8
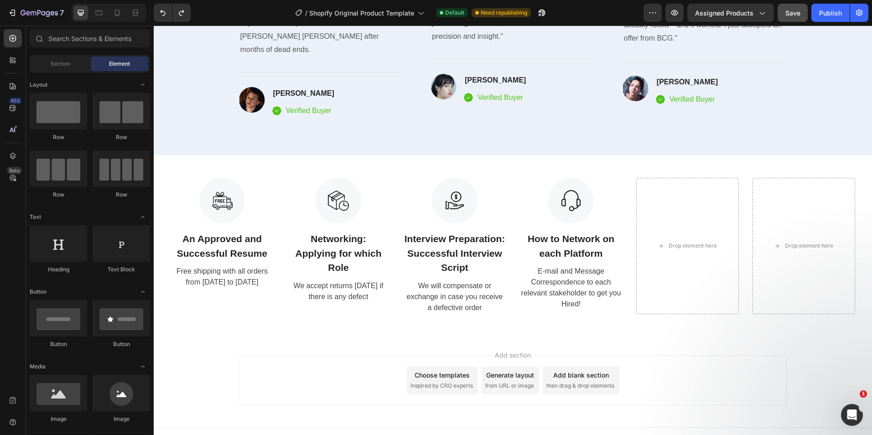
click at [130, 64] on span "Element" at bounding box center [119, 64] width 21 height 8
click at [60, 40] on input "text" at bounding box center [90, 38] width 120 height 18
drag, startPoint x: 61, startPoint y: 41, endPoint x: 51, endPoint y: 37, distance: 10.1
click at [51, 37] on input "text" at bounding box center [90, 38] width 120 height 18
click at [655, 15] on icon "button" at bounding box center [652, 12] width 9 height 9
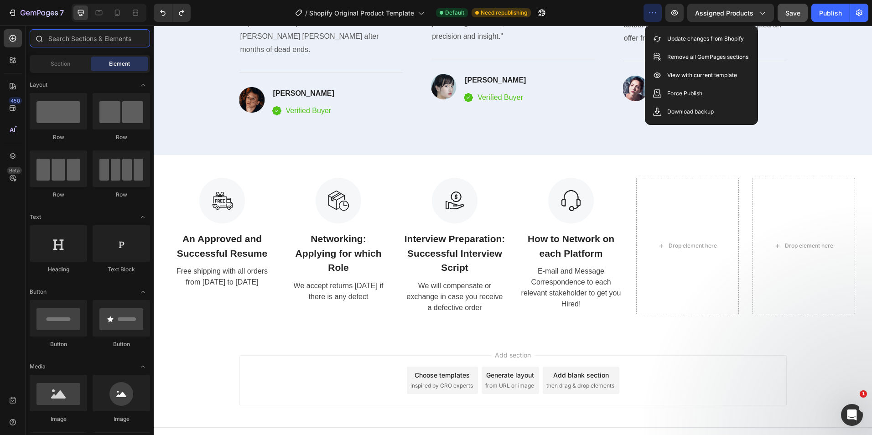
click at [117, 39] on input "text" at bounding box center [90, 38] width 120 height 18
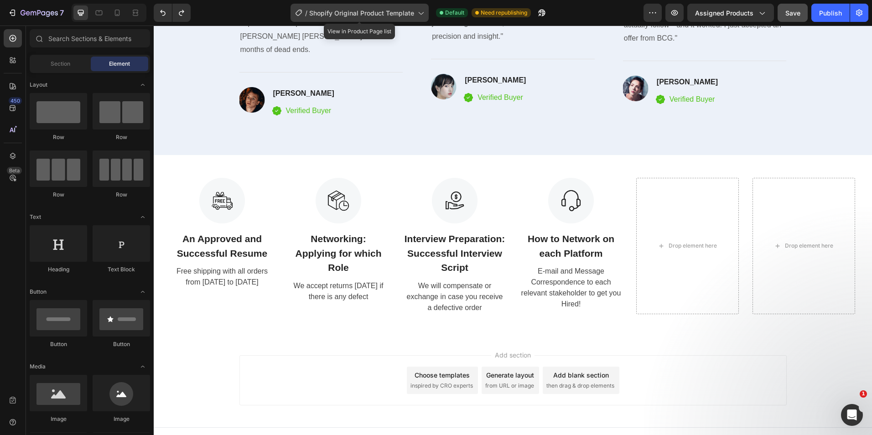
click at [424, 13] on icon at bounding box center [420, 12] width 9 height 9
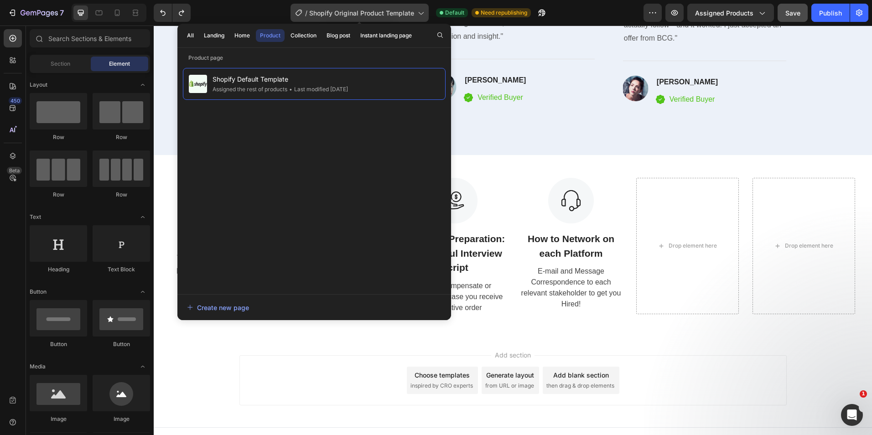
click at [423, 14] on icon at bounding box center [420, 12] width 9 height 9
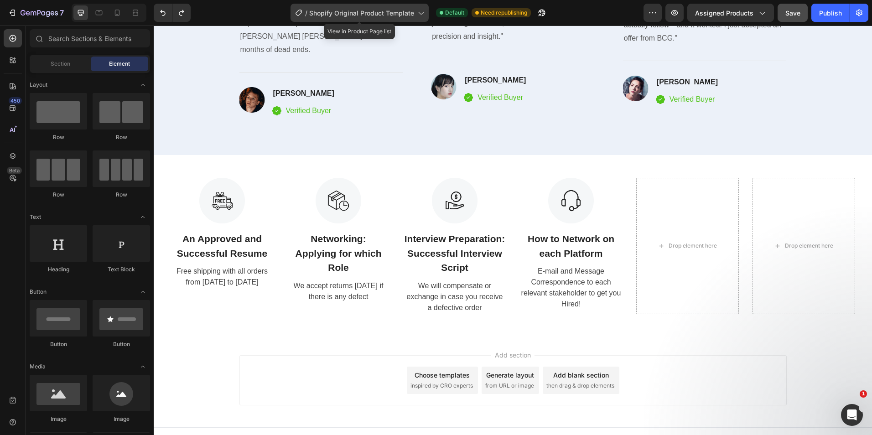
click at [423, 14] on icon at bounding box center [420, 12] width 9 height 9
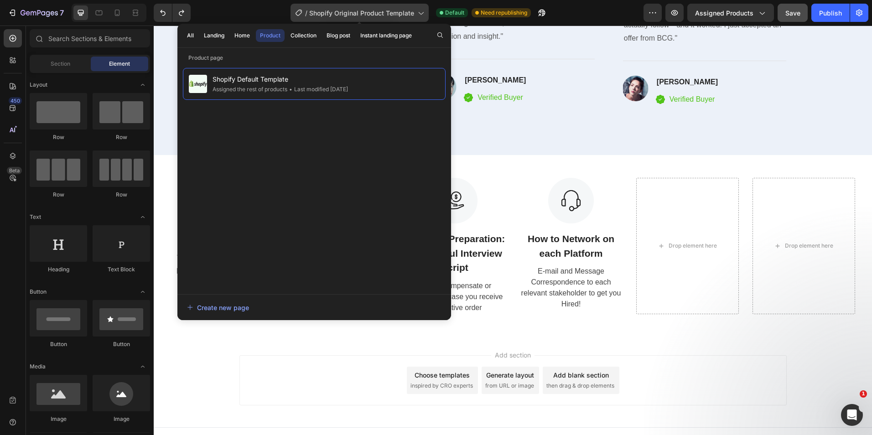
click at [423, 13] on icon at bounding box center [420, 12] width 9 height 9
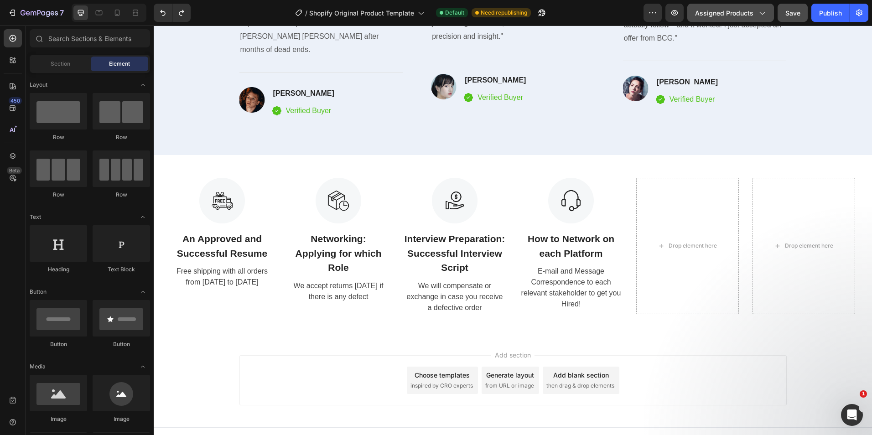
click at [763, 11] on icon "button" at bounding box center [761, 12] width 9 height 9
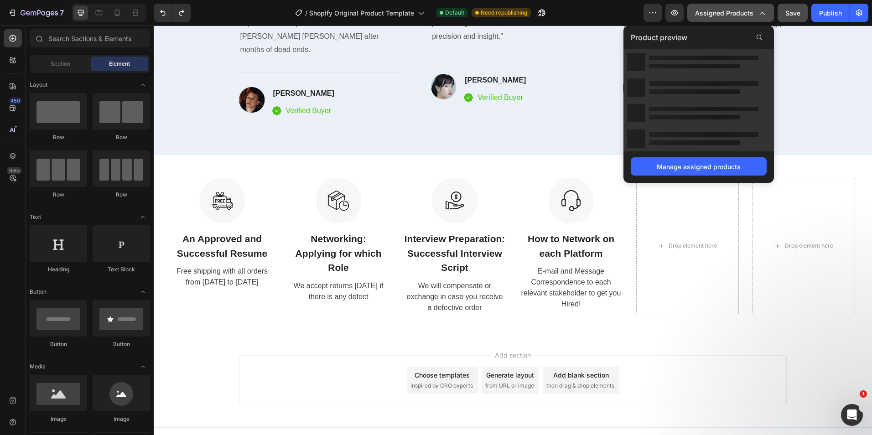
click at [763, 10] on icon "button" at bounding box center [761, 12] width 9 height 9
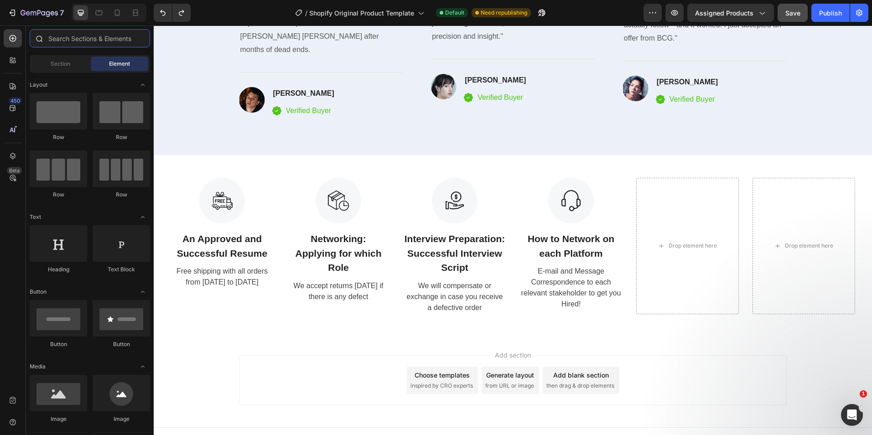
click at [108, 42] on input "text" at bounding box center [90, 38] width 120 height 18
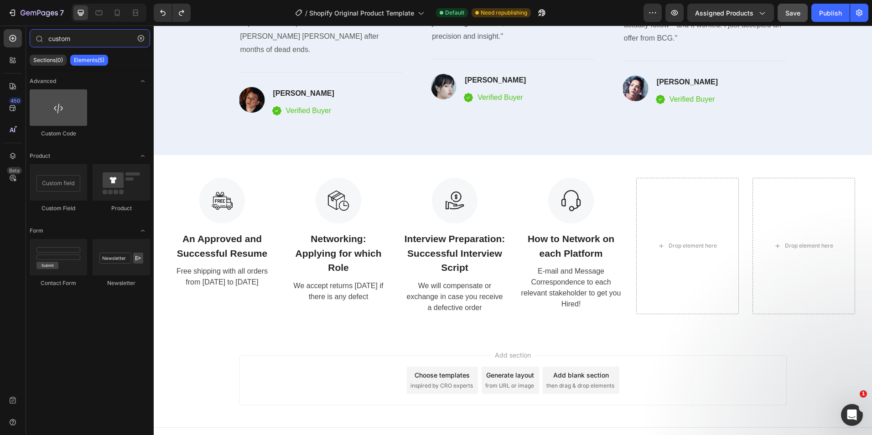
type input "custom"
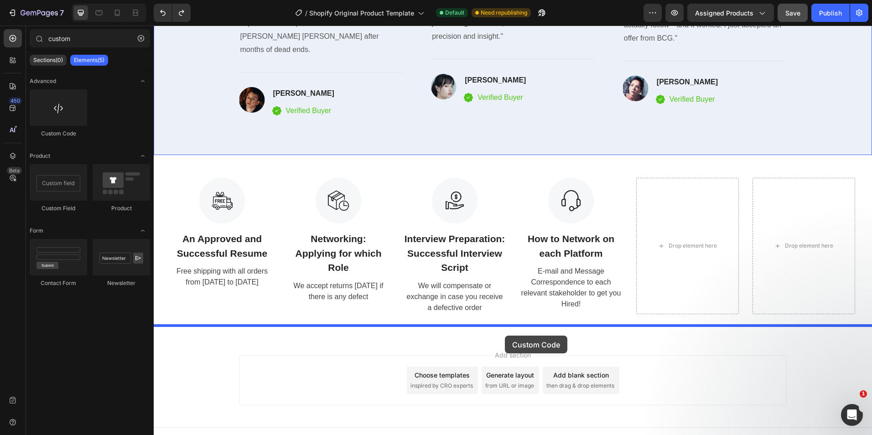
drag, startPoint x: 212, startPoint y: 141, endPoint x: 505, endPoint y: 336, distance: 351.9
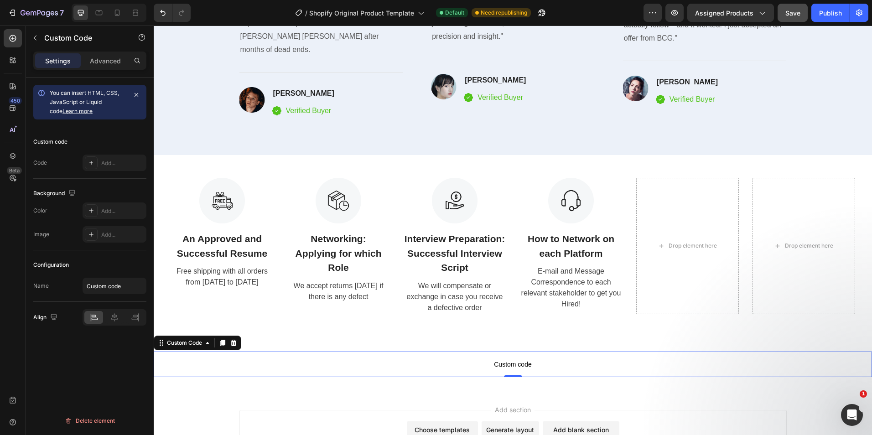
click at [82, 97] on div "You can insert HTML, CSS, JavaScript or Liquid code Learn more" at bounding box center [88, 102] width 77 height 27
click at [110, 165] on div "Add..." at bounding box center [122, 163] width 43 height 8
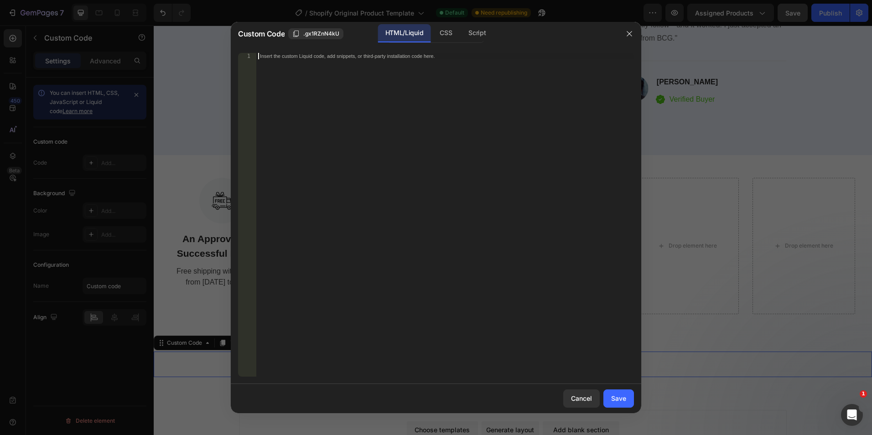
click at [360, 95] on div "Insert the custom Liquid code, add snippets, or third-party installation code h…" at bounding box center [445, 221] width 378 height 337
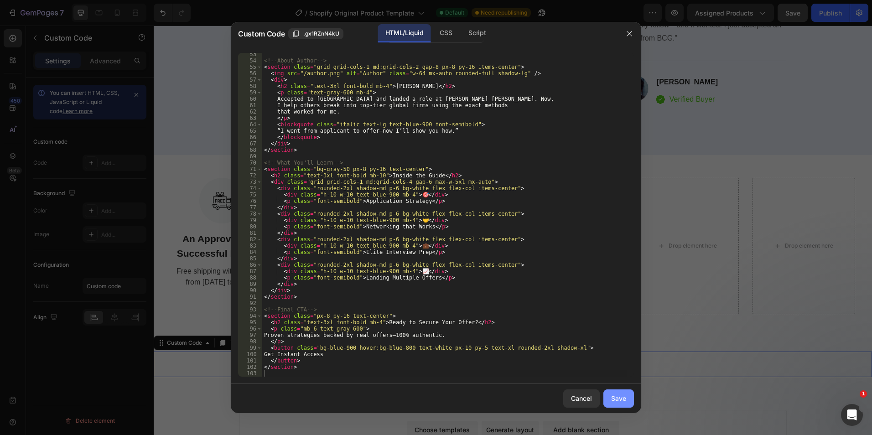
click at [619, 400] on div "Save" at bounding box center [618, 399] width 15 height 10
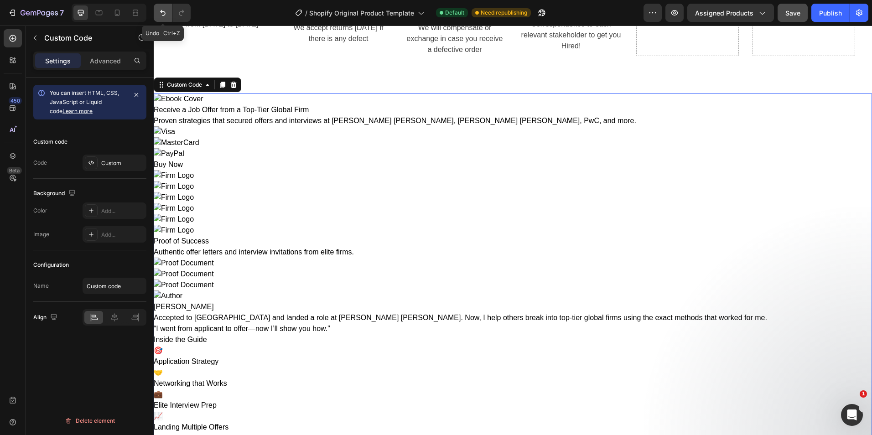
scroll to position [3002, 0]
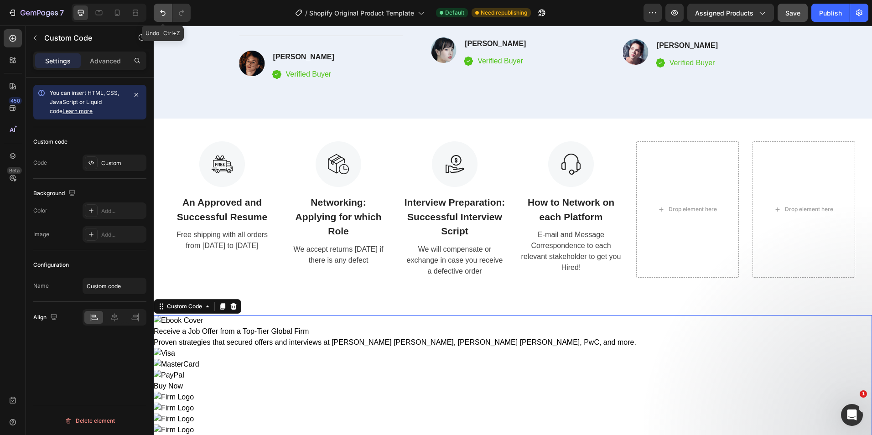
click at [162, 16] on icon "Undo/Redo" at bounding box center [162, 12] width 9 height 9
